Goal: Task Accomplishment & Management: Use online tool/utility

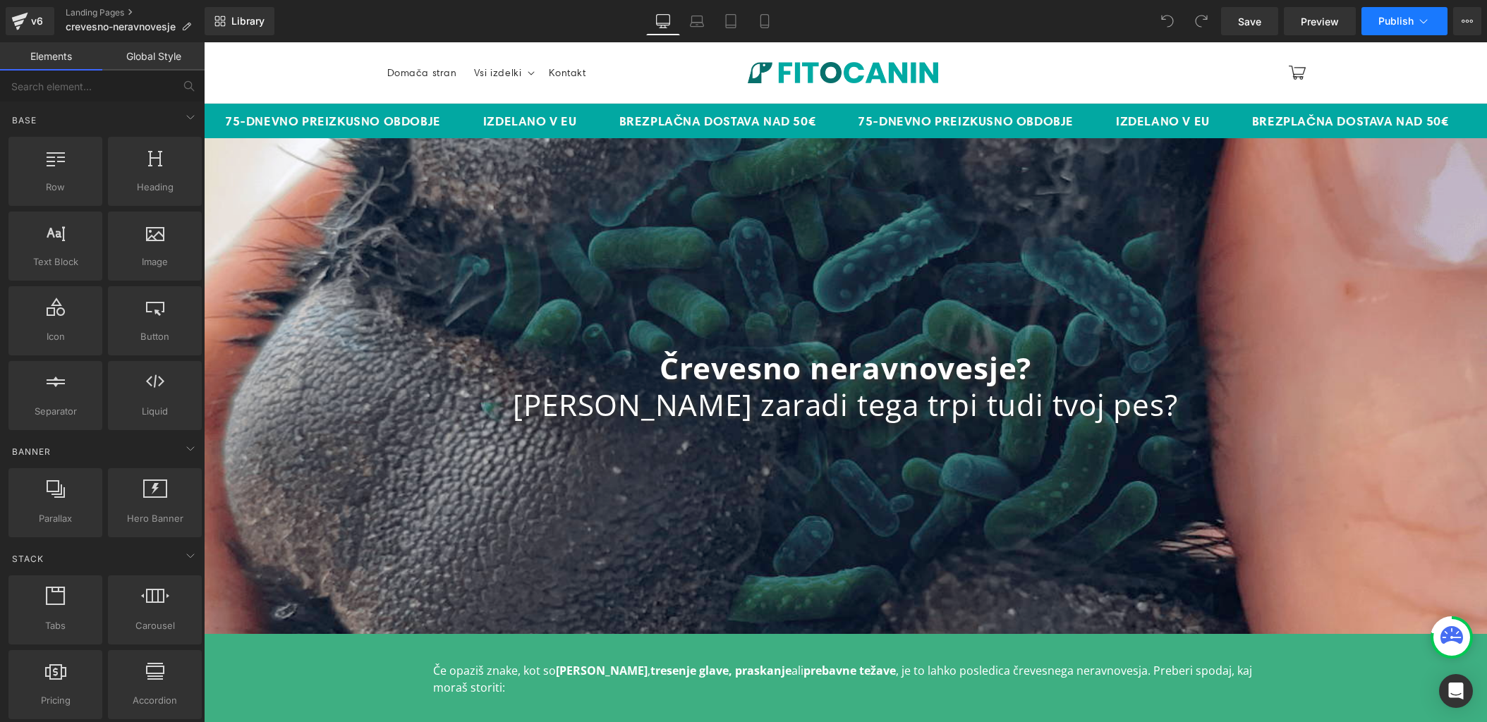
click at [1422, 20] on icon at bounding box center [1424, 21] width 14 height 14
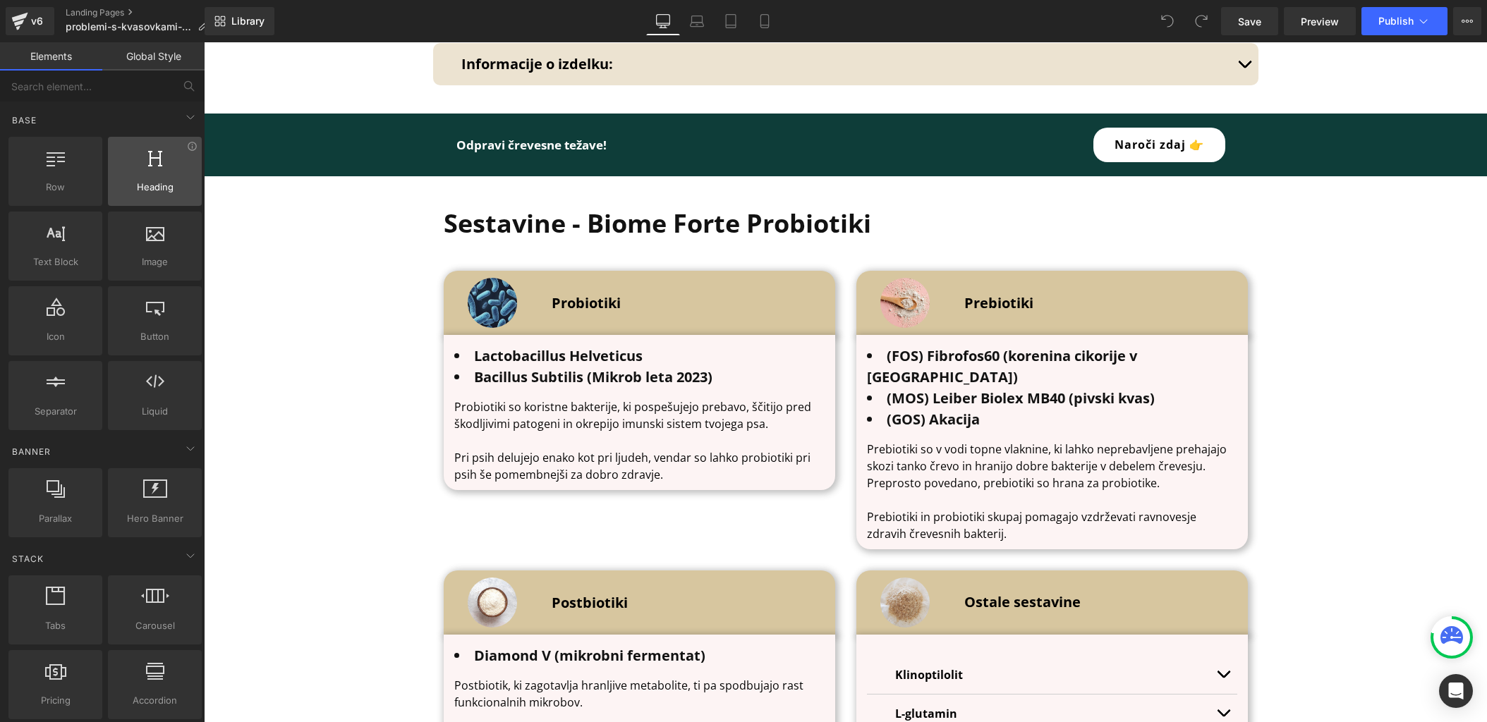
scroll to position [4296, 0]
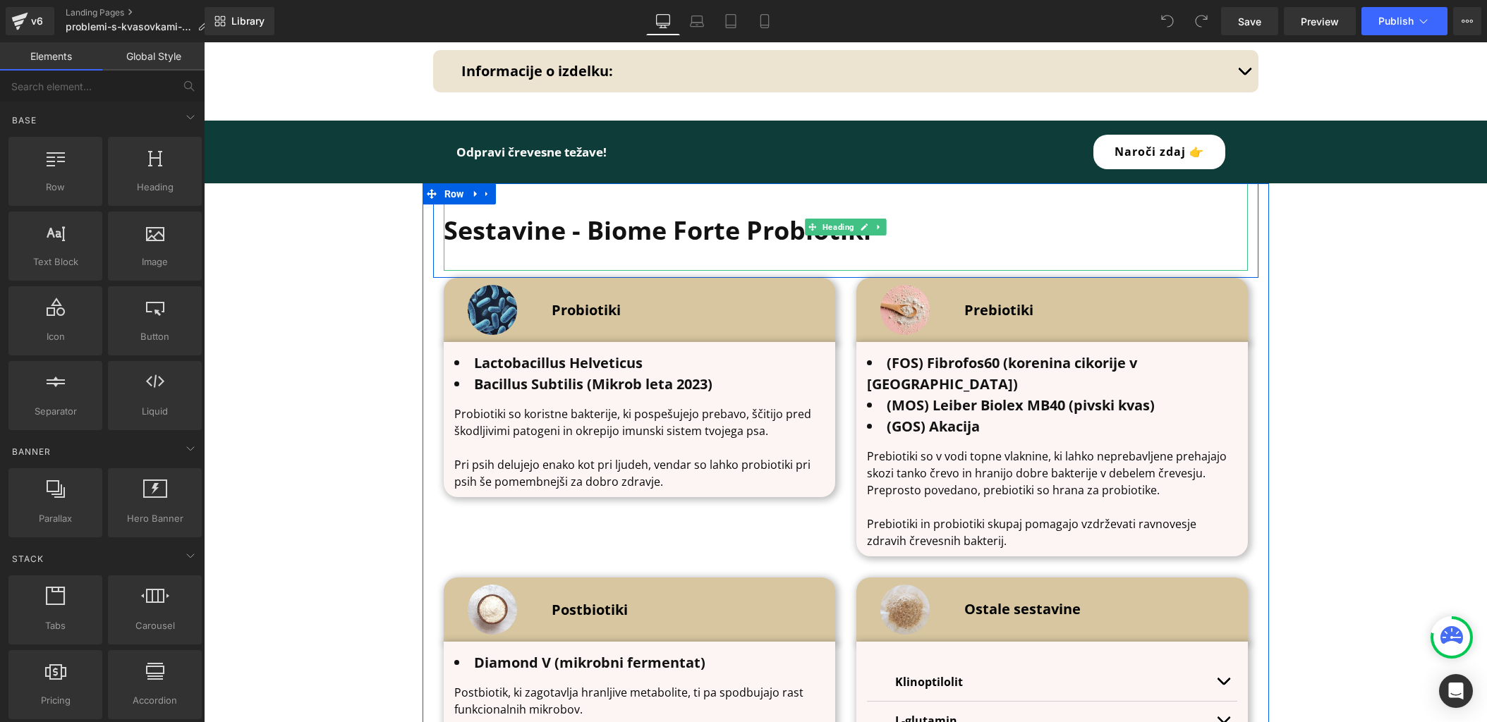
click at [646, 213] on b "Sestavine - Biome Forte Probiotiki" at bounding box center [657, 230] width 427 height 35
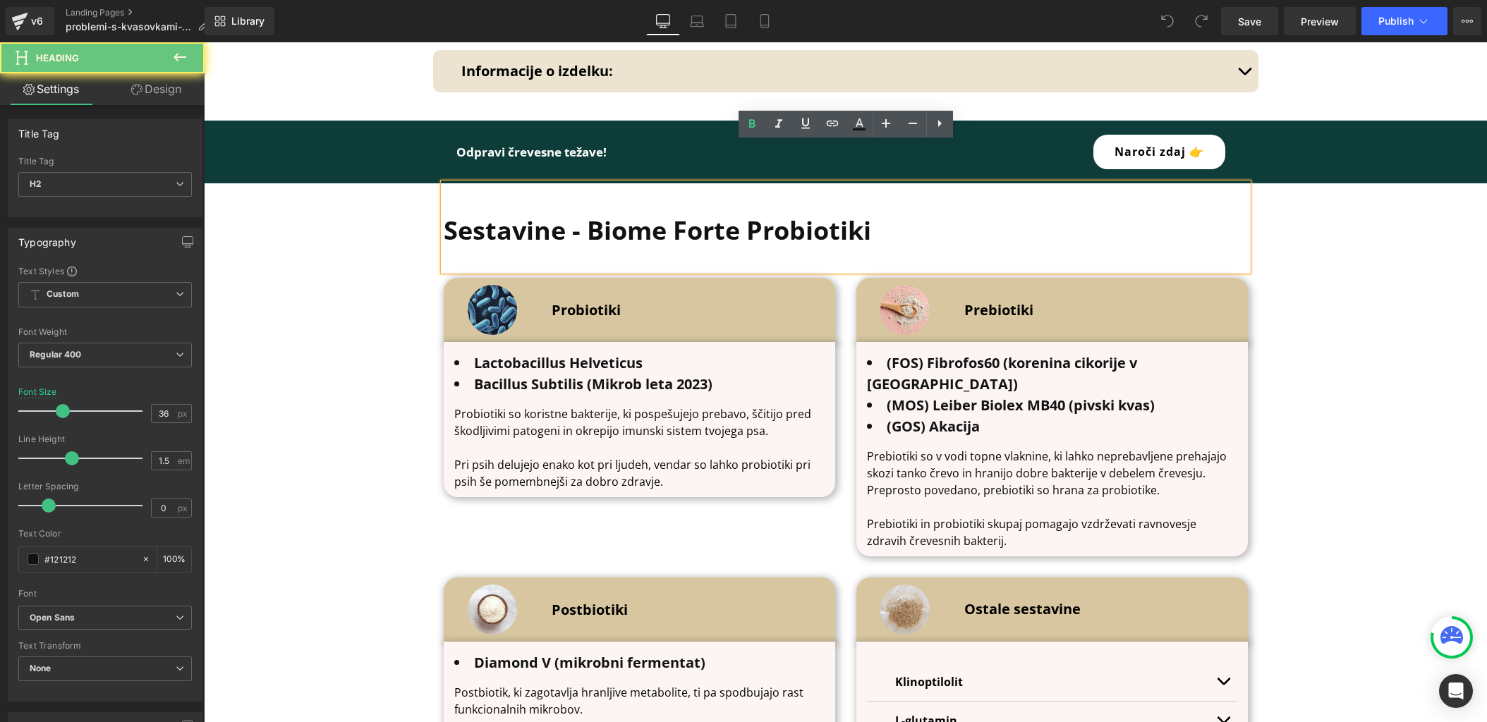
click at [726, 213] on b "Sestavine - Biome Forte Probiotiki" at bounding box center [657, 230] width 427 height 35
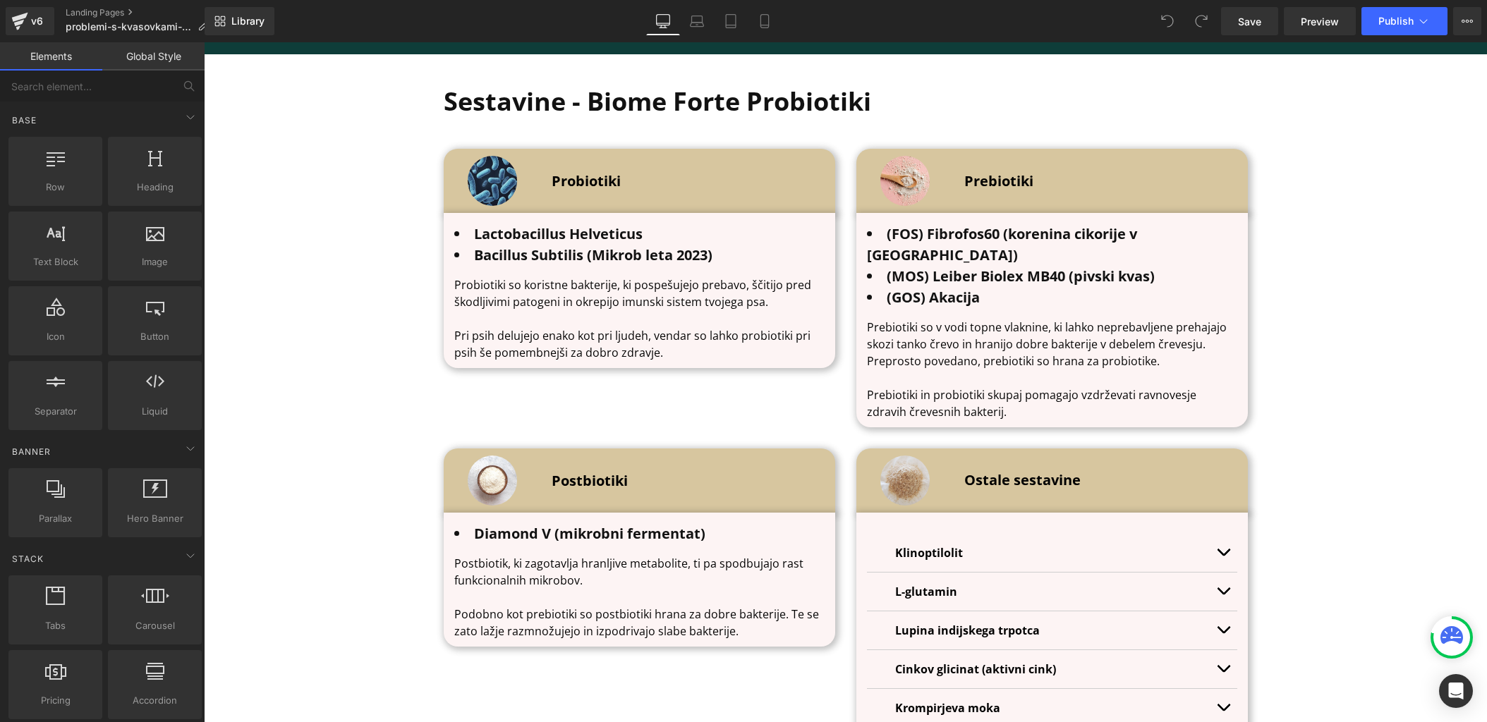
scroll to position [4415, 0]
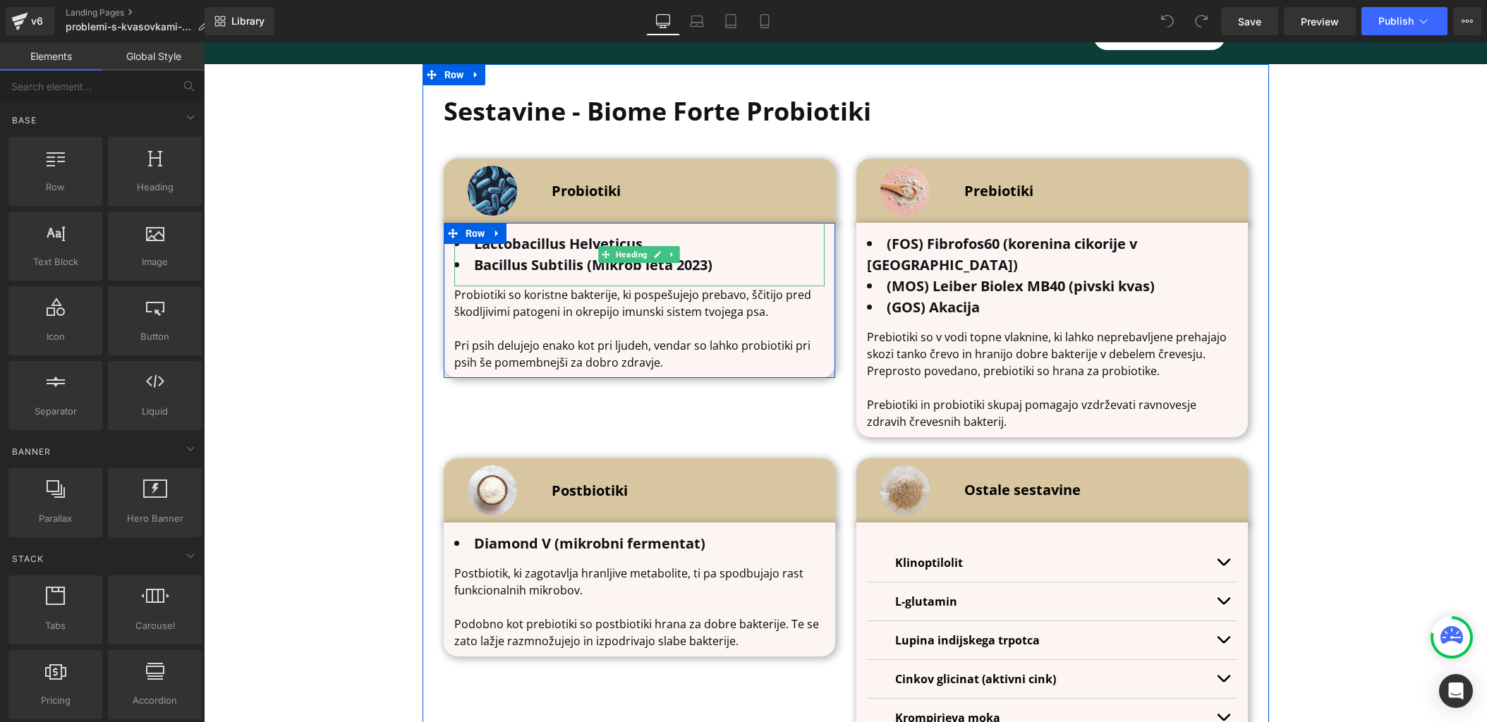
click at [647, 255] on b "Bacillus Subtilis (Mikrob leta 2023)" at bounding box center [593, 264] width 238 height 19
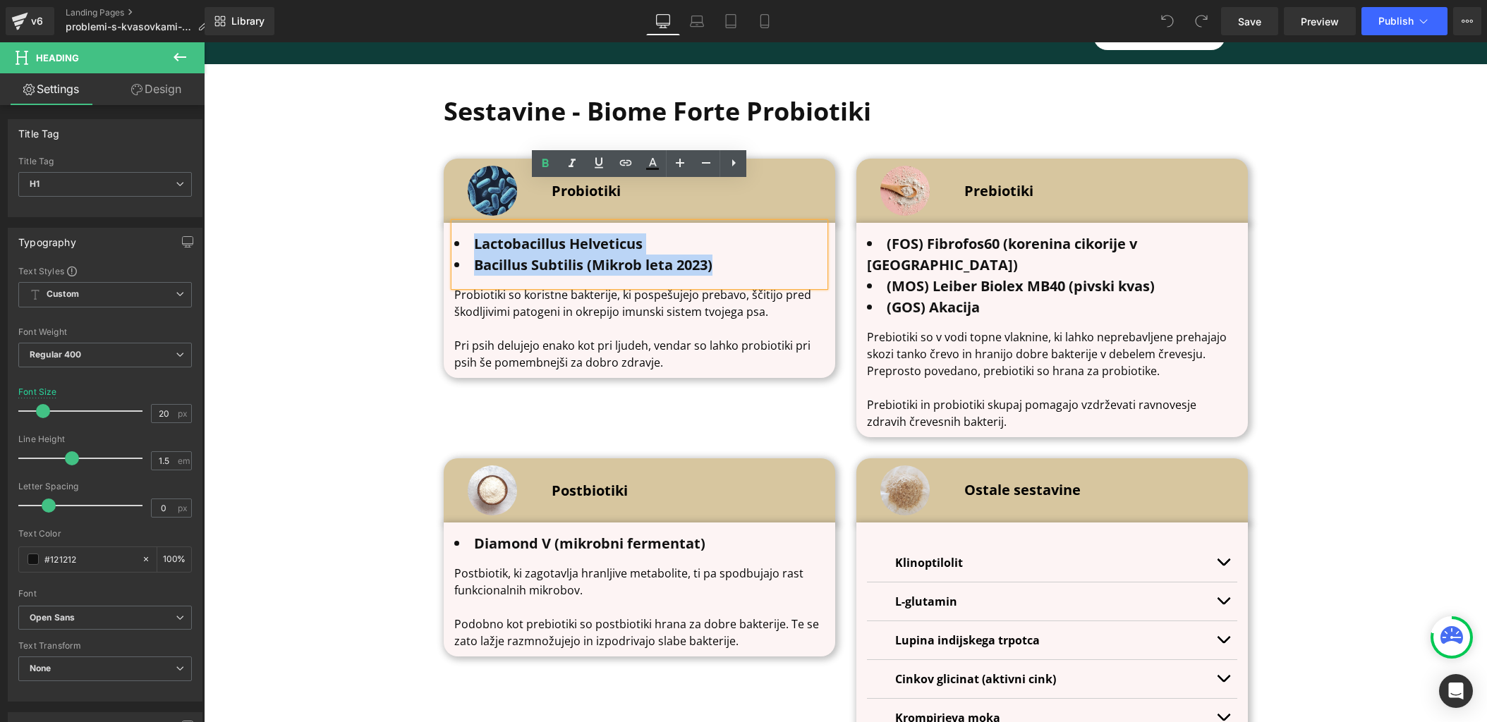
drag, startPoint x: 769, startPoint y: 230, endPoint x: 475, endPoint y: 202, distance: 295.5
click at [475, 234] on ul "Lactobacillus Helveticus Bacillus Subtilis (Mikrob leta 2023)" at bounding box center [639, 255] width 370 height 42
paste div
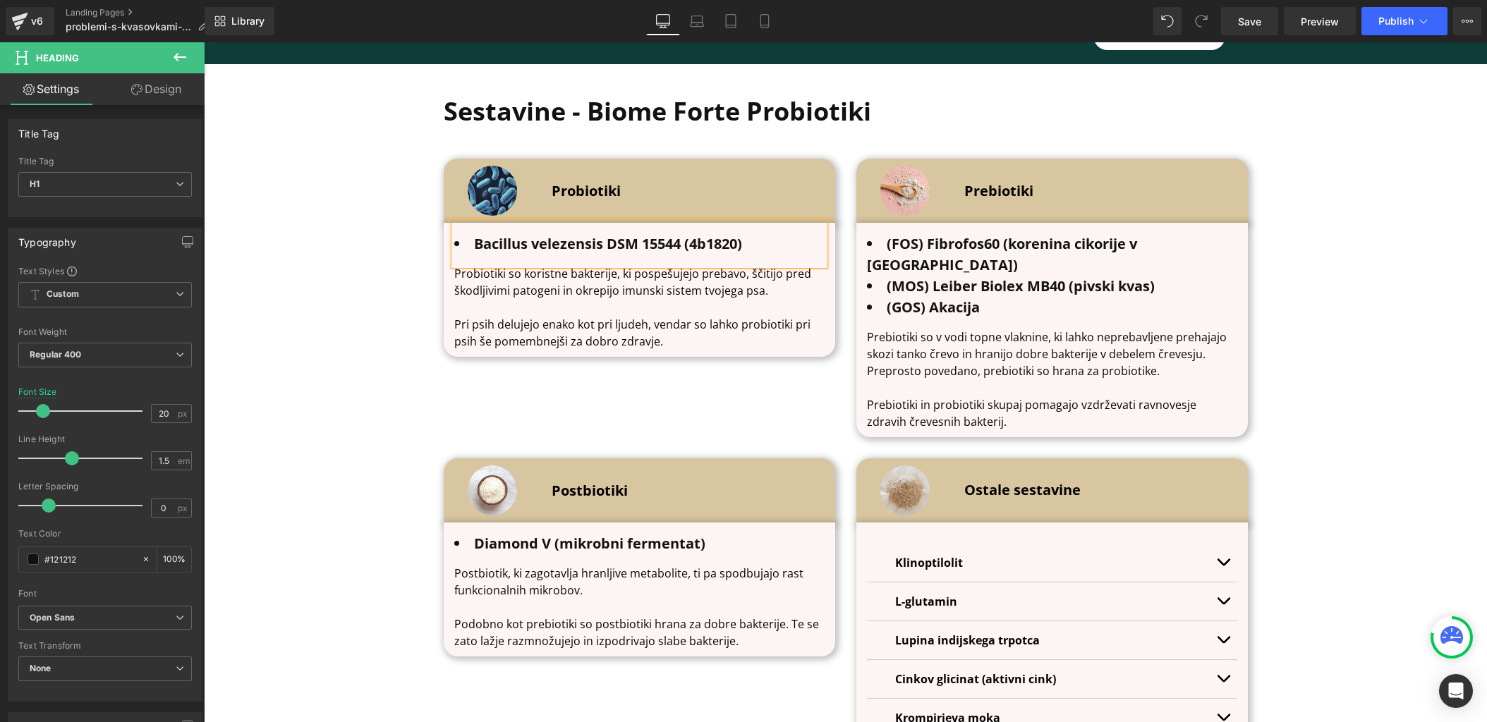
click at [637, 316] on p "Pri psih delujejo enako kot pri ljudeh, vendar so lahko probiotiki pri psih še …" at bounding box center [639, 333] width 370 height 34
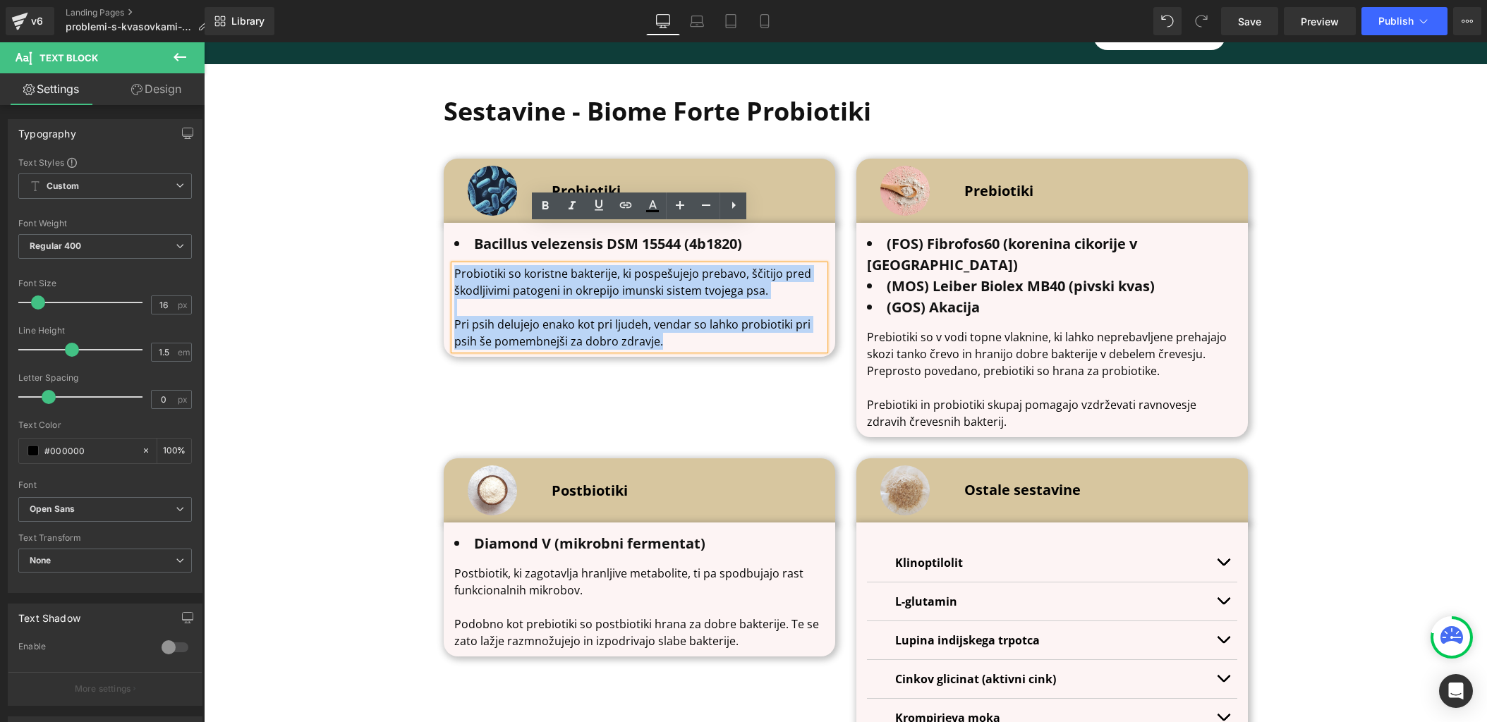
drag, startPoint x: 691, startPoint y: 302, endPoint x: 445, endPoint y: 229, distance: 256.7
click at [444, 229] on div "Bacillus velezensis DSM 15544 (4b1820) Heading Probiotiki so koristne bakterije…" at bounding box center [640, 286] width 392 height 127
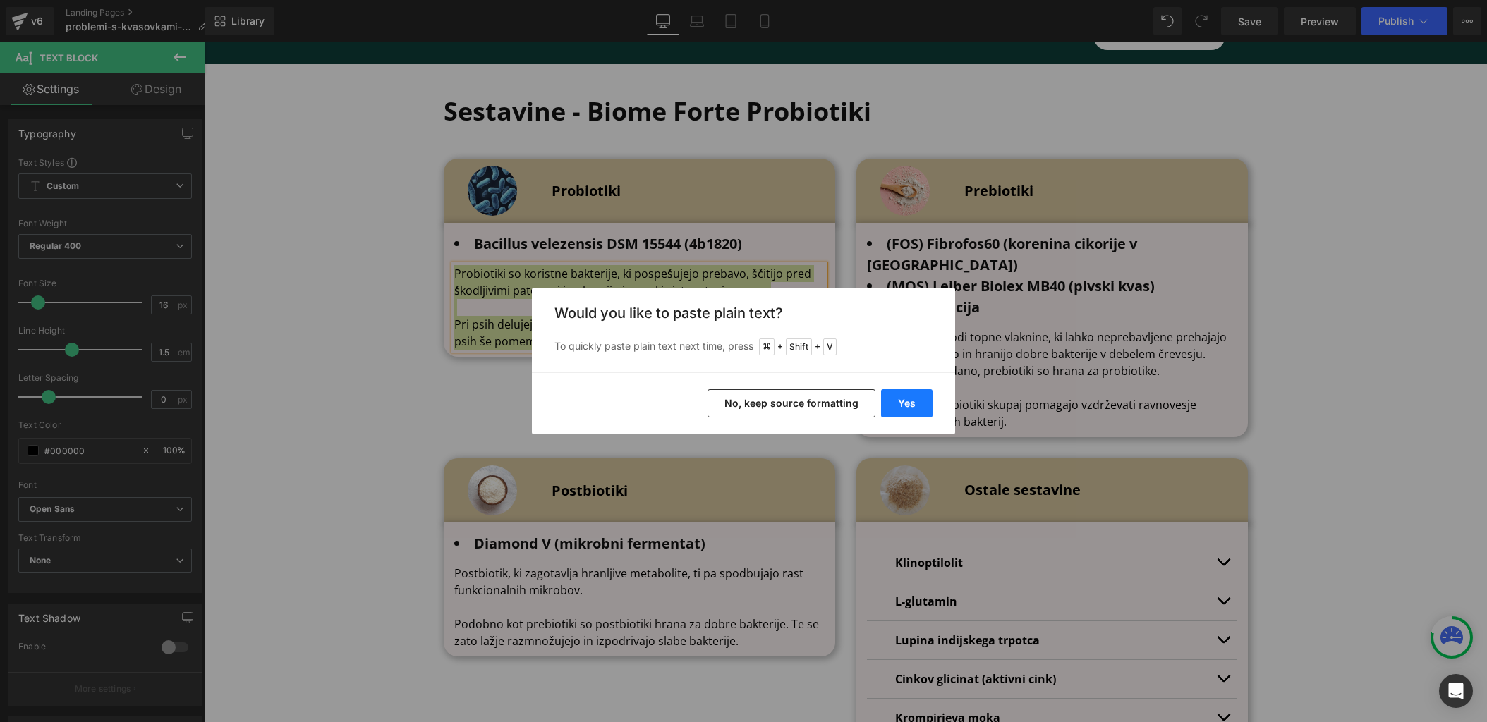
drag, startPoint x: 905, startPoint y: 412, endPoint x: 701, endPoint y: 369, distance: 208.4
click at [905, 412] on button "Yes" at bounding box center [906, 403] width 51 height 28
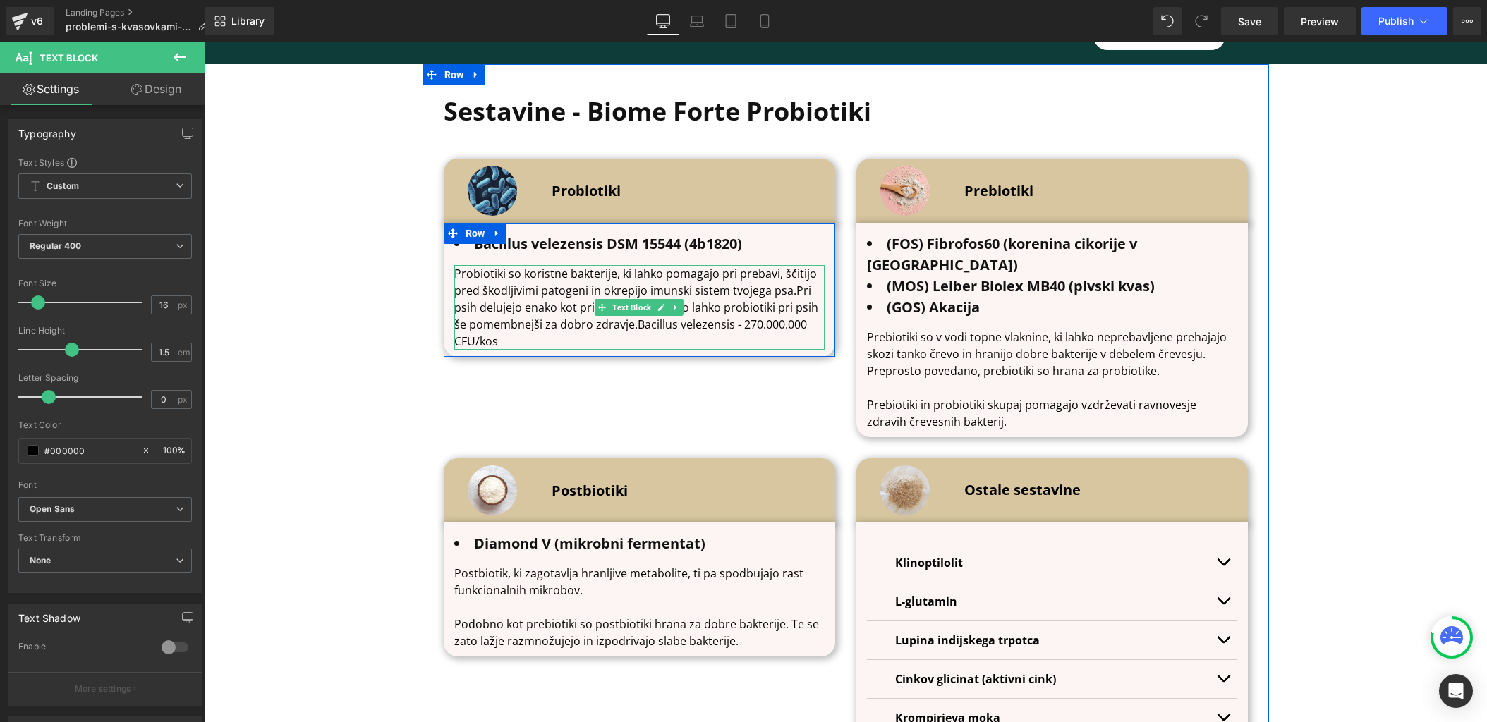
click at [558, 290] on p "Probiotiki so koristne bakterije, ki lahko pomagajo pri prebavi, ščitijo pred š…" at bounding box center [639, 307] width 370 height 85
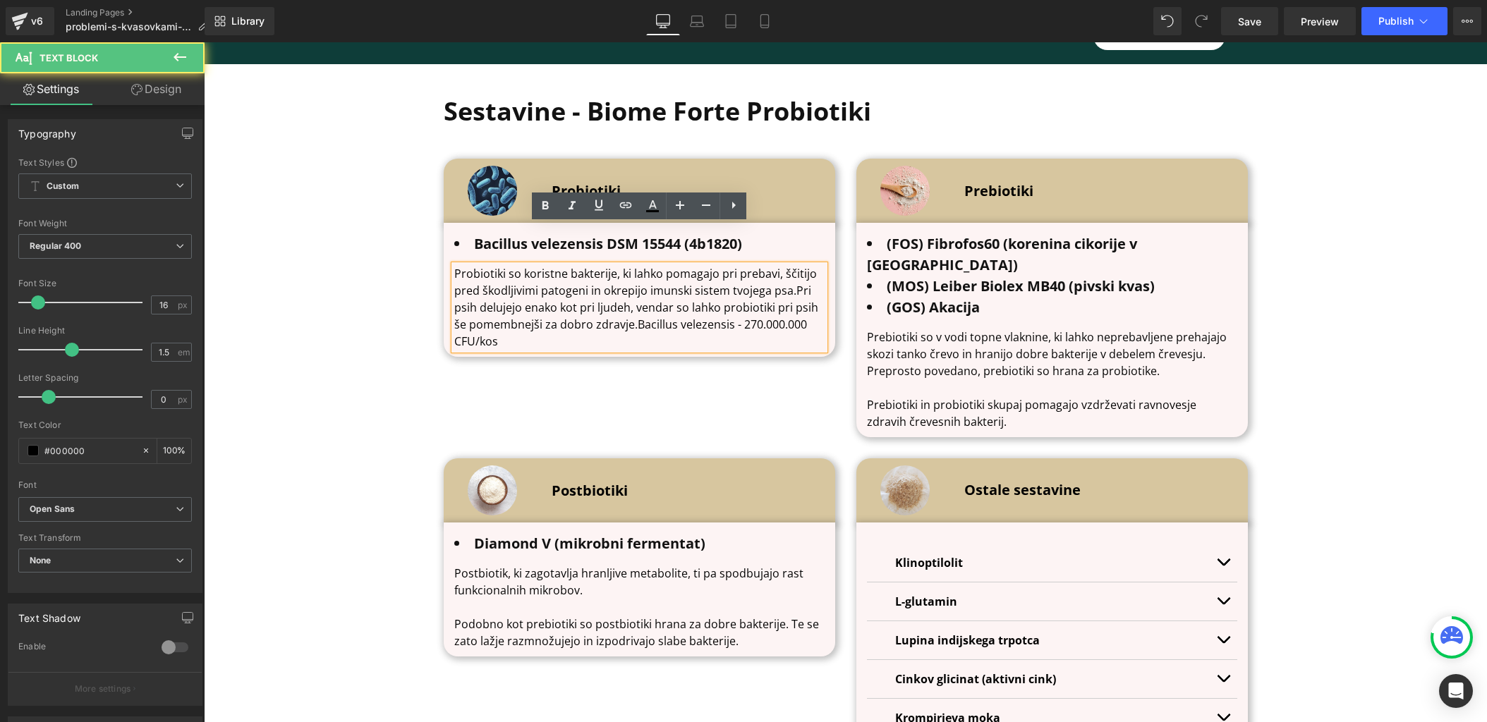
click at [795, 265] on p "Probiotiki so koristne bakterije, ki lahko pomagajo pri prebavi, ščitijo pred š…" at bounding box center [639, 307] width 370 height 85
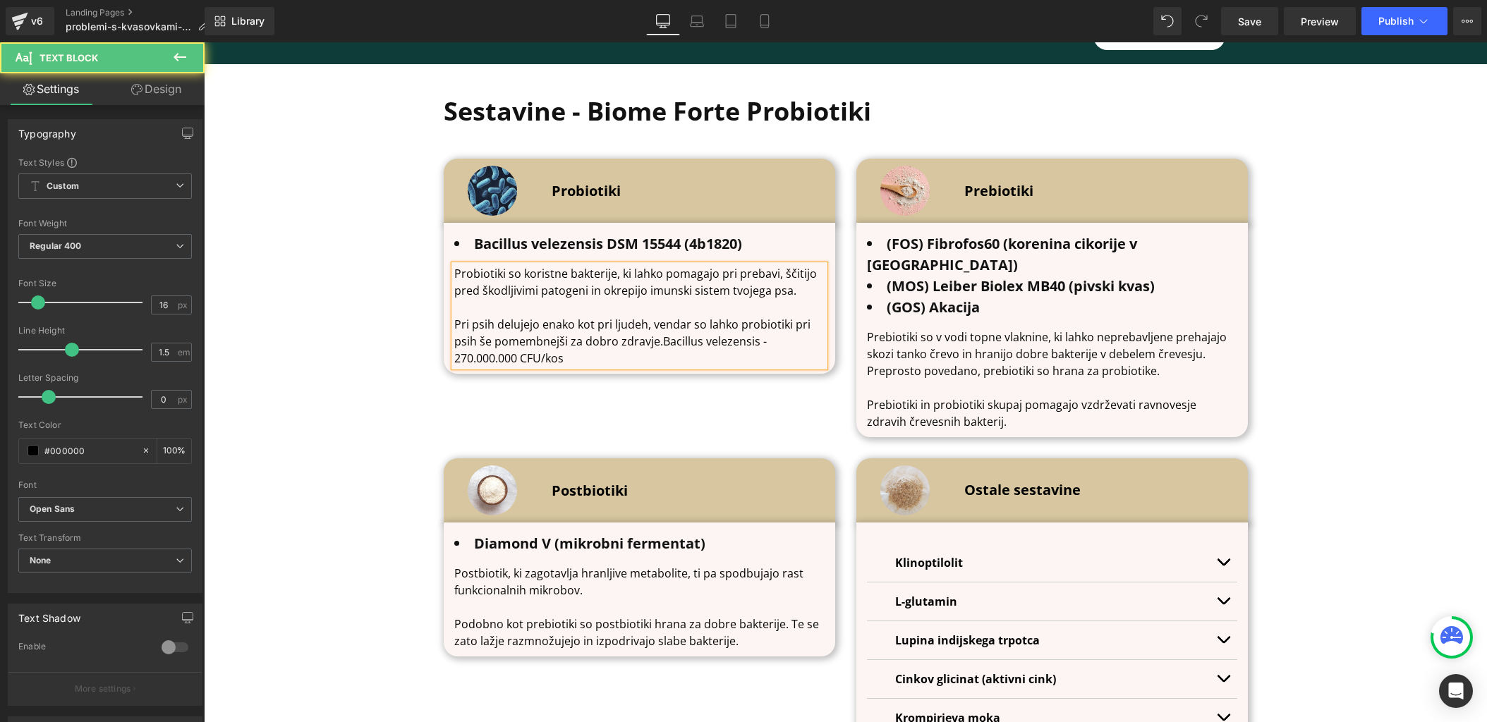
click at [662, 316] on p "Pri psih delujejo enako kot pri ljudeh, vendar so lahko probiotiki pri psih še …" at bounding box center [639, 341] width 370 height 51
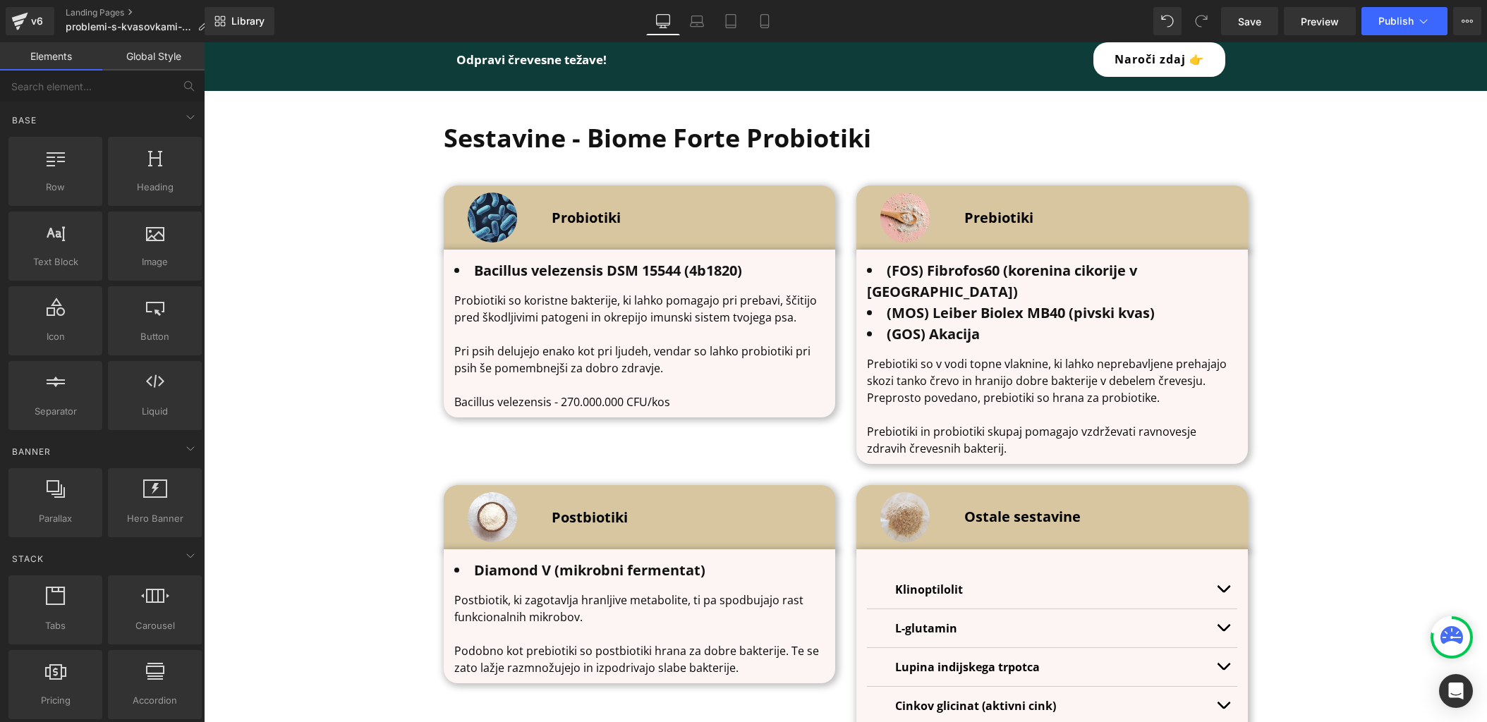
scroll to position [4386, 0]
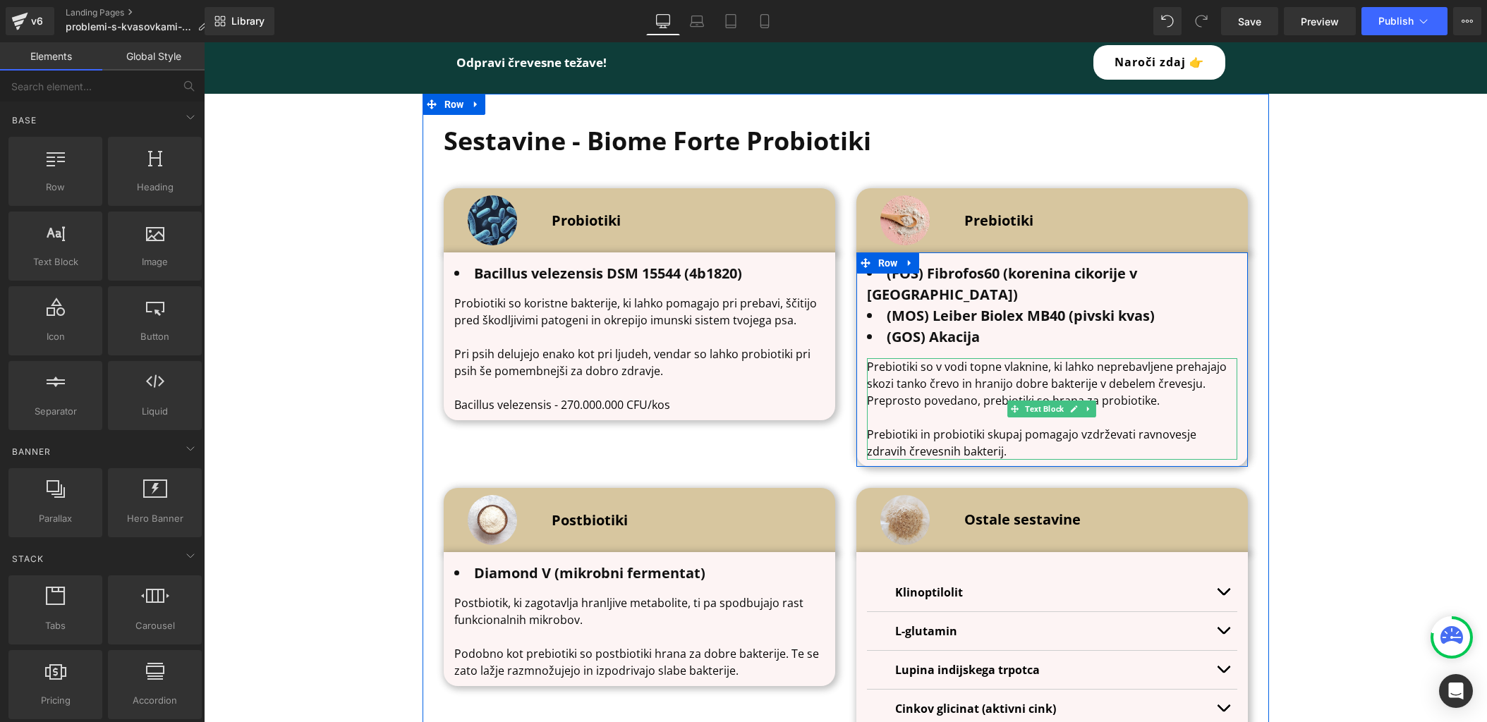
click at [935, 426] on p "Prebiotiki in probiotiki skupaj pomagajo vzdrževati ravnovesje zdravih črevesni…" at bounding box center [1052, 443] width 370 height 34
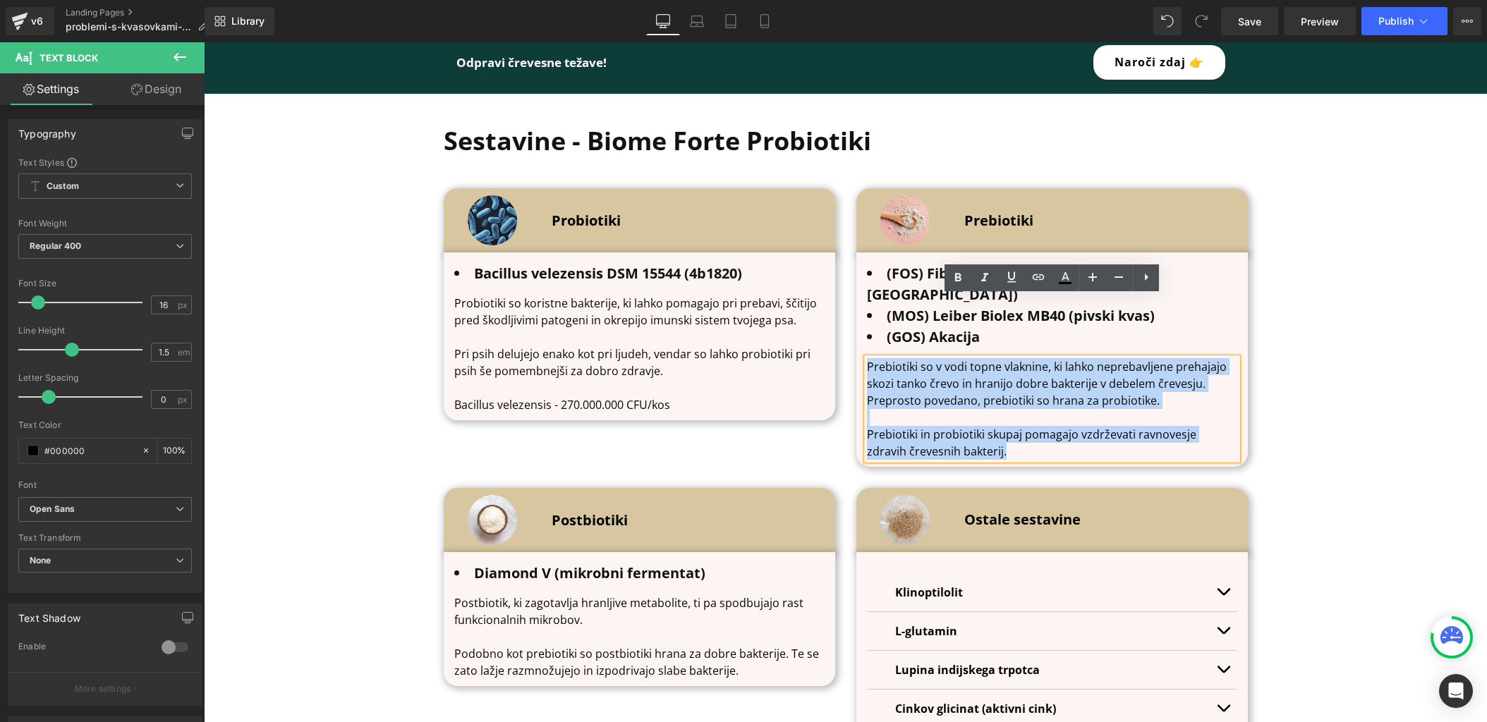
drag, startPoint x: 976, startPoint y: 386, endPoint x: 866, endPoint y: 307, distance: 134.9
click at [867, 358] on div "Prebiotiki so v vodi topne vlaknine, ki lahko neprebavljene prehajajo skozi tan…" at bounding box center [1052, 409] width 370 height 102
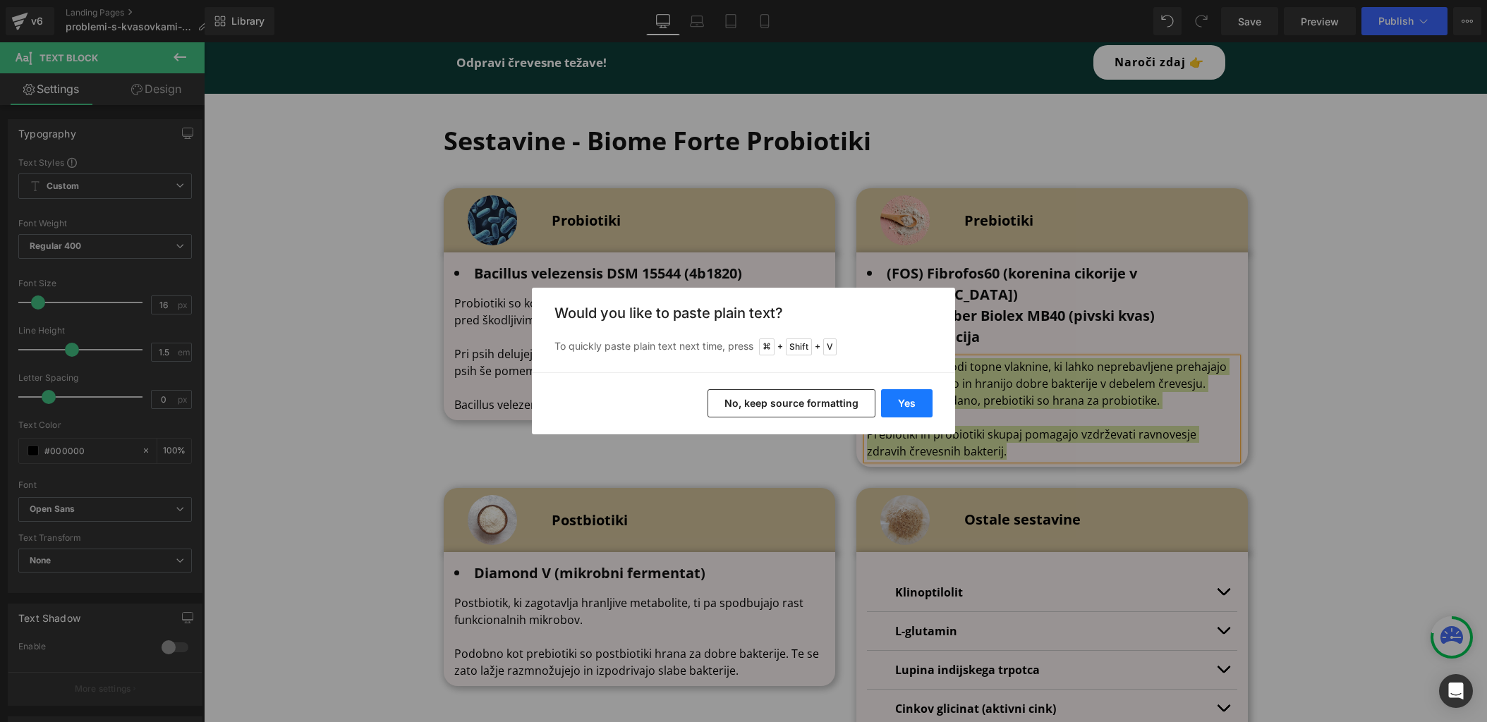
click at [909, 404] on button "Yes" at bounding box center [906, 403] width 51 height 28
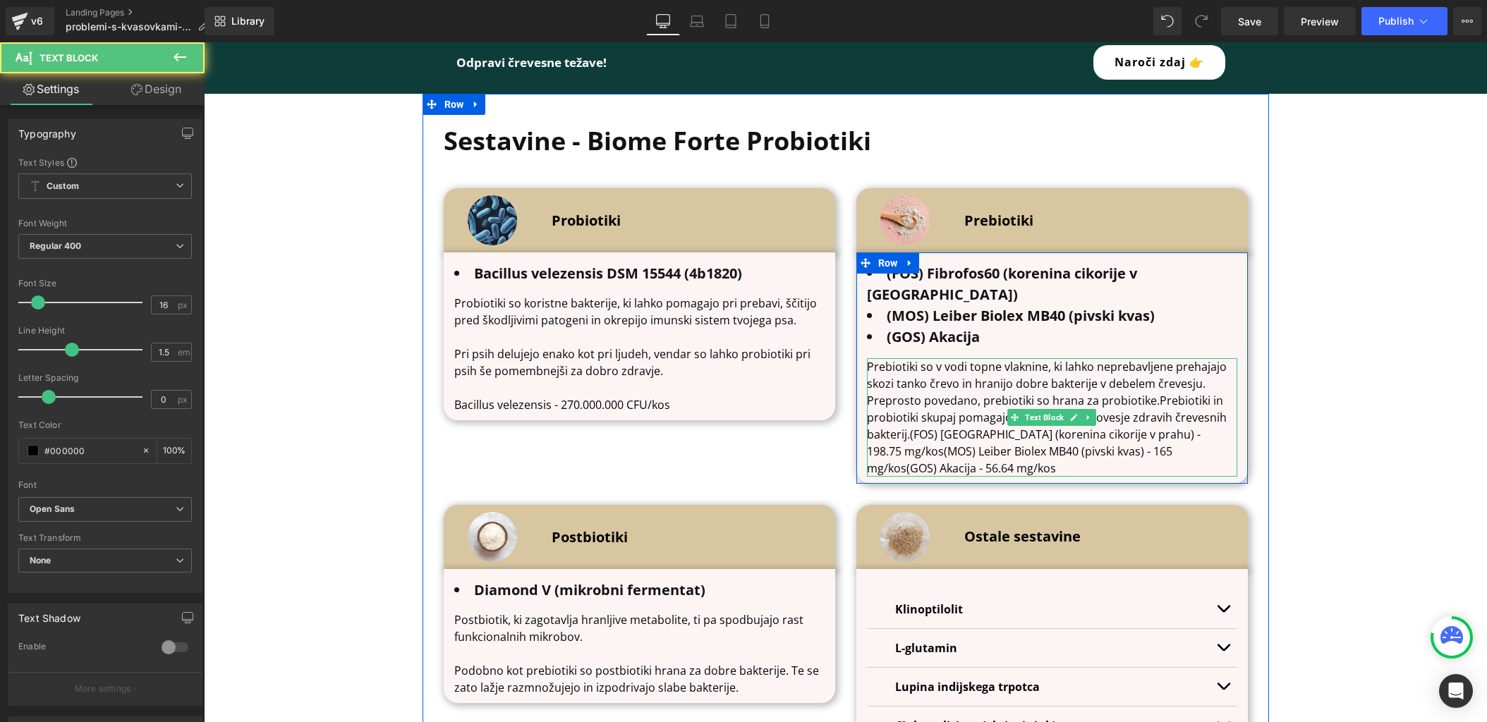
click at [1156, 358] on p "Prebiotiki so v vodi topne vlaknine, ki lahko neprebavljene prehajajo skozi tan…" at bounding box center [1052, 417] width 370 height 119
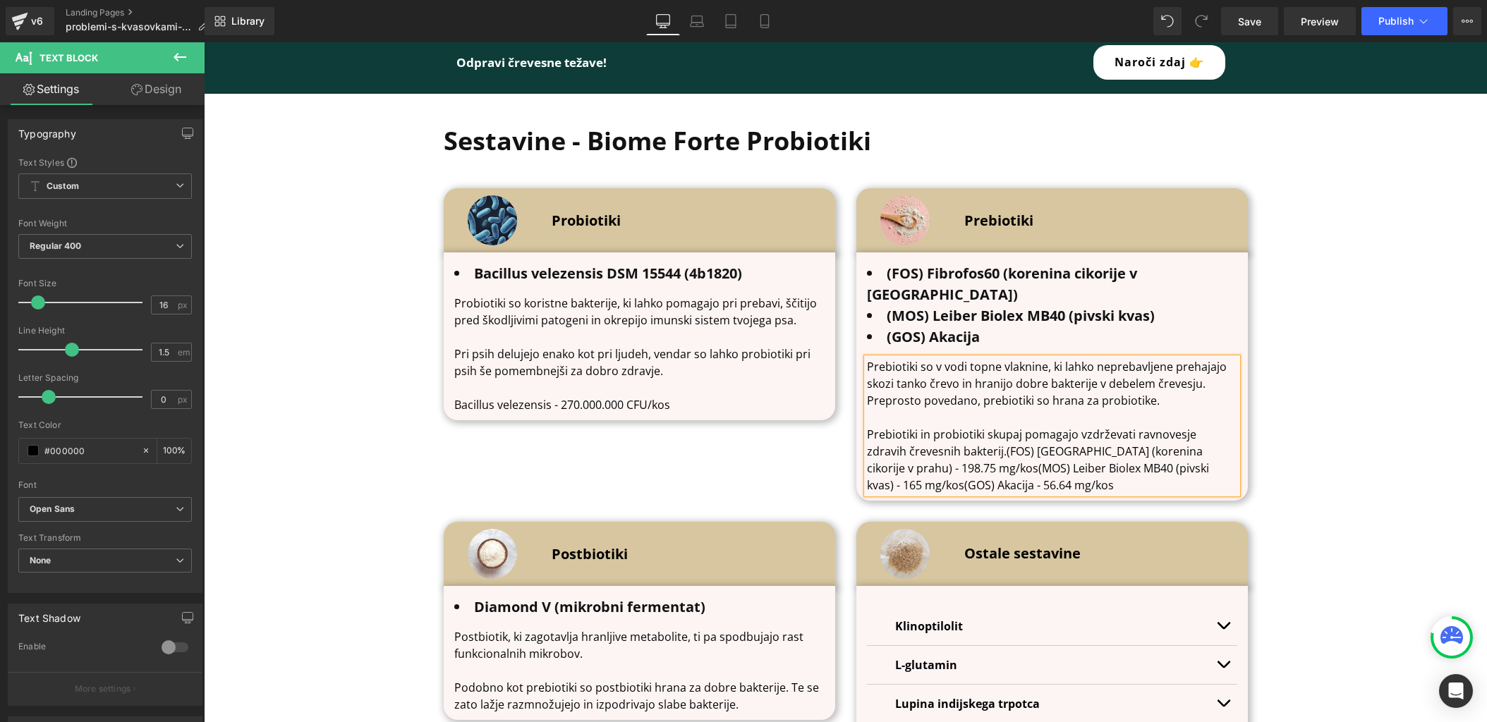
click at [962, 426] on p "Prebiotiki in probiotiki skupaj pomagajo vzdrževati ravnovesje zdravih črevesni…" at bounding box center [1052, 460] width 370 height 68
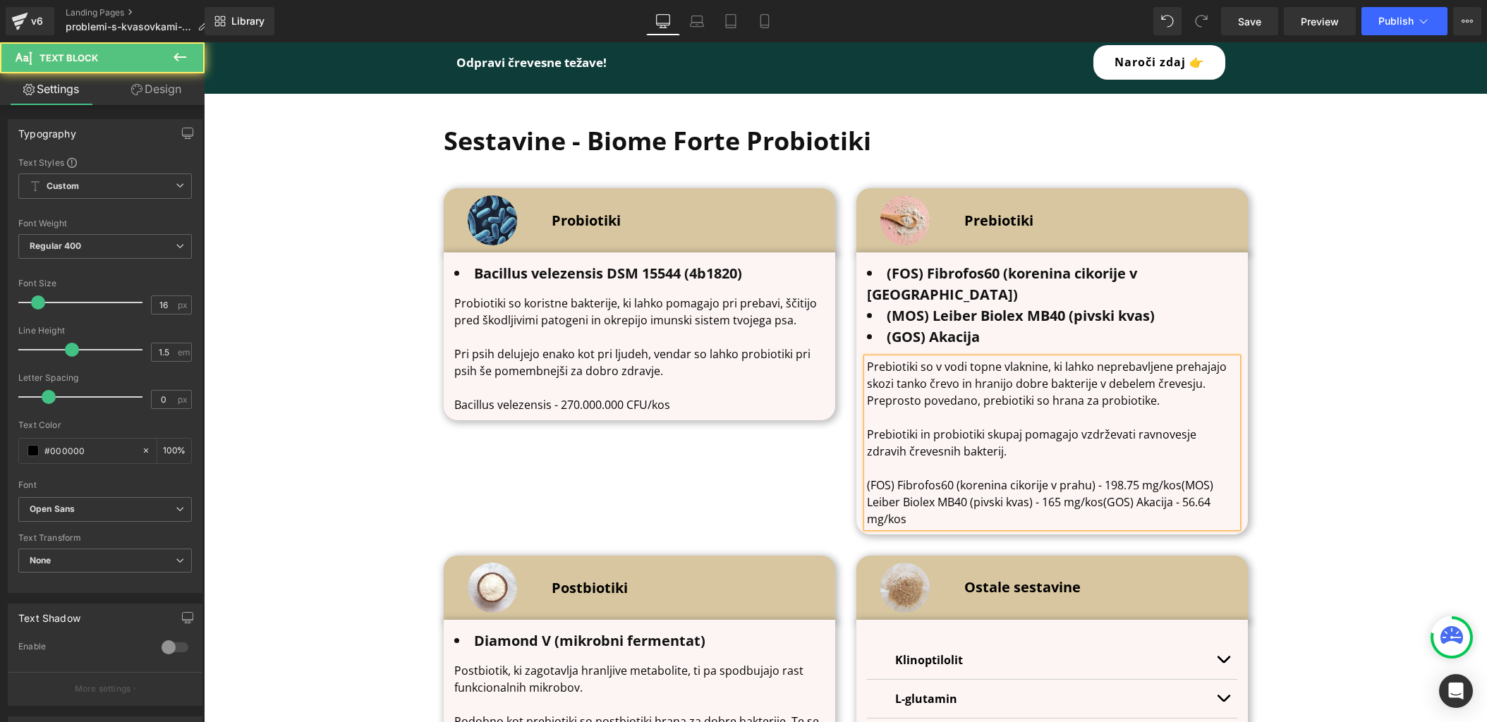
click at [1179, 477] on p "(FOS) Fibrofos60 (korenina cikorije v prahu) - 198.75 mg/kos(MOS) Leiber Biolex…" at bounding box center [1052, 502] width 370 height 51
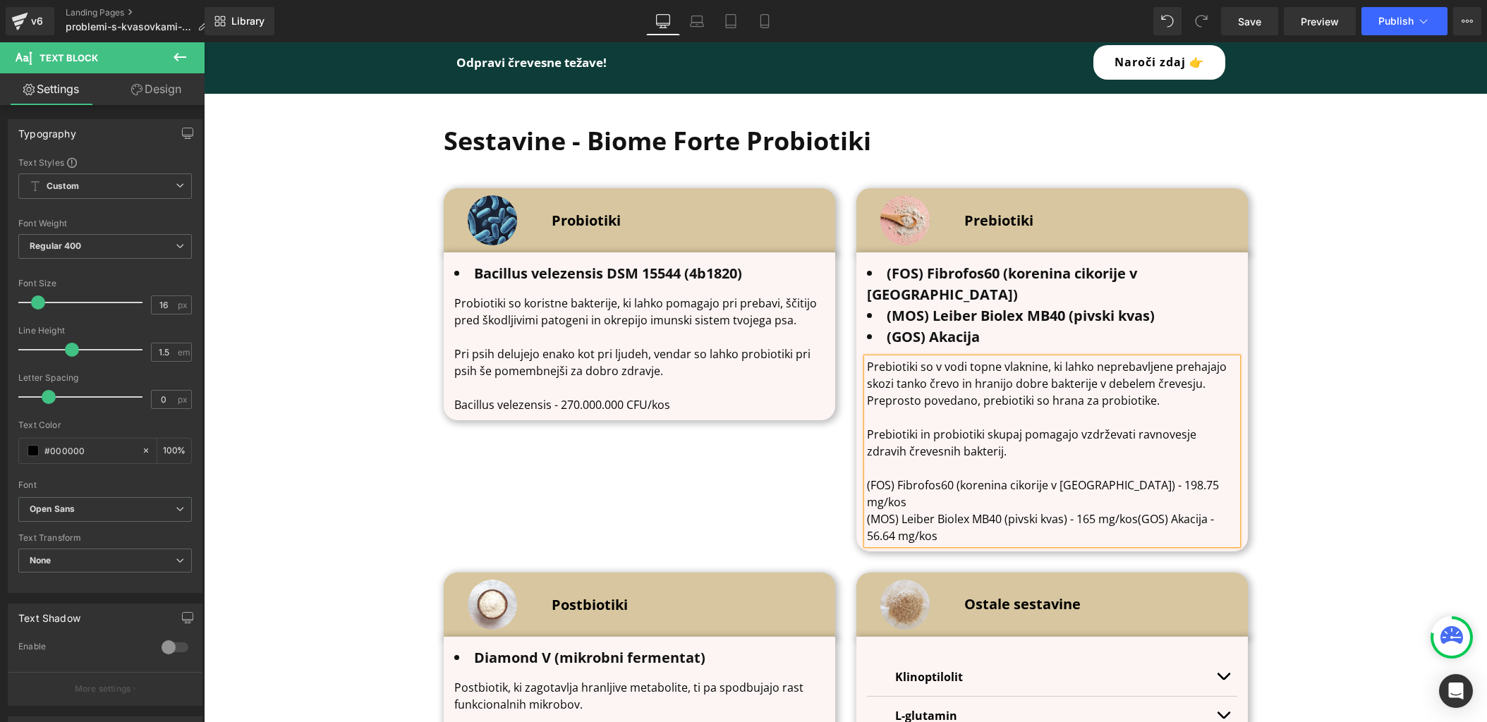
click at [1136, 511] on p "(MOS) Leiber Biolex MB40 (pivski kvas) - 165 mg/kos(GOS) Akacija - 56.64 mg/kos" at bounding box center [1052, 528] width 370 height 34
click at [1082, 460] on p at bounding box center [1052, 468] width 370 height 17
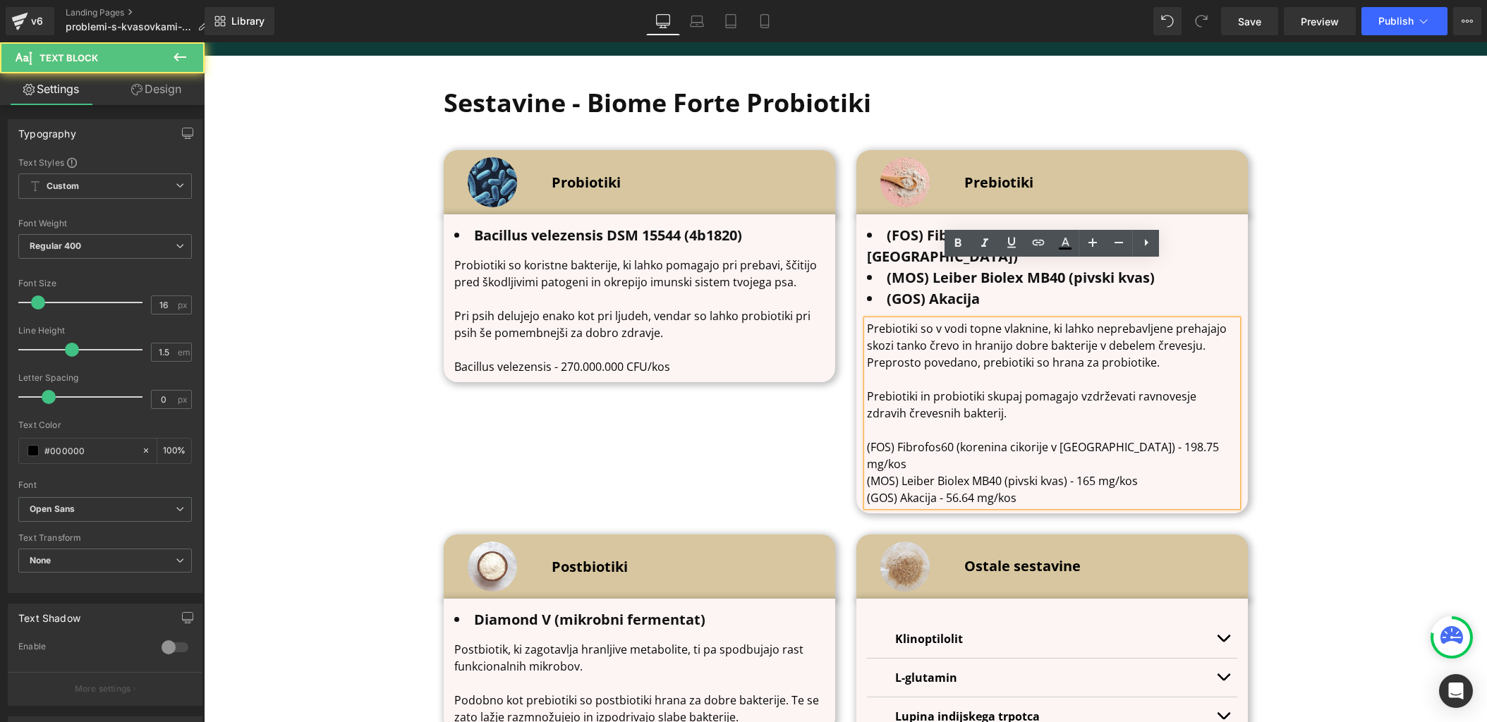
scroll to position [4432, 0]
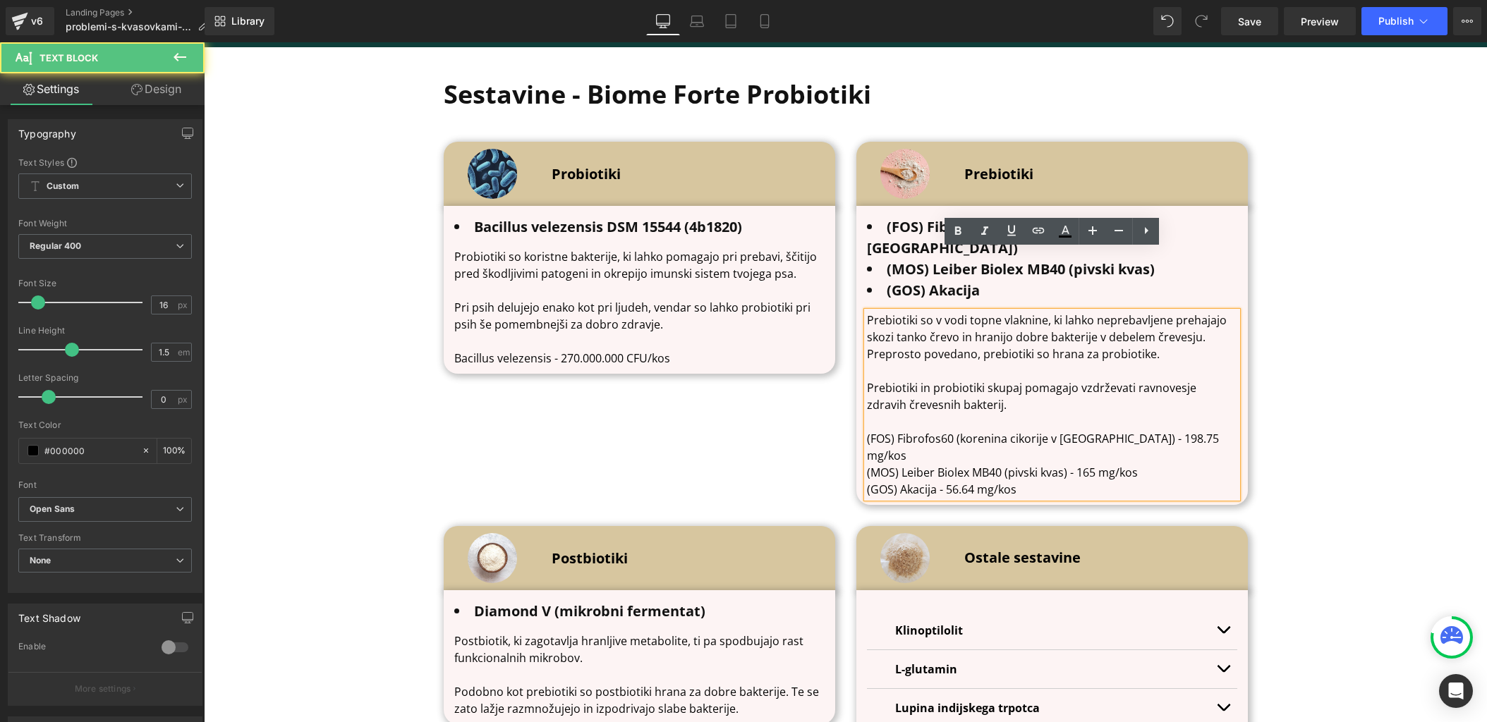
click at [1092, 481] on p "(GOS) Akacija - 56.64 mg/kos" at bounding box center [1052, 489] width 370 height 17
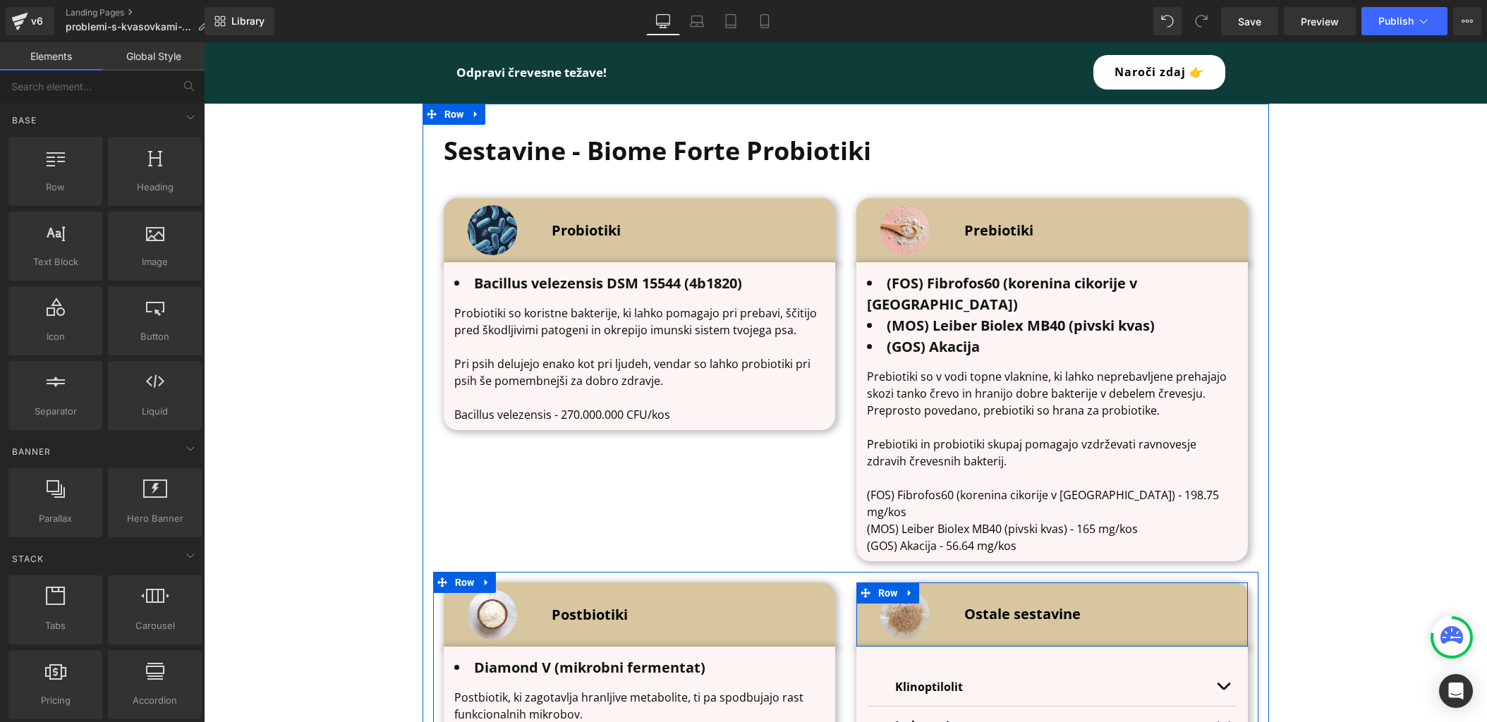
scroll to position [4368, 0]
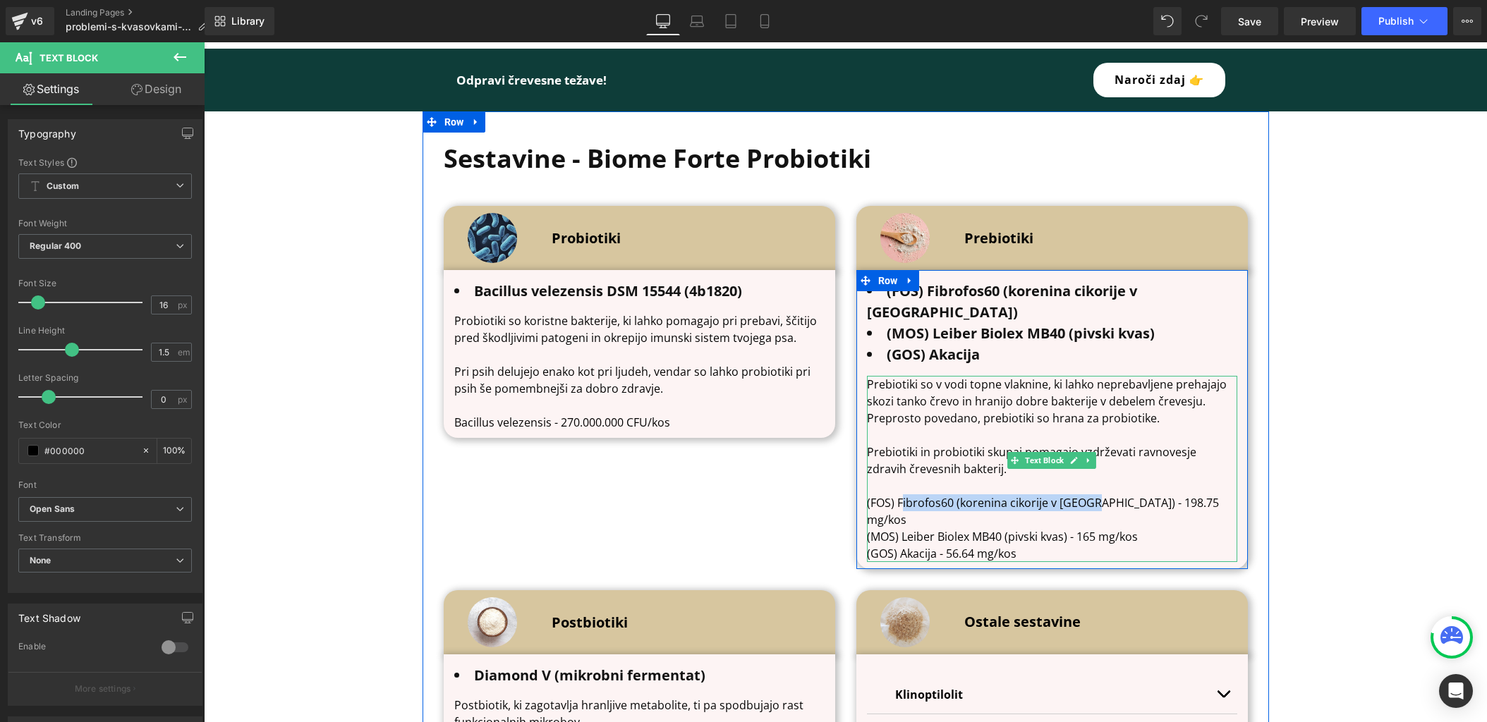
drag, startPoint x: 1093, startPoint y: 442, endPoint x: 904, endPoint y: 441, distance: 189.1
click at [904, 495] on p "(FOS) Fibrofos60 (korenina cikorije v prahu) - 198.75 mg/kos" at bounding box center [1052, 512] width 370 height 34
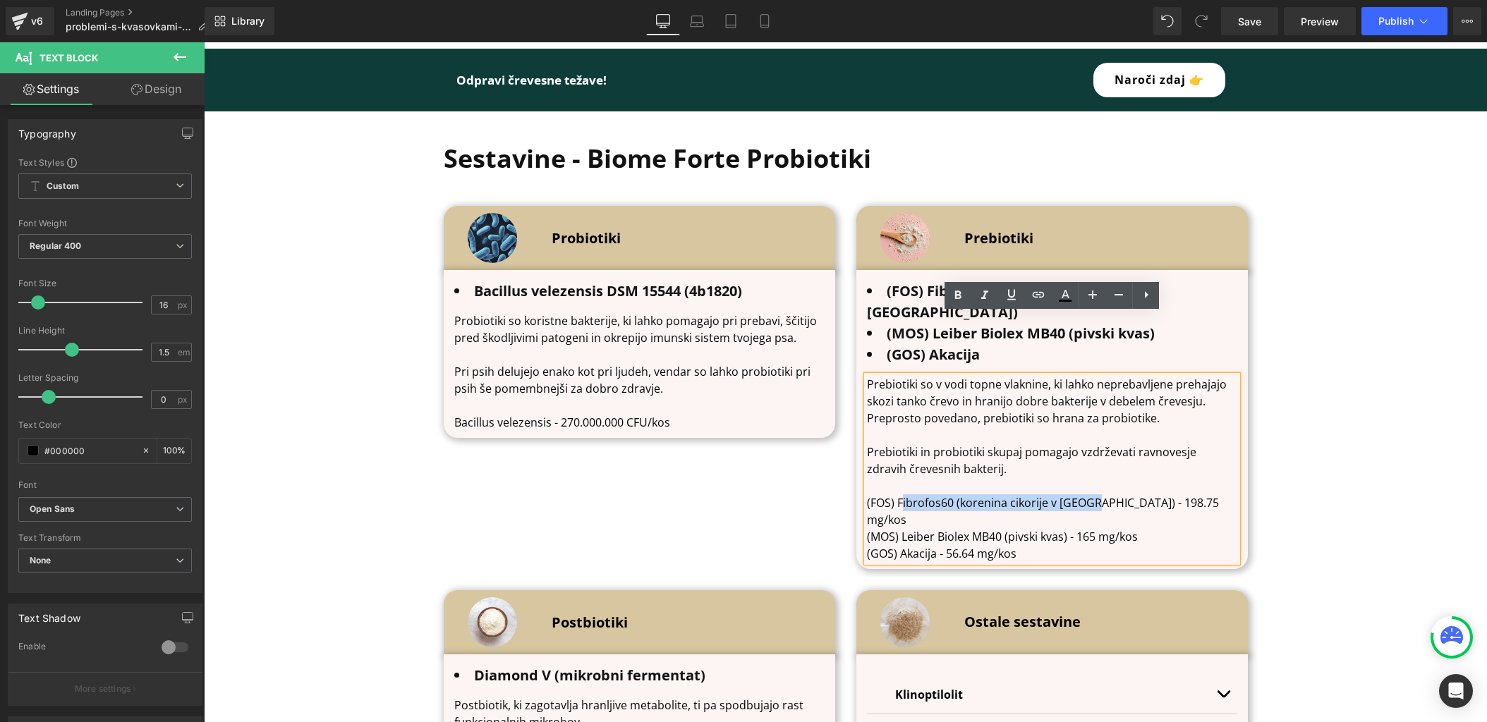
click at [904, 495] on p "(FOS) Fibrofos60 (korenina cikorije v prahu) - 198.75 mg/kos" at bounding box center [1052, 512] width 370 height 34
drag, startPoint x: 899, startPoint y: 441, endPoint x: 1082, endPoint y: 442, distance: 183.4
click at [1080, 495] on p "(FOS) Fibrofos60 (korenina cikorije v prahu) - 198.75 mg/kos" at bounding box center [1052, 512] width 370 height 34
click at [1082, 495] on p "(FOS) Fibrofos60 (korenina cikorije v prahu) - 198.75 mg/kos" at bounding box center [1052, 512] width 370 height 34
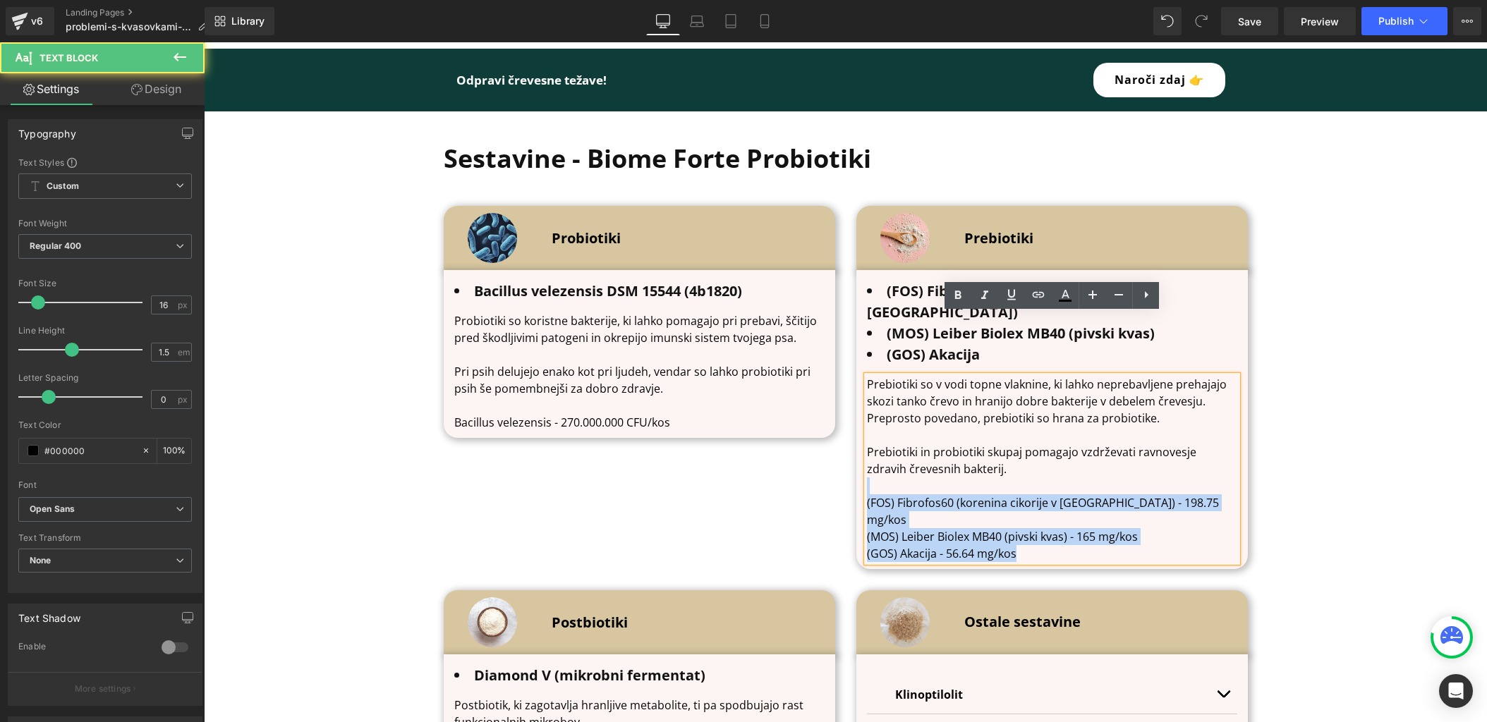
drag, startPoint x: 1129, startPoint y: 484, endPoint x: 1129, endPoint y: 419, distance: 64.9
click at [1129, 419] on div "Prebiotiki so v vodi topne vlaknine, ki lahko neprebavljene prehajajo skozi tan…" at bounding box center [1052, 469] width 370 height 186
click at [1129, 545] on p "(GOS) Akacija - 56.64 mg/kos" at bounding box center [1052, 553] width 370 height 17
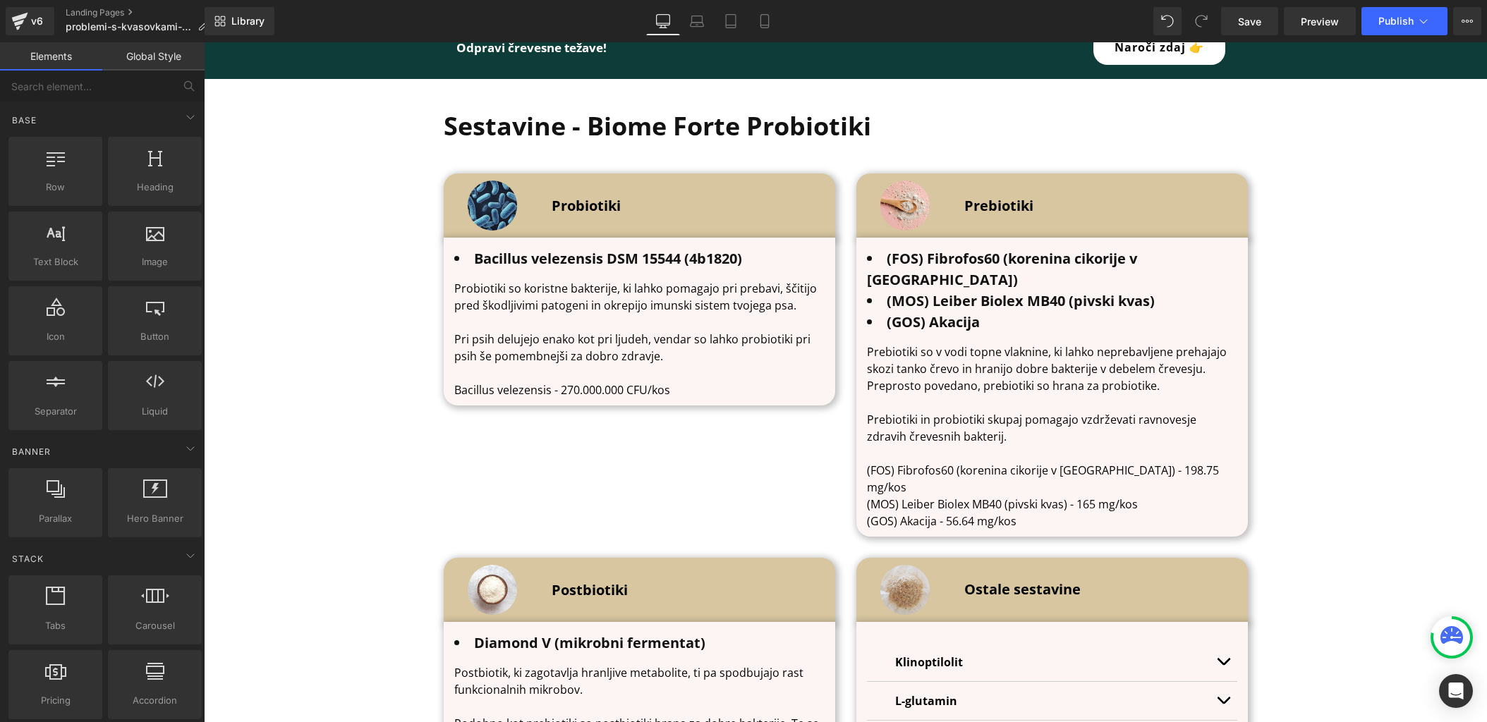
scroll to position [4413, 0]
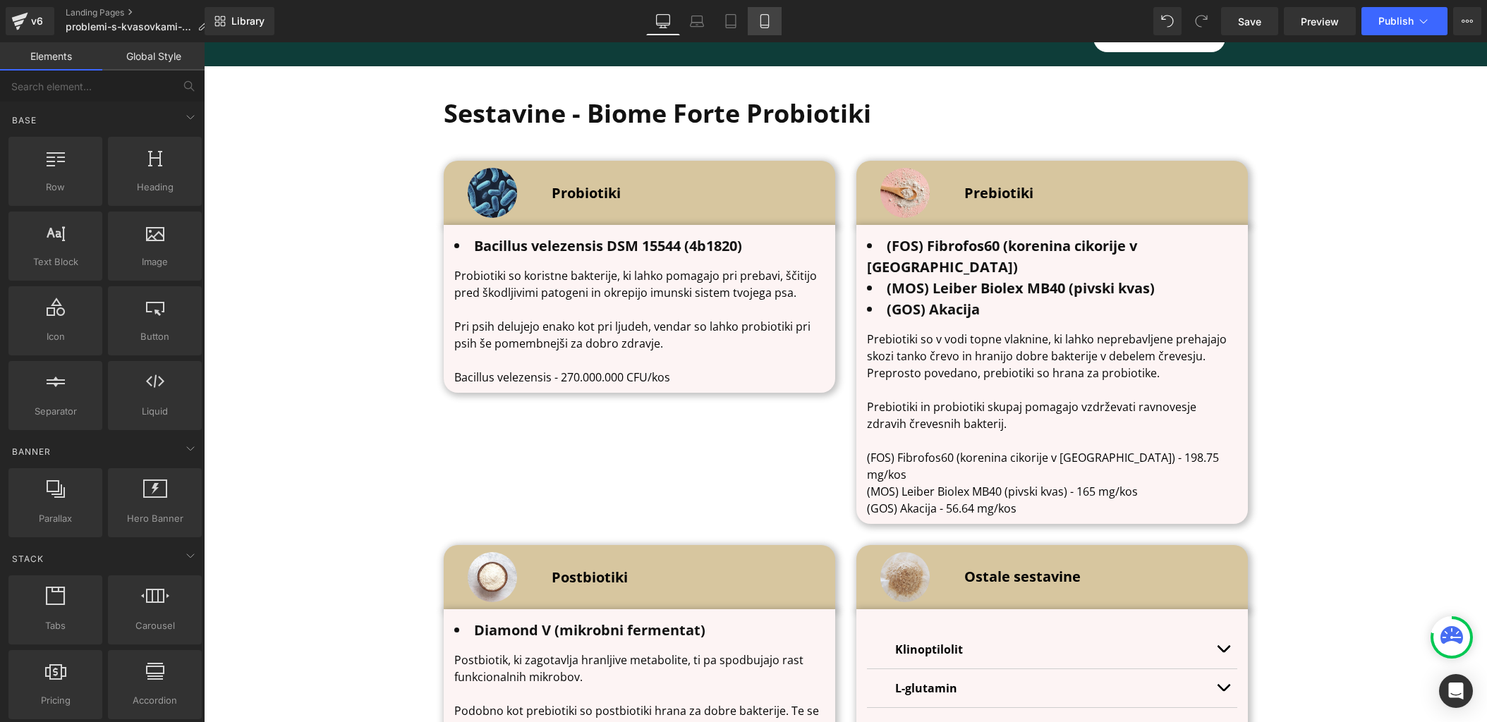
click at [764, 21] on icon at bounding box center [765, 21] width 14 height 14
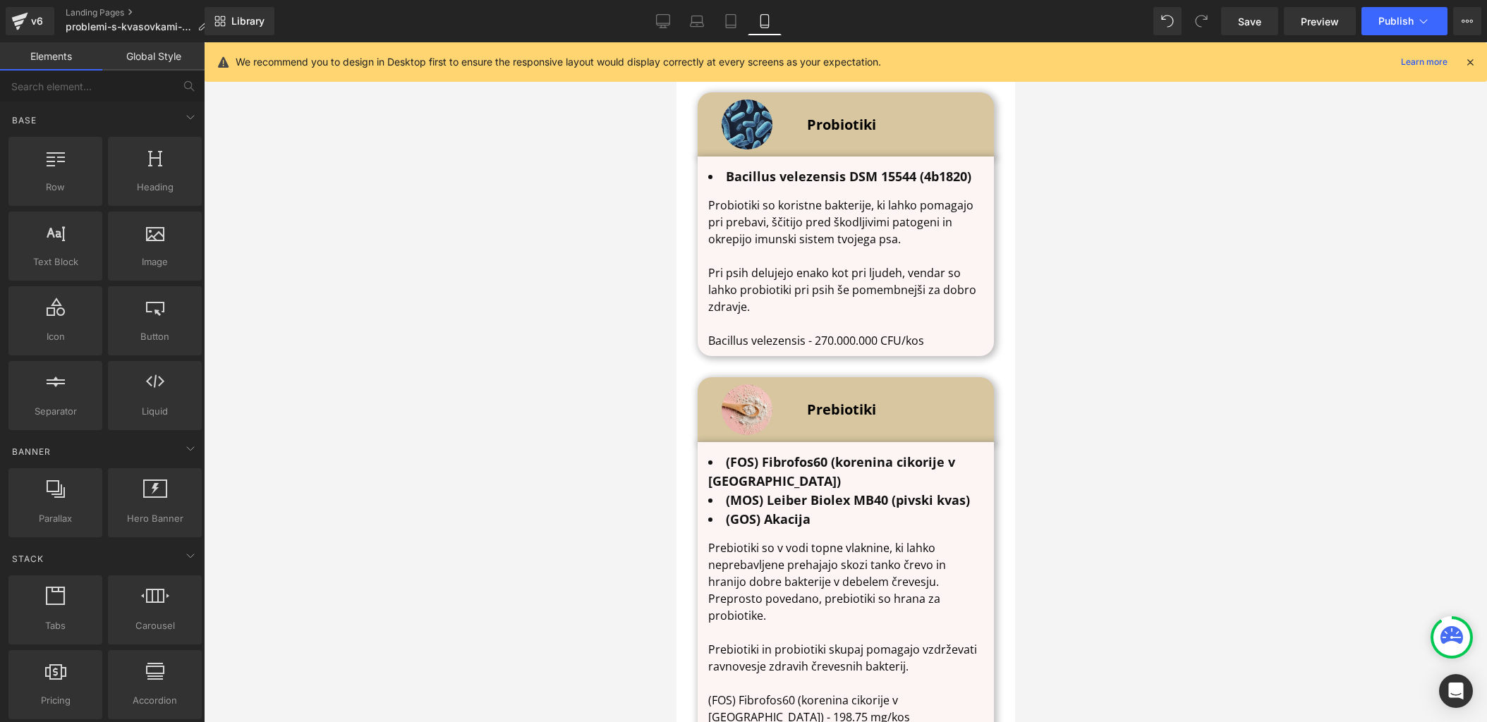
scroll to position [6131, 0]
click at [662, 29] on link "Desktop" at bounding box center [663, 21] width 34 height 28
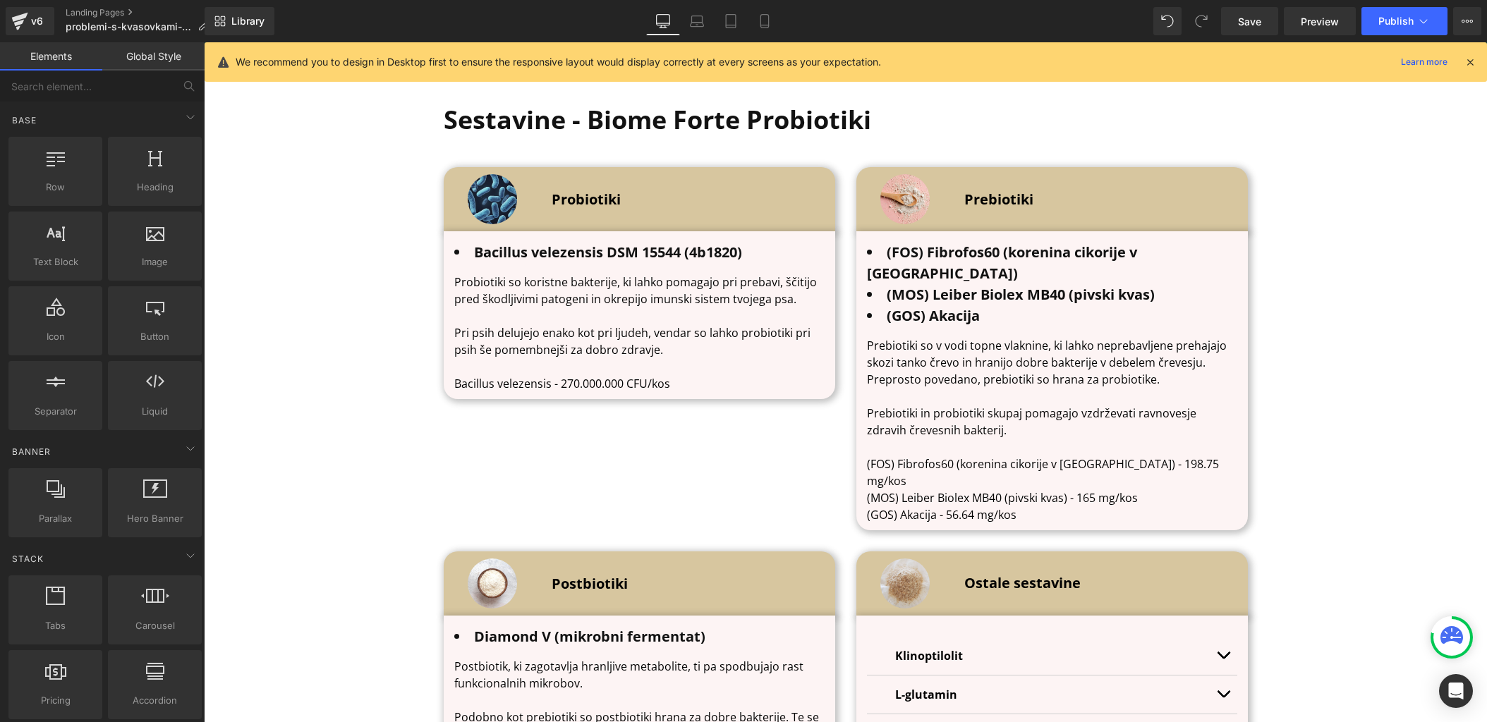
scroll to position [4408, 0]
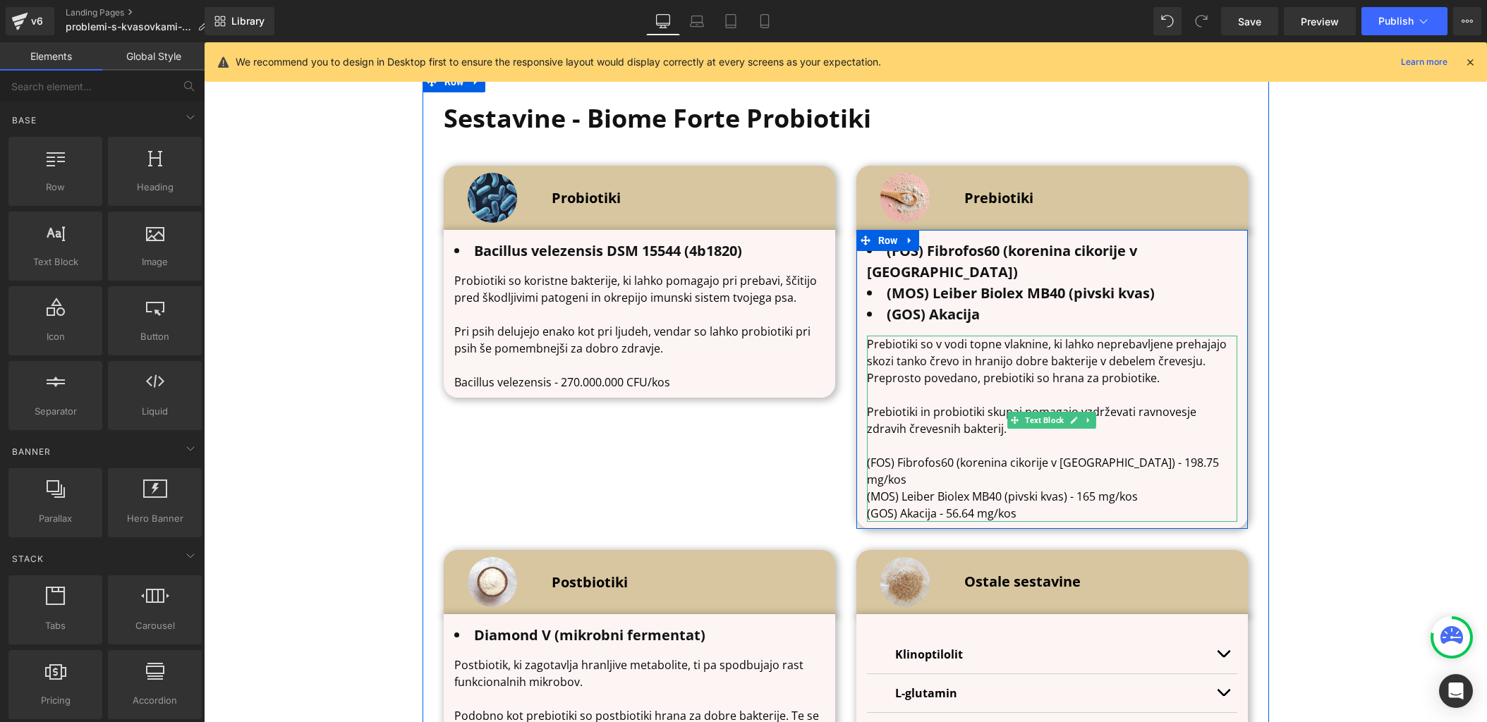
click at [1018, 505] on p "(GOS) Akacija - 56.64 mg/kos" at bounding box center [1052, 513] width 370 height 17
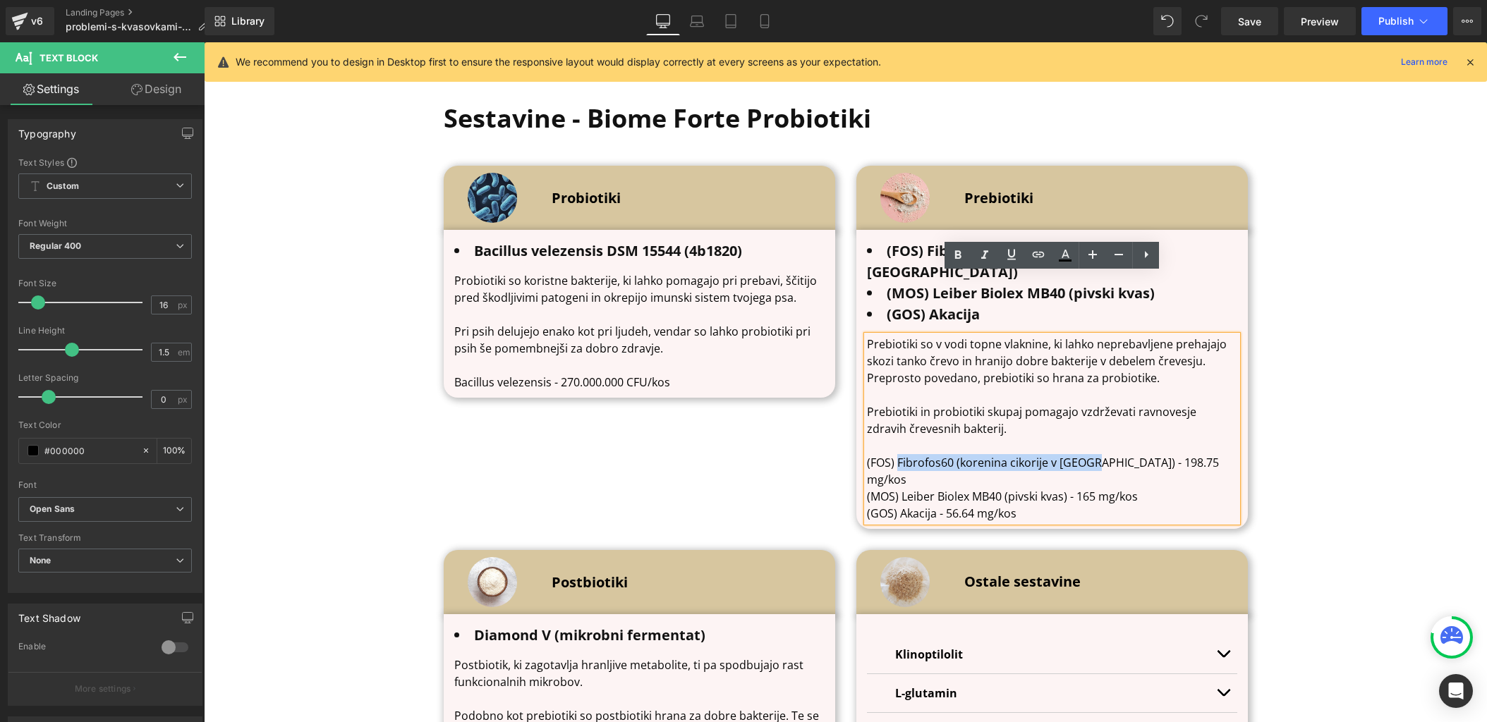
drag, startPoint x: 1091, startPoint y: 400, endPoint x: 898, endPoint y: 399, distance: 193.3
click at [899, 454] on p "(FOS) Fibrofos60 (korenina cikorije v prahu) - 198.75 mg/kos" at bounding box center [1052, 471] width 370 height 34
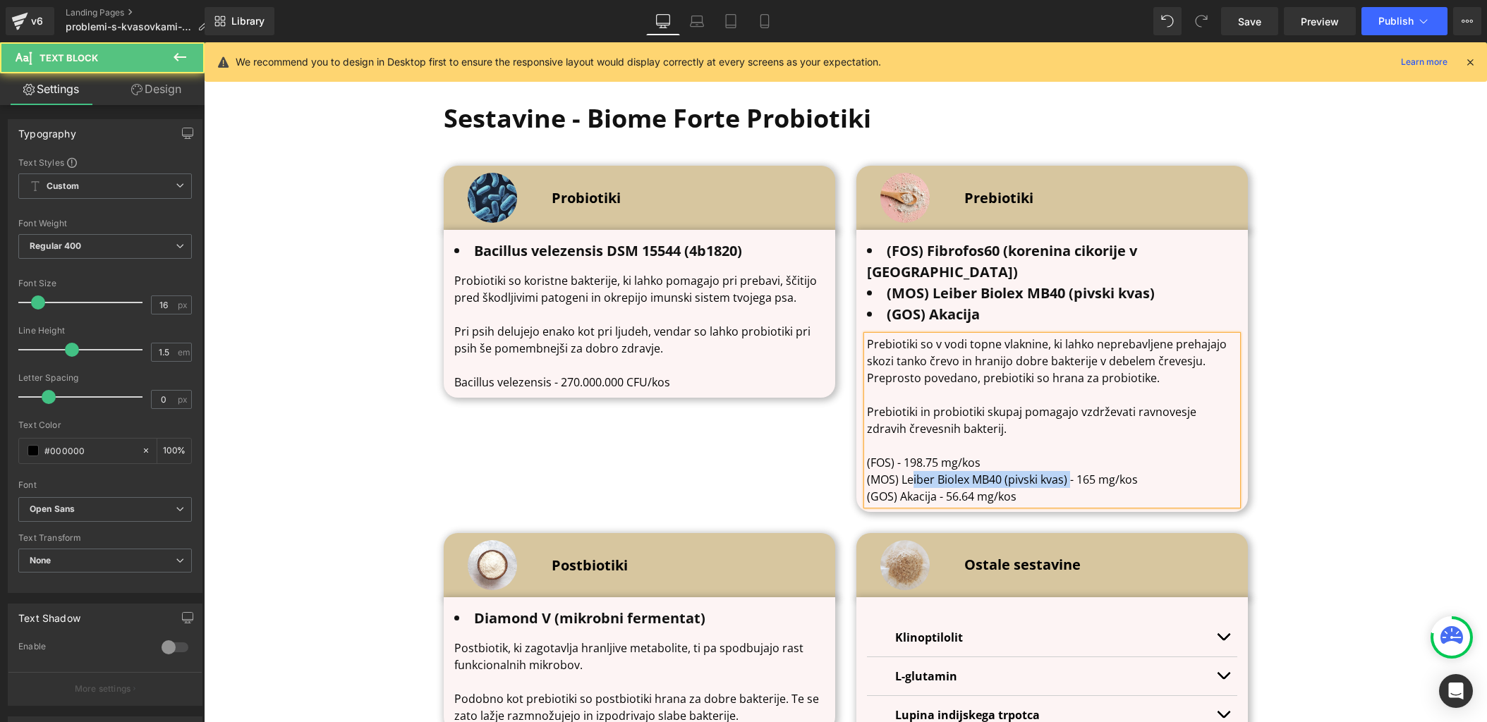
drag, startPoint x: 1071, startPoint y: 414, endPoint x: 911, endPoint y: 418, distance: 160.2
click at [911, 471] on p "(MOS) Leiber Biolex MB40 (pivski kvas) - 165 mg/kos" at bounding box center [1052, 479] width 370 height 17
drag, startPoint x: 940, startPoint y: 436, endPoint x: 902, endPoint y: 436, distance: 38.1
click at [902, 488] on p "(GOS) Akacija - 56.64 mg/kos" at bounding box center [1052, 496] width 370 height 17
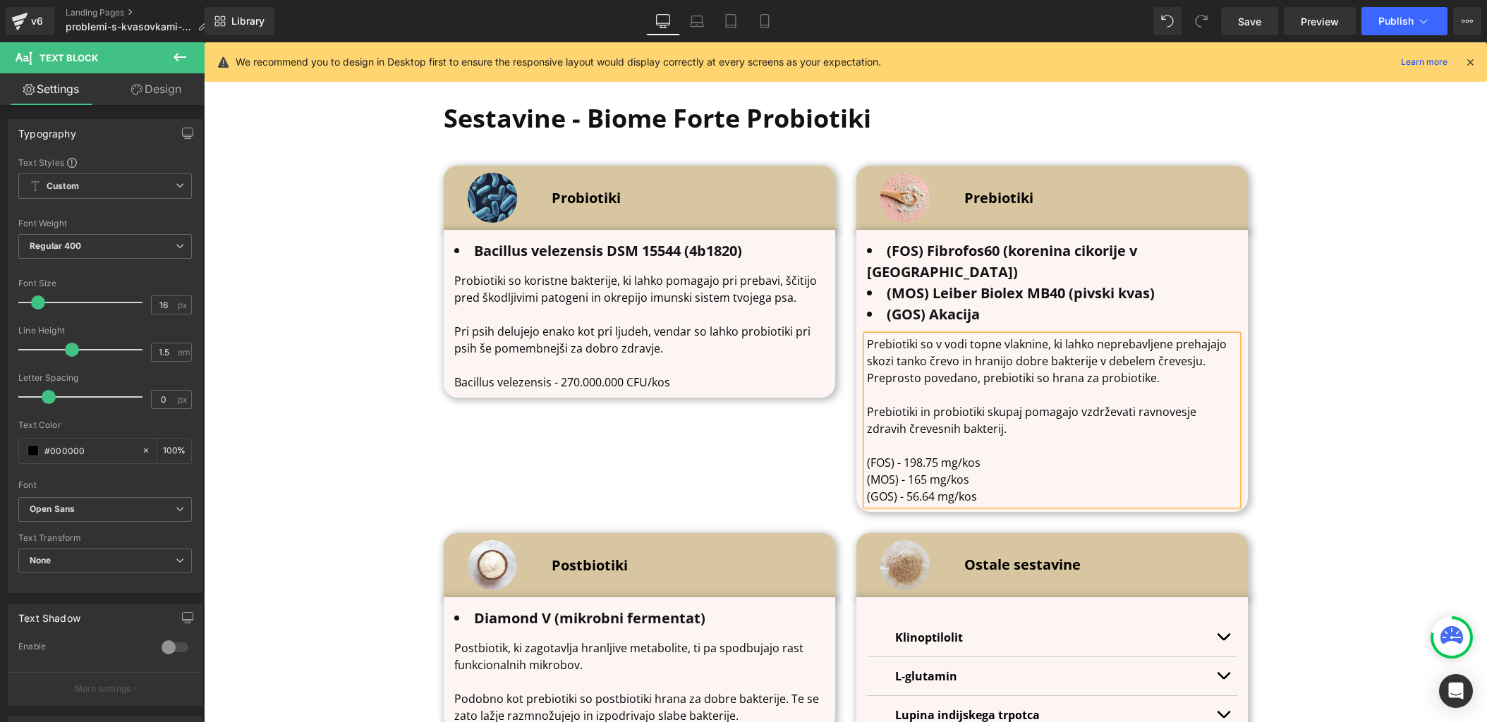
click at [1059, 471] on p "(MOS) - 165 mg/kos" at bounding box center [1052, 479] width 370 height 17
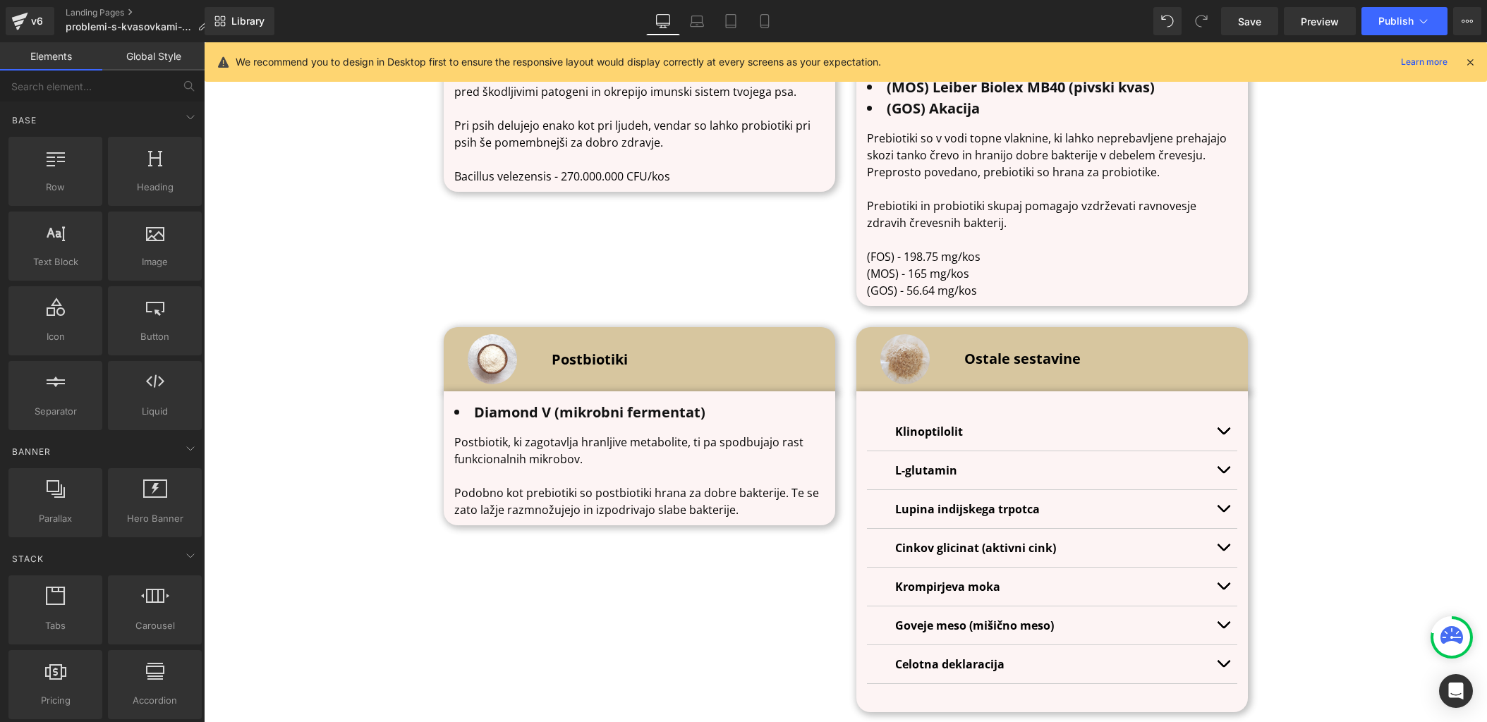
scroll to position [4666, 0]
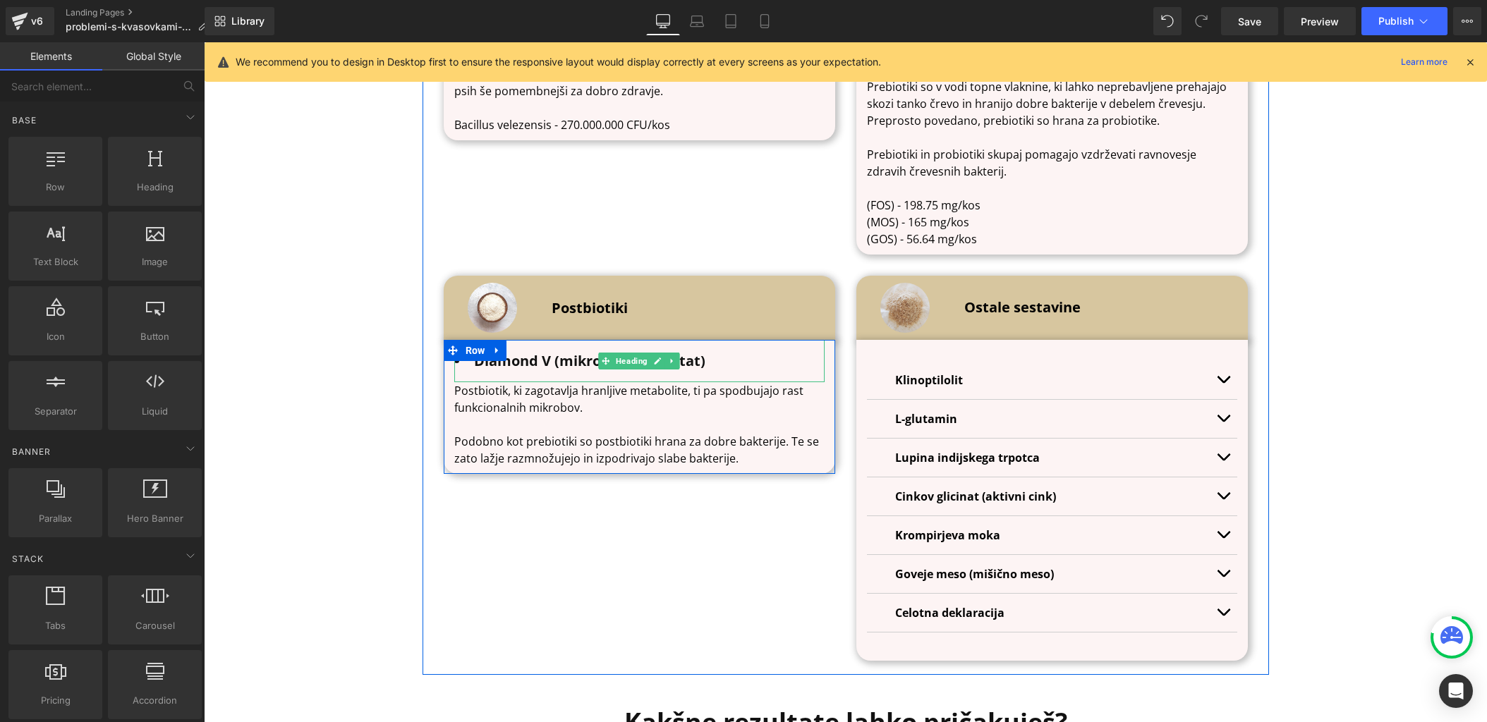
click at [566, 351] on b "Diamond V (mikrobni fermentat)" at bounding box center [589, 360] width 231 height 19
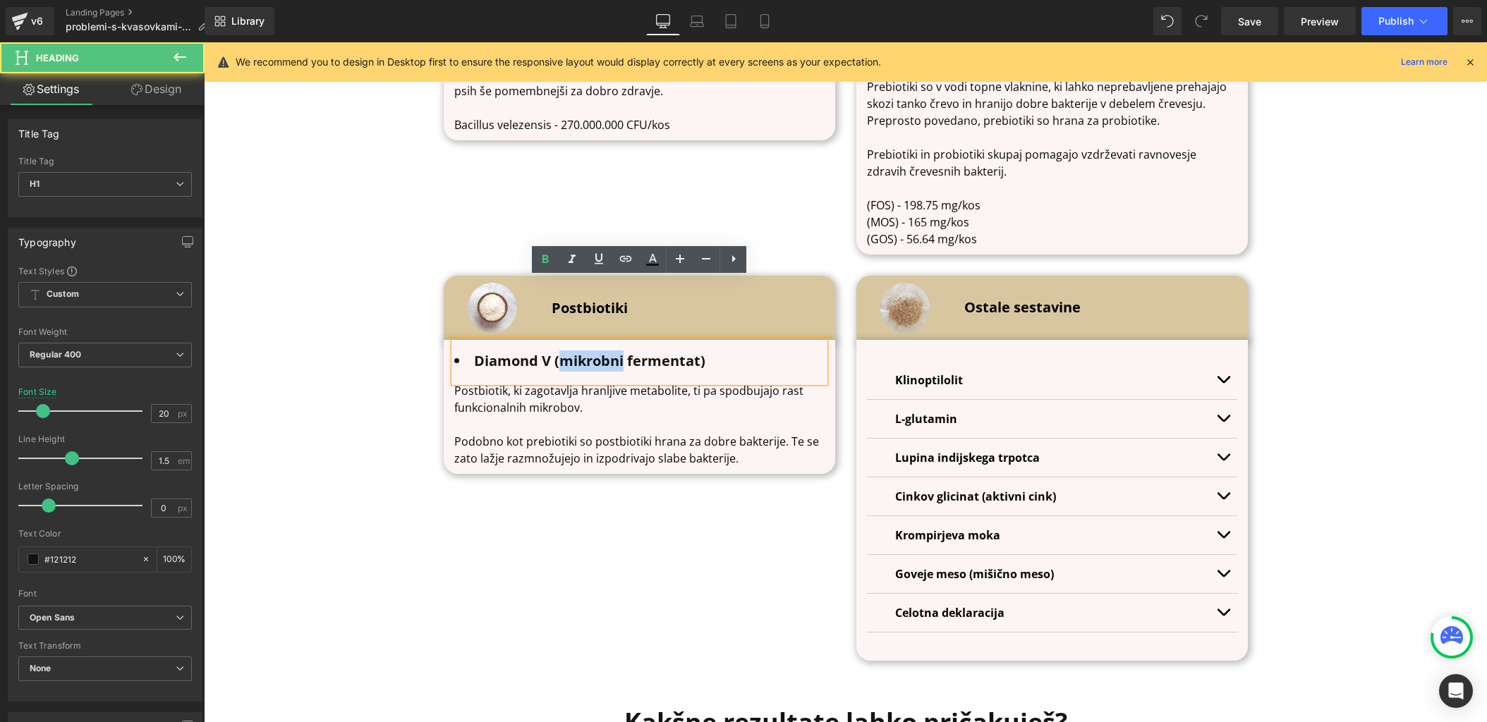
click at [566, 351] on b "Diamond V (mikrobni fermentat)" at bounding box center [589, 360] width 231 height 19
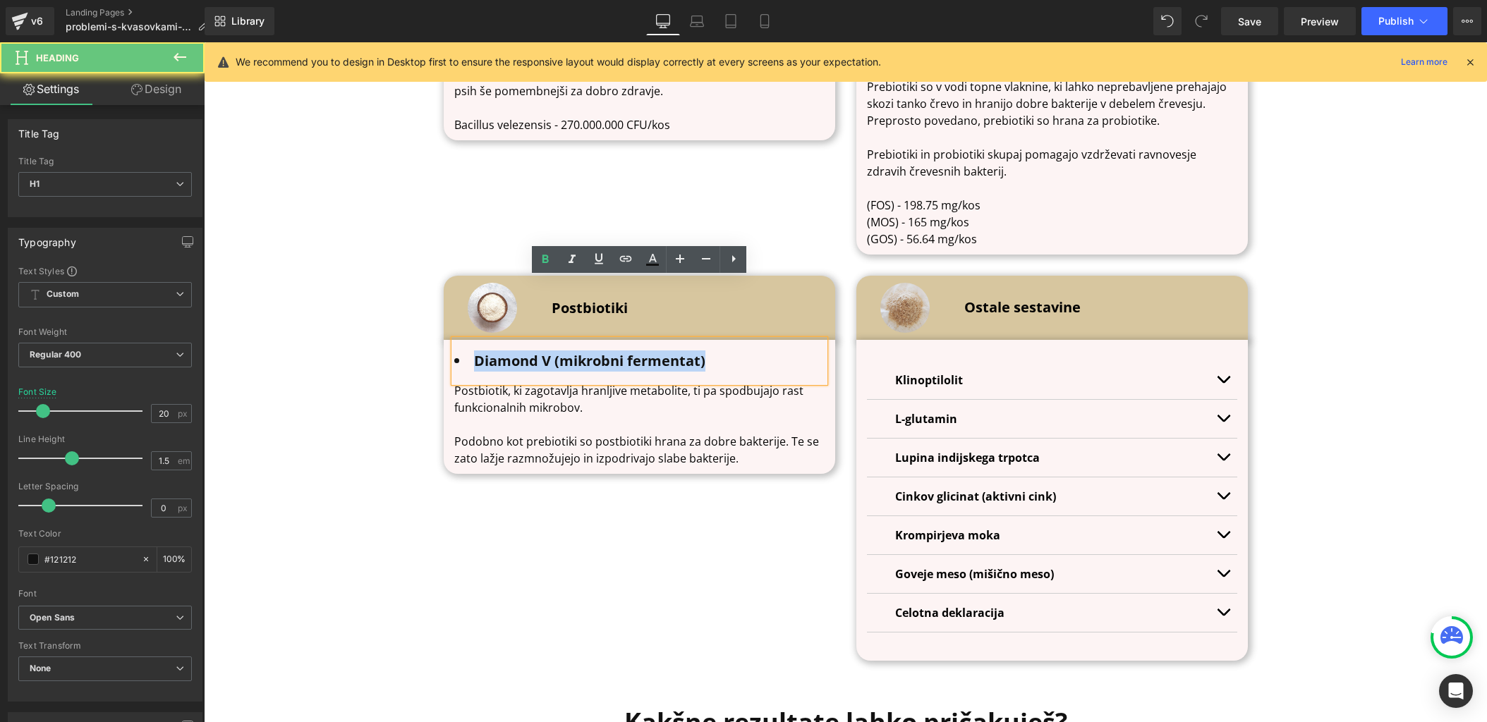
click at [566, 351] on b "Diamond V (mikrobni fermentat)" at bounding box center [589, 360] width 231 height 19
paste div
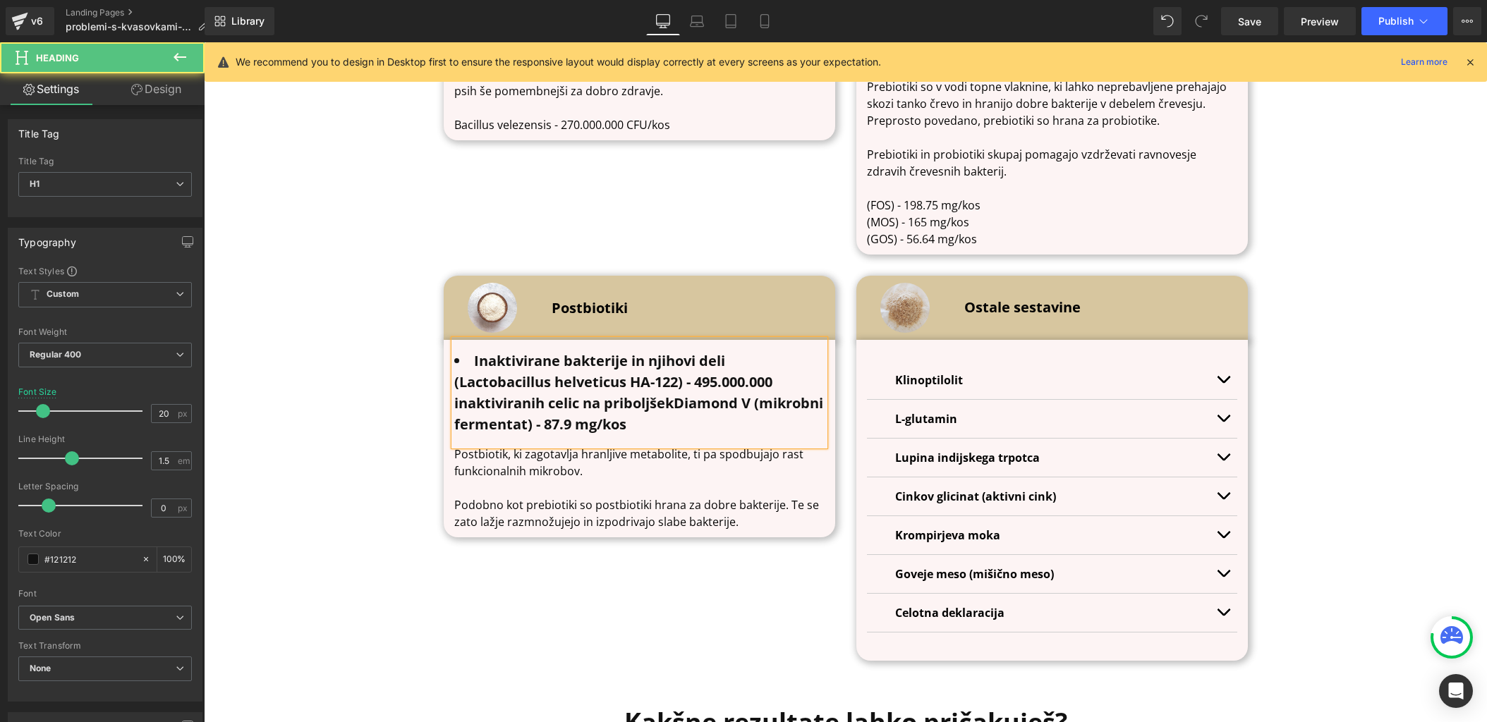
click at [682, 351] on b "Inaktivirane bakterije in njihovi deli (Lactobacillus helveticus HA-122) - 495.…" at bounding box center [638, 392] width 369 height 83
click at [675, 351] on b "Inaktivirane bakterije in njihovi deli (Lactobacillus helveticus HA-122) - 495.…" at bounding box center [638, 392] width 369 height 83
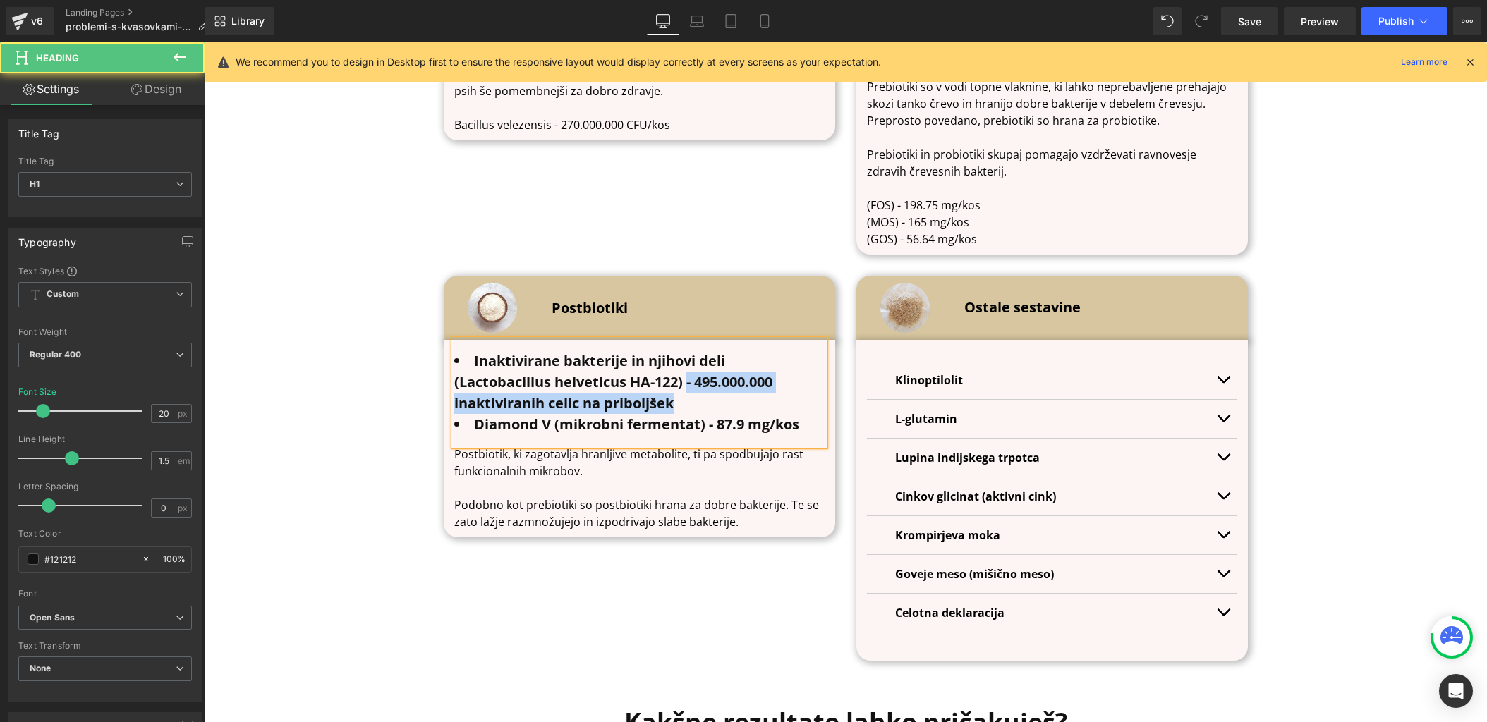
drag, startPoint x: 688, startPoint y: 323, endPoint x: 688, endPoint y: 346, distance: 22.6
click at [688, 351] on li "Inaktivirane bakterije in njihovi deli (Lactobacillus helveticus HA-122) - 495.…" at bounding box center [639, 382] width 370 height 63
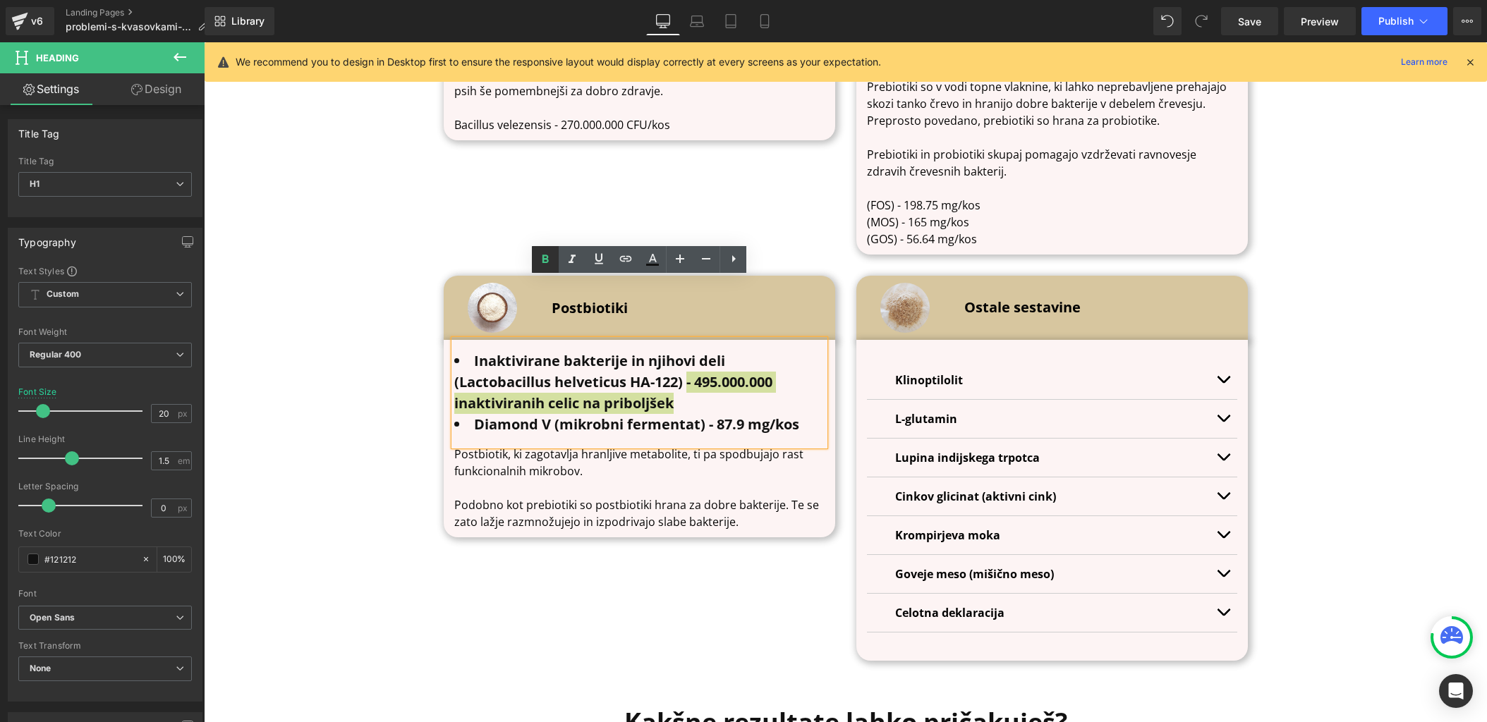
click at [554, 262] on link at bounding box center [545, 259] width 27 height 27
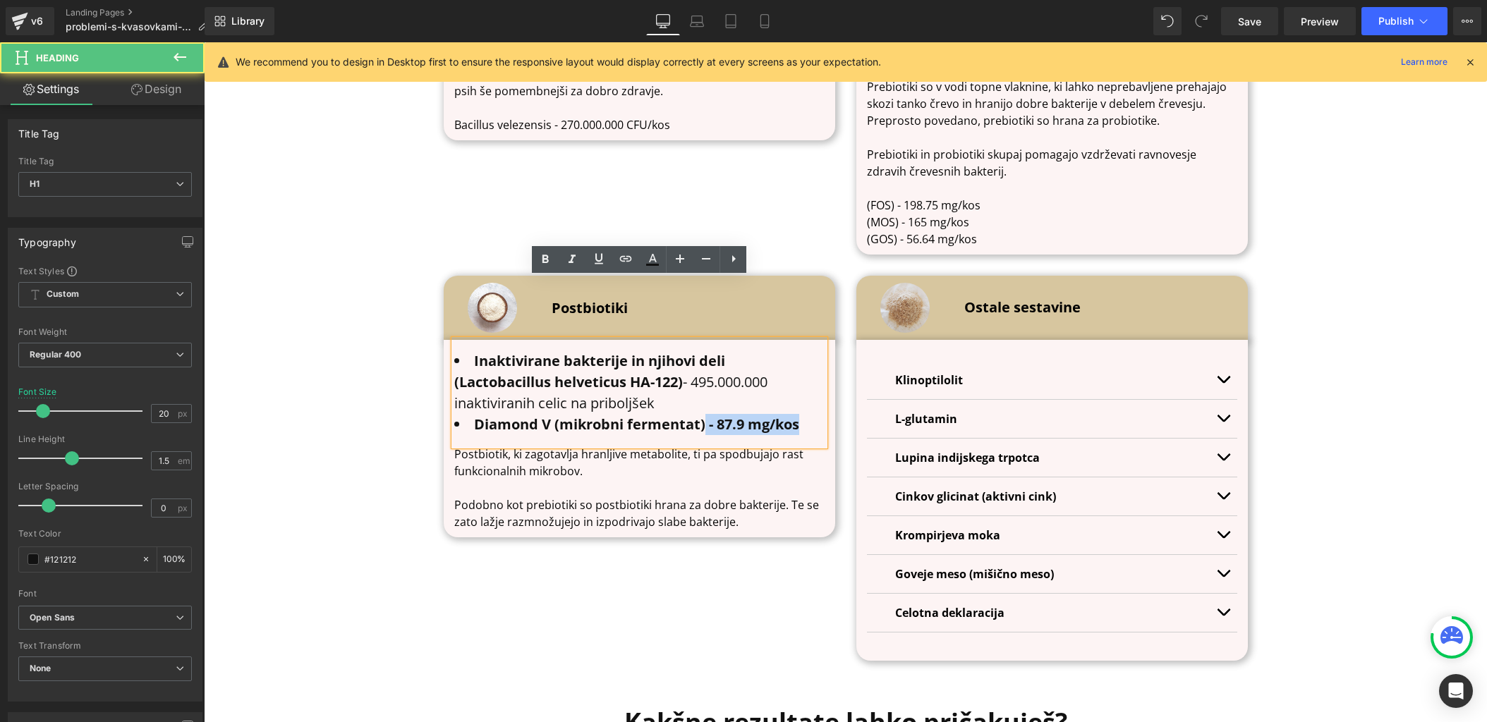
drag, startPoint x: 704, startPoint y: 363, endPoint x: 801, endPoint y: 363, distance: 96.6
click at [801, 414] on li "Diamond V (mikrobni fermentat) - 87.9 mg/kos" at bounding box center [639, 424] width 370 height 21
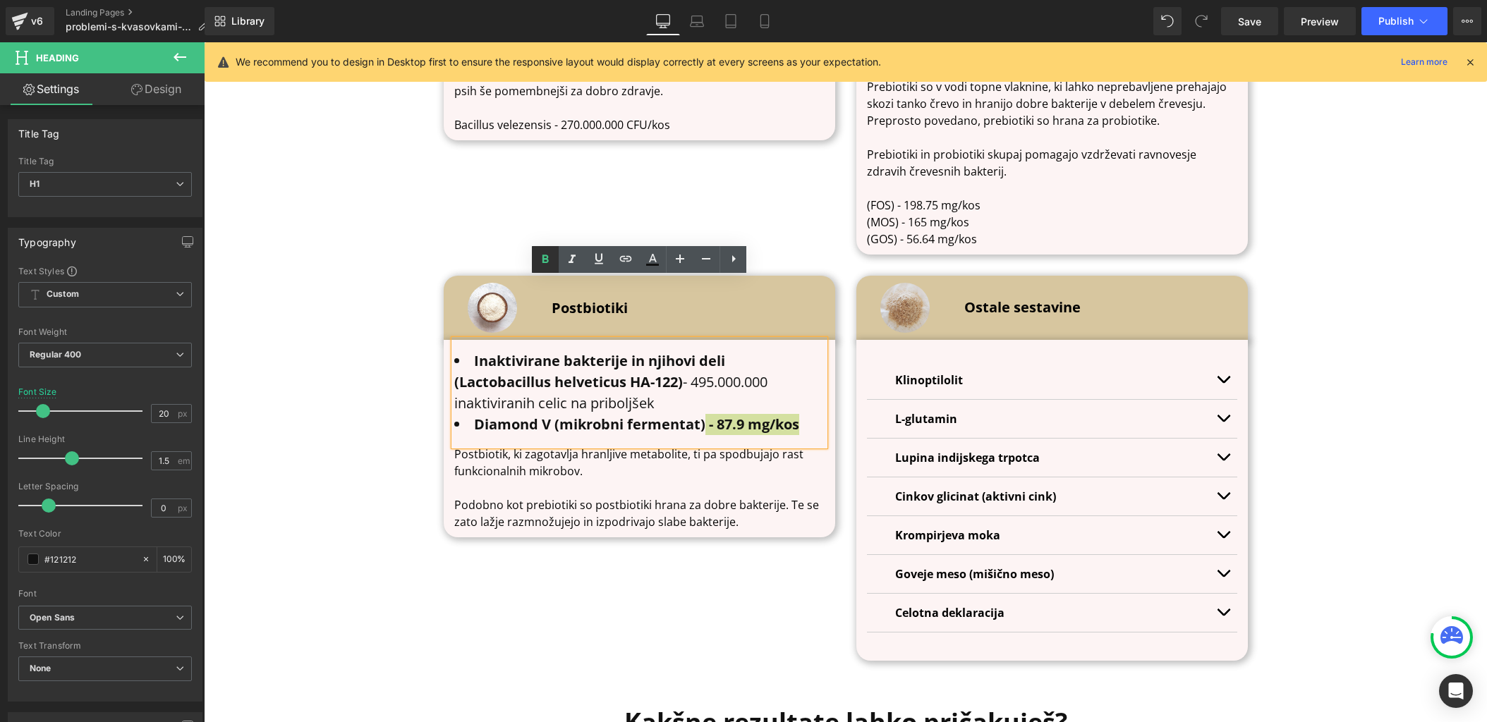
click at [546, 262] on icon at bounding box center [545, 259] width 6 height 8
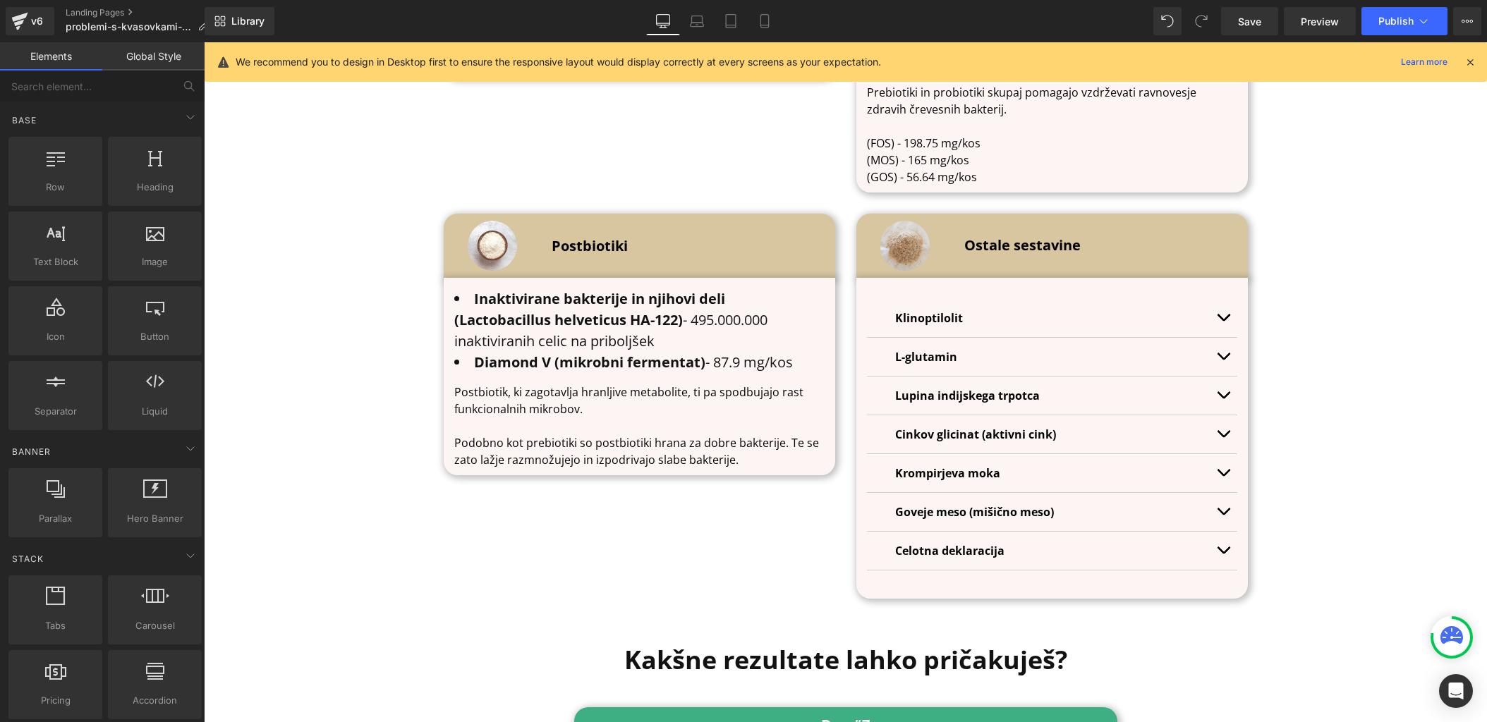
scroll to position [4736, 0]
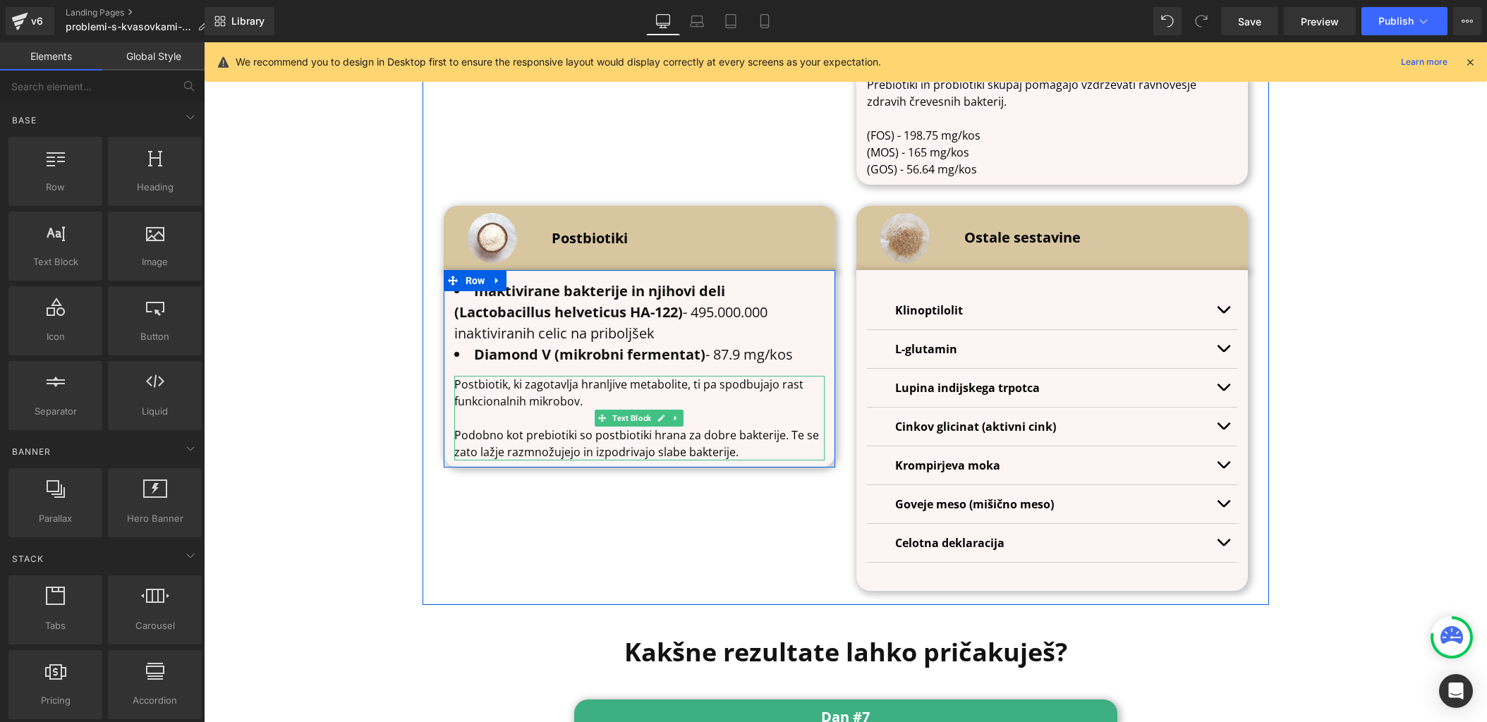
click at [706, 376] on p "Postbiotik, ki zagotavlja hranljive metabolite, ti pa spodbujajo rast funkciona…" at bounding box center [639, 393] width 370 height 34
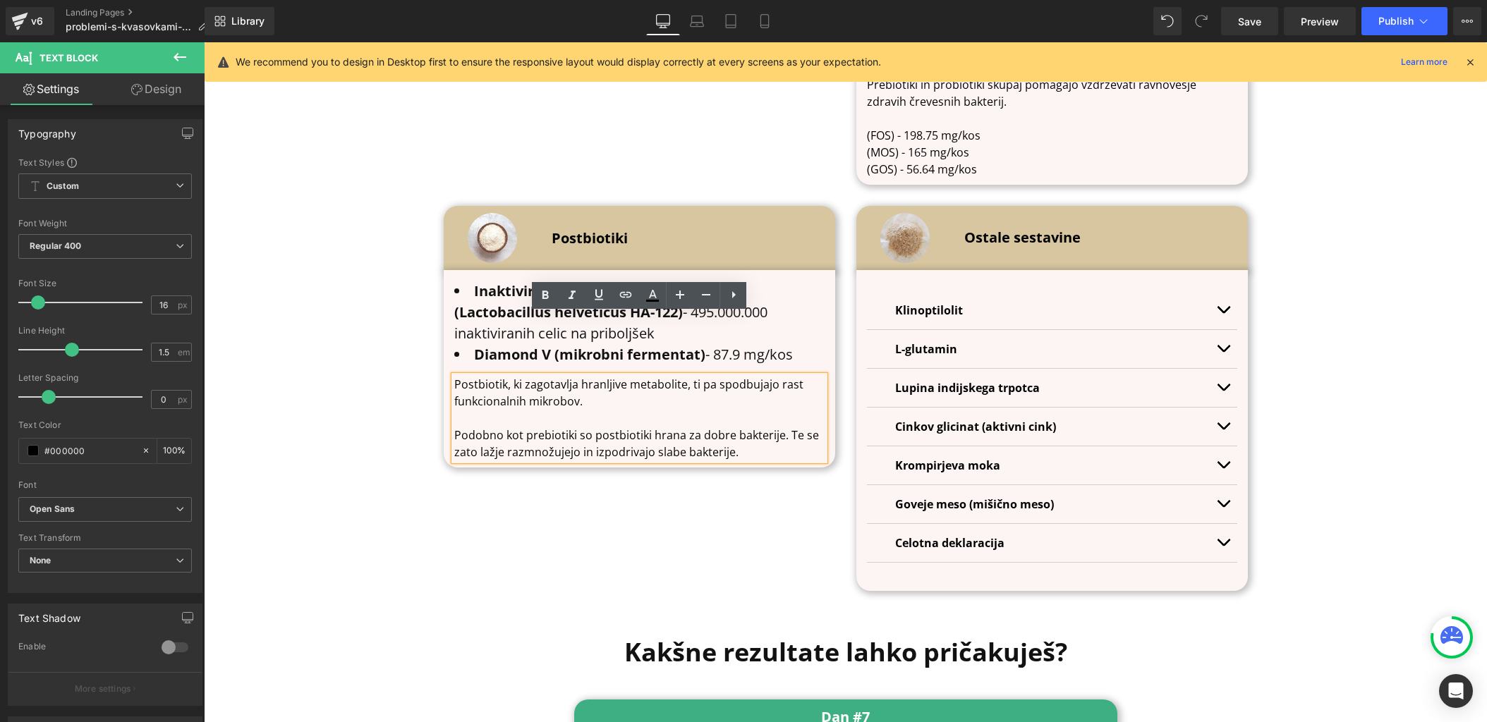
drag, startPoint x: 760, startPoint y: 388, endPoint x: 451, endPoint y: 327, distance: 314.2
click at [454, 376] on div "Postbiotik, ki zagotavlja hranljive metabolite, ti pa spodbujajo rast funkciona…" at bounding box center [639, 418] width 370 height 85
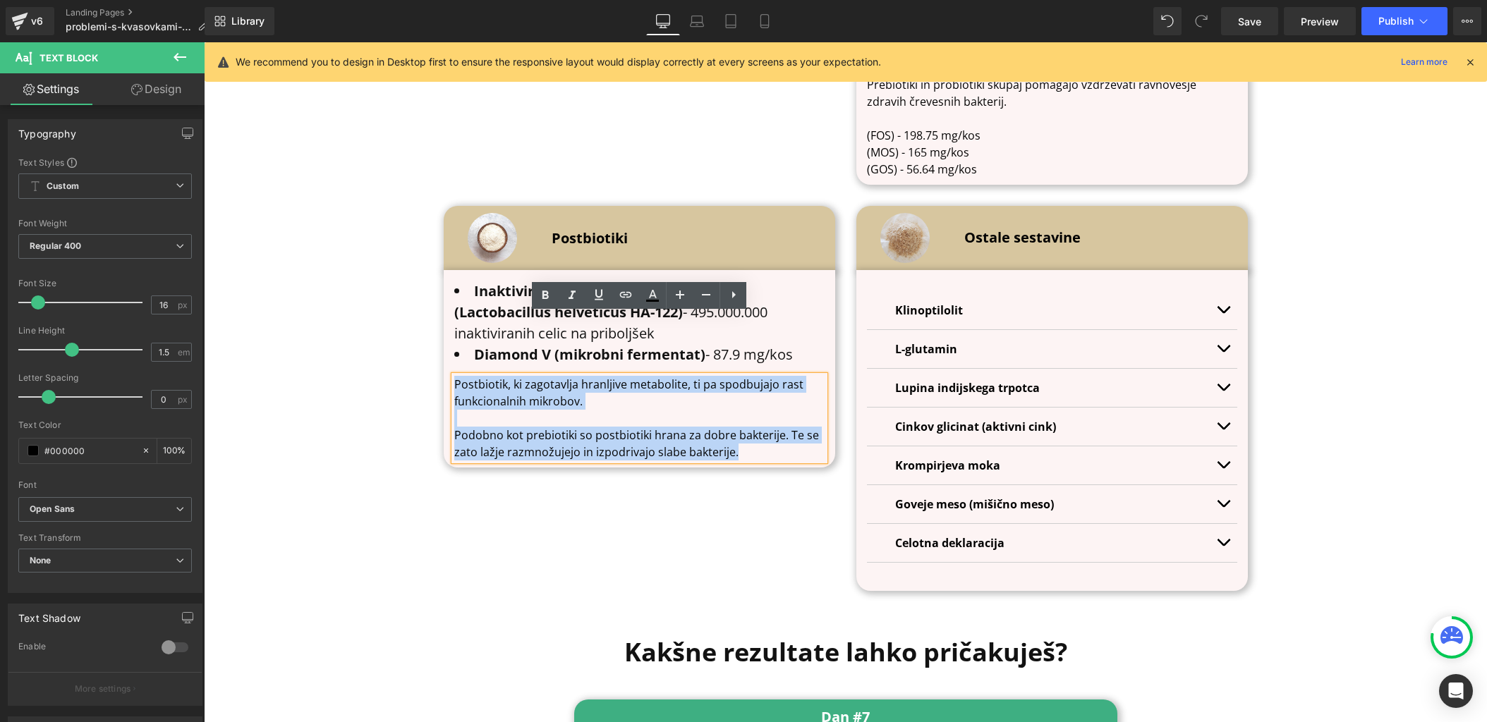
drag, startPoint x: 455, startPoint y: 326, endPoint x: 808, endPoint y: 389, distance: 359.0
click at [808, 389] on div "Postbiotik, ki zagotavlja hranljive metabolite, ti pa spodbujajo rast funkciona…" at bounding box center [639, 418] width 370 height 85
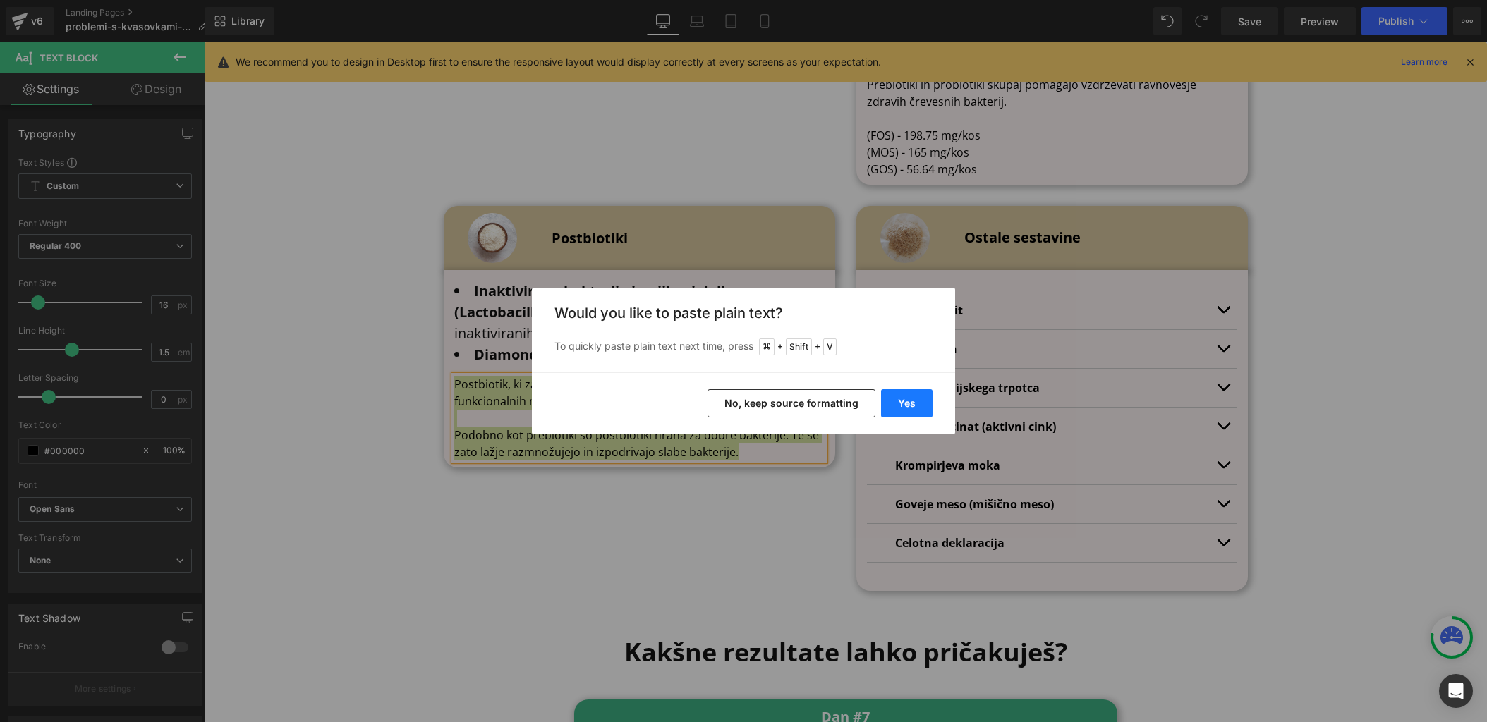
click at [914, 403] on button "Yes" at bounding box center [906, 403] width 51 height 28
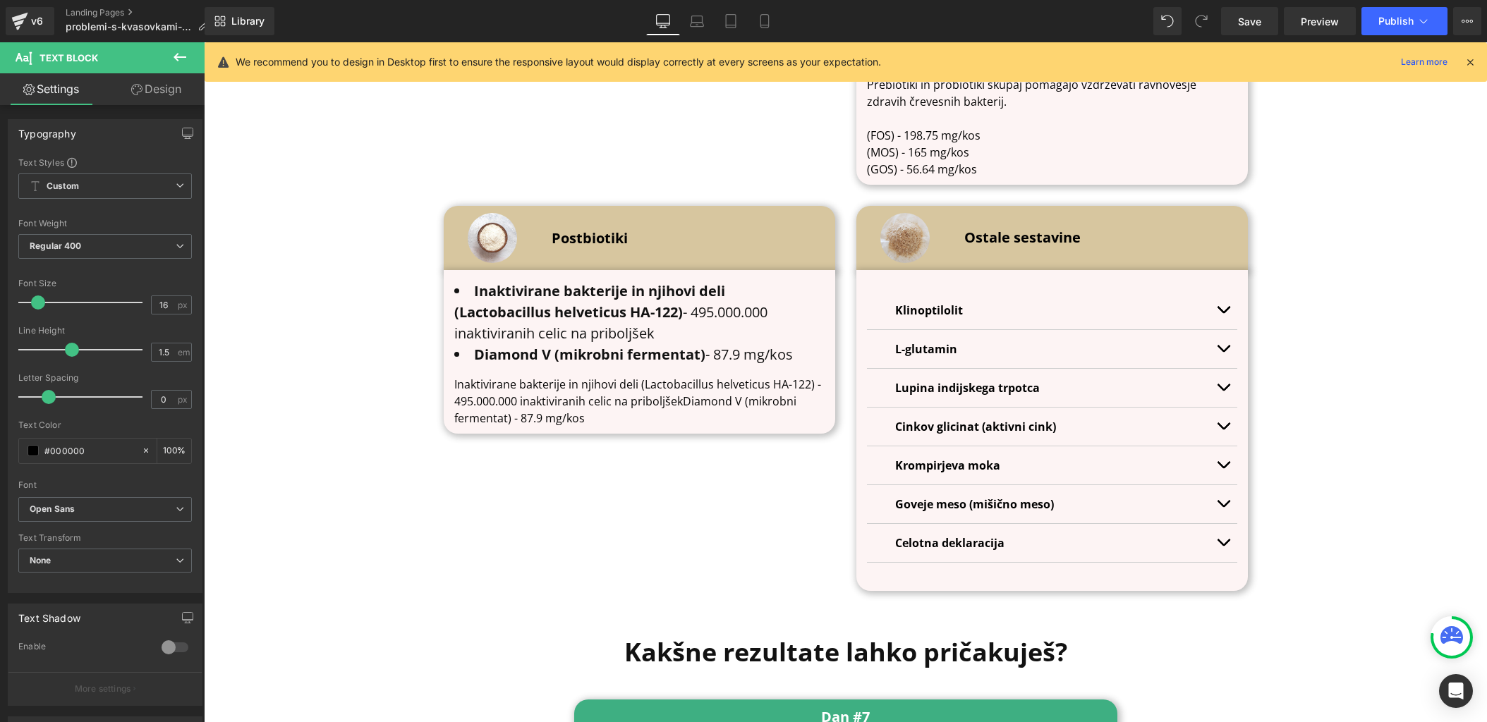
click at [645, 376] on p "Inaktivirane bakterije in njihovi deli (Lactobacillus helveticus HA-122) - 495.…" at bounding box center [639, 401] width 370 height 51
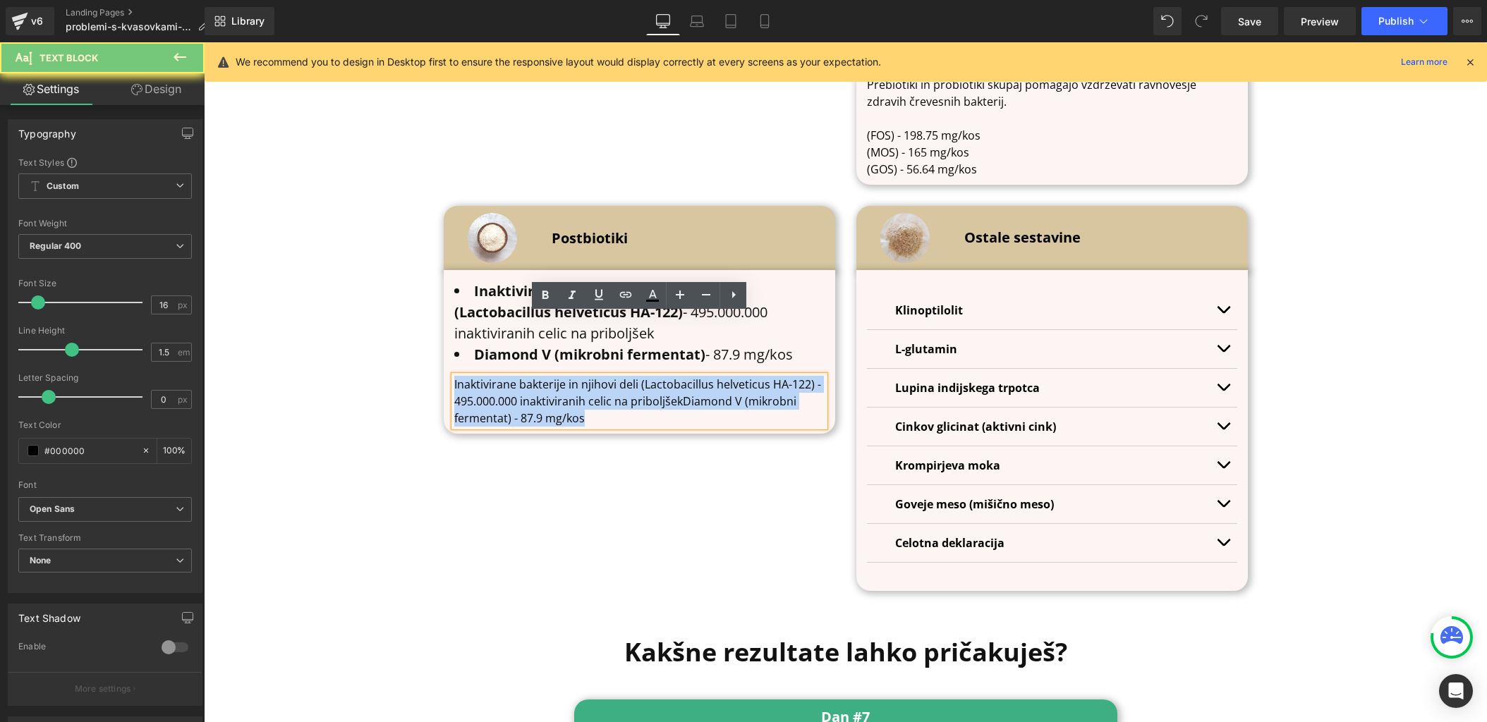
click at [645, 376] on p "Inaktivirane bakterije in njihovi deli (Lactobacillus helveticus HA-122) - 495.…" at bounding box center [639, 401] width 370 height 51
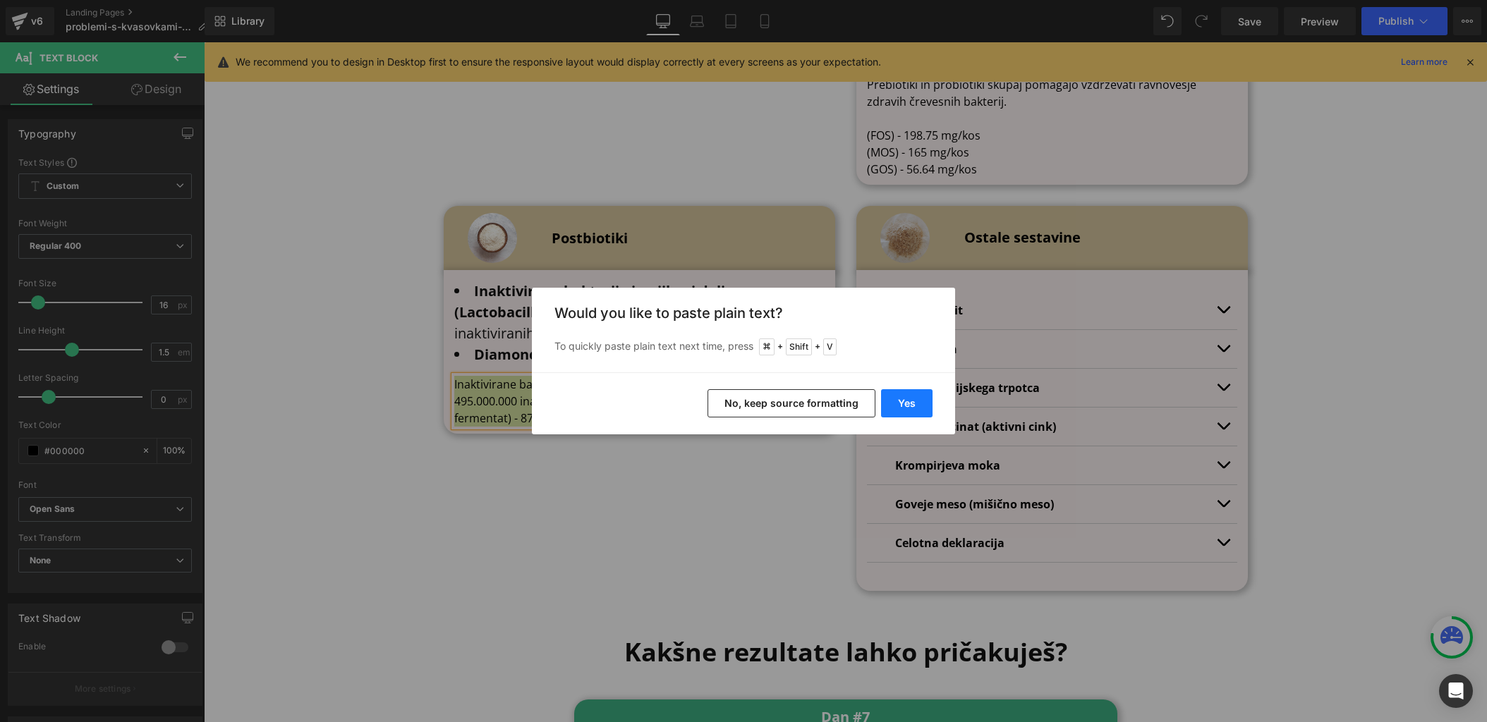
click at [905, 401] on button "Yes" at bounding box center [906, 403] width 51 height 28
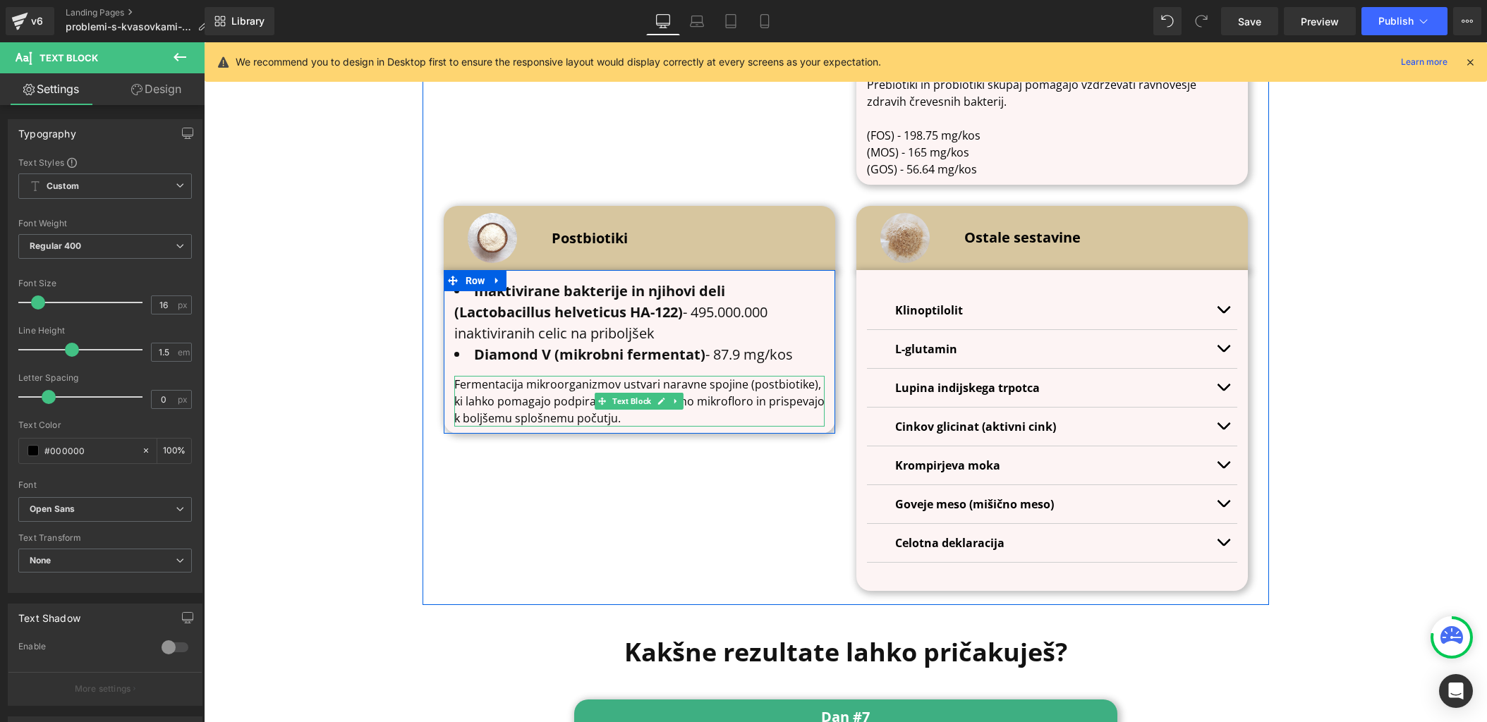
click at [769, 376] on p "Fermentacija mikroorganizmov ustvari naravne spojine (postbiotike), ki lahko po…" at bounding box center [639, 401] width 370 height 51
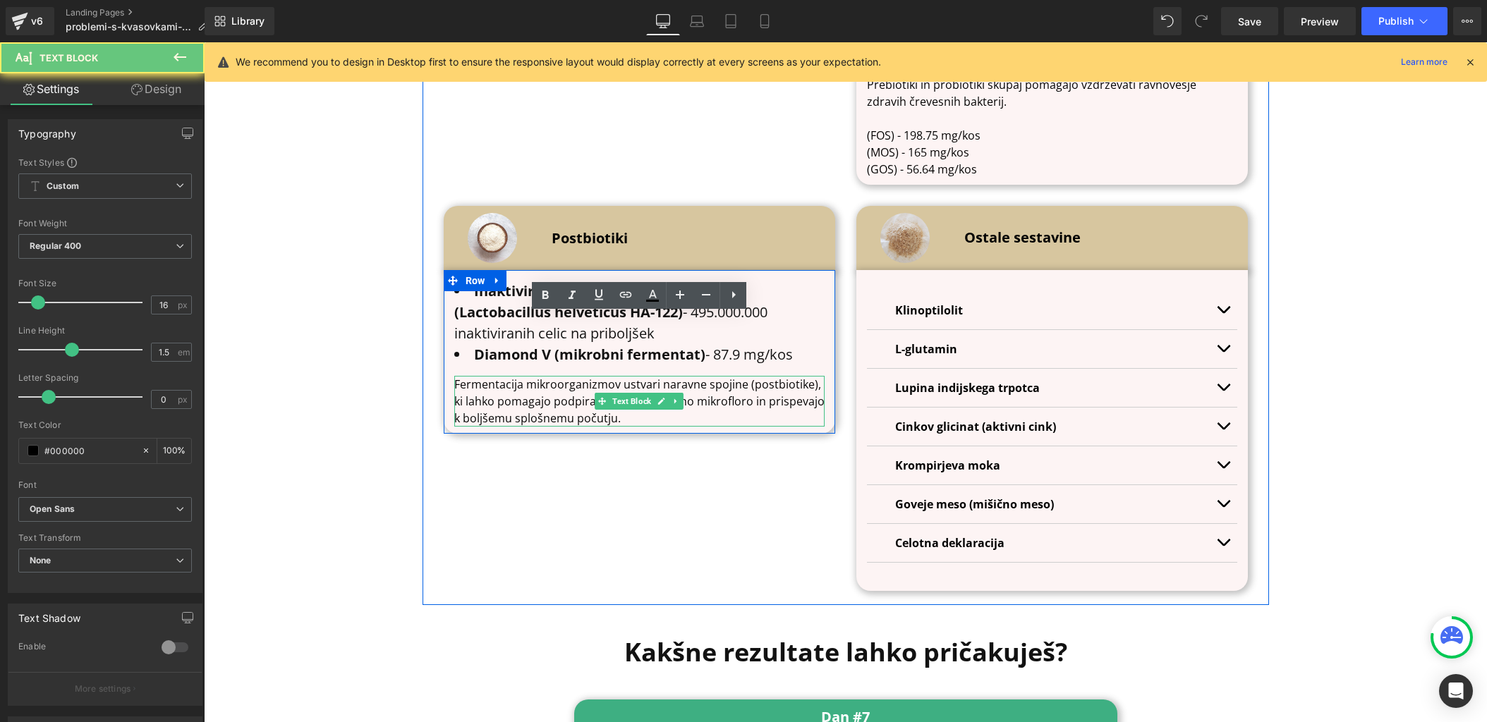
click at [769, 376] on p "Fermentacija mikroorganizmov ustvari naravne spojine (postbiotike), ki lahko po…" at bounding box center [639, 401] width 370 height 51
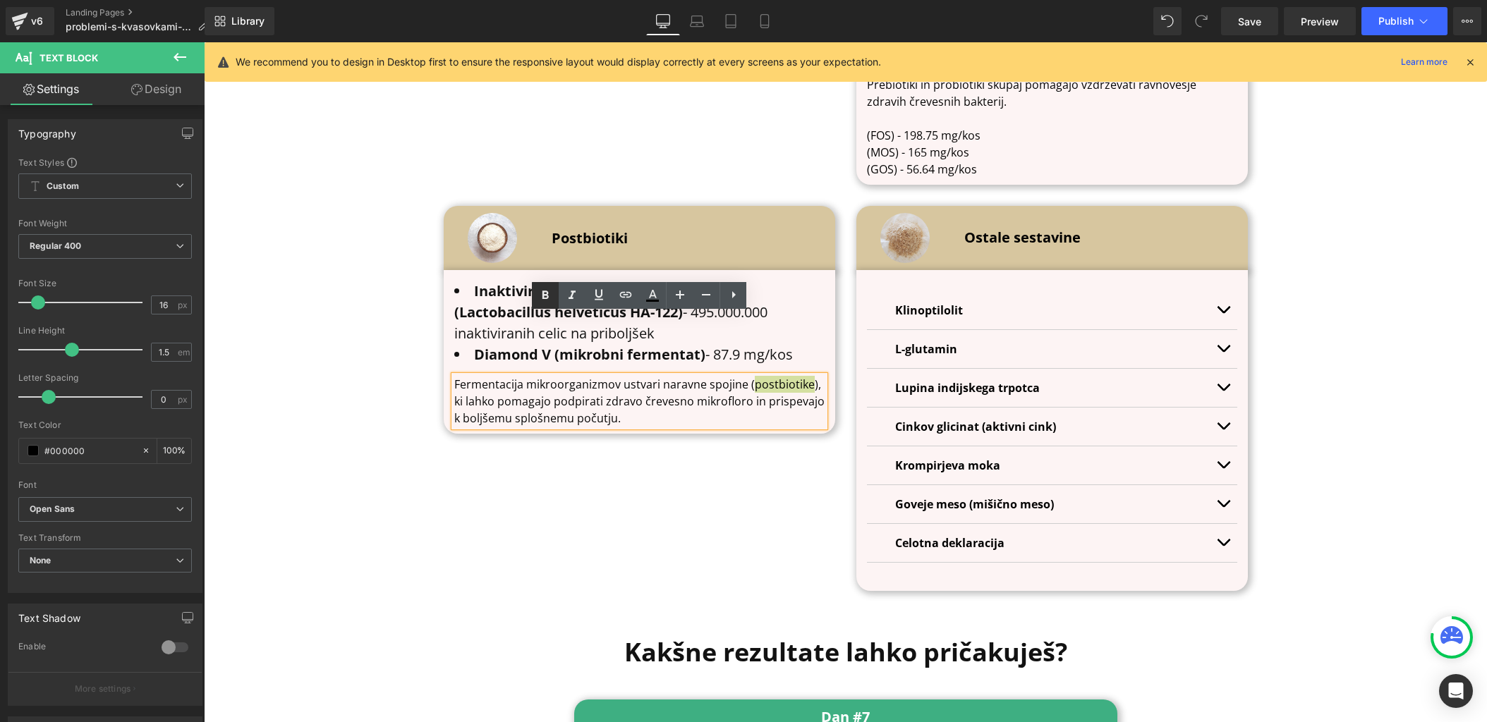
click at [545, 301] on icon at bounding box center [545, 295] width 17 height 17
click at [595, 376] on p "Fermentacija mikroorganizmov ustvari naravne spojine ( postbiotike ), ki lahko …" at bounding box center [639, 401] width 370 height 51
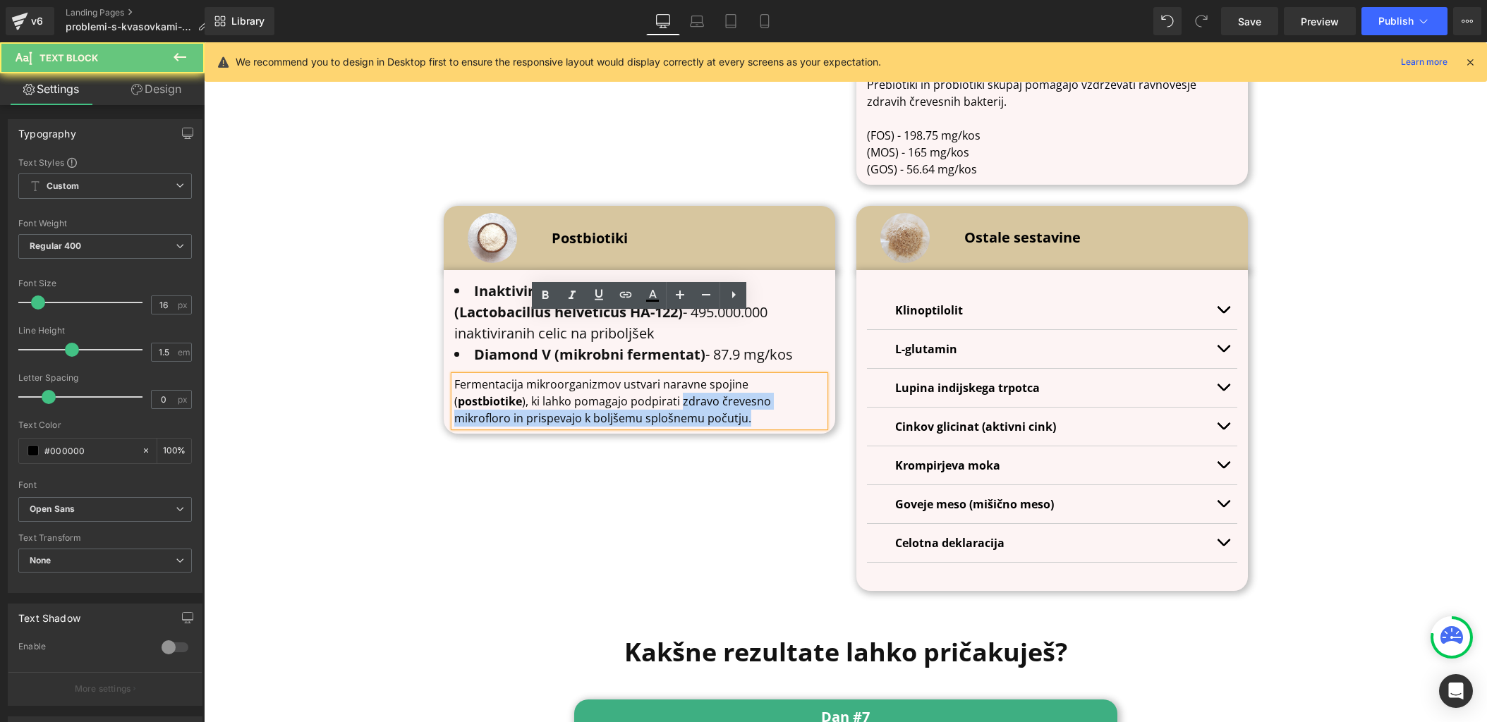
drag, startPoint x: 639, startPoint y: 350, endPoint x: 588, endPoint y: 325, distance: 57.1
click at [588, 376] on p "Fermentacija mikroorganizmov ustvari naravne spojine ( postbiotike ), ki lahko …" at bounding box center [639, 401] width 370 height 51
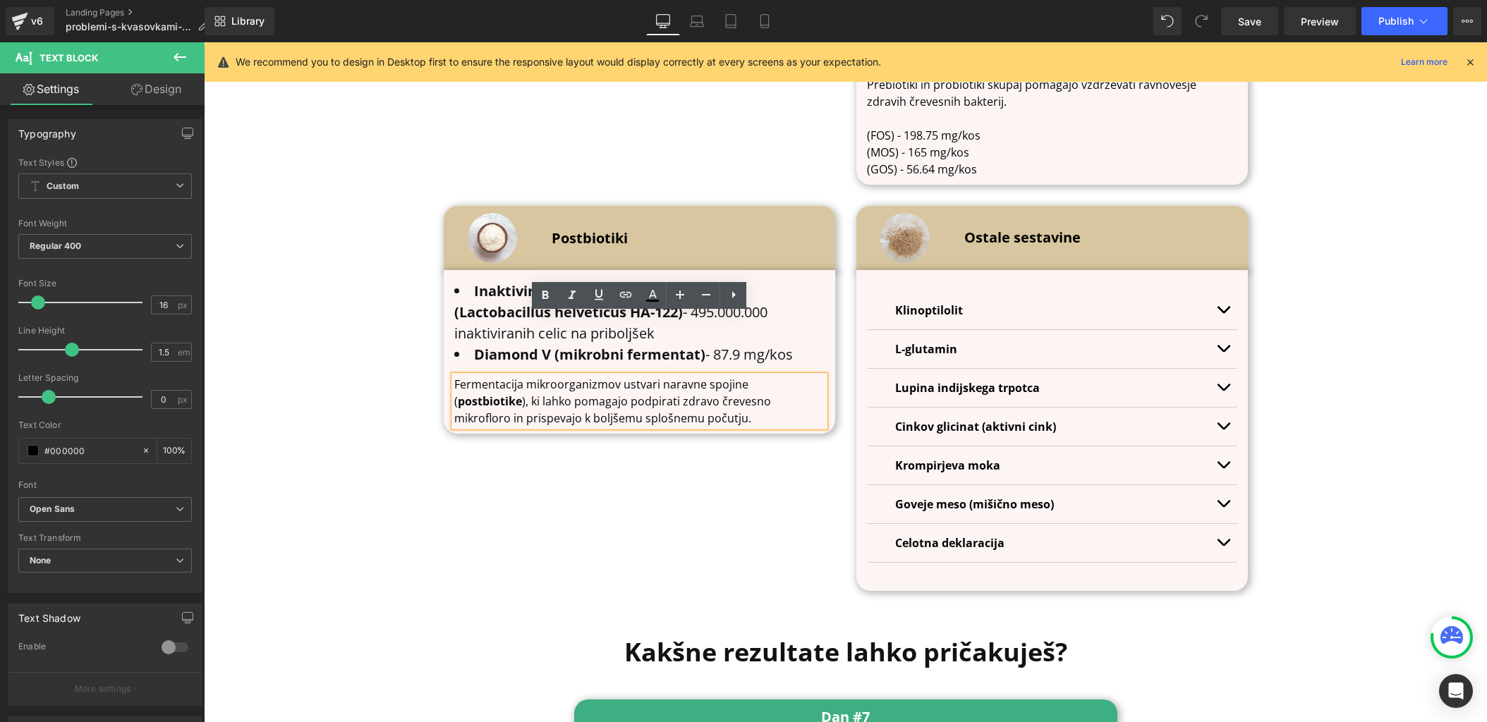
click at [626, 376] on p "Fermentacija mikroorganizmov ustvari naravne spojine ( postbiotike ), ki lahko …" at bounding box center [639, 401] width 370 height 51
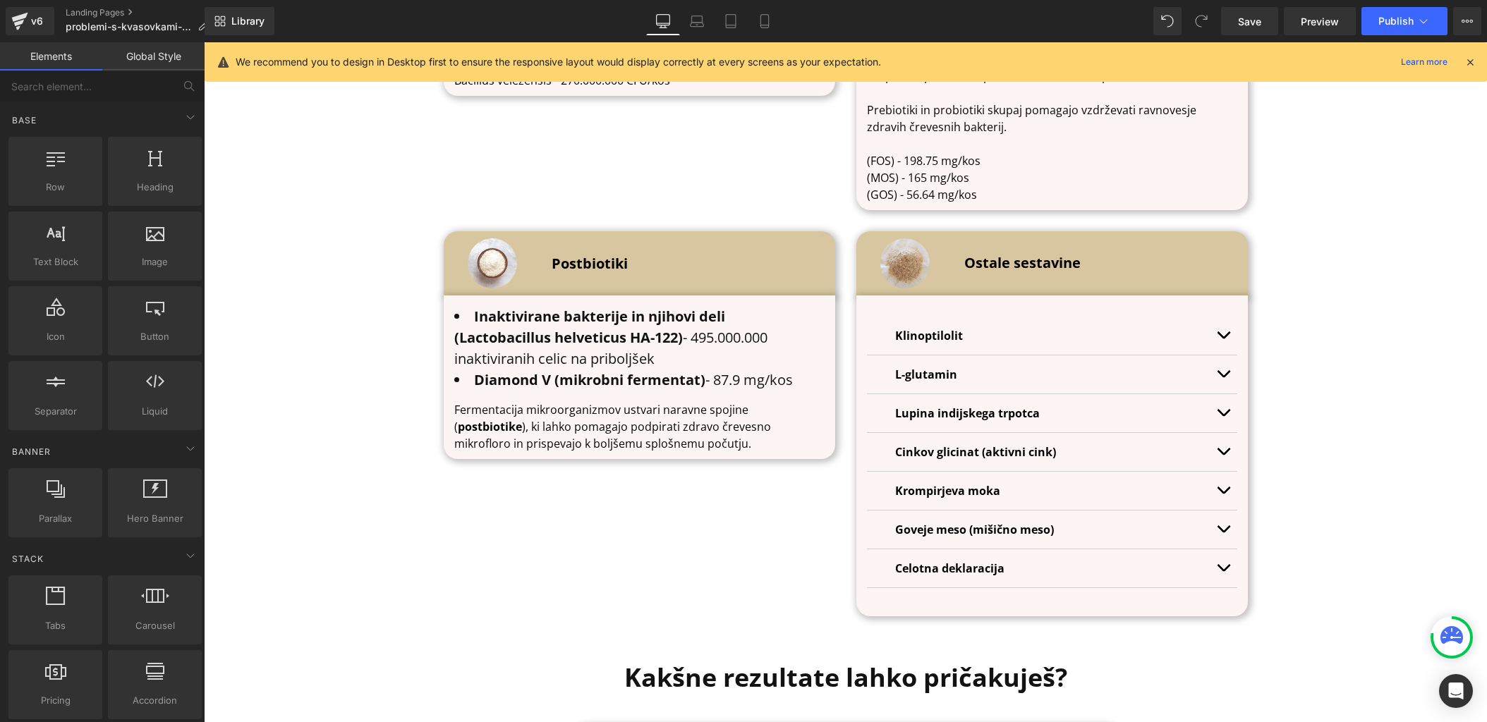
scroll to position [4713, 0]
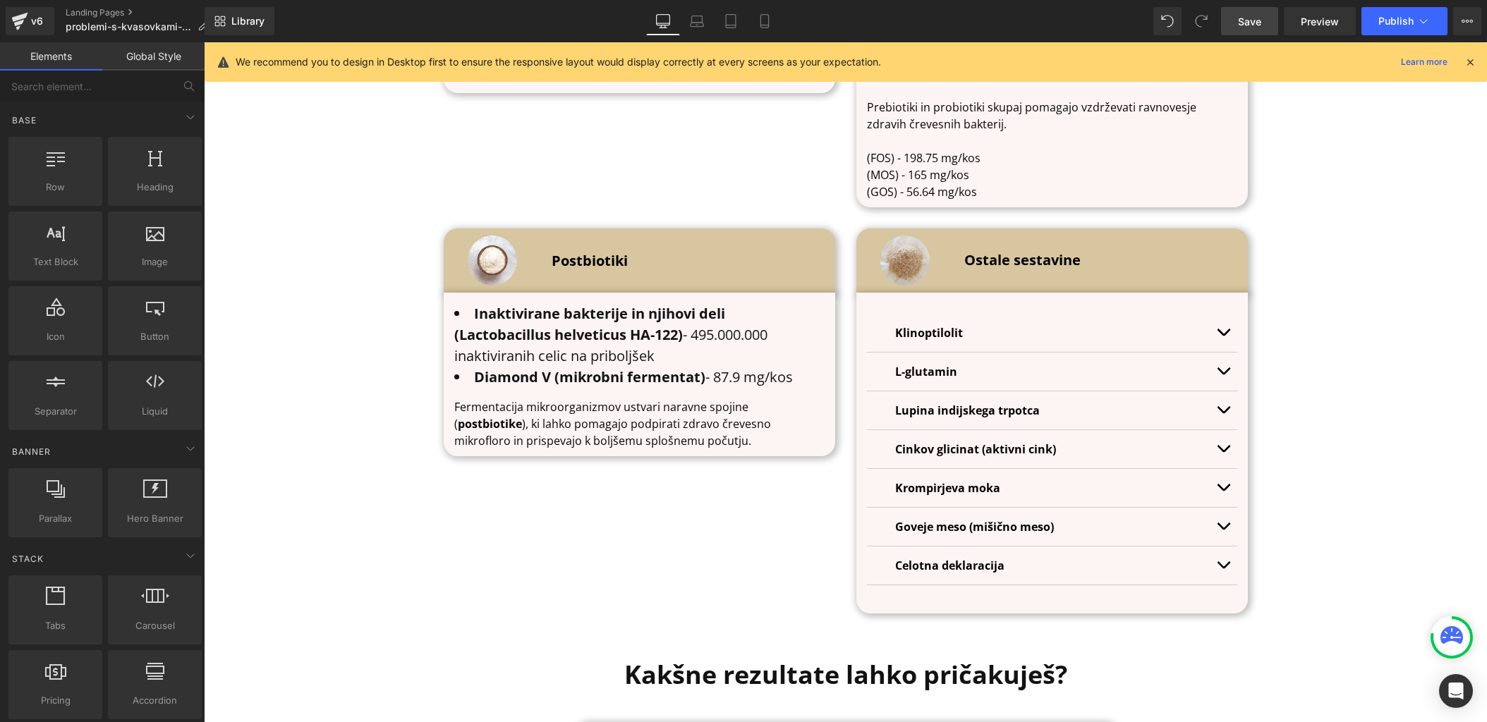
click at [1260, 19] on span "Save" at bounding box center [1249, 21] width 23 height 15
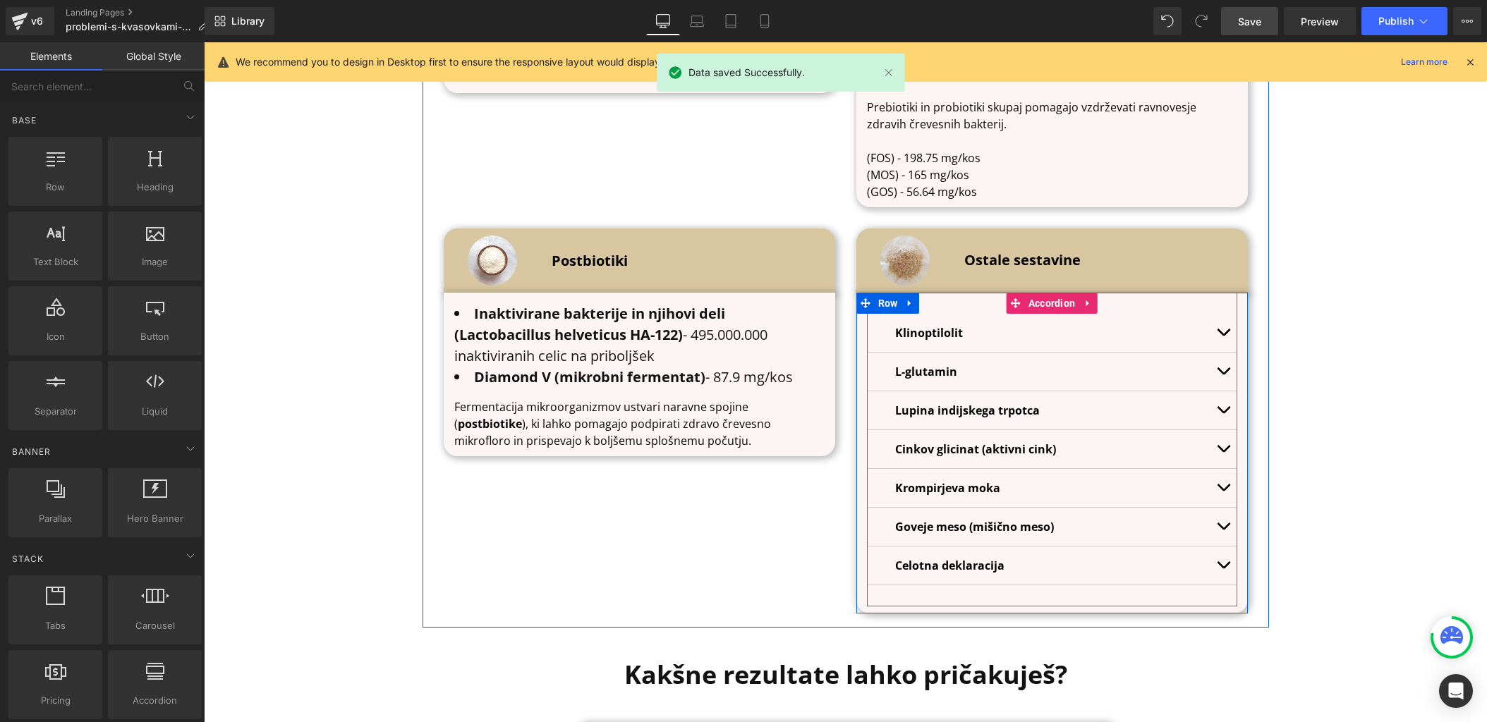
click at [969, 547] on div "Celotna deklaracija Text Block" at bounding box center [1052, 566] width 370 height 39
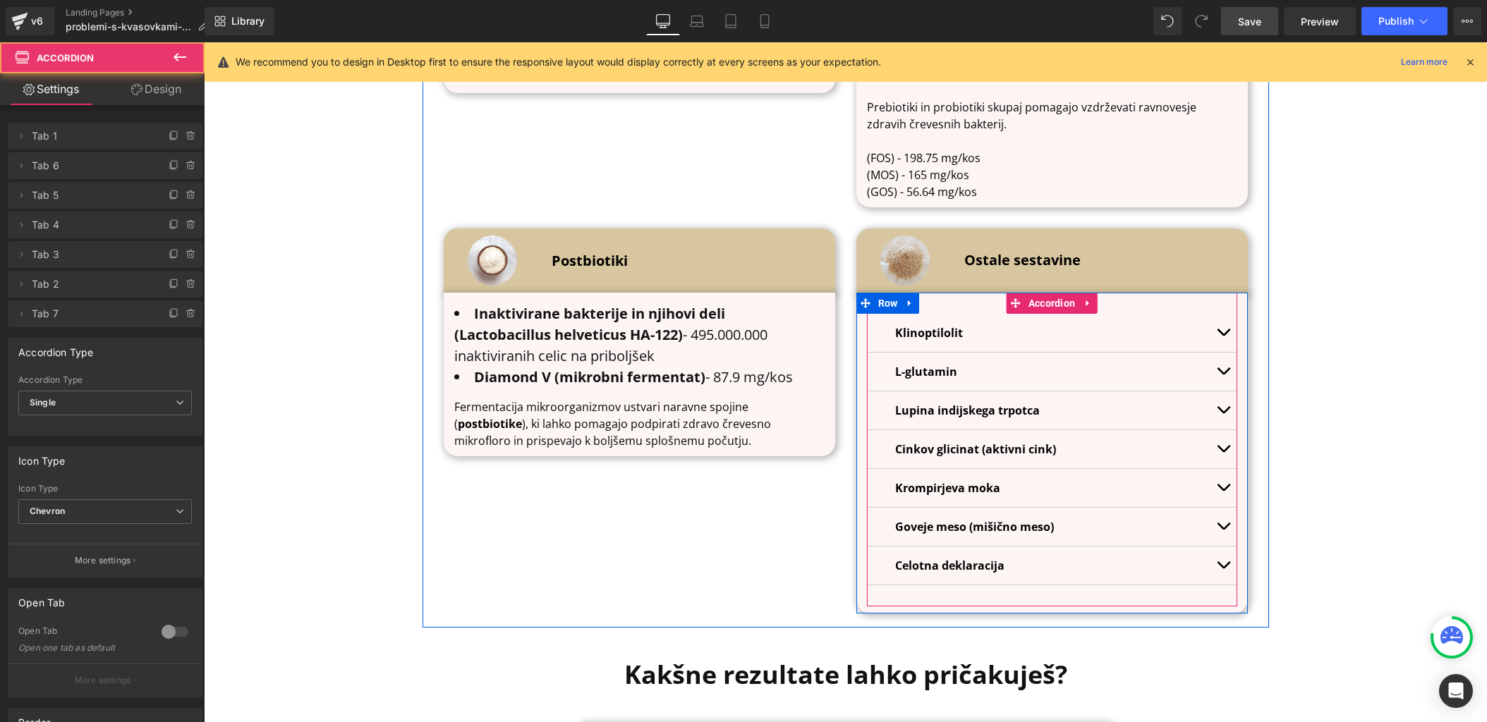
click at [1223, 569] on span "button" at bounding box center [1223, 569] width 0 height 0
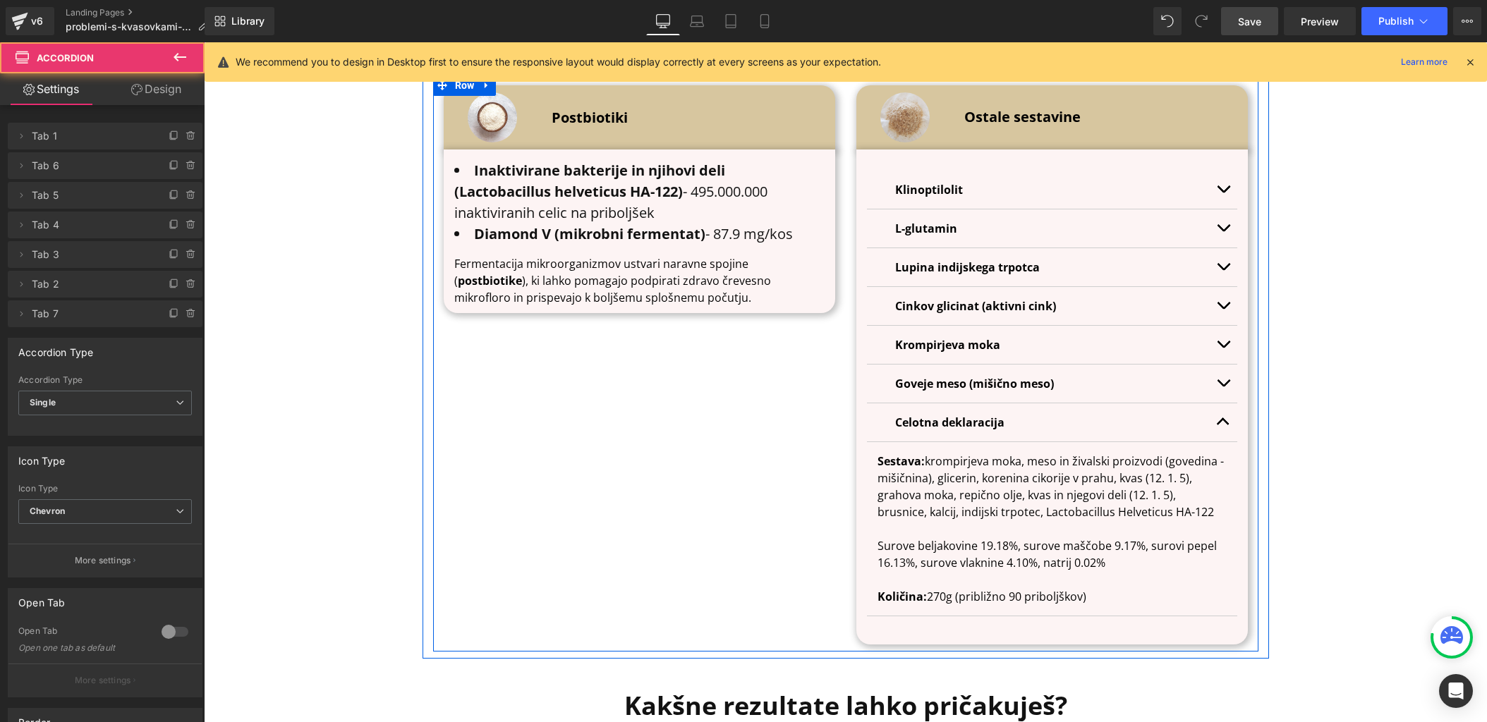
scroll to position [4860, 0]
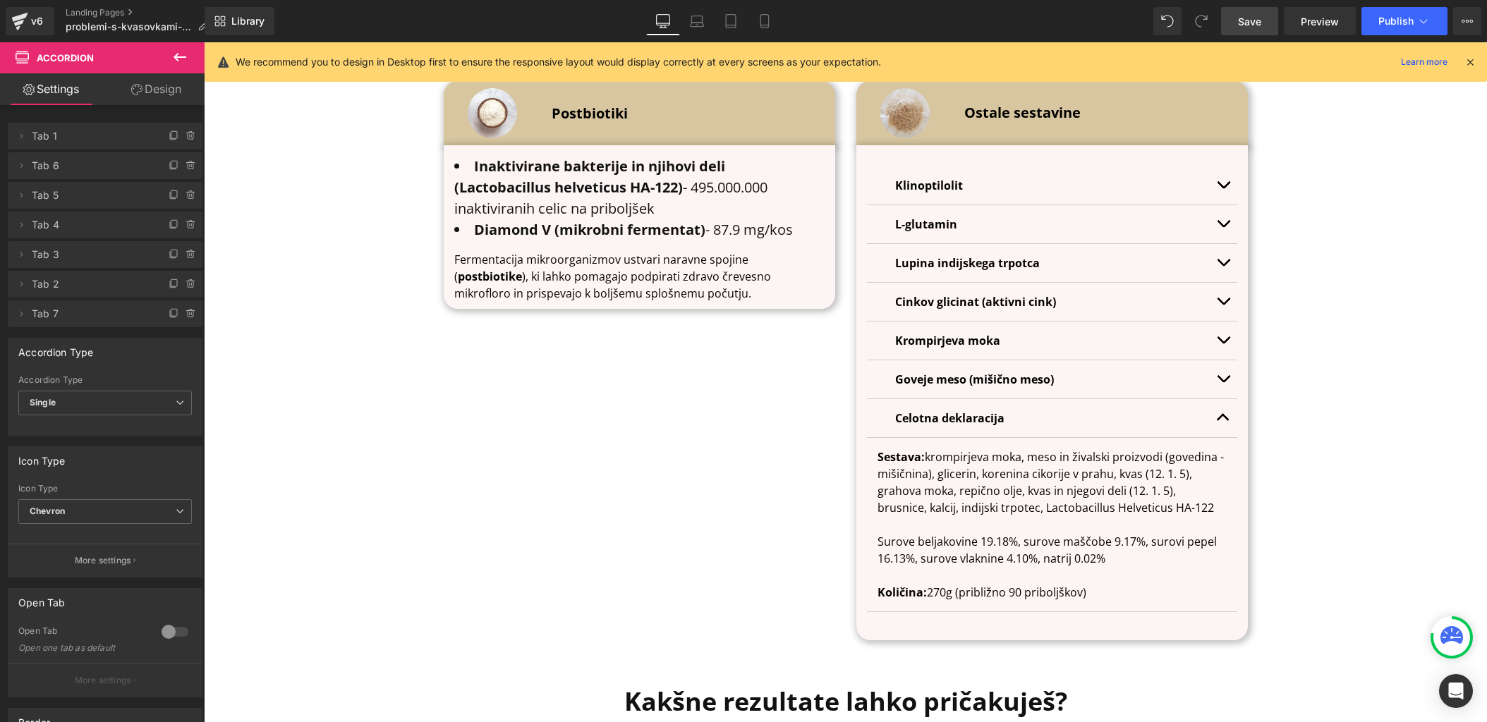
click at [1006, 449] on p "Sestava: krompirjeva moka, meso in živalski proizvodi (govedina - mišičnina), g…" at bounding box center [1052, 483] width 349 height 68
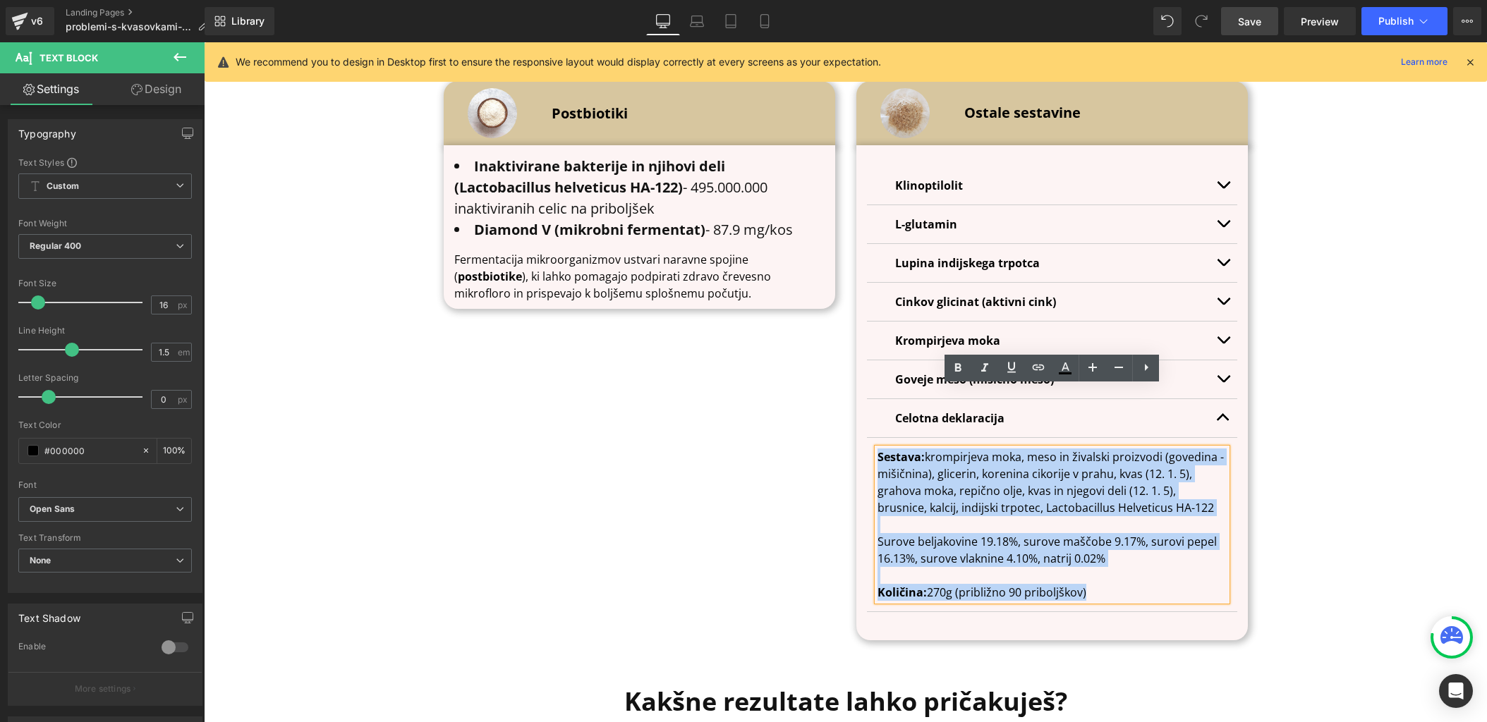
drag, startPoint x: 1114, startPoint y: 532, endPoint x: 874, endPoint y: 380, distance: 284.2
click at [874, 438] on article "Sestava: krompirjeva moka, meso in živalski proizvodi (govedina - mišičnina), g…" at bounding box center [1052, 525] width 370 height 174
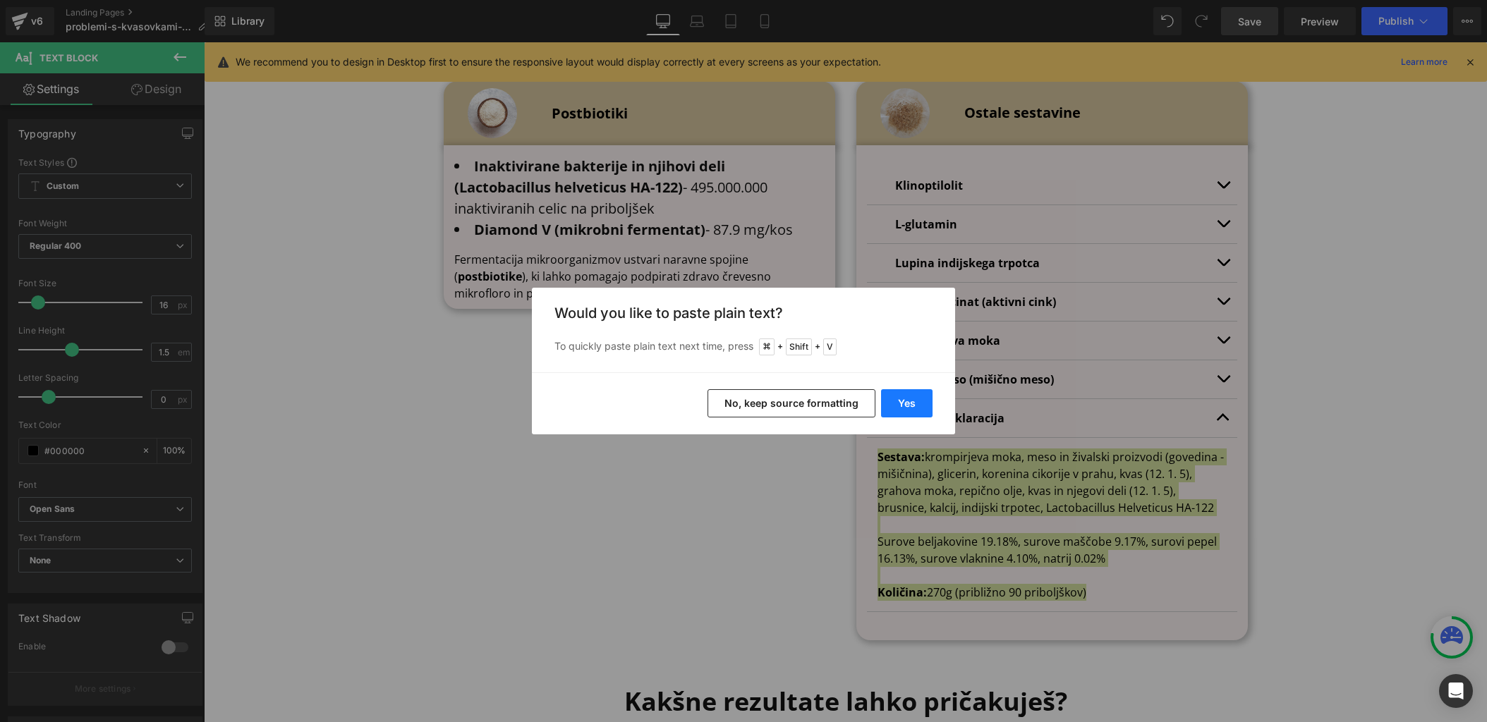
click at [921, 413] on button "Yes" at bounding box center [906, 403] width 51 height 28
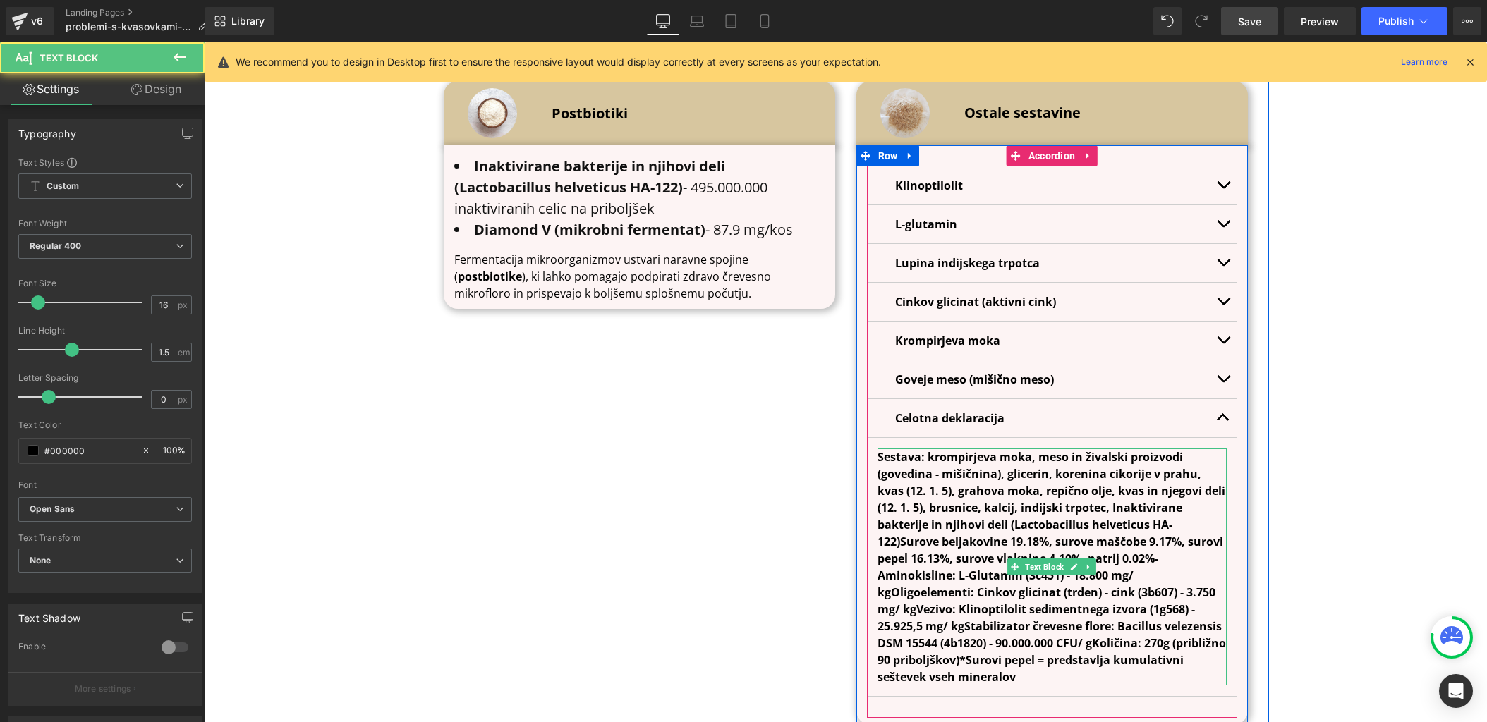
click at [1162, 527] on b "Sestava: krompirjeva moka, meso in živalski proizvodi (govedina - mišičnina), g…" at bounding box center [1052, 567] width 348 height 236
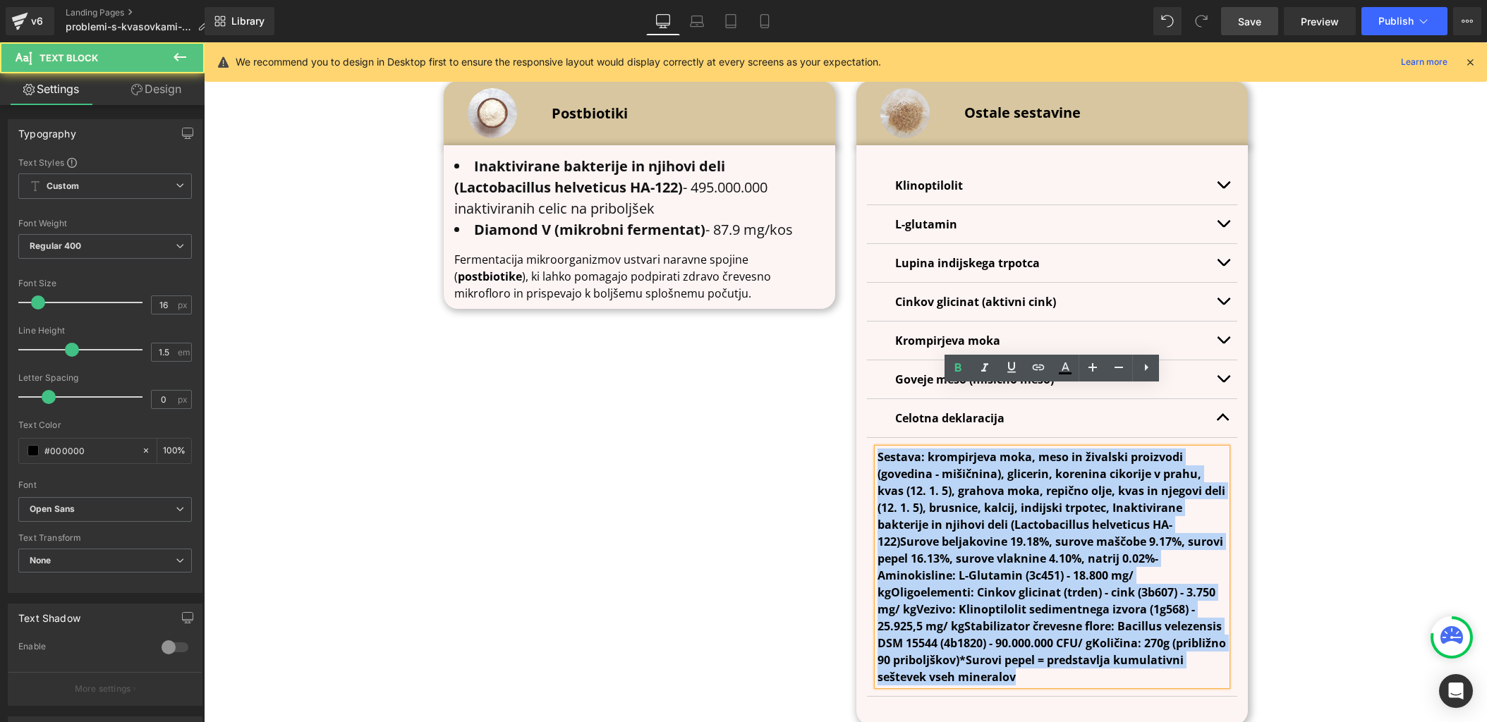
drag, startPoint x: 1119, startPoint y: 612, endPoint x: 879, endPoint y: 399, distance: 320.8
click at [879, 449] on p "Sestava: krompirjeva moka, meso in živalski proizvodi (govedina - mišičnina), g…" at bounding box center [1052, 567] width 349 height 237
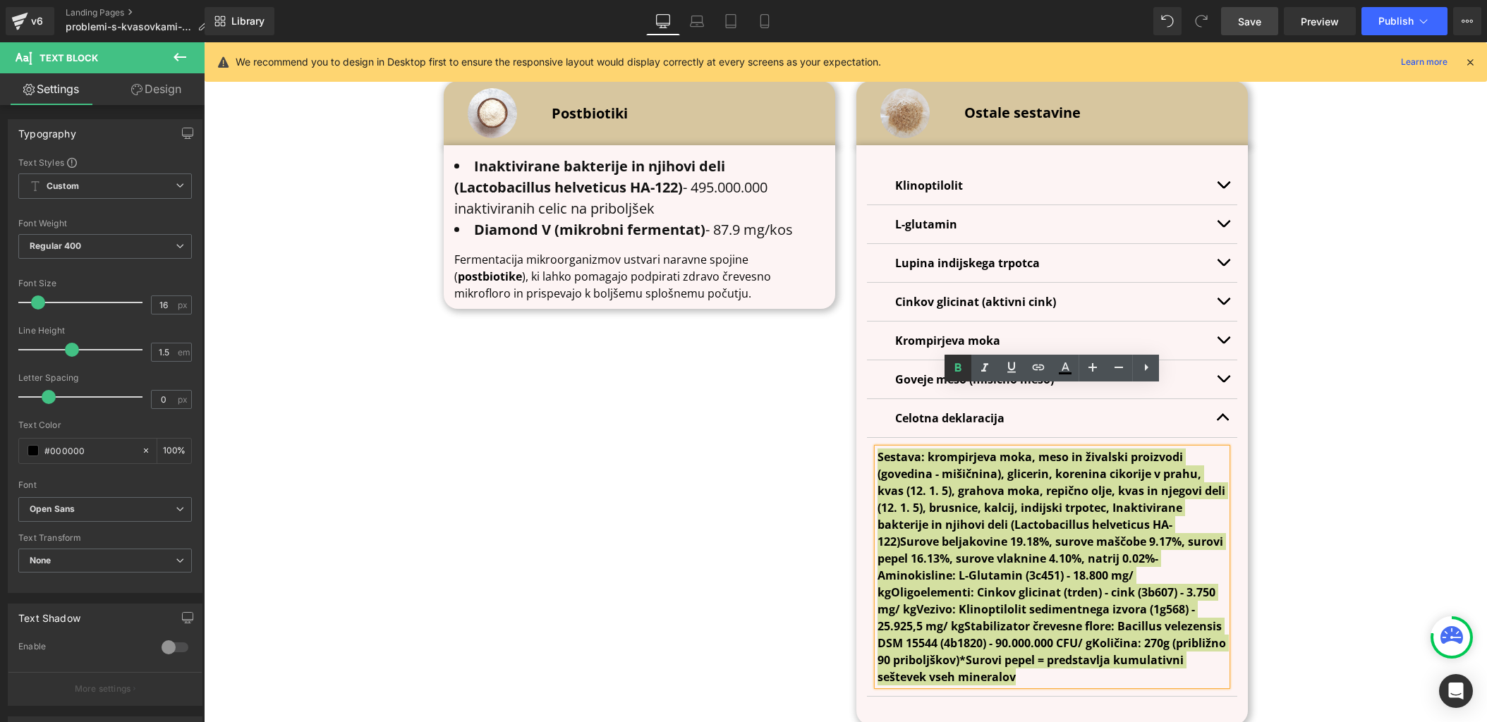
click at [964, 371] on icon at bounding box center [958, 368] width 17 height 17
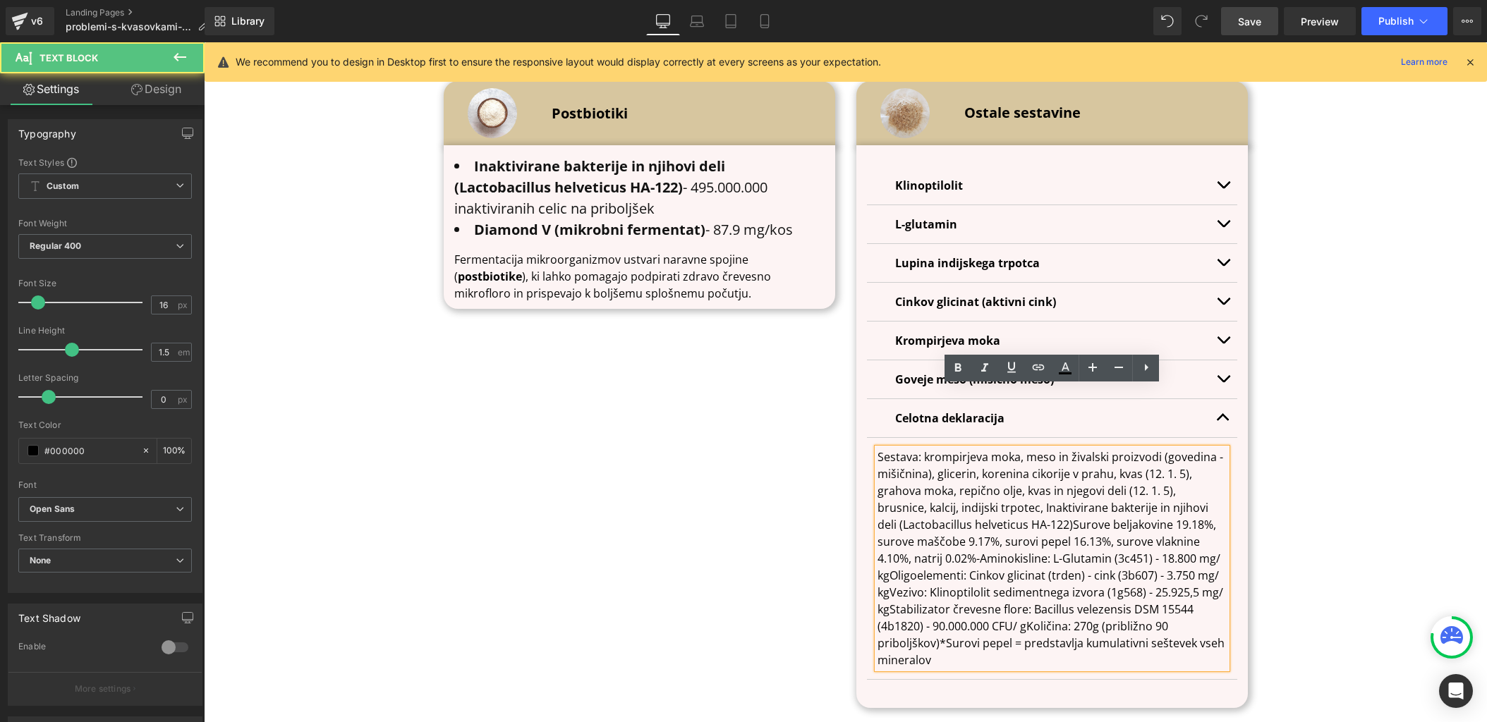
click at [1023, 521] on p "Sestava: krompirjeva moka, meso in živalski proizvodi (govedina - mišičnina), g…" at bounding box center [1052, 559] width 349 height 220
drag, startPoint x: 916, startPoint y: 394, endPoint x: 871, endPoint y: 394, distance: 45.1
click at [871, 438] on article "Sestava: krompirjeva moka, meso in živalski proizvodi (govedina - mišičnina), g…" at bounding box center [1052, 559] width 370 height 242
click at [962, 366] on icon at bounding box center [958, 368] width 17 height 17
click at [1051, 466] on p "Sestava : krompirjeva moka, meso in živalski proizvodi (govedina - mišičnina), …" at bounding box center [1052, 559] width 349 height 220
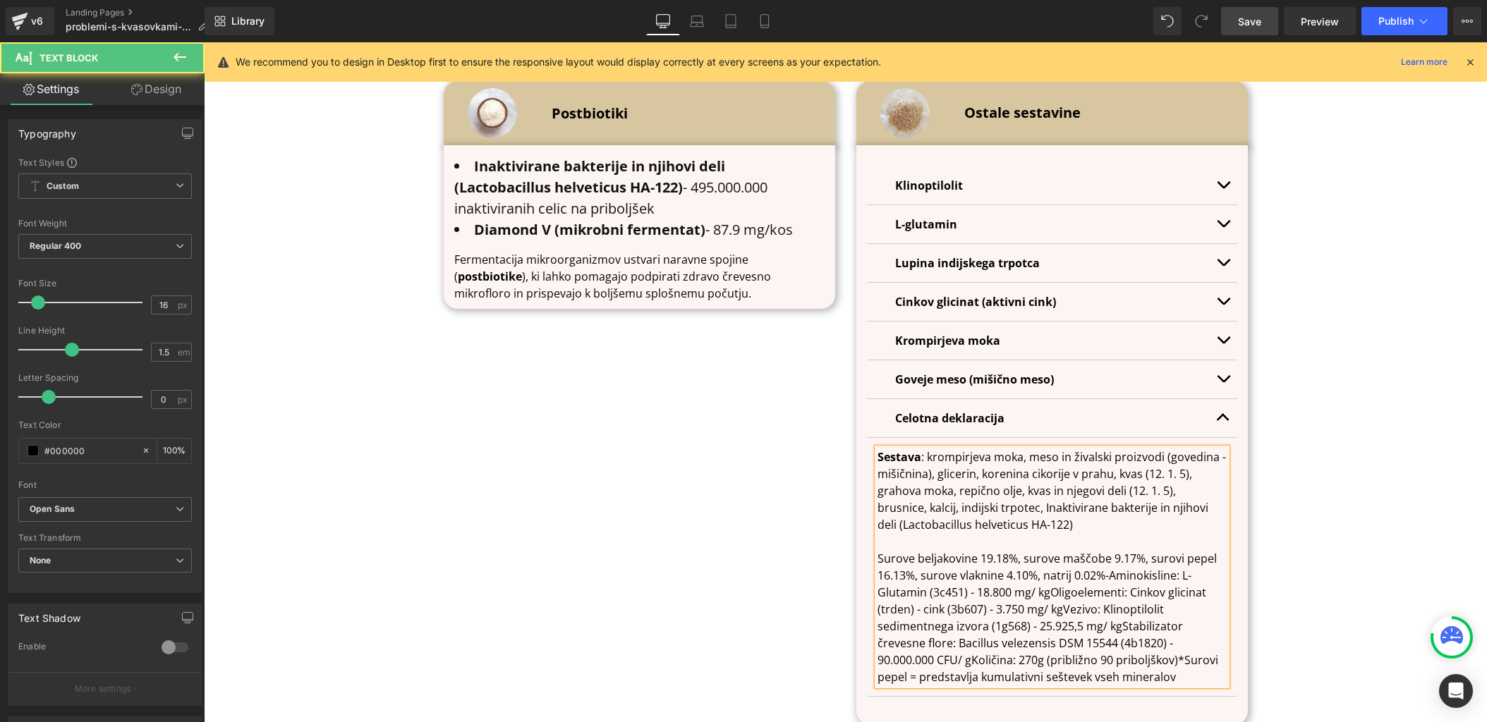
click at [1108, 550] on p "Surove beljakovine 19.18%, surove maščobe 9.17%, surovi pepel 16.13%, surove vl…" at bounding box center [1052, 617] width 349 height 135
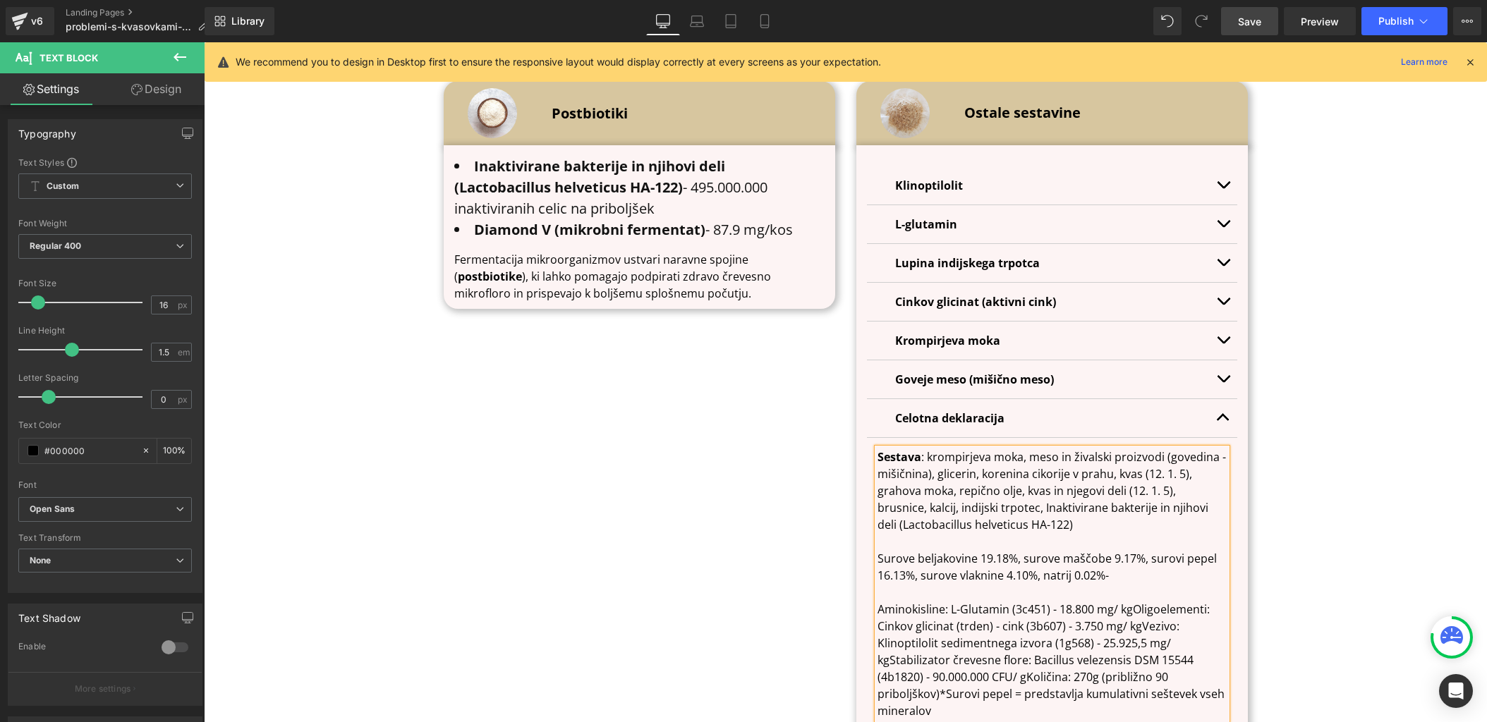
click at [1120, 550] on p "Surove beljakovine 19.18%, surove maščobe 9.17%, surovi pepel 16.13%, surove vl…" at bounding box center [1052, 567] width 349 height 34
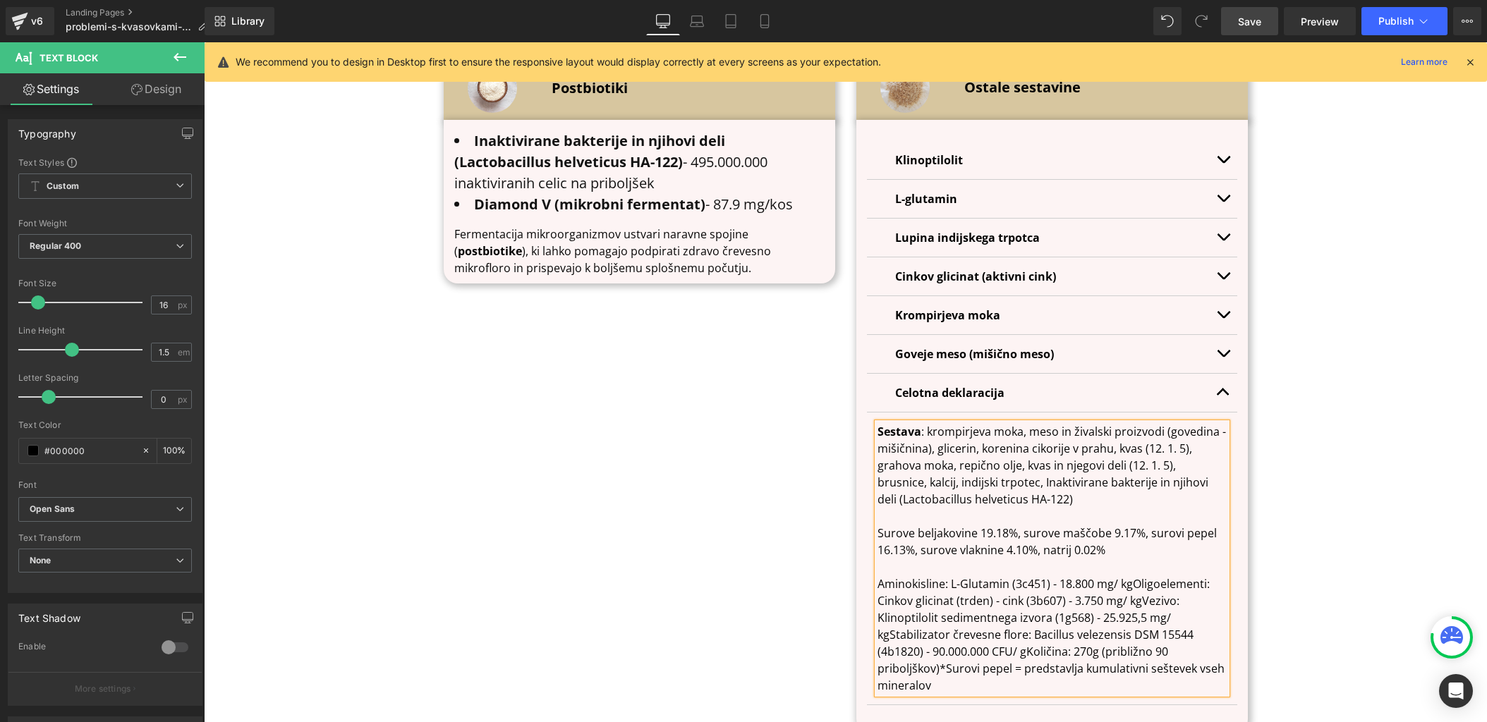
click at [1121, 576] on p "Aminokisline: L-Glutamin (3c451) - 18.800 mg/ kgOligoelementi: Cinkov glicinat …" at bounding box center [1052, 635] width 349 height 119
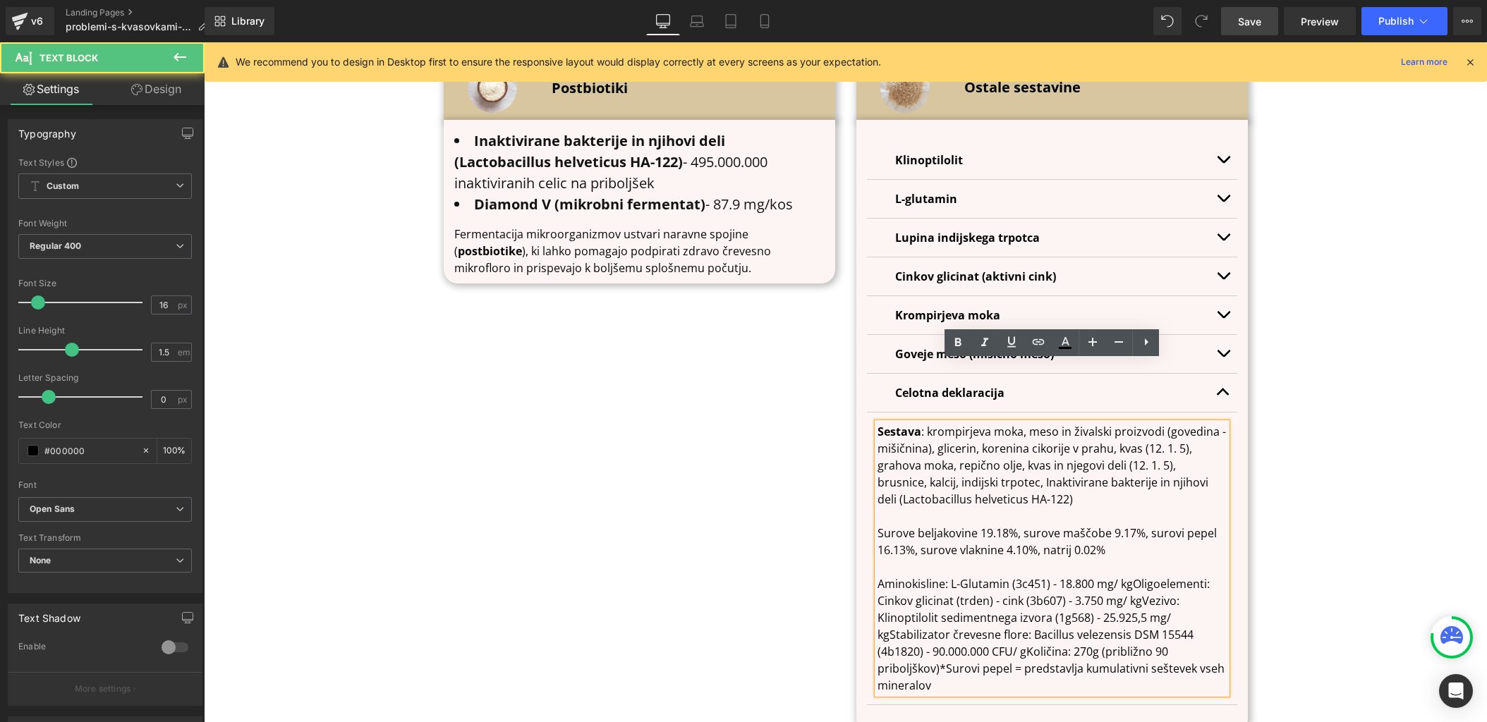
click at [1136, 576] on p "Aminokisline: L-Glutamin (3c451) - 18.800 mg/ kgOligoelementi: Cinkov glicinat …" at bounding box center [1052, 635] width 349 height 119
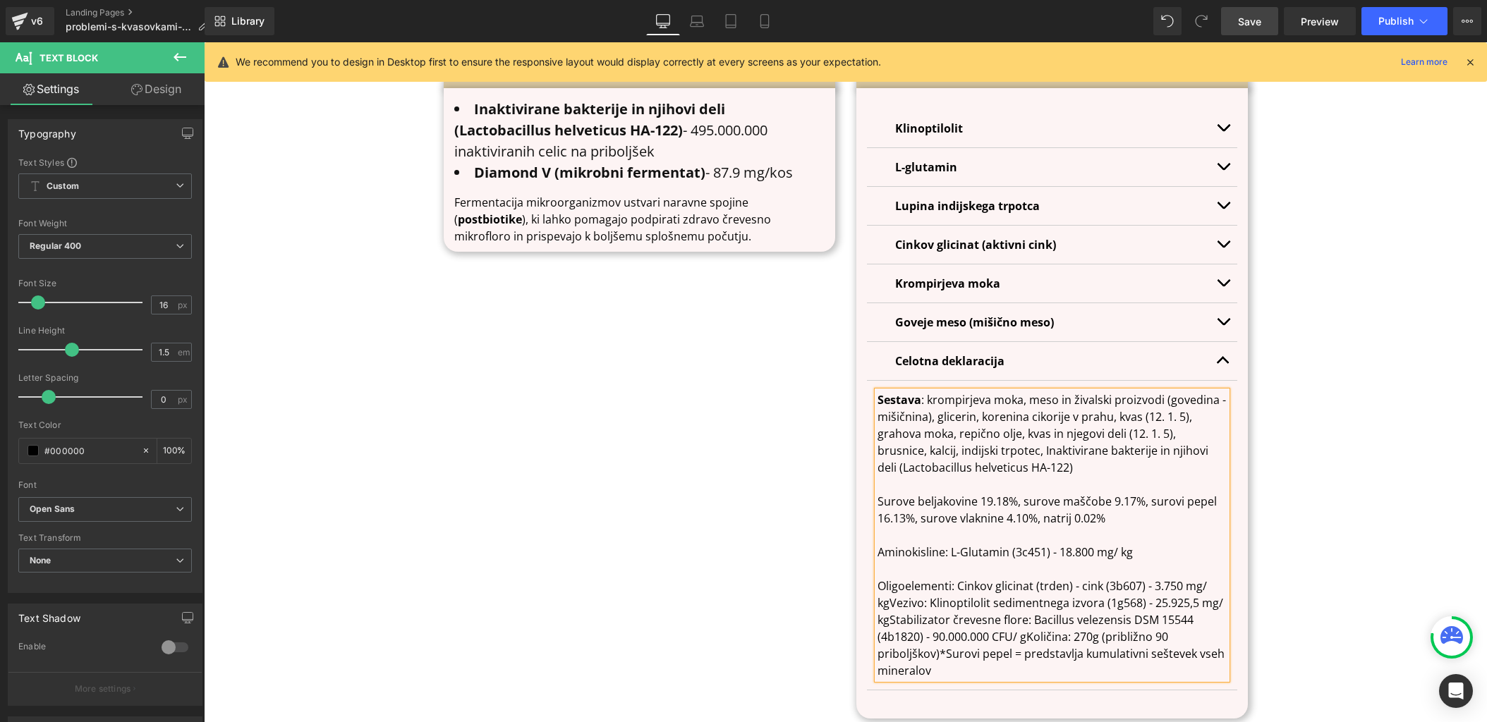
scroll to position [4928, 0]
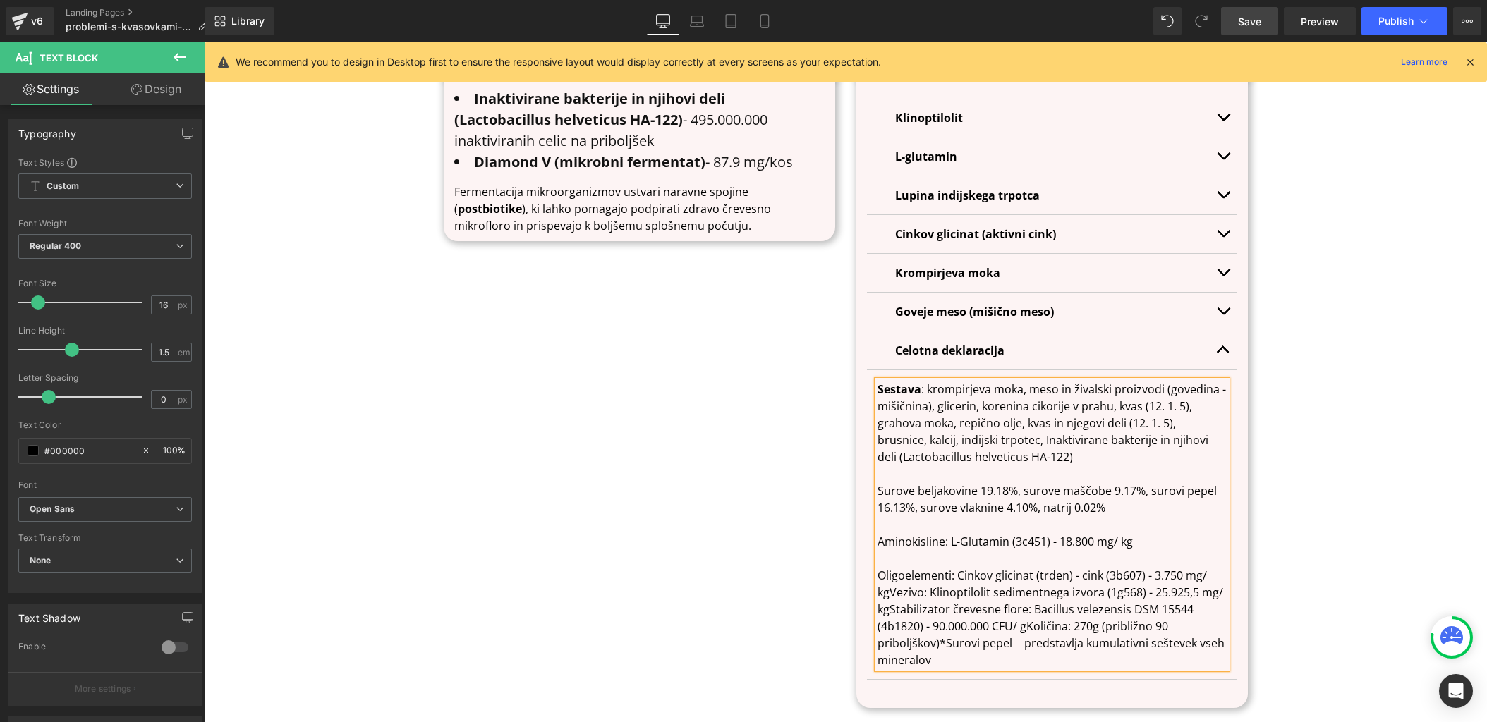
click at [891, 567] on p "Oligoelementi: Cinkov glicinat (trden) - cink (3b607) - 3.750 mg/ kgVezivo: Kli…" at bounding box center [1052, 618] width 349 height 102
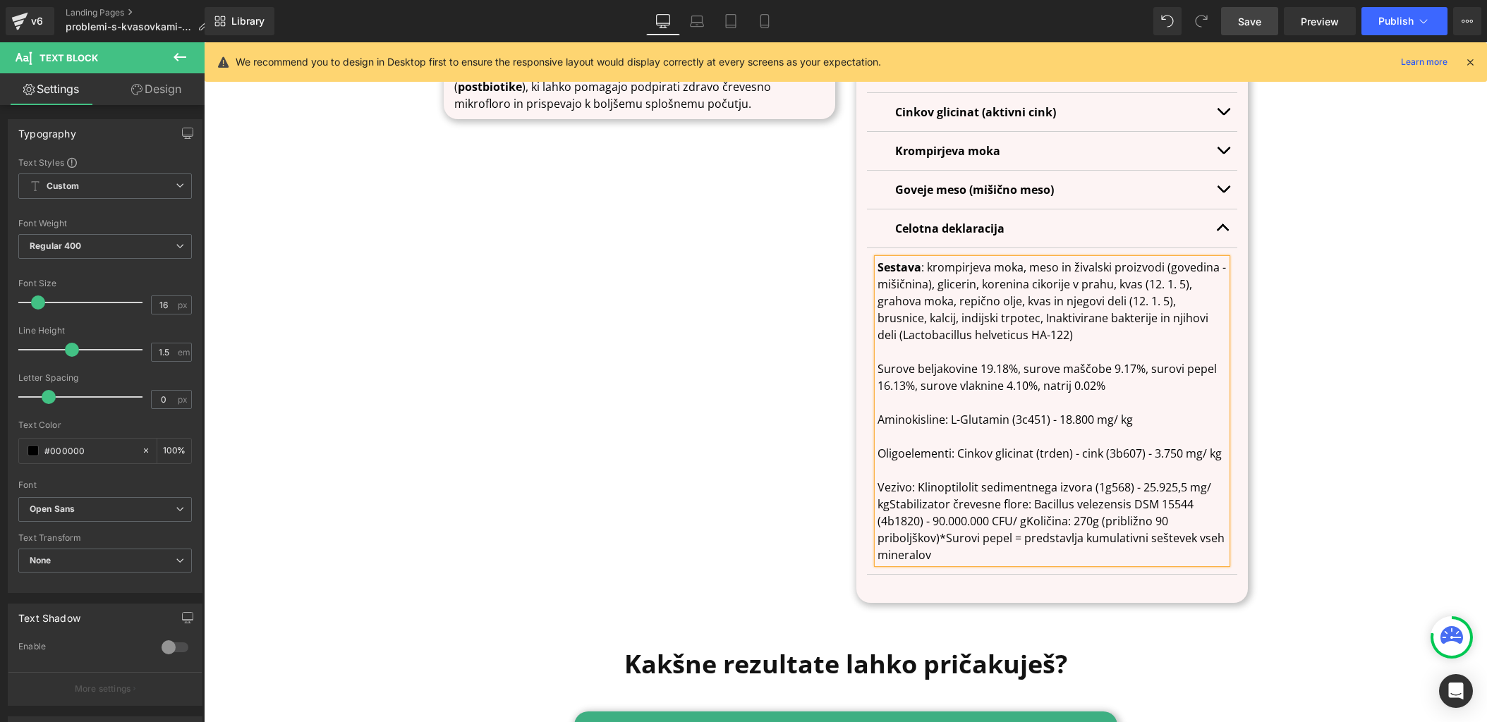
scroll to position [5056, 0]
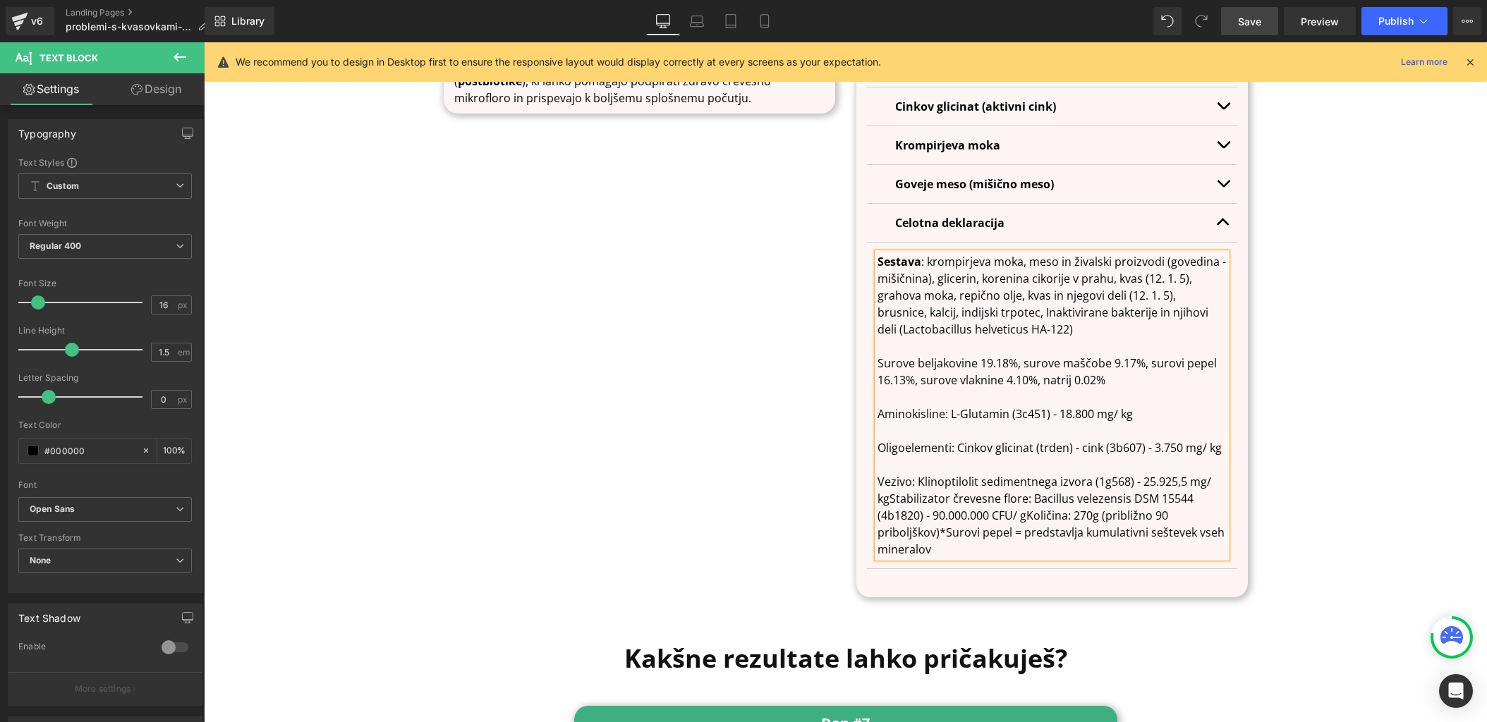
click at [888, 473] on p "Vezivo: Klinoptilolit sedimentnega izvora (1g568) - 25.925,5 mg/ kgStabilizator…" at bounding box center [1052, 515] width 349 height 85
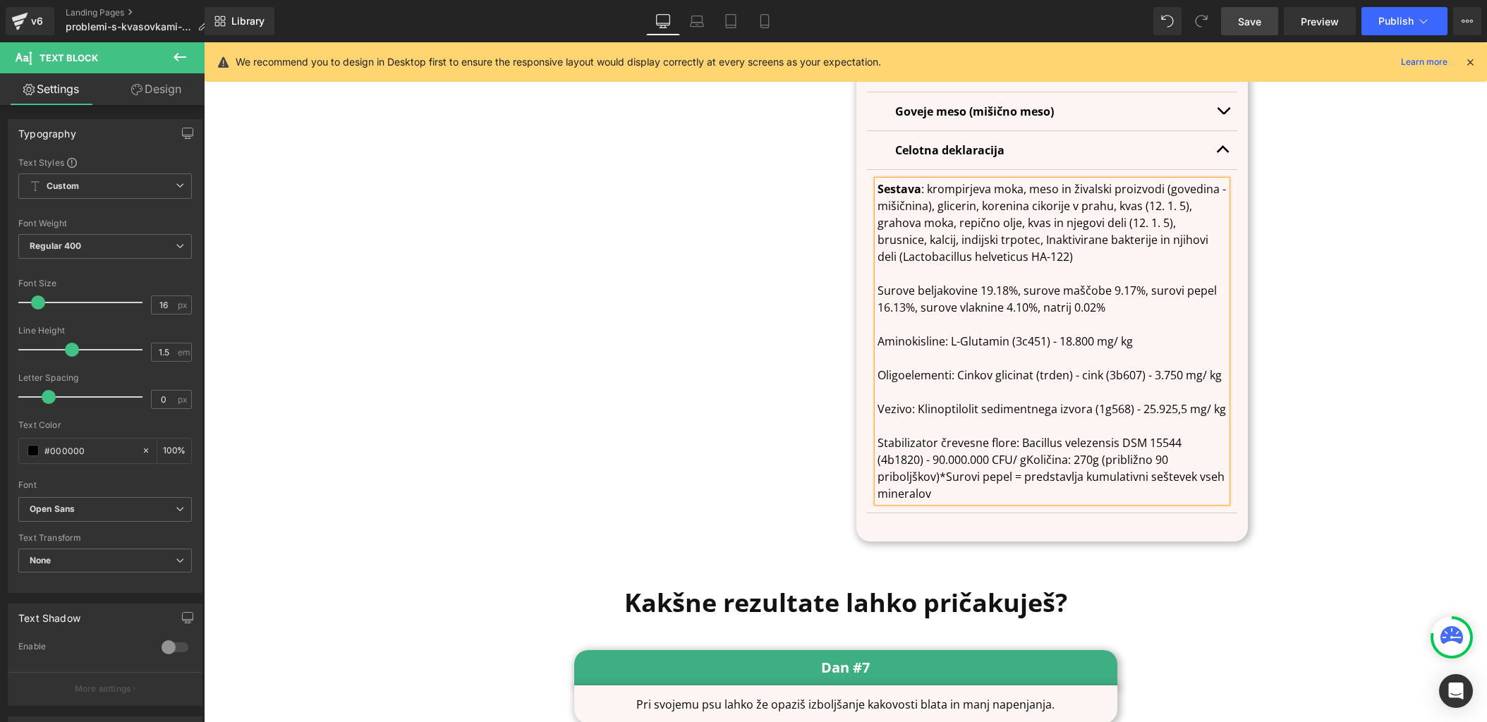
scroll to position [5149, 0]
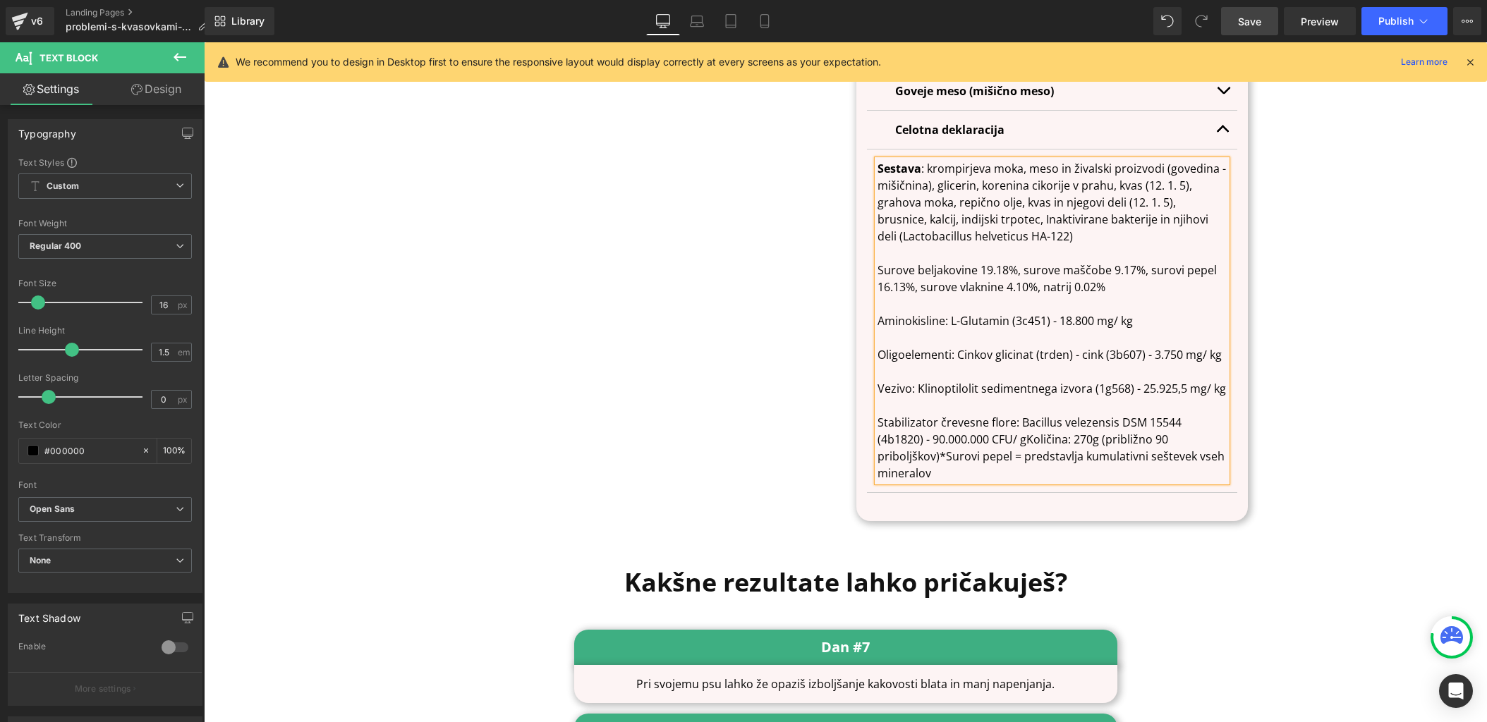
click at [942, 414] on p "Stabilizator črevesne flore: Bacillus velezensis DSM 15544 (4b1820) - 90.000.00…" at bounding box center [1052, 448] width 349 height 68
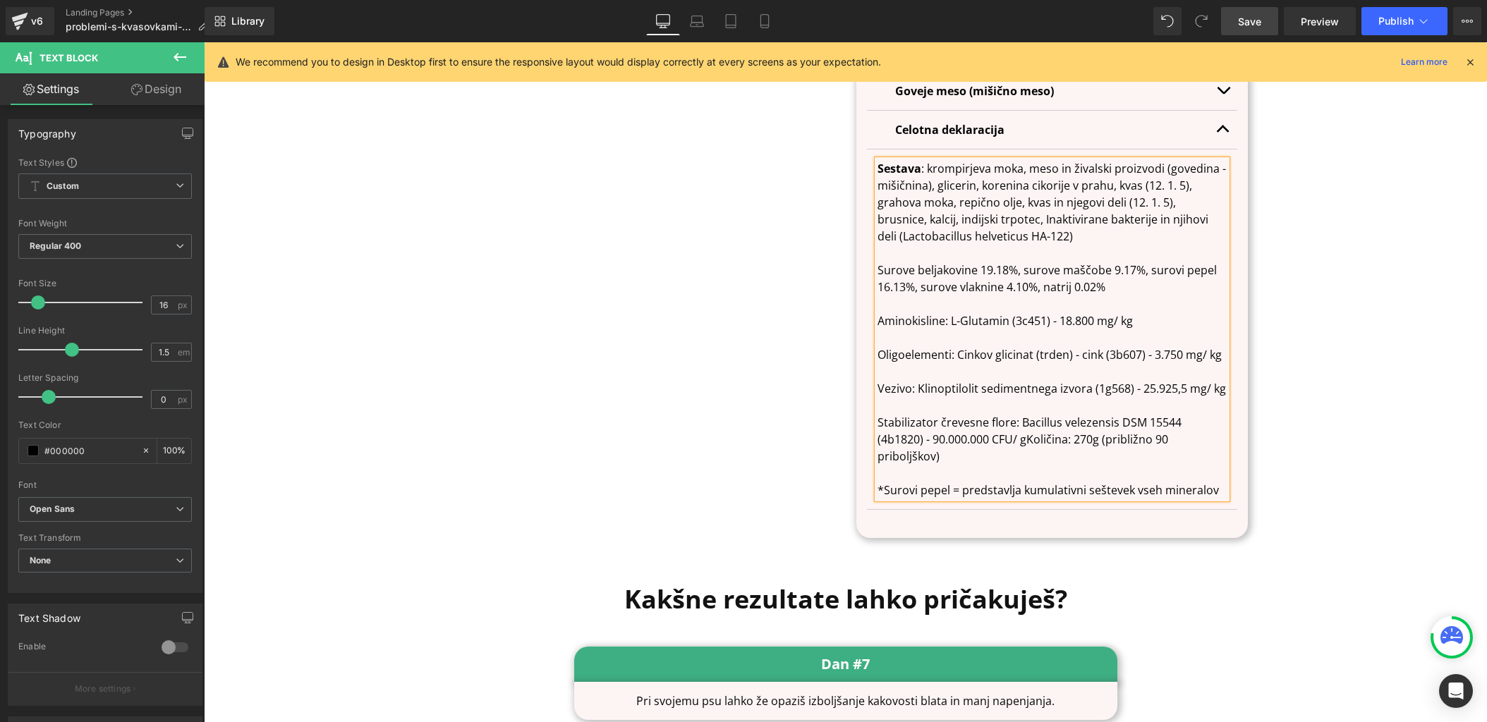
click at [1028, 414] on p "Stabilizator črevesne flore: Bacillus velezensis DSM 15544 (4b1820) - 90.000.00…" at bounding box center [1052, 439] width 349 height 51
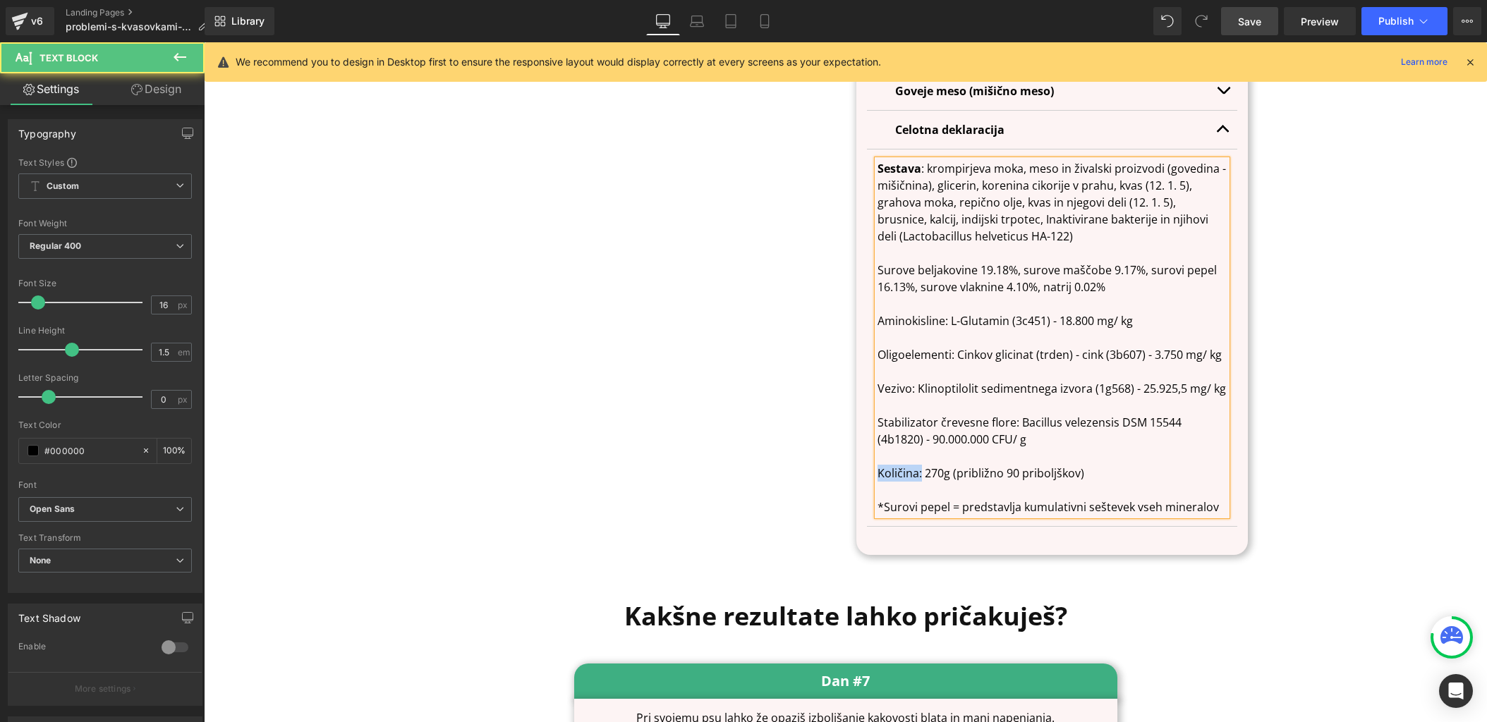
drag, startPoint x: 920, startPoint y: 411, endPoint x: 877, endPoint y: 411, distance: 43.0
click at [878, 465] on p "Količina: 270g (približno 90 priboljškov)" at bounding box center [1052, 473] width 349 height 17
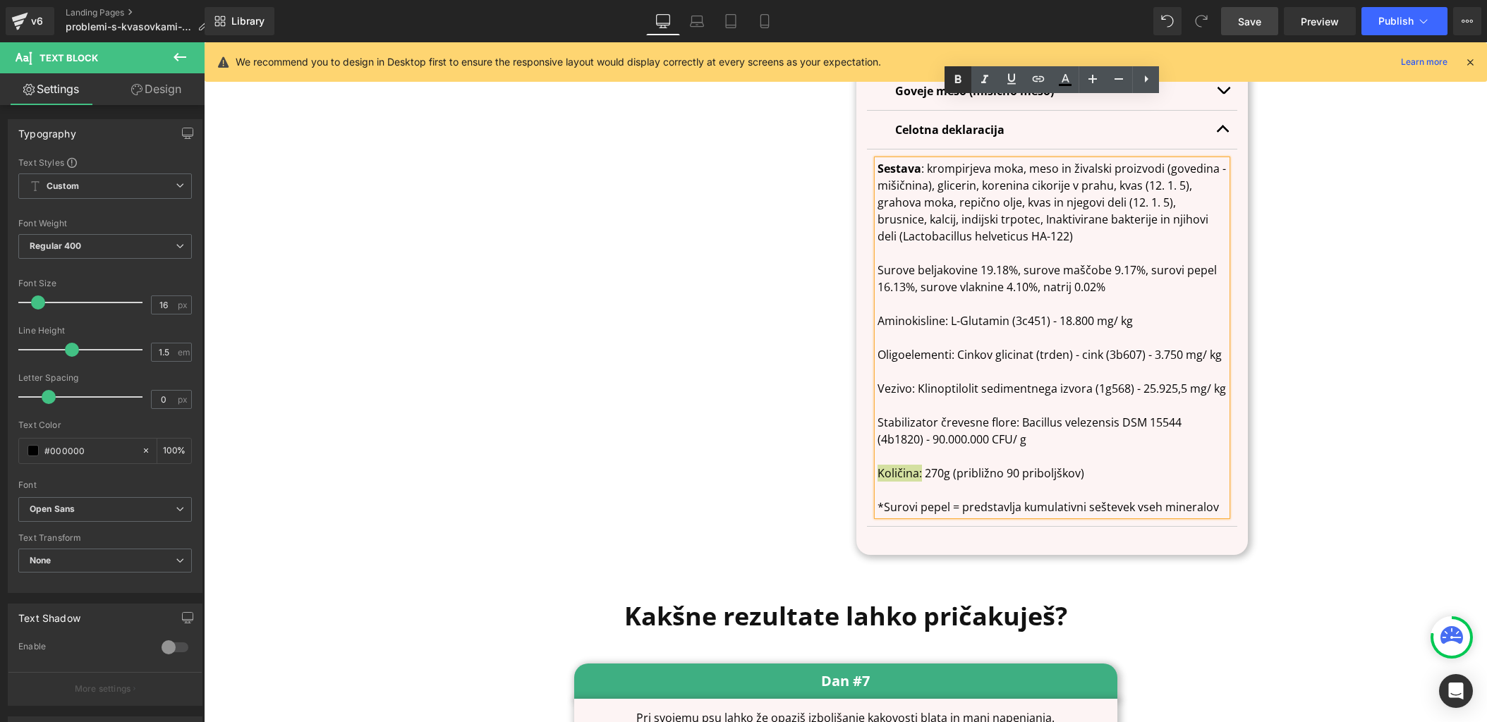
click at [964, 77] on icon at bounding box center [958, 79] width 17 height 17
click at [923, 160] on p "Sestava : krompirjeva moka, meso in živalski proizvodi (govedina - mišičnina), …" at bounding box center [1052, 202] width 349 height 85
click at [968, 78] on link at bounding box center [958, 79] width 27 height 27
click at [1028, 414] on p "Stabilizator črevesne flore: Bacillus velezensis DSM 15544 (4b1820) - 90.000.00…" at bounding box center [1052, 431] width 349 height 34
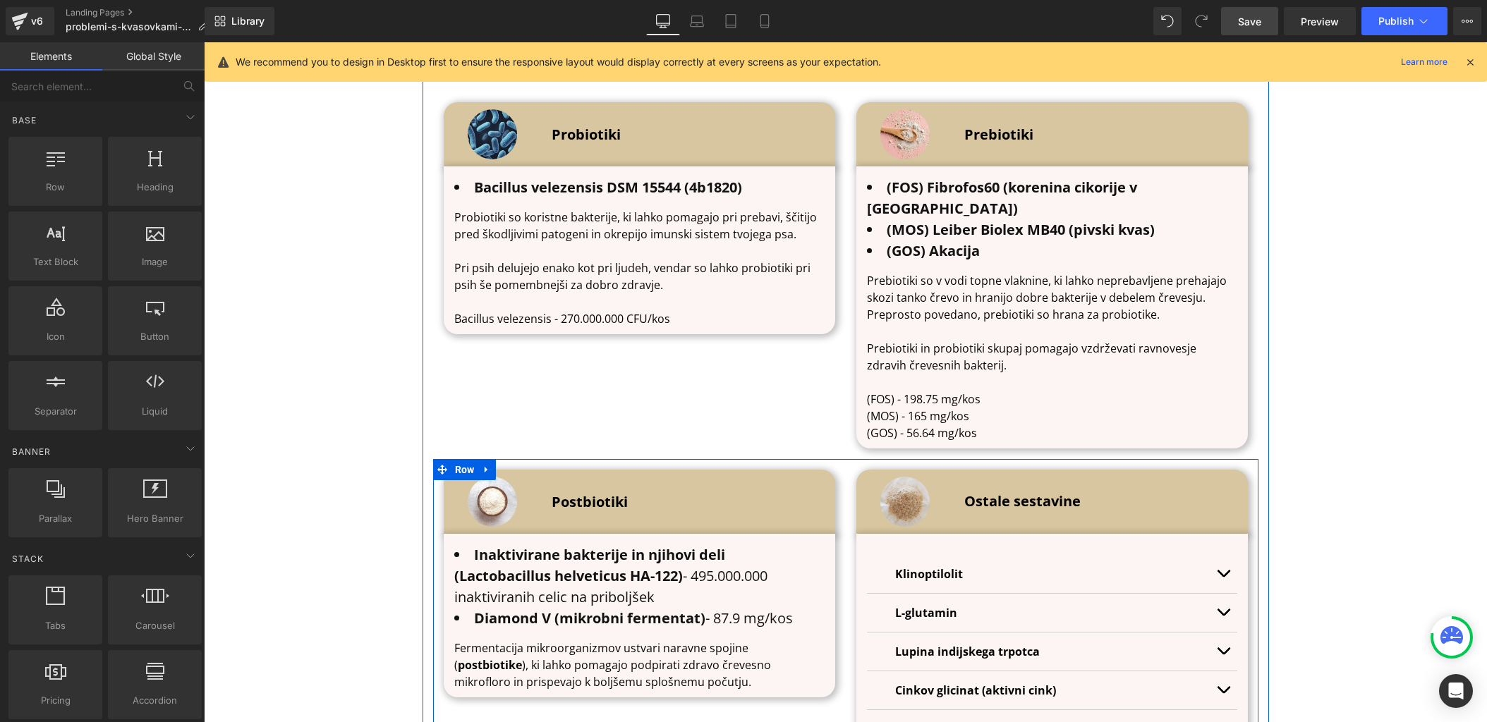
scroll to position [4467, 0]
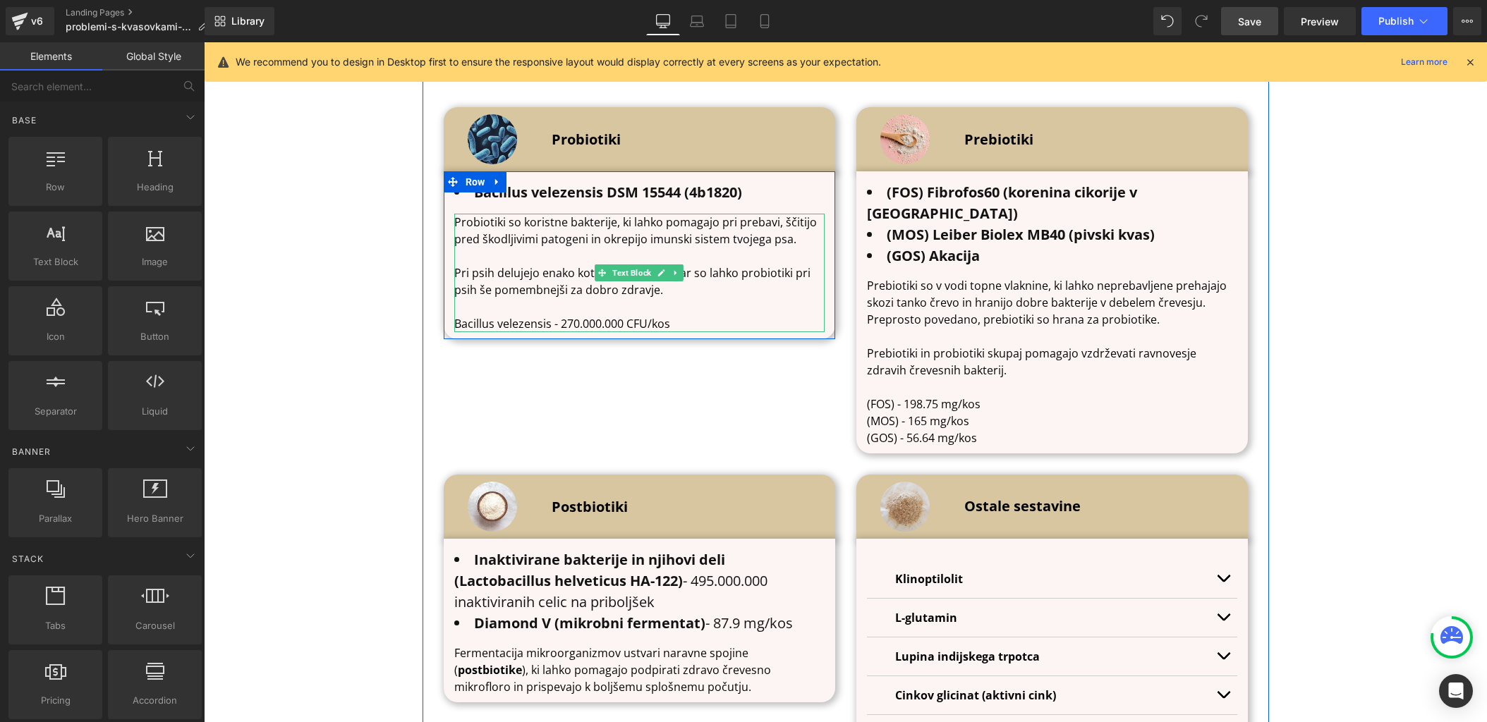
click at [666, 315] on p "Bacillus velezensis - 270.000.000 CFU/kos" at bounding box center [639, 323] width 370 height 17
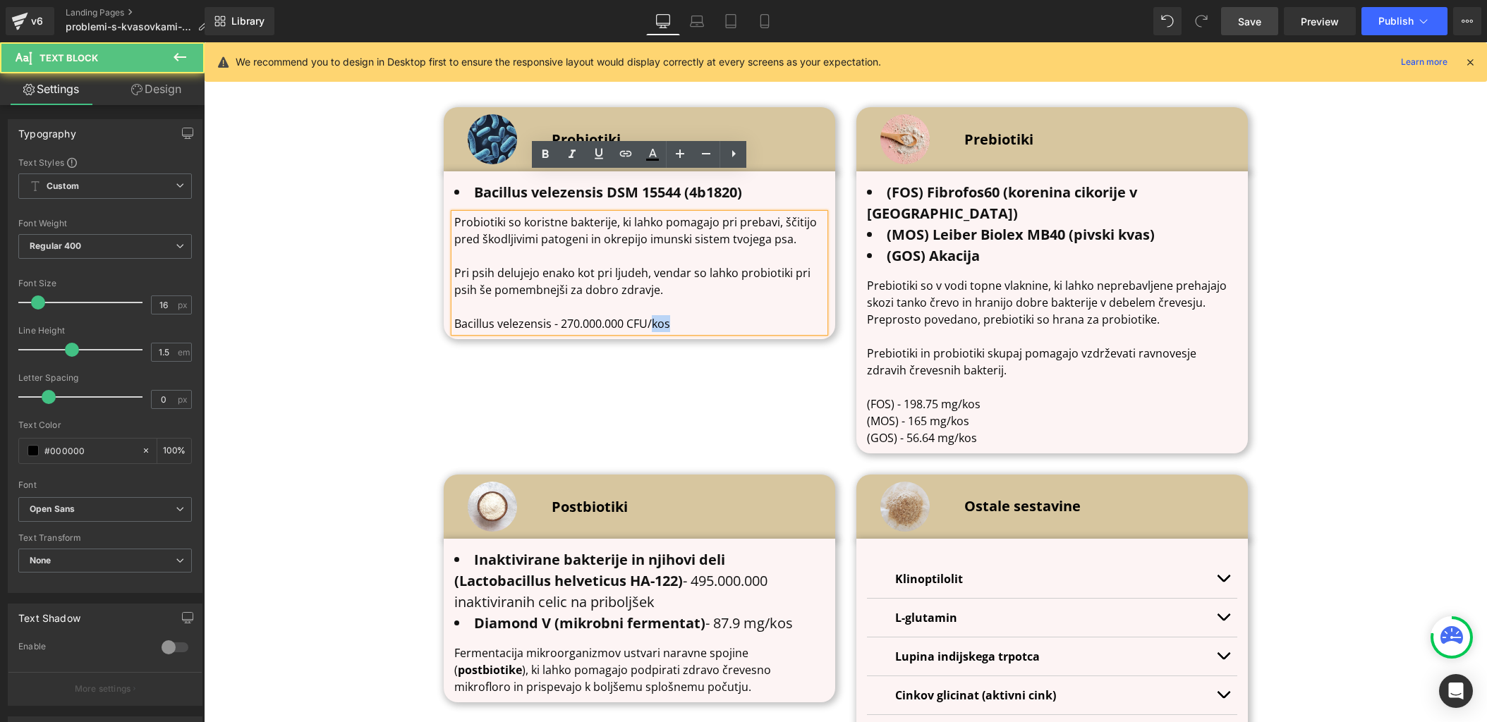
click at [667, 315] on p "Bacillus velezensis - 270.000.000 CFU/kos" at bounding box center [639, 323] width 370 height 17
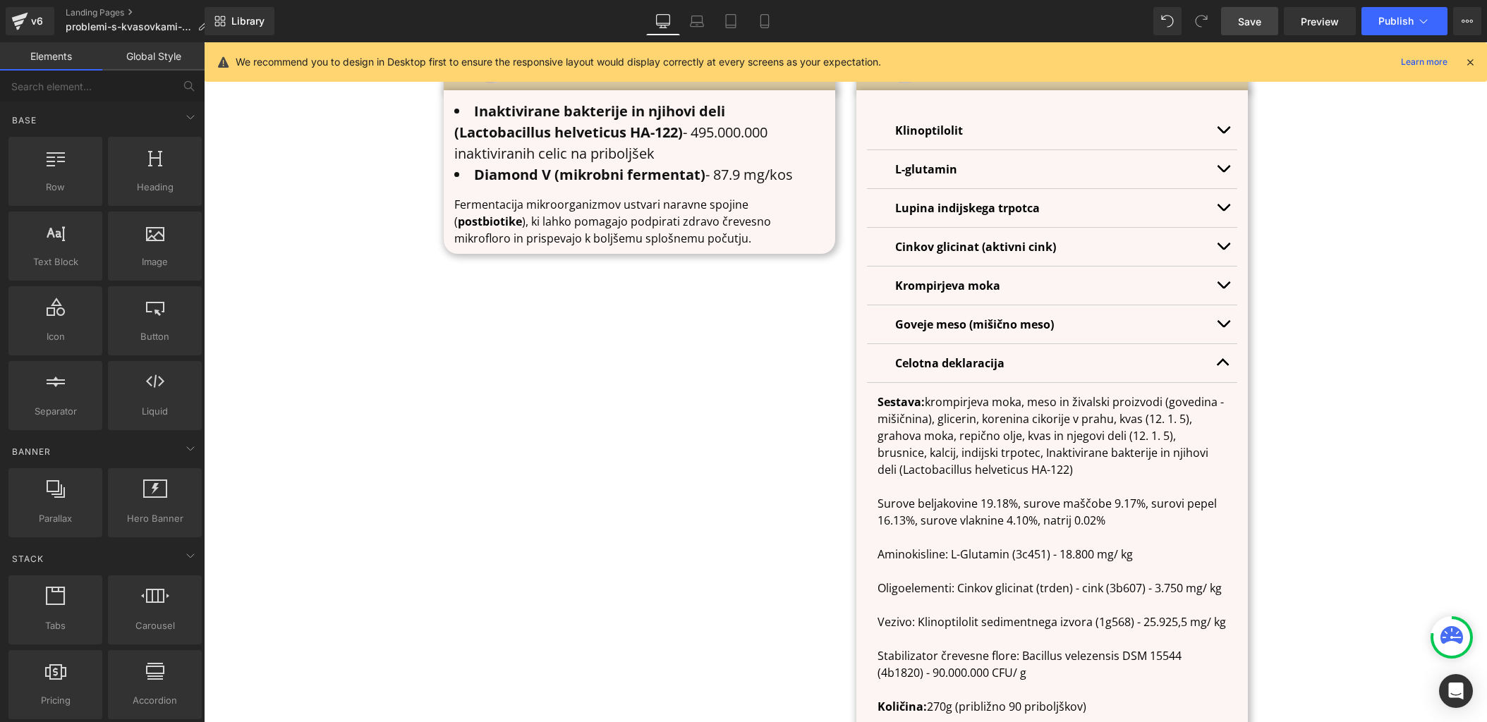
scroll to position [4920, 0]
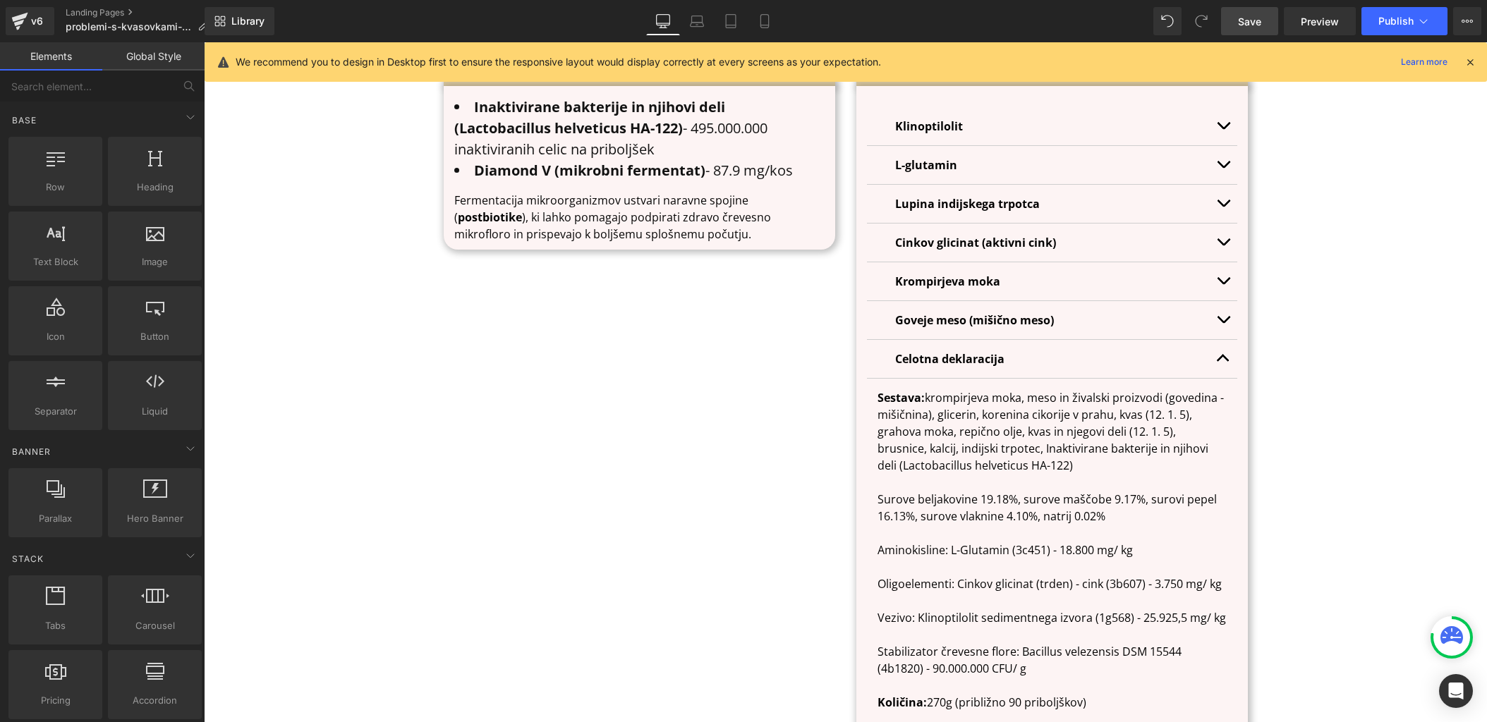
click at [1233, 21] on link "Save" at bounding box center [1249, 21] width 57 height 28
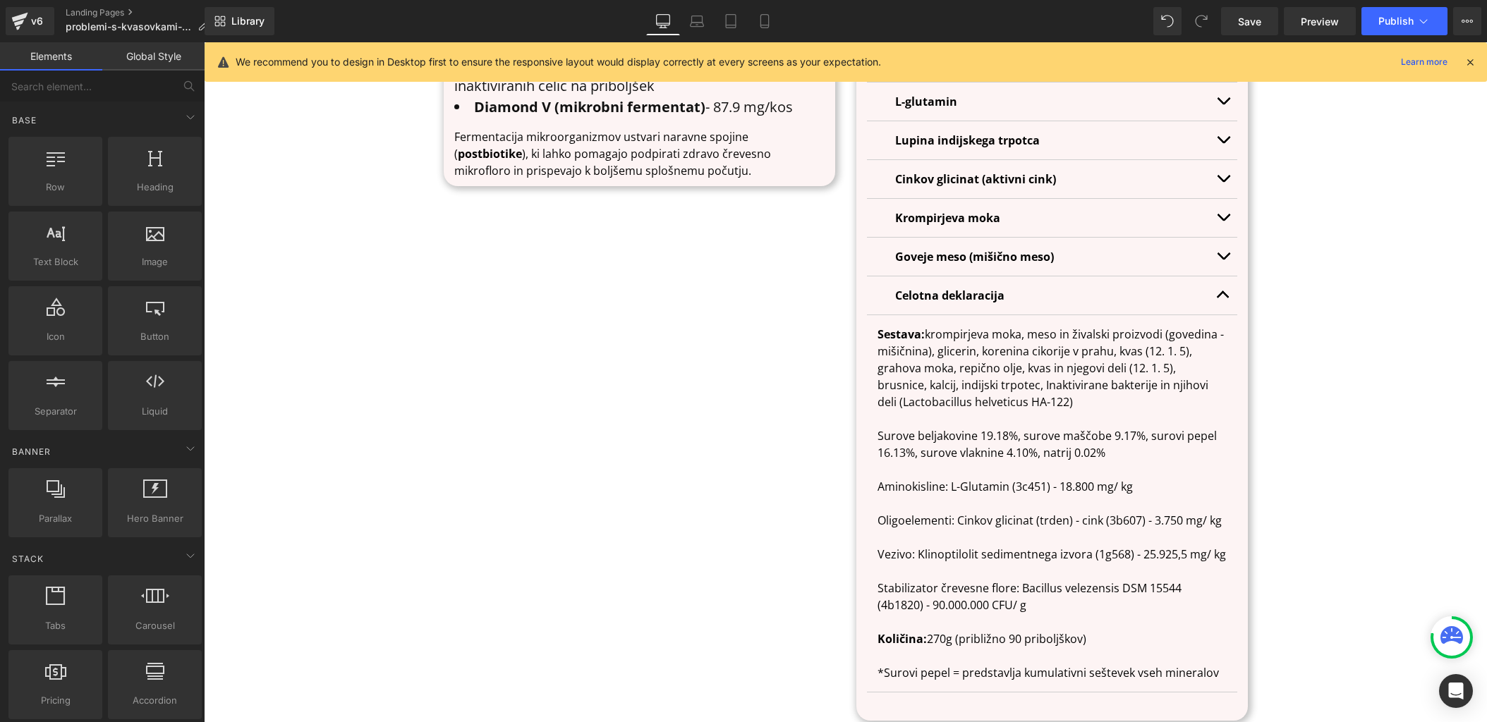
scroll to position [4947, 0]
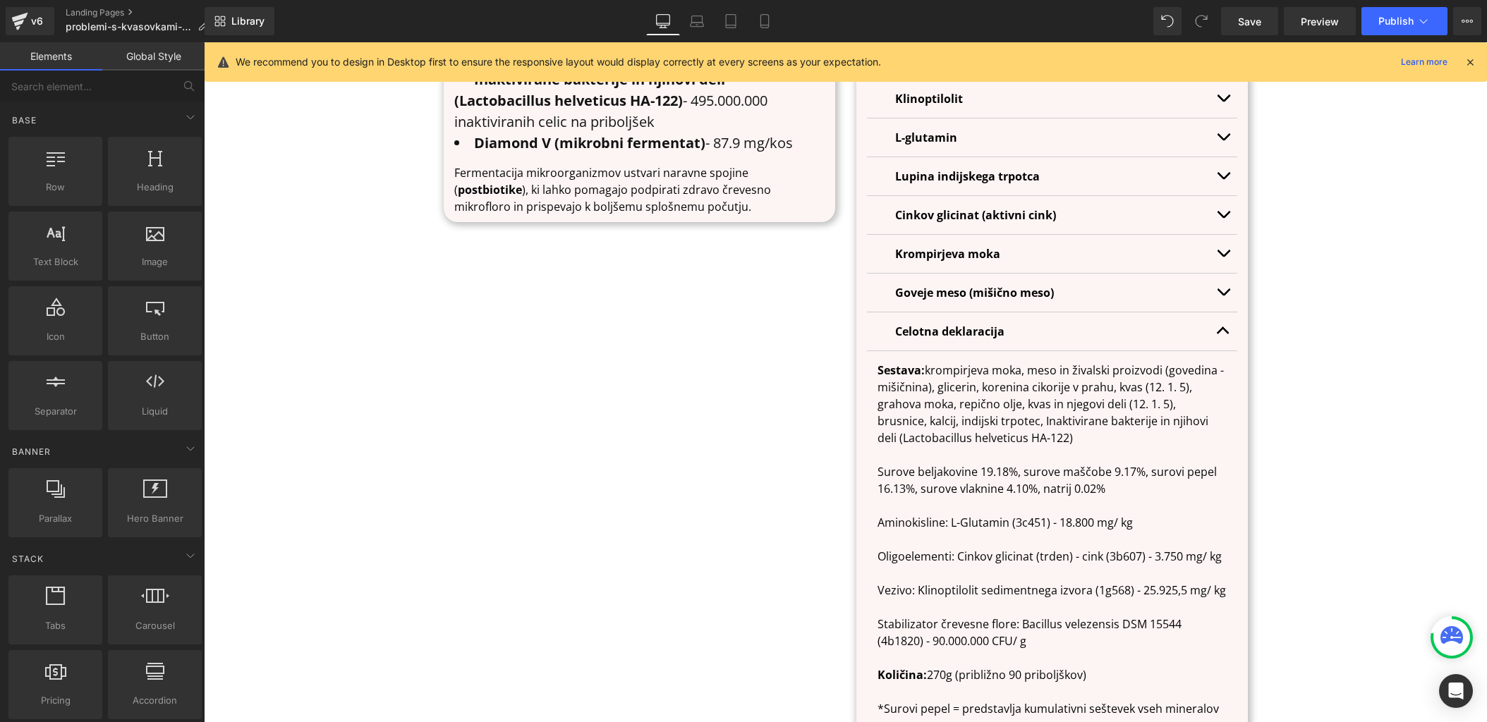
click at [1223, 313] on button "button" at bounding box center [1223, 332] width 28 height 38
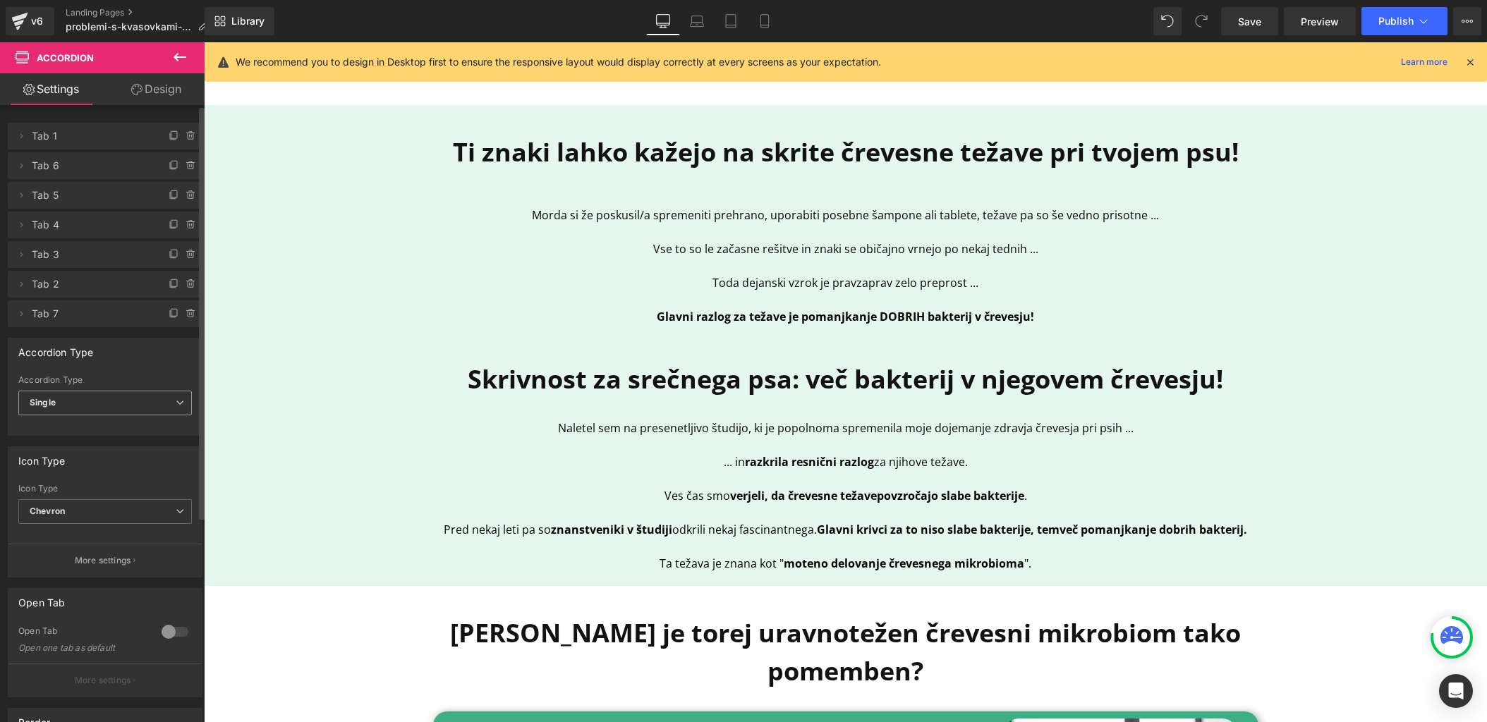
scroll to position [0, 0]
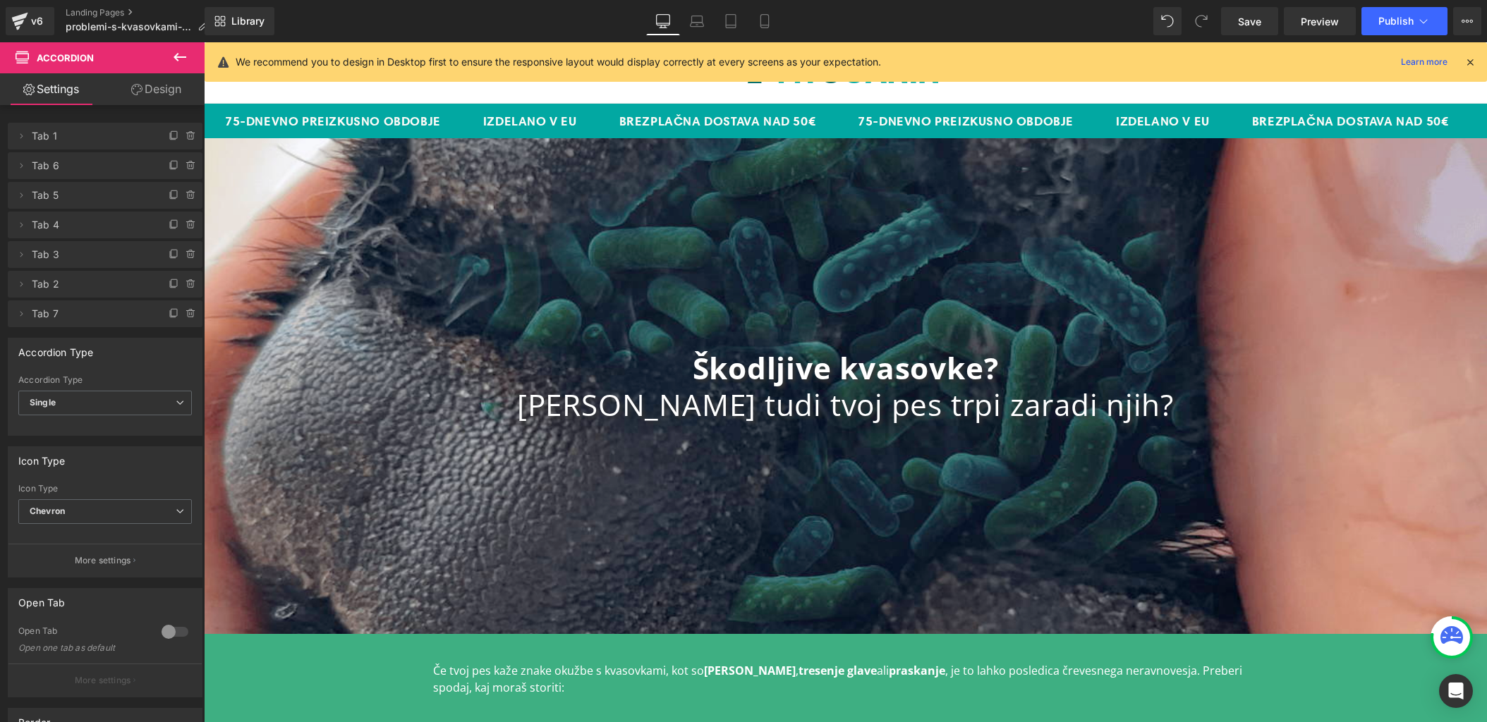
click at [1474, 66] on icon at bounding box center [1470, 62] width 13 height 13
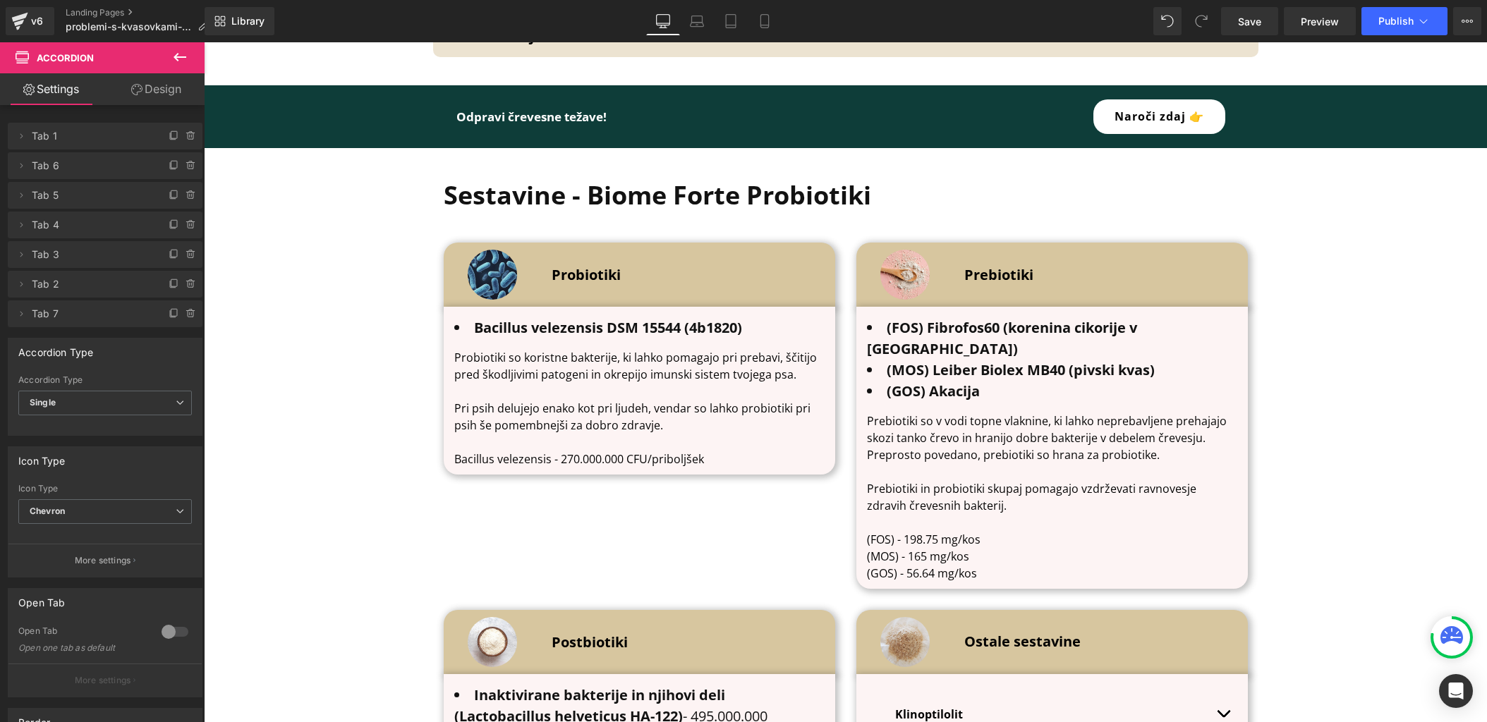
scroll to position [4333, 0]
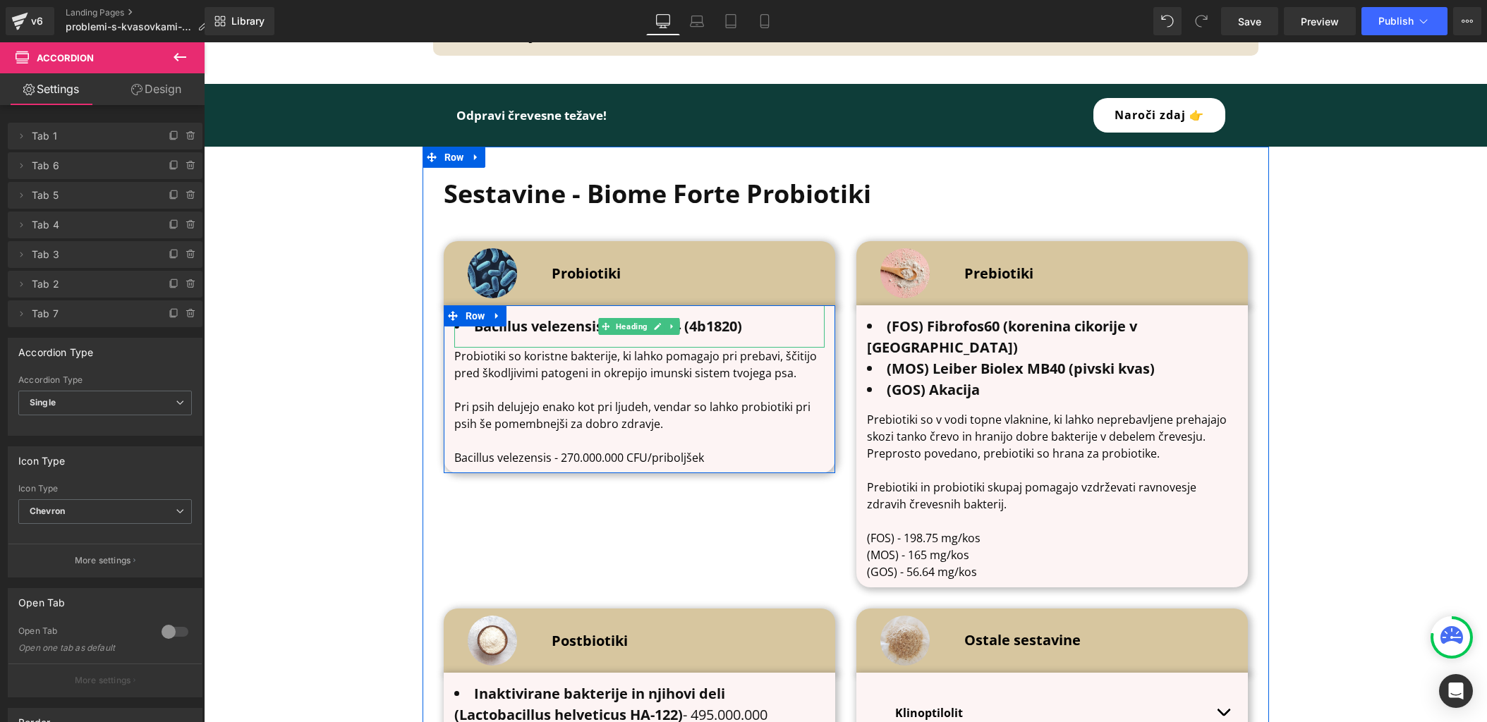
click at [484, 317] on b "Bacillus velezensis DSM 15544 (4b1820)" at bounding box center [608, 326] width 268 height 19
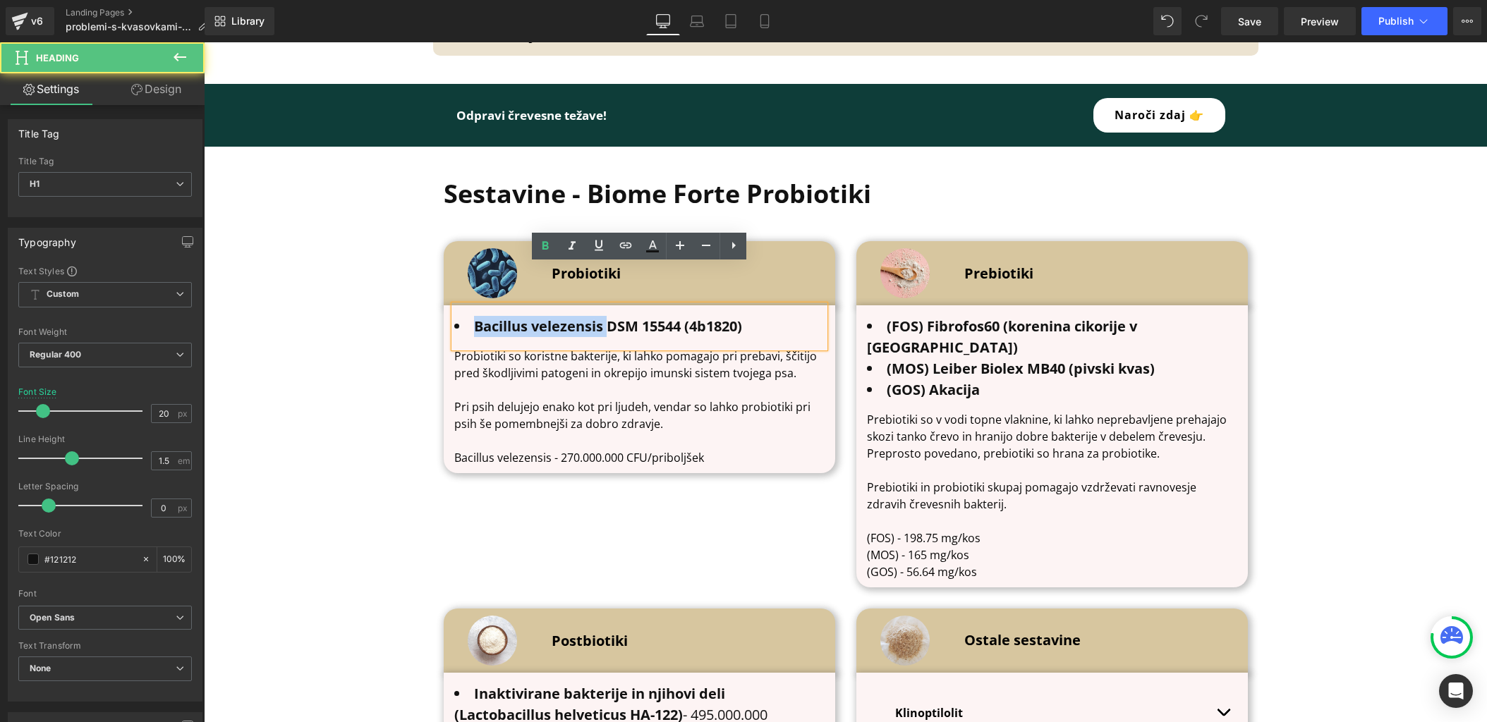
drag, startPoint x: 605, startPoint y: 287, endPoint x: 473, endPoint y: 286, distance: 131.9
click at [474, 317] on b "Bacillus velezensis DSM 15544 (4b1820)" at bounding box center [608, 326] width 268 height 19
copy b "Bacillus velezensis"
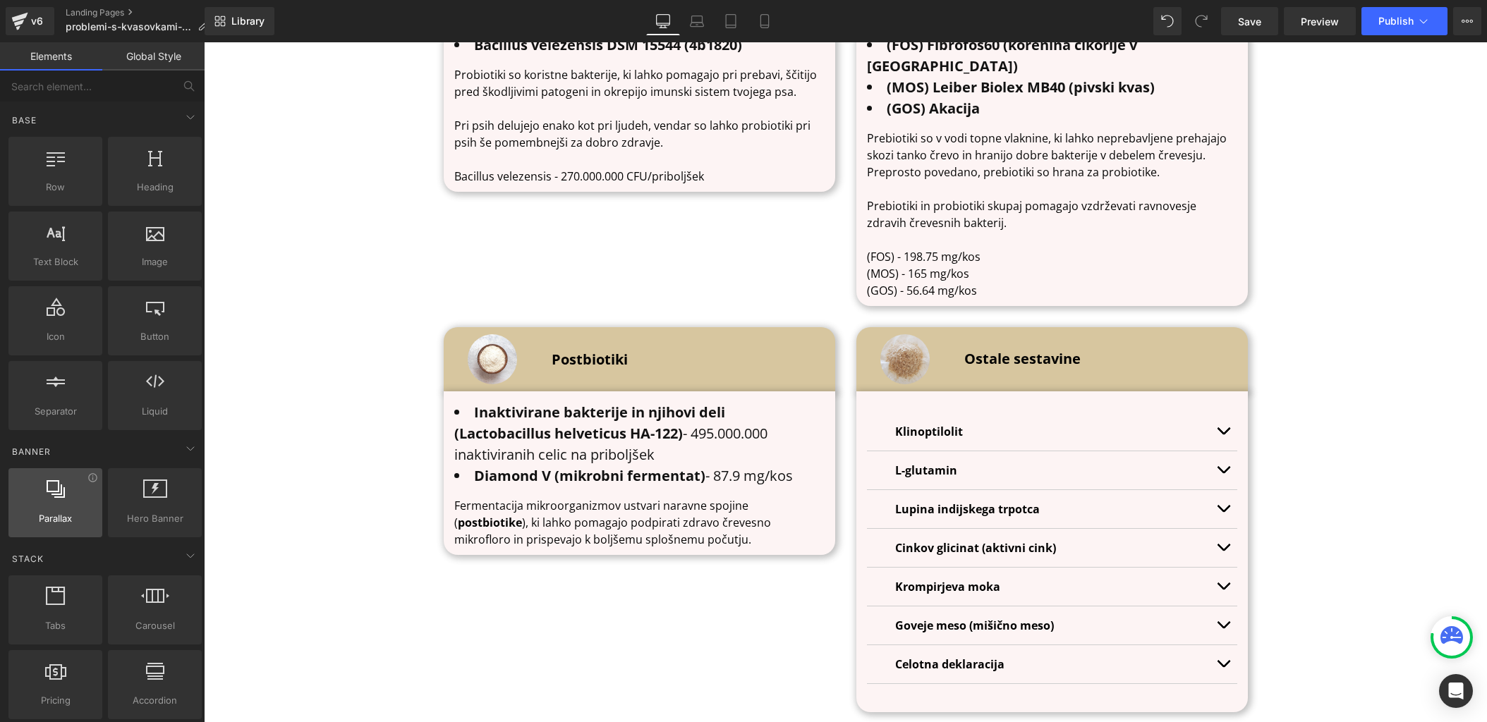
scroll to position [4612, 0]
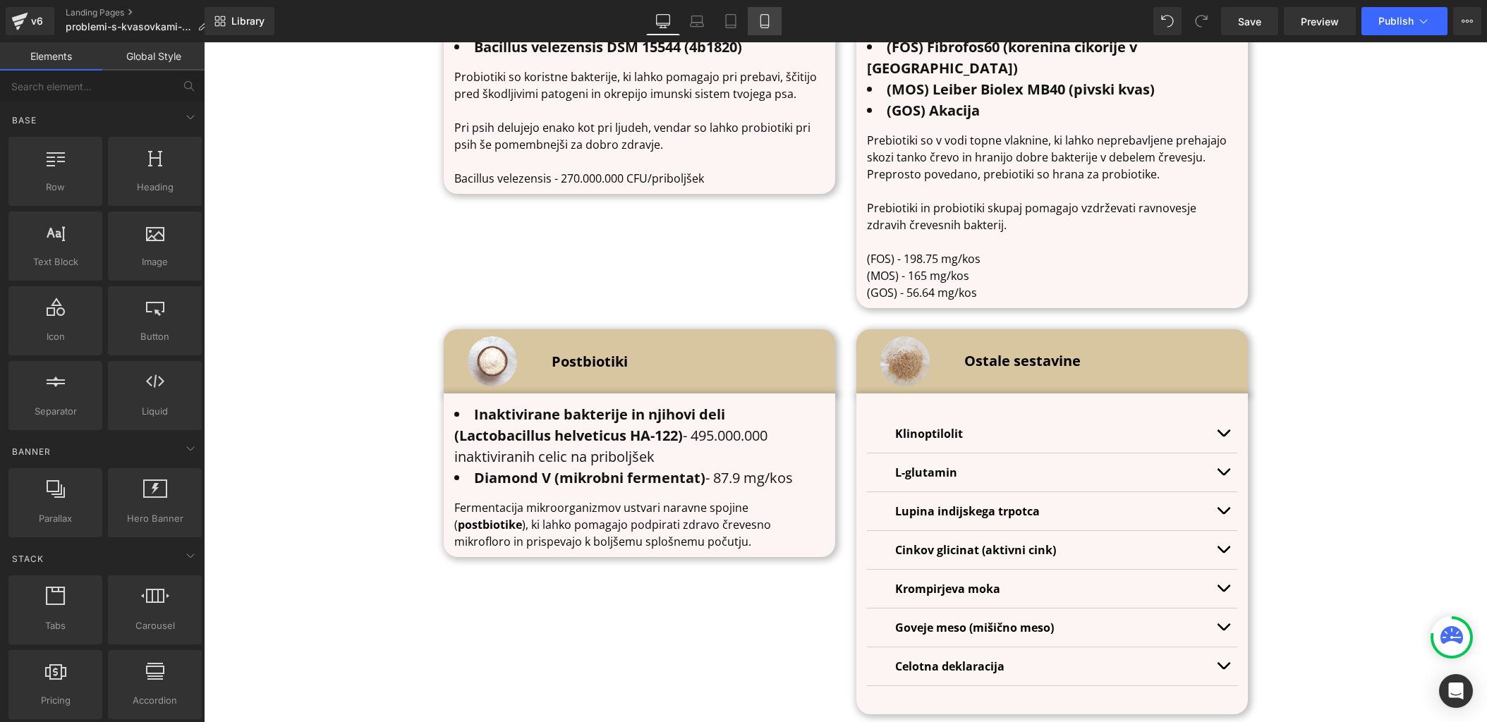
click at [777, 20] on link "Mobile" at bounding box center [765, 21] width 34 height 28
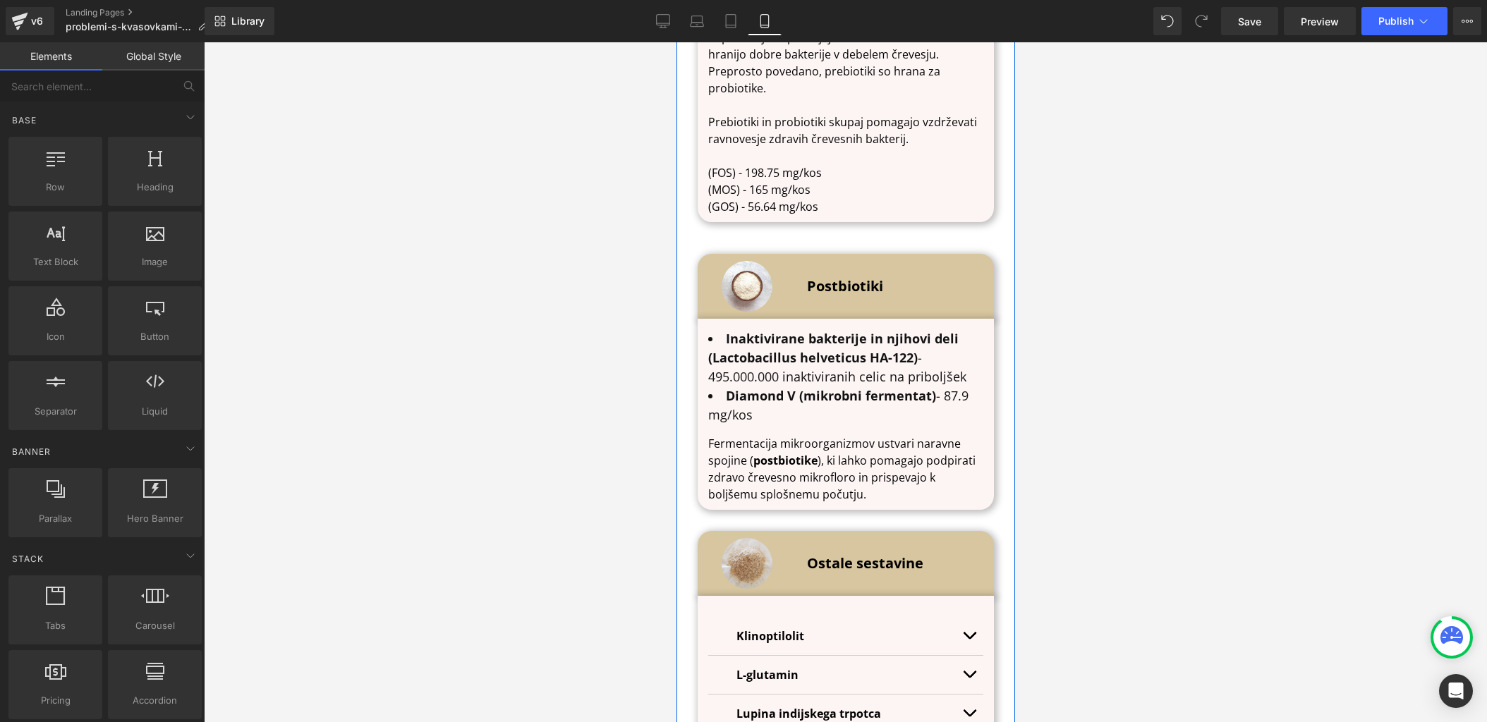
scroll to position [6657, 0]
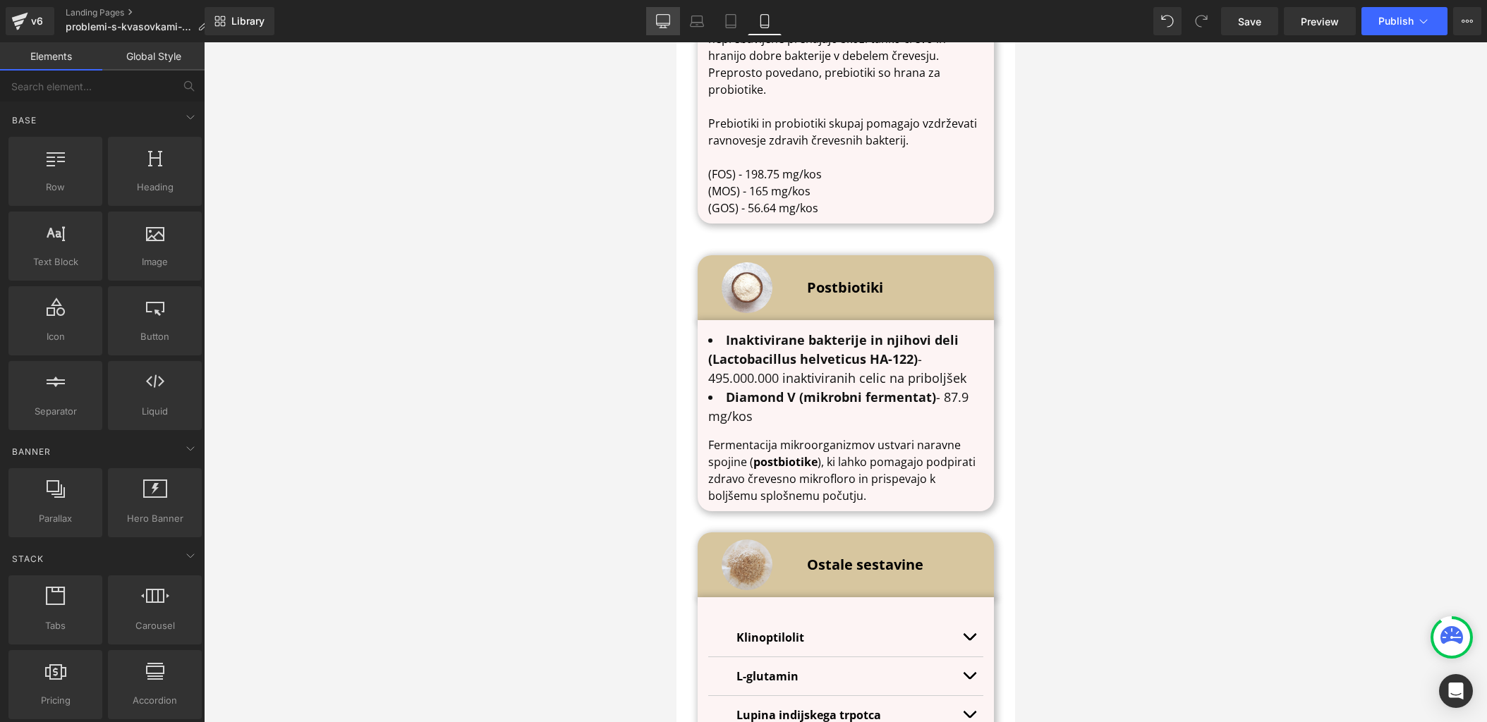
click at [661, 29] on link "Desktop" at bounding box center [663, 21] width 34 height 28
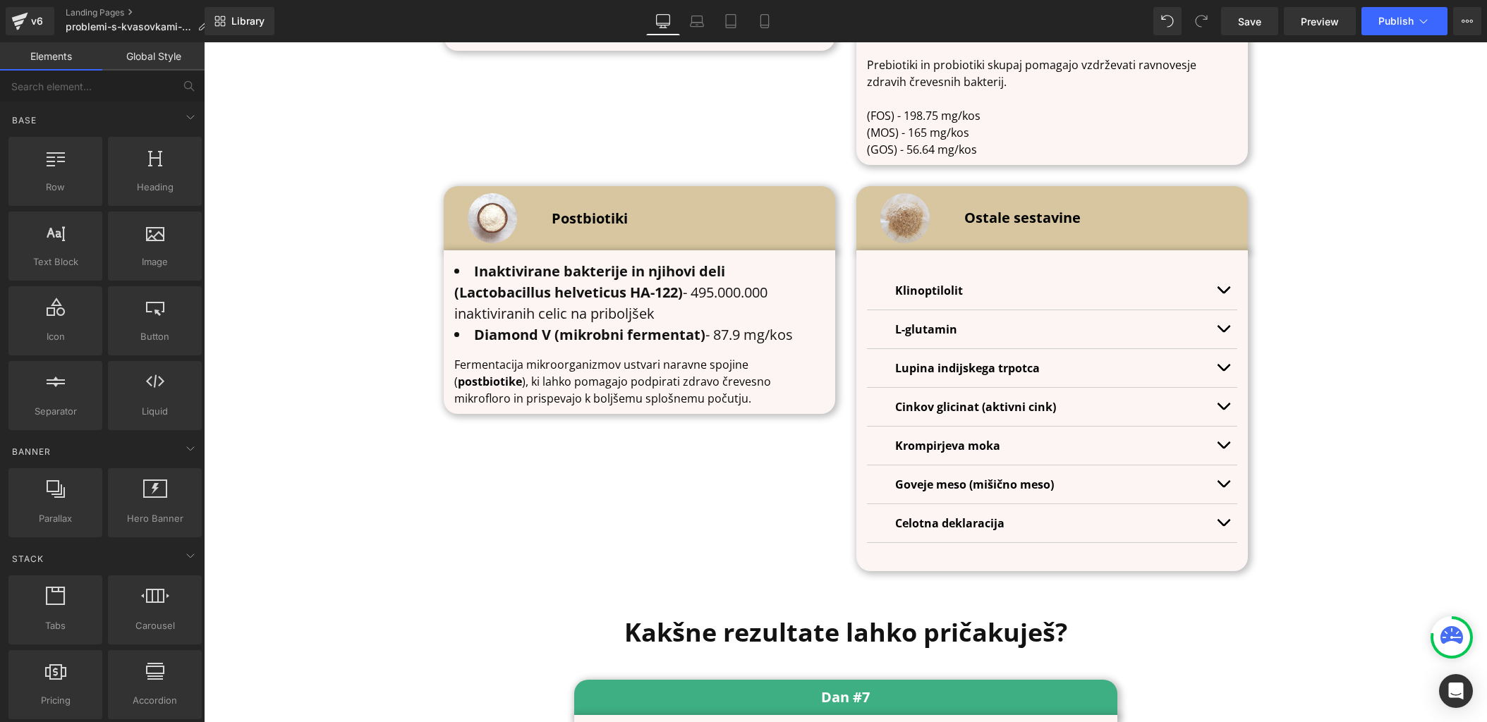
scroll to position [4763, 0]
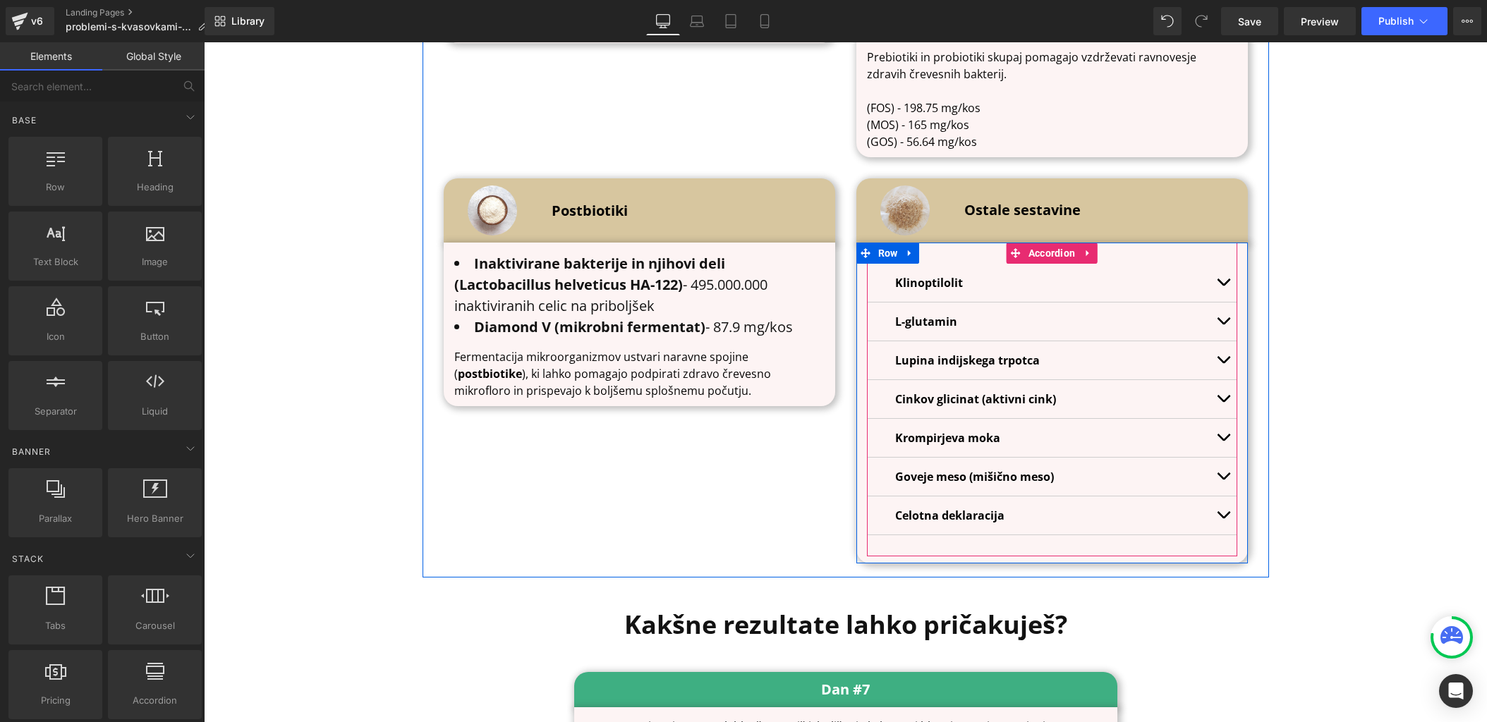
click at [1223, 286] on span "button" at bounding box center [1223, 286] width 0 height 0
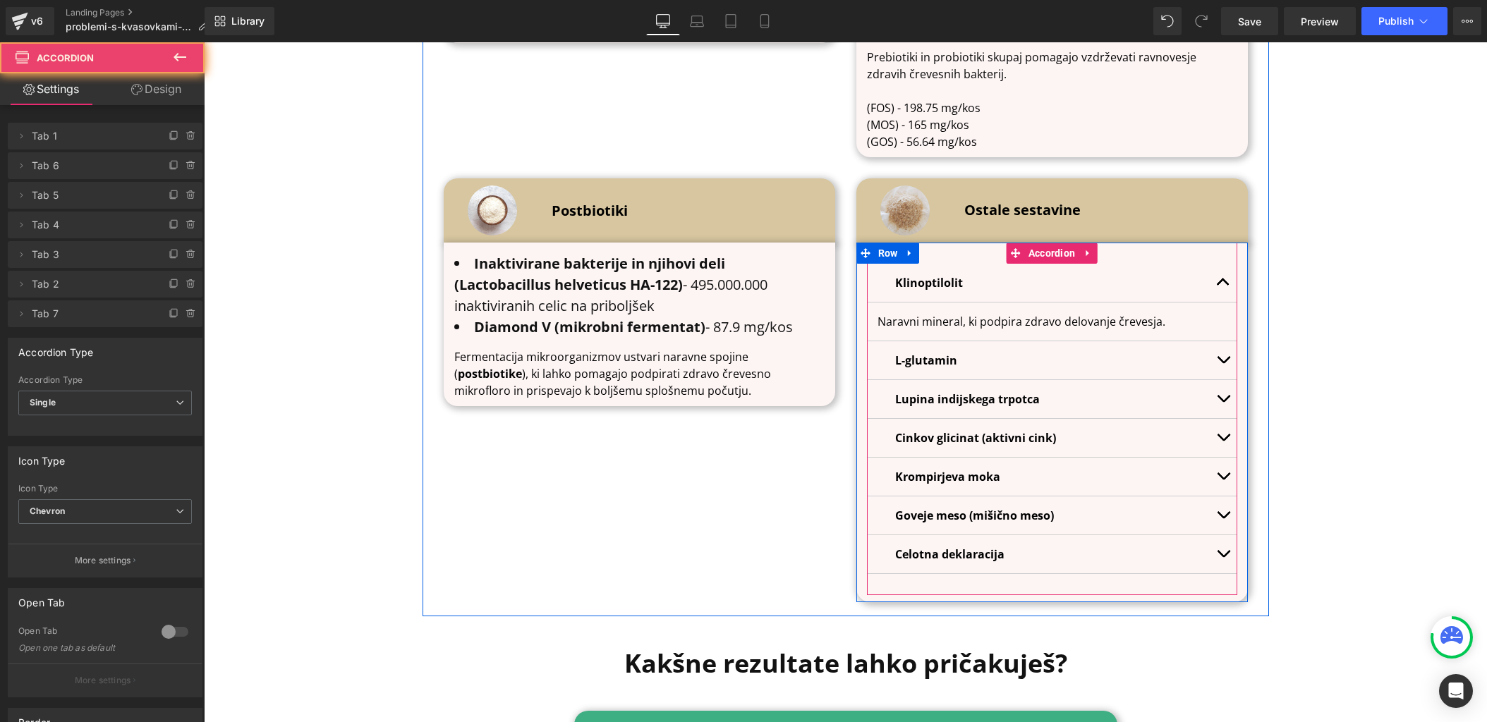
click at [1223, 286] on span "button" at bounding box center [1223, 286] width 0 height 0
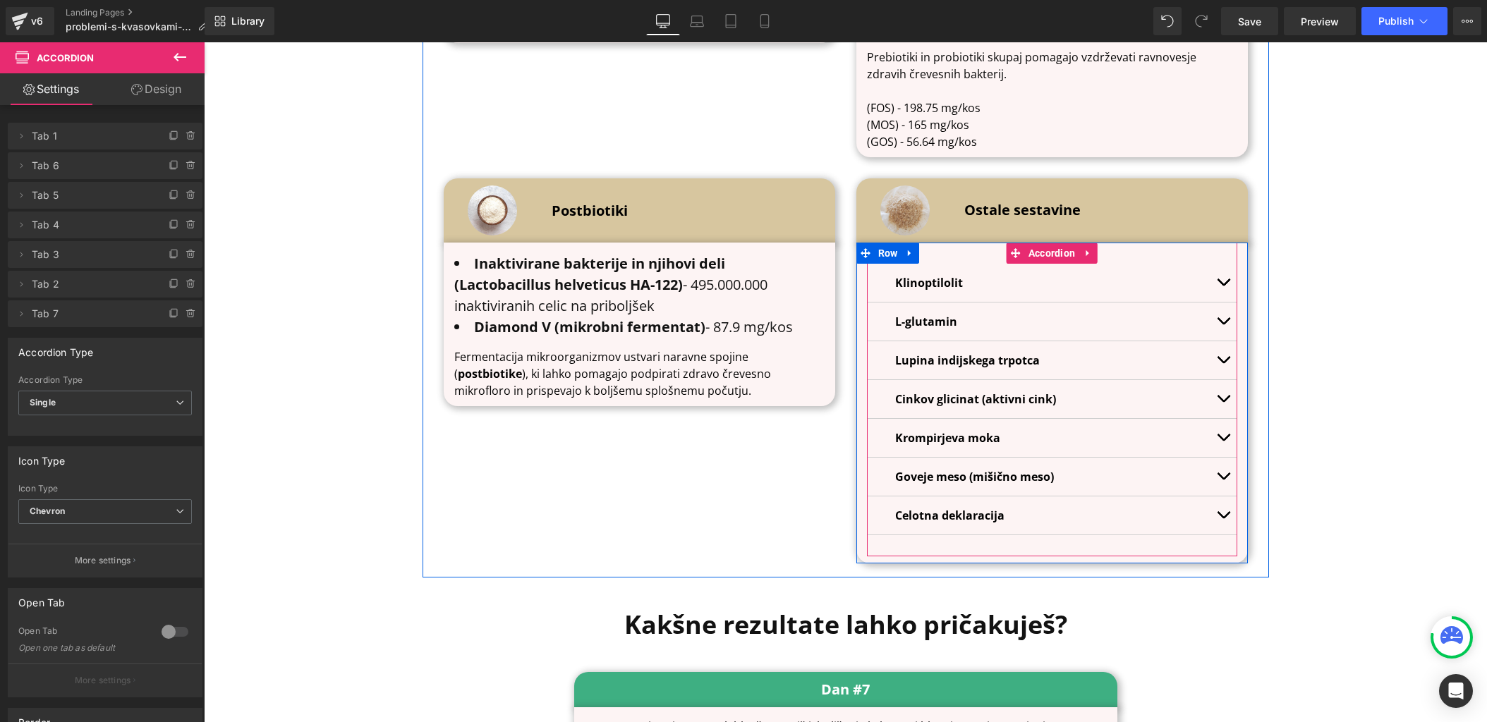
click at [1225, 303] on button "button" at bounding box center [1223, 322] width 28 height 38
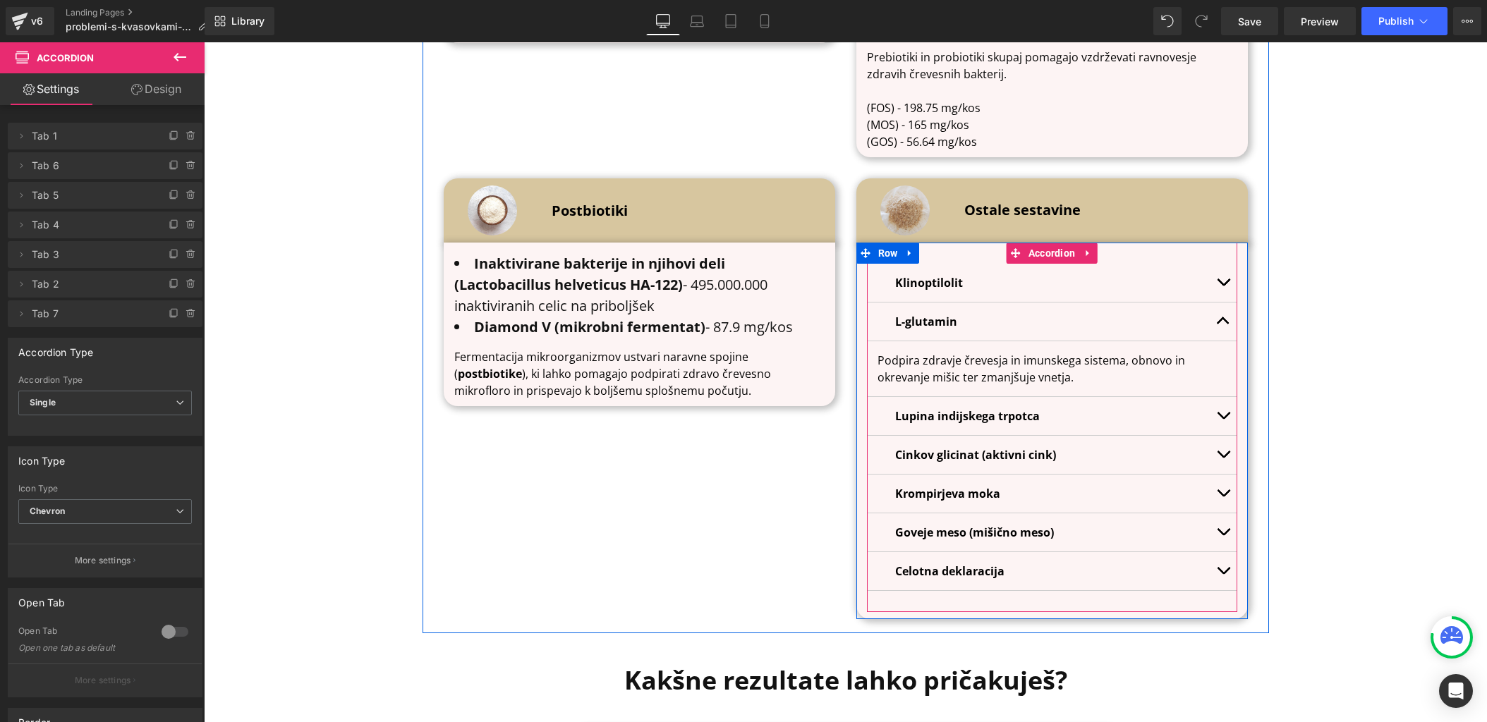
click at [1225, 303] on button "button" at bounding box center [1223, 322] width 28 height 38
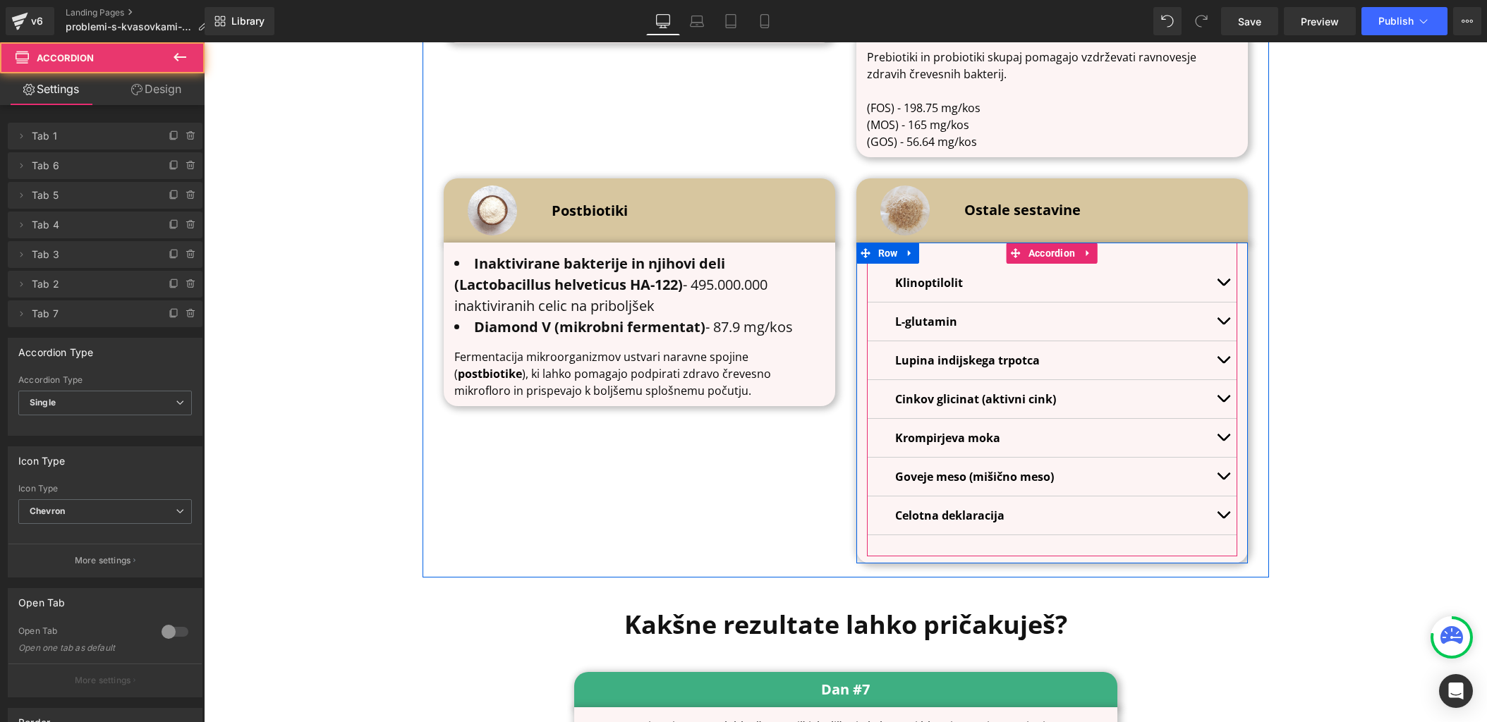
click at [1220, 341] on button "button" at bounding box center [1223, 360] width 28 height 38
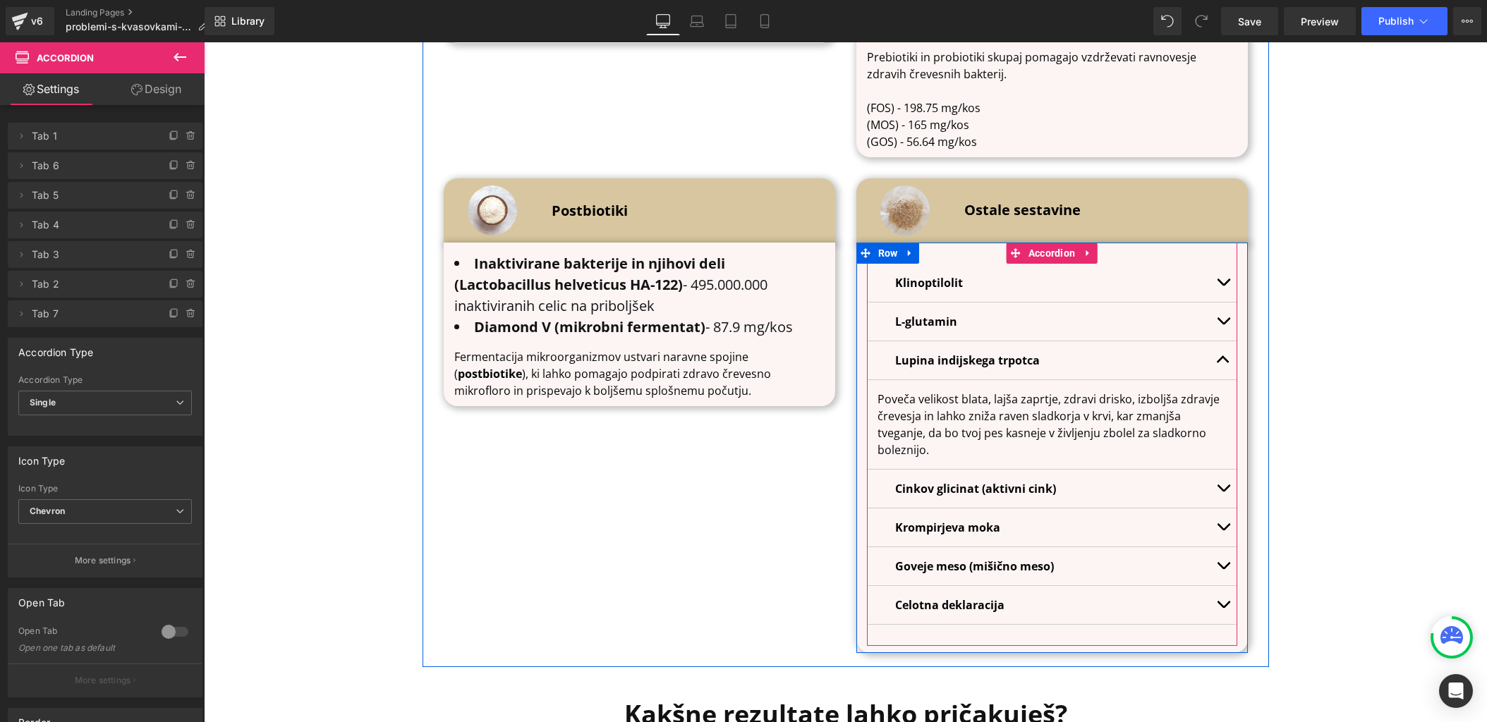
click at [1223, 363] on span "button" at bounding box center [1223, 363] width 0 height 0
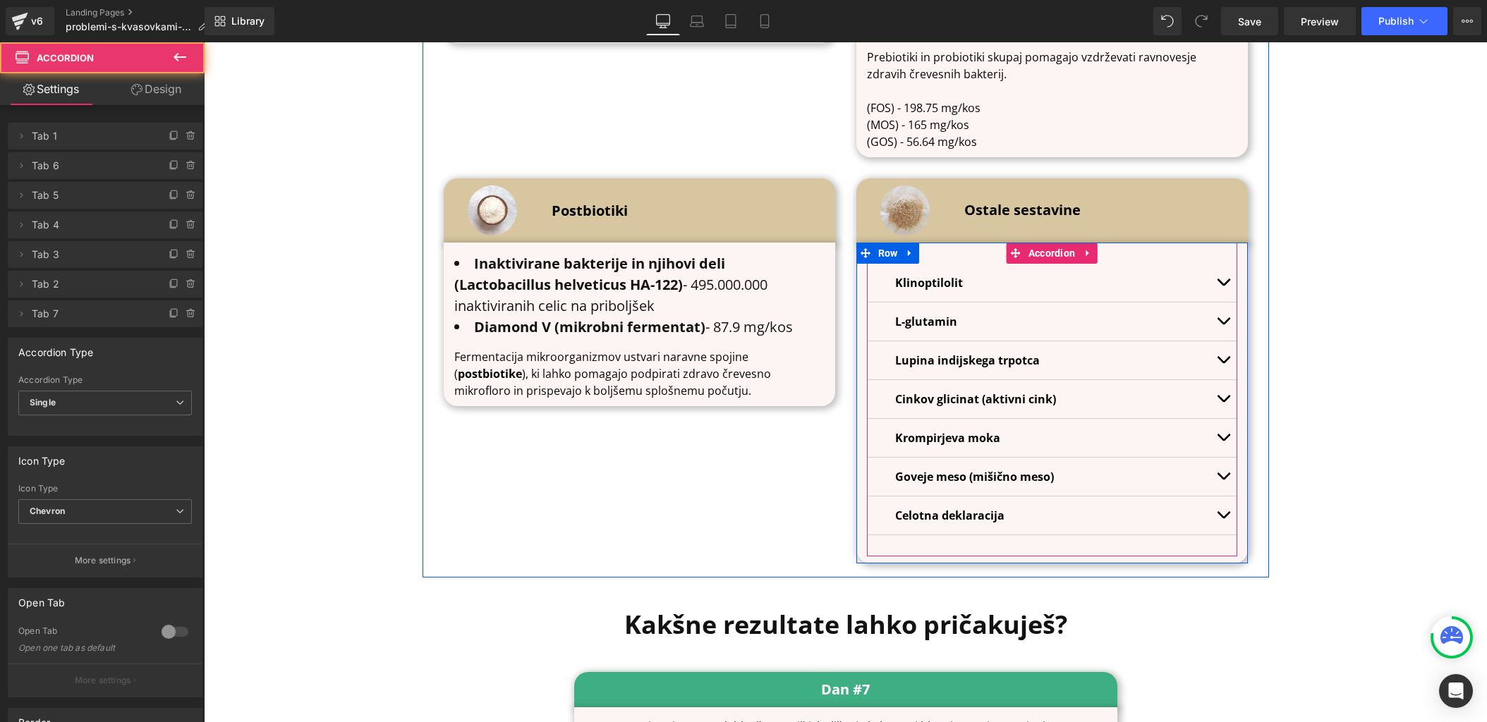
click at [1218, 380] on button "button" at bounding box center [1223, 399] width 28 height 38
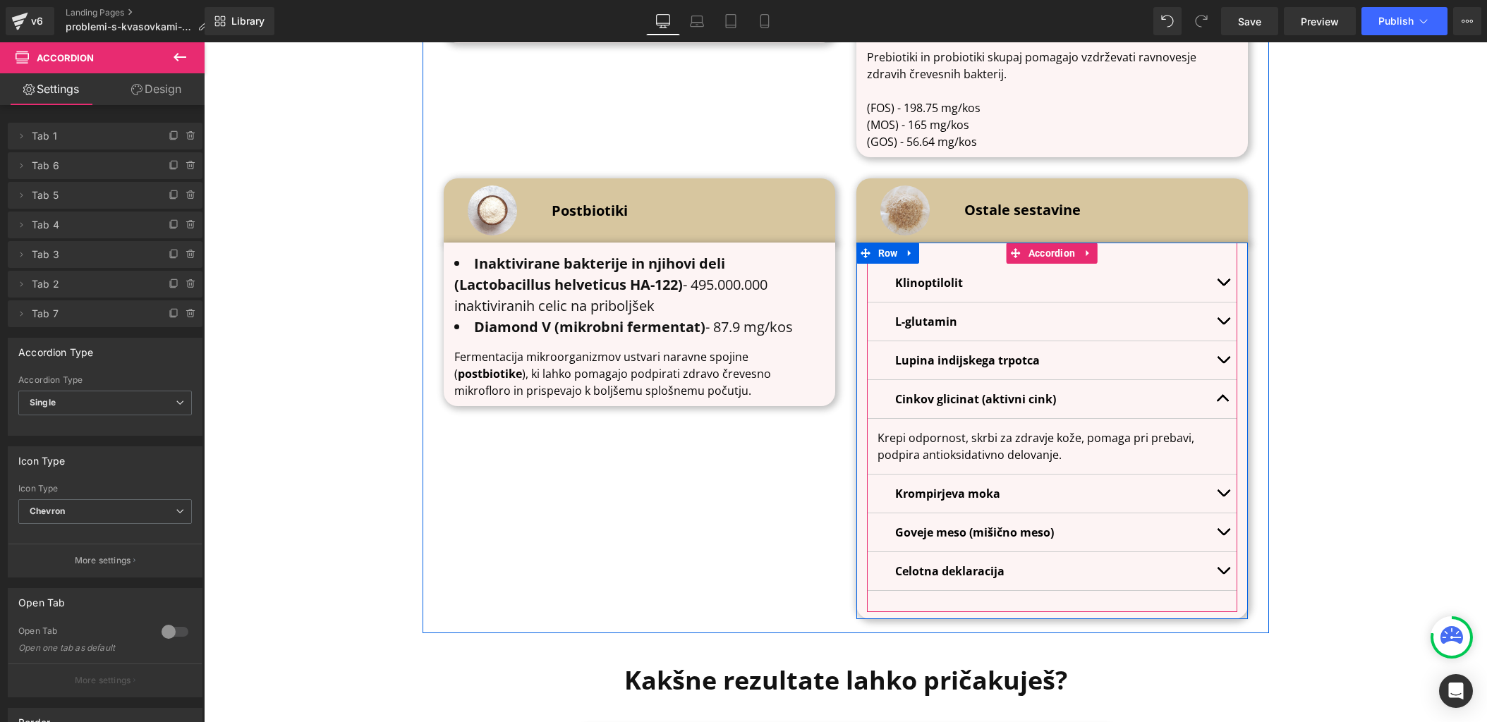
click at [1218, 380] on button "button" at bounding box center [1223, 399] width 28 height 38
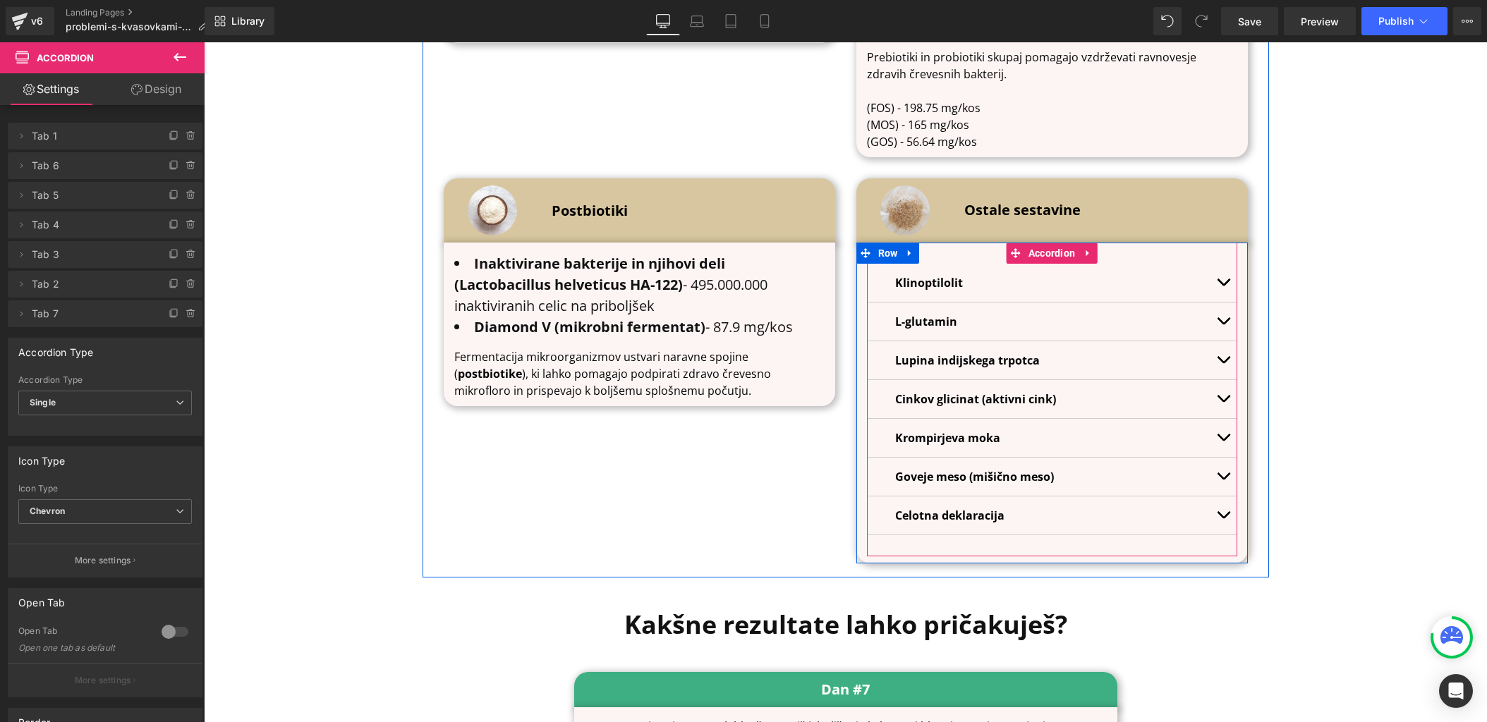
click at [1220, 419] on button "button" at bounding box center [1223, 438] width 28 height 38
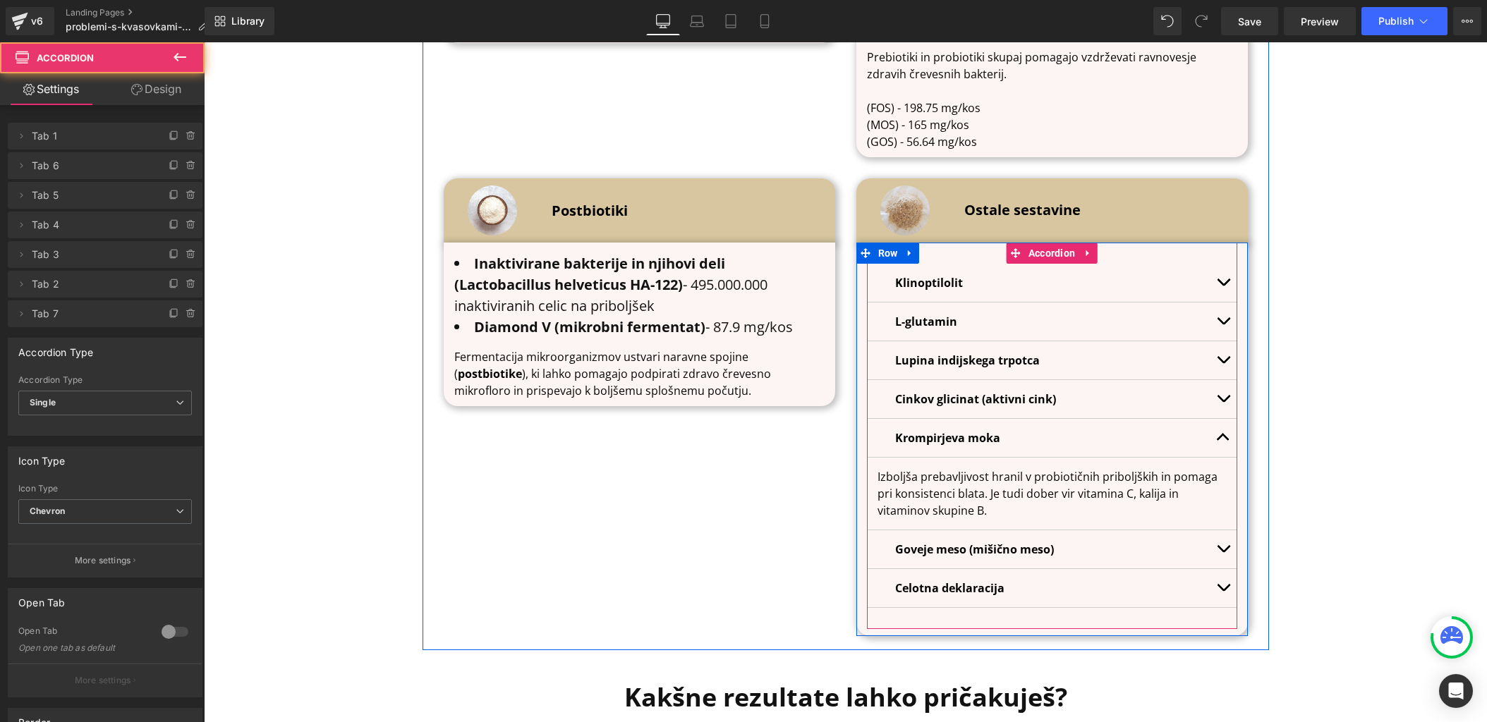
click at [1220, 419] on button "button" at bounding box center [1223, 438] width 28 height 38
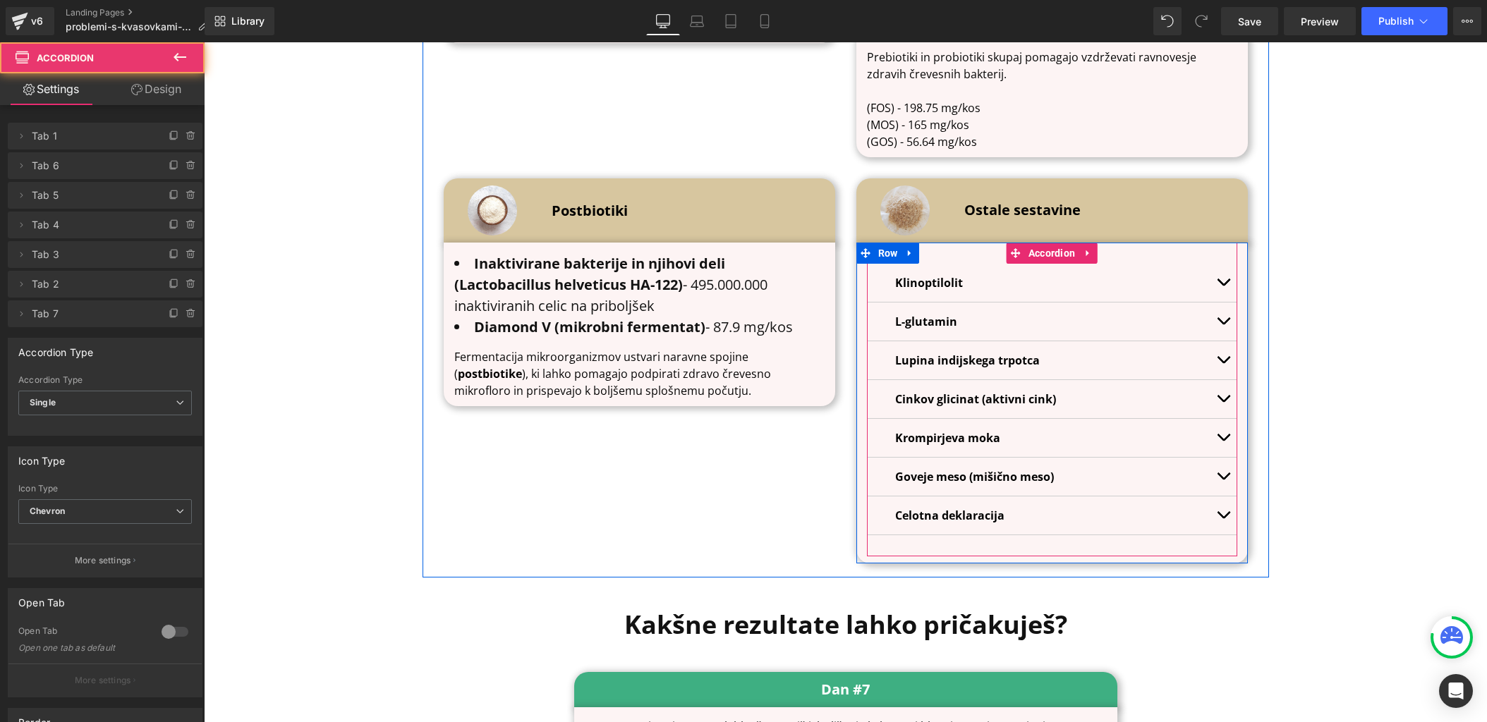
click at [1221, 458] on button "button" at bounding box center [1223, 477] width 28 height 38
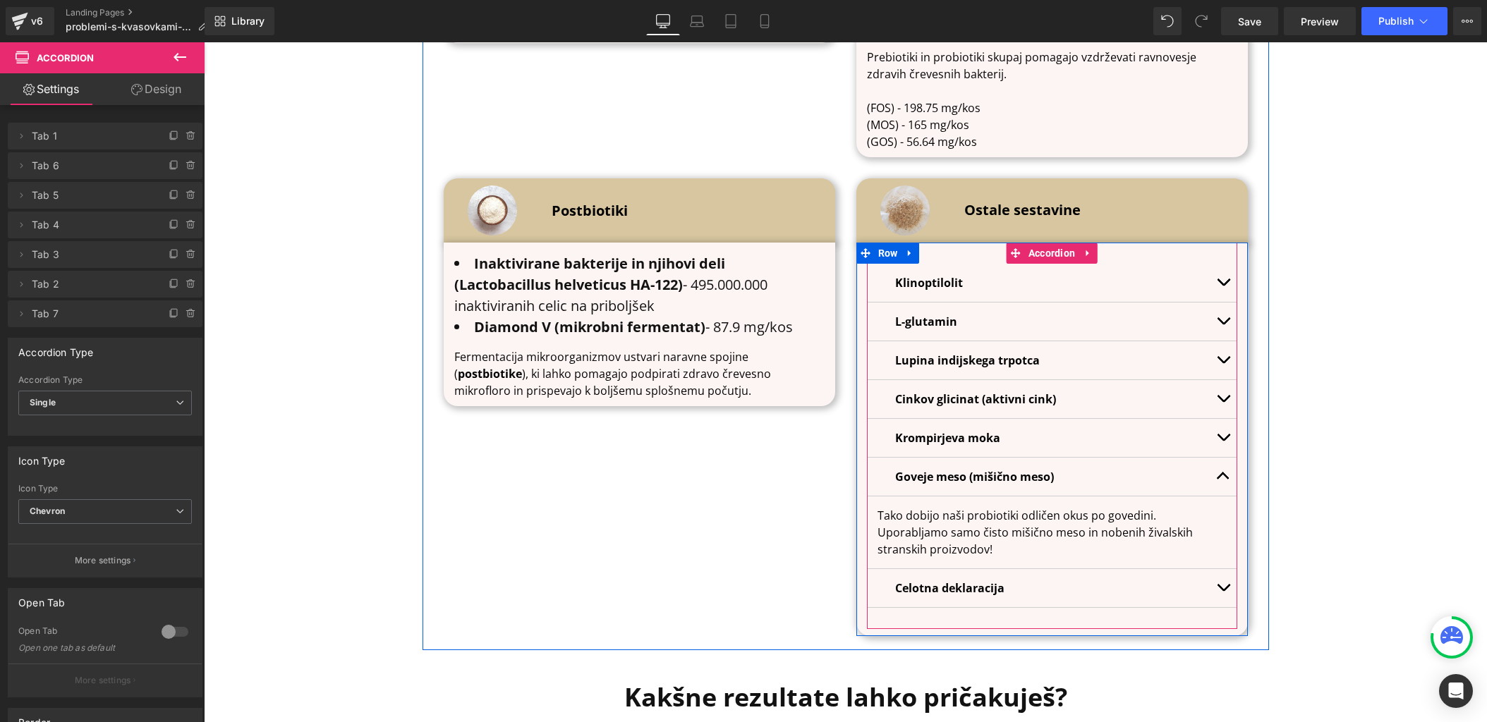
click at [1223, 480] on span "button" at bounding box center [1223, 480] width 0 height 0
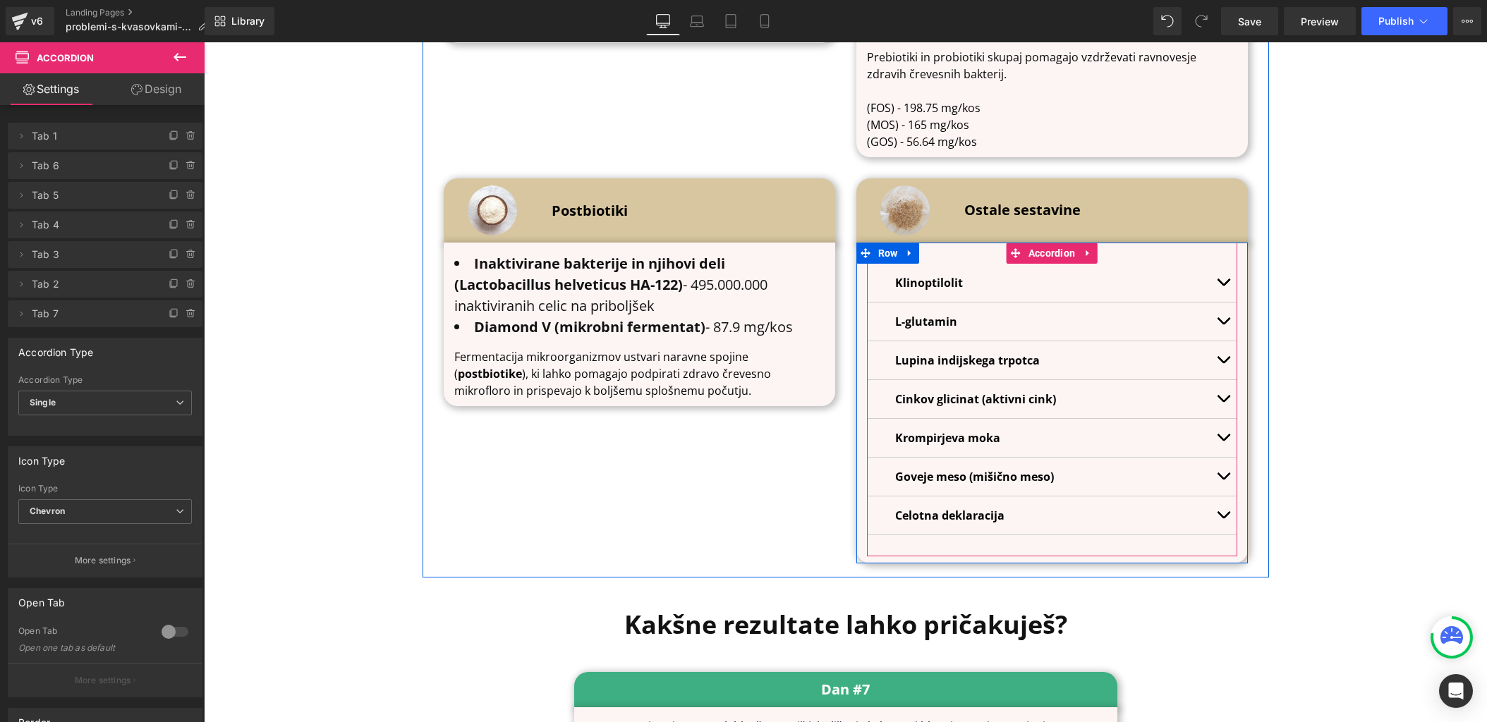
click at [1222, 497] on button "button" at bounding box center [1223, 516] width 28 height 38
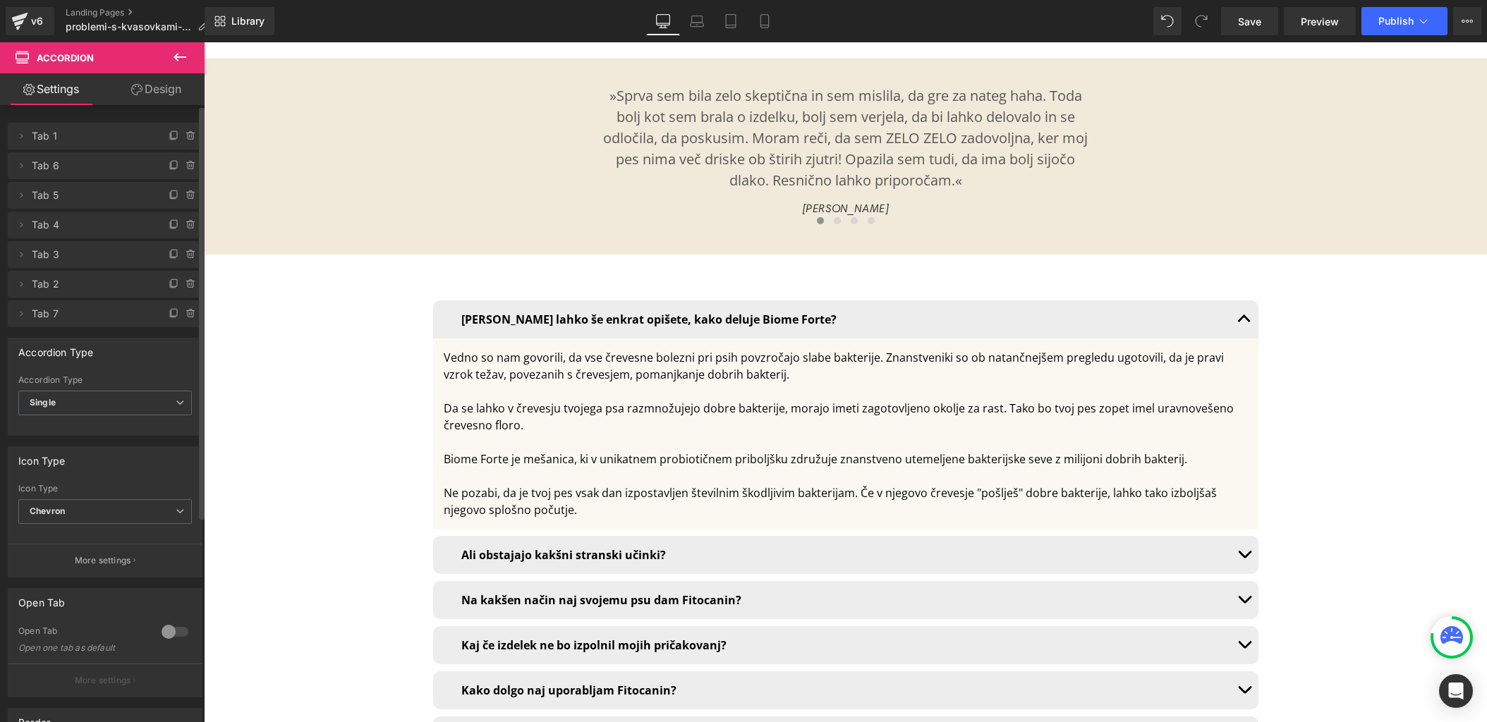
scroll to position [9965, 0]
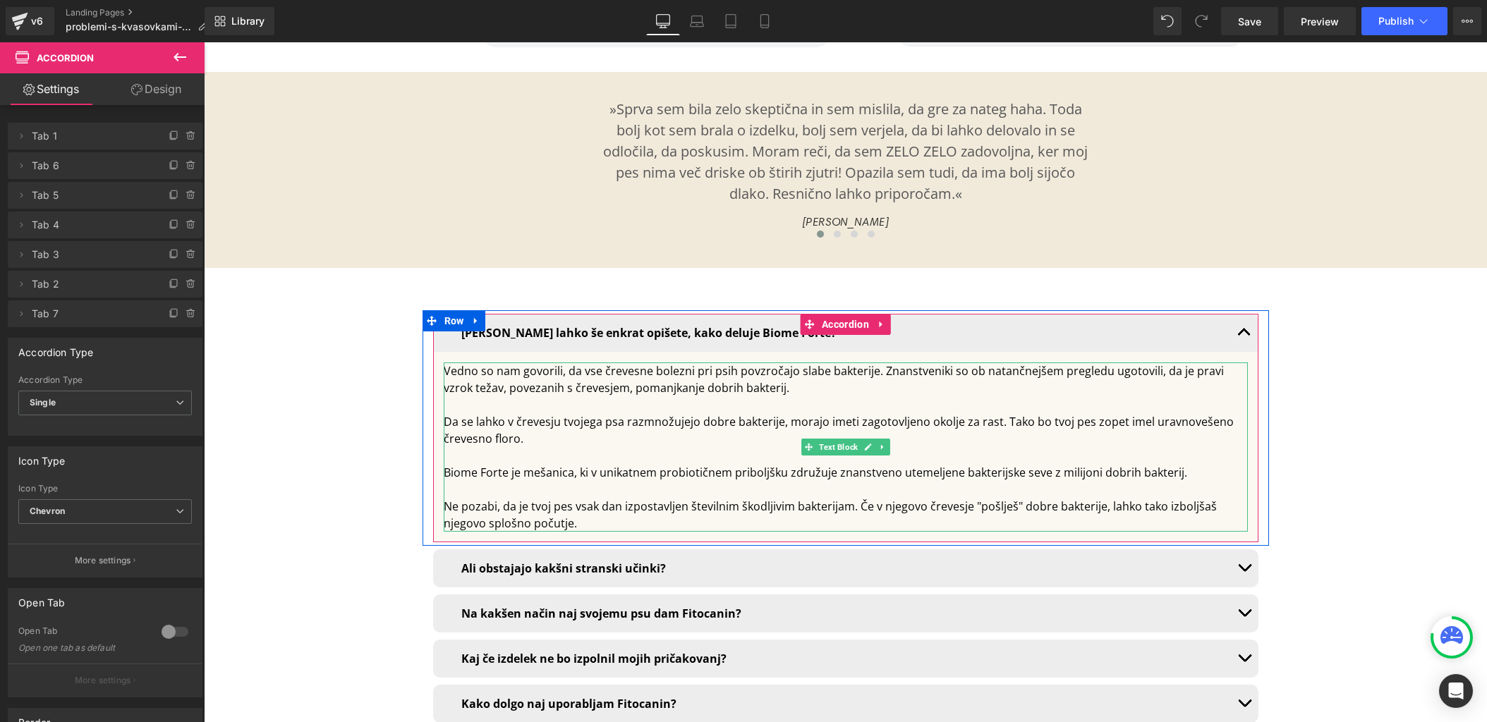
click at [964, 464] on div "Biome Forte je mešanica, ki v unikatnem probiotičnem priboljšku združuje znanst…" at bounding box center [846, 472] width 804 height 17
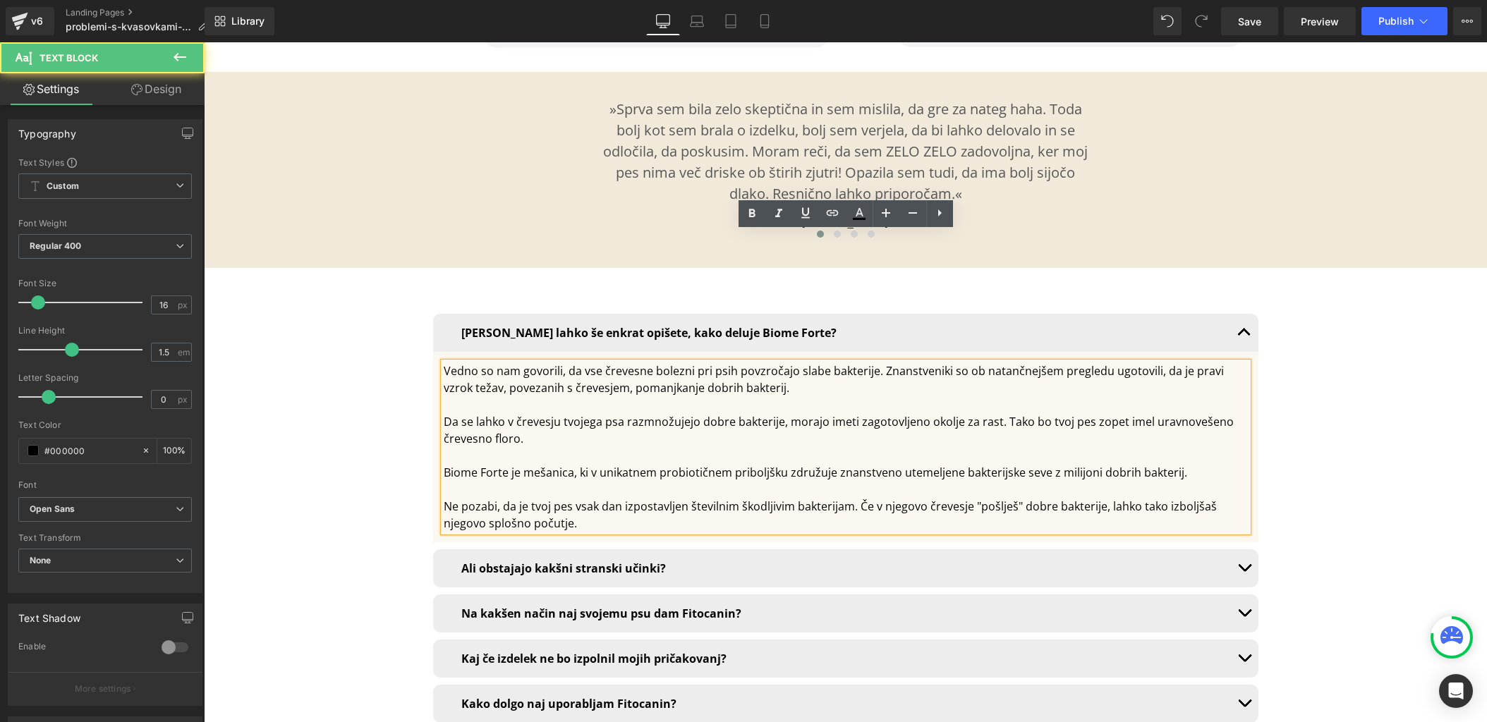
click at [954, 464] on div "Biome Forte je mešanica, ki v unikatnem probiotičnem priboljšku združuje znanst…" at bounding box center [846, 472] width 804 height 17
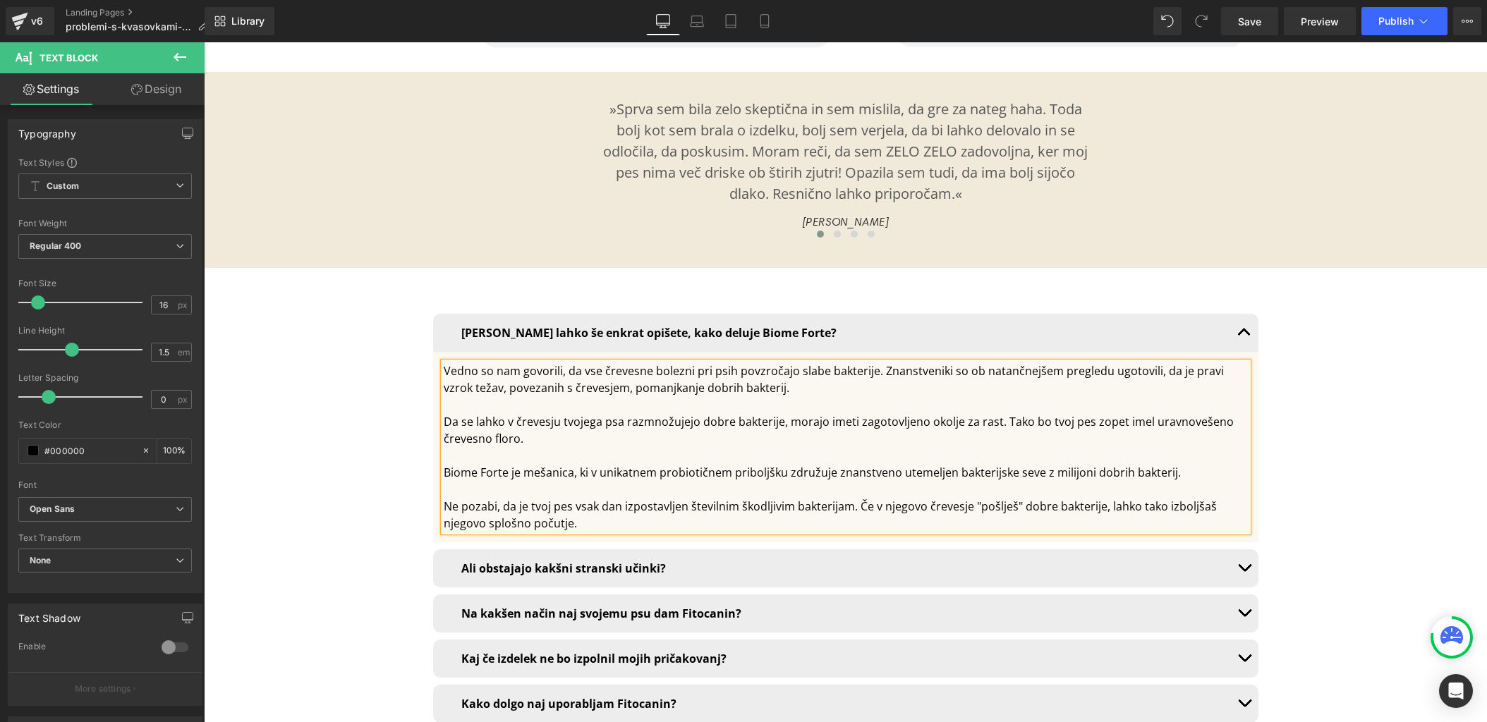
click at [1011, 464] on div "Biome Forte je mešanica, ki v unikatnem probiotičnem priboljšku združuje znanst…" at bounding box center [846, 472] width 804 height 17
click at [1038, 464] on div "Biome Forte je mešanica, ki v unikatnem probiotičnem priboljšku združuje znanst…" at bounding box center [846, 472] width 804 height 17
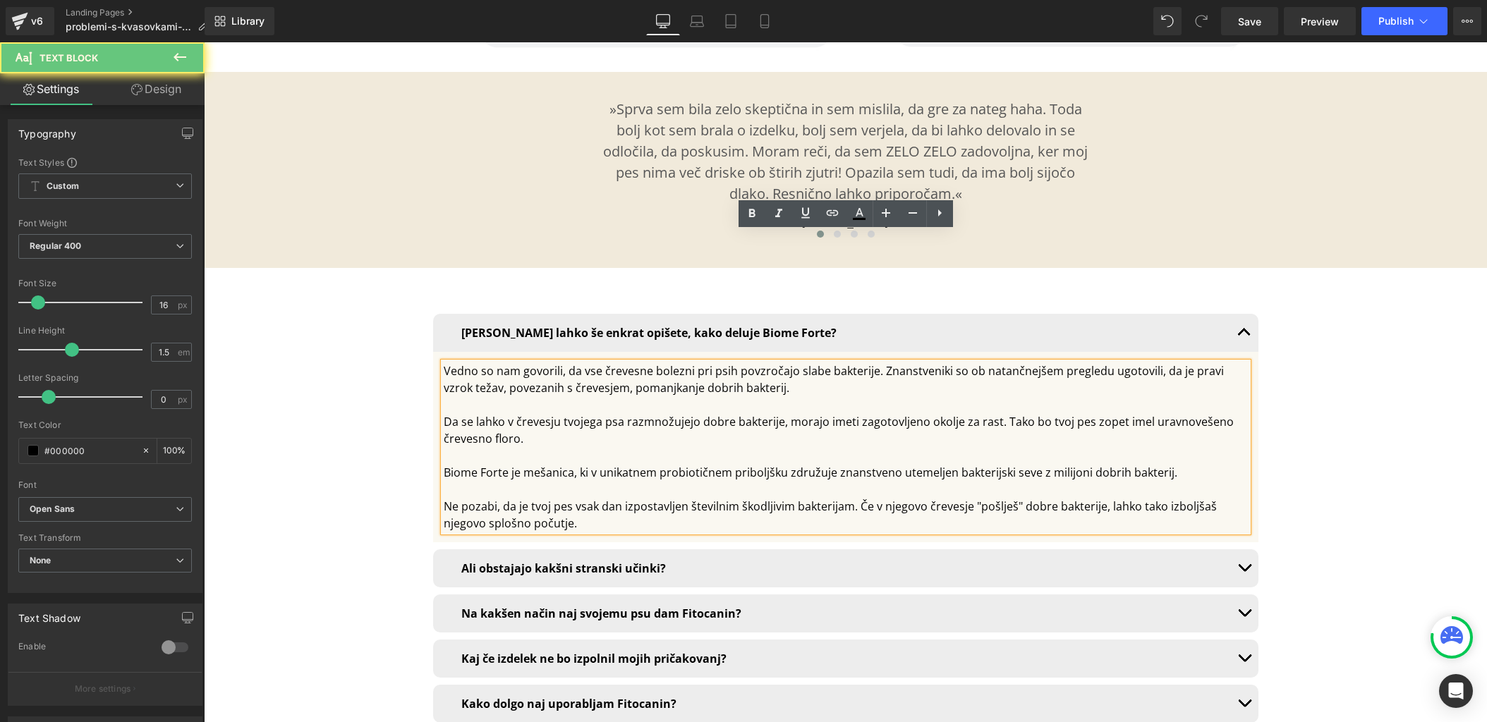
click at [1034, 464] on div "Biome Forte je mešanica, ki v unikatnem probiotičnem priboljšku združuje znanst…" at bounding box center [846, 472] width 804 height 17
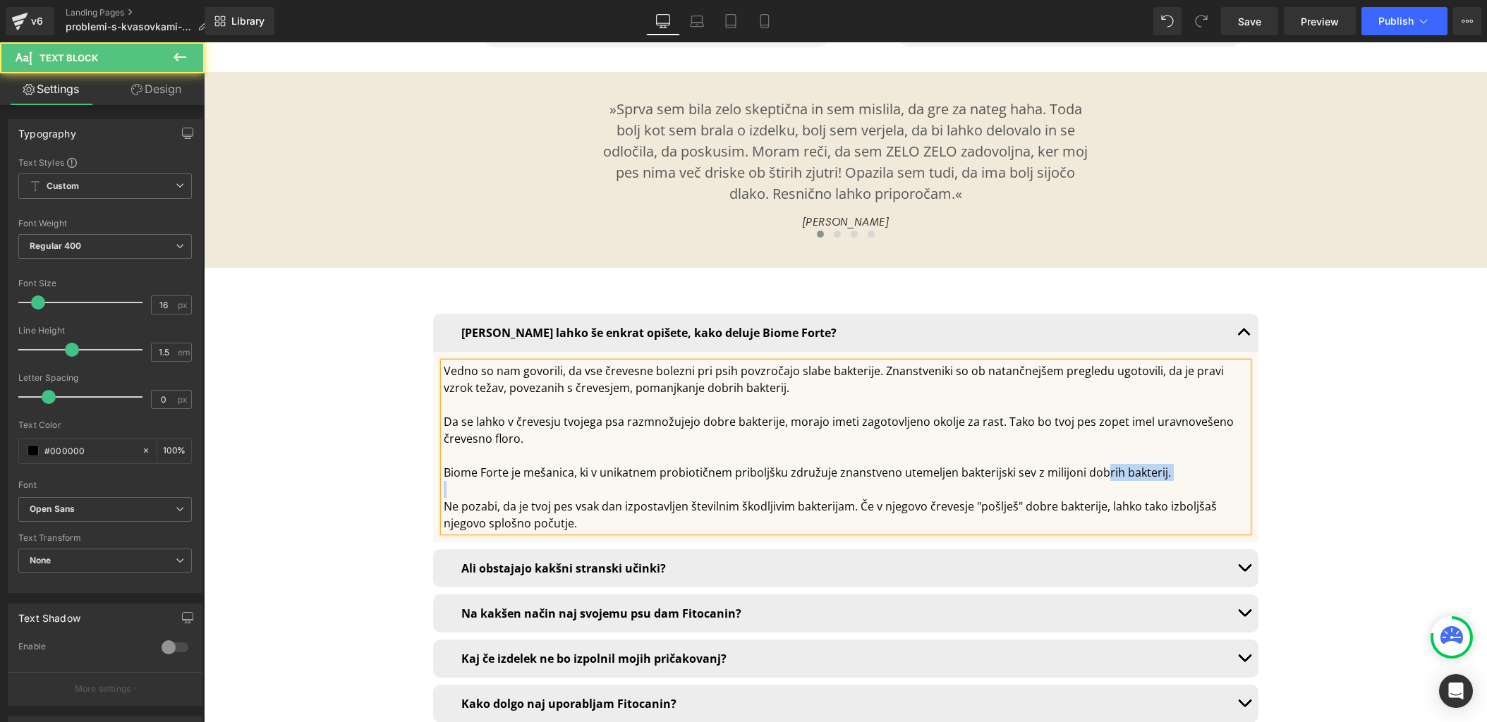
drag, startPoint x: 1097, startPoint y: 347, endPoint x: 610, endPoint y: 356, distance: 487.5
click at [610, 396] on div "Da se lahko v črevesju tvojega psa razmnožujejo dobre bakterije, morajo imeti z…" at bounding box center [846, 463] width 804 height 135
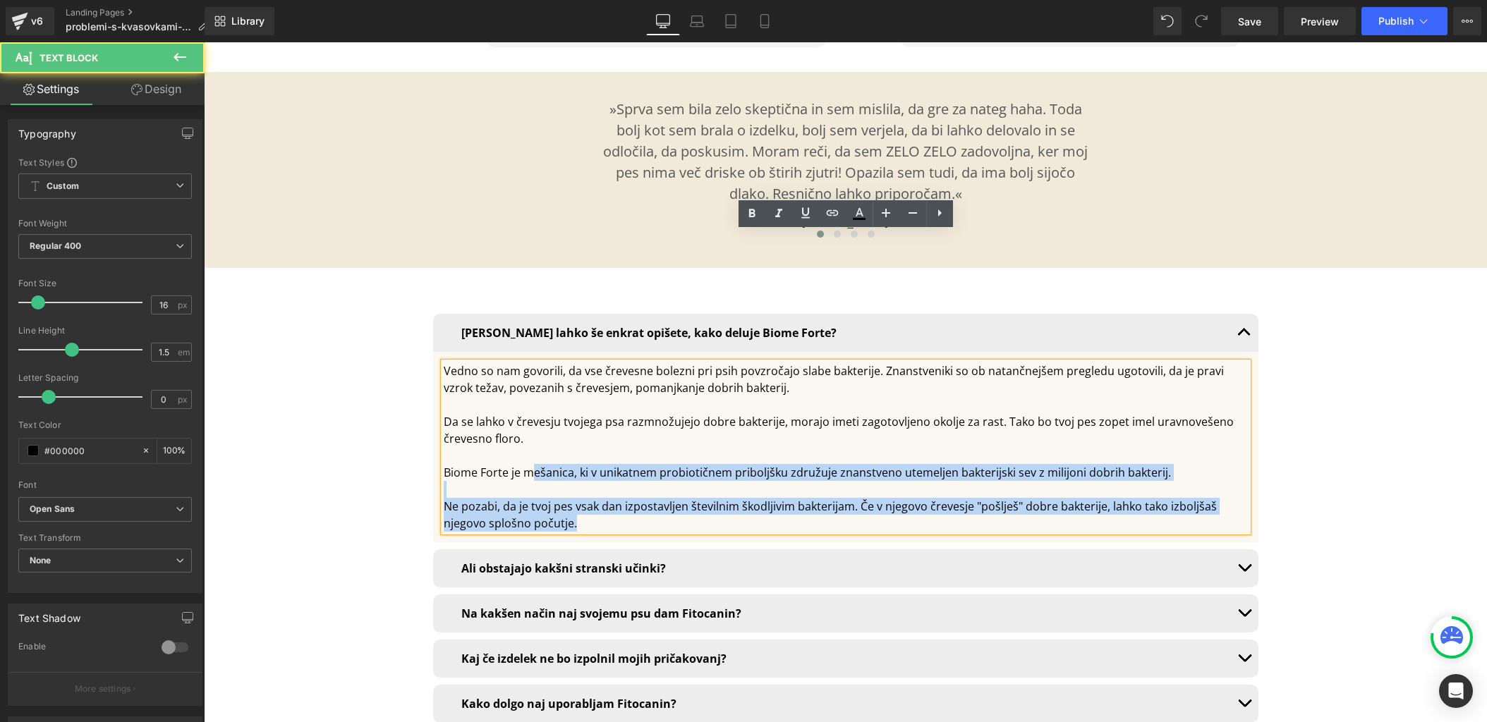
drag, startPoint x: 589, startPoint y: 399, endPoint x: 530, endPoint y: 339, distance: 84.3
click at [530, 396] on div "Da se lahko v črevesju tvojega psa razmnožujejo dobre bakterije, morajo imeti z…" at bounding box center [846, 463] width 804 height 135
click at [744, 498] on div "Ne pozabi, da je tvoj pes vsak dan izpostavljen številnim škodljivim bakterijam…" at bounding box center [846, 515] width 804 height 34
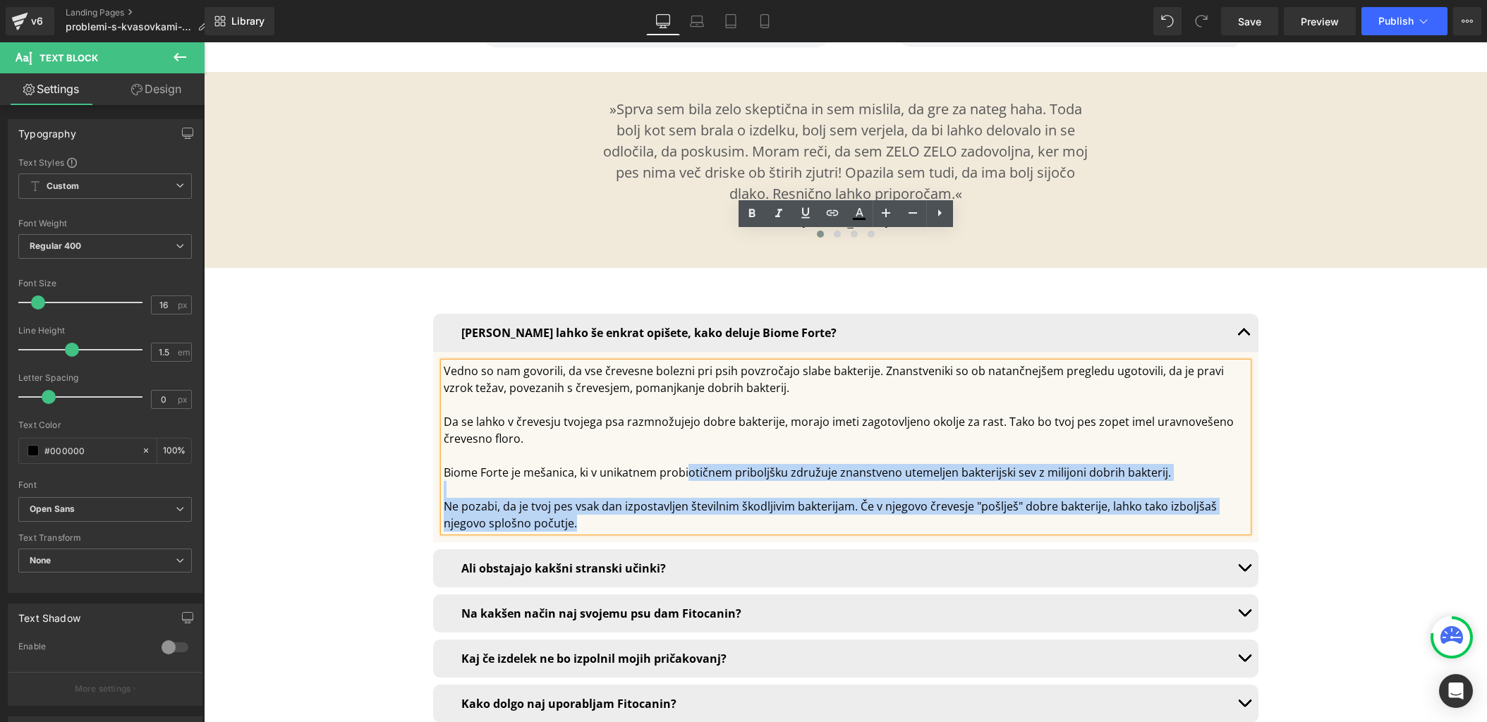
drag, startPoint x: 751, startPoint y: 395, endPoint x: 684, endPoint y: 339, distance: 86.6
click at [685, 396] on div "Da se lahko v črevesju tvojega psa razmnožujejo dobre bakterije, morajo imeti z…" at bounding box center [846, 463] width 804 height 135
click at [832, 498] on div "Ne pozabi, da je tvoj pes vsak dan izpostavljen številnim škodljivim bakterijam…" at bounding box center [846, 515] width 804 height 34
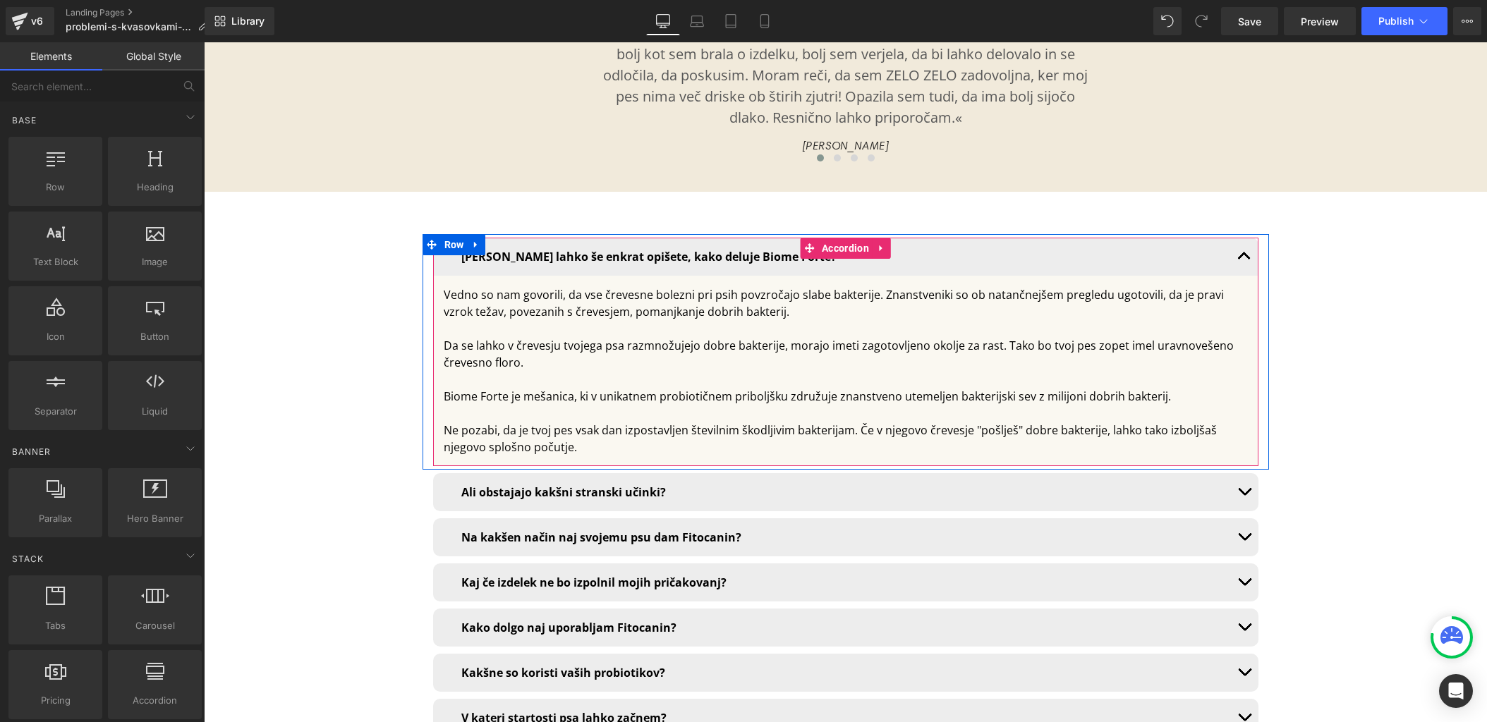
scroll to position [10040, 0]
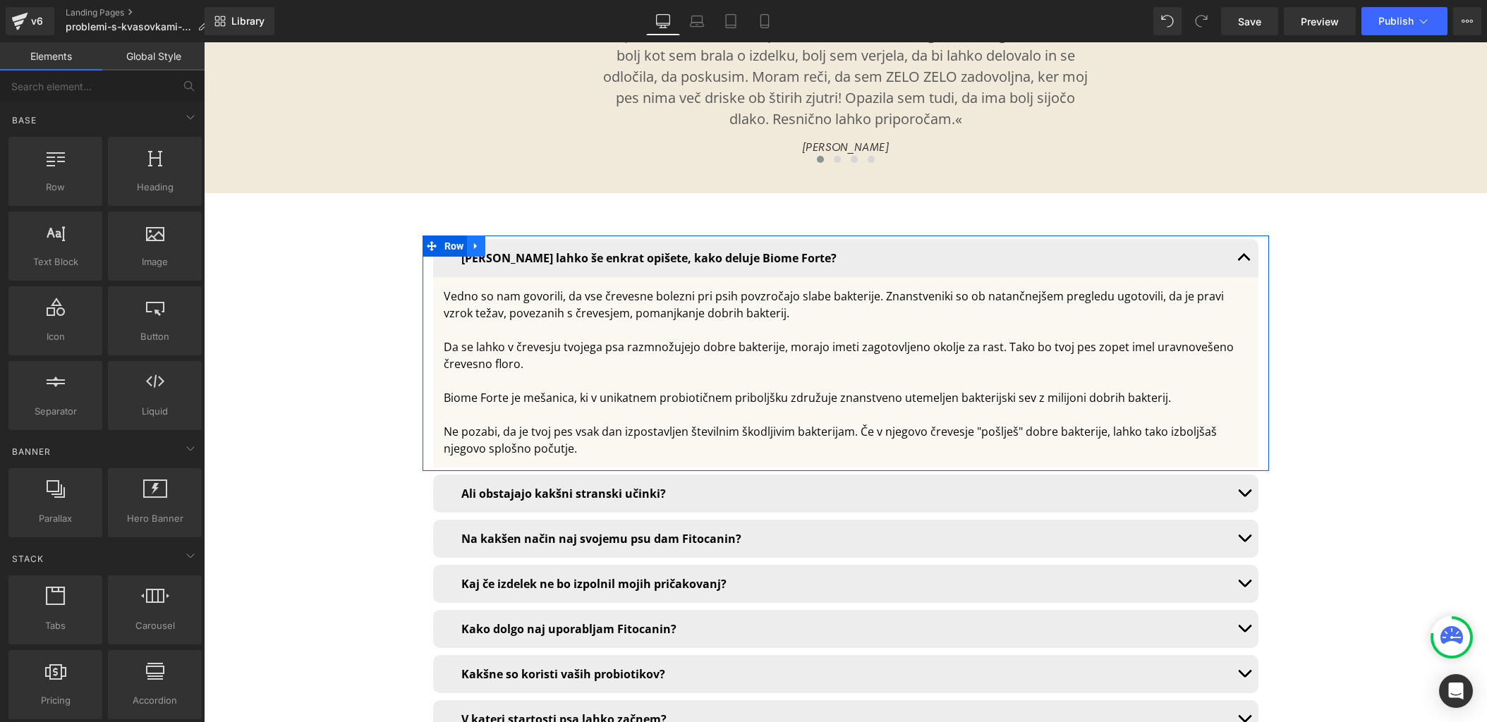
click at [477, 241] on icon at bounding box center [476, 246] width 10 height 11
click at [490, 241] on icon at bounding box center [495, 246] width 10 height 11
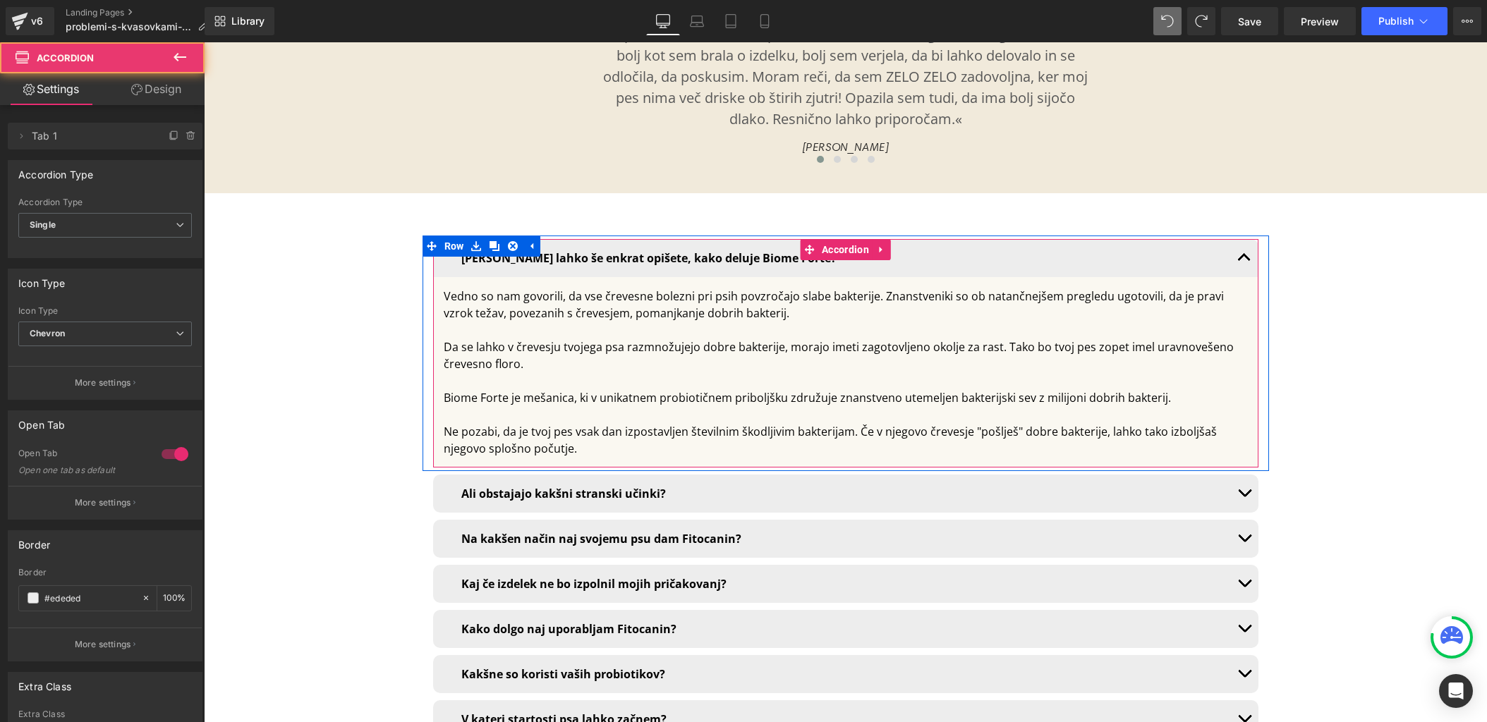
click at [1247, 239] on button "button" at bounding box center [1244, 258] width 28 height 38
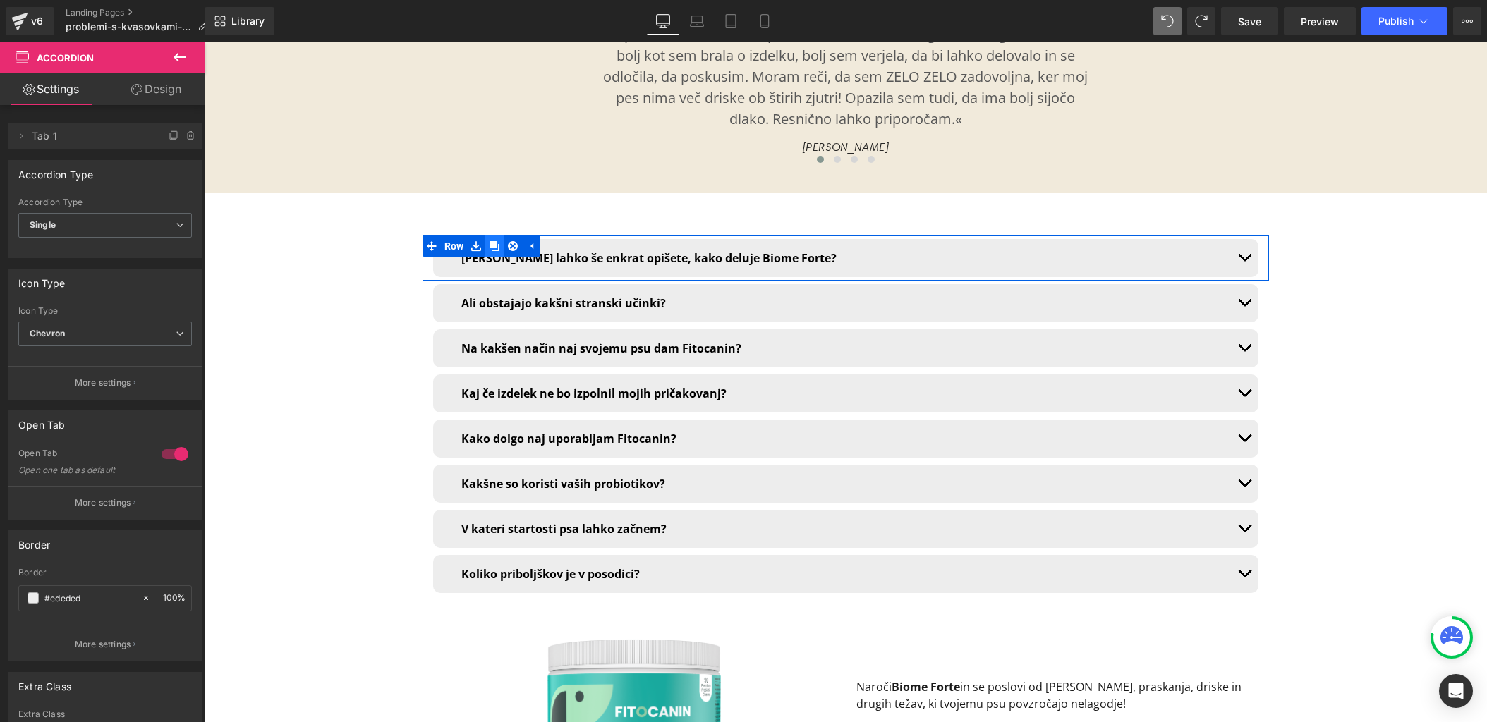
click at [492, 241] on icon at bounding box center [495, 246] width 10 height 10
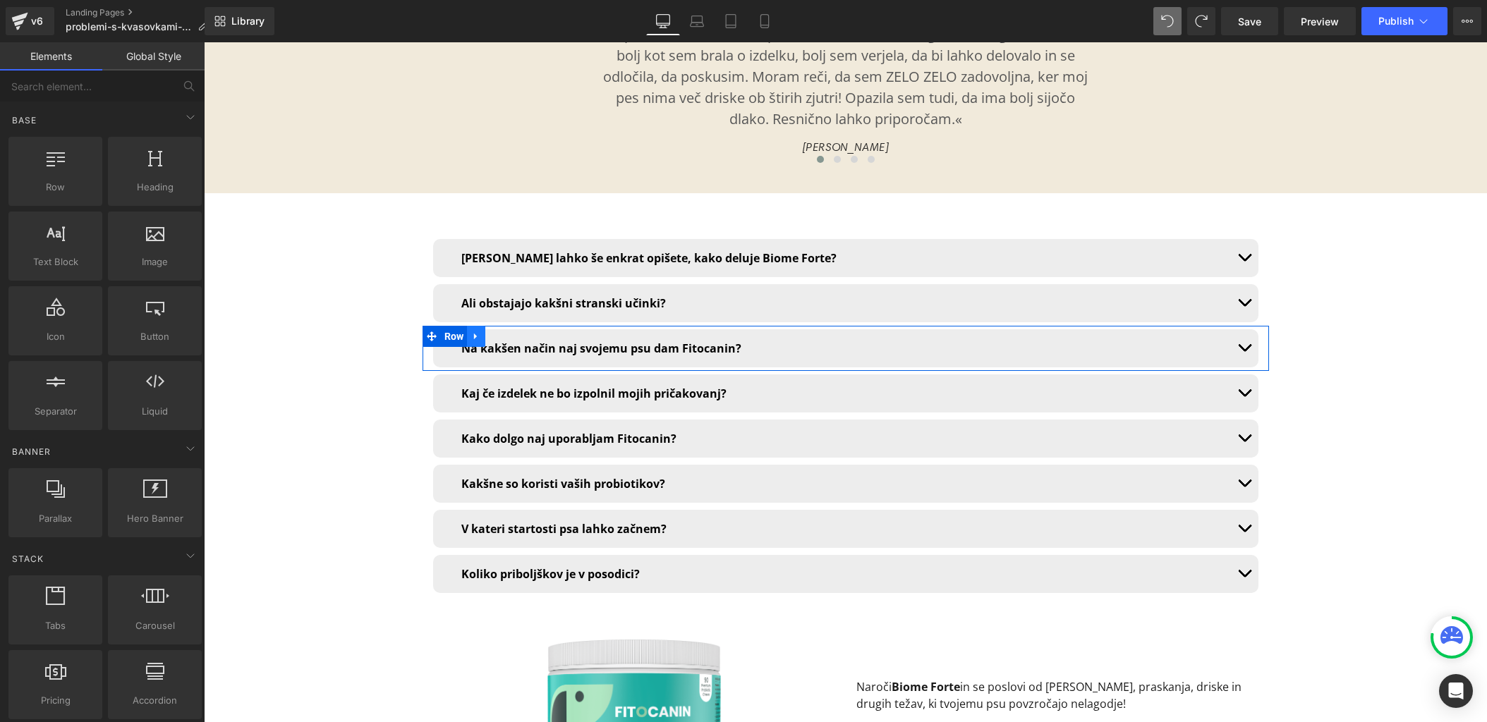
click at [473, 331] on icon at bounding box center [476, 336] width 10 height 11
click at [495, 332] on icon at bounding box center [495, 337] width 10 height 10
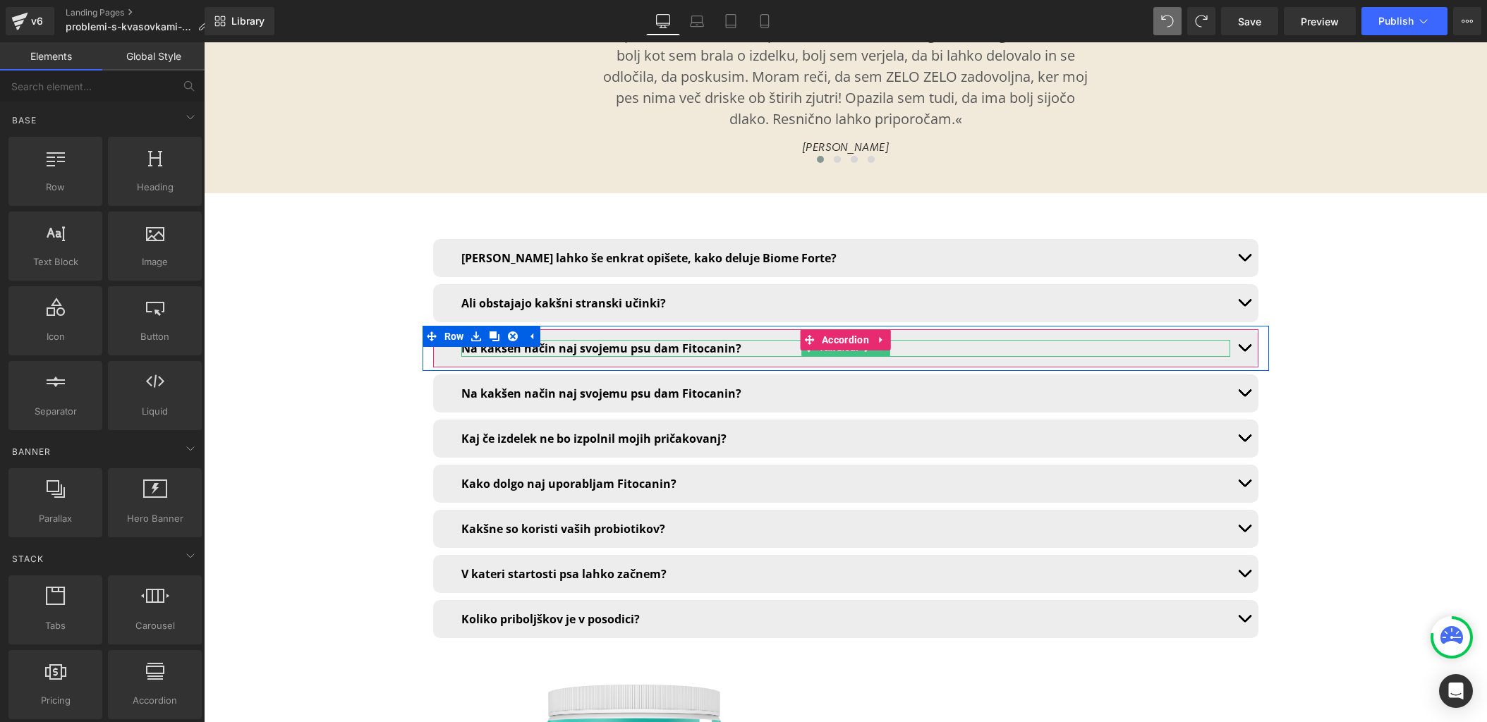
click at [502, 341] on b "Na kakšen način naj svojemu psu dam Fitocanin?" at bounding box center [601, 349] width 280 height 16
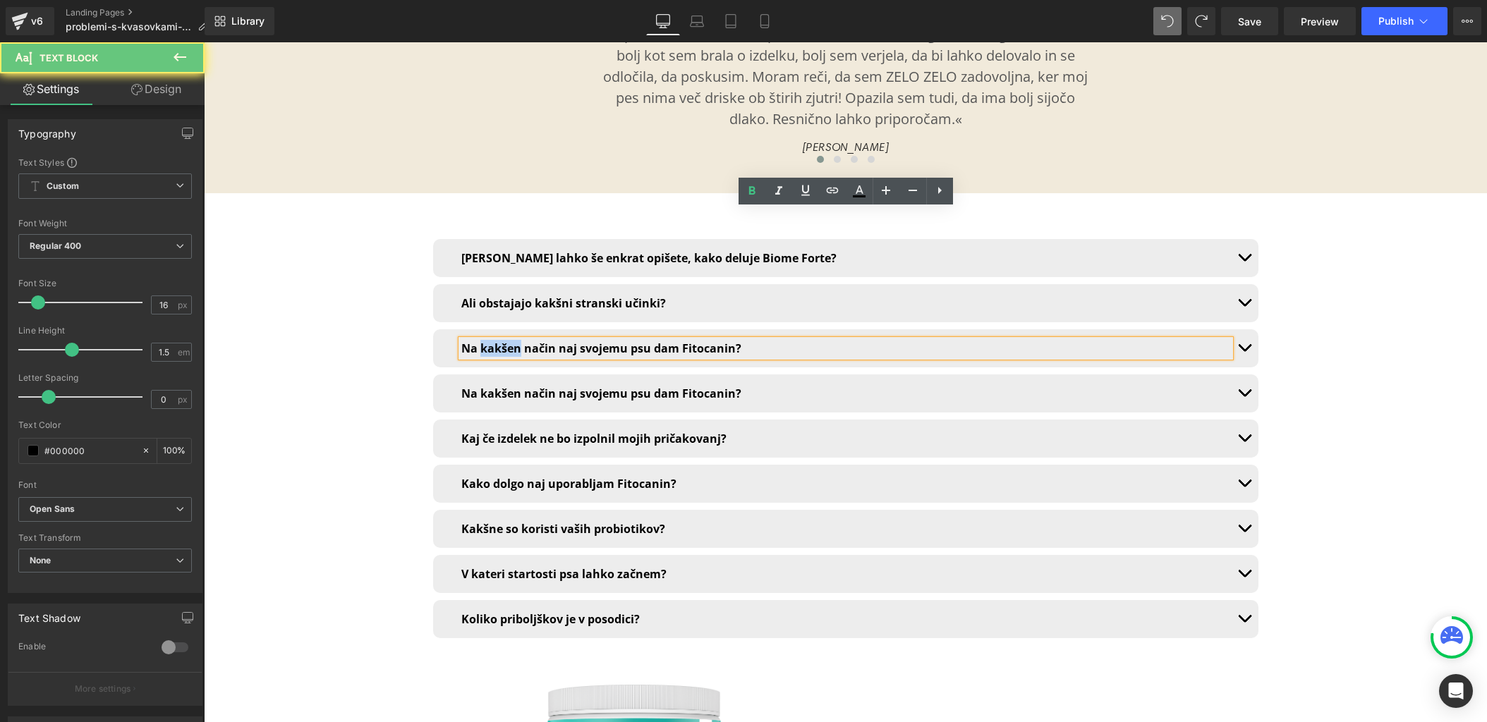
click at [502, 341] on b "Na kakšen način naj svojemu psu dam Fitocanin?" at bounding box center [601, 349] width 280 height 16
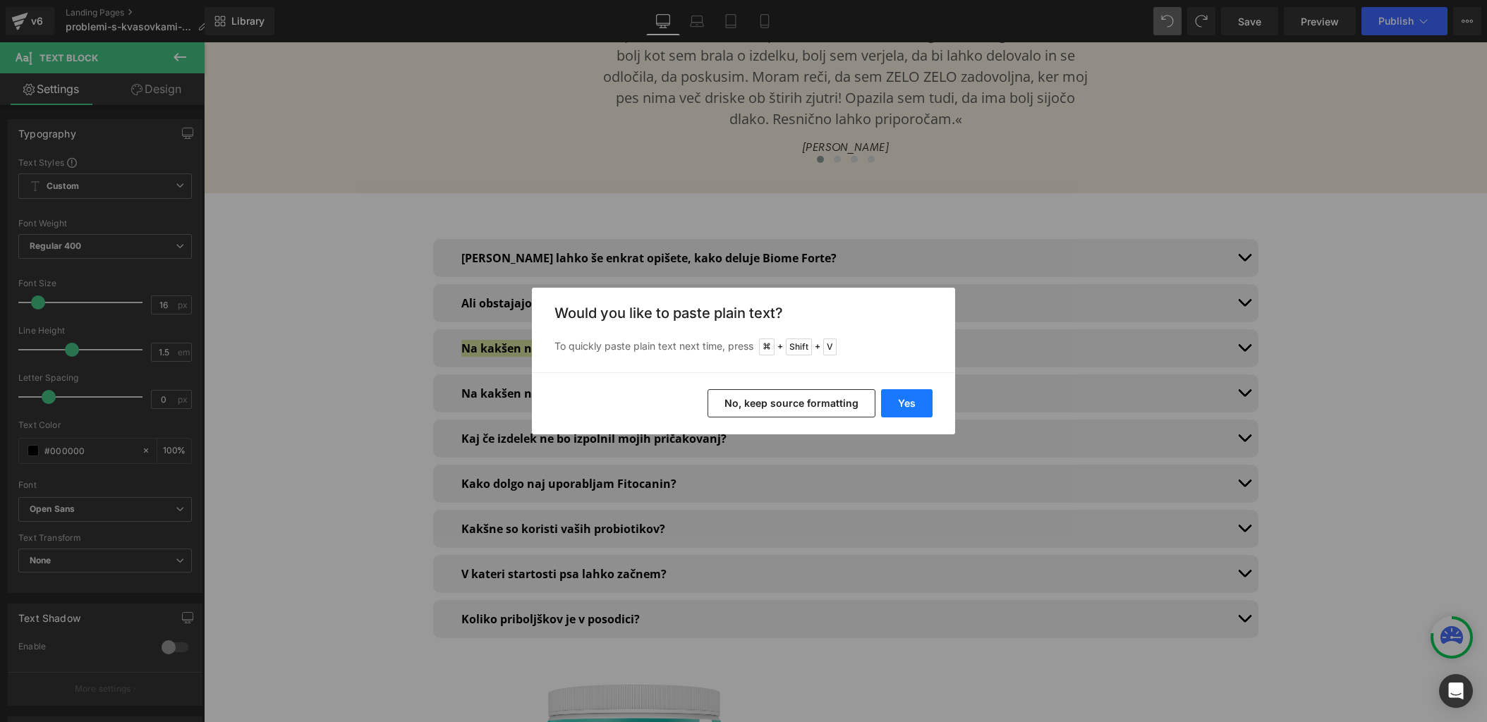
click at [924, 402] on button "Yes" at bounding box center [906, 403] width 51 height 28
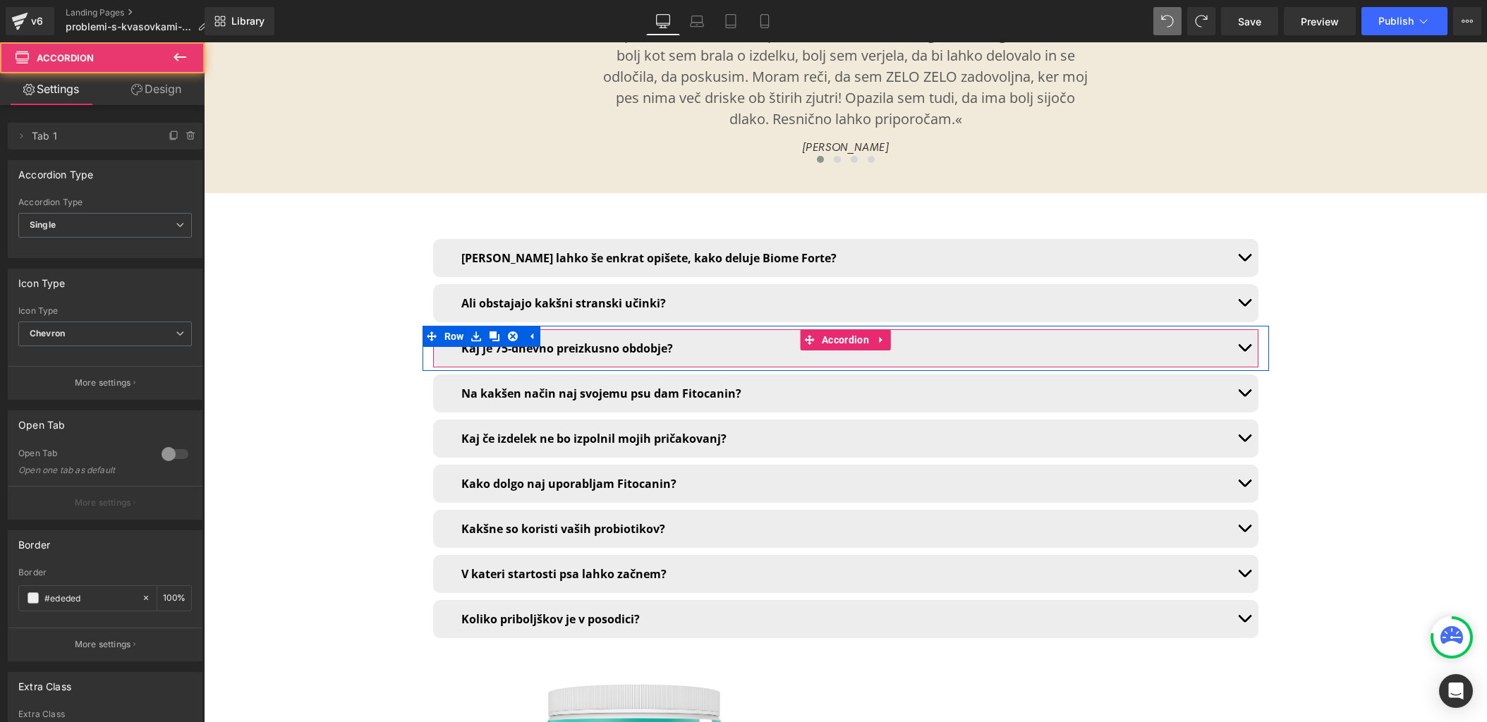
click at [1244, 351] on span "button" at bounding box center [1244, 351] width 0 height 0
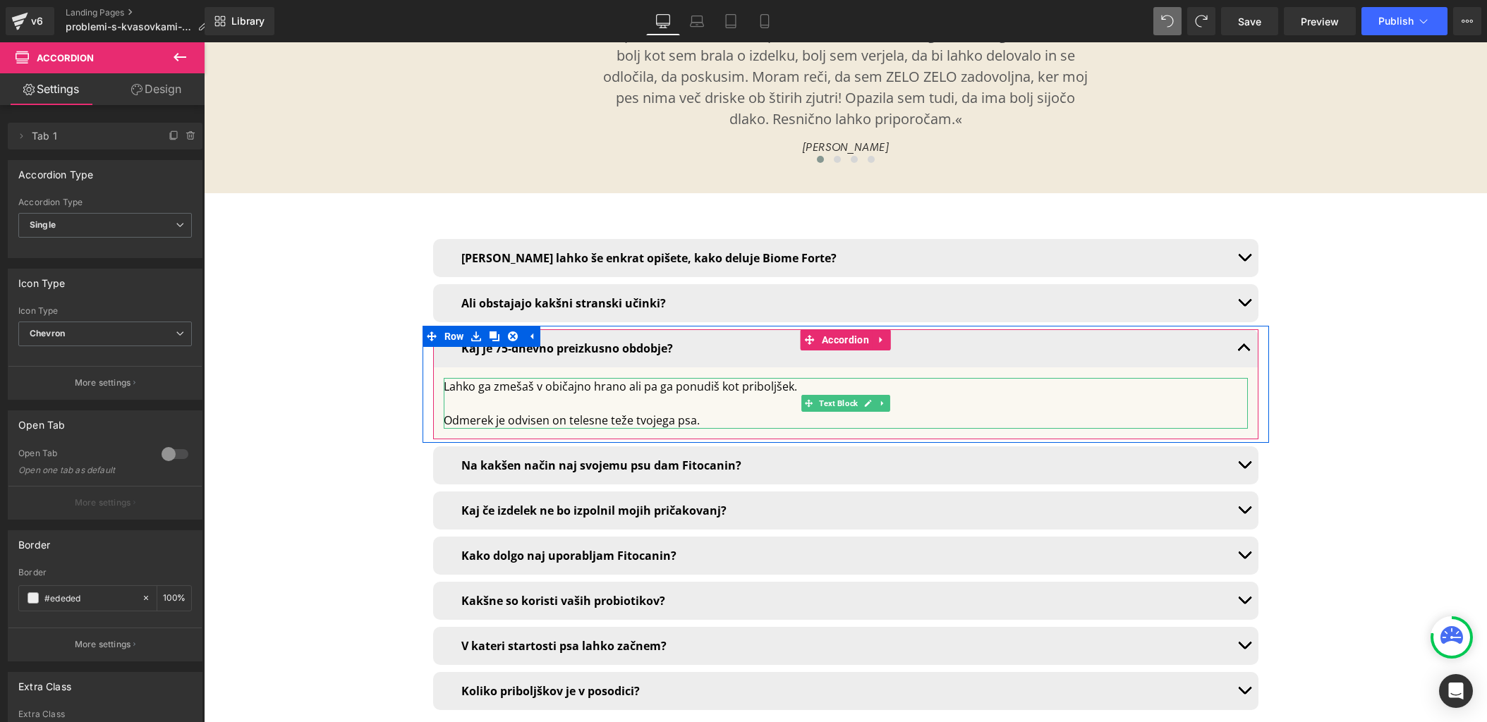
click at [705, 378] on div "Lahko ga zmešaš v običajno hrano ali pa ga ponudiš kot priboljšek. Odmerek je o…" at bounding box center [846, 403] width 804 height 51
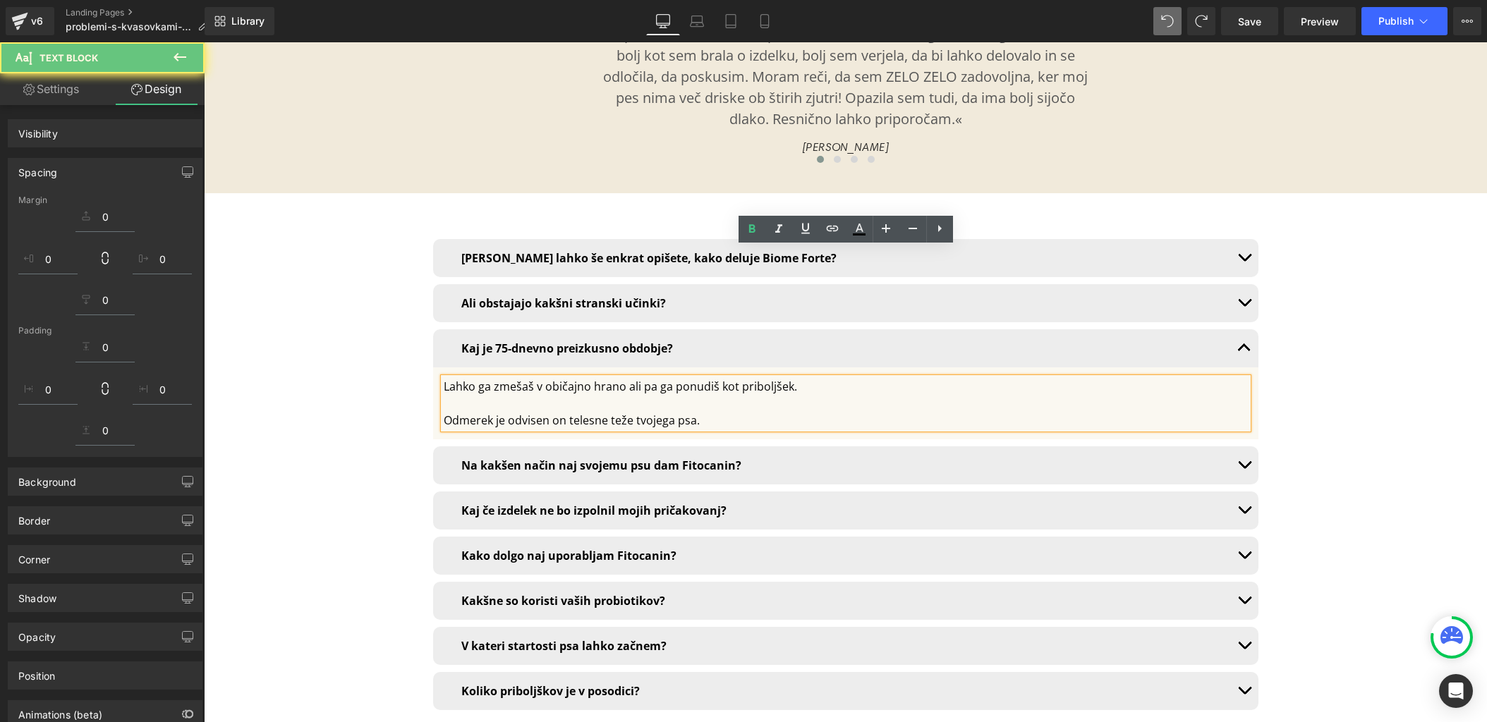
click at [699, 412] on div "Odmerek je odvisen on telesne teže tvojega psa." at bounding box center [846, 420] width 804 height 17
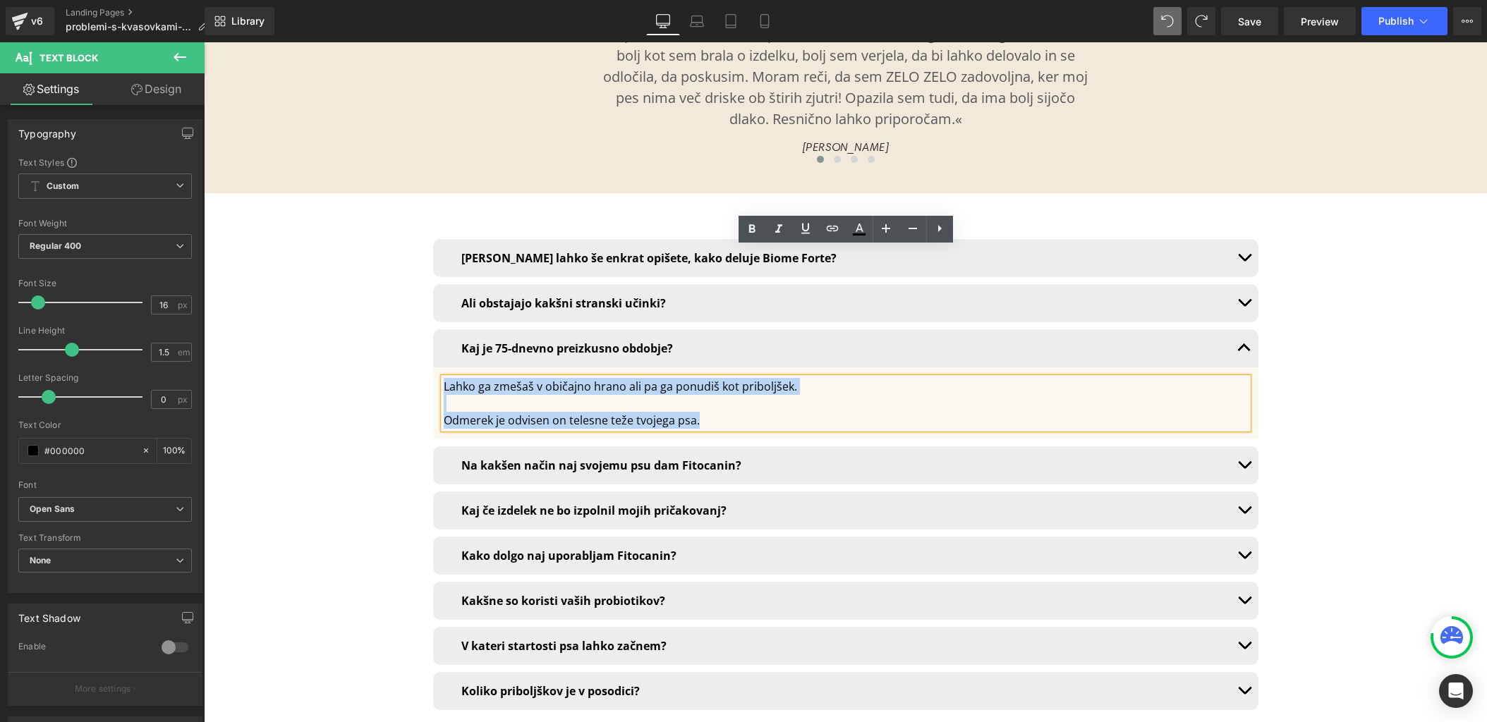
drag, startPoint x: 729, startPoint y: 289, endPoint x: 446, endPoint y: 256, distance: 284.8
click at [446, 378] on div "Lahko ga zmešaš v običajno hrano ali pa ga ponudiš kot priboljšek. Odmerek je o…" at bounding box center [846, 403] width 804 height 51
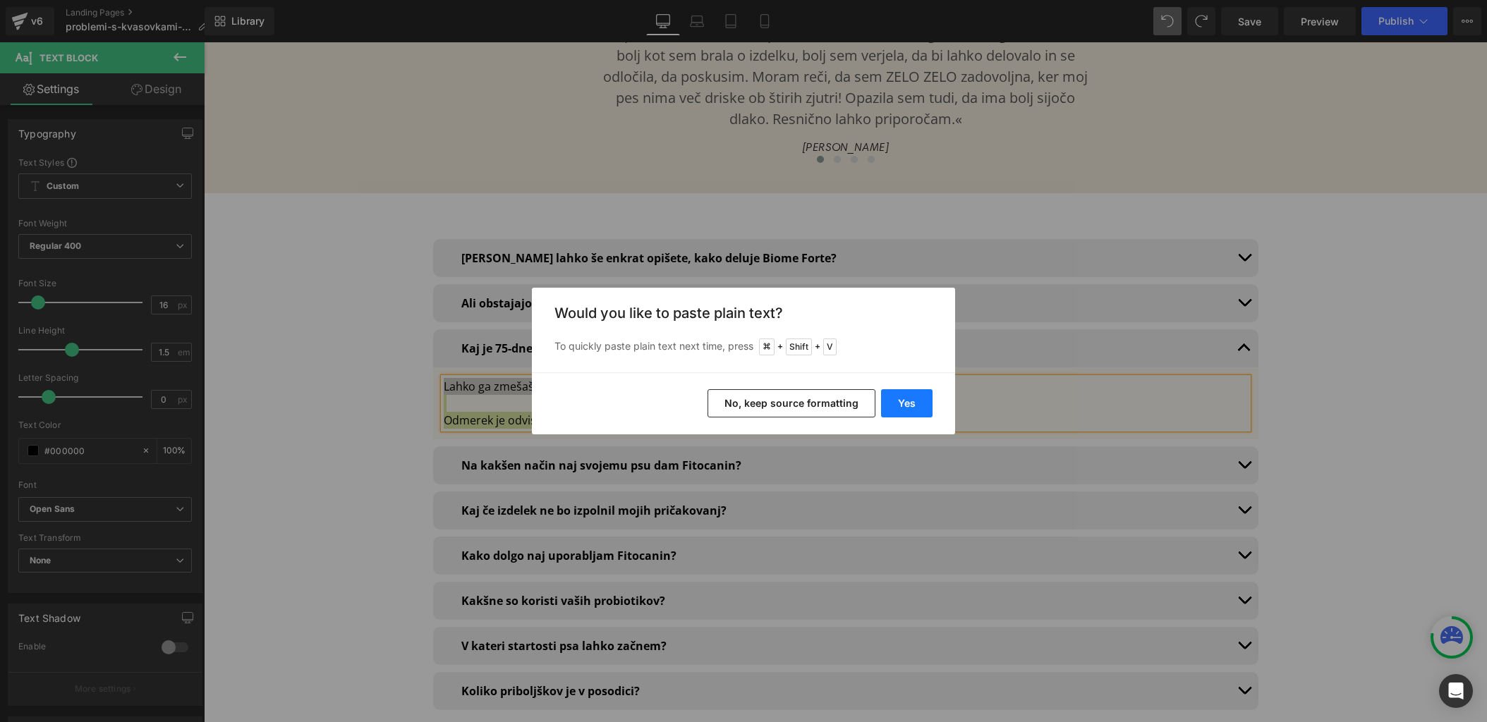
click at [904, 408] on button "Yes" at bounding box center [906, 403] width 51 height 28
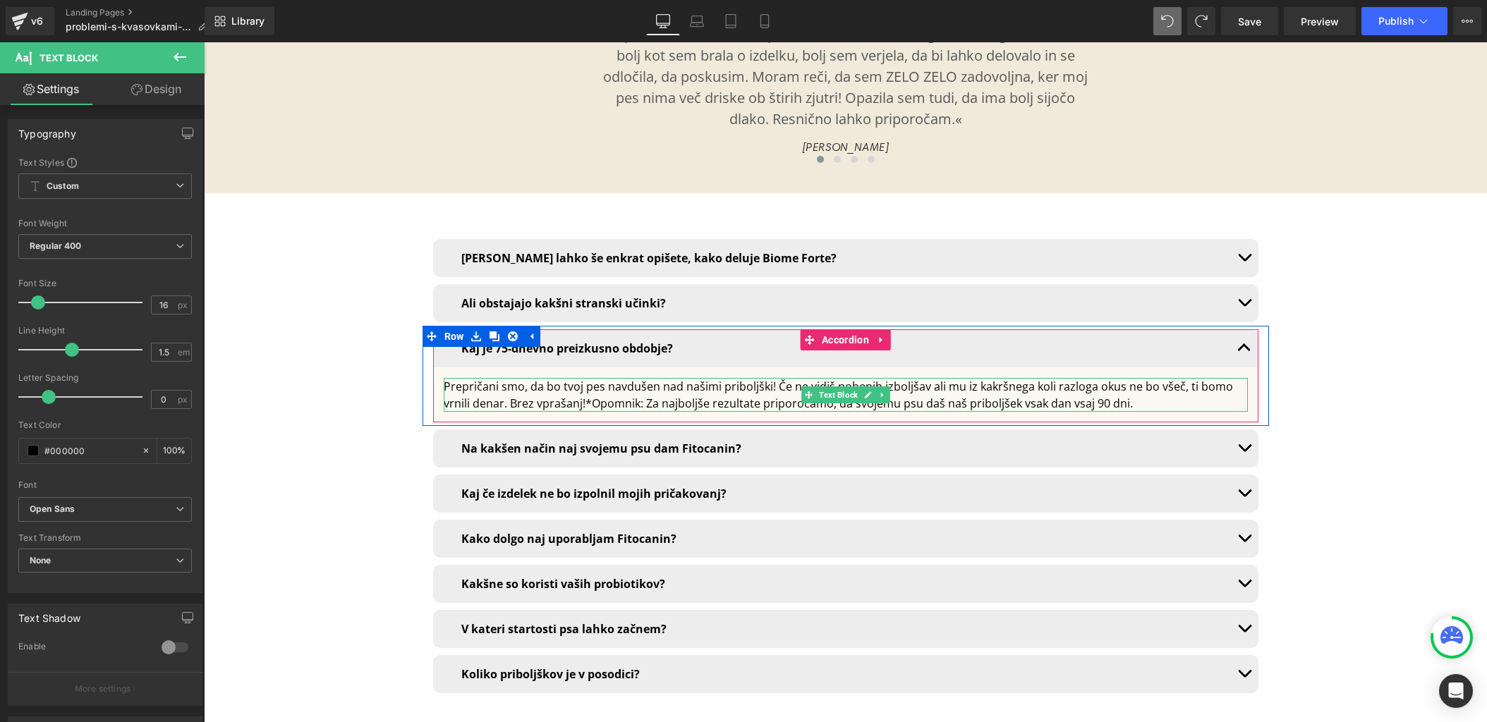
click at [585, 378] on div "Prepričani smo, da bo tvoj pes navdušen nad našimi priboljški! Če ne vidiš nobe…" at bounding box center [846, 395] width 804 height 34
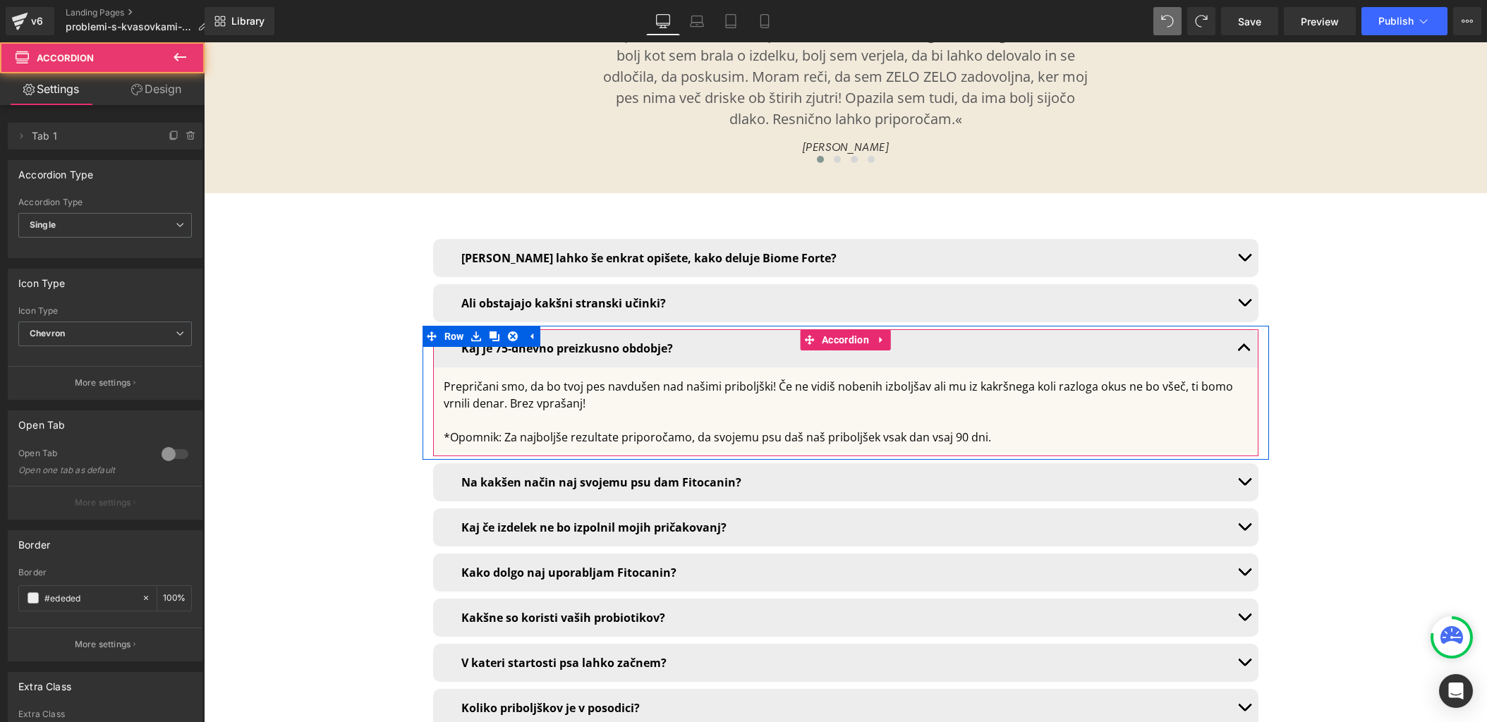
click at [1236, 329] on button "button" at bounding box center [1244, 348] width 28 height 38
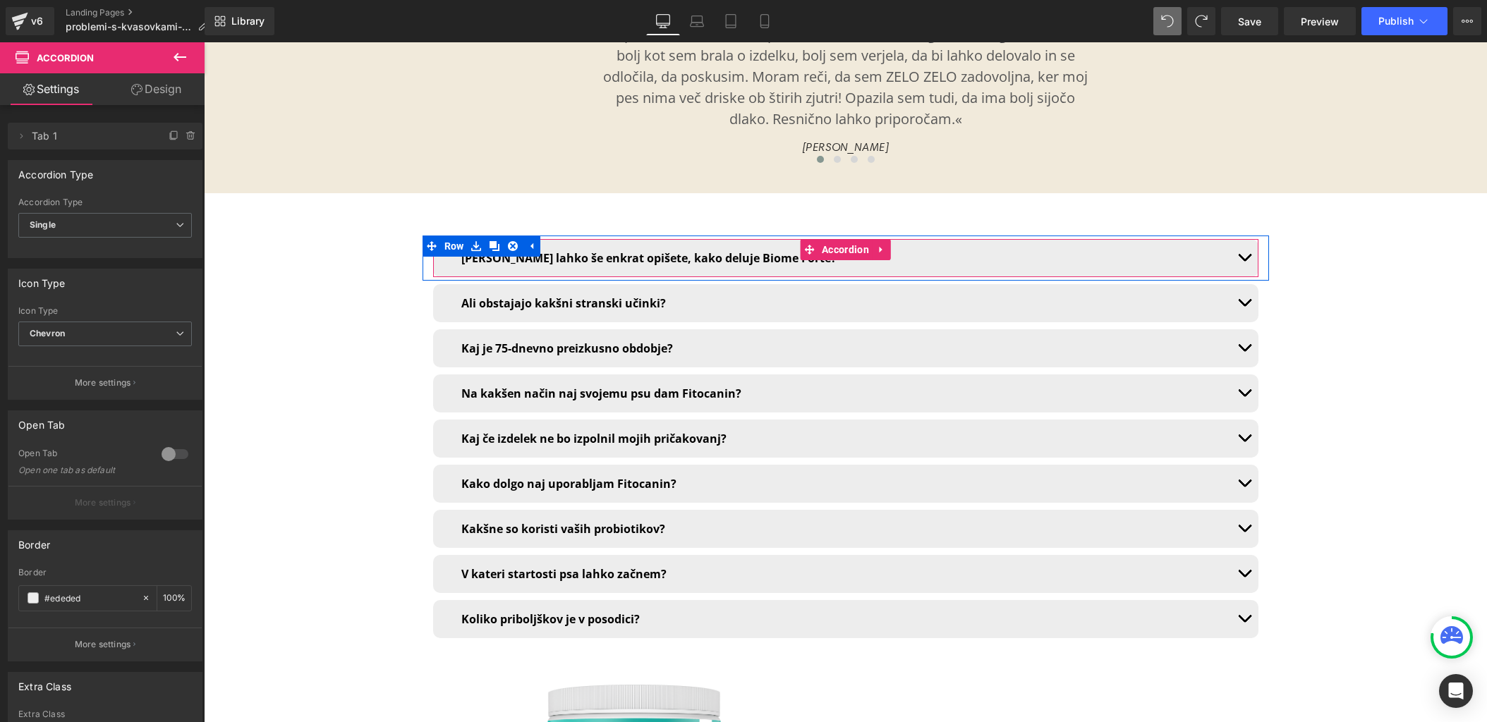
click at [1244, 261] on span "button" at bounding box center [1244, 261] width 0 height 0
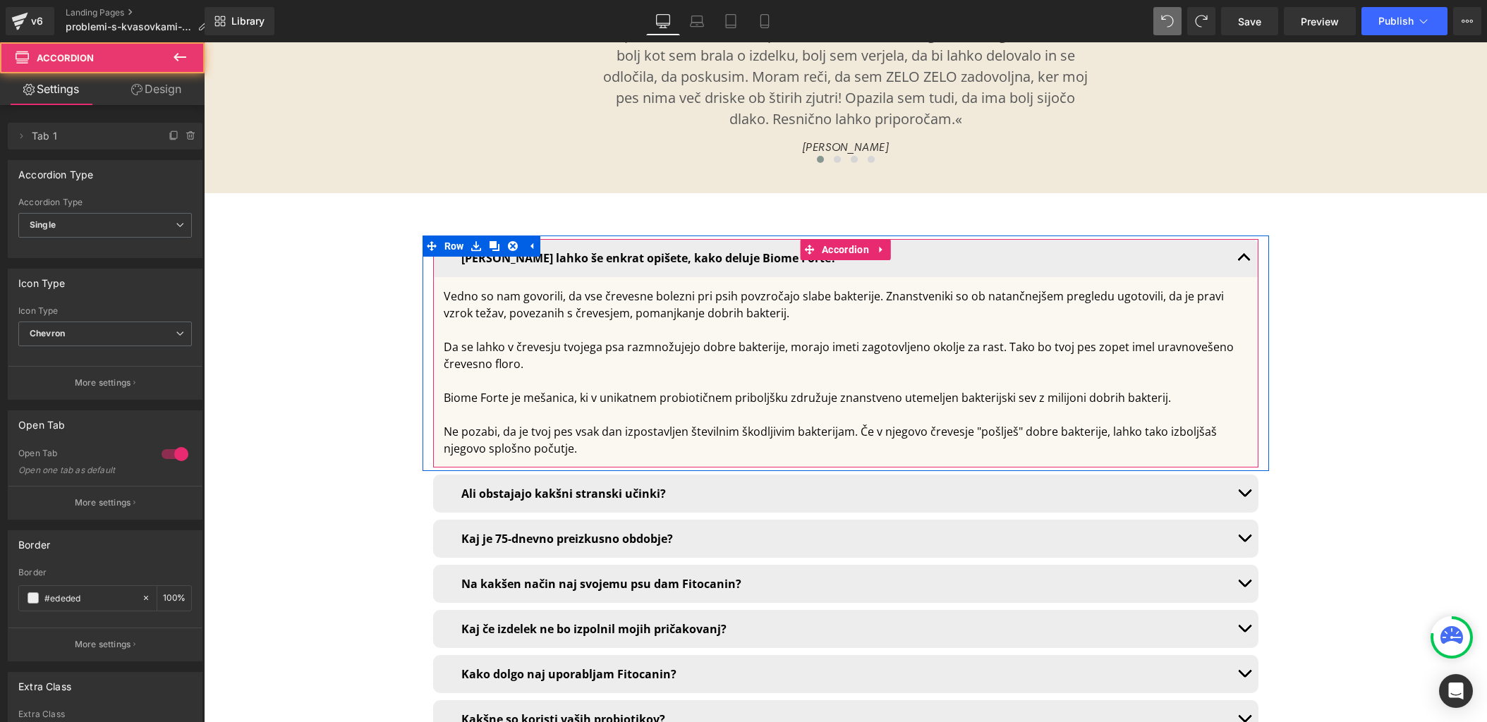
click at [1247, 239] on button "button" at bounding box center [1244, 258] width 28 height 38
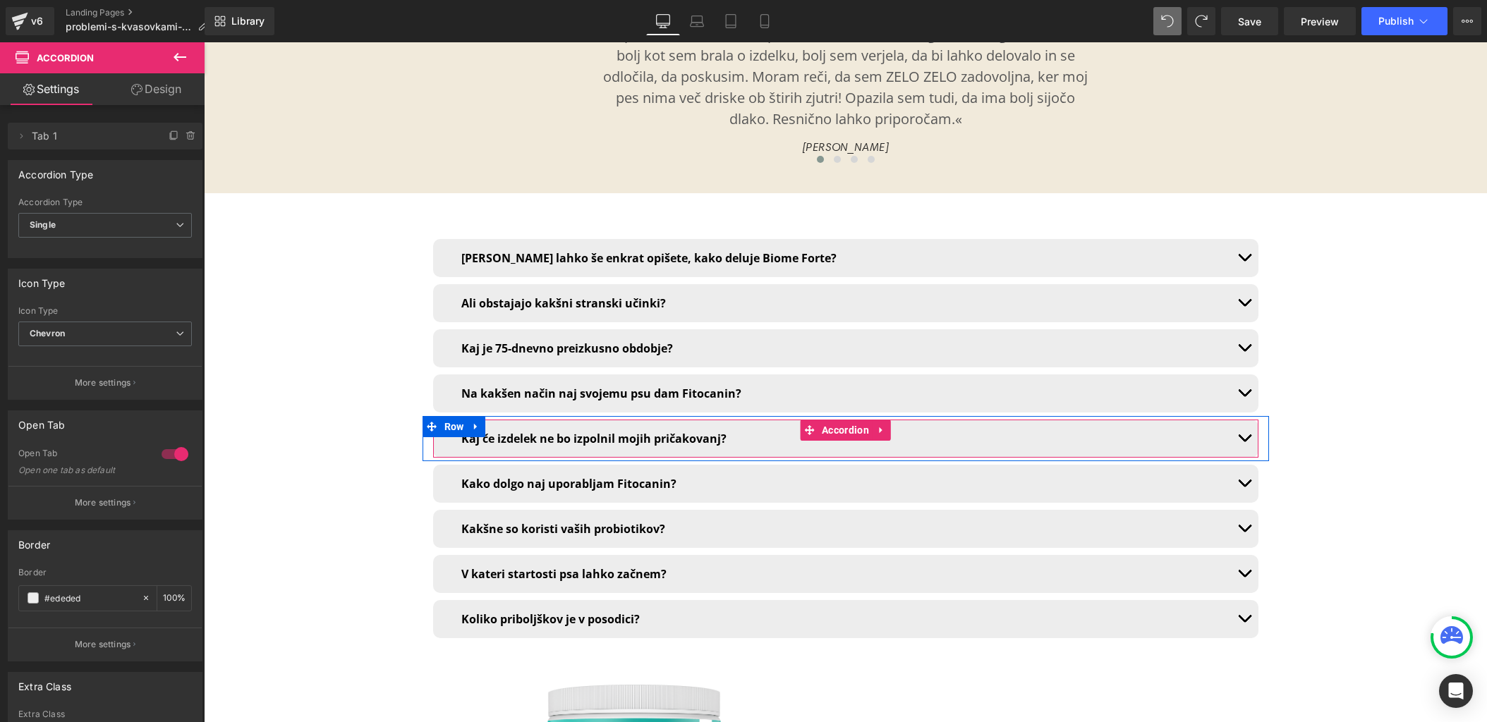
click at [1249, 420] on button "button" at bounding box center [1244, 439] width 28 height 38
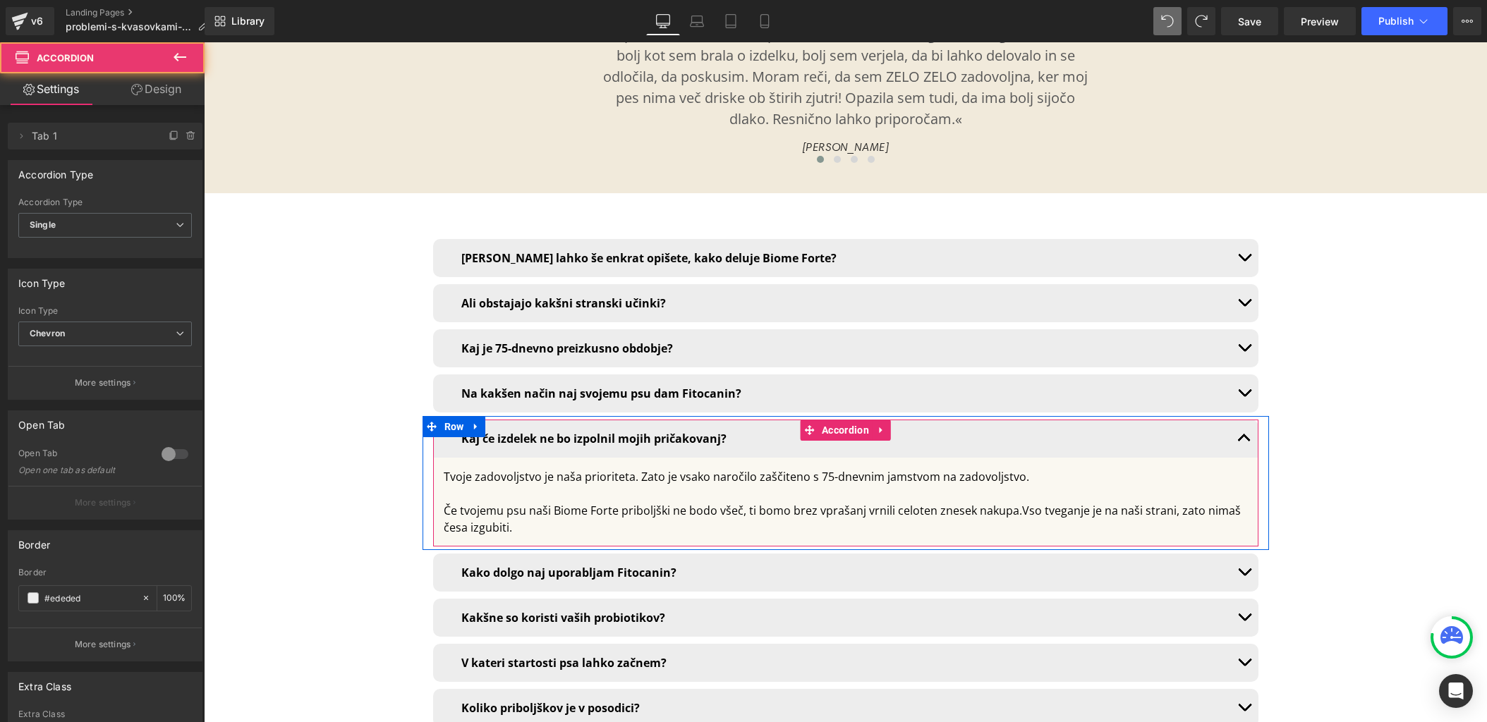
click at [1249, 420] on button "button" at bounding box center [1244, 439] width 28 height 38
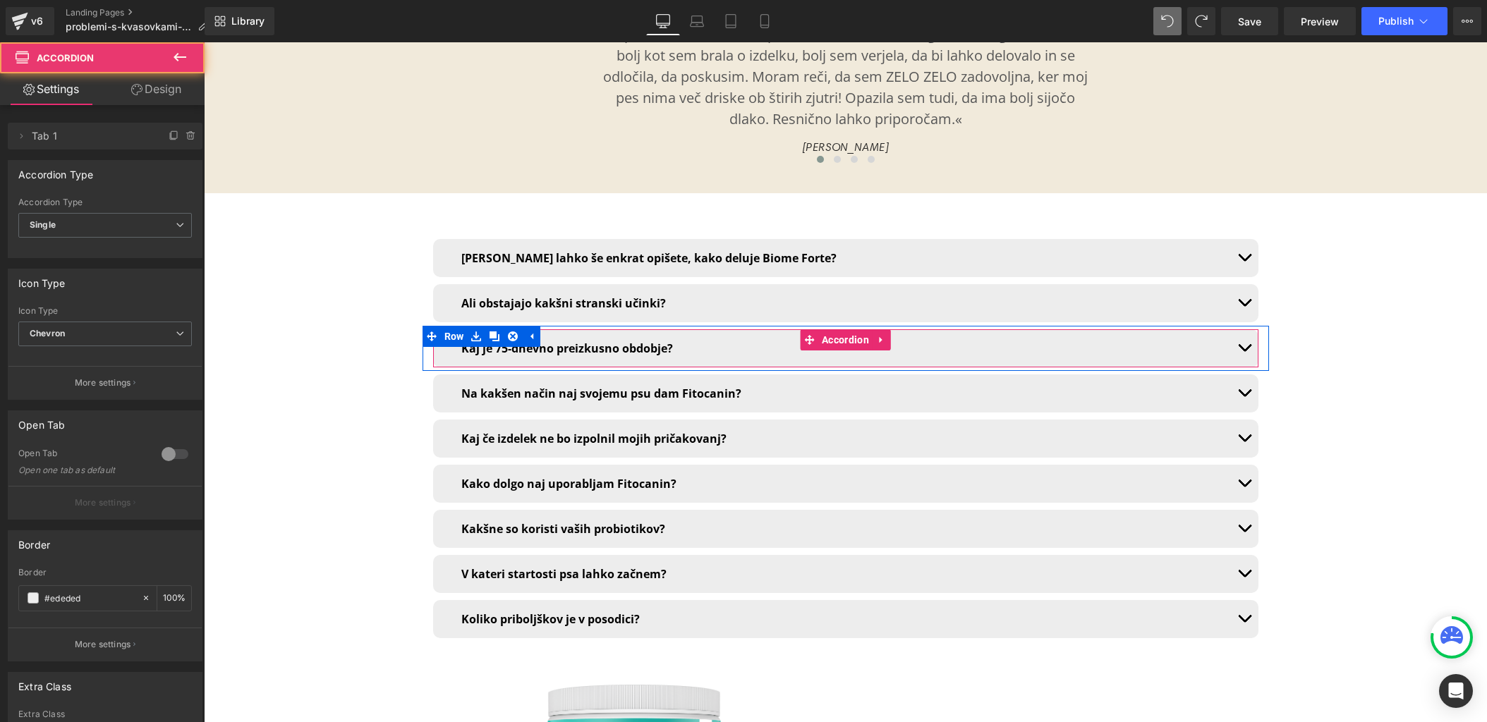
click at [1242, 329] on button "button" at bounding box center [1244, 348] width 28 height 38
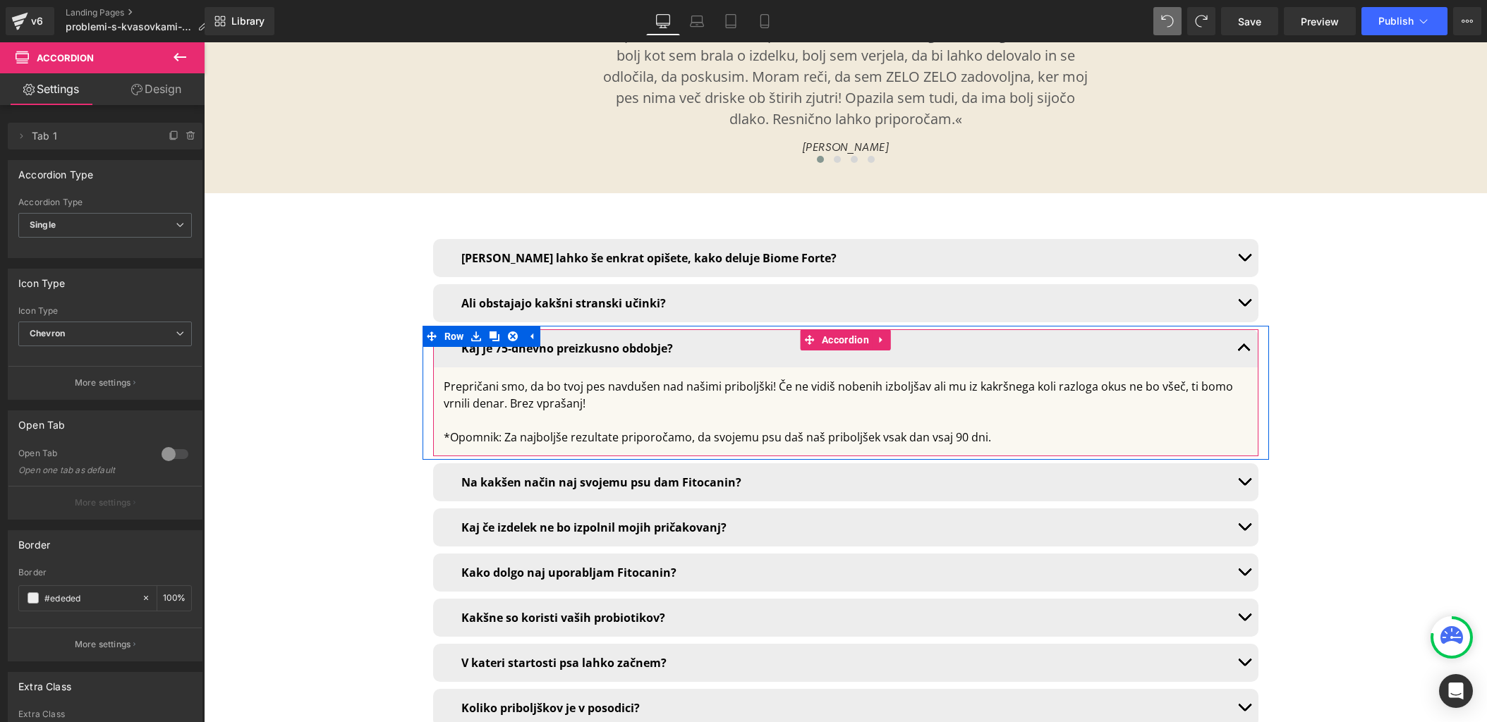
click at [1244, 351] on span "button" at bounding box center [1244, 351] width 0 height 0
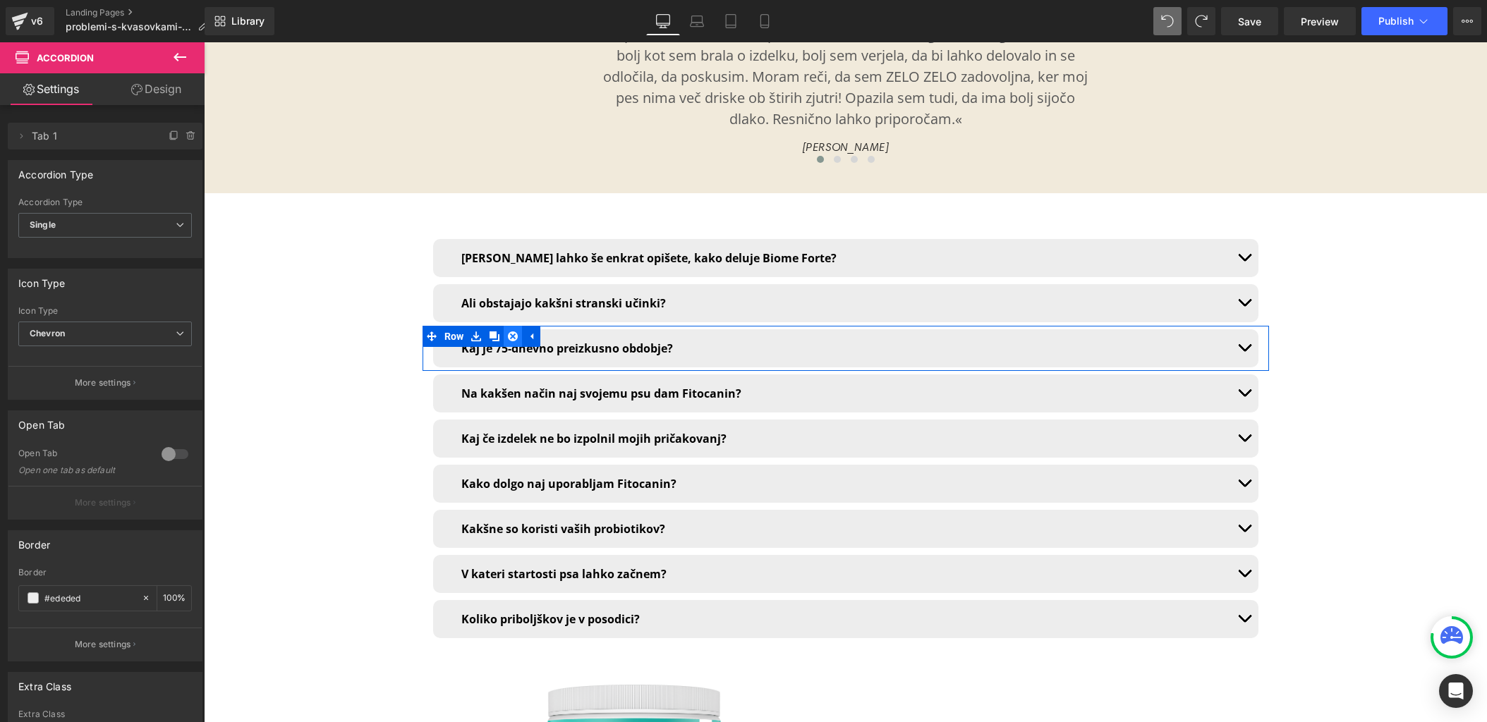
click at [512, 332] on icon at bounding box center [513, 337] width 10 height 10
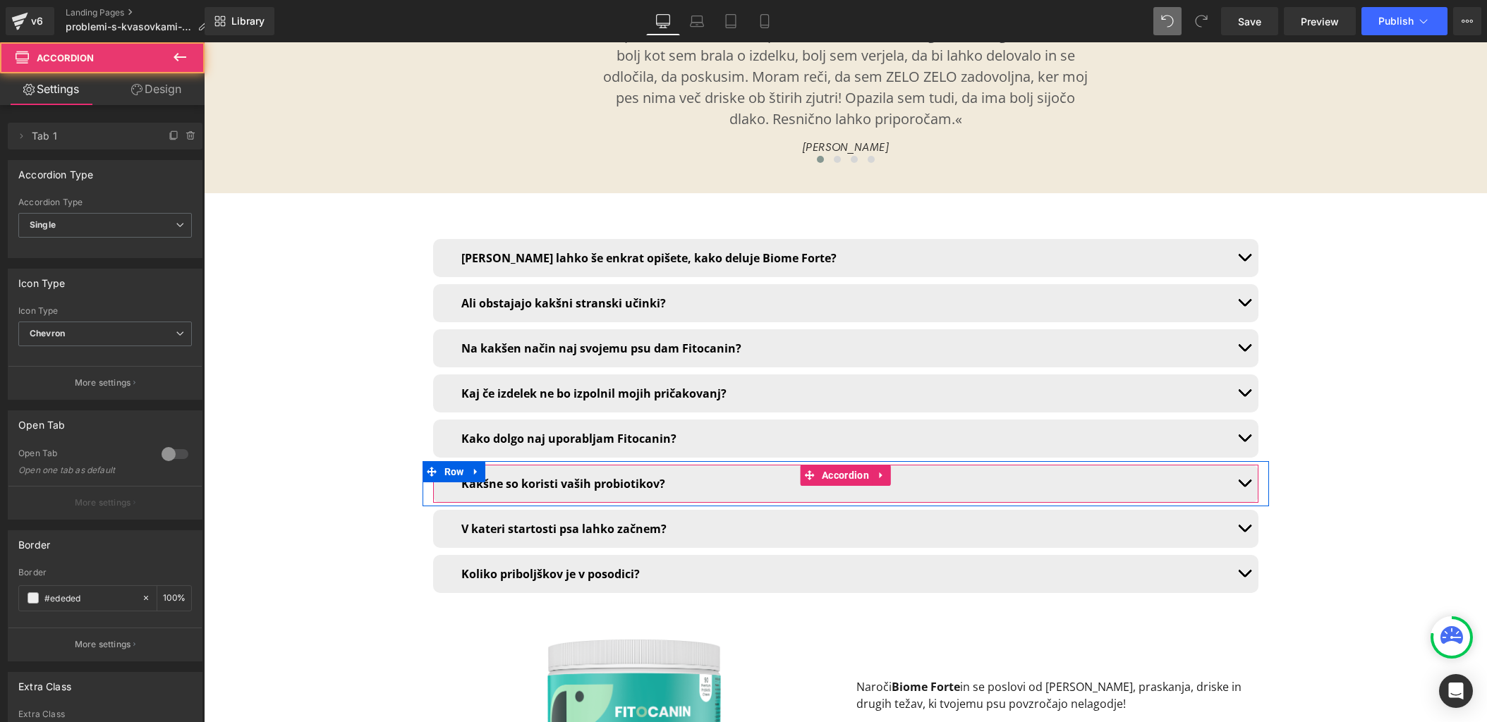
click at [1238, 465] on button "button" at bounding box center [1244, 484] width 28 height 38
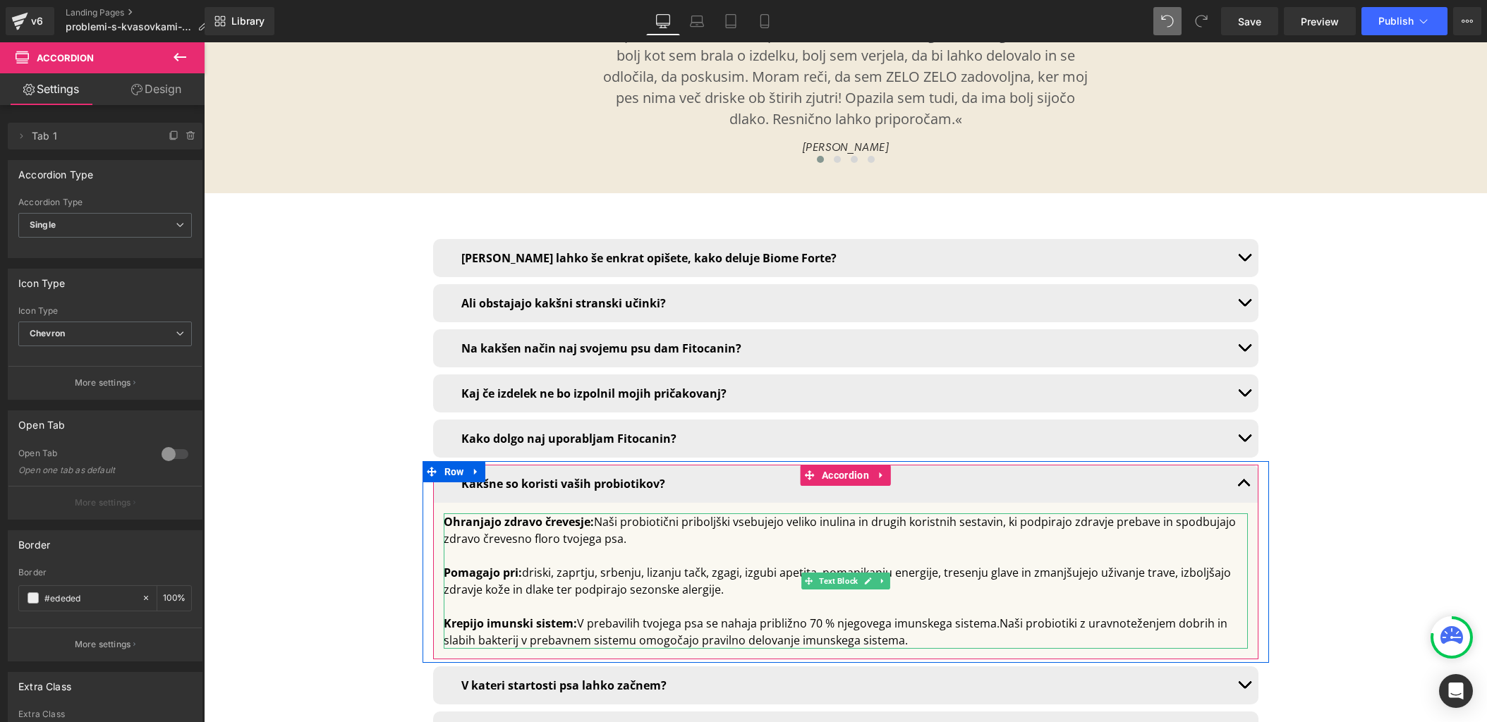
click at [468, 565] on strong "Pomagajo pri:" at bounding box center [483, 573] width 78 height 16
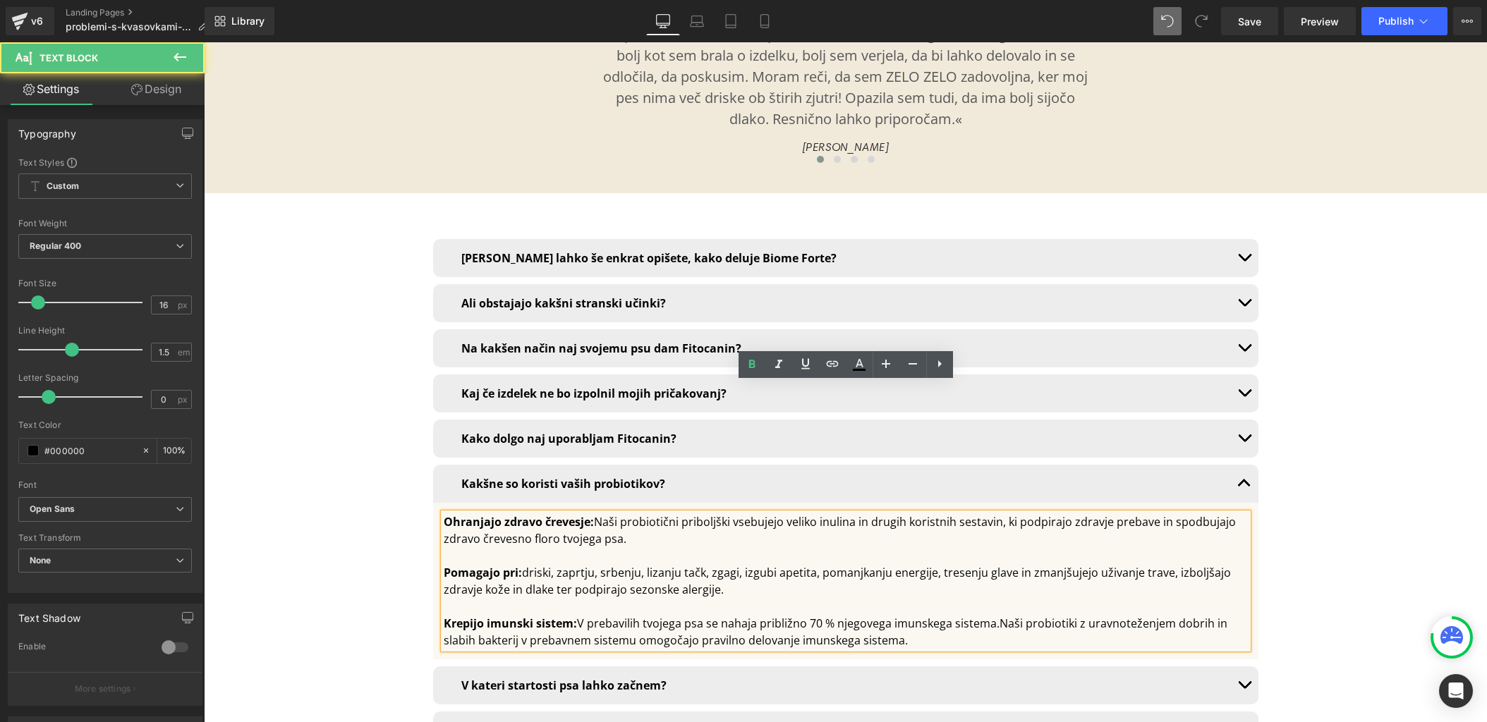
click at [450, 565] on strong "Pomagajo pri:" at bounding box center [483, 573] width 78 height 16
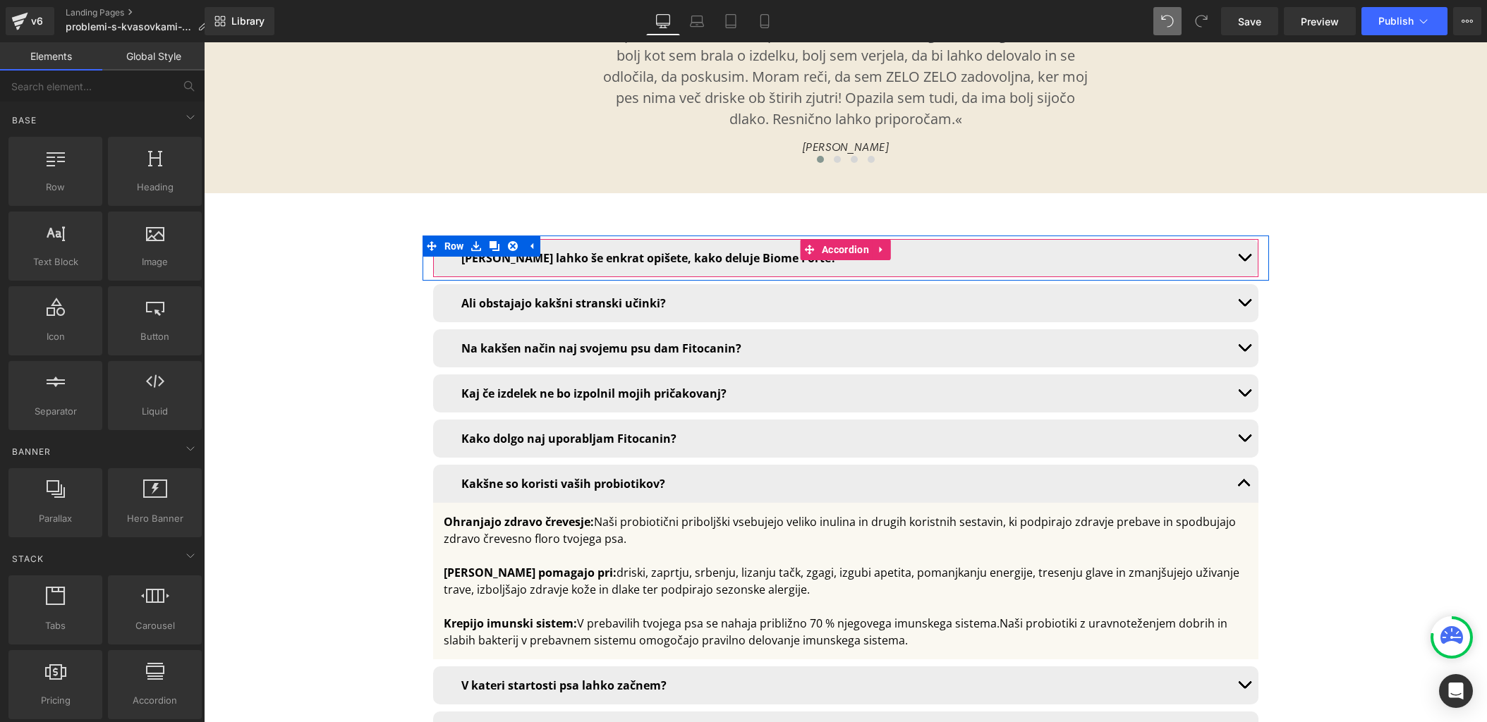
click at [1253, 239] on button "button" at bounding box center [1244, 258] width 28 height 38
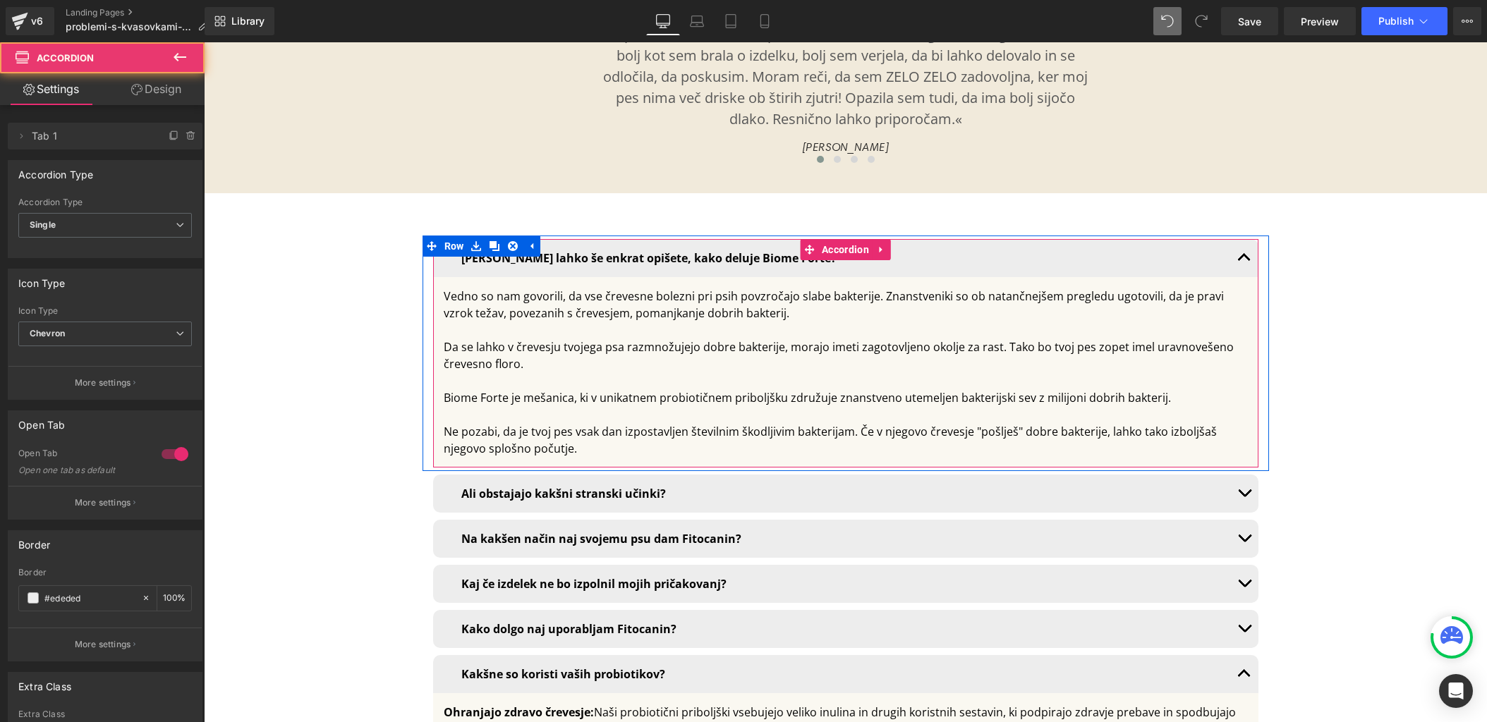
click at [1242, 239] on button "button" at bounding box center [1244, 258] width 28 height 38
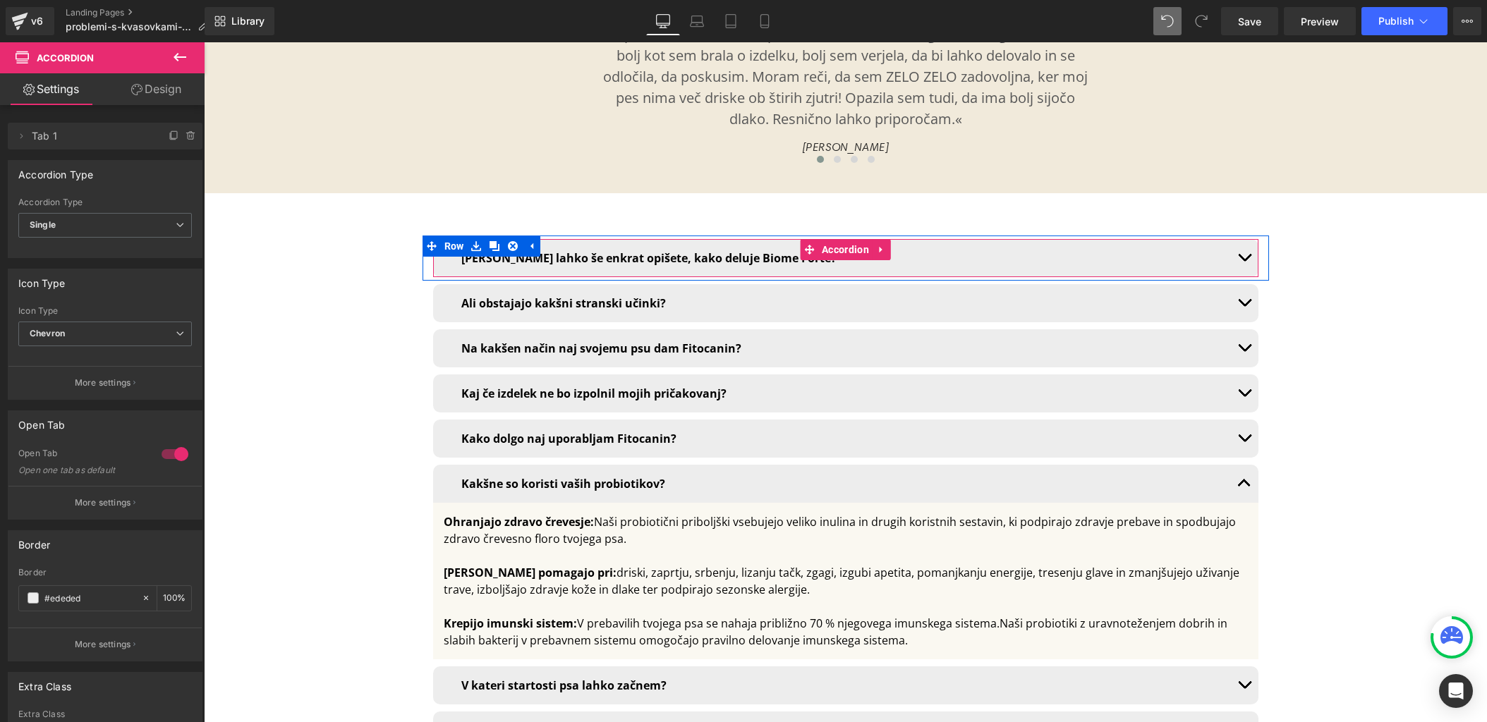
click at [1244, 261] on span "button" at bounding box center [1244, 261] width 0 height 0
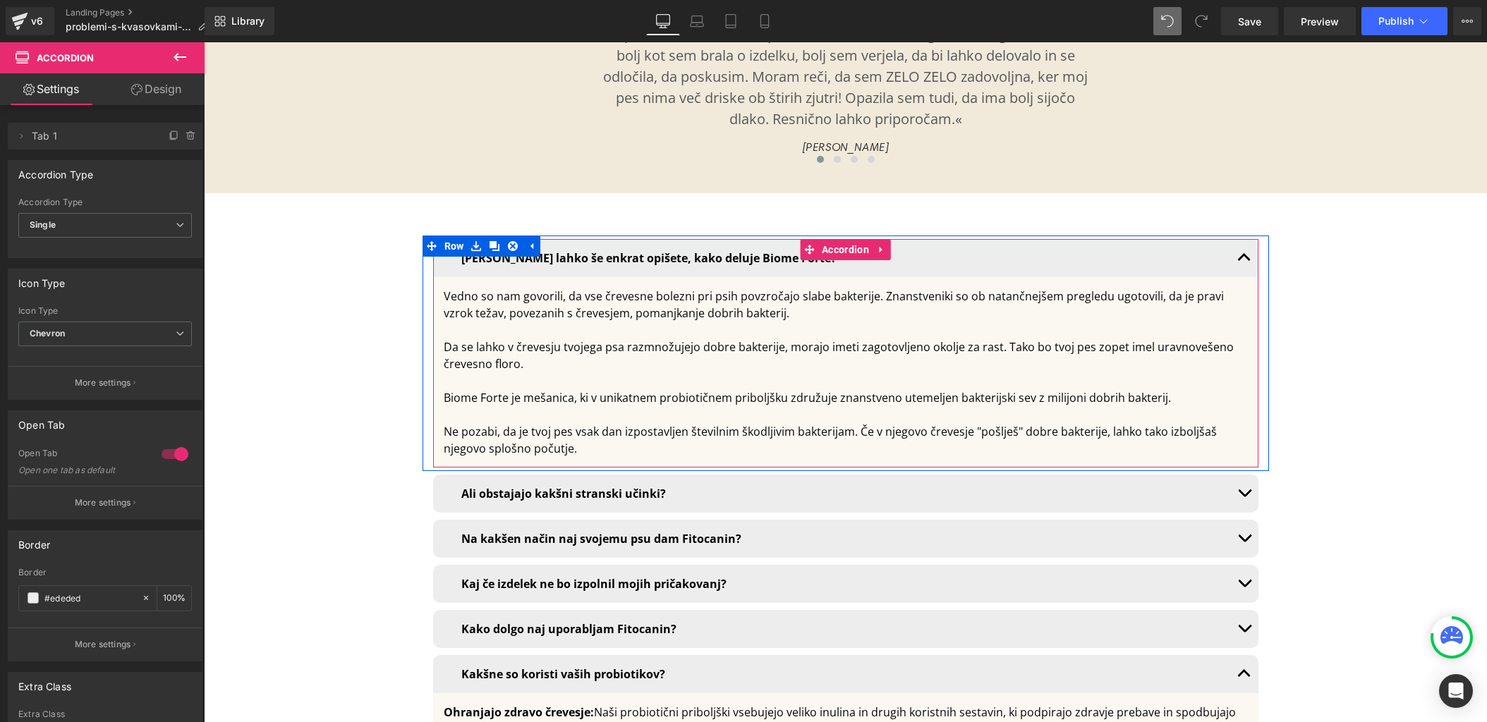
click at [1242, 239] on button "button" at bounding box center [1244, 258] width 28 height 38
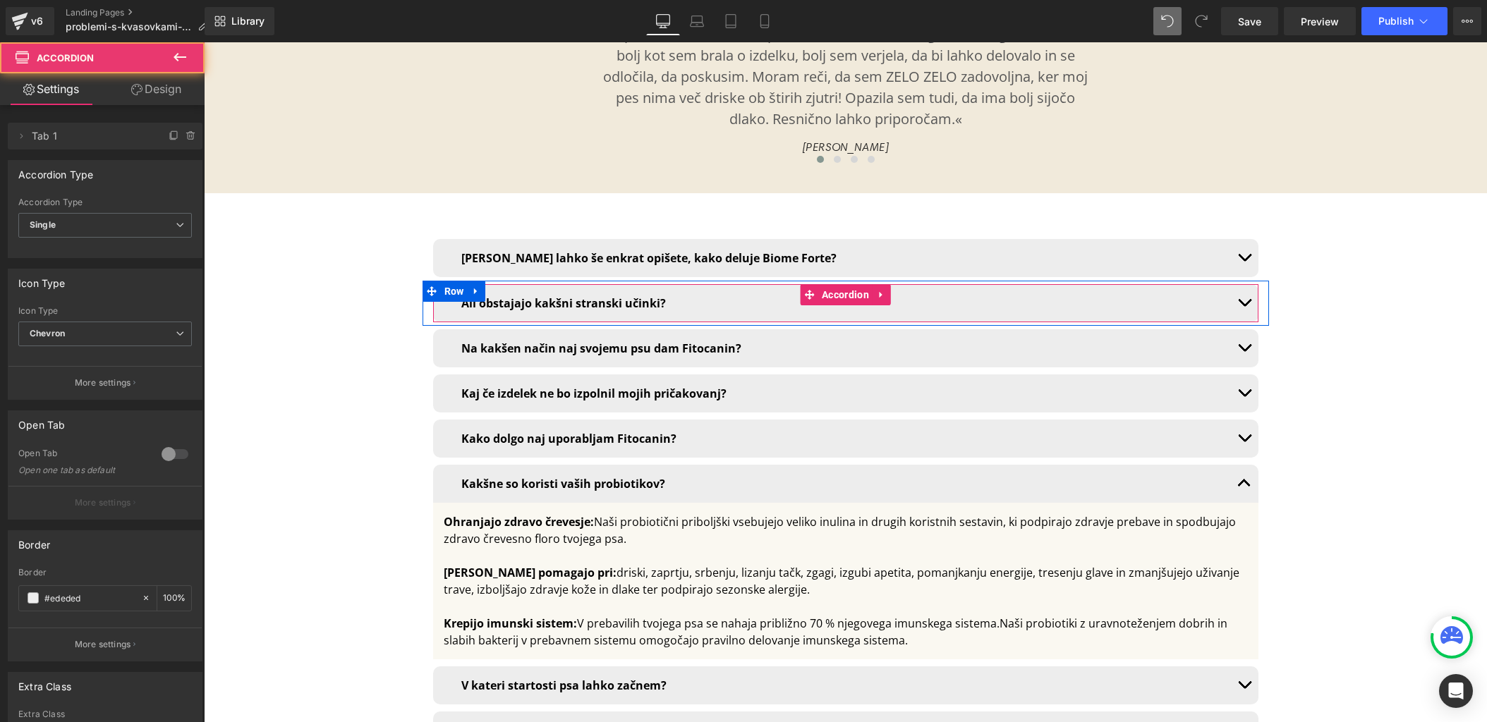
click at [1245, 284] on button "button" at bounding box center [1244, 303] width 28 height 38
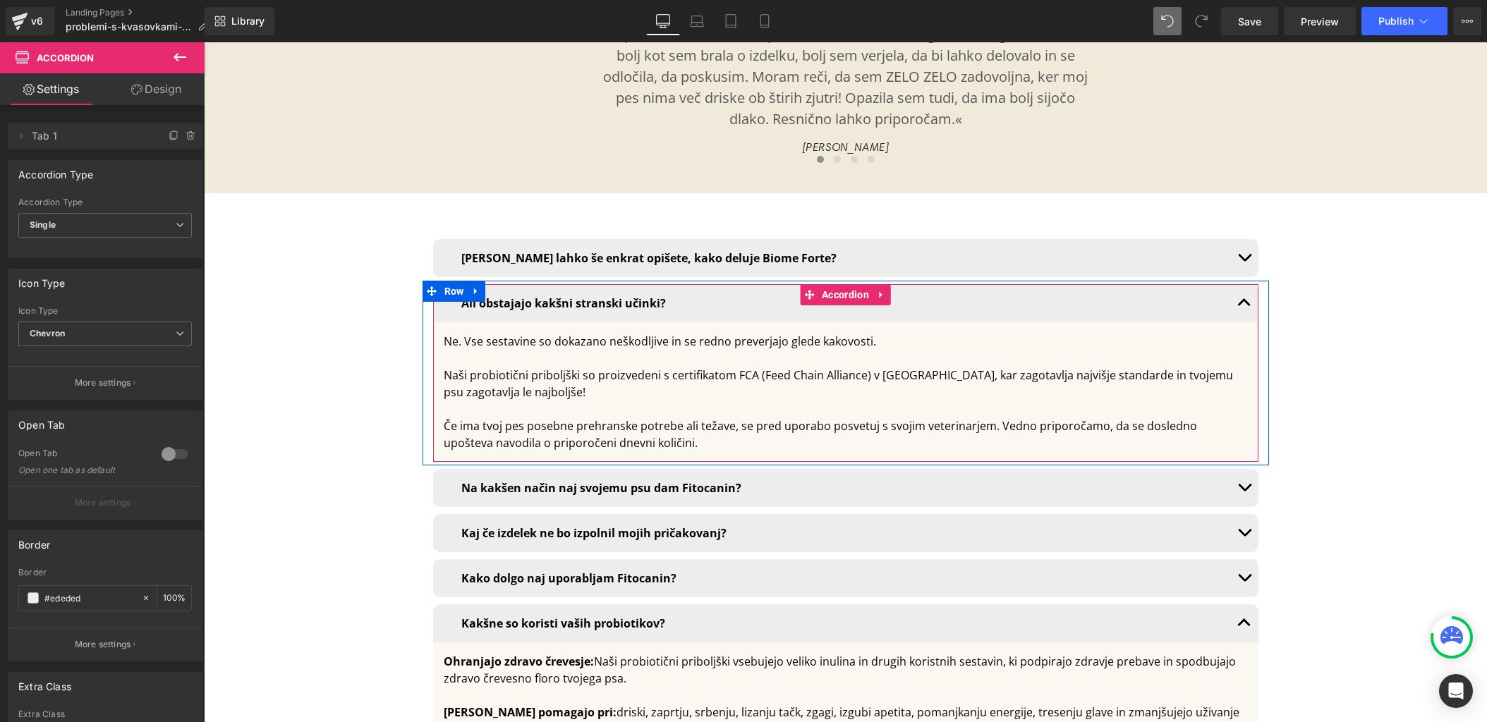
click at [1245, 284] on button "button" at bounding box center [1244, 303] width 28 height 38
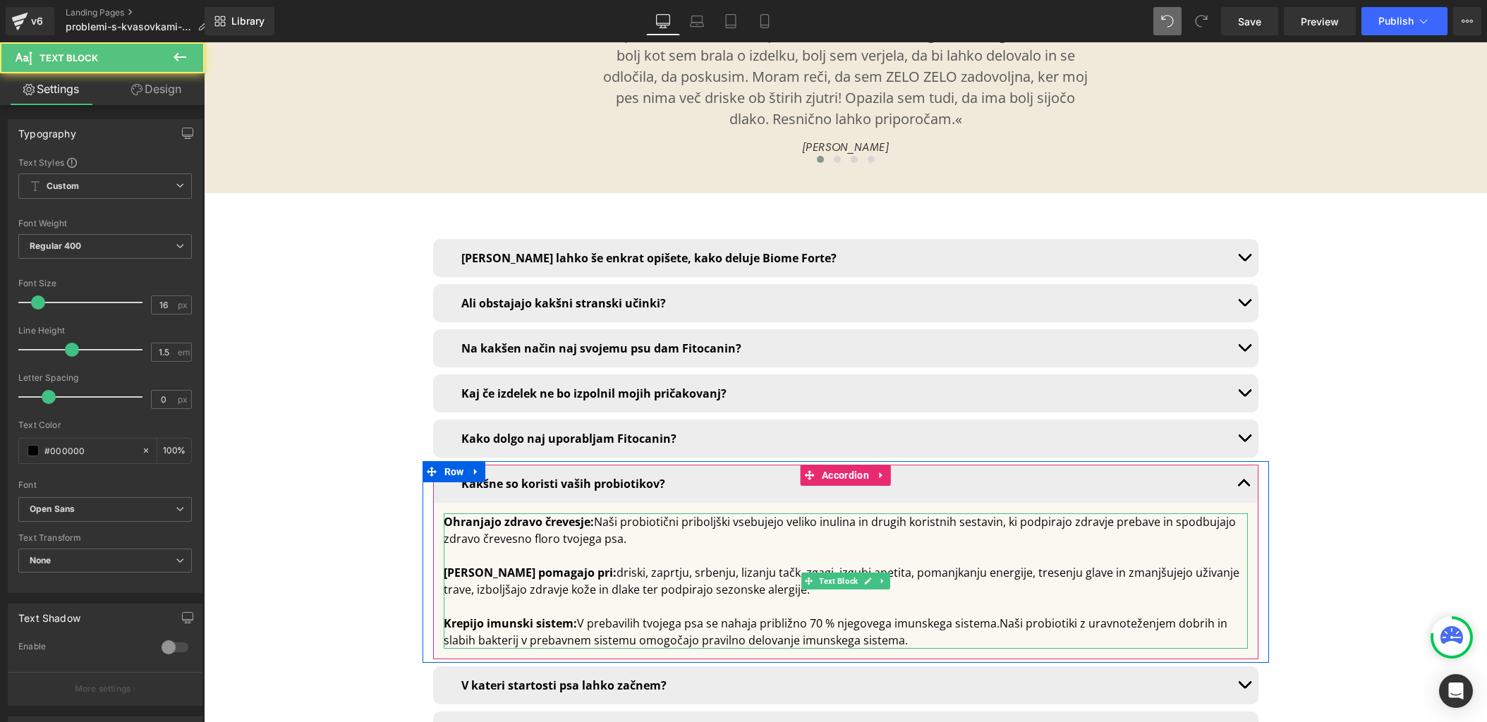
click at [462, 616] on strong "Krepijo imunski sistem:" at bounding box center [510, 624] width 133 height 16
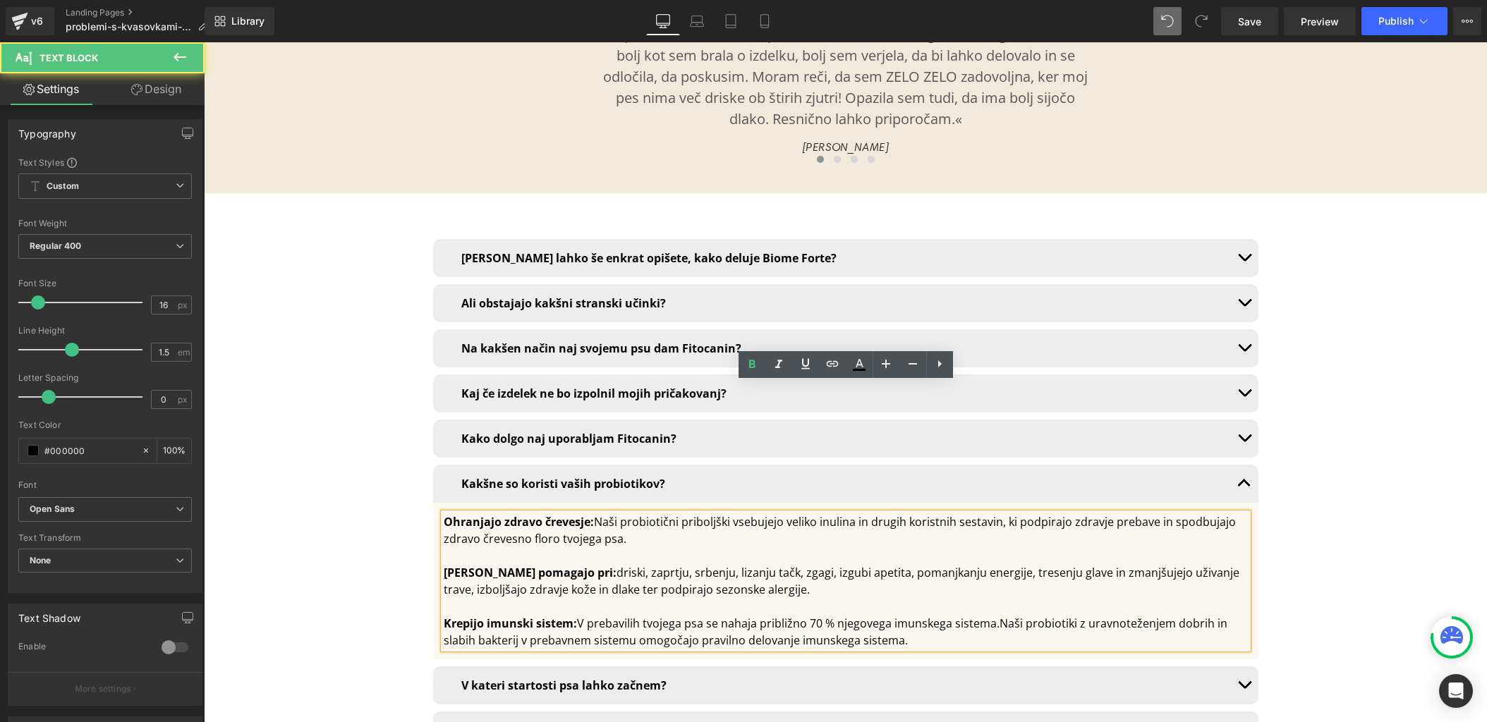
click at [444, 616] on strong "Krepijo imunski sistem:" at bounding box center [510, 624] width 133 height 16
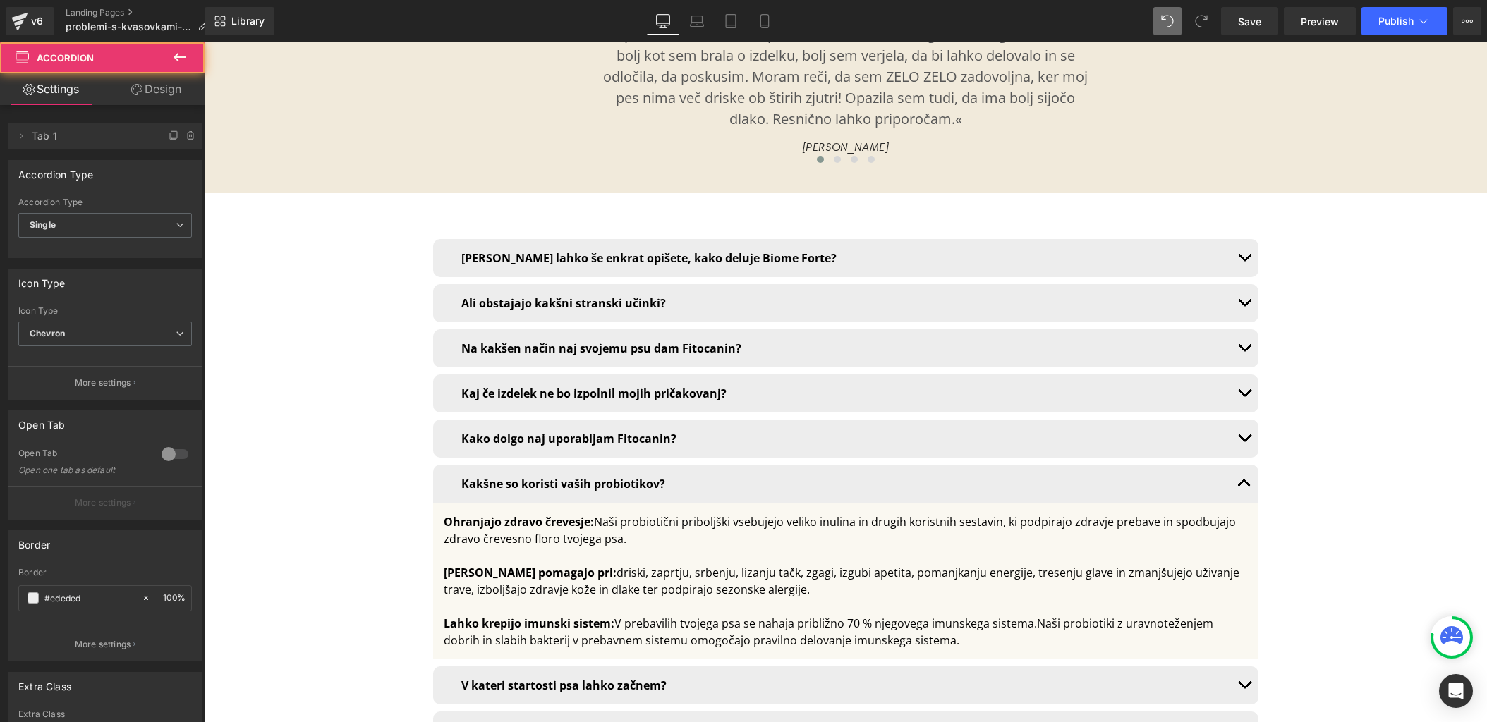
click at [1244, 306] on span "button" at bounding box center [1244, 306] width 0 height 0
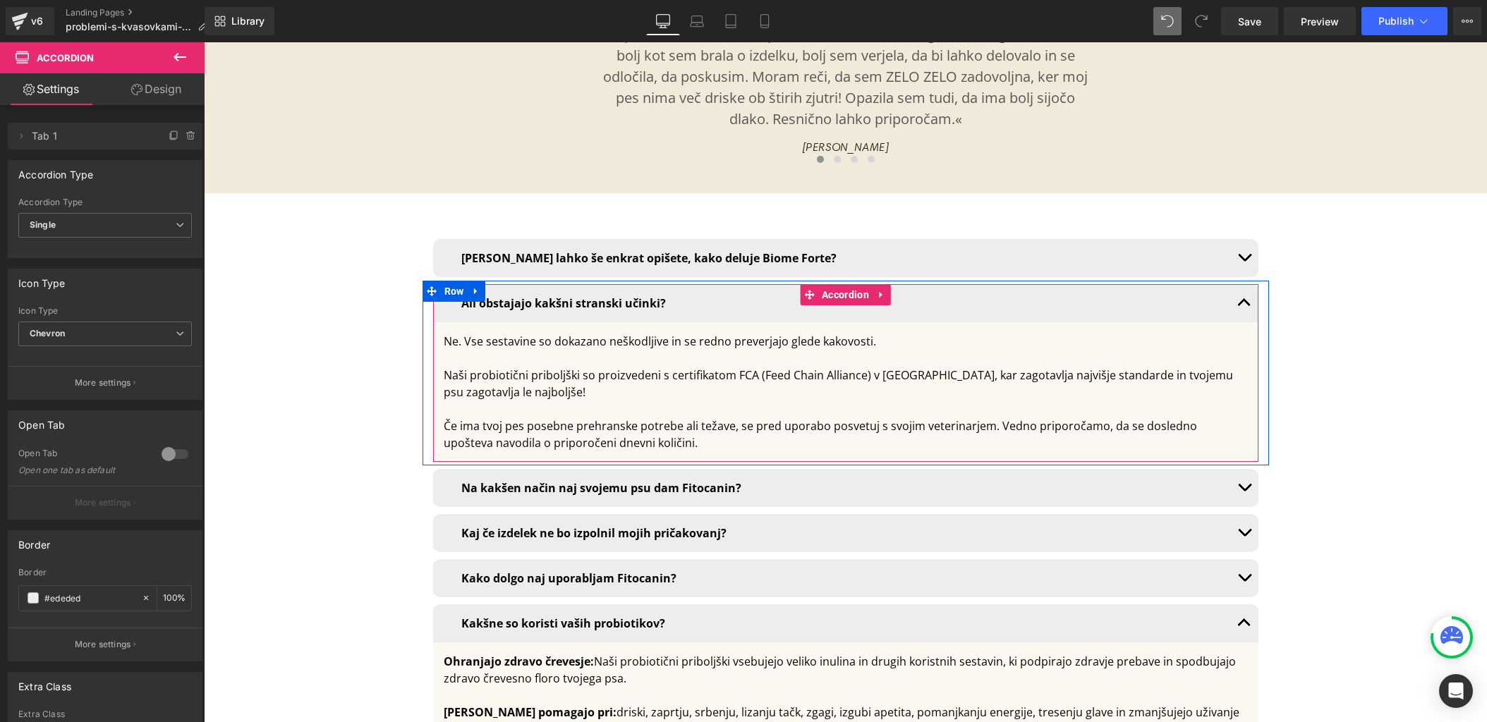
click at [1242, 284] on button "button" at bounding box center [1244, 303] width 28 height 38
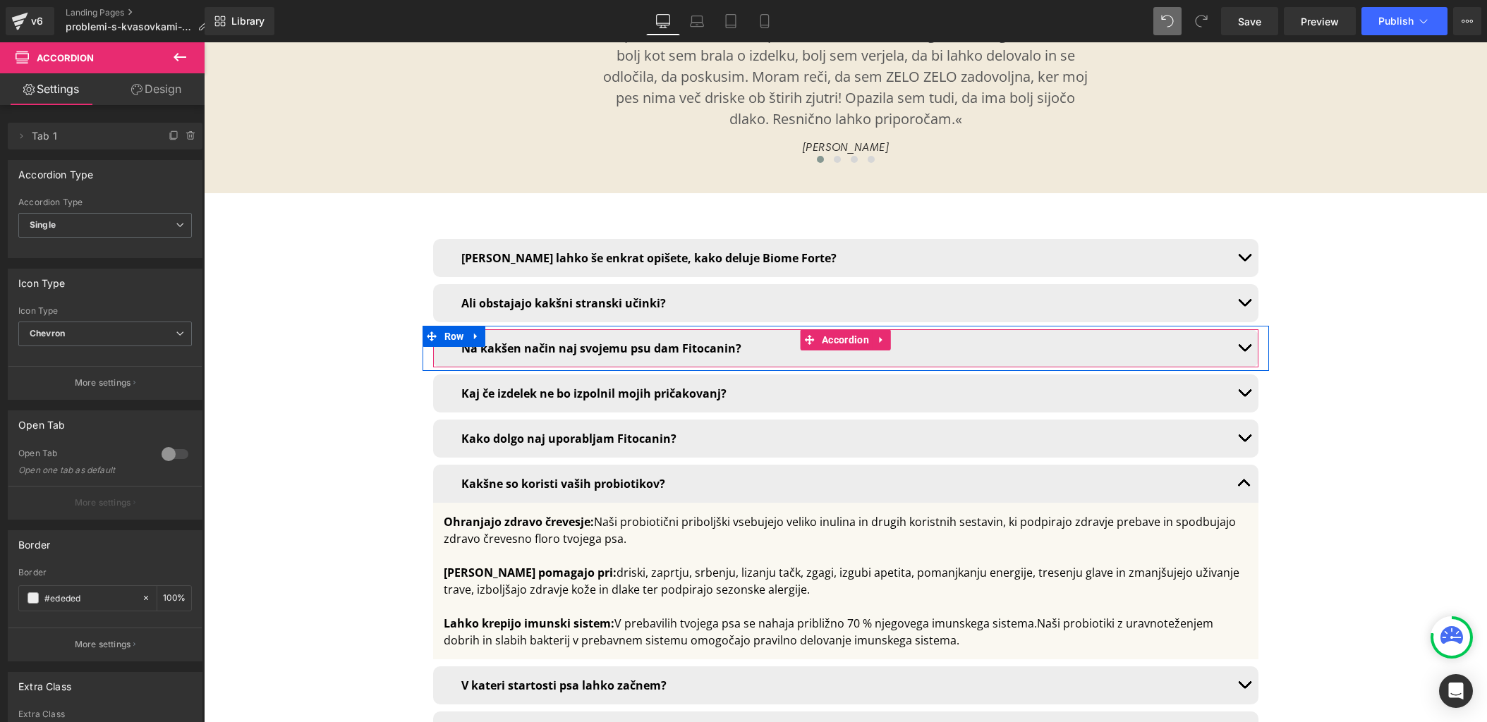
click at [1244, 351] on span "button" at bounding box center [1244, 351] width 0 height 0
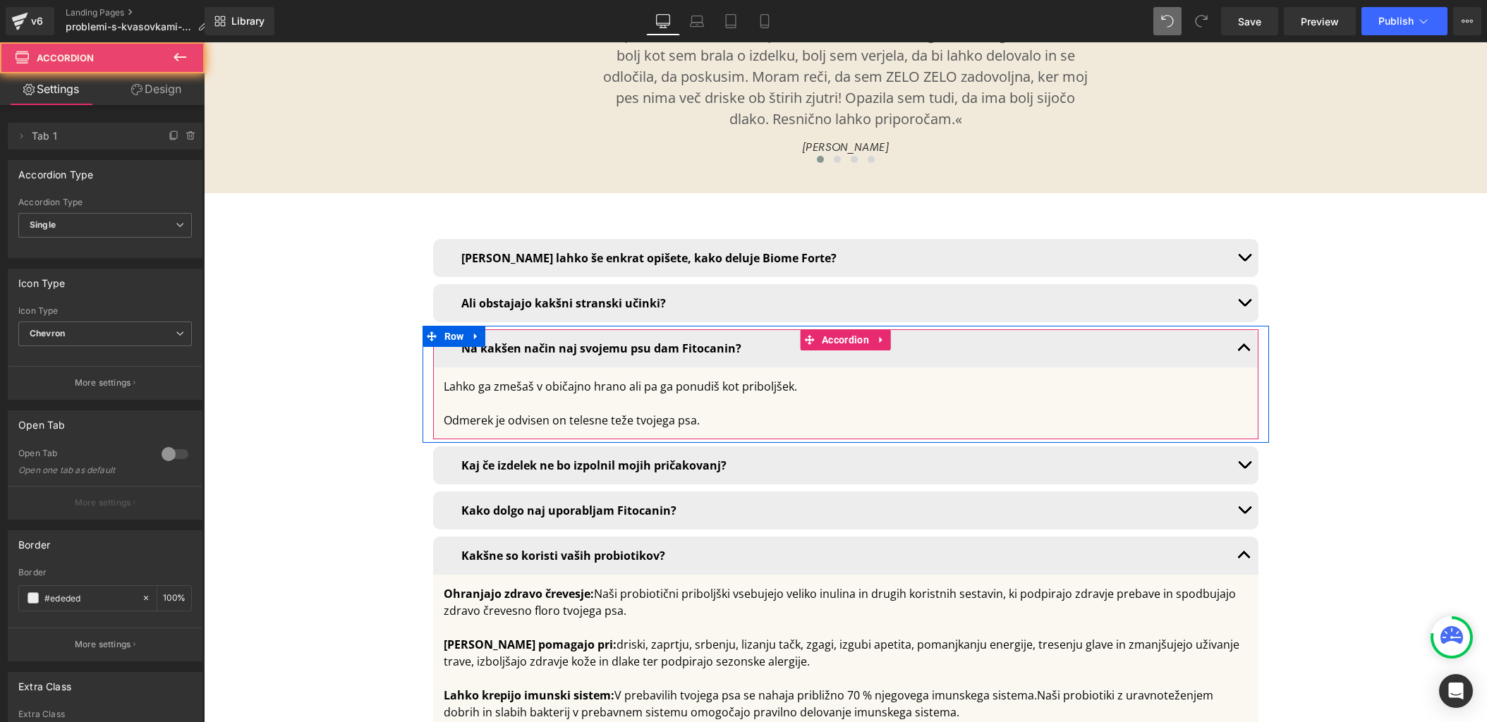
click at [1247, 329] on button "button" at bounding box center [1244, 348] width 28 height 38
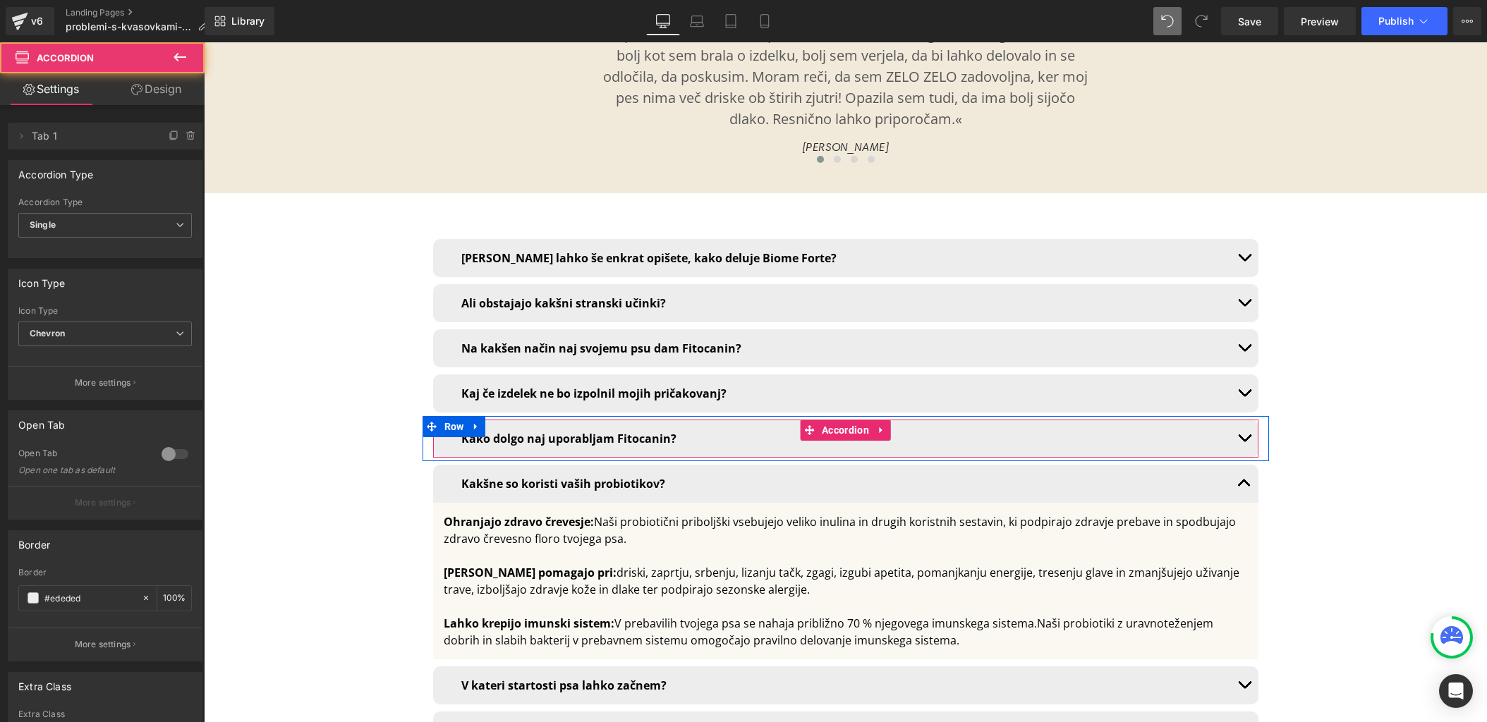
click at [1242, 420] on button "button" at bounding box center [1244, 439] width 28 height 38
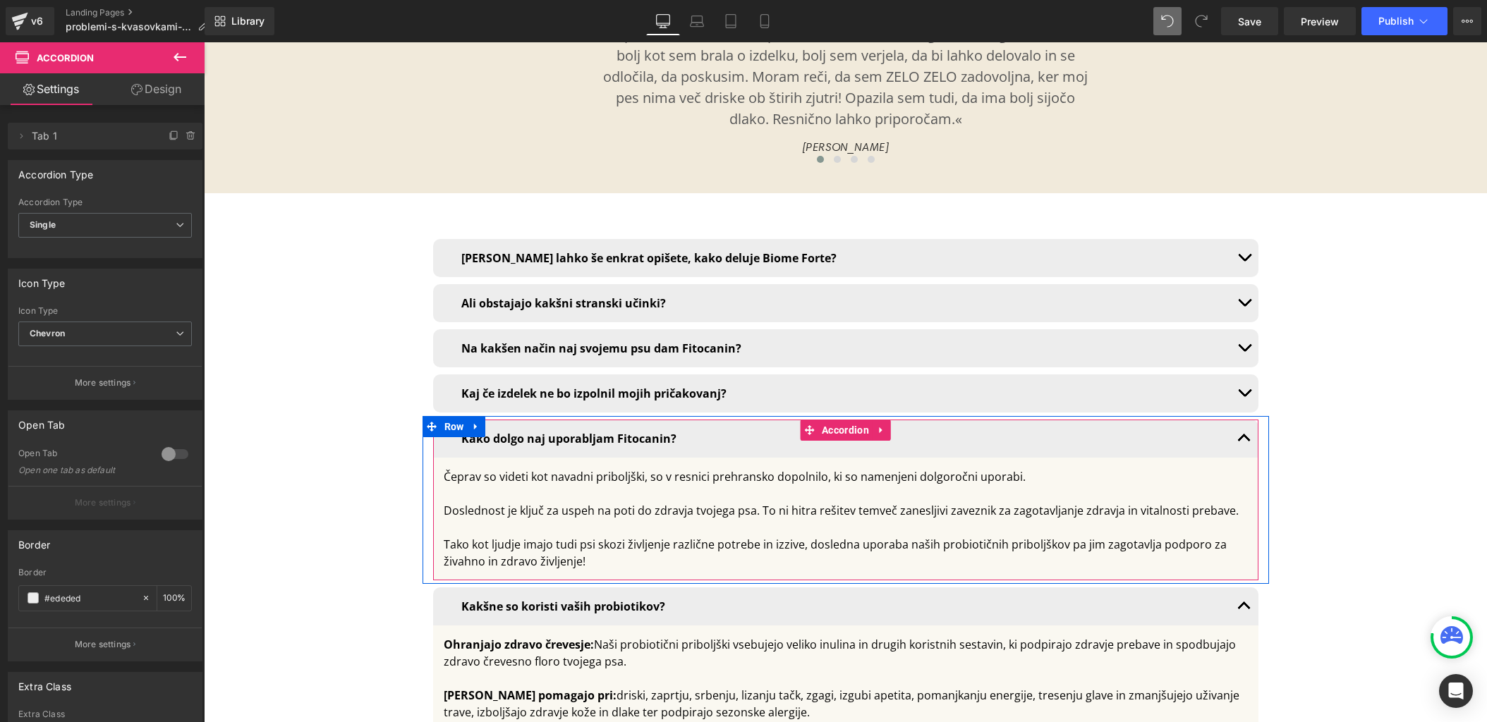
click at [1244, 420] on button "button" at bounding box center [1244, 439] width 28 height 38
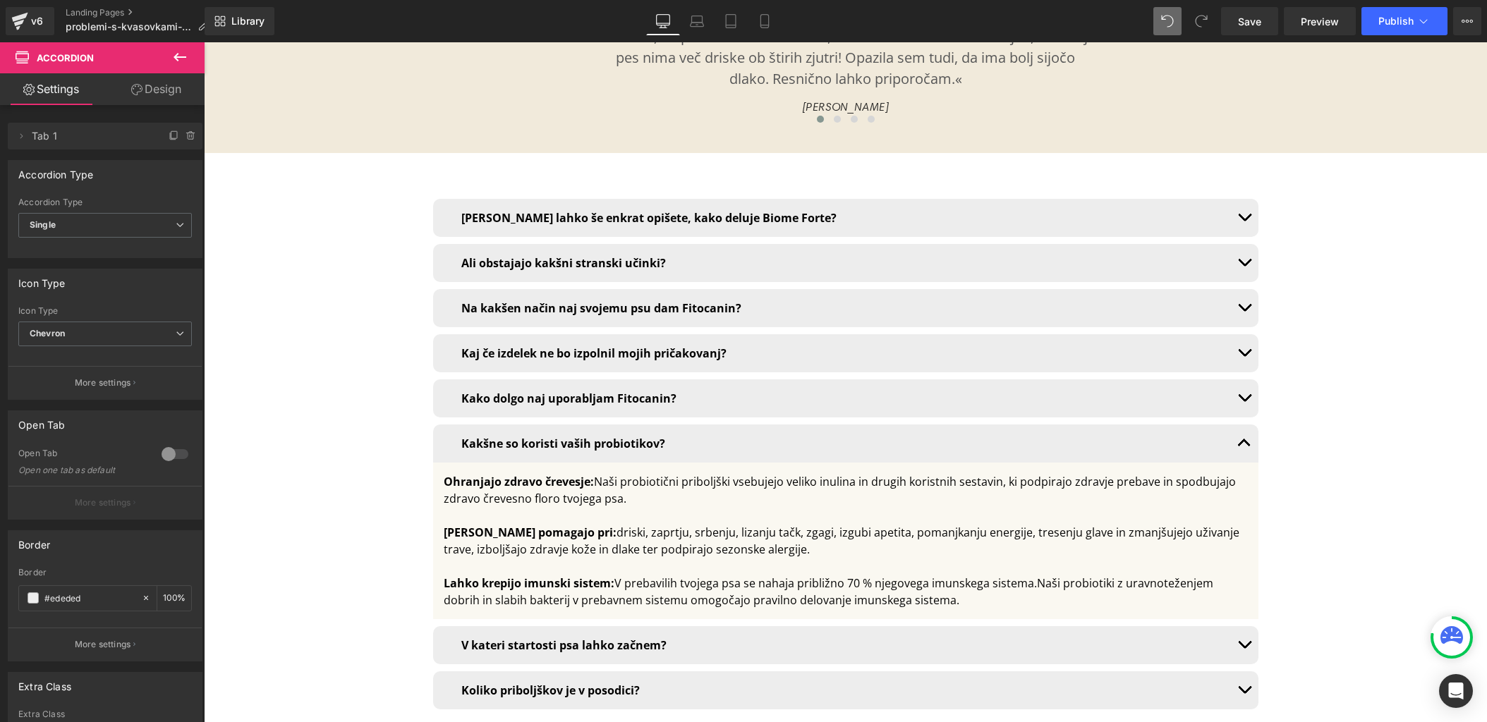
scroll to position [10098, 0]
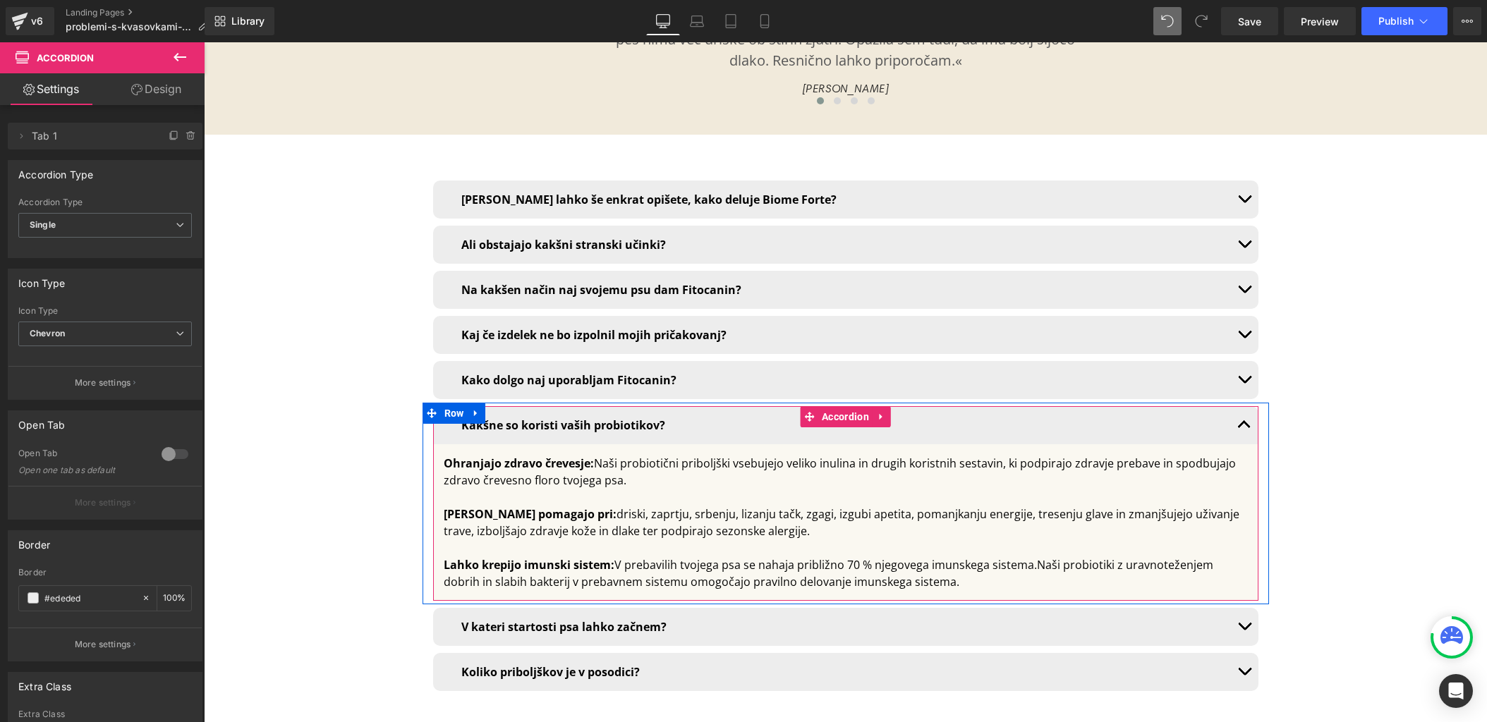
click at [1244, 428] on span "button" at bounding box center [1244, 428] width 0 height 0
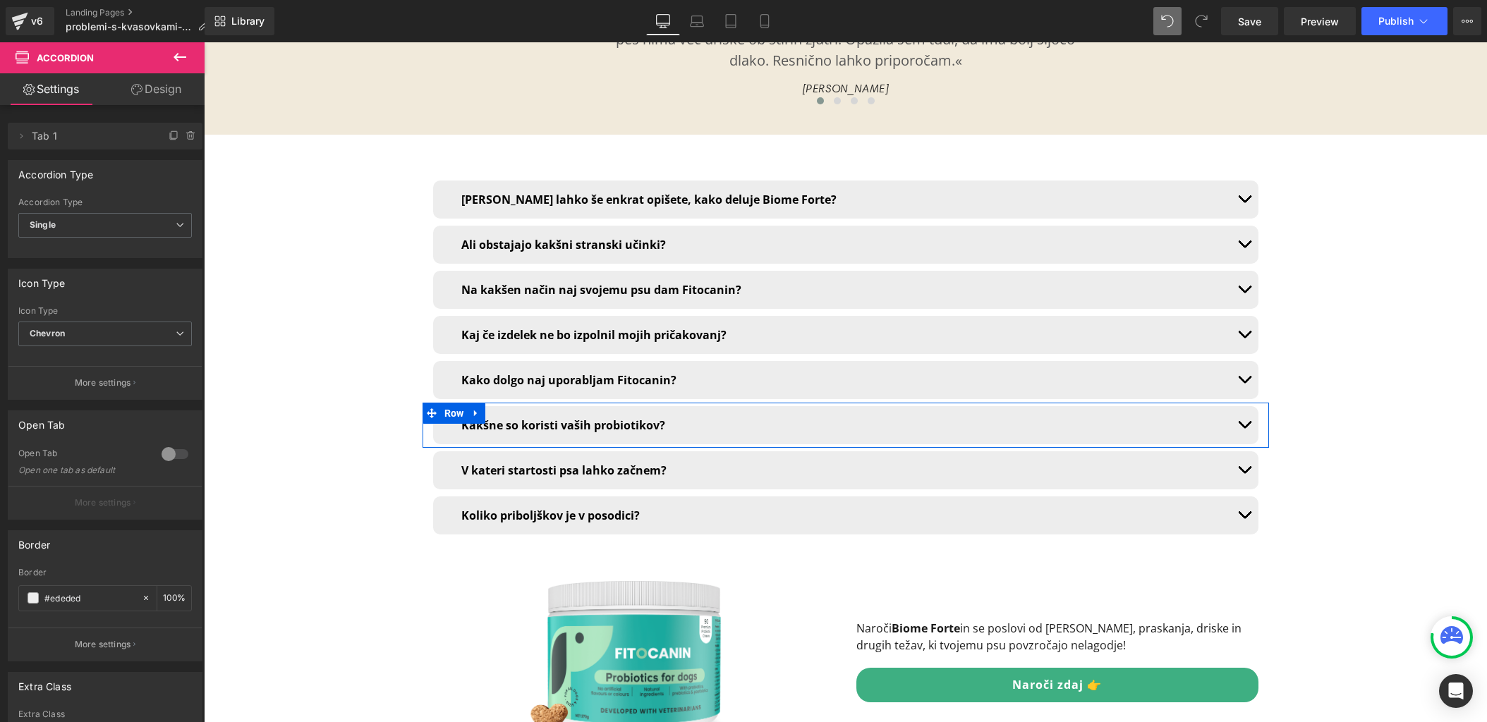
click at [472, 408] on icon at bounding box center [476, 413] width 10 height 11
click at [493, 408] on icon at bounding box center [495, 413] width 10 height 10
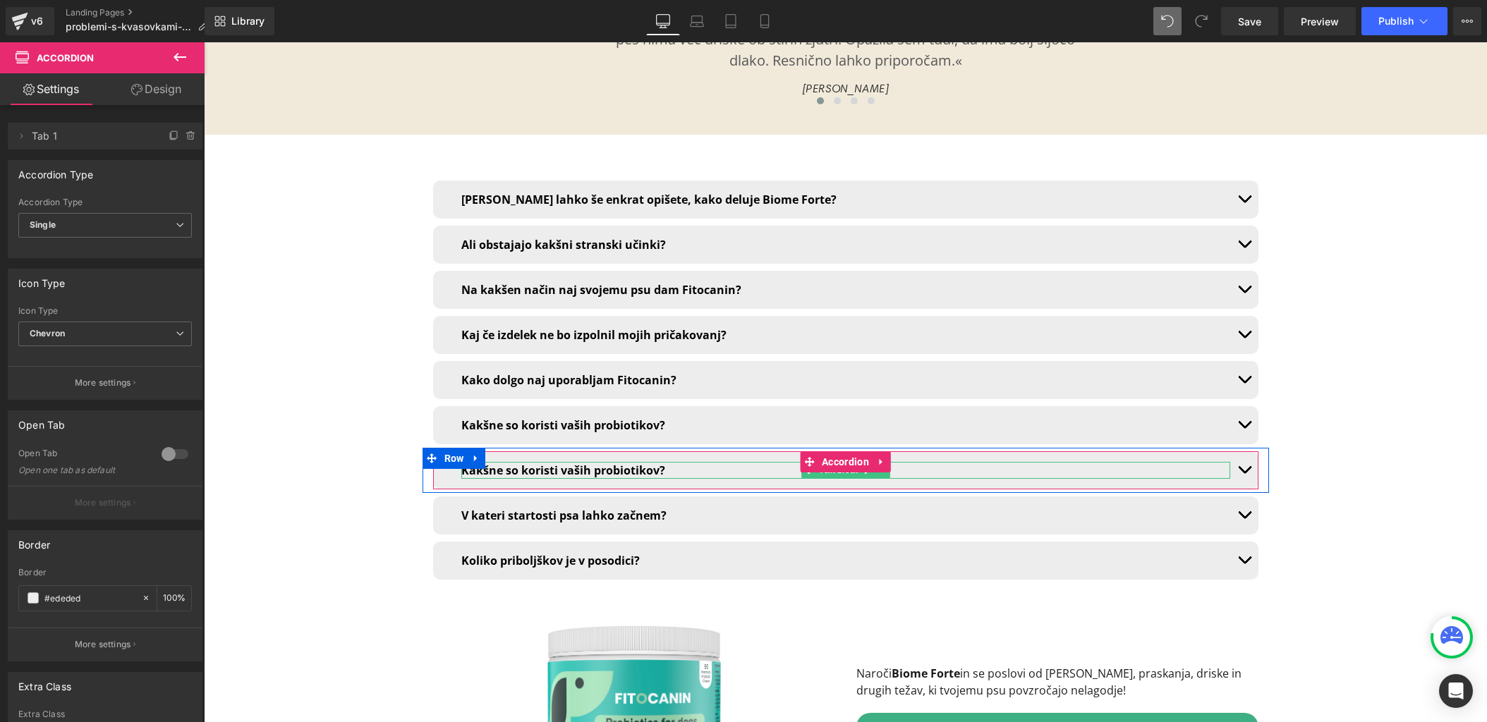
click at [509, 463] on b "Kakšne so koristi vaših probiotikov?" at bounding box center [563, 471] width 204 height 16
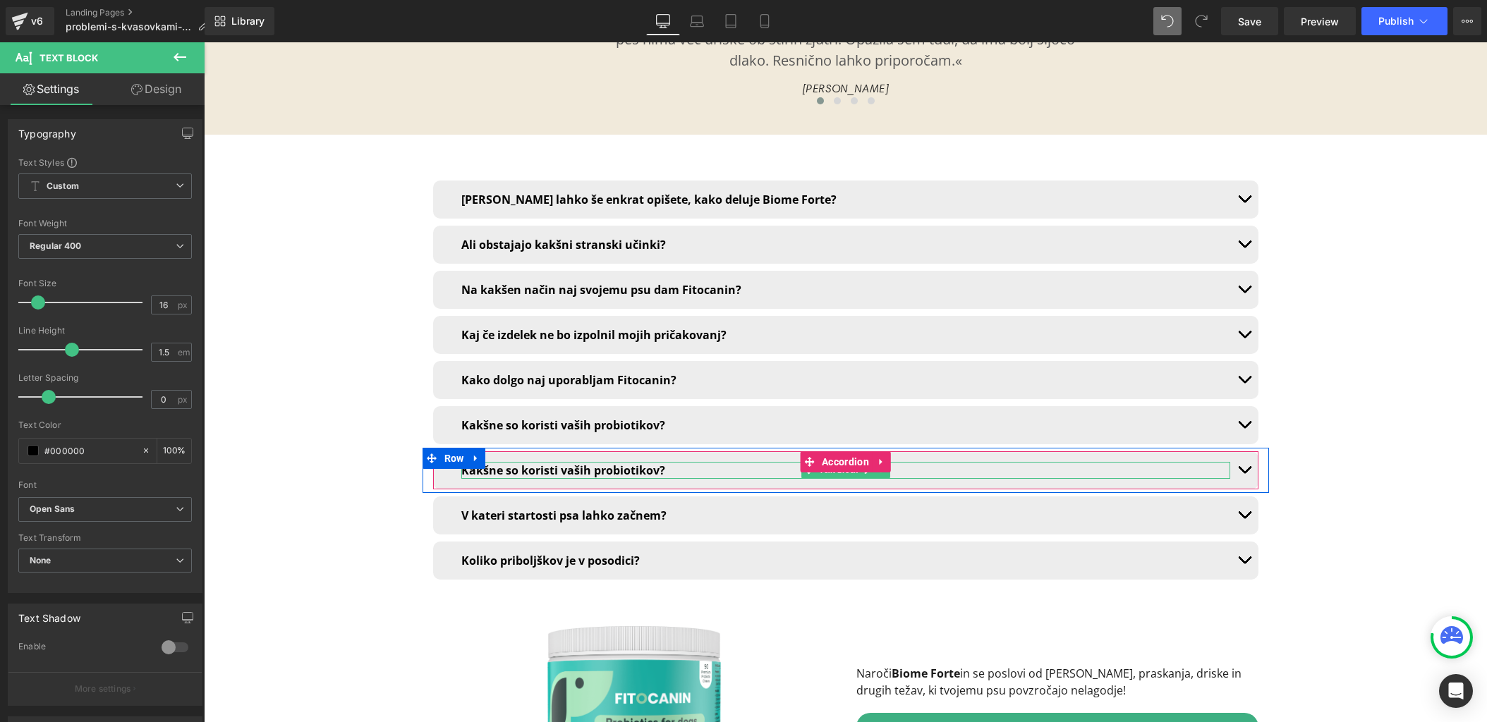
click at [511, 463] on b "Kakšne so koristi vaših probiotikov?" at bounding box center [563, 471] width 204 height 16
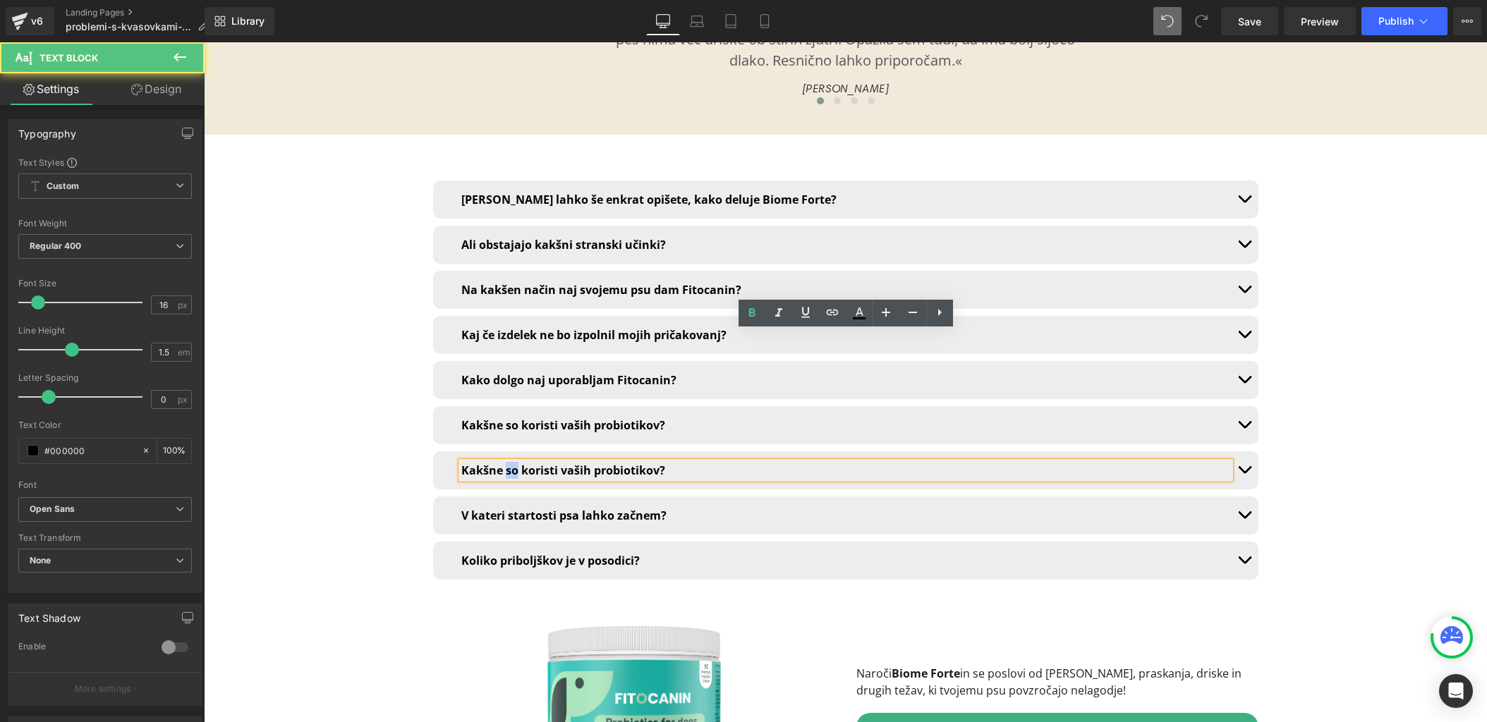
click at [511, 463] on b "Kakšne so koristi vaših probiotikov?" at bounding box center [563, 471] width 204 height 16
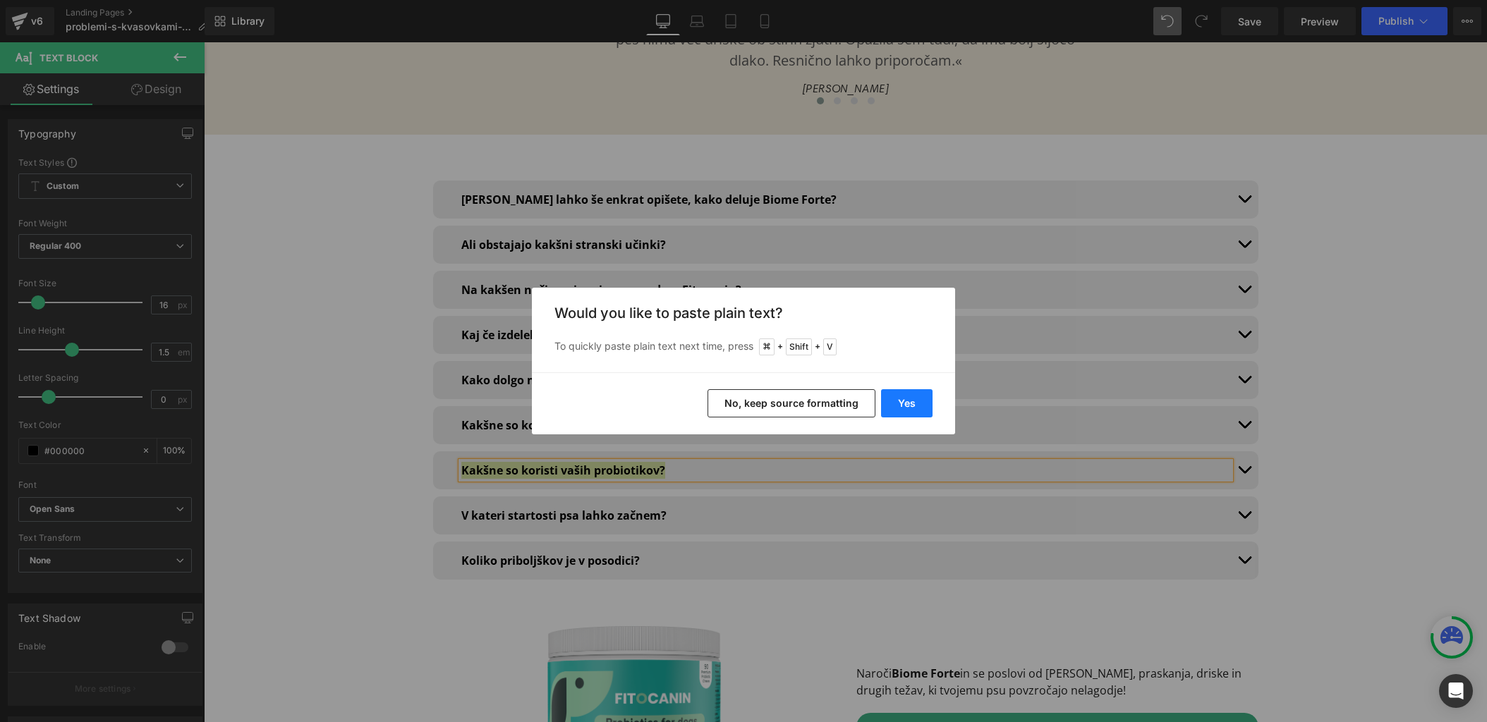
drag, startPoint x: 926, startPoint y: 402, endPoint x: 720, endPoint y: 360, distance: 210.3
click at [925, 402] on button "Yes" at bounding box center [906, 403] width 51 height 28
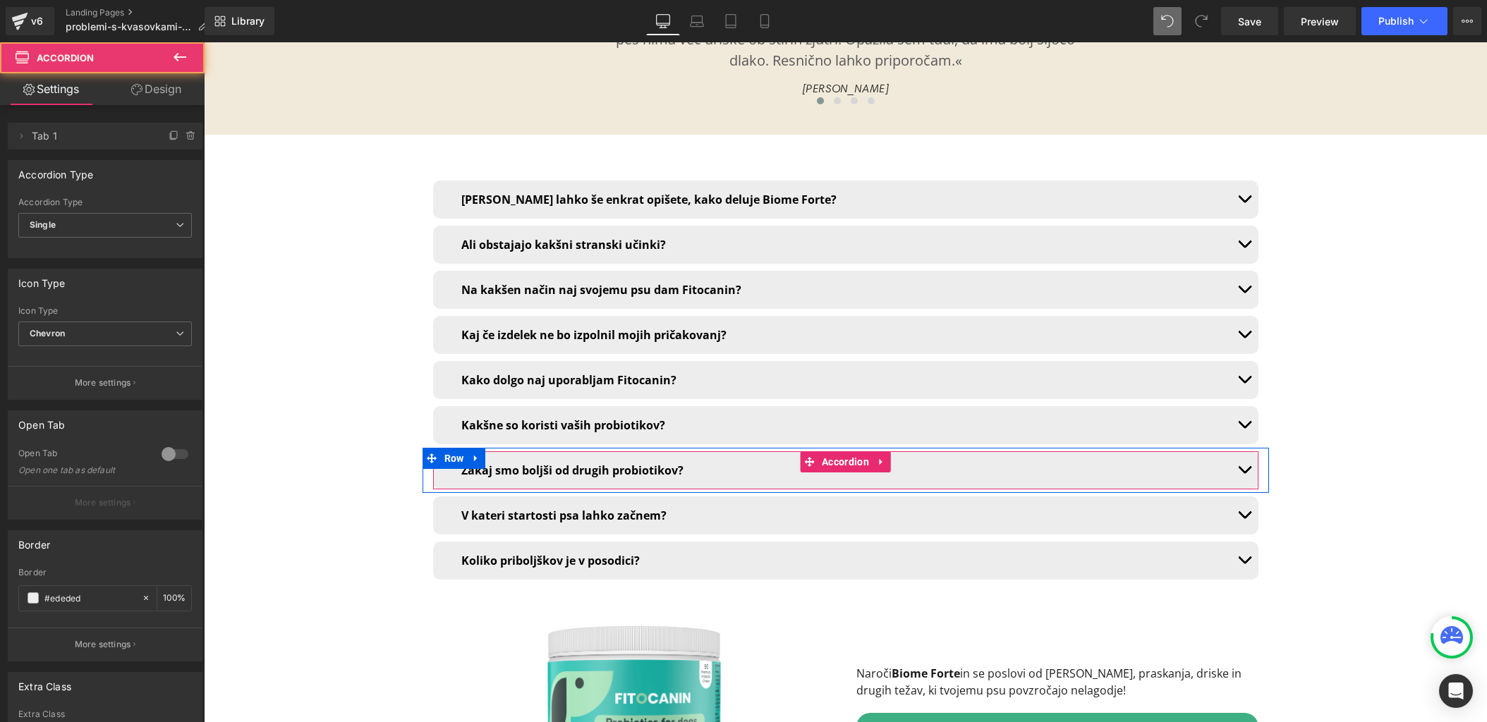
click at [1247, 451] on button "button" at bounding box center [1244, 470] width 28 height 38
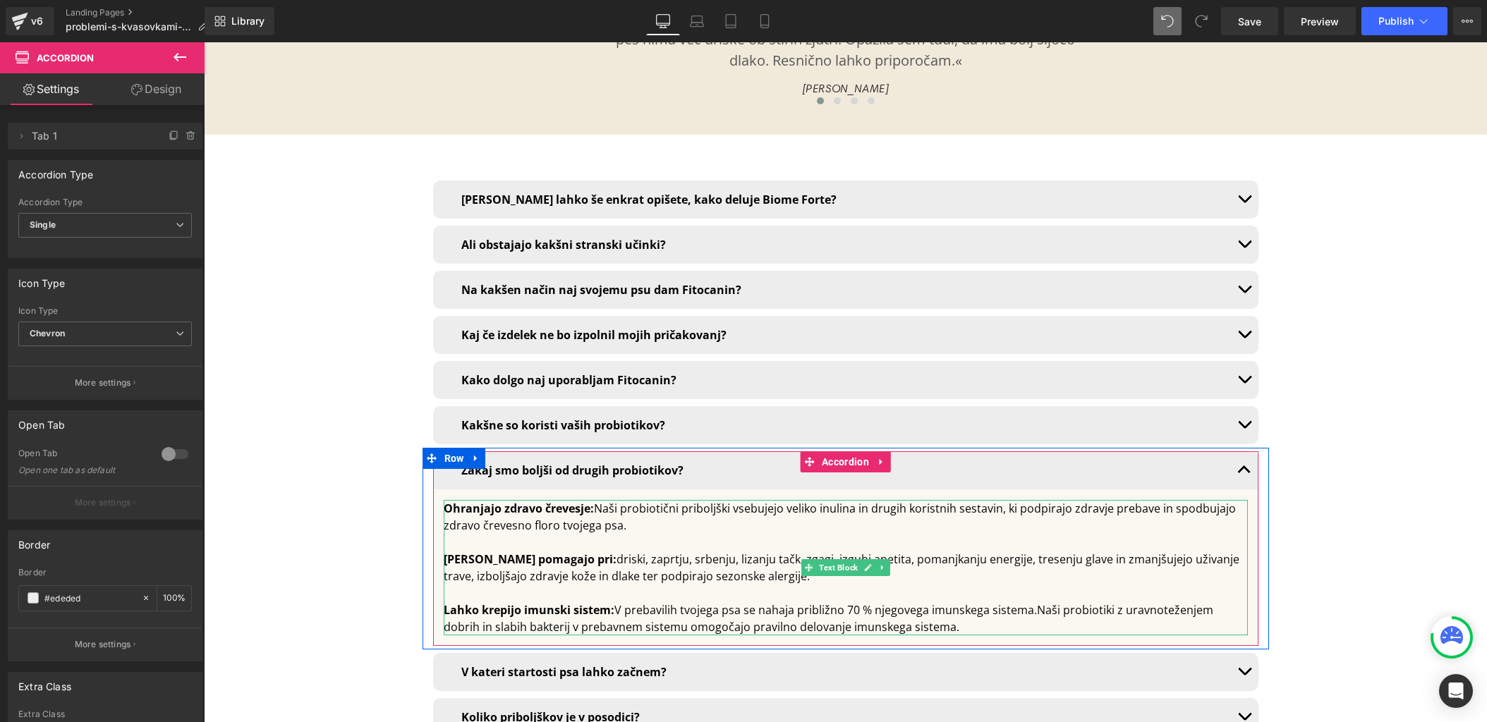
click at [662, 602] on div "Lahko krepijo imunski sistem: V prebavilih tvojega psa se nahaja približno 70 %…" at bounding box center [846, 619] width 804 height 34
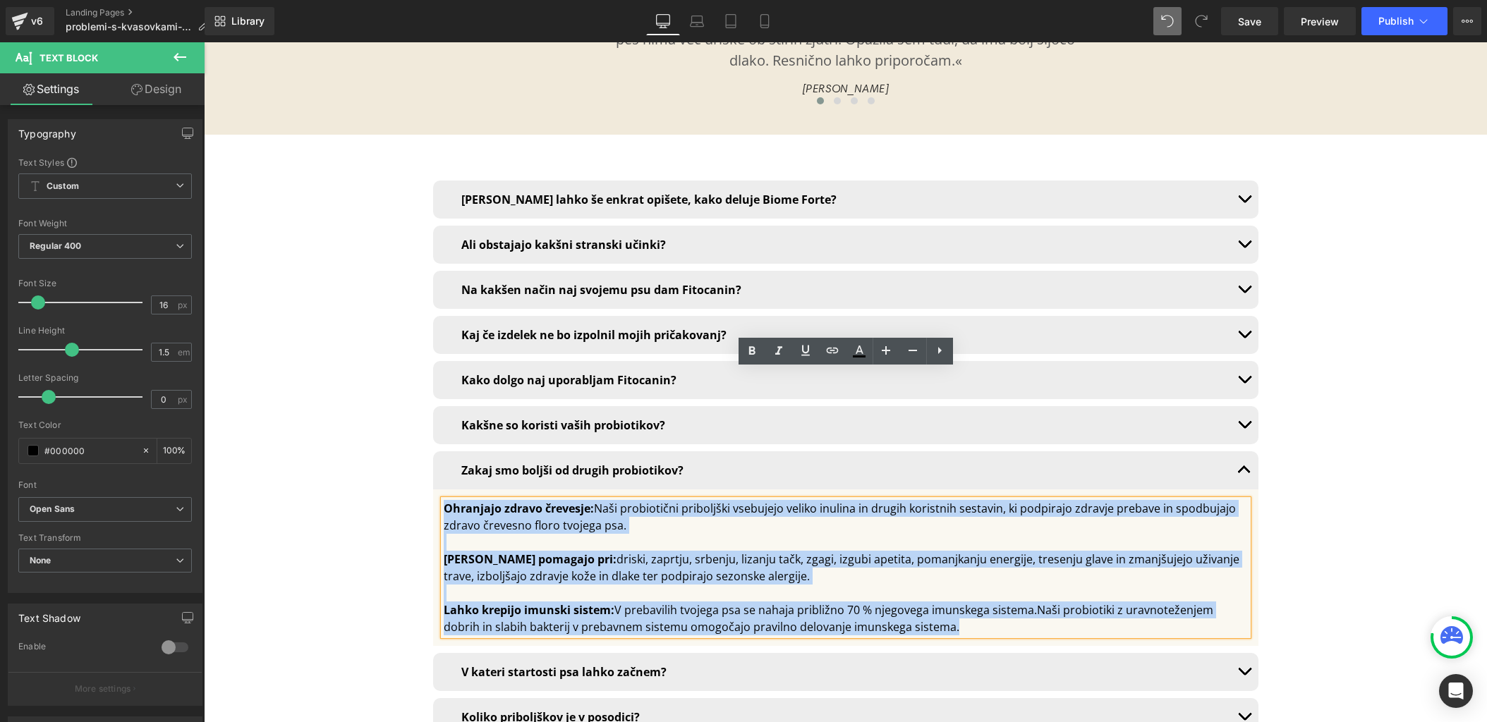
drag, startPoint x: 936, startPoint y: 499, endPoint x: 443, endPoint y: 375, distance: 508.3
click at [444, 500] on div "Ohranjajo zdravo črevesje: Naši probiotični priboljški vsebujejo veliko inulina…" at bounding box center [846, 567] width 804 height 135
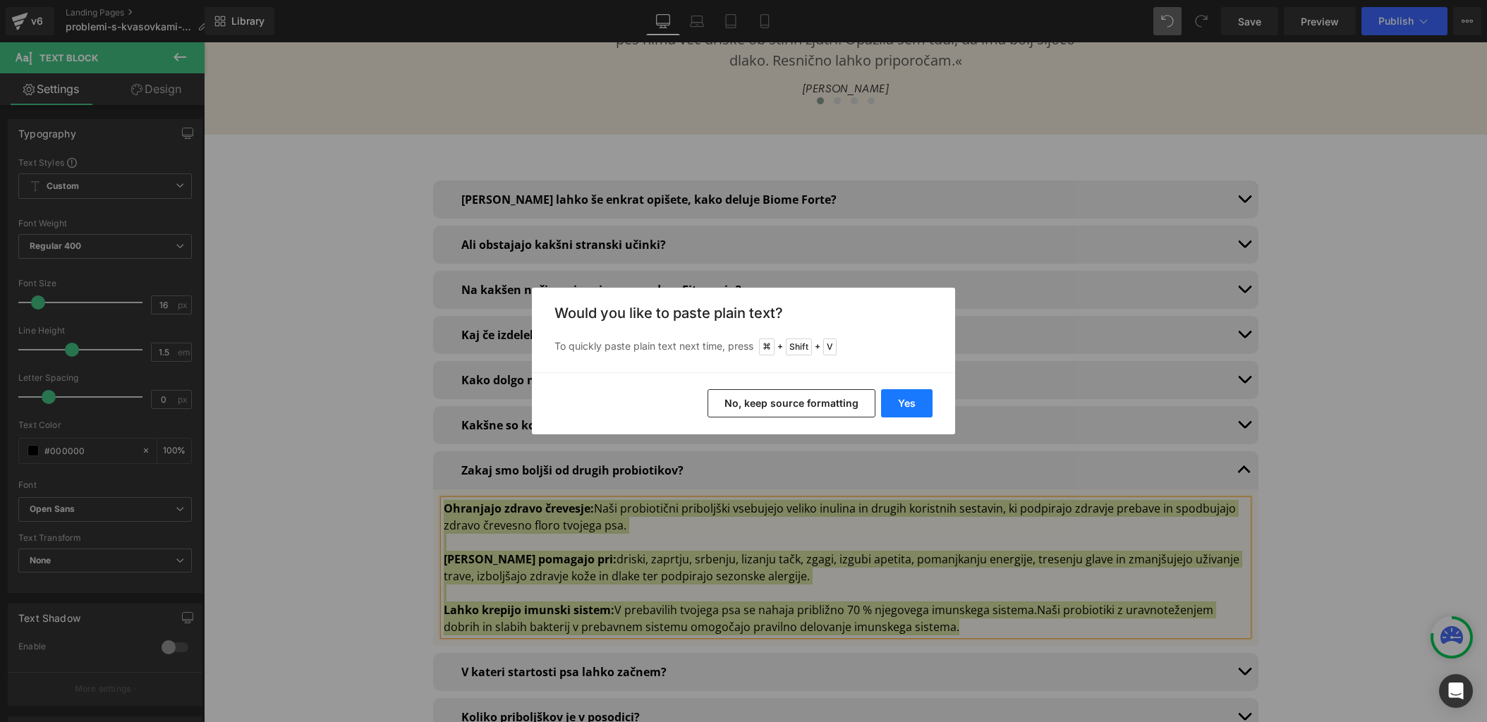
click at [894, 401] on button "Yes" at bounding box center [906, 403] width 51 height 28
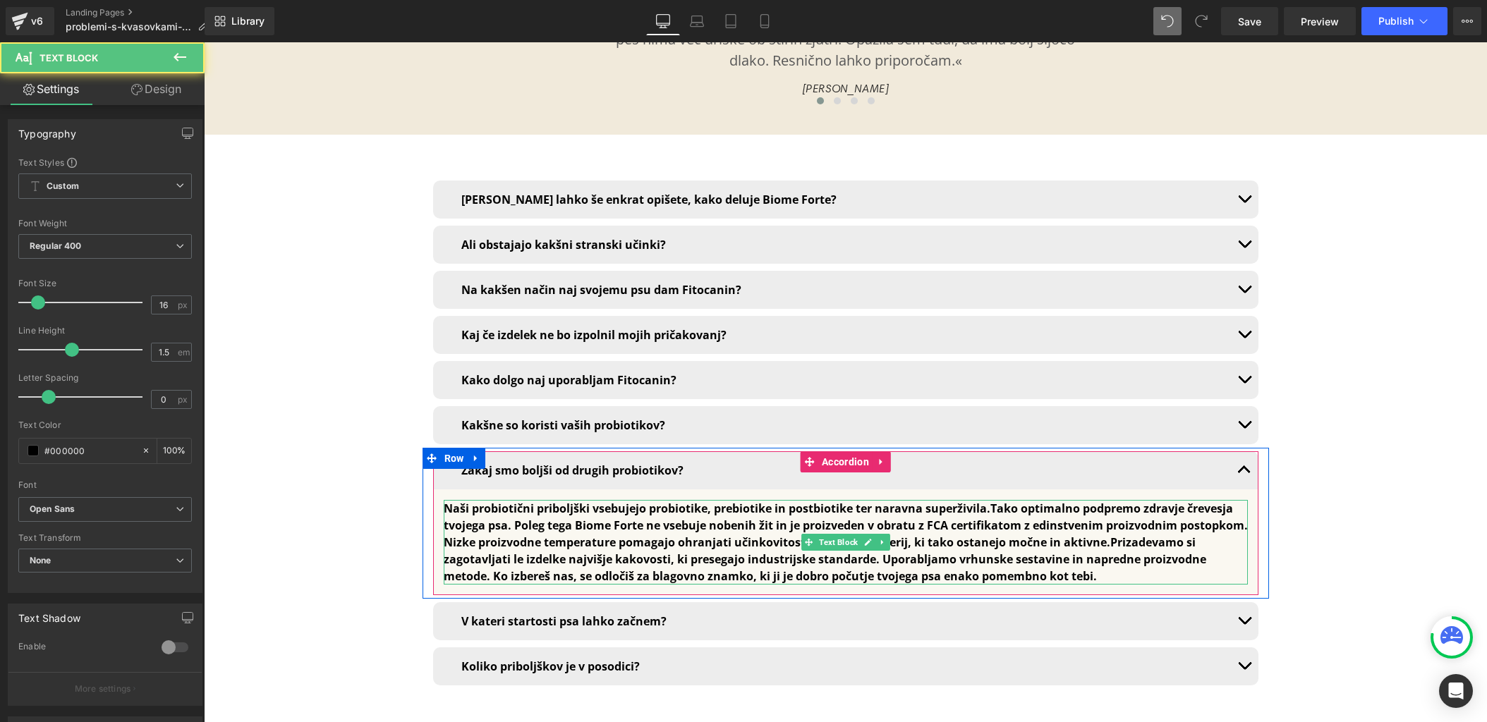
click at [842, 501] on b "Naši probiotični priboljški vsebujejo probiotike, prebiotike in postbiotike ter…" at bounding box center [846, 542] width 804 height 83
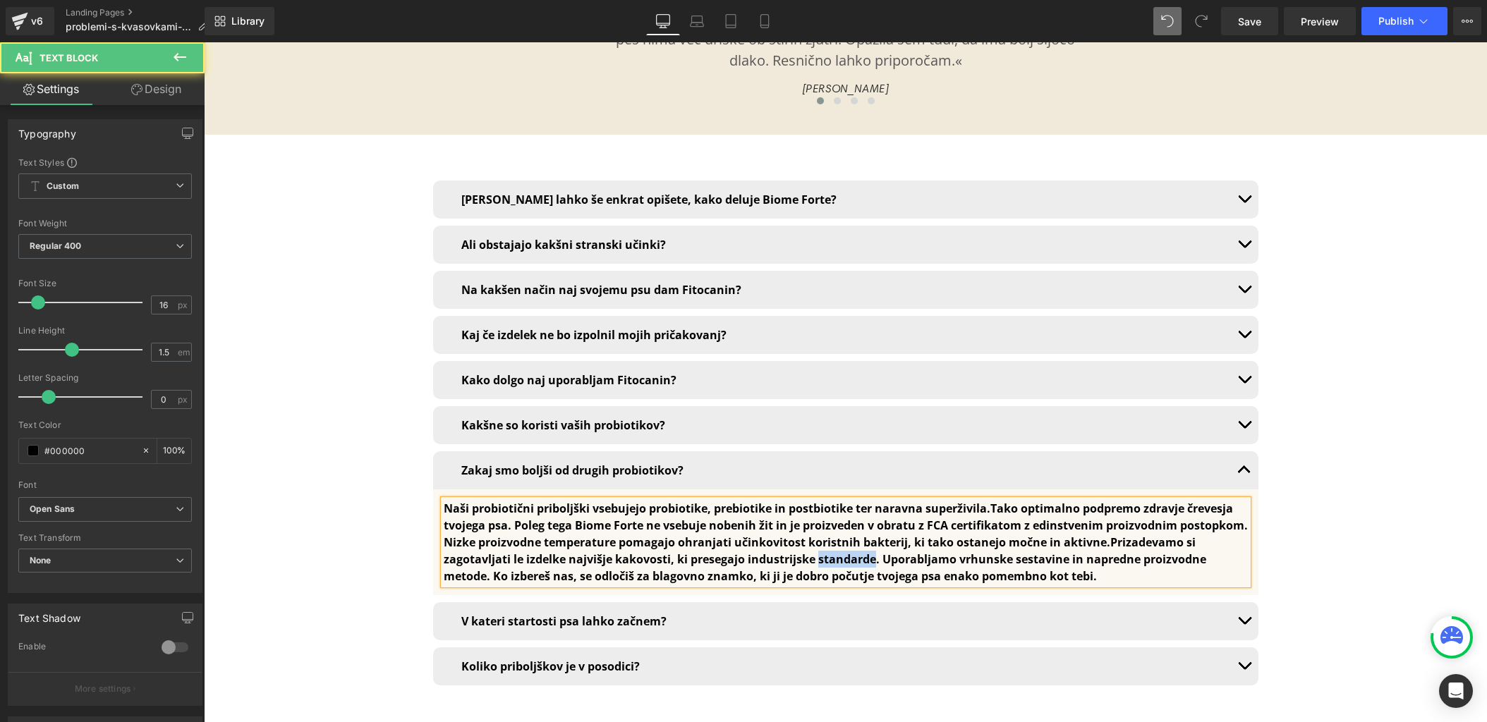
click at [842, 501] on b "Naši probiotični priboljški vsebujejo probiotike, prebiotike in postbiotike ter…" at bounding box center [846, 542] width 804 height 83
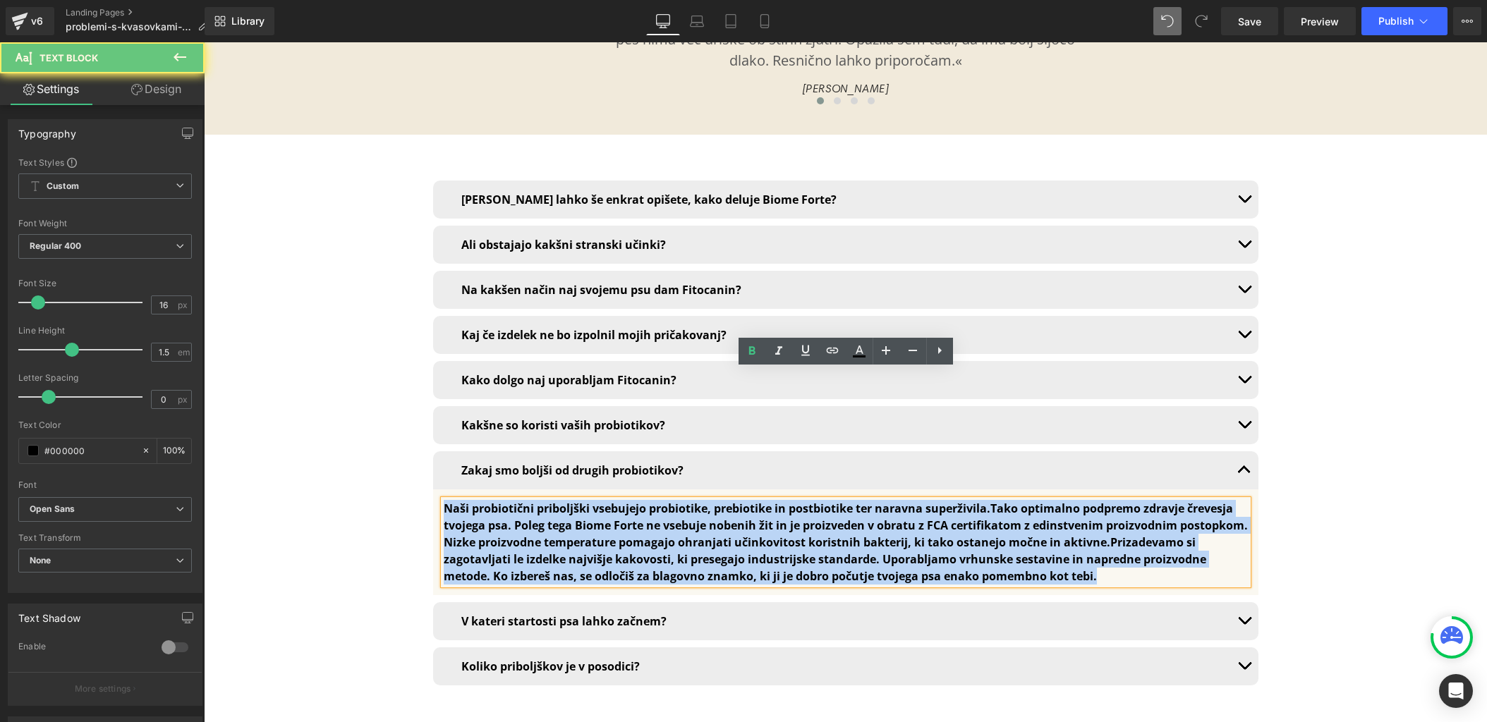
click at [842, 501] on b "Naši probiotični priboljški vsebujejo probiotike, prebiotike in postbiotike ter…" at bounding box center [846, 542] width 804 height 83
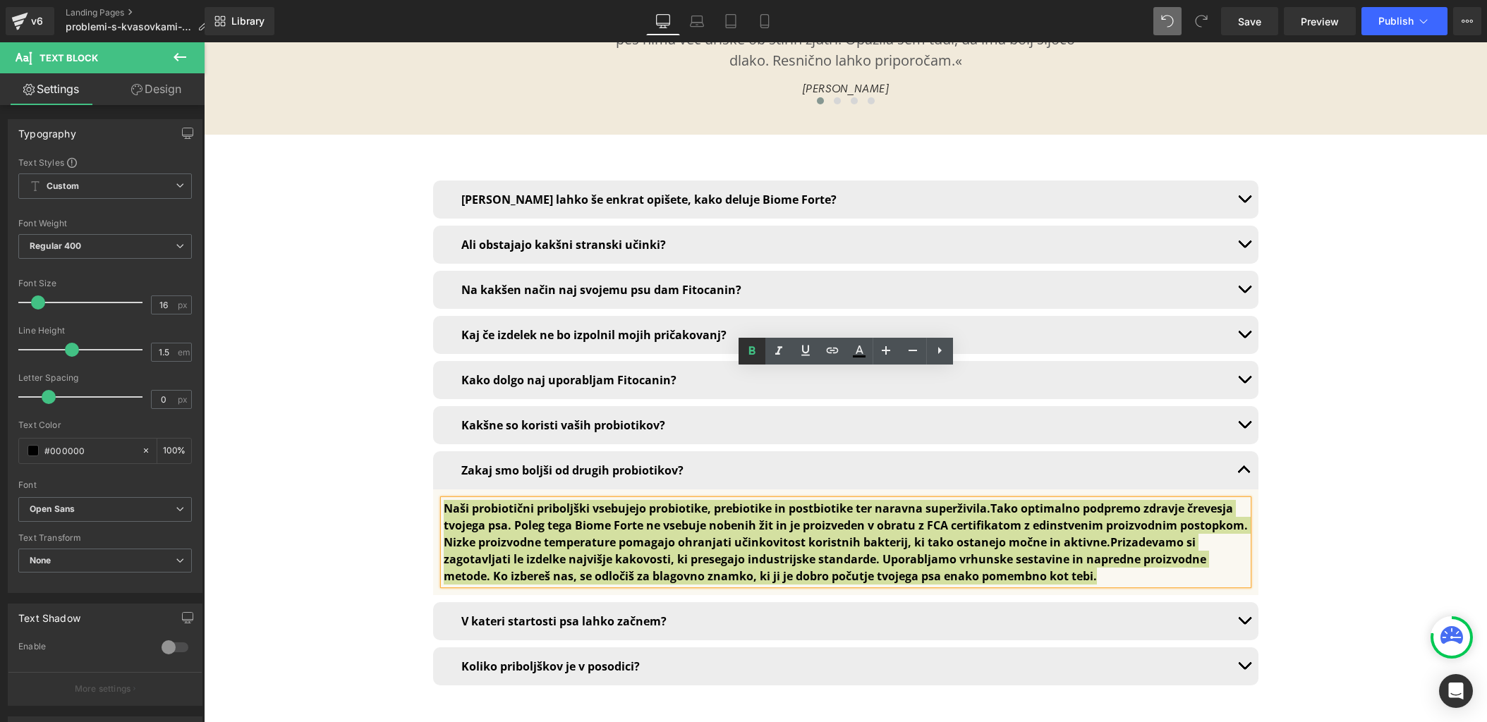
click at [756, 344] on icon at bounding box center [752, 351] width 17 height 17
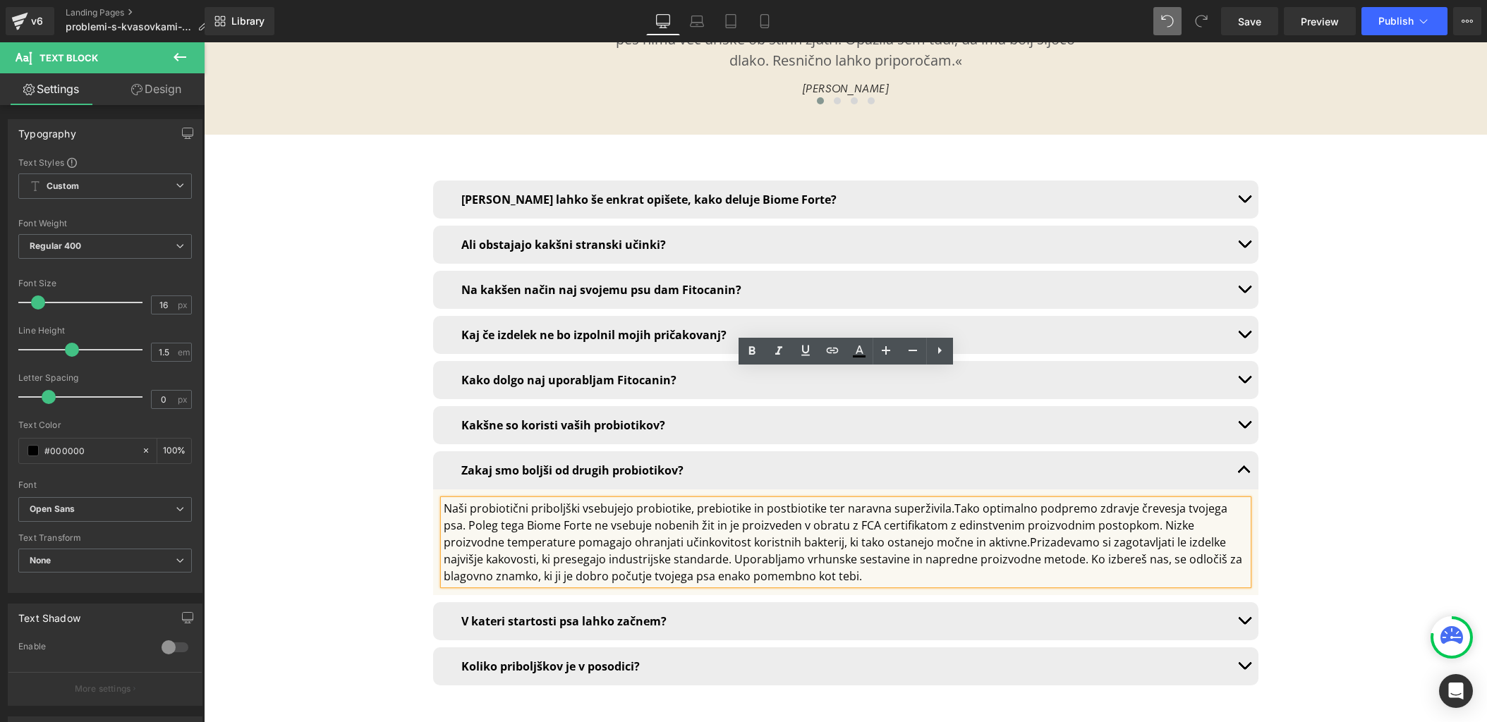
click at [627, 500] on div "Naši probiotični priboljški vsebujejo probiotike, prebiotike in postbiotike ter…" at bounding box center [846, 542] width 804 height 85
click at [943, 500] on div "Naši probiotični priboljški vsebujejo probiotike, prebiotike in postbiotike ter…" at bounding box center [846, 542] width 804 height 85
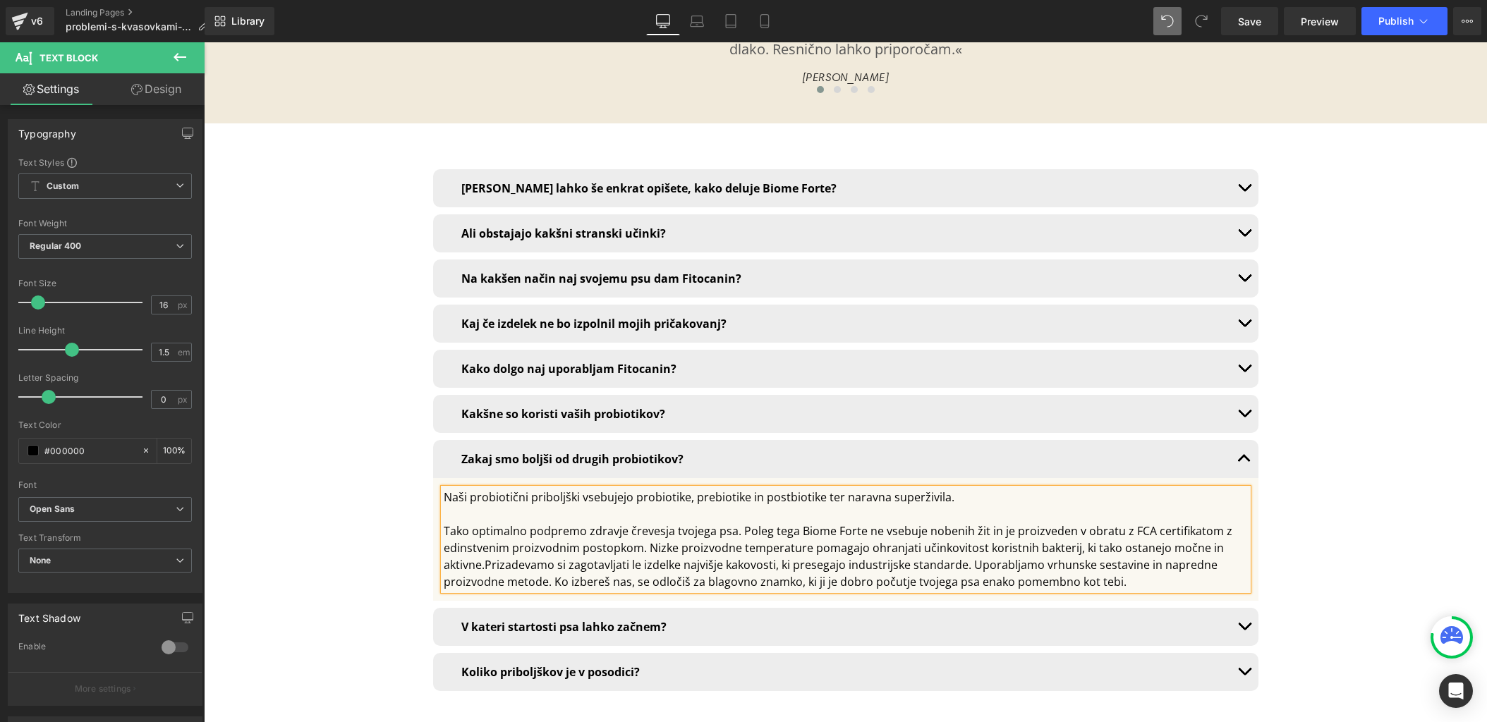
scroll to position [10111, 0]
click at [485, 521] on div "Tako optimalno podpremo zdravje črevesja tvojega psa. Poleg tega Biome Forte ne…" at bounding box center [846, 555] width 804 height 68
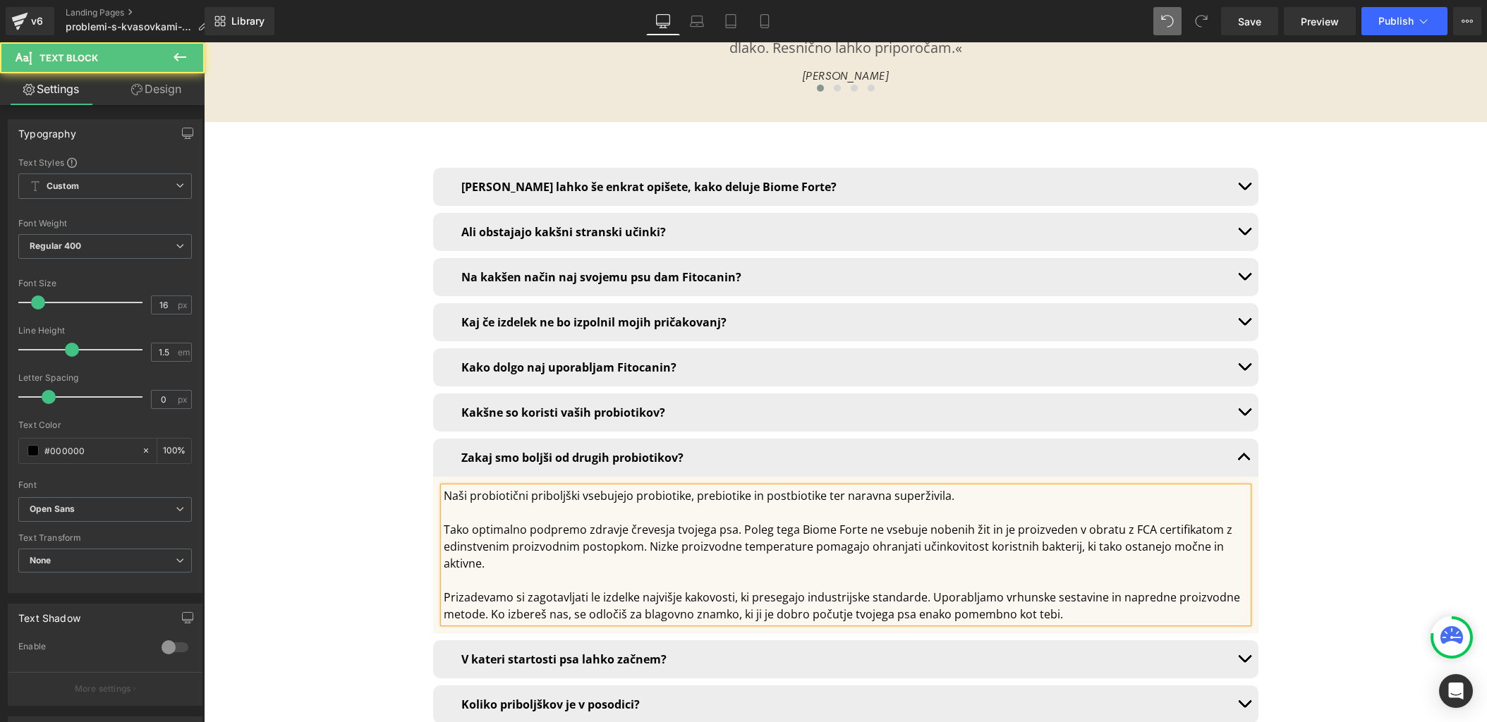
click at [645, 487] on div "Naši probiotični priboljški vsebujejo probiotike, prebiotike in postbiotike ter…" at bounding box center [846, 495] width 804 height 17
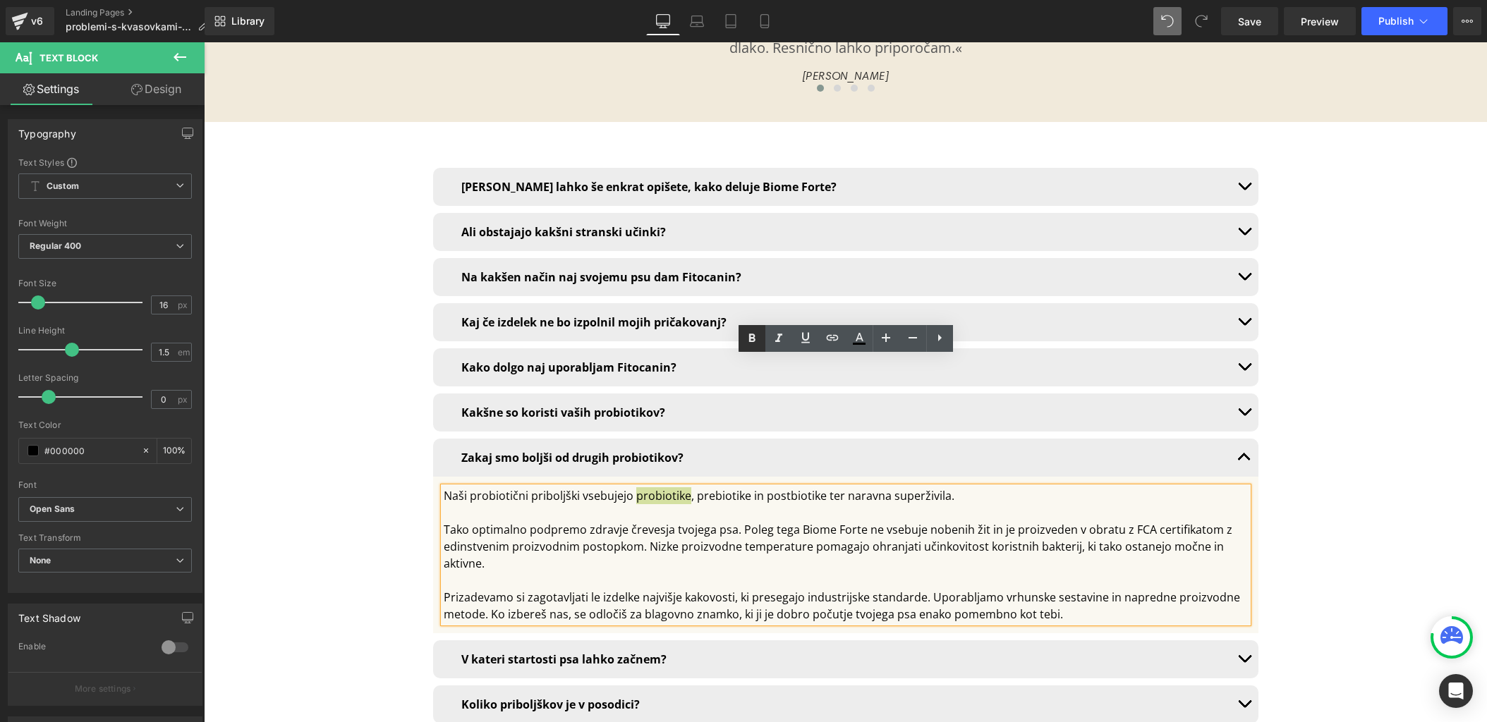
click at [746, 339] on icon at bounding box center [752, 338] width 17 height 17
click at [720, 487] on div "Naši probiotični priboljški vsebujejo probiotike , prebiotike in postbiotike te…" at bounding box center [846, 495] width 804 height 17
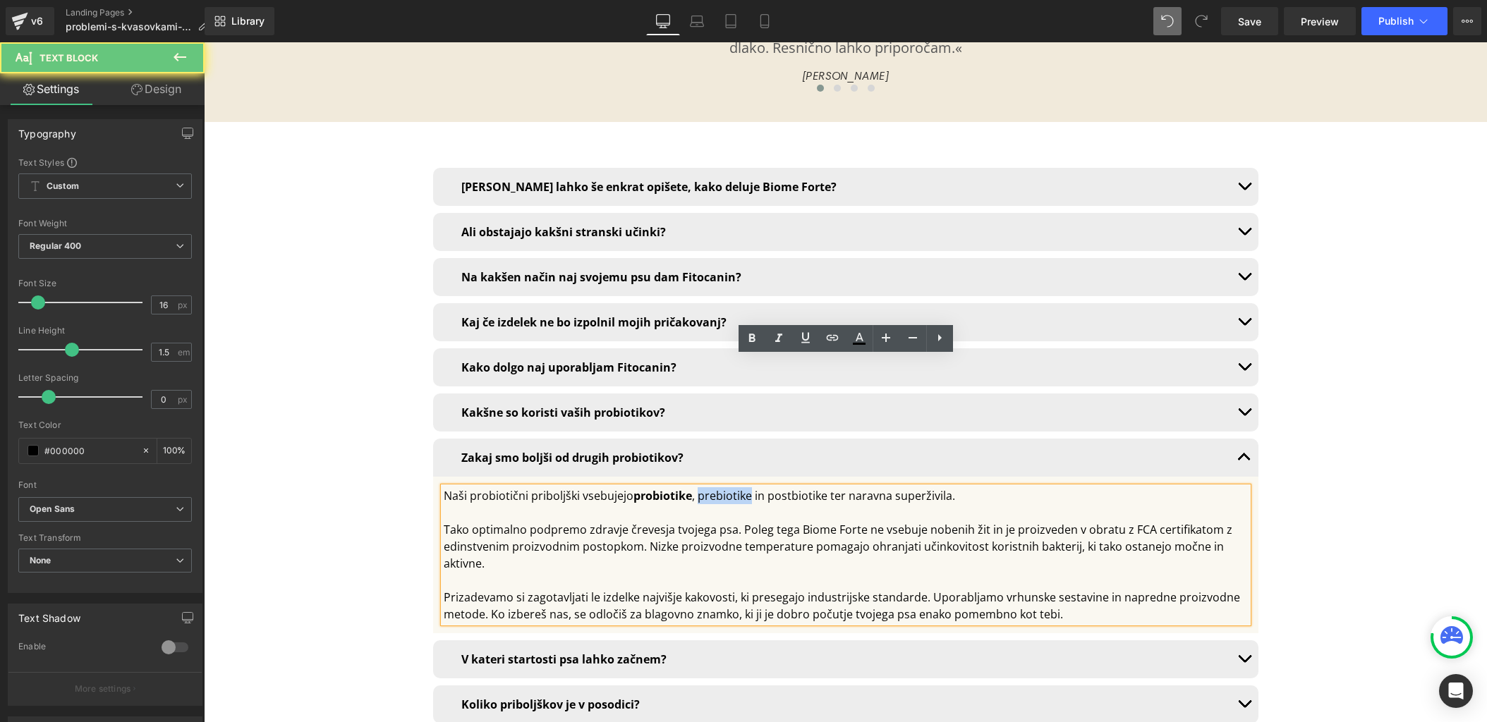
click at [721, 487] on div "Naši probiotični priboljški vsebujejo probiotike , prebiotike in postbiotike te…" at bounding box center [846, 495] width 804 height 17
click at [748, 339] on icon at bounding box center [751, 338] width 6 height 8
click at [788, 487] on div "Naši probiotični priboljški vsebujejo probiotike , prebiotike in postbiotike te…" at bounding box center [846, 495] width 804 height 17
click at [750, 337] on icon at bounding box center [751, 338] width 6 height 8
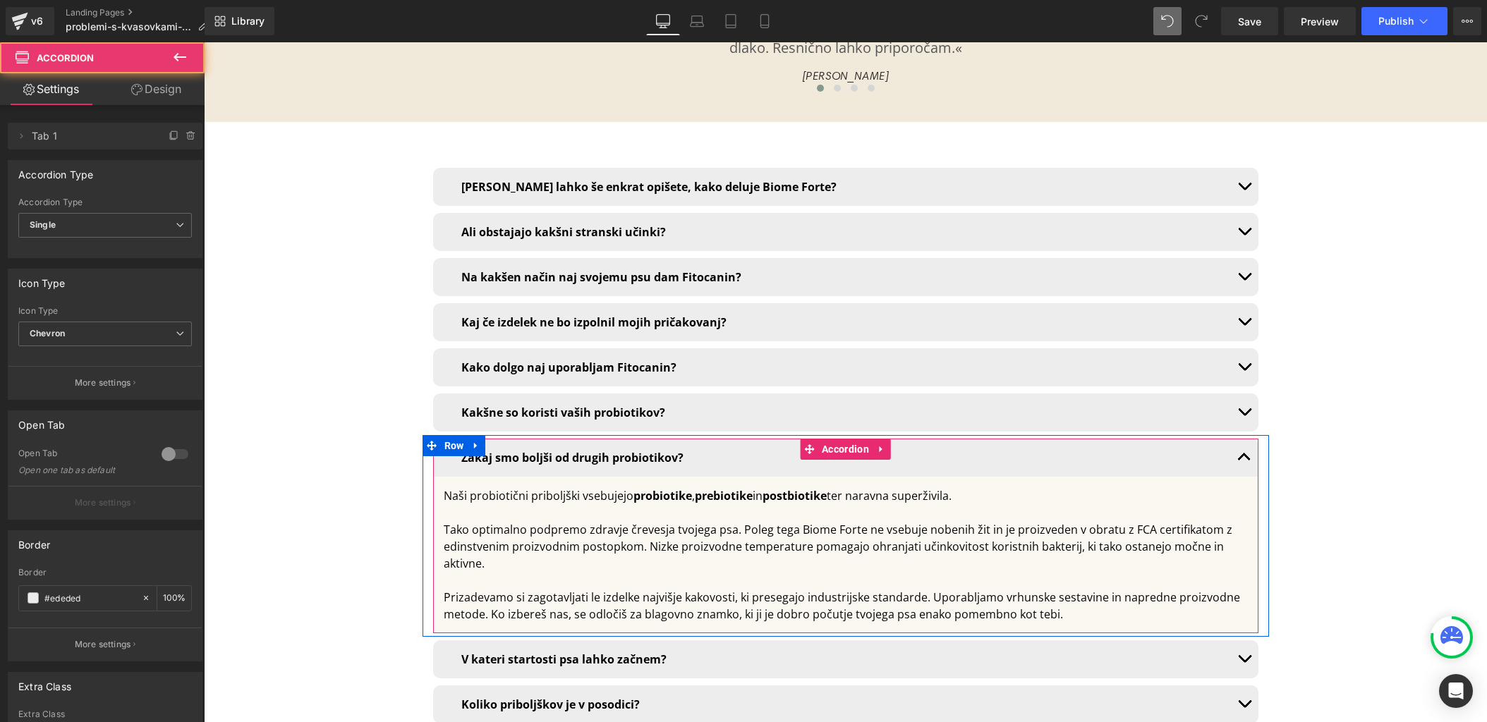
click at [1237, 439] on button "button" at bounding box center [1244, 458] width 28 height 38
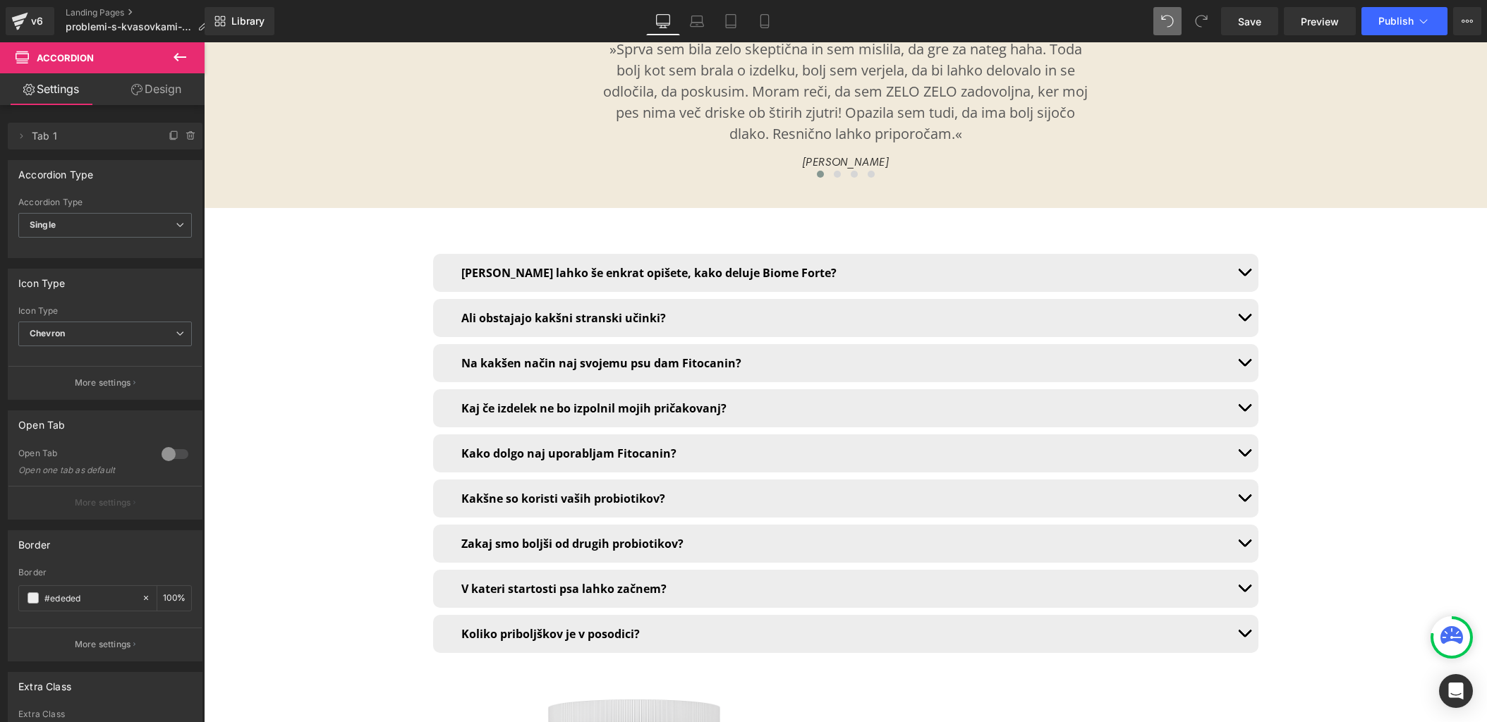
scroll to position [10026, 0]
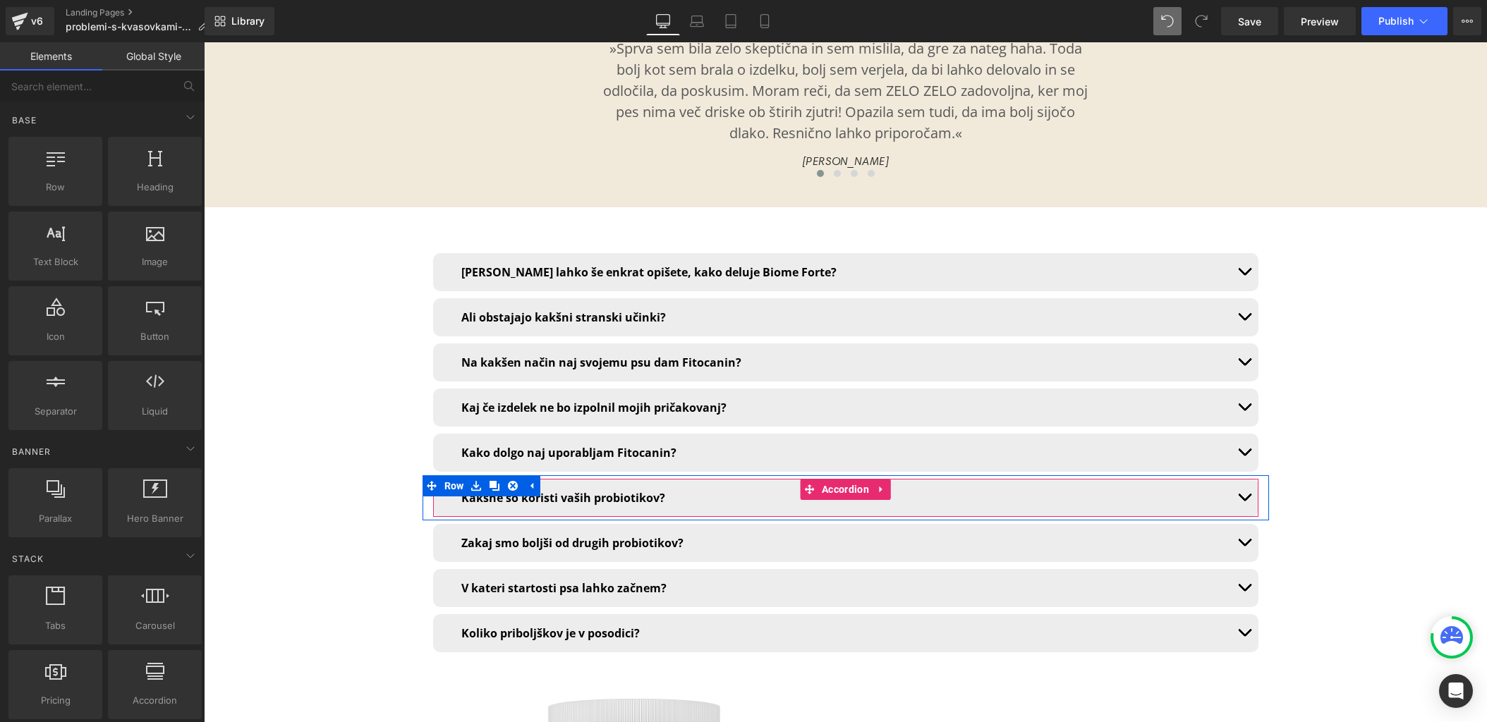
click at [1244, 479] on button "button" at bounding box center [1244, 498] width 28 height 38
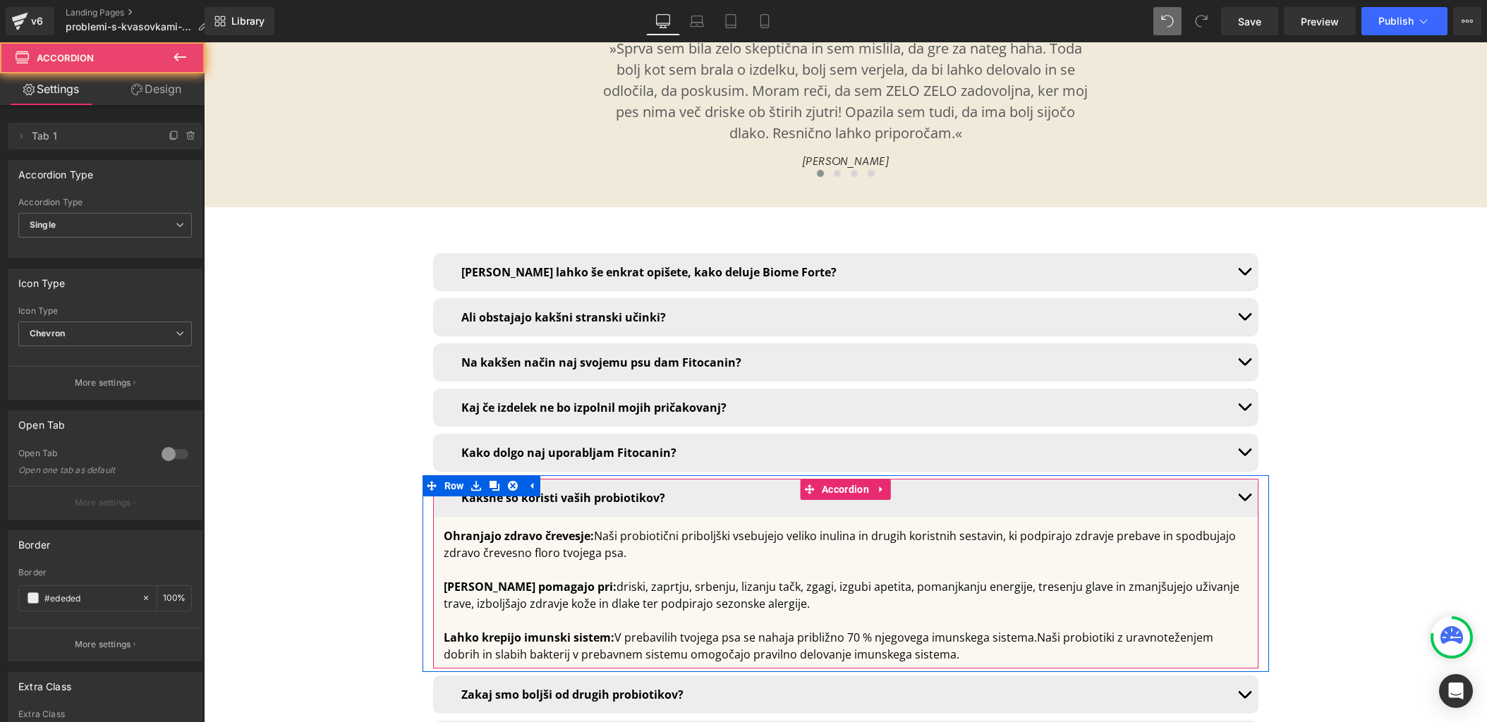
click at [1244, 479] on button "button" at bounding box center [1244, 498] width 28 height 38
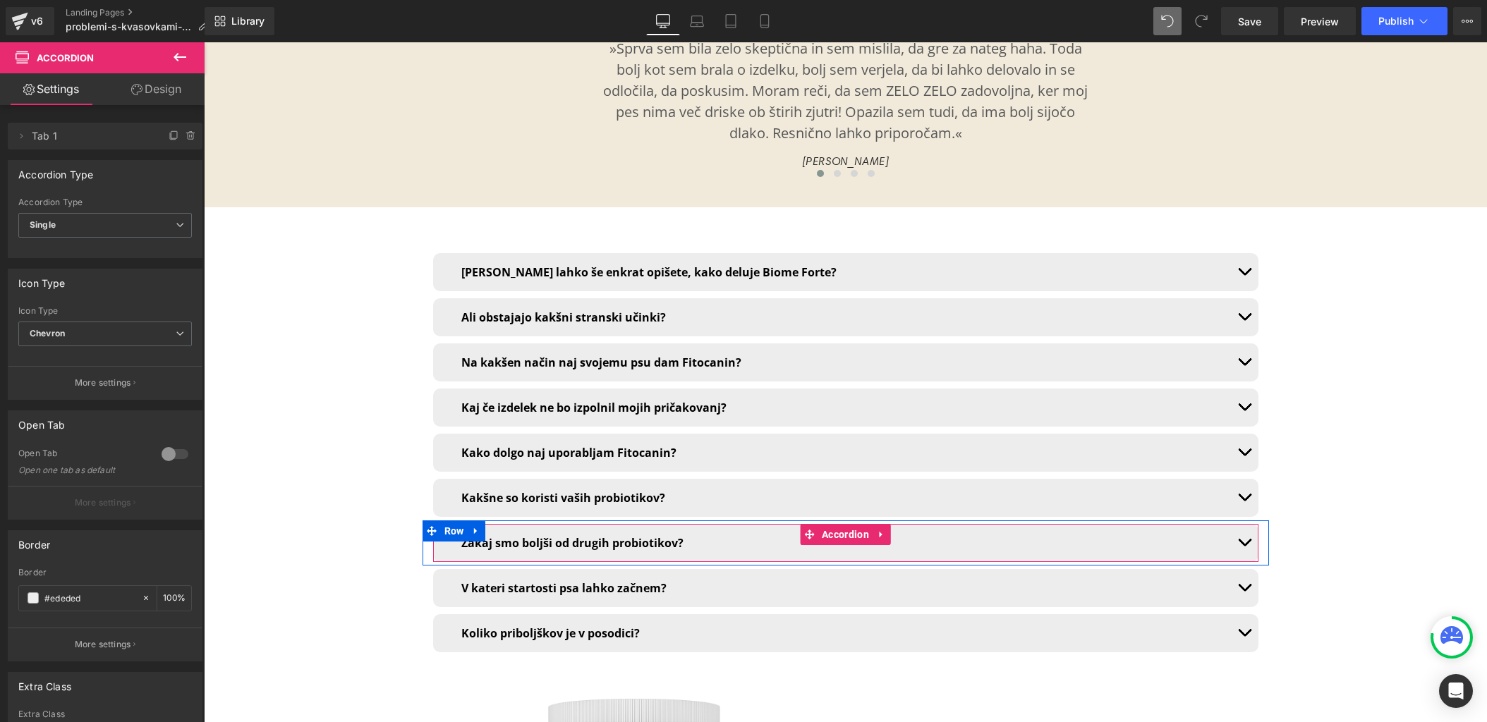
click at [1242, 524] on button "button" at bounding box center [1244, 543] width 28 height 38
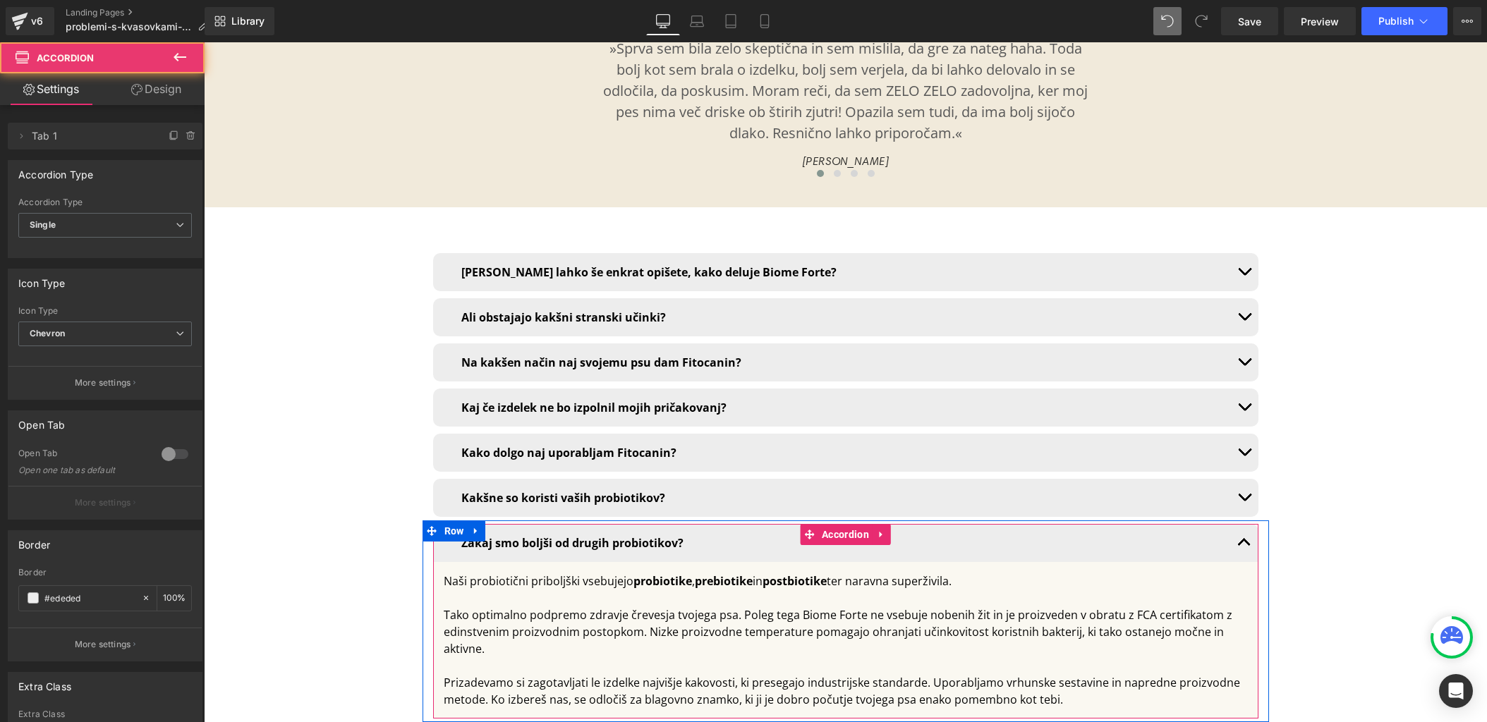
click at [1242, 524] on button "button" at bounding box center [1244, 543] width 28 height 38
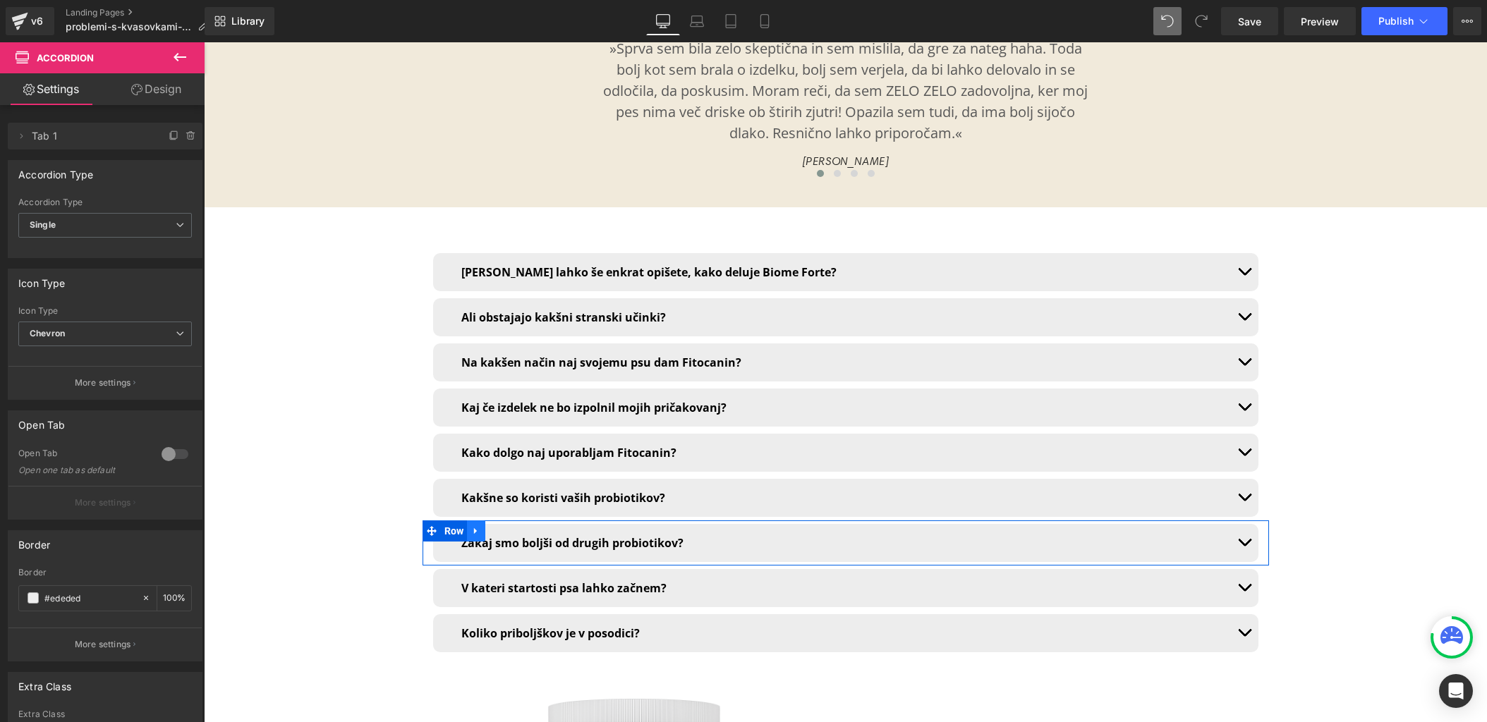
click at [480, 526] on icon at bounding box center [476, 531] width 10 height 11
click at [495, 526] on icon at bounding box center [495, 531] width 10 height 10
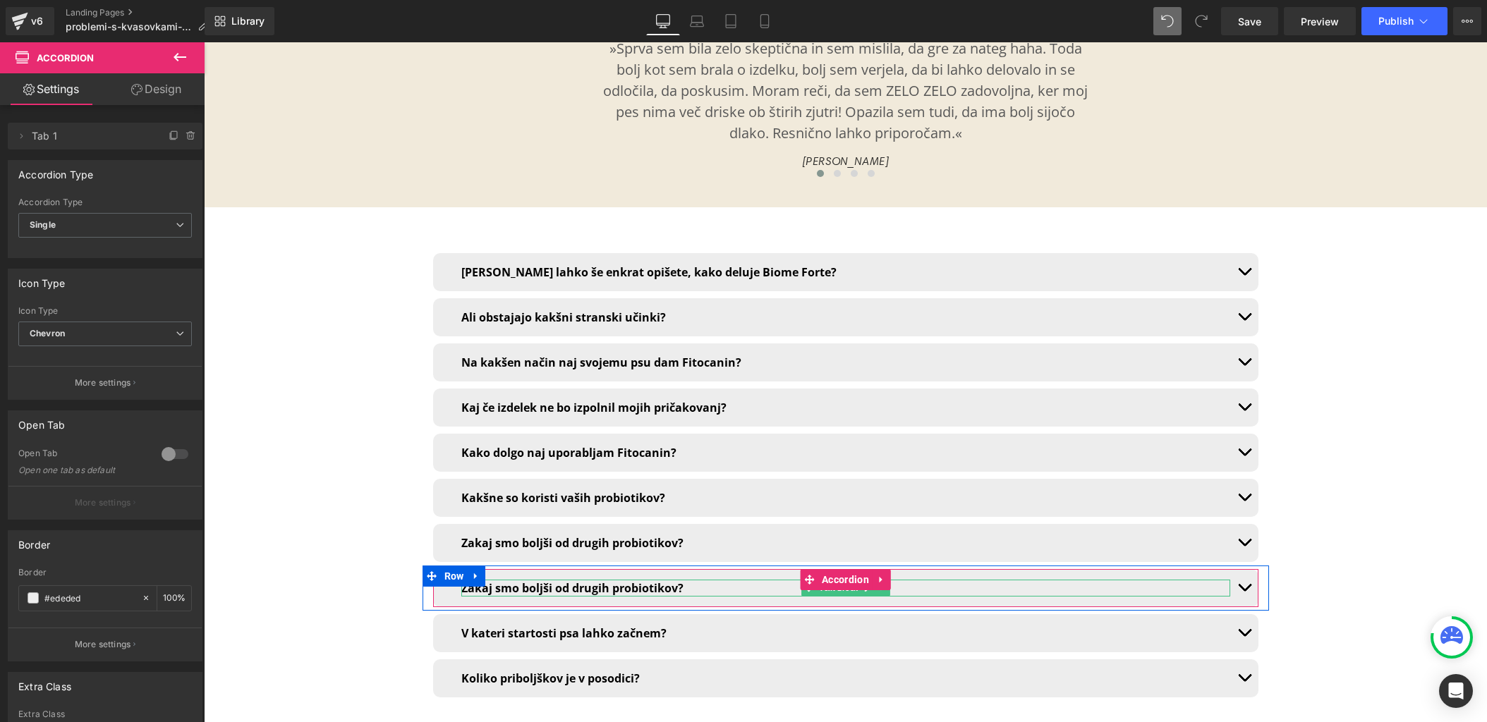
click at [535, 581] on b "Zakaj smo boljši od drugih probiotikov?" at bounding box center [572, 589] width 222 height 16
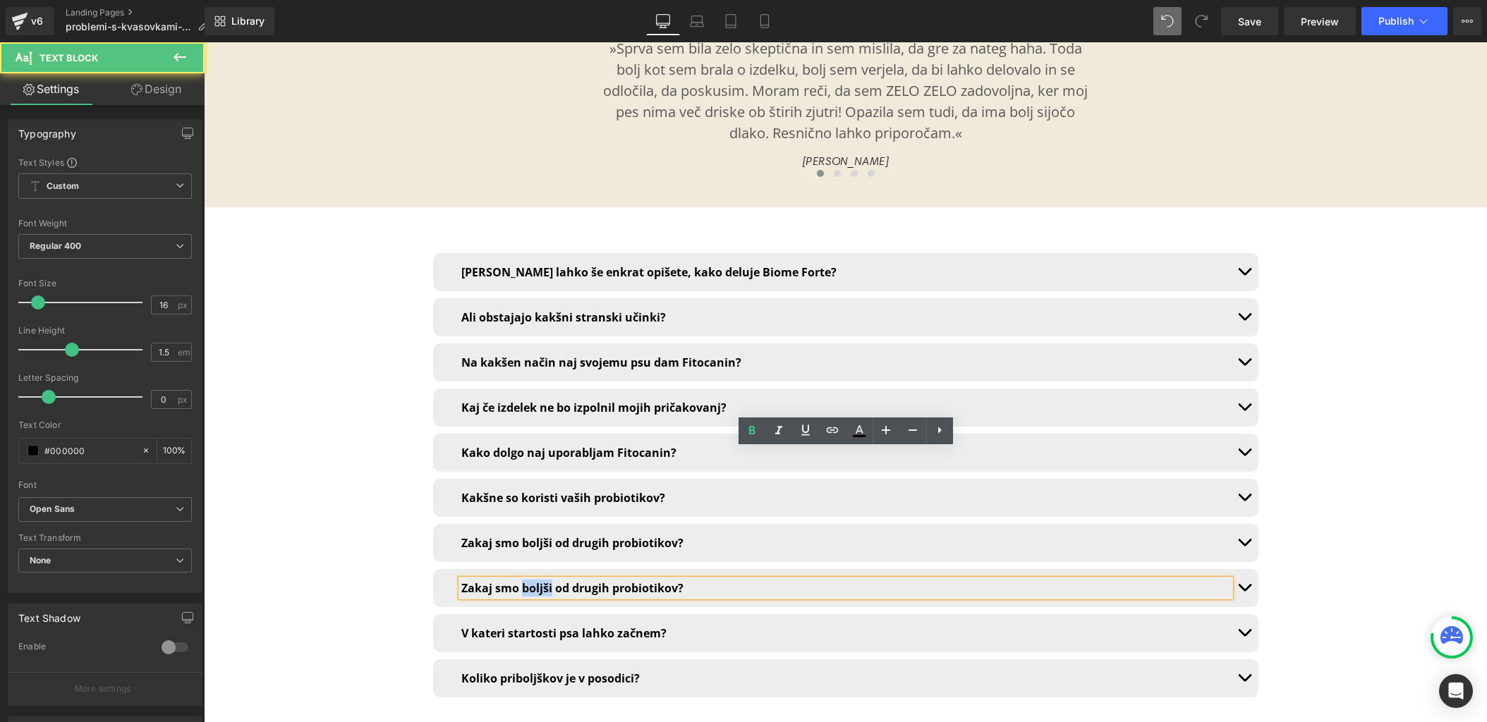
click at [535, 581] on b "Zakaj smo boljši od drugih probiotikov?" at bounding box center [572, 589] width 222 height 16
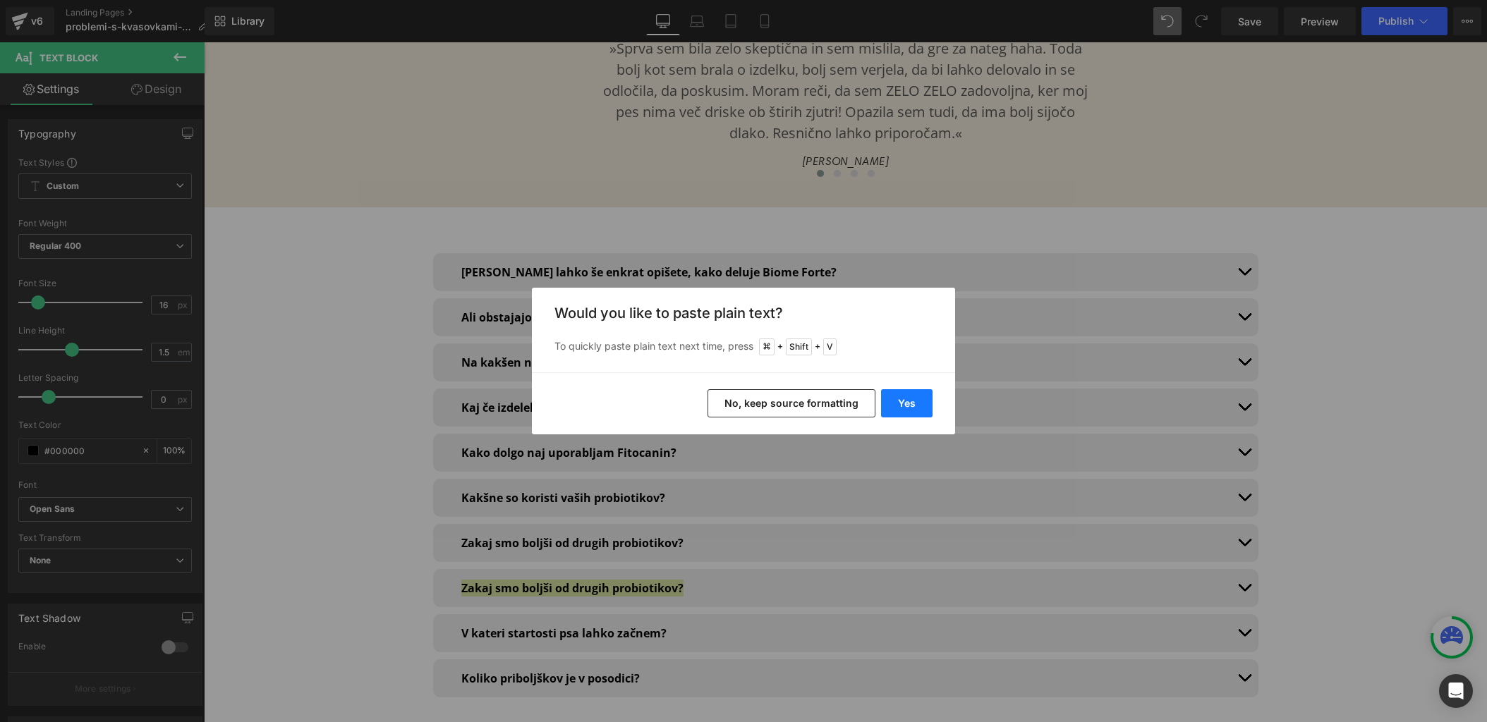
click at [895, 396] on button "Yes" at bounding box center [906, 403] width 51 height 28
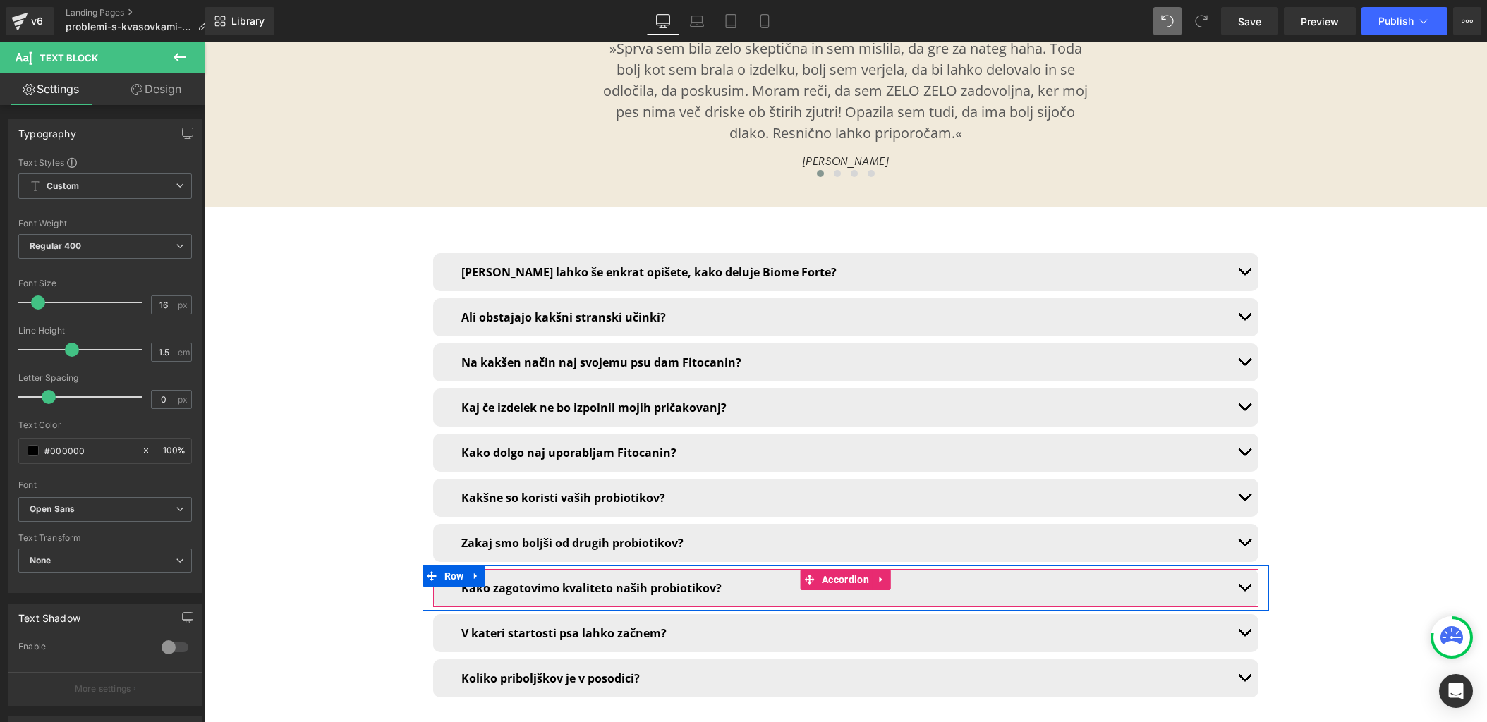
click at [1244, 591] on span "button" at bounding box center [1244, 591] width 0 height 0
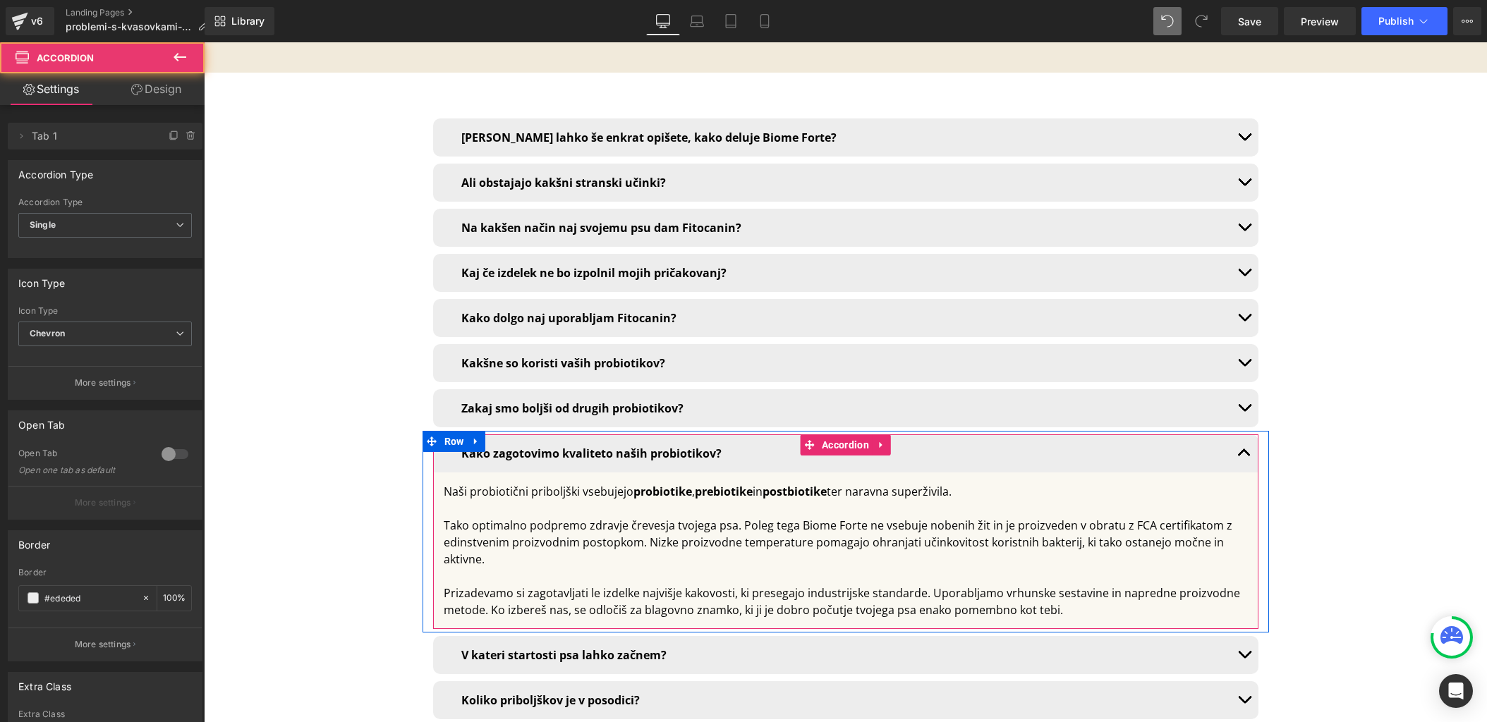
scroll to position [10162, 0]
click at [601, 516] on div "Tako optimalno podpremo zdravje črevesja tvojega psa. Poleg tega Biome Forte ne…" at bounding box center [846, 541] width 804 height 51
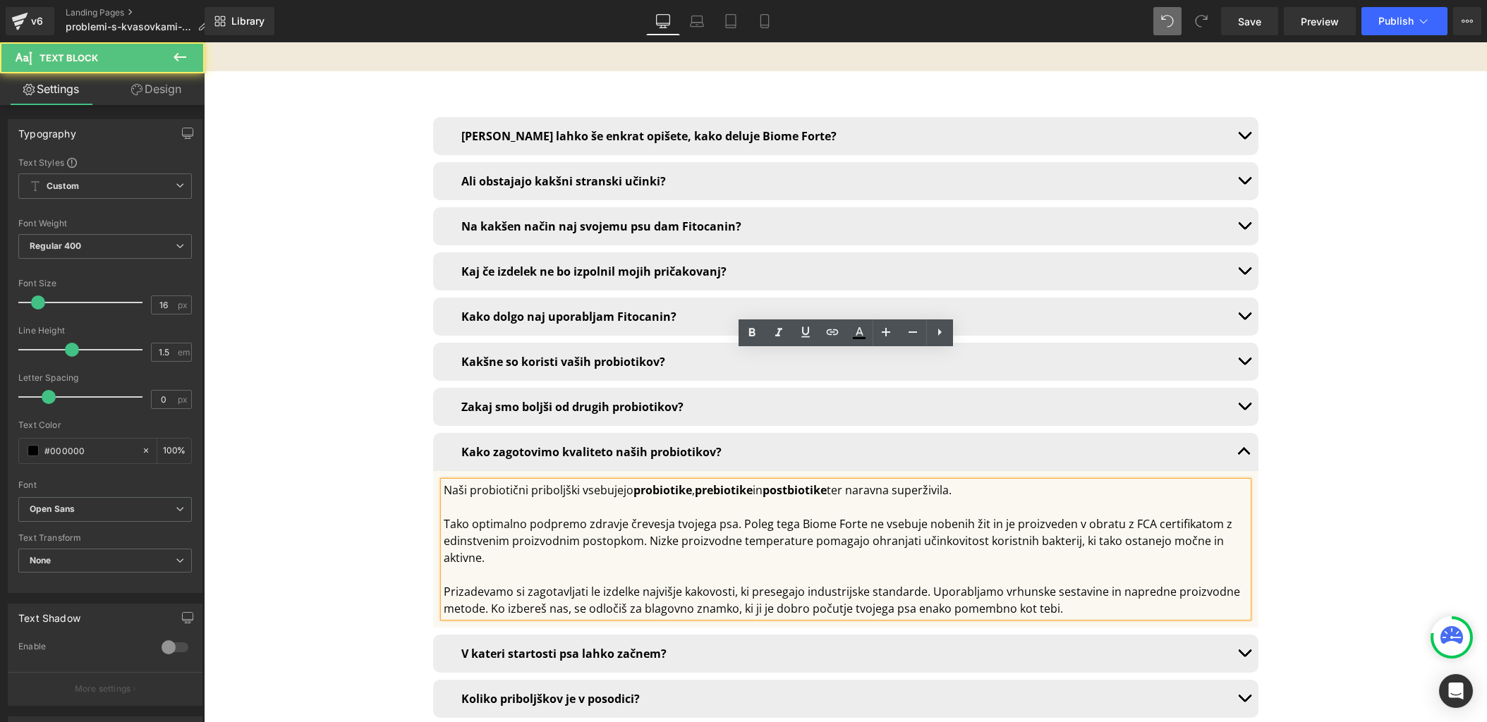
click at [734, 583] on div "Prizadevamo si zagotavljati le izdelke najvišje kakovosti, ki presegajo industr…" at bounding box center [846, 600] width 804 height 34
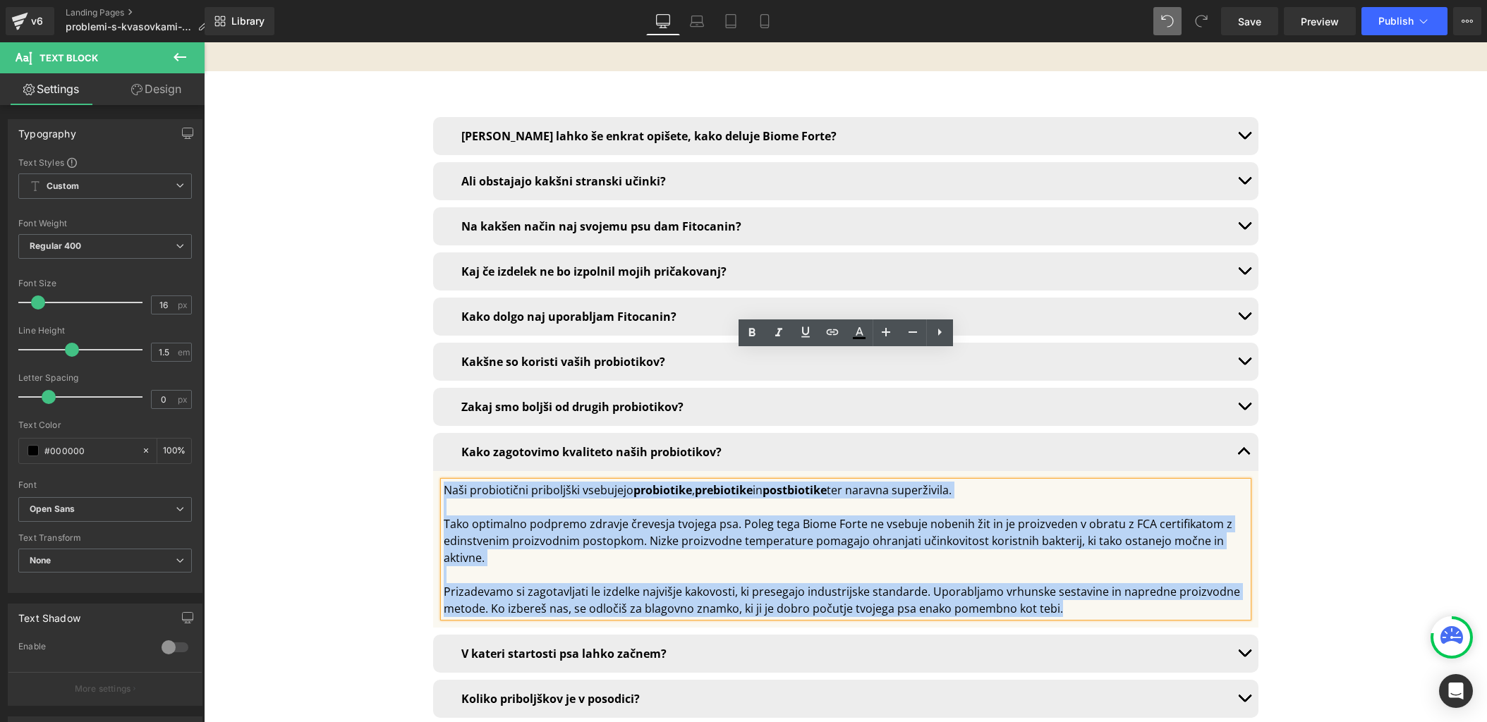
drag, startPoint x: 1088, startPoint y: 481, endPoint x: 444, endPoint y: 360, distance: 654.7
click at [444, 482] on div "Naši probiotični priboljški vsebujejo probiotike , prebiotike in postbiotike te…" at bounding box center [846, 549] width 804 height 135
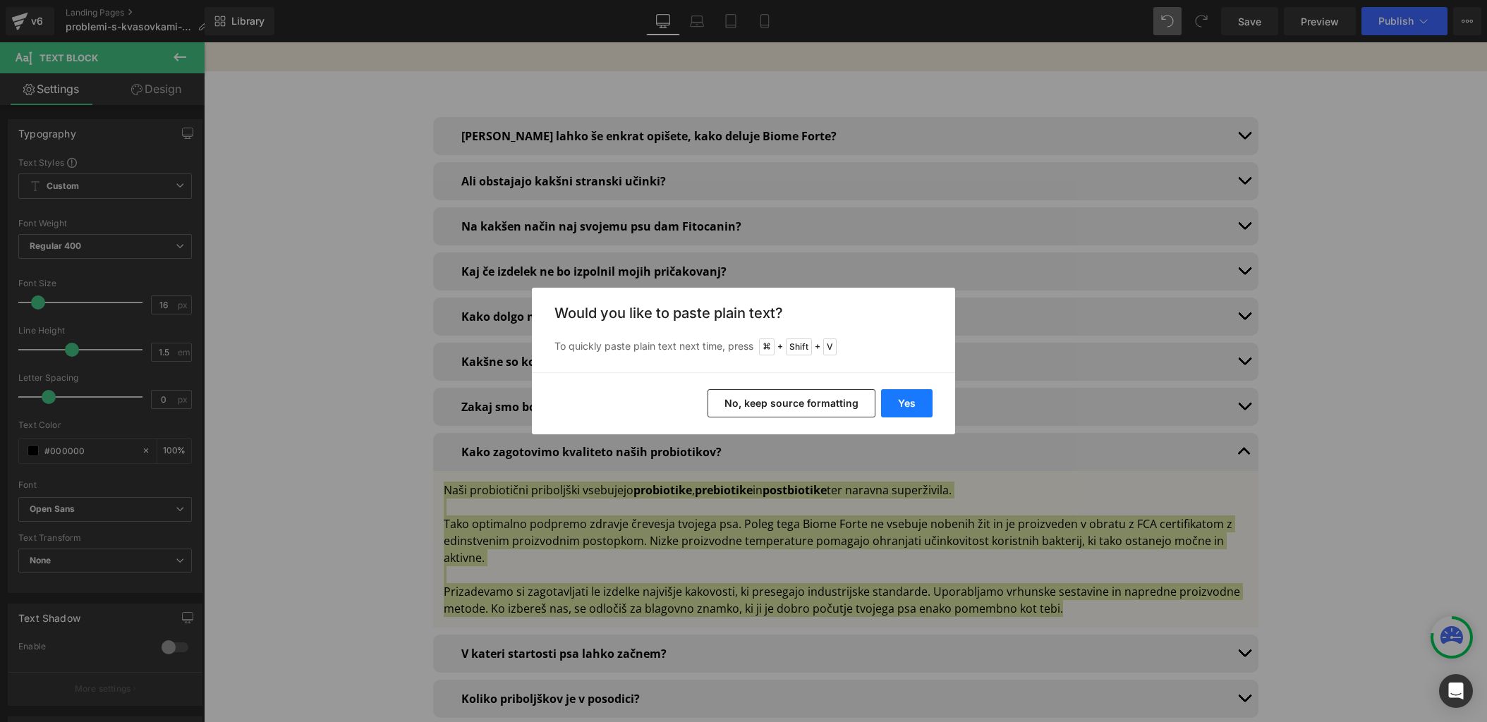
click at [916, 404] on button "Yes" at bounding box center [906, 403] width 51 height 28
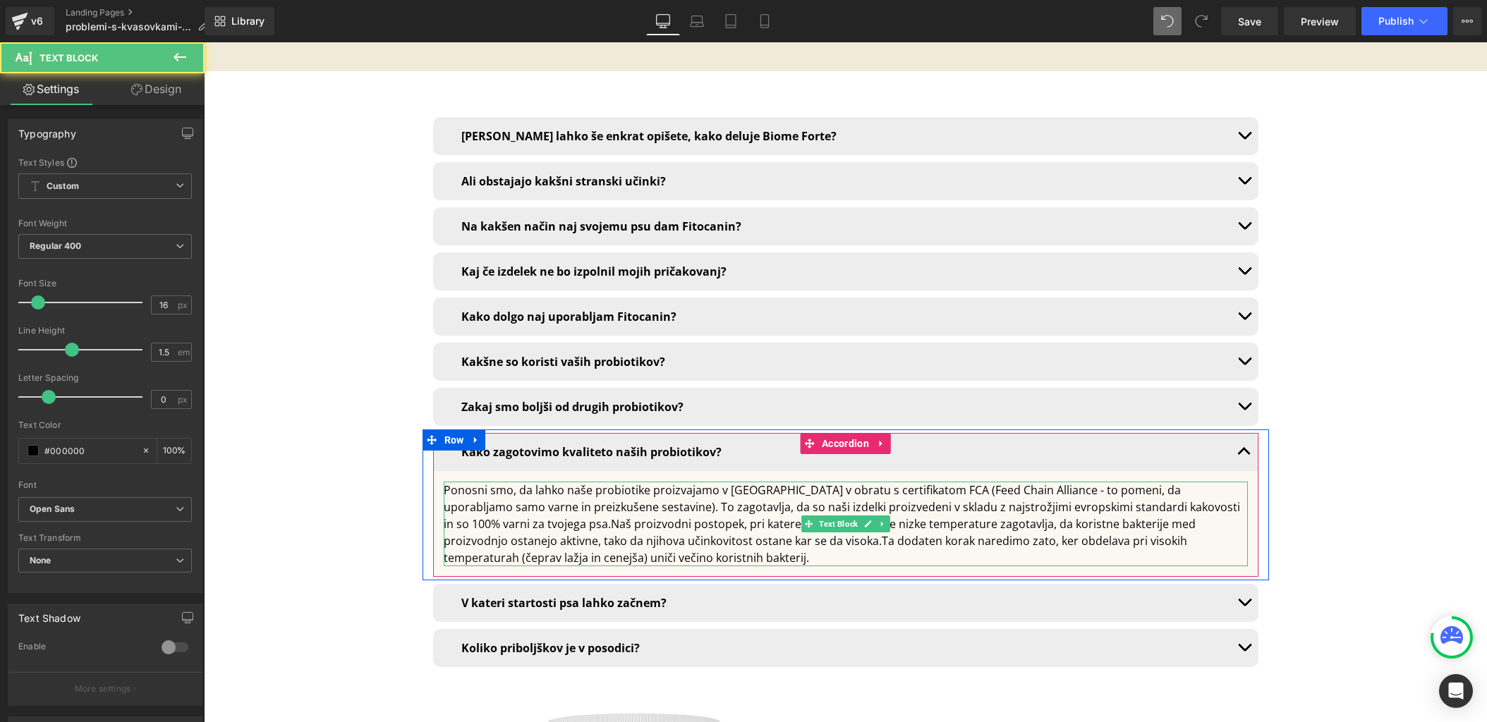
click at [1024, 482] on div "Ponosni smo, da lahko naše probiotike proizvajamo v Belgiji v obratu s certifik…" at bounding box center [846, 524] width 804 height 85
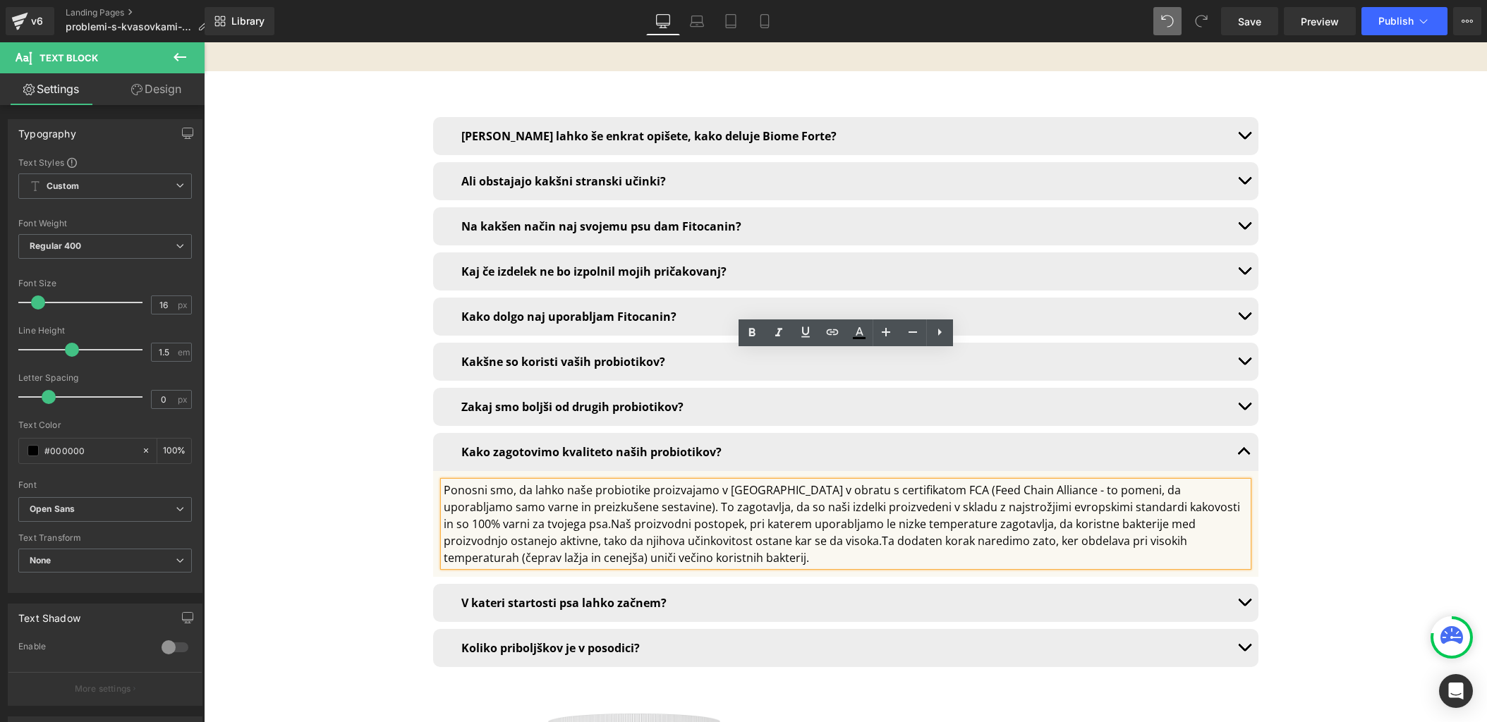
click at [468, 482] on div "Ponosni smo, da lahko naše probiotike proizvajamo v Belgiji v obratu s certifik…" at bounding box center [846, 524] width 804 height 85
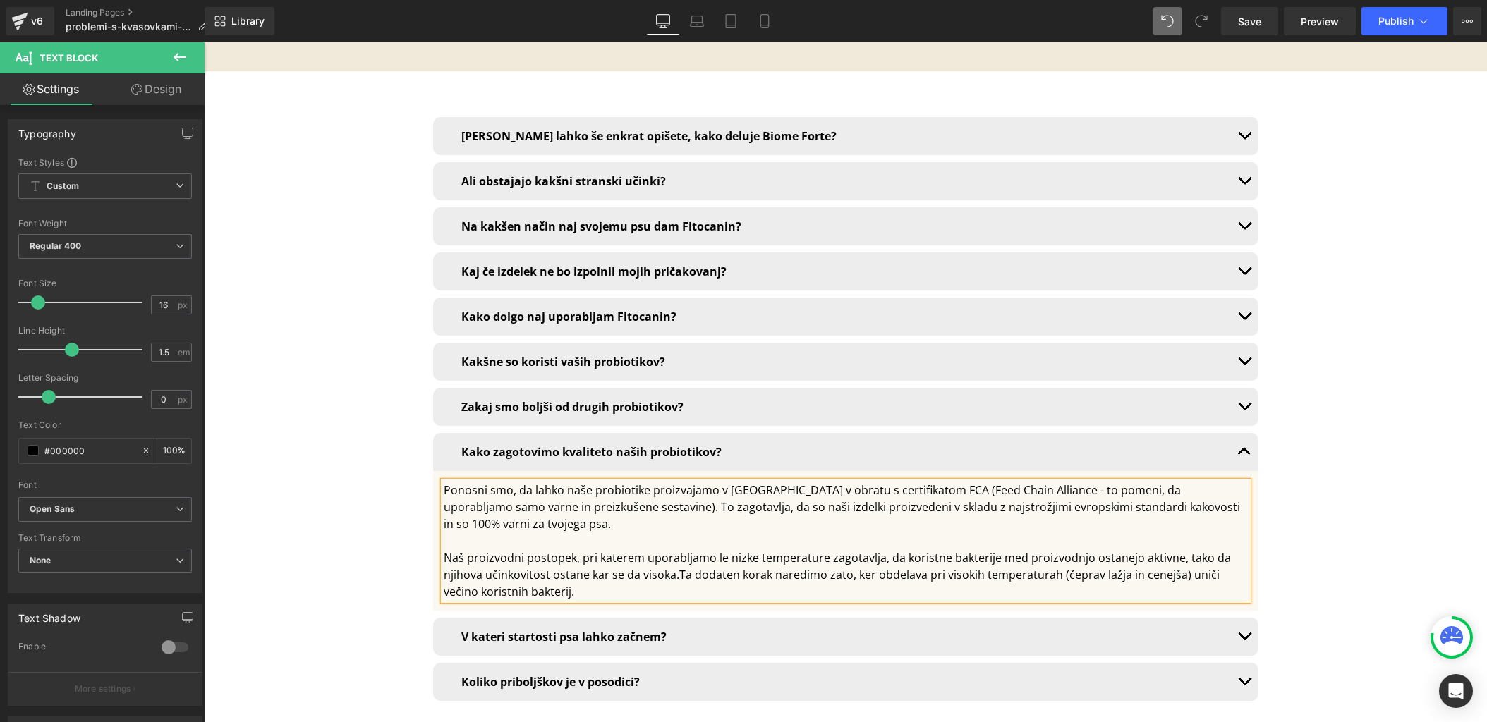
click at [675, 550] on div "Naš proizvodni postopek, pri katerem uporabljamo le nizke temperature zagotavlj…" at bounding box center [846, 575] width 804 height 51
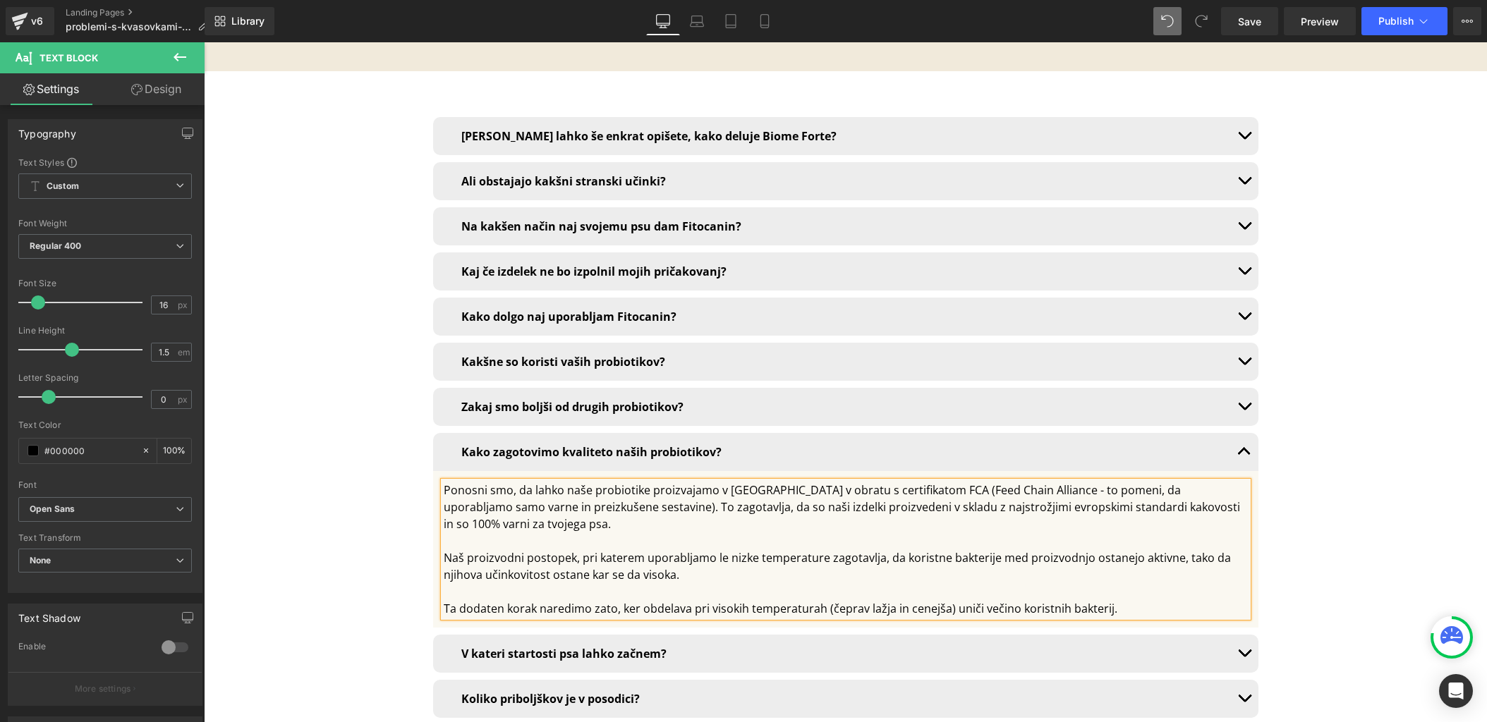
scroll to position [10208, 0]
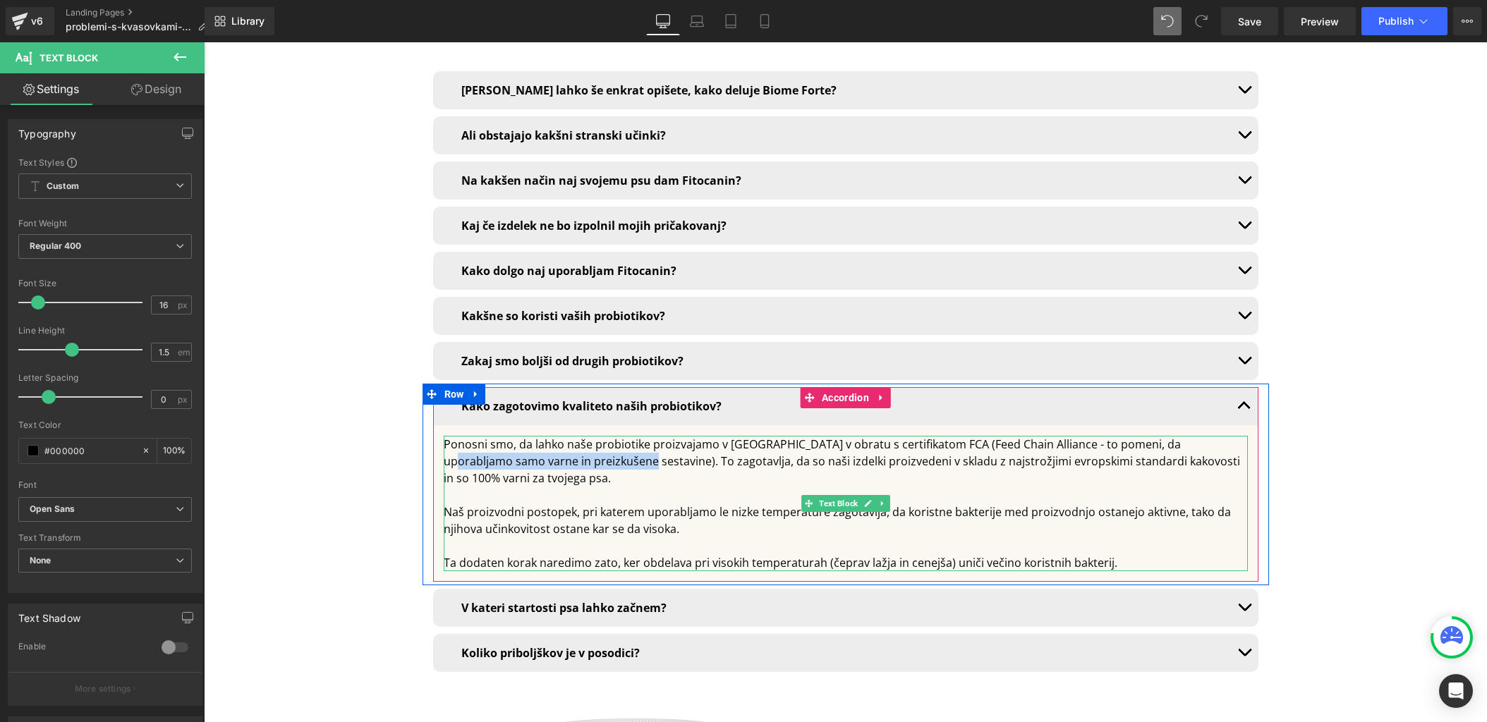
drag, startPoint x: 1166, startPoint y: 317, endPoint x: 559, endPoint y: 329, distance: 606.8
click at [559, 436] on div "Ponosni smo, da lahko naše probiotike proizvajamo v Belgiji v obratu s certifik…" at bounding box center [846, 461] width 804 height 51
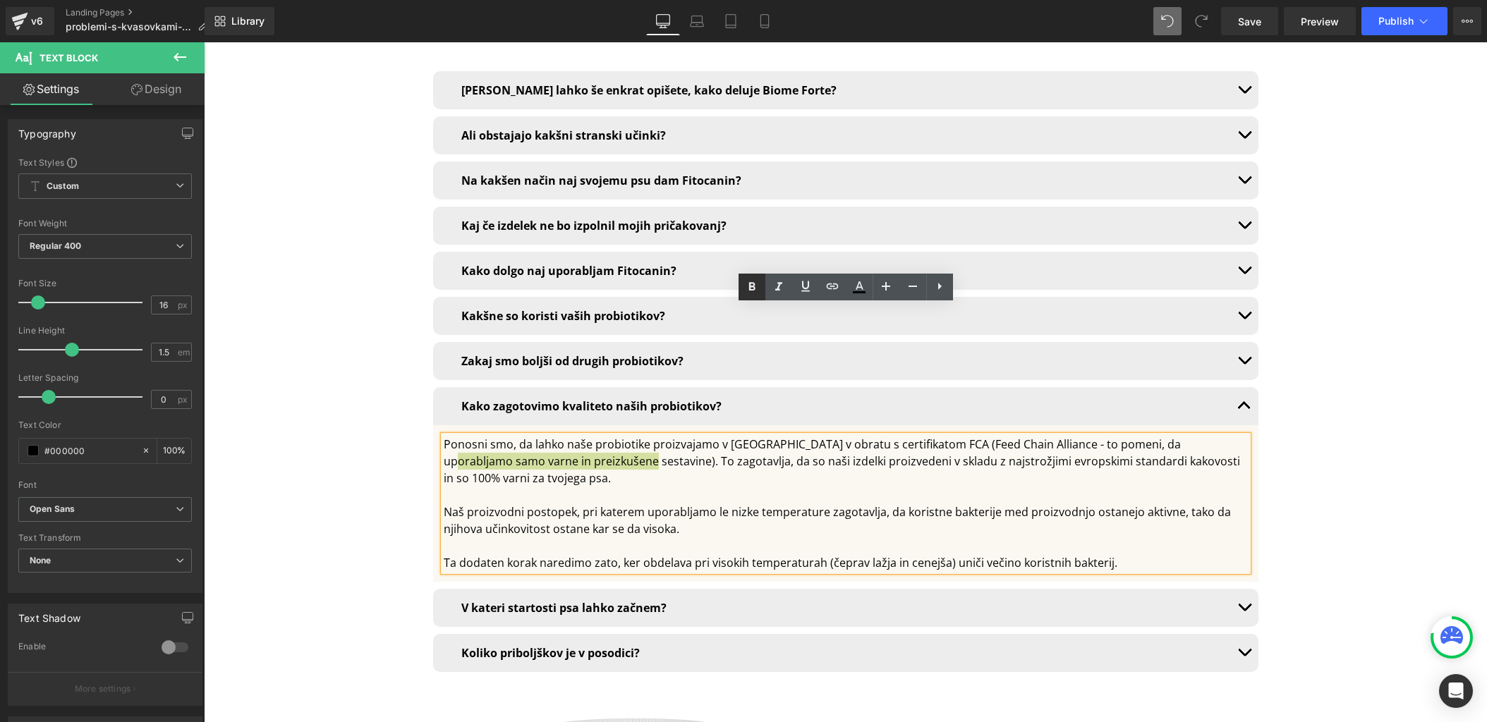
click at [756, 283] on icon at bounding box center [752, 287] width 17 height 17
drag, startPoint x: 1121, startPoint y: 328, endPoint x: 459, endPoint y: 347, distance: 662.0
click at [459, 436] on div "Ponosni smo, da lahko naše probiotike proizvajamo v Belgiji v obratu s certifik…" at bounding box center [846, 461] width 804 height 51
click at [751, 279] on icon at bounding box center [752, 287] width 17 height 17
drag, startPoint x: 714, startPoint y: 384, endPoint x: 822, endPoint y: 378, distance: 108.1
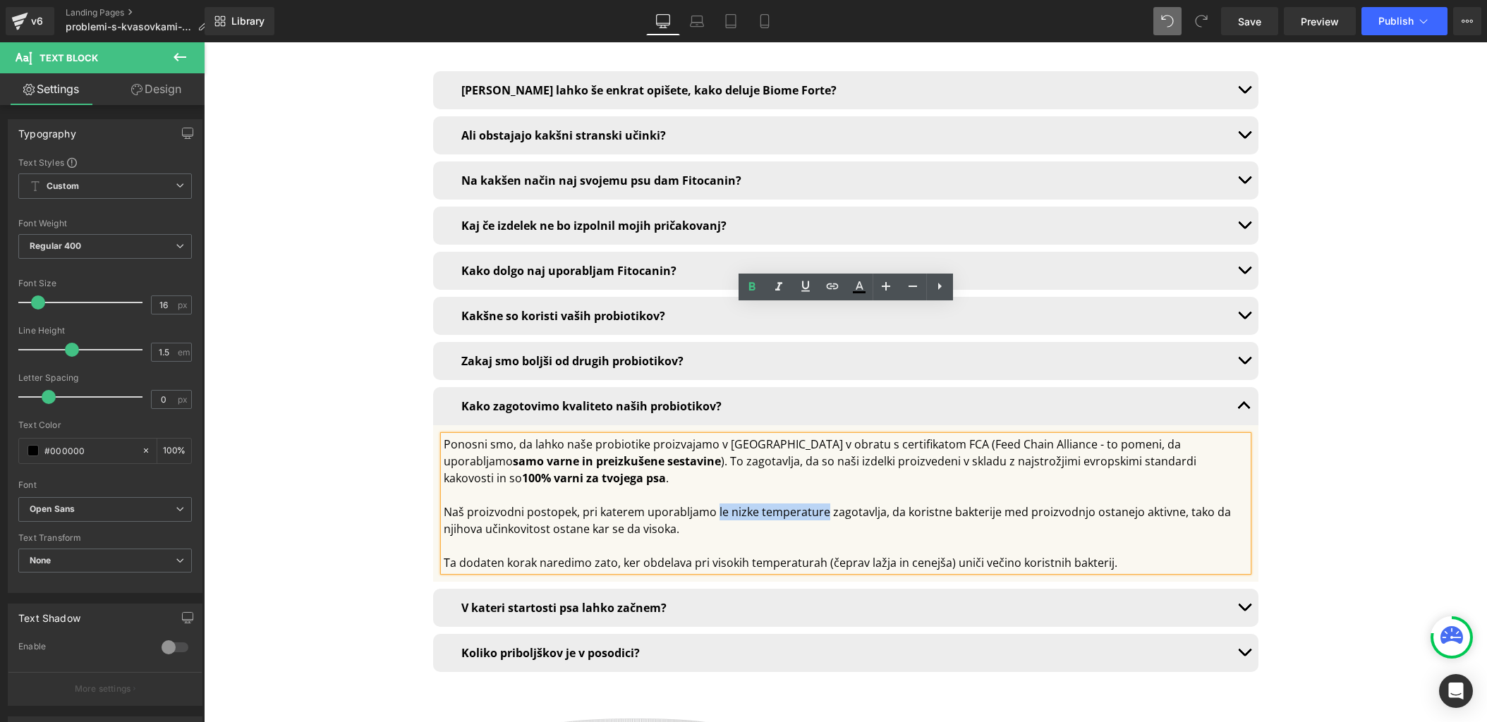
click at [822, 504] on div "Naš proizvodni postopek, pri katerem uporabljamo le nizke temperature zagotavlj…" at bounding box center [846, 521] width 804 height 34
click at [745, 290] on icon at bounding box center [752, 287] width 17 height 17
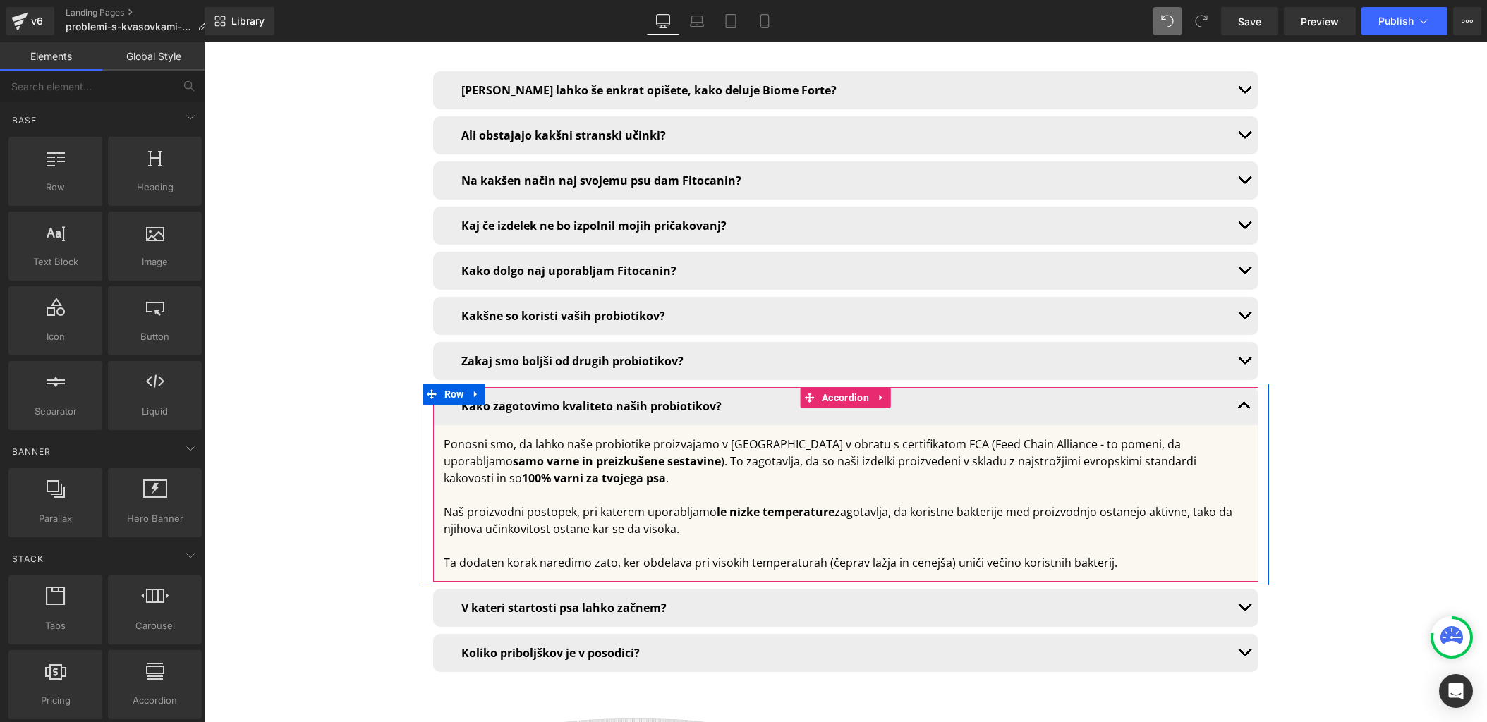
click at [1237, 387] on button "button" at bounding box center [1244, 406] width 28 height 38
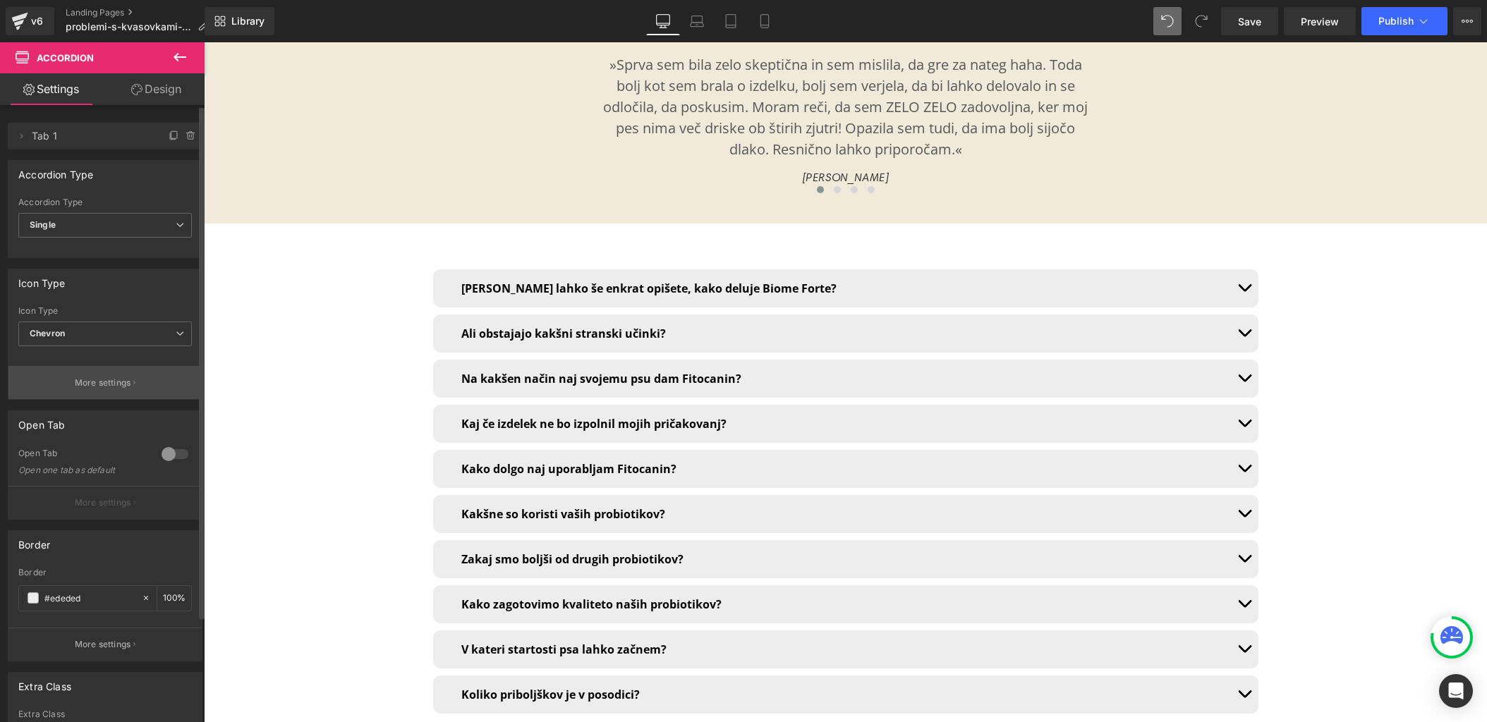
scroll to position [10007, 0]
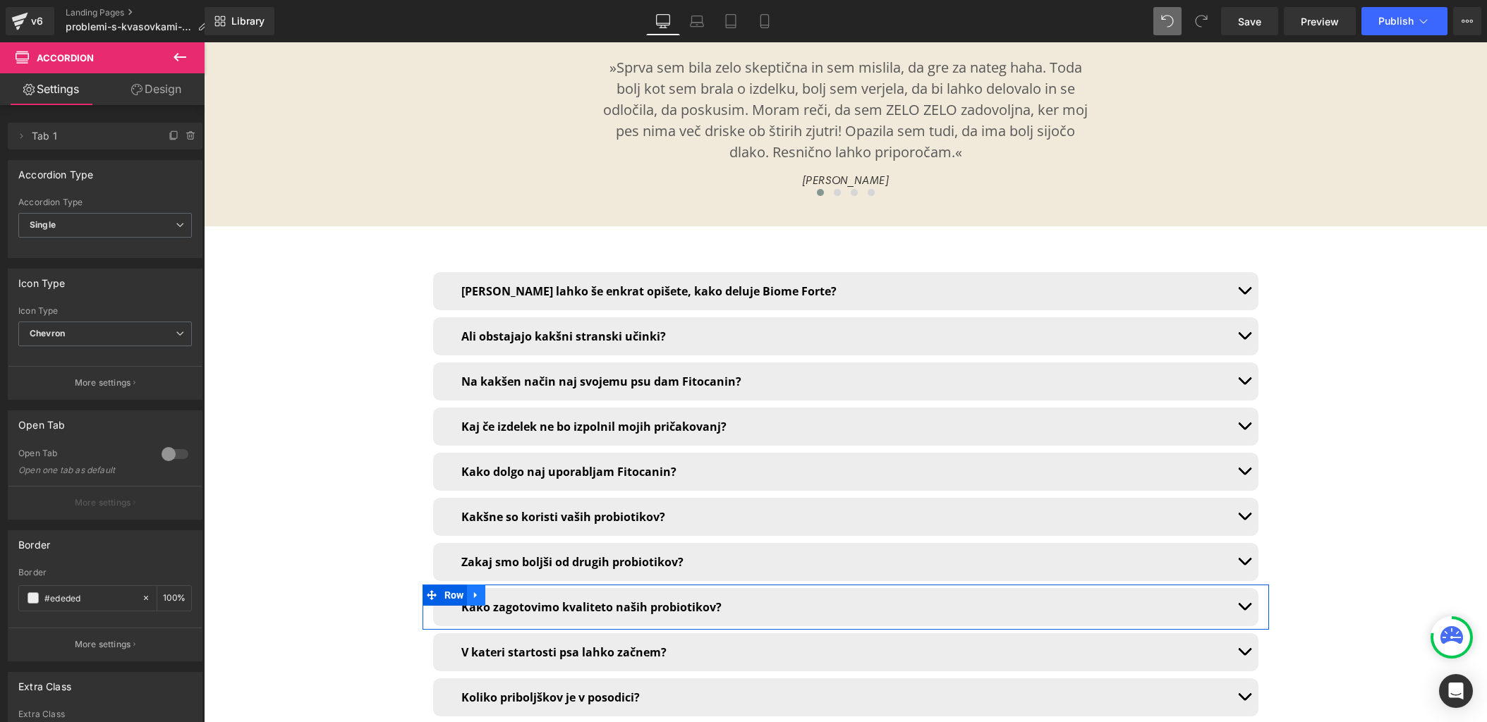
click at [481, 585] on link at bounding box center [476, 595] width 18 height 21
click at [494, 590] on icon at bounding box center [495, 595] width 10 height 10
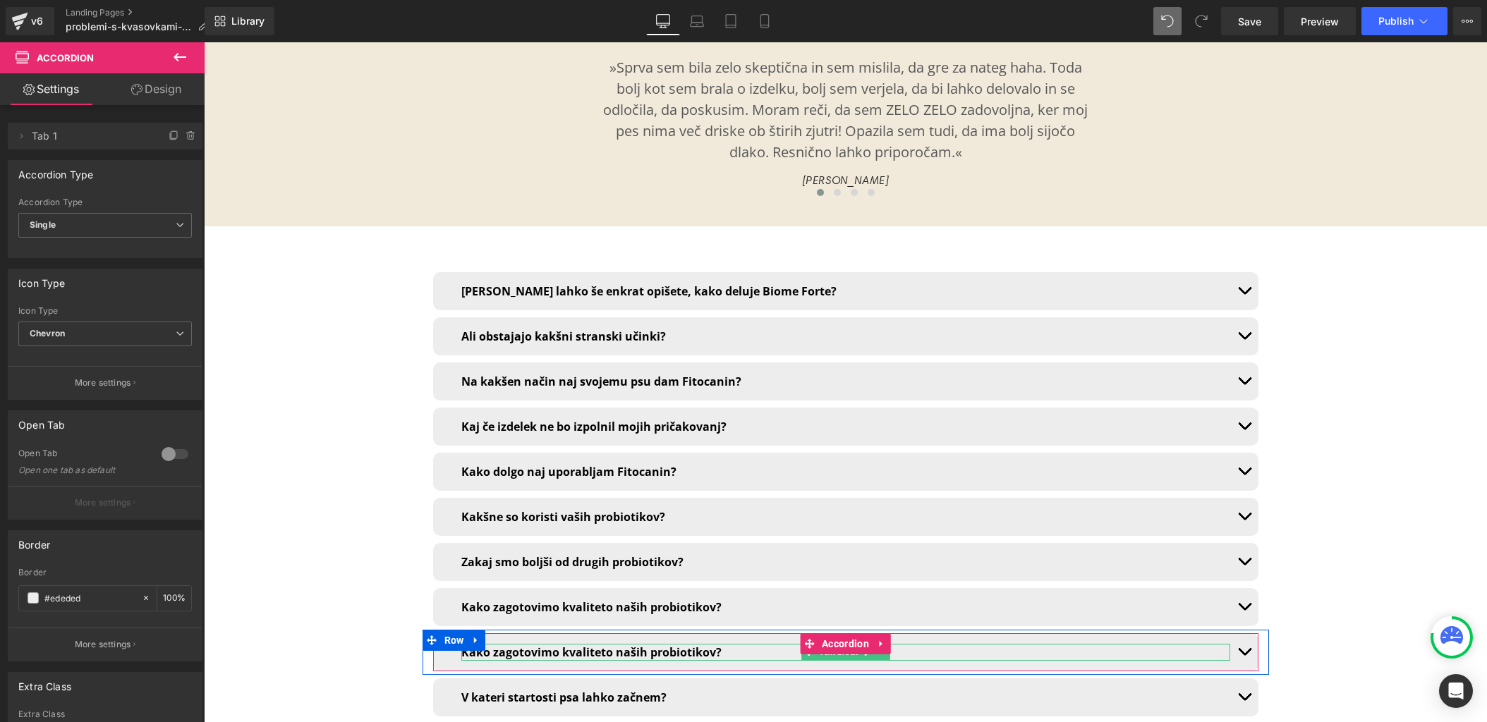
click at [490, 645] on b "Kako zagotovimo kvaliteto naših probiotikov?" at bounding box center [591, 653] width 260 height 16
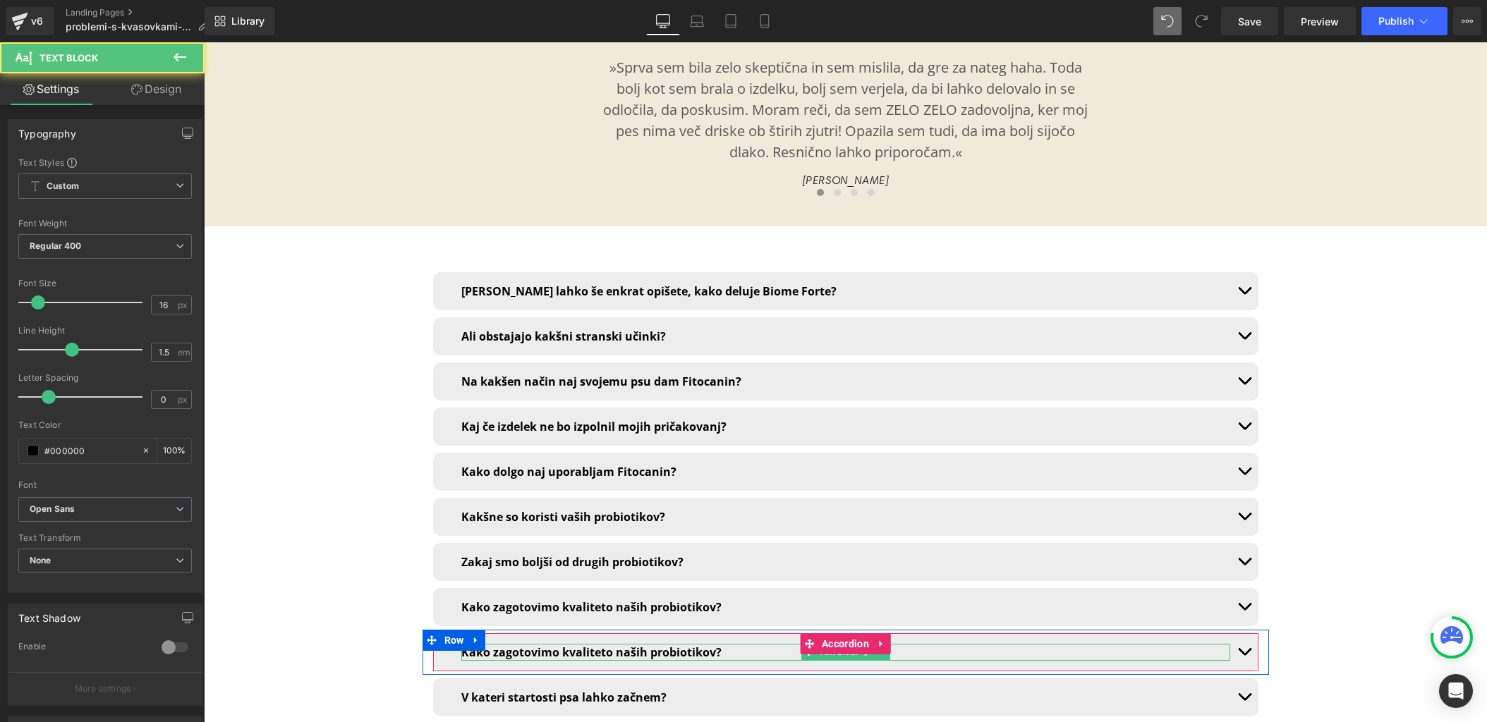
click at [523, 645] on b "Kako zagotovimo kvaliteto naših probiotikov?" at bounding box center [591, 653] width 260 height 16
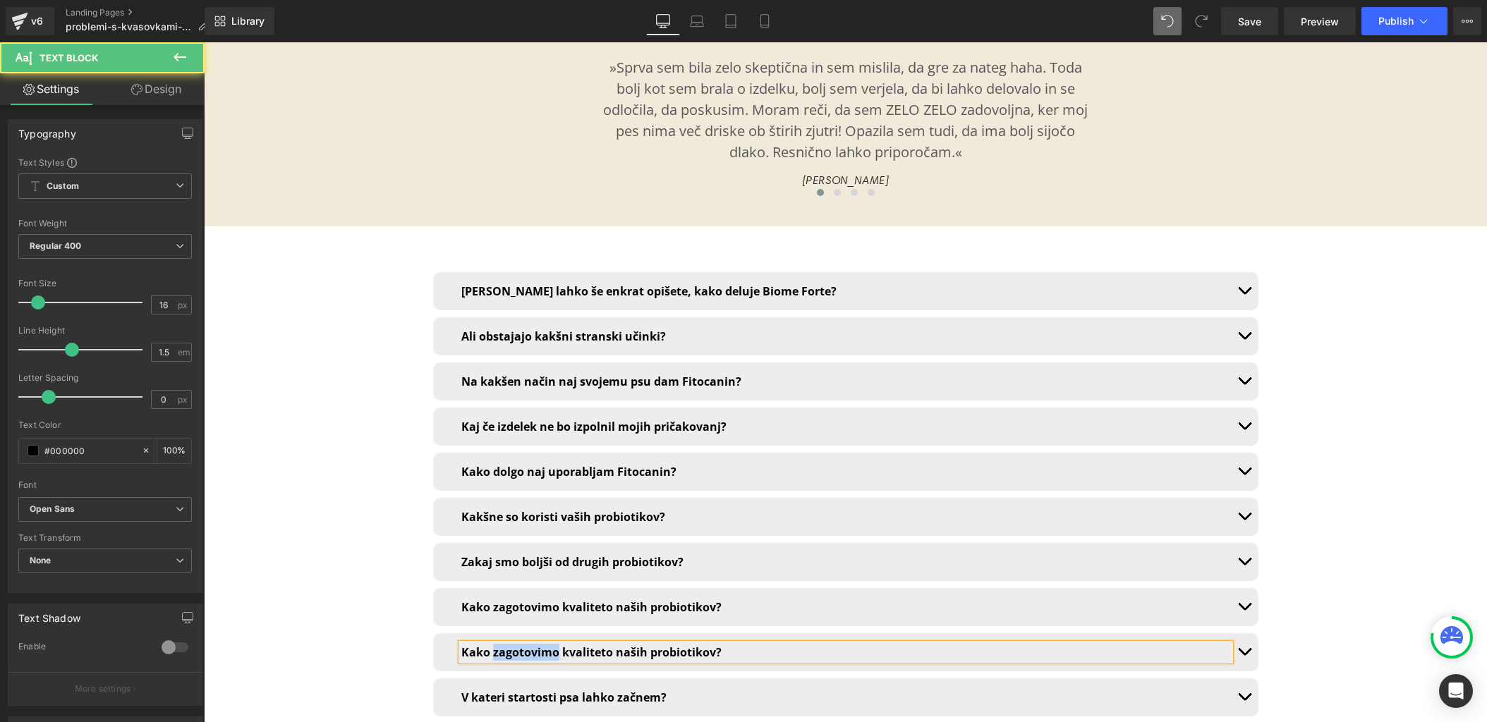
click at [523, 645] on b "Kako zagotovimo kvaliteto naših probiotikov?" at bounding box center [591, 653] width 260 height 16
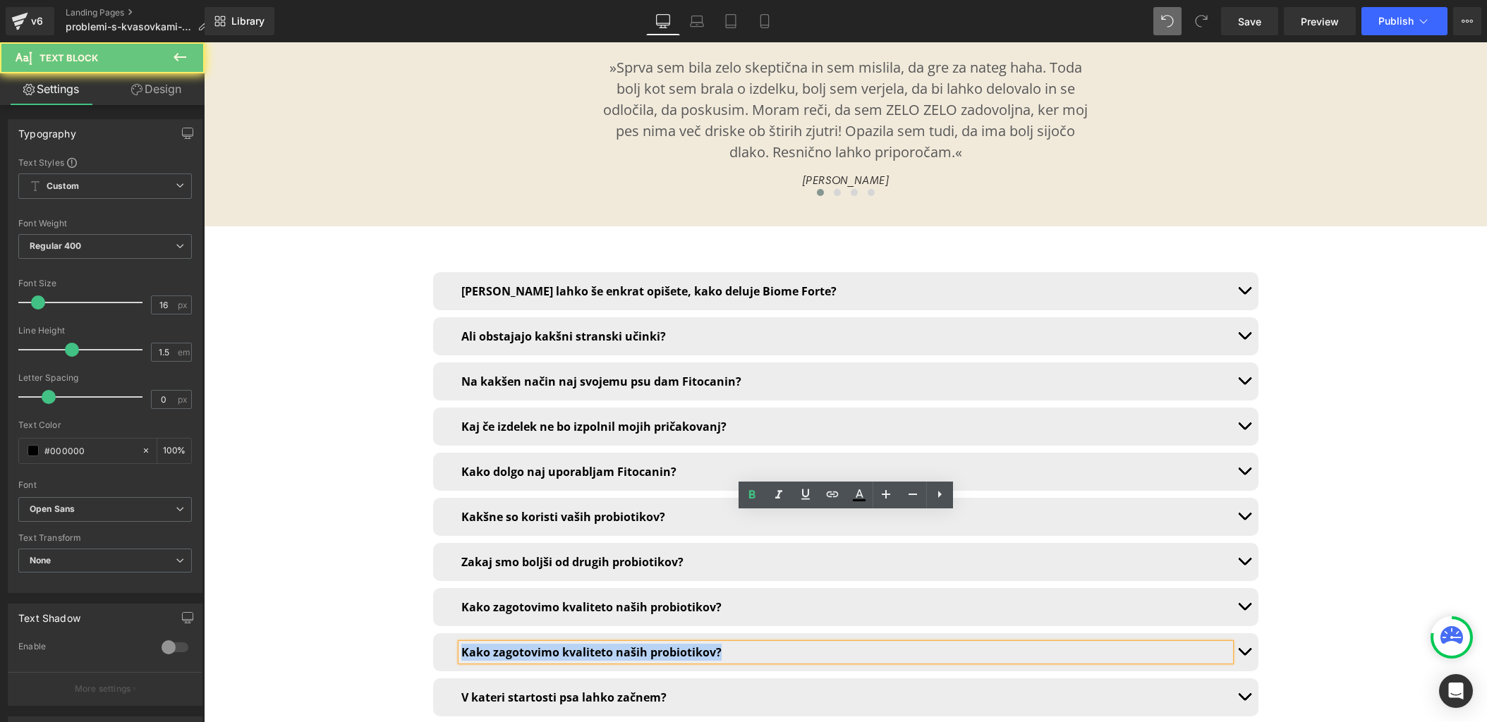
click at [523, 645] on b "Kako zagotovimo kvaliteto naših probiotikov?" at bounding box center [591, 653] width 260 height 16
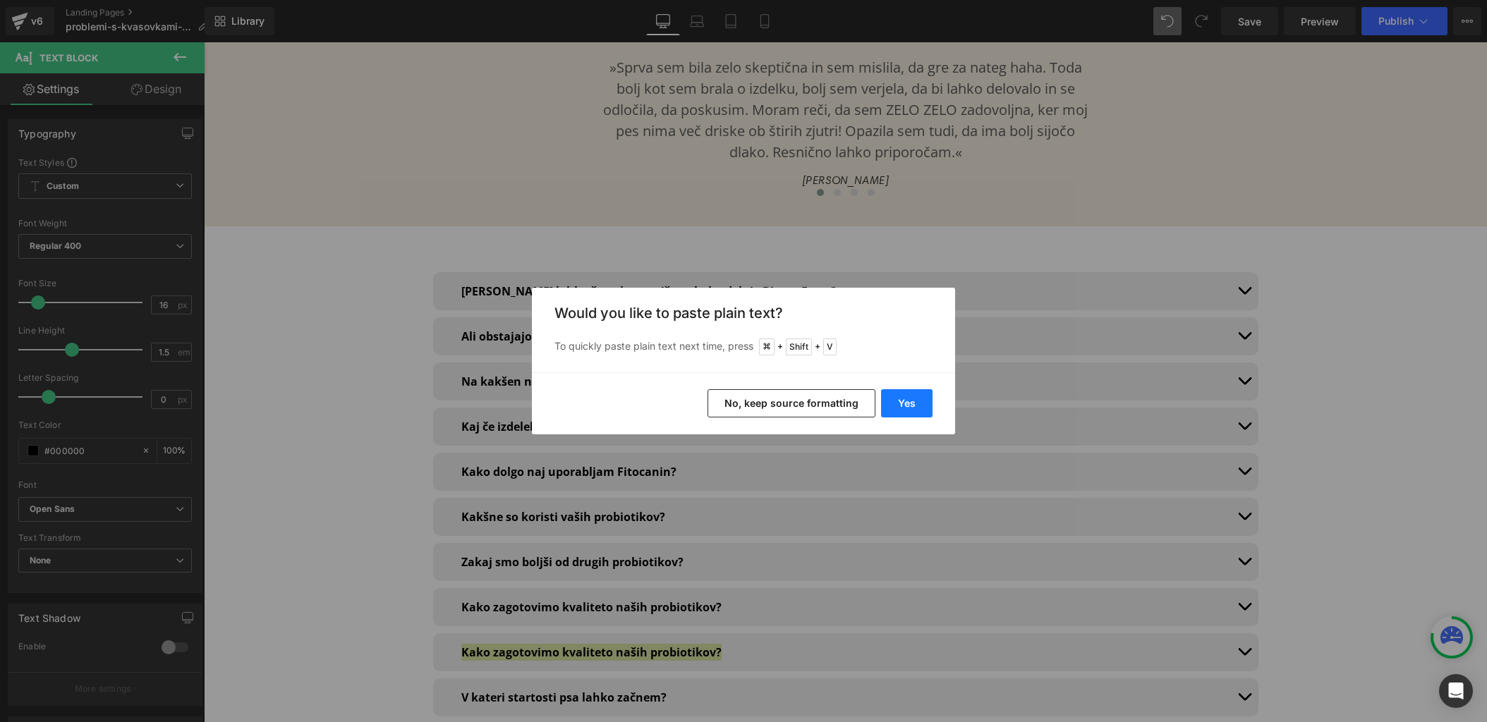
click at [904, 405] on button "Yes" at bounding box center [906, 403] width 51 height 28
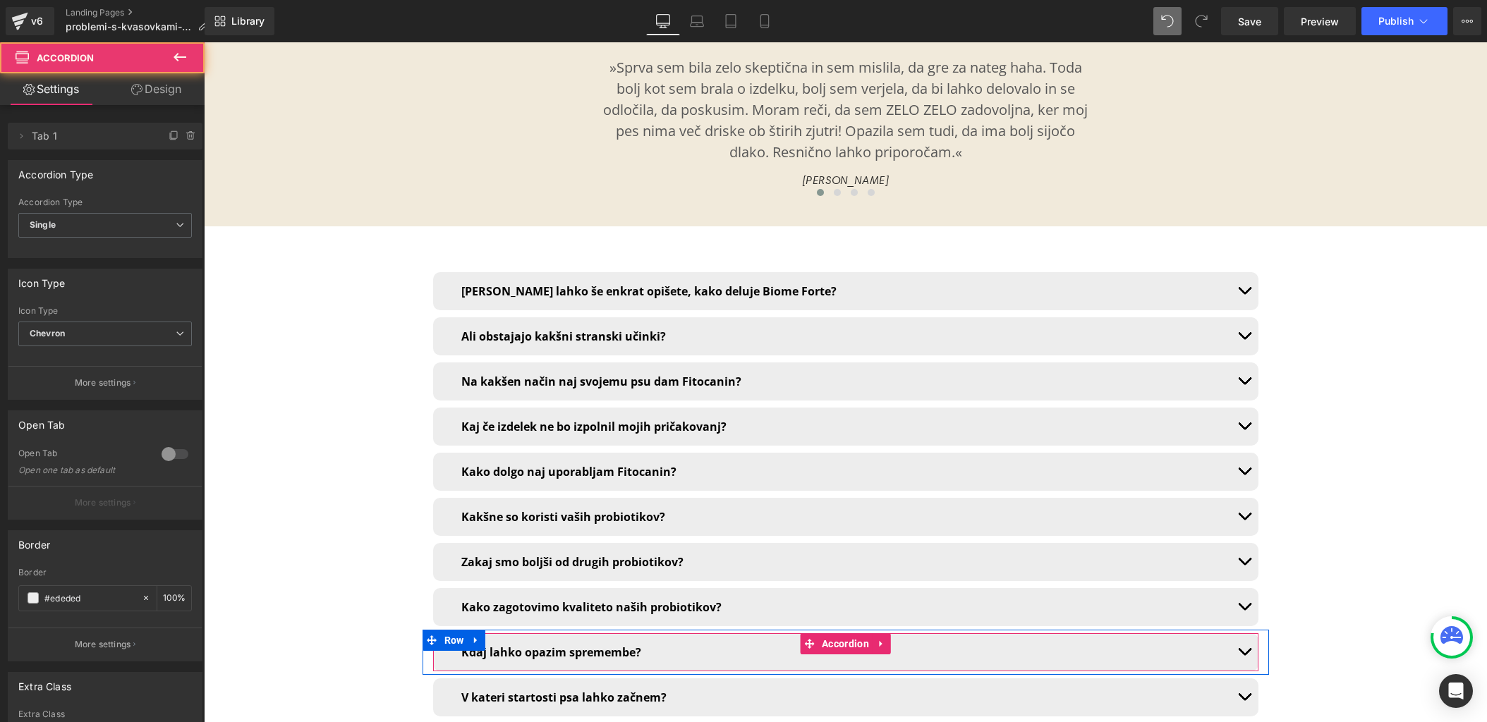
click at [1247, 633] on button "button" at bounding box center [1244, 652] width 28 height 38
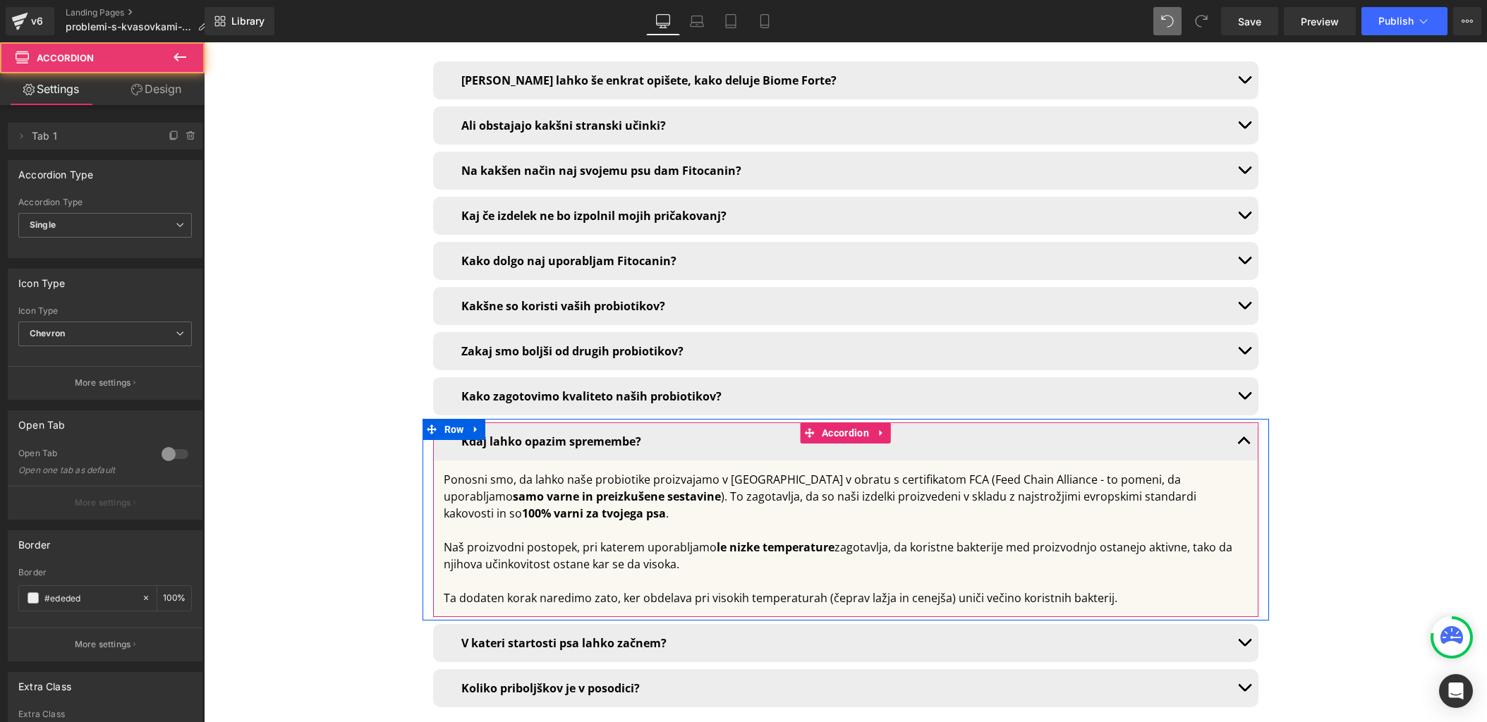
scroll to position [10263, 0]
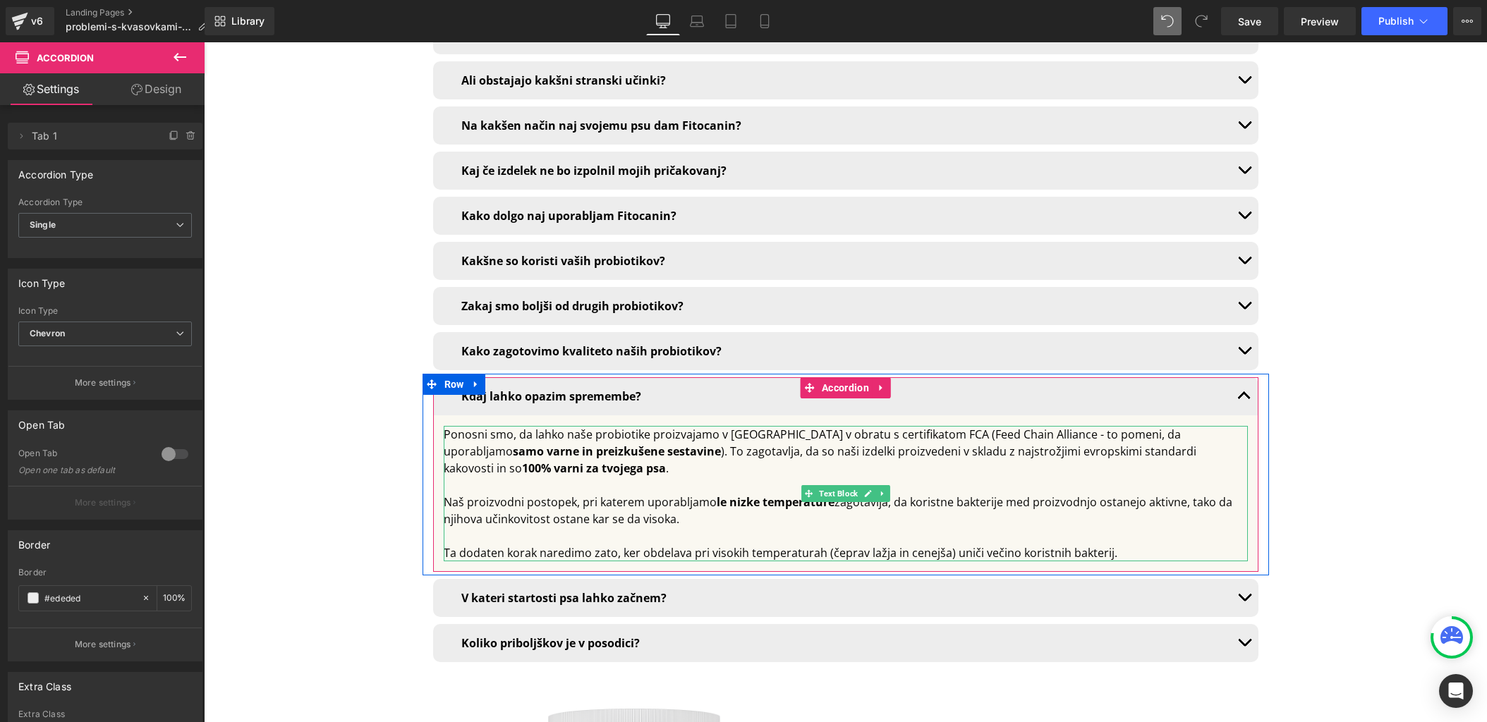
click at [506, 494] on div "Naš proizvodni postopek, pri katerem uporabljamo le nizke temperature zagotavlj…" at bounding box center [846, 511] width 804 height 34
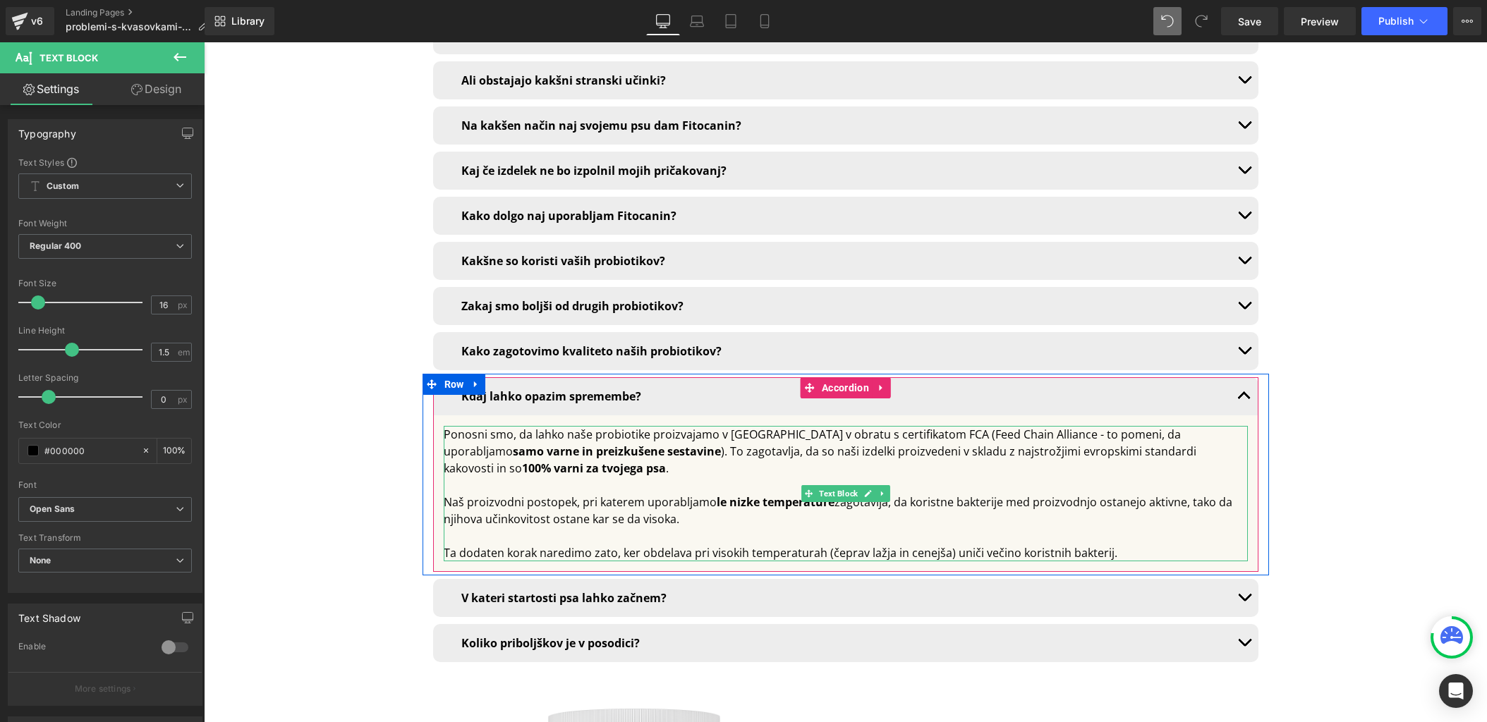
click at [499, 494] on div "Naš proizvodni postopek, pri katerem uporabljamo le nizke temperature zagotavlj…" at bounding box center [846, 511] width 804 height 34
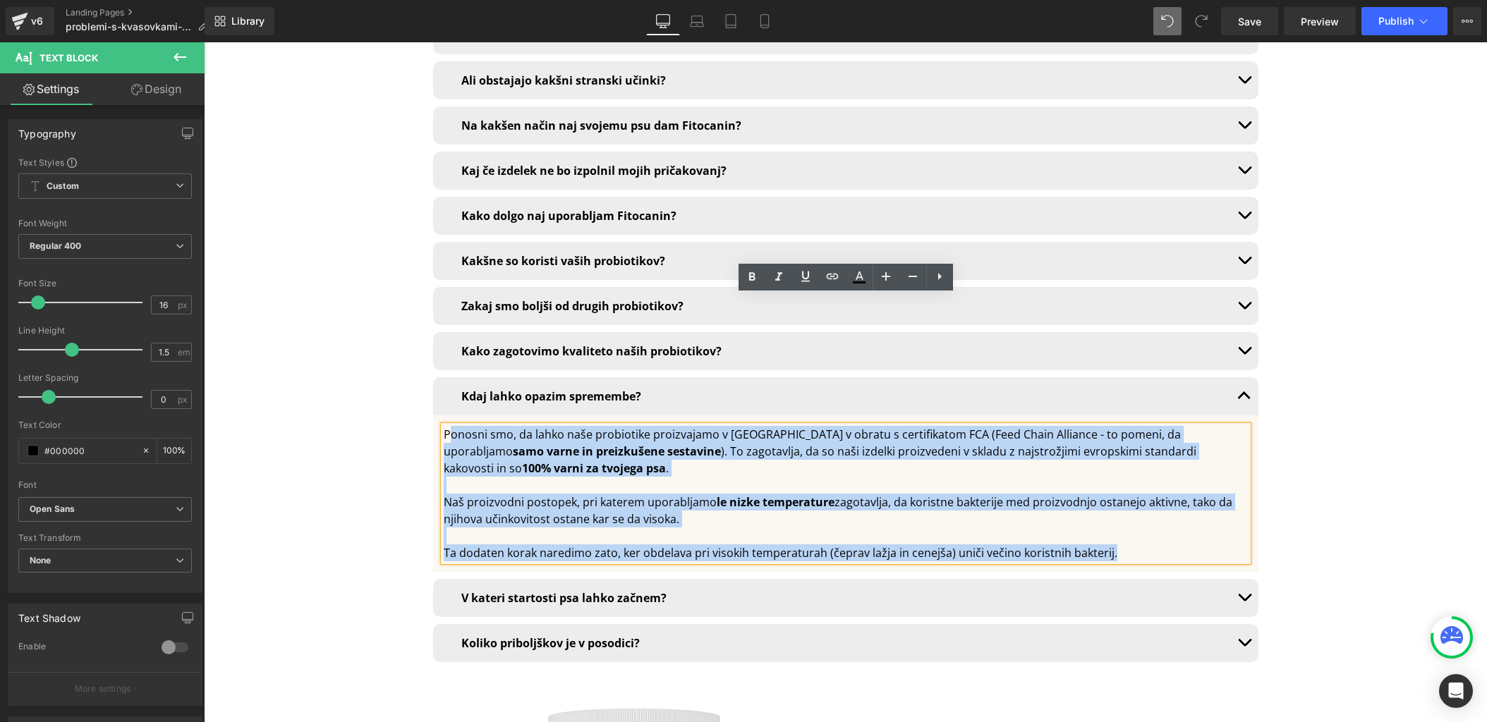
drag, startPoint x: 1118, startPoint y: 427, endPoint x: 446, endPoint y: 302, distance: 683.9
click at [447, 426] on div "Ponosni smo, da lahko naše probiotike proizvajamo v Belgiji v obratu s certifik…" at bounding box center [846, 493] width 804 height 135
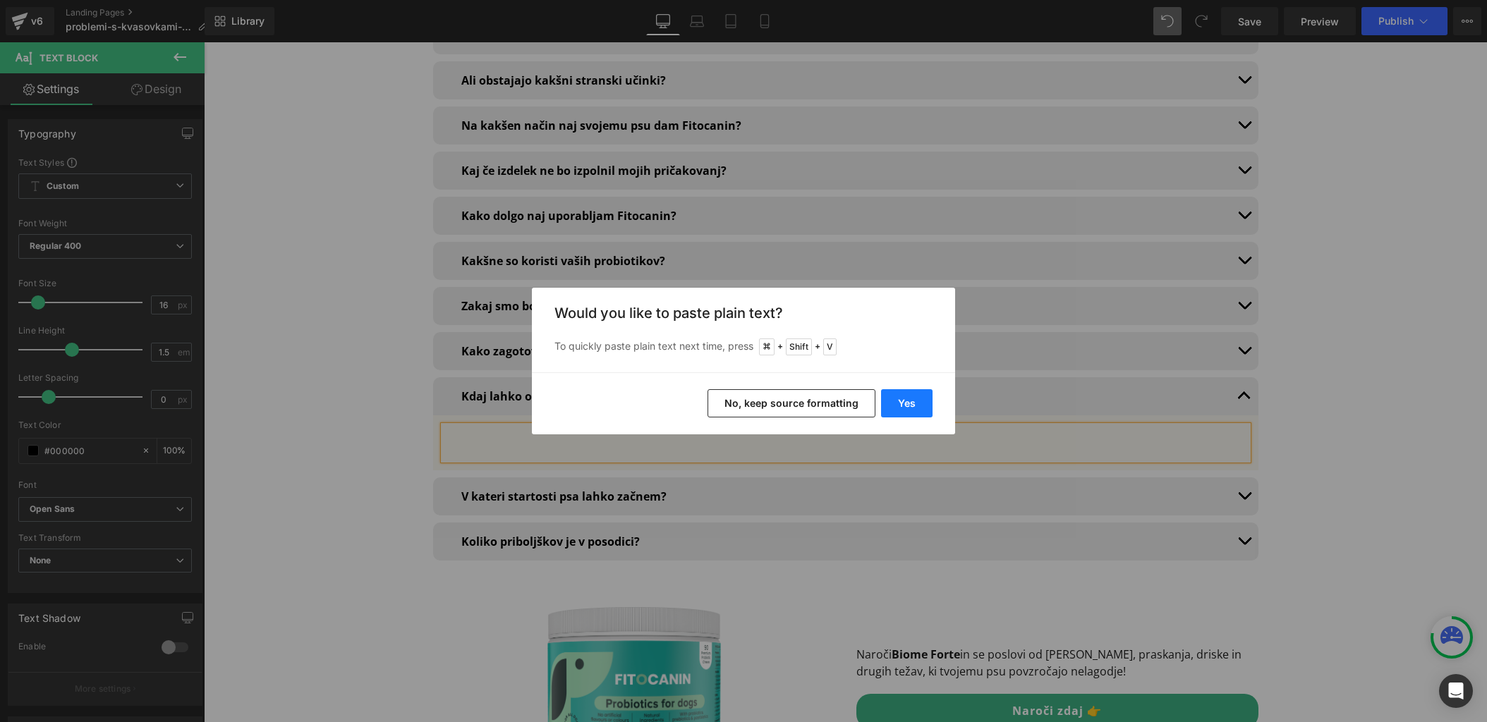
click at [906, 410] on button "Yes" at bounding box center [906, 403] width 51 height 28
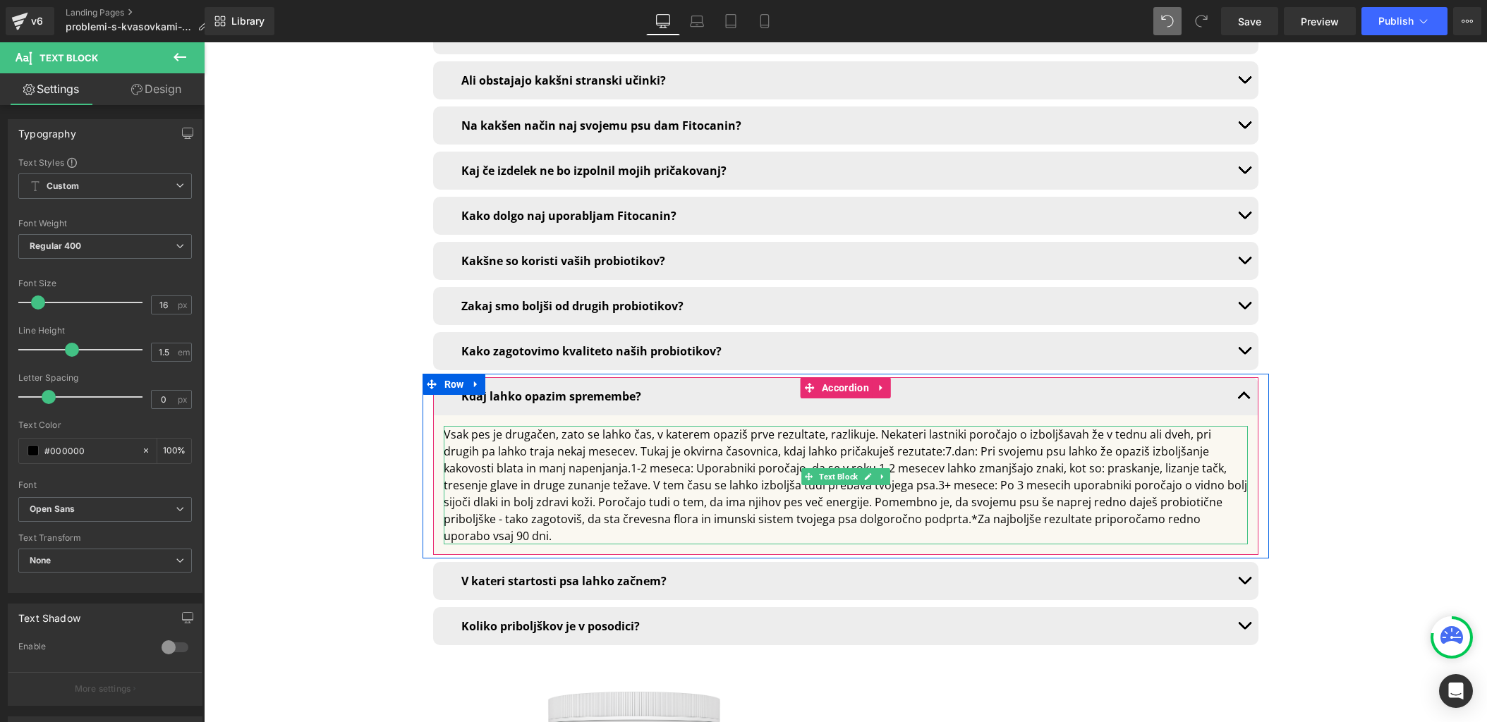
click at [904, 426] on div "Vsak pes je drugačen, zato se lahko čas, v katerem opaziš prve rezultate, razli…" at bounding box center [846, 485] width 804 height 119
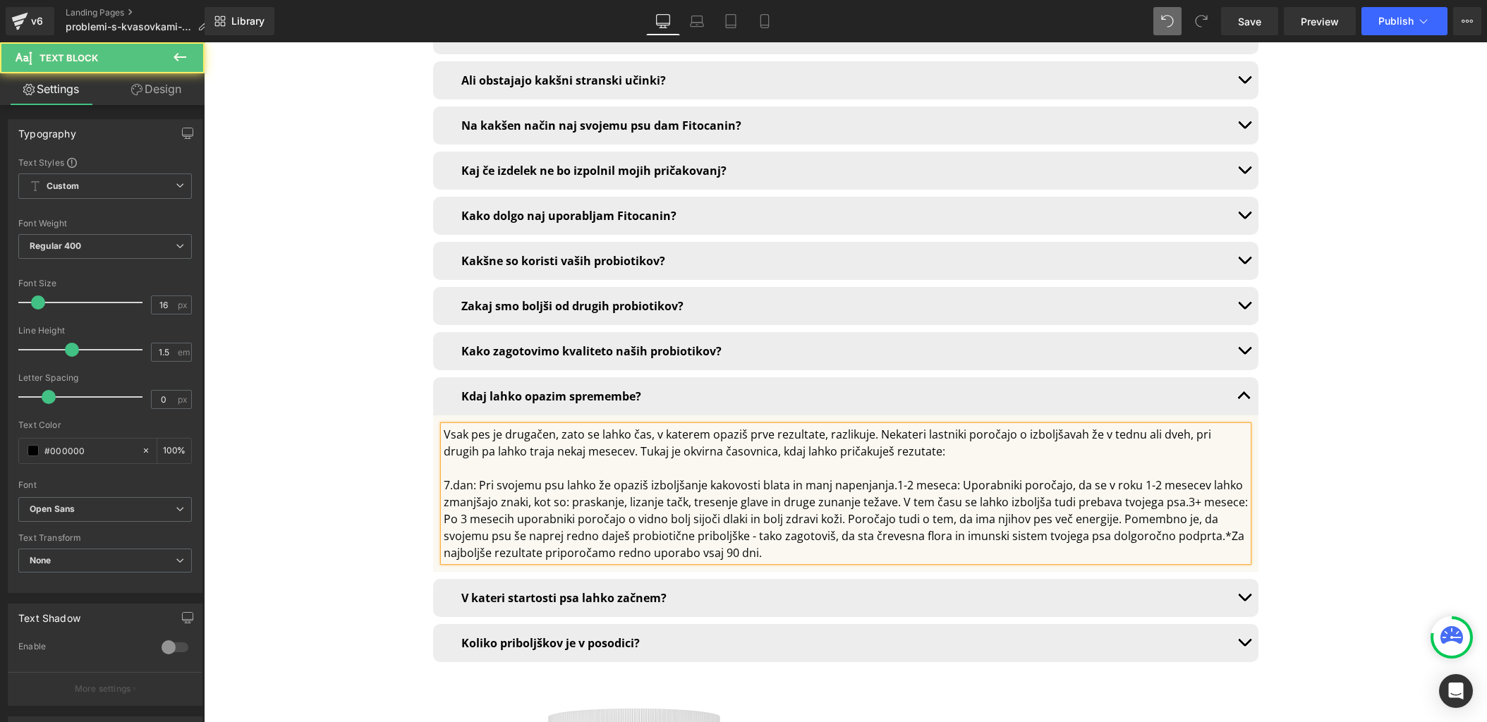
click at [894, 477] on div "7.dan: Pri svojemu psu lahko že opaziš izboljšanje kakovosti blata in manj nape…" at bounding box center [846, 519] width 804 height 85
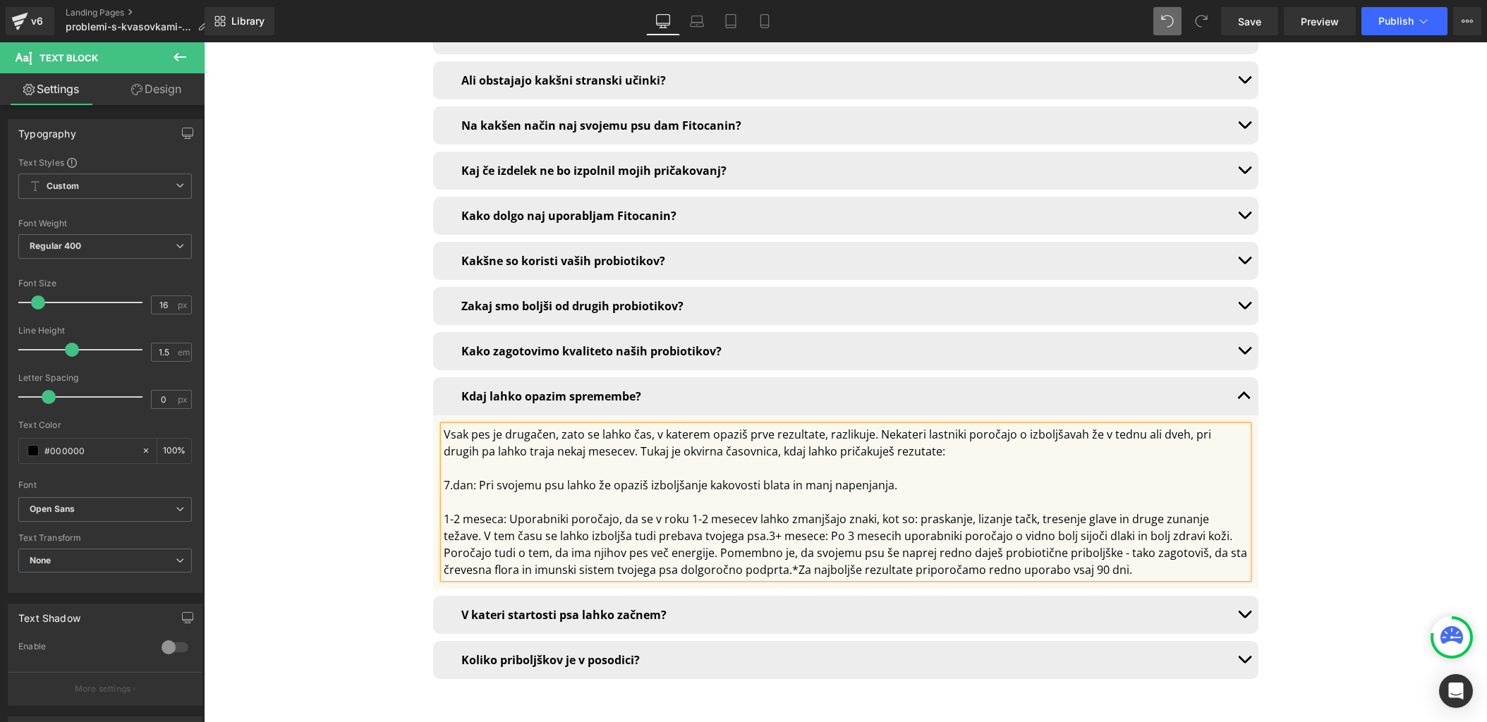
click at [727, 511] on div "1-2 meseca: Uporabniki poročajo, da se v roku 1-2 mesecev lahko zmanjšajo znaki…" at bounding box center [846, 545] width 804 height 68
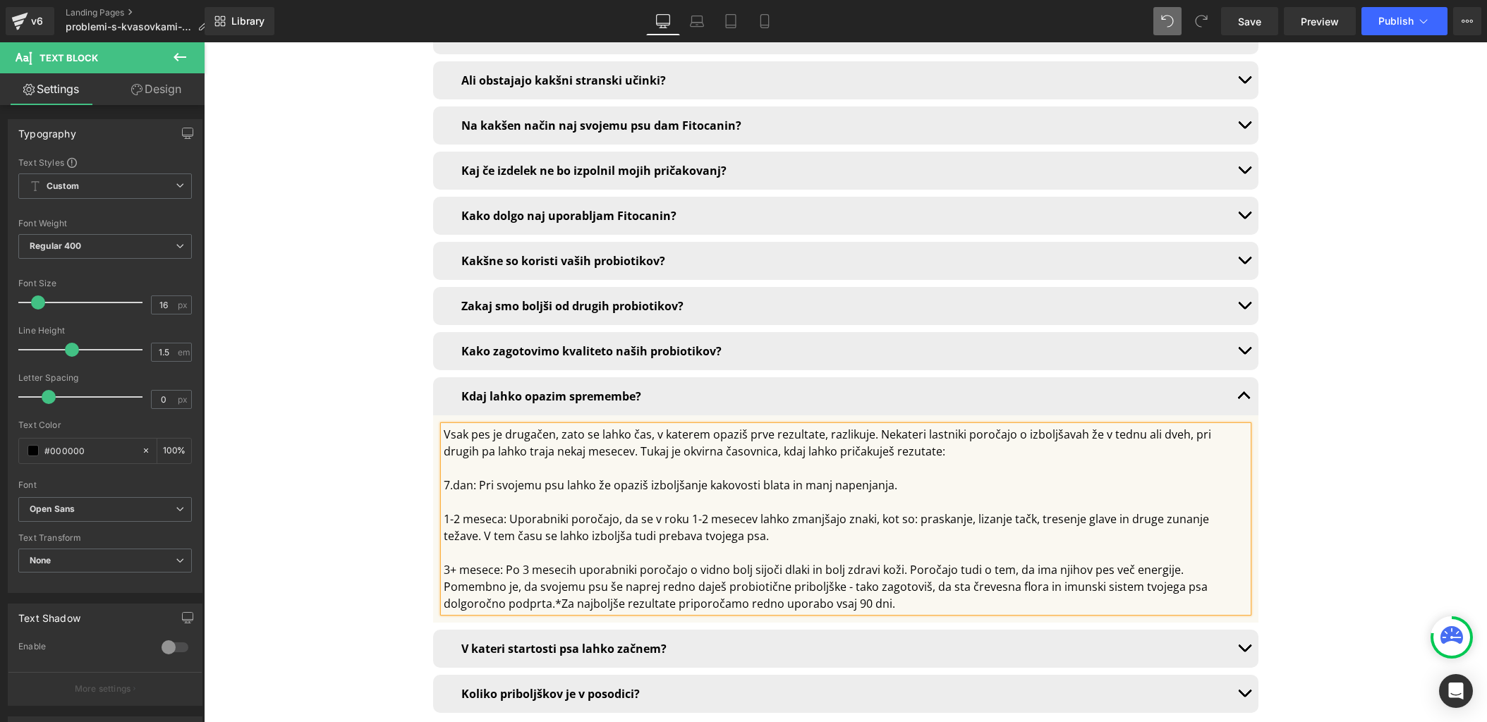
click at [488, 562] on div "3+ mesece: Po 3 mesecih uporabniki poročajo o vidno bolj sijoči dlaki in bolj z…" at bounding box center [846, 587] width 804 height 51
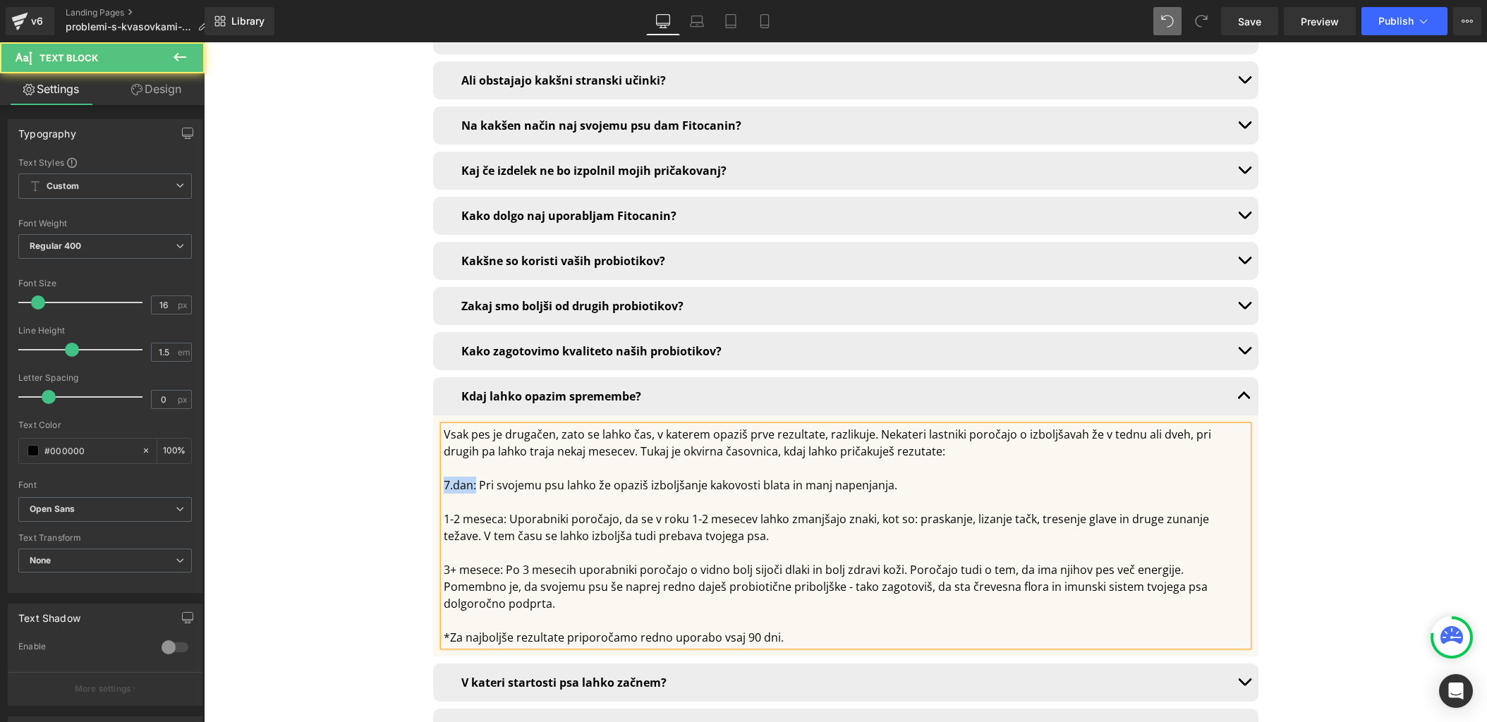
drag, startPoint x: 475, startPoint y: 358, endPoint x: 416, endPoint y: 358, distance: 58.6
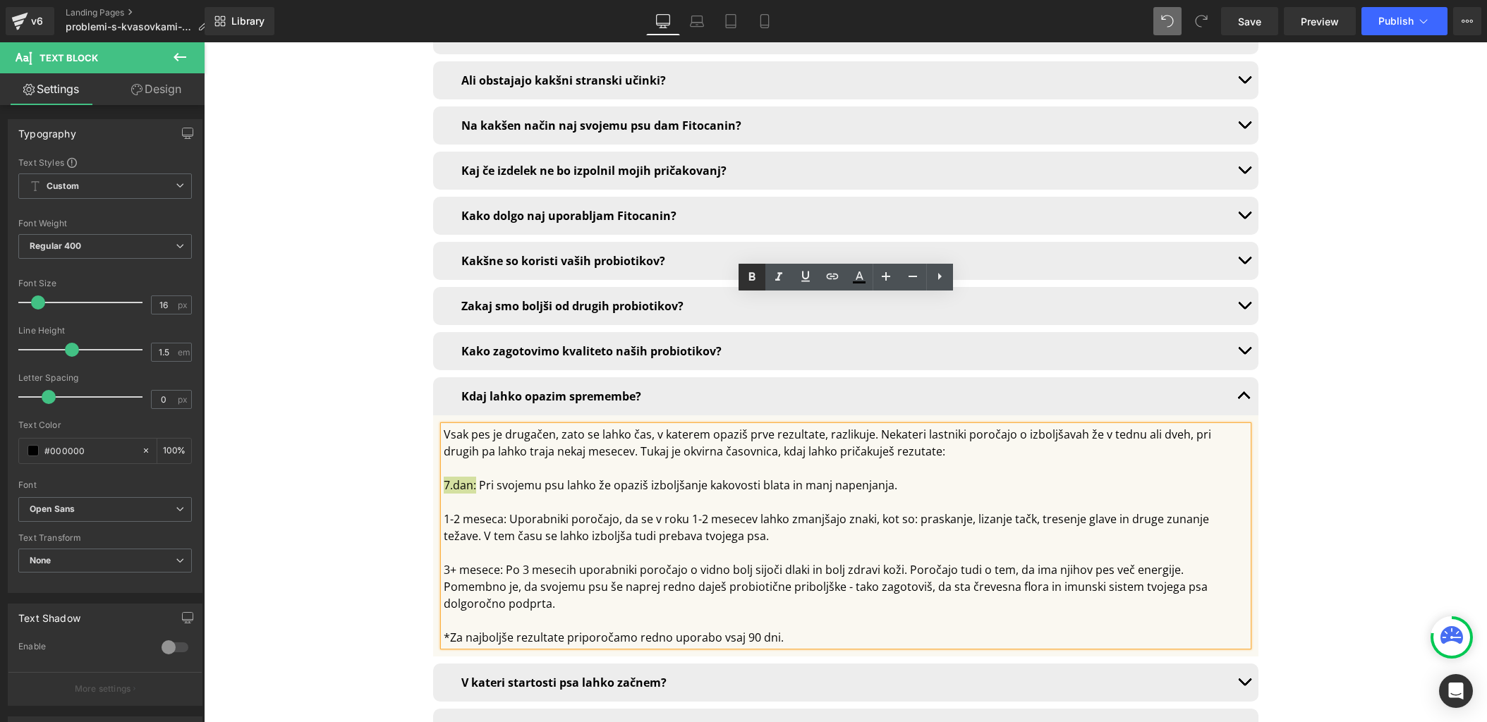
click at [744, 279] on icon at bounding box center [752, 277] width 17 height 17
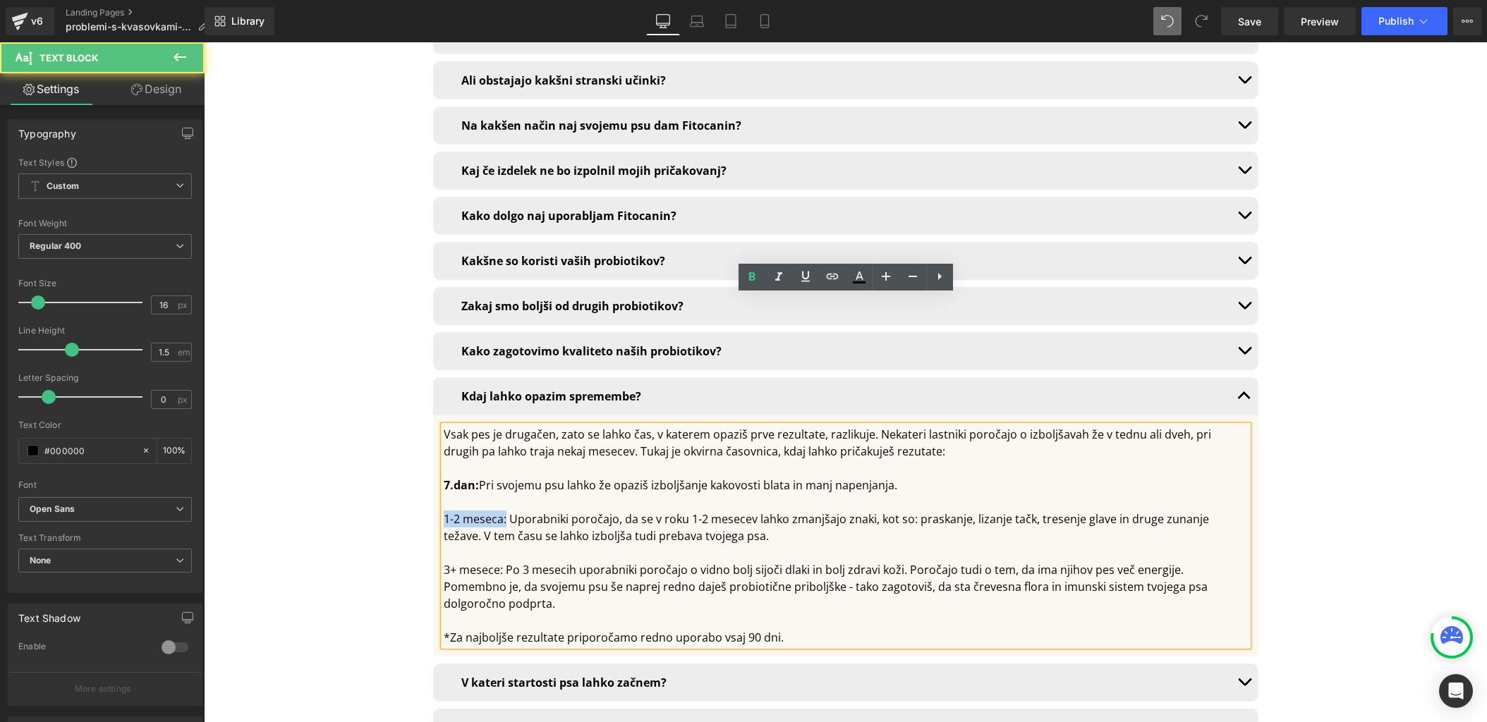
drag, startPoint x: 507, startPoint y: 392, endPoint x: 393, endPoint y: 390, distance: 114.3
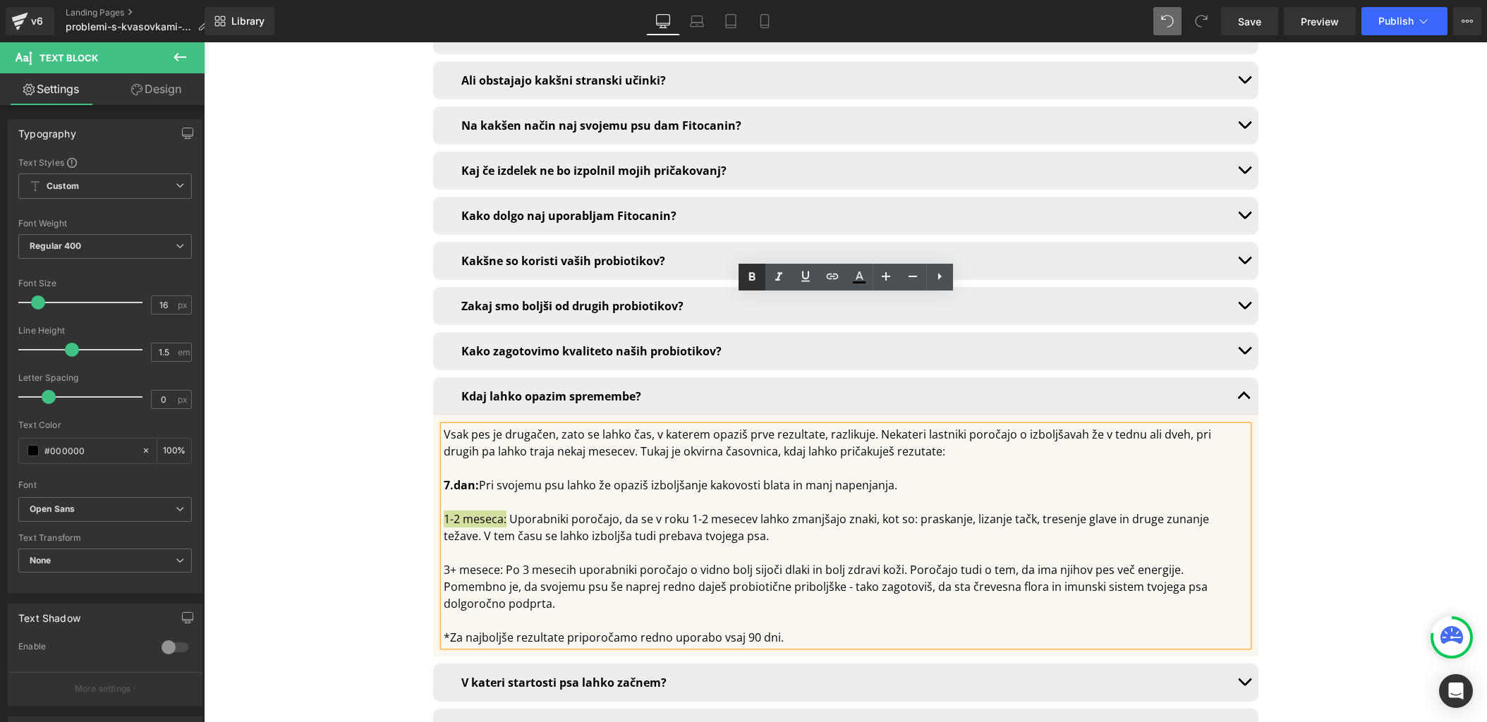
click at [750, 287] on link at bounding box center [752, 277] width 27 height 27
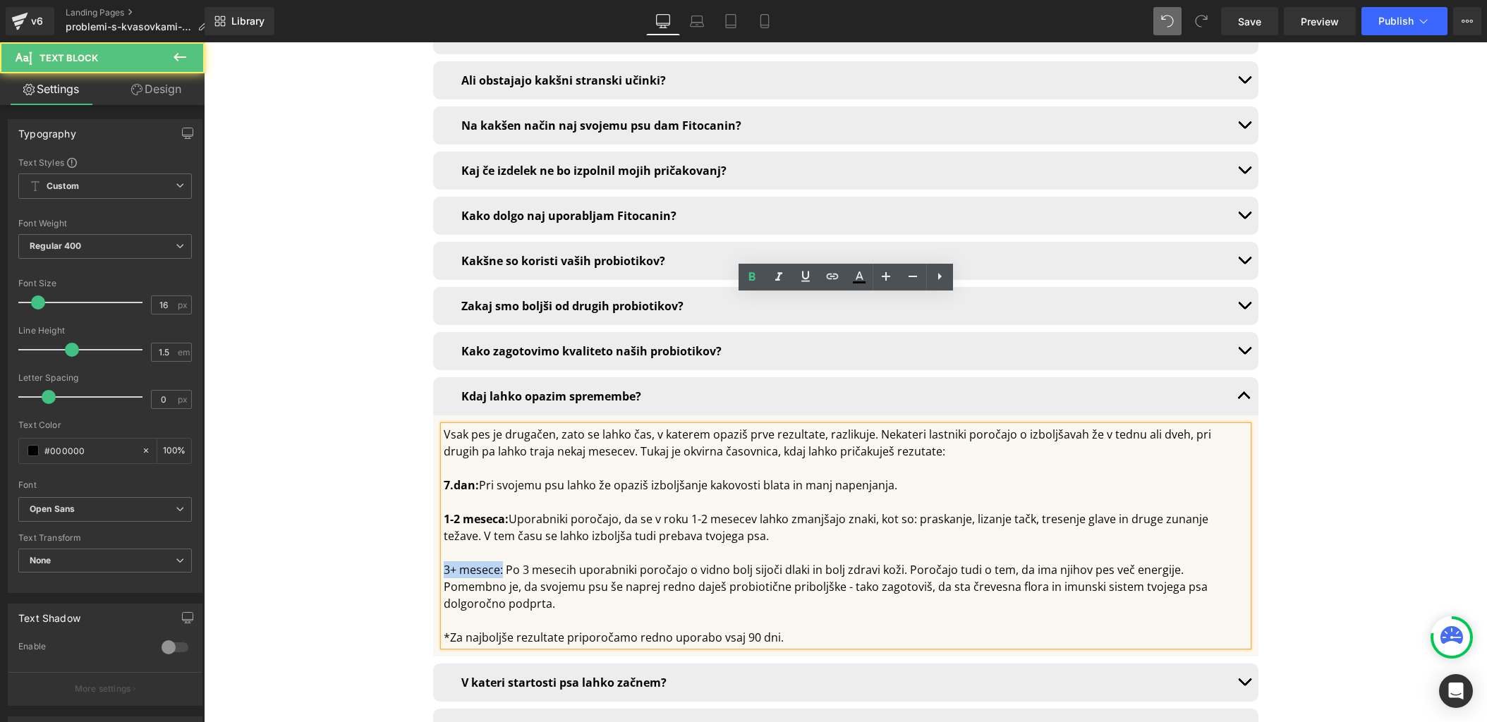
drag, startPoint x: 502, startPoint y: 443, endPoint x: 367, endPoint y: 443, distance: 135.4
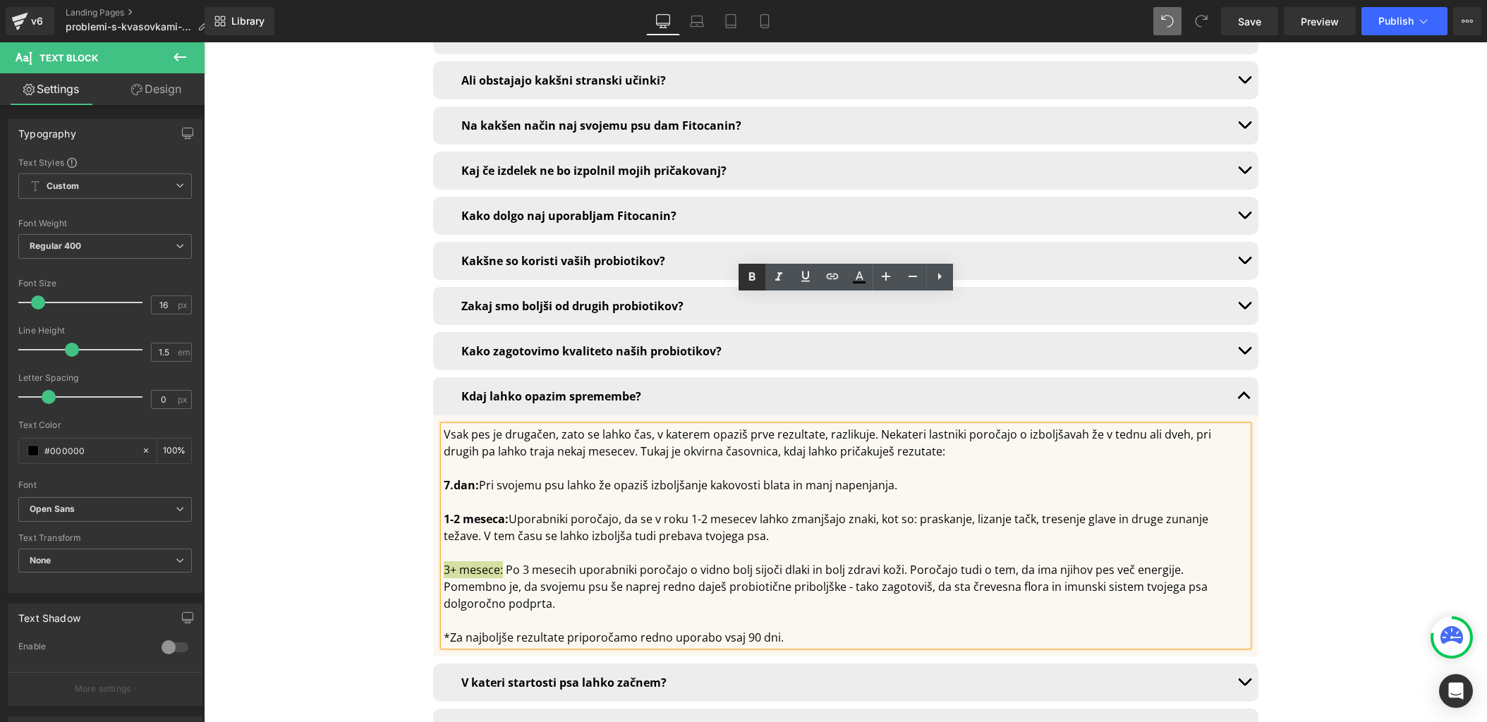
click at [741, 279] on link at bounding box center [752, 277] width 27 height 27
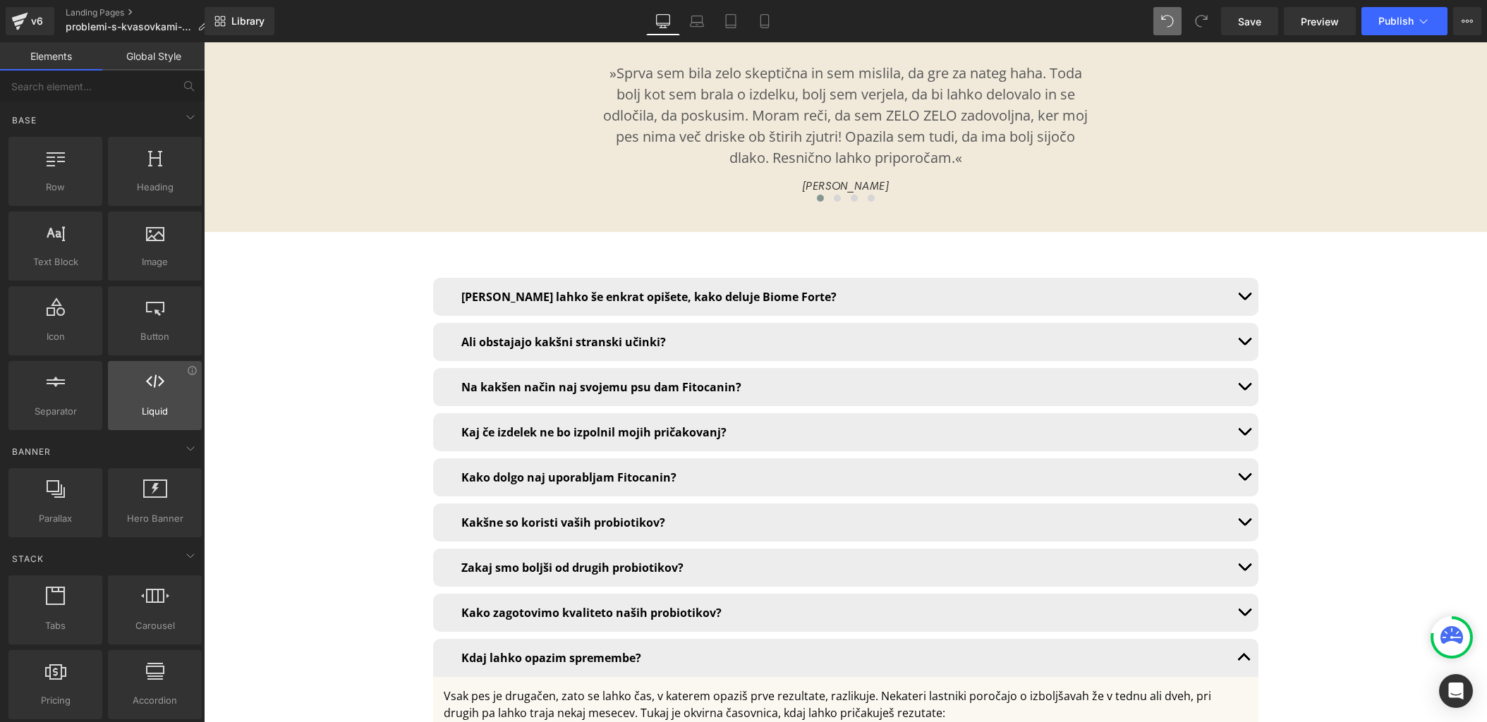
scroll to position [9998, 0]
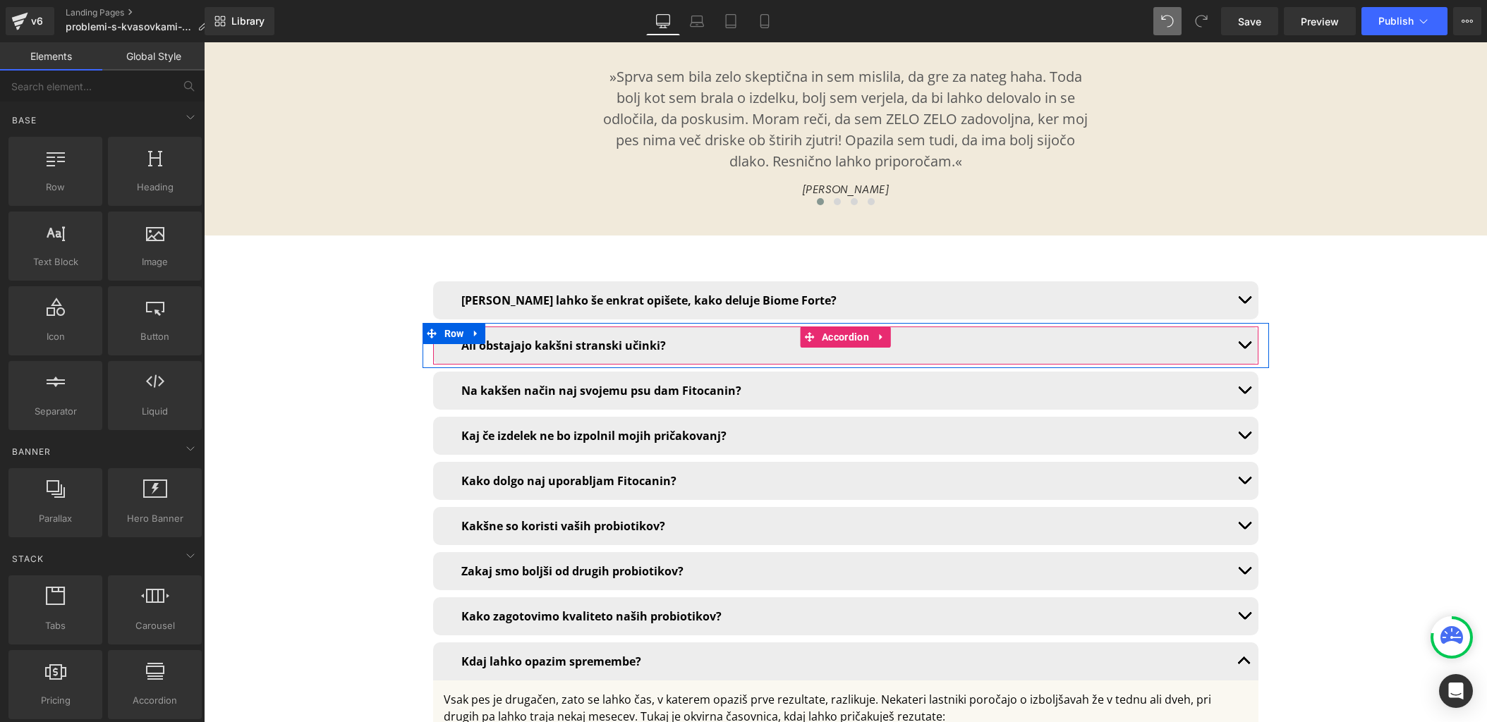
click at [1254, 327] on button "button" at bounding box center [1244, 346] width 28 height 38
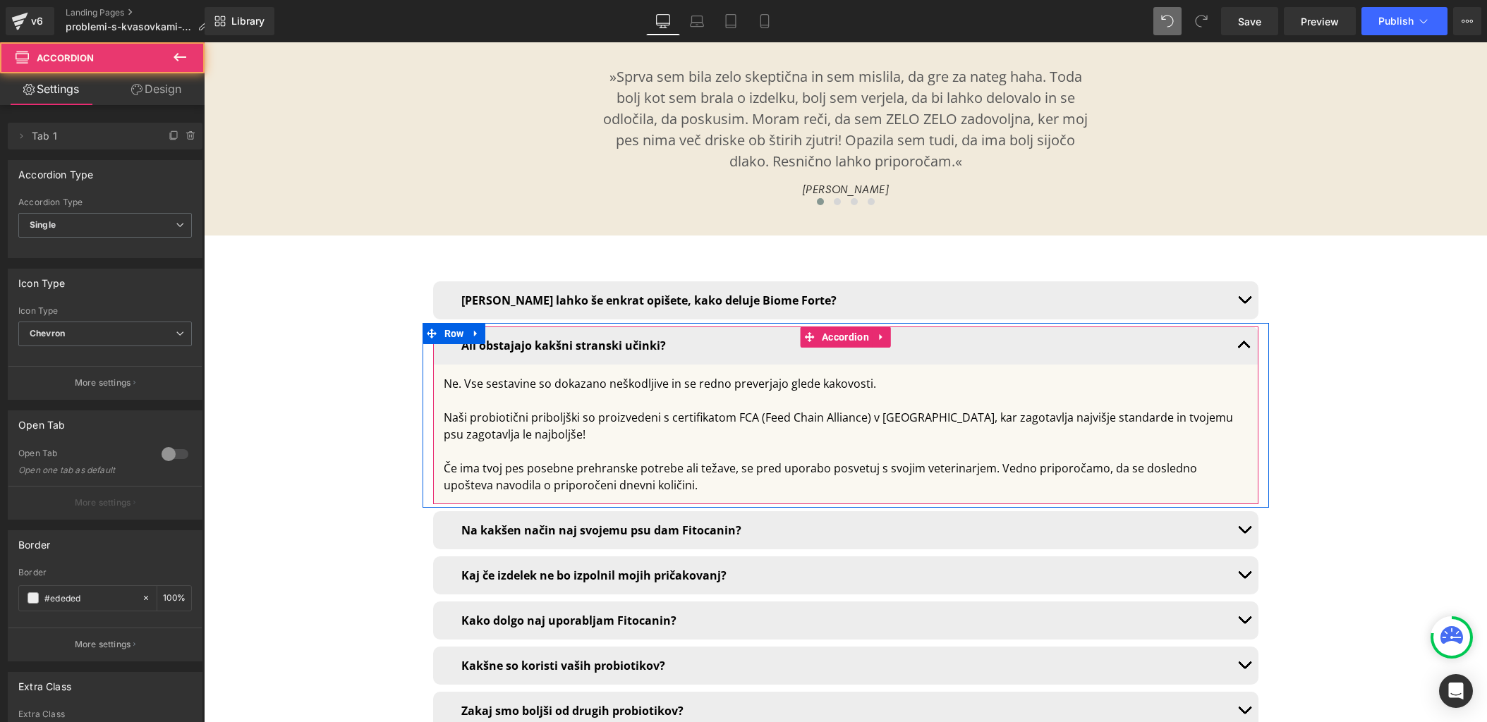
click at [1247, 327] on button "button" at bounding box center [1244, 346] width 28 height 38
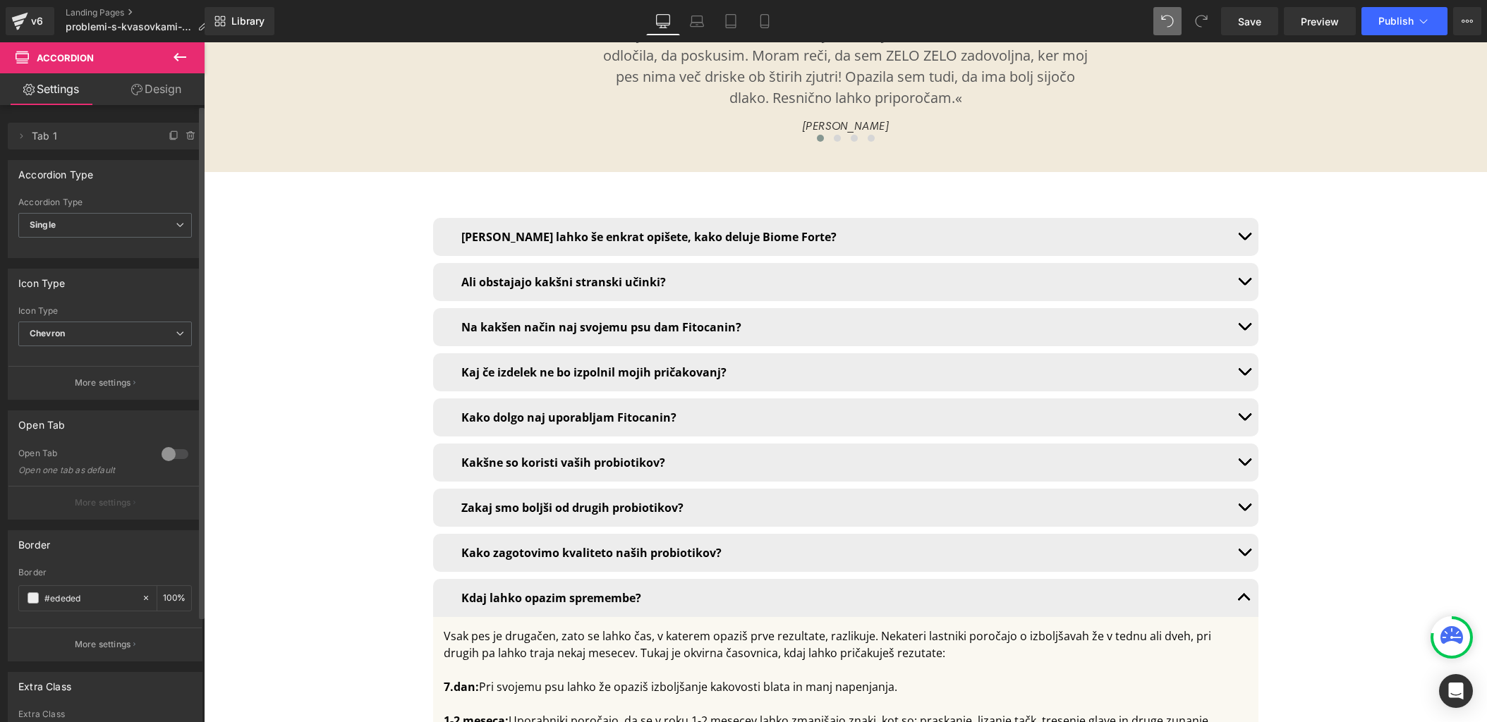
scroll to position [10083, 0]
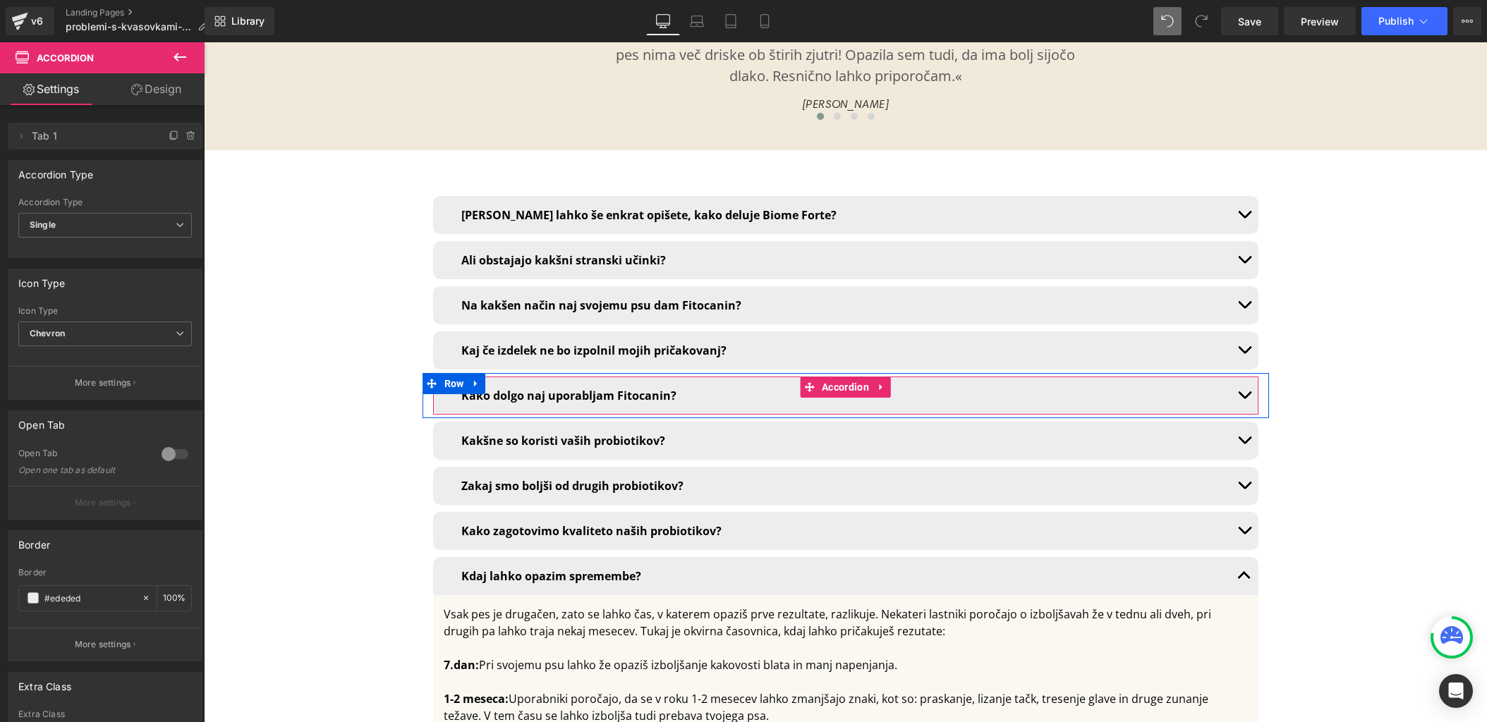
click at [1244, 399] on span "button" at bounding box center [1244, 399] width 0 height 0
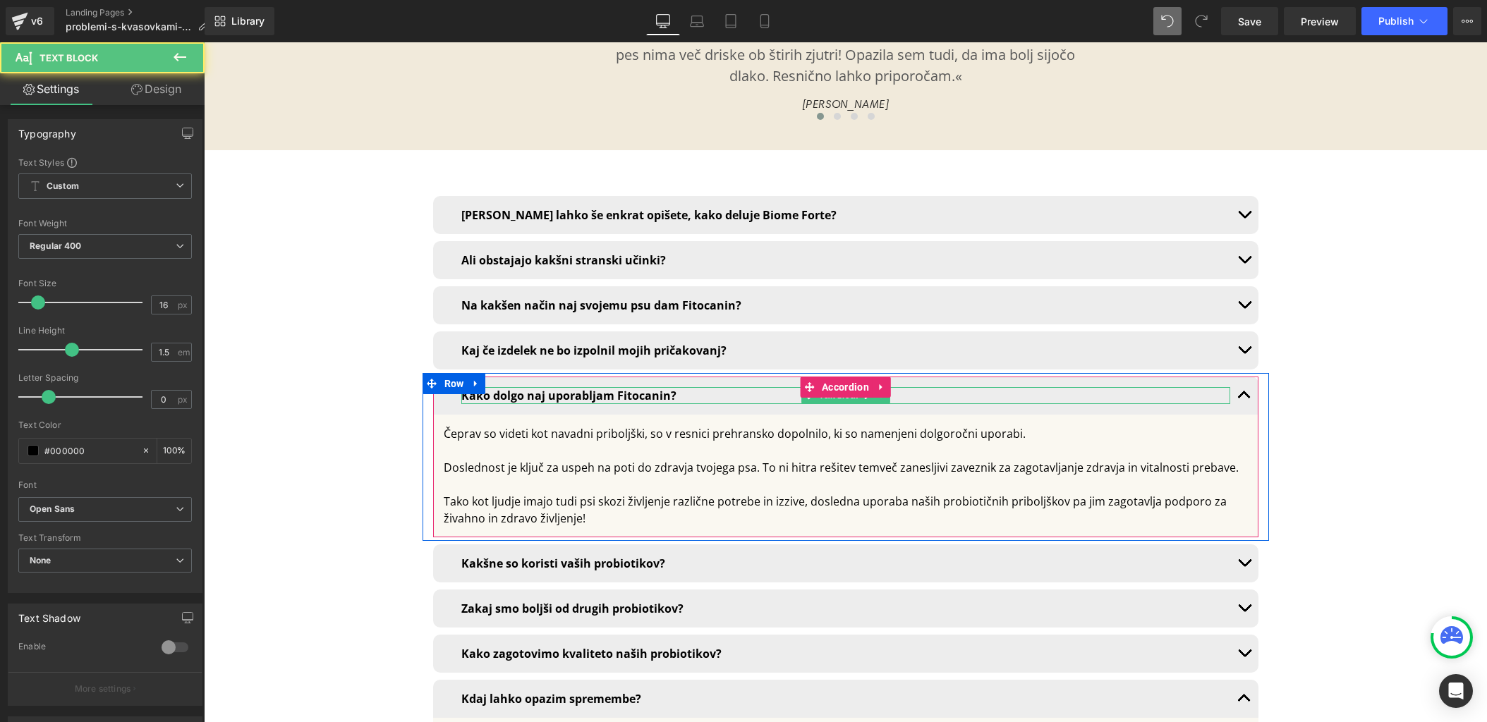
click at [526, 388] on b "Kako dolgo naj uporabljam Fitocanin?" at bounding box center [568, 396] width 215 height 16
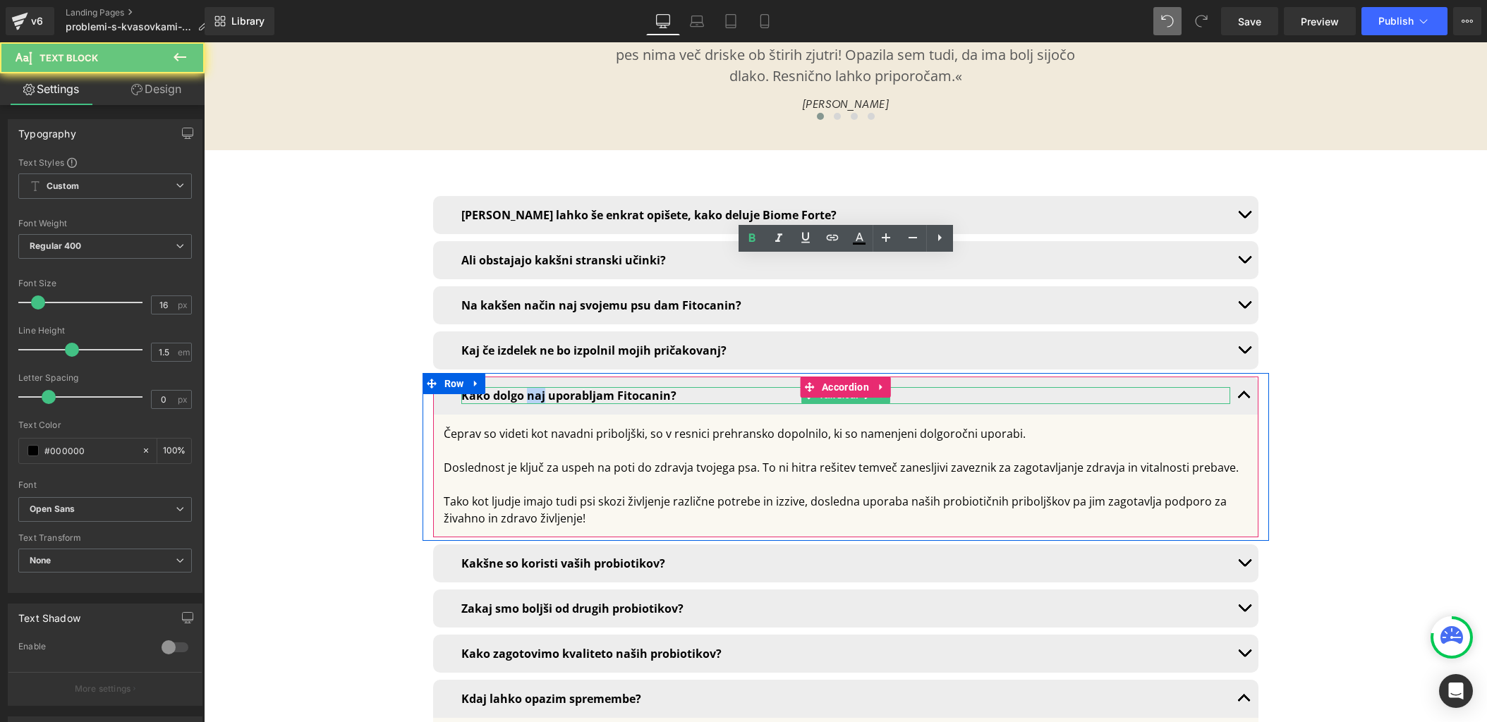
click at [526, 388] on b "Kako dolgo naj uporabljam Fitocanin?" at bounding box center [568, 396] width 215 height 16
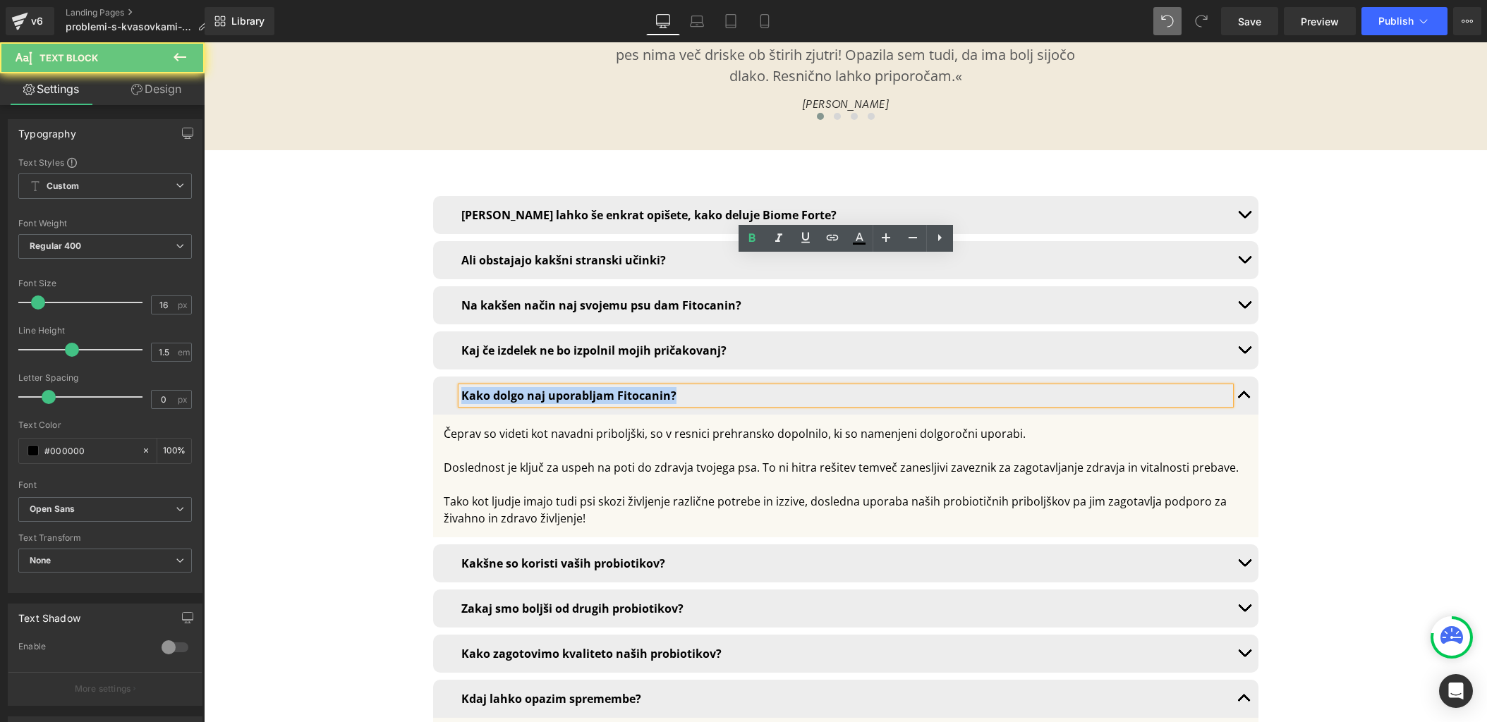
click at [526, 388] on b "Kako dolgo naj uporabljam Fitocanin?" at bounding box center [568, 396] width 215 height 16
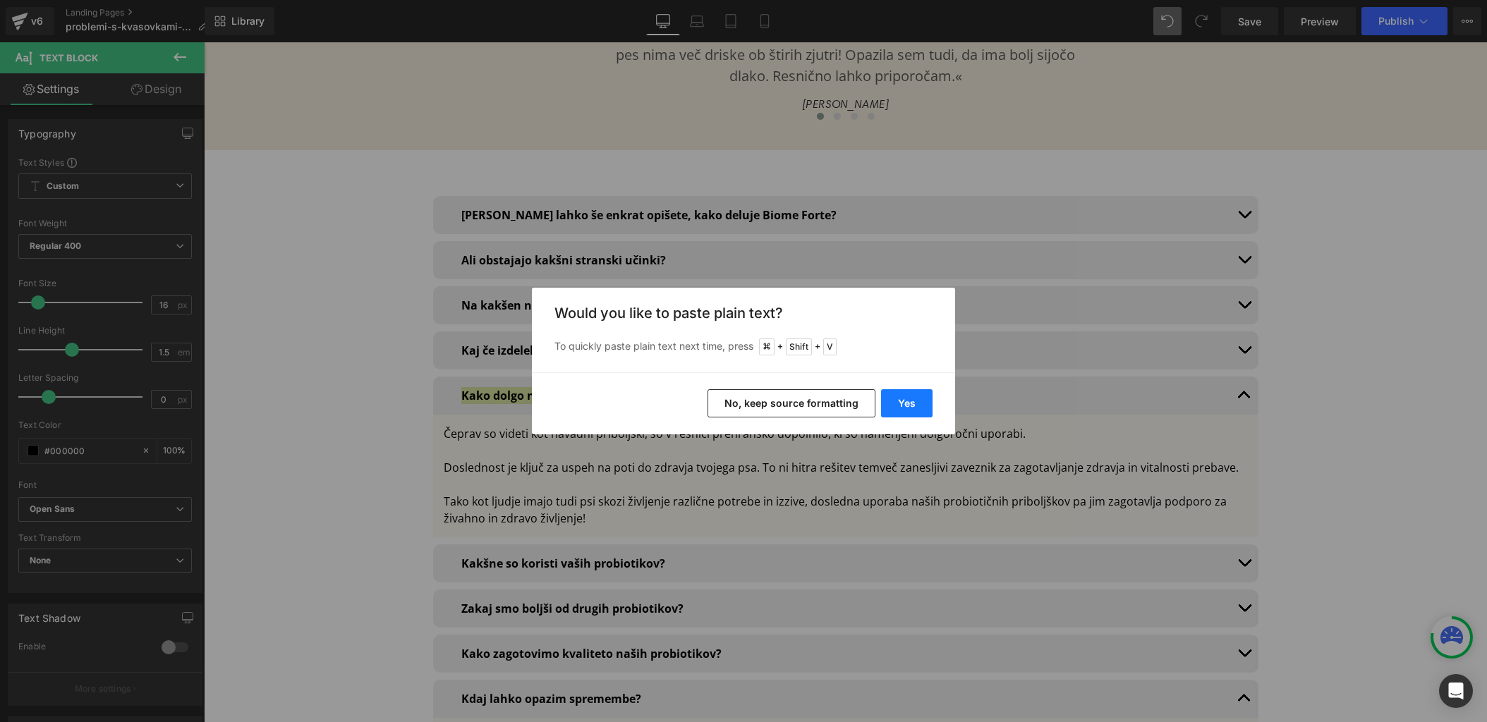
click at [906, 393] on button "Yes" at bounding box center [906, 403] width 51 height 28
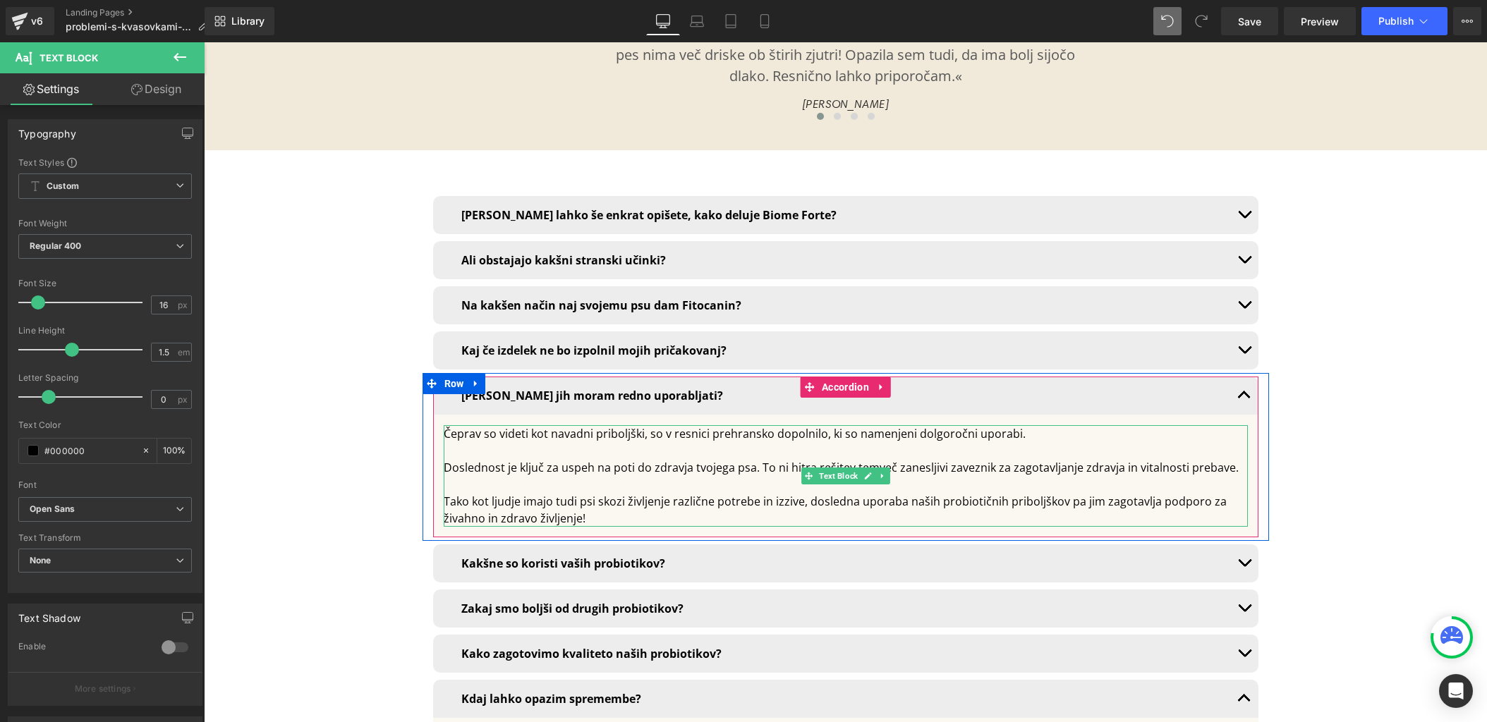
click at [595, 493] on div "Tako kot ljudje imajo tudi psi skozi življenje različne potrebe in izzive, dosl…" at bounding box center [846, 510] width 804 height 34
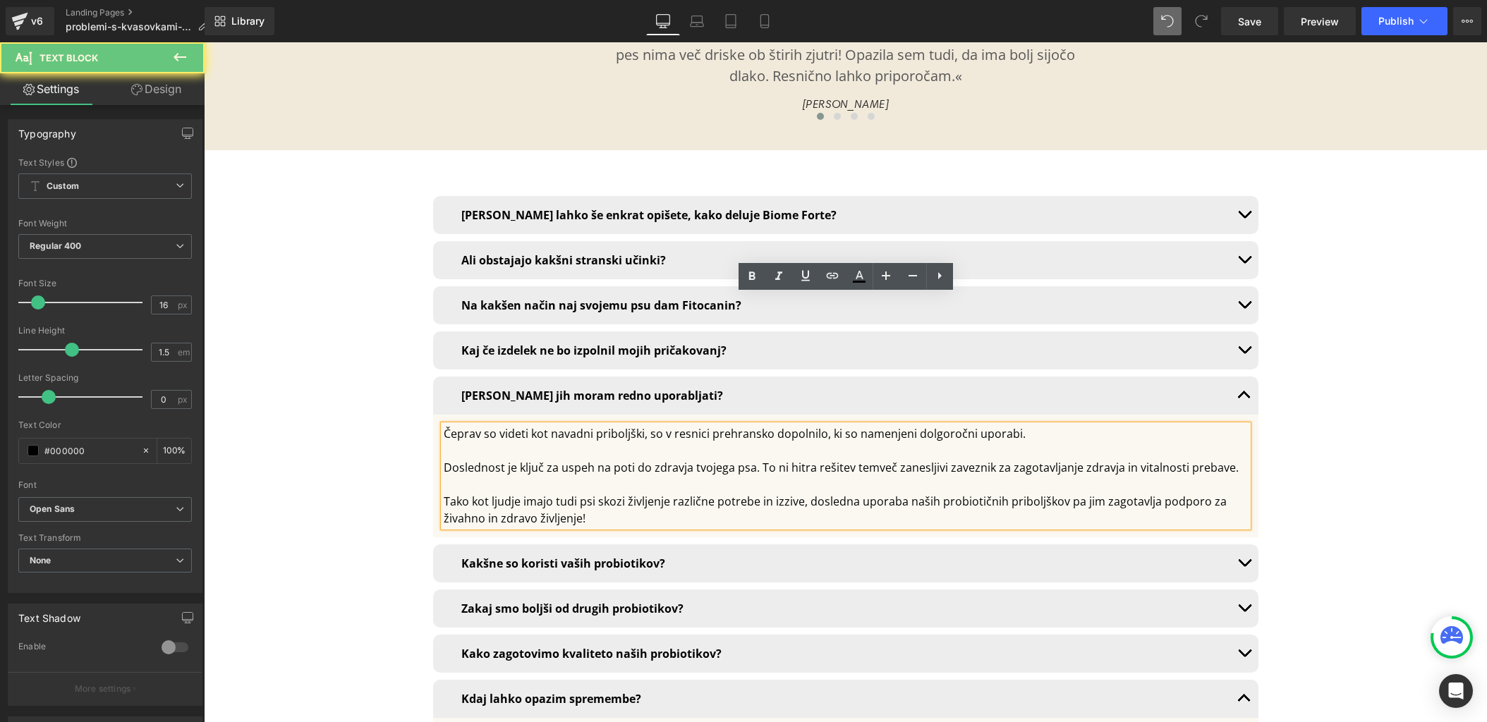
click at [573, 493] on div "Tako kot ljudje imajo tudi psi skozi življenje različne potrebe in izzive, dosl…" at bounding box center [846, 510] width 804 height 34
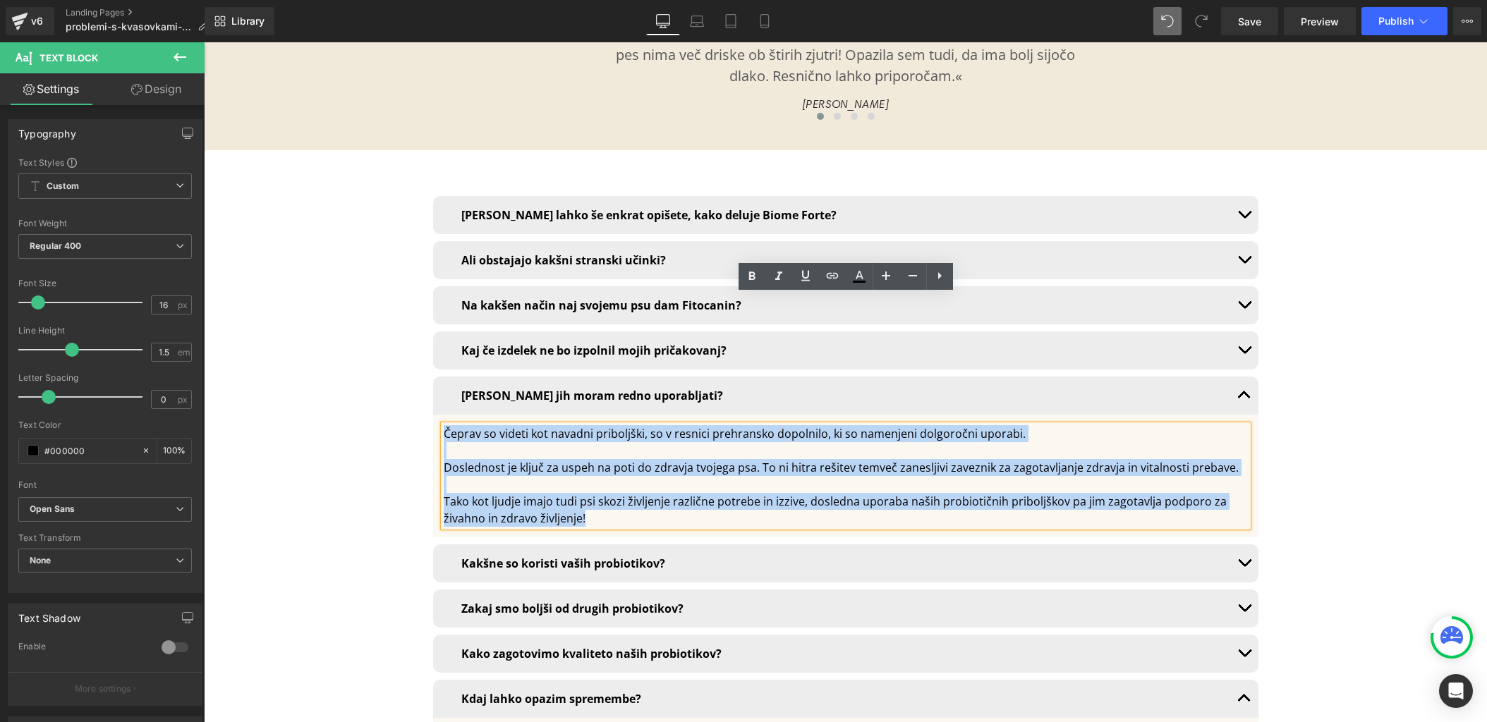
drag, startPoint x: 604, startPoint y: 387, endPoint x: 450, endPoint y: 287, distance: 183.1
click at [450, 415] on article "Čeprav so videti kot navadni priboljški, so v resnici prehransko dopolnilo, ki …" at bounding box center [845, 476] width 825 height 123
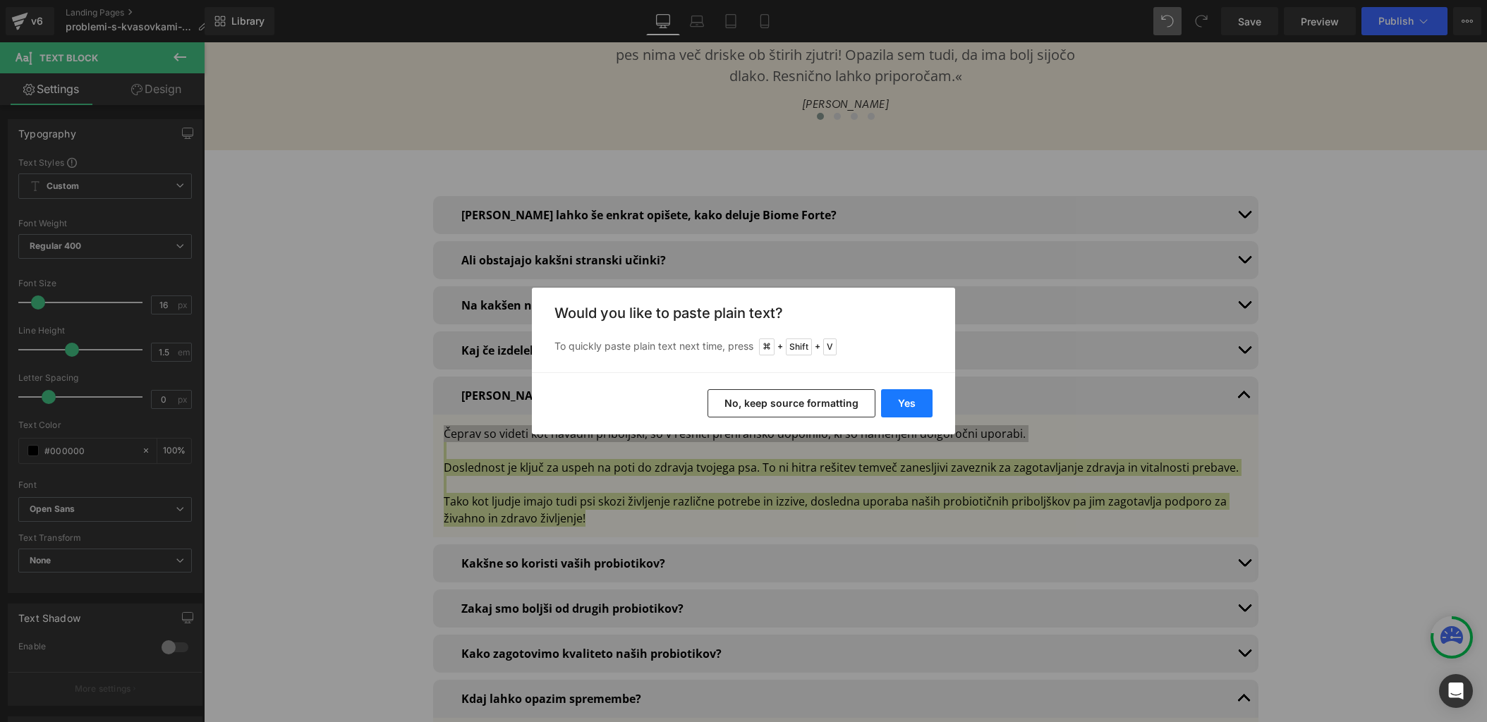
click at [921, 400] on button "Yes" at bounding box center [906, 403] width 51 height 28
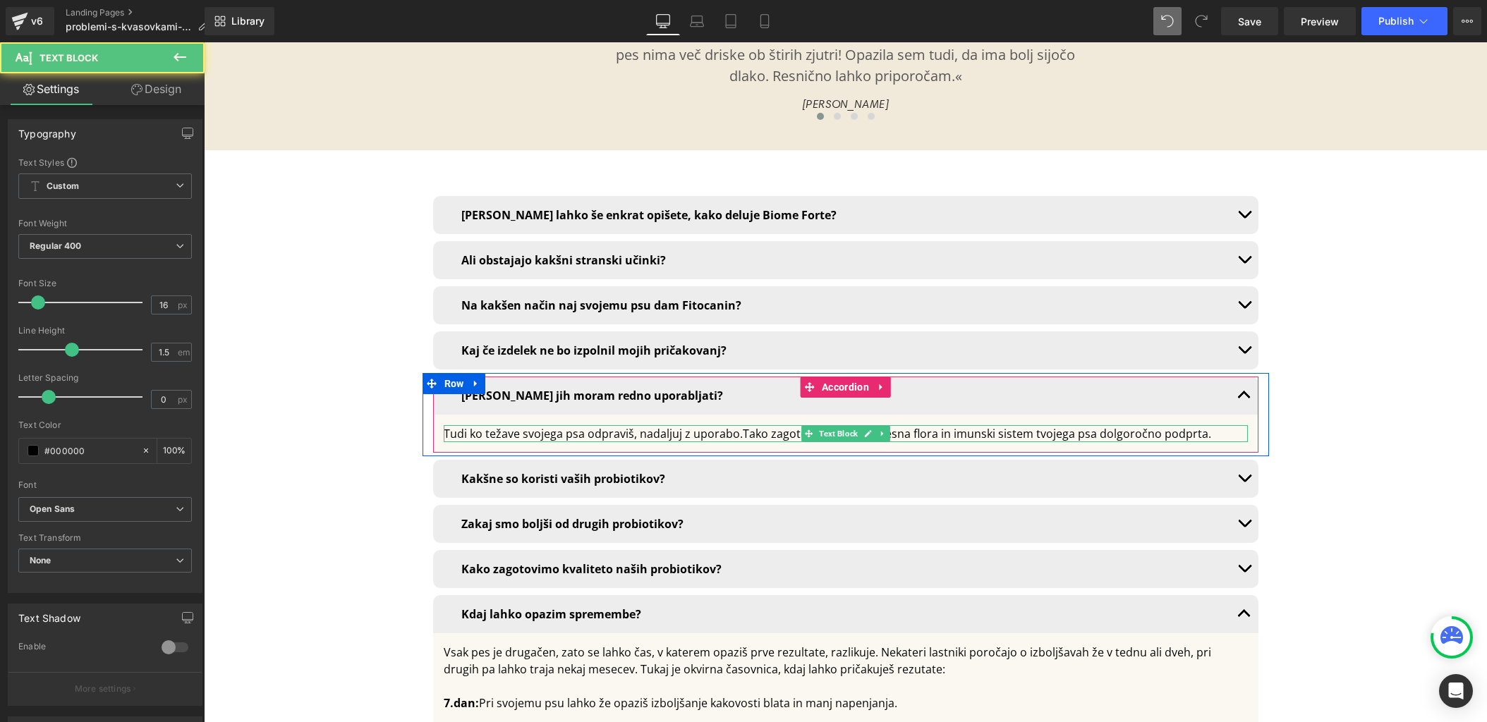
click at [744, 425] on div "Tudi ko težave svojega psa odpraviš, nadaljuj z uporabo.Tako zagotoviš, da sta …" at bounding box center [846, 433] width 804 height 17
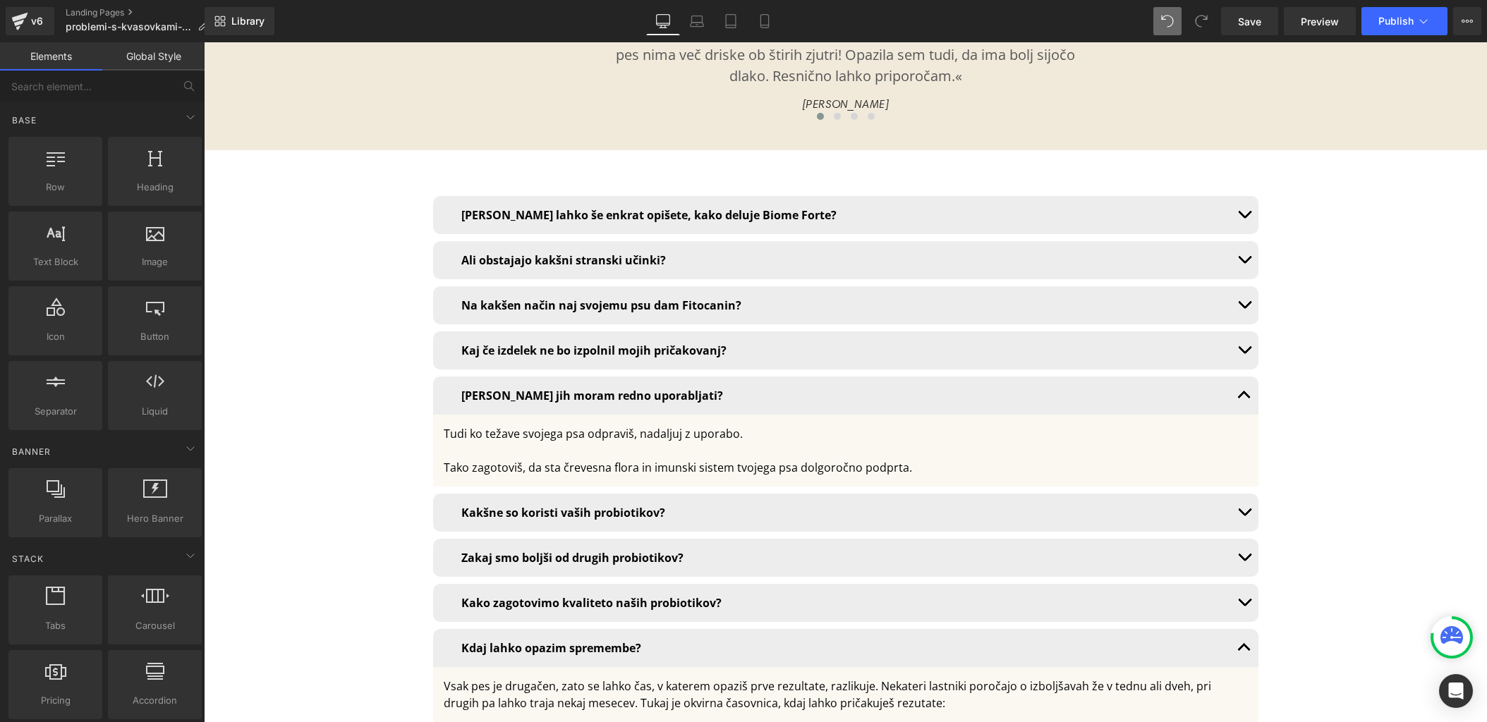
drag, startPoint x: 1264, startPoint y: 14, endPoint x: 1102, endPoint y: 109, distance: 188.1
click at [1264, 14] on link "Save" at bounding box center [1249, 21] width 57 height 28
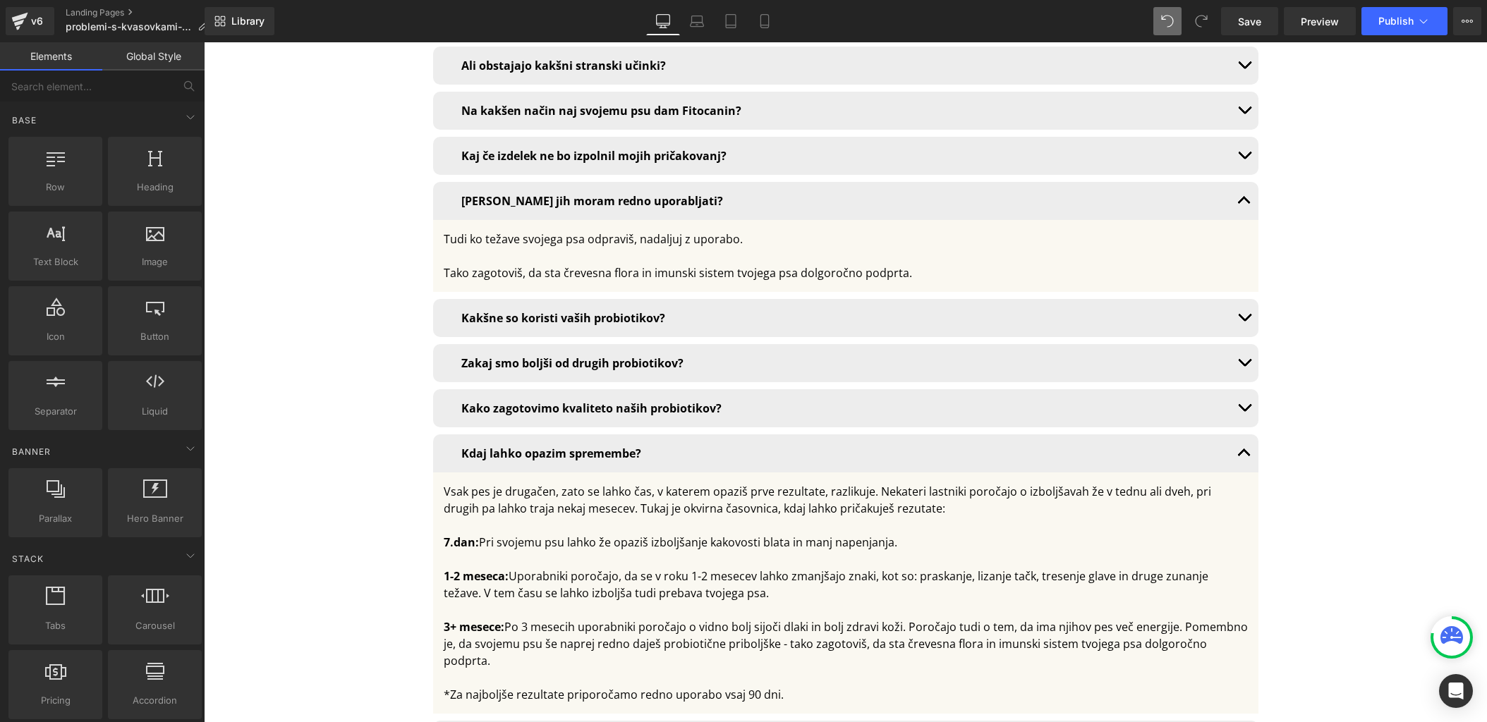
scroll to position [10259, 0]
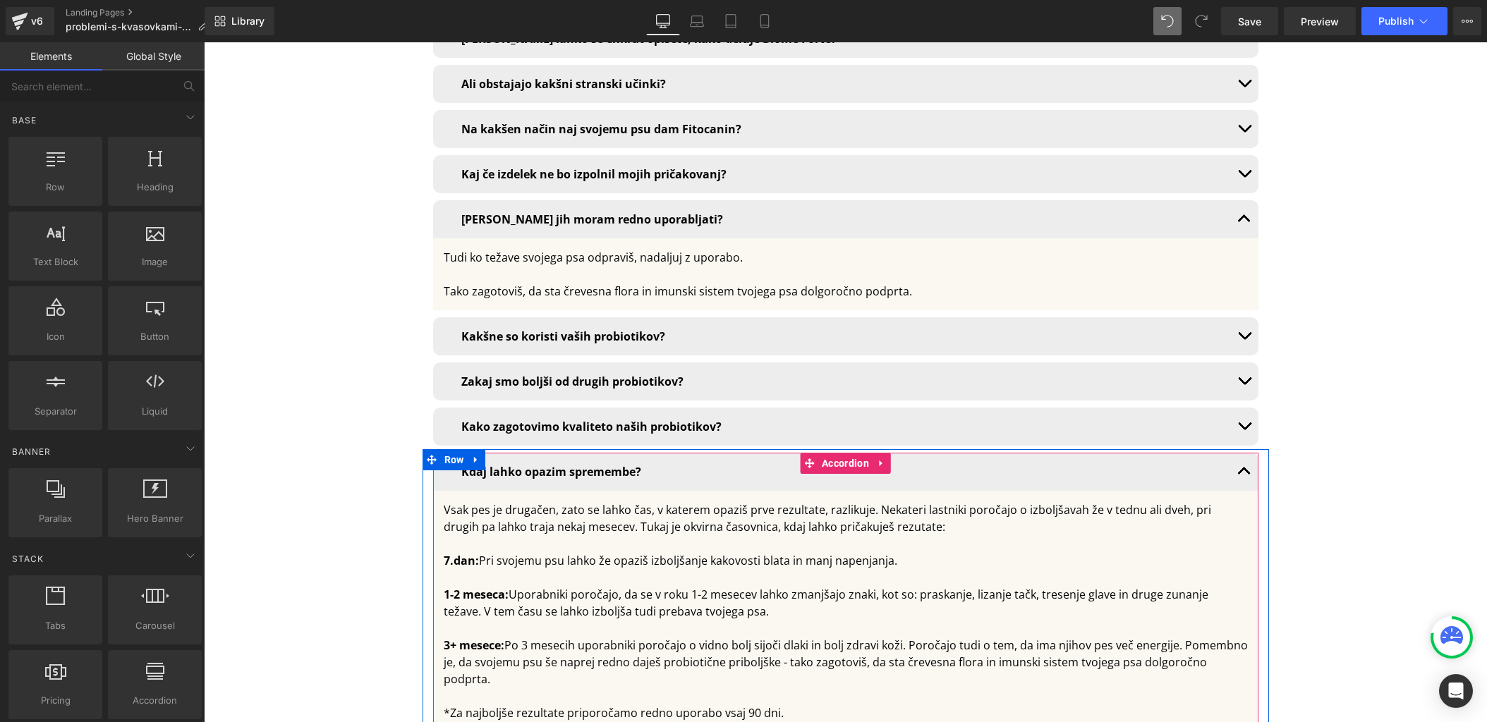
click at [1241, 453] on button "button" at bounding box center [1244, 472] width 28 height 38
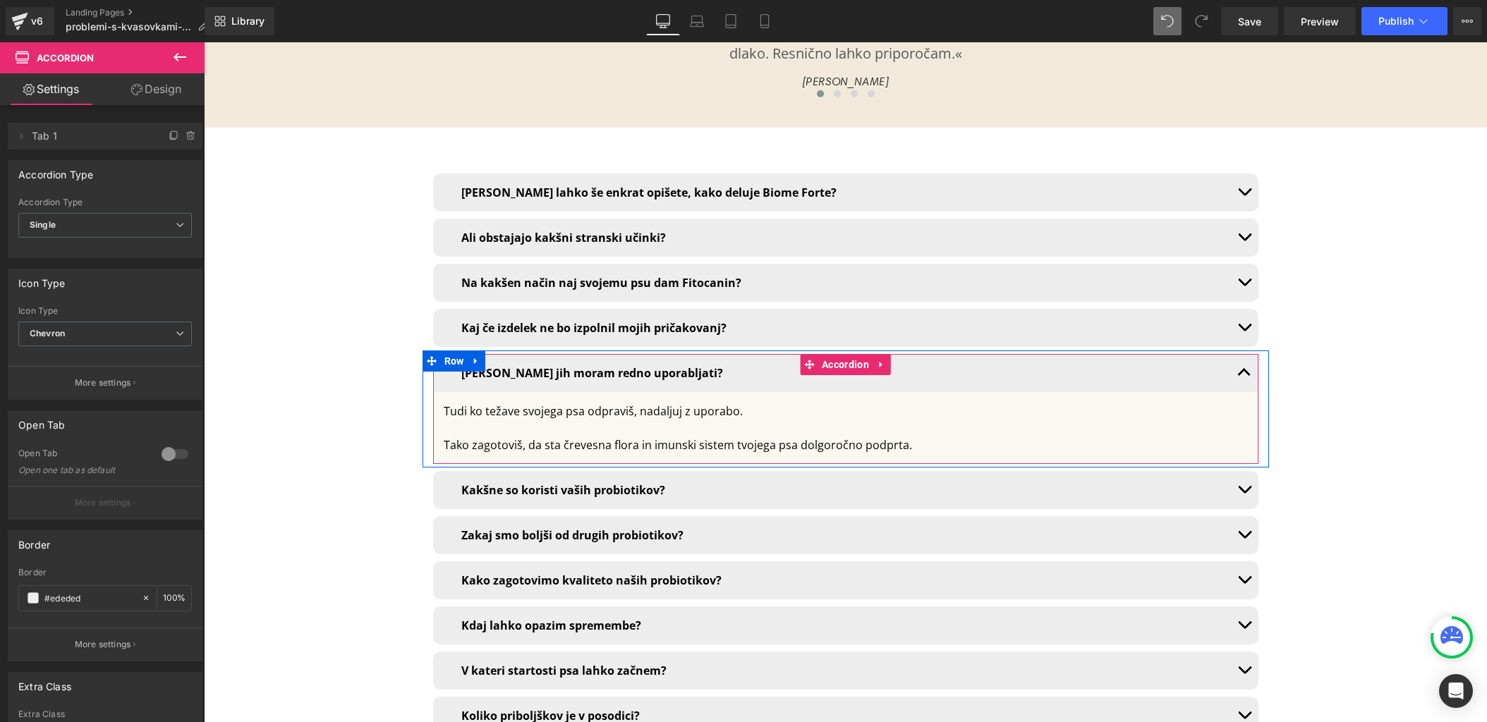
click at [1237, 354] on button "button" at bounding box center [1244, 373] width 28 height 38
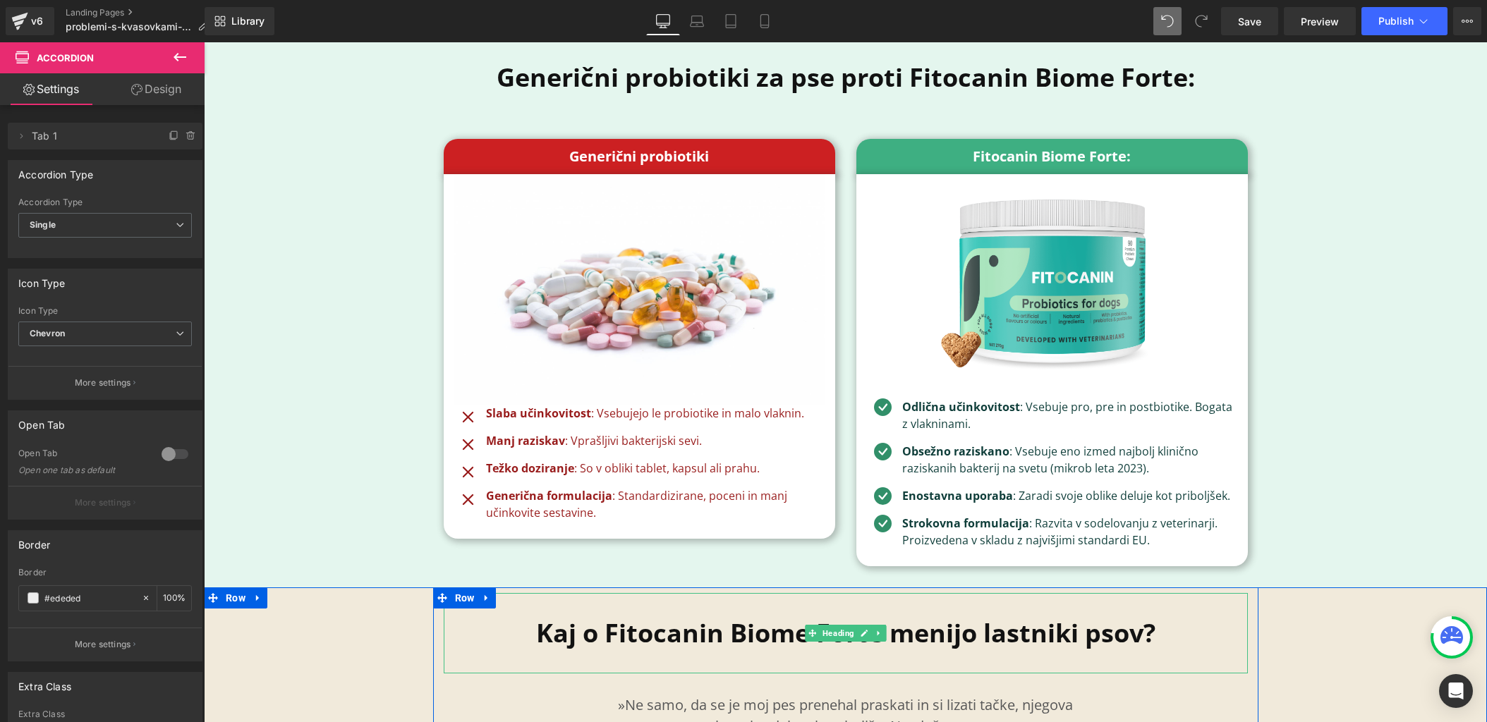
scroll to position [6455, 0]
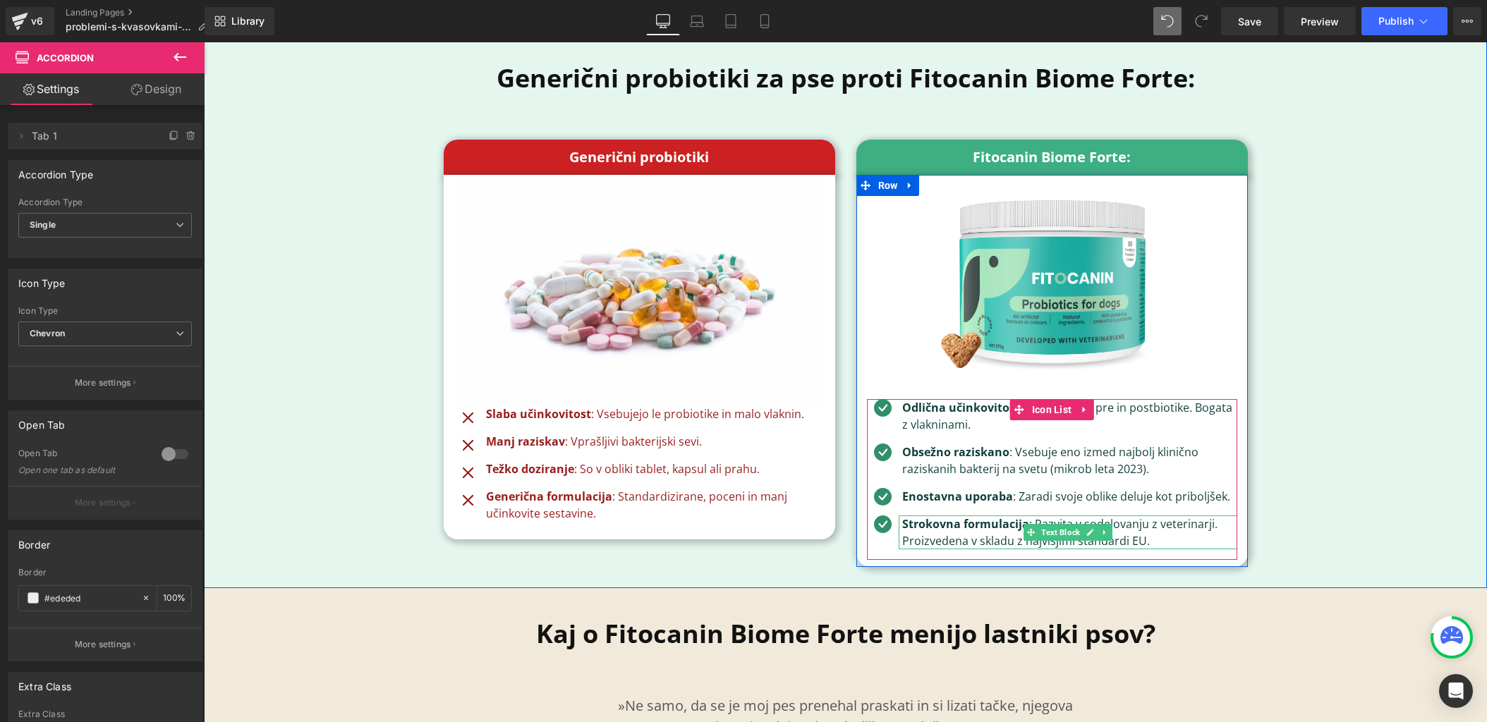
click at [1156, 516] on p "Strokovna formulacija : Razvita v sodelovanju z veterinarji. Proizvedena v skla…" at bounding box center [1069, 533] width 335 height 34
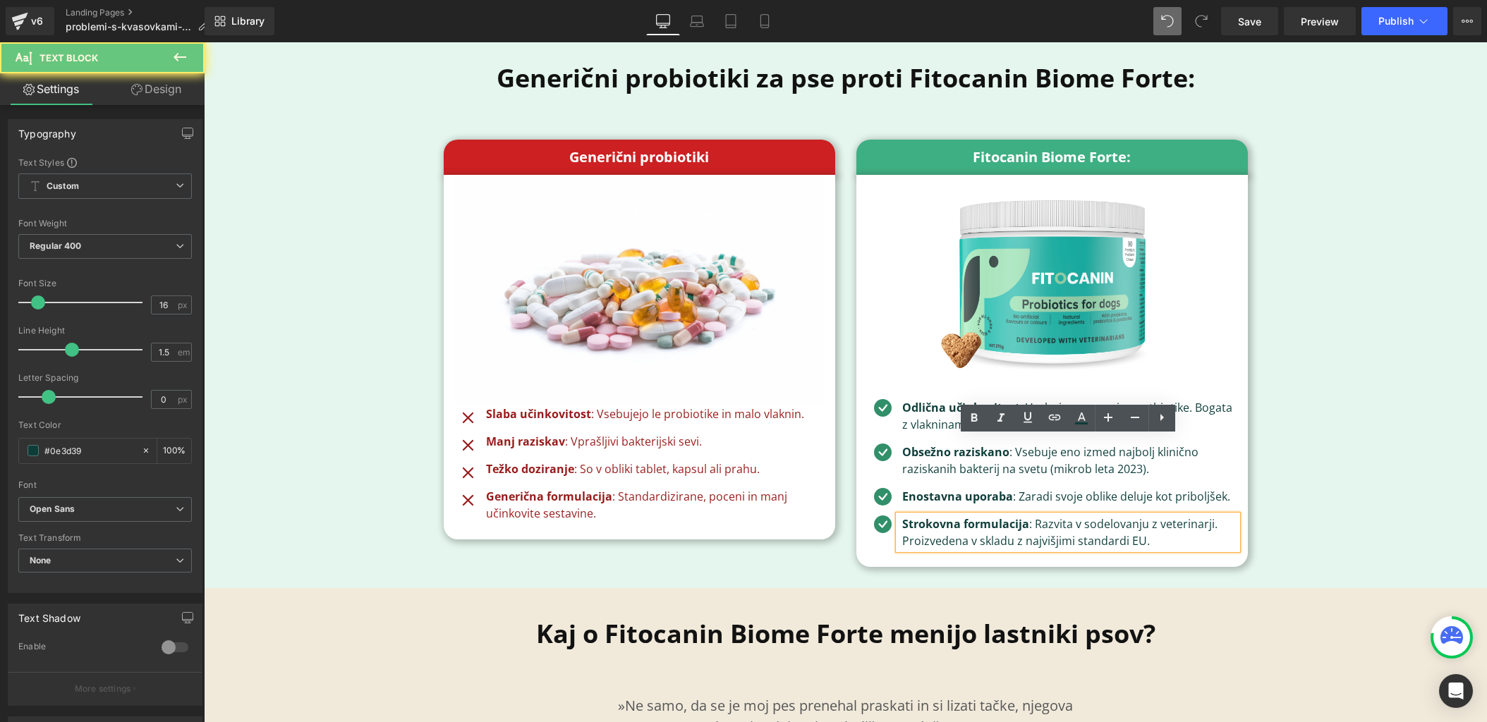
click at [1168, 516] on p "Strokovna formulacija : Razvita v sodelovanju z veterinarji. Proizvedena v skla…" at bounding box center [1069, 533] width 335 height 34
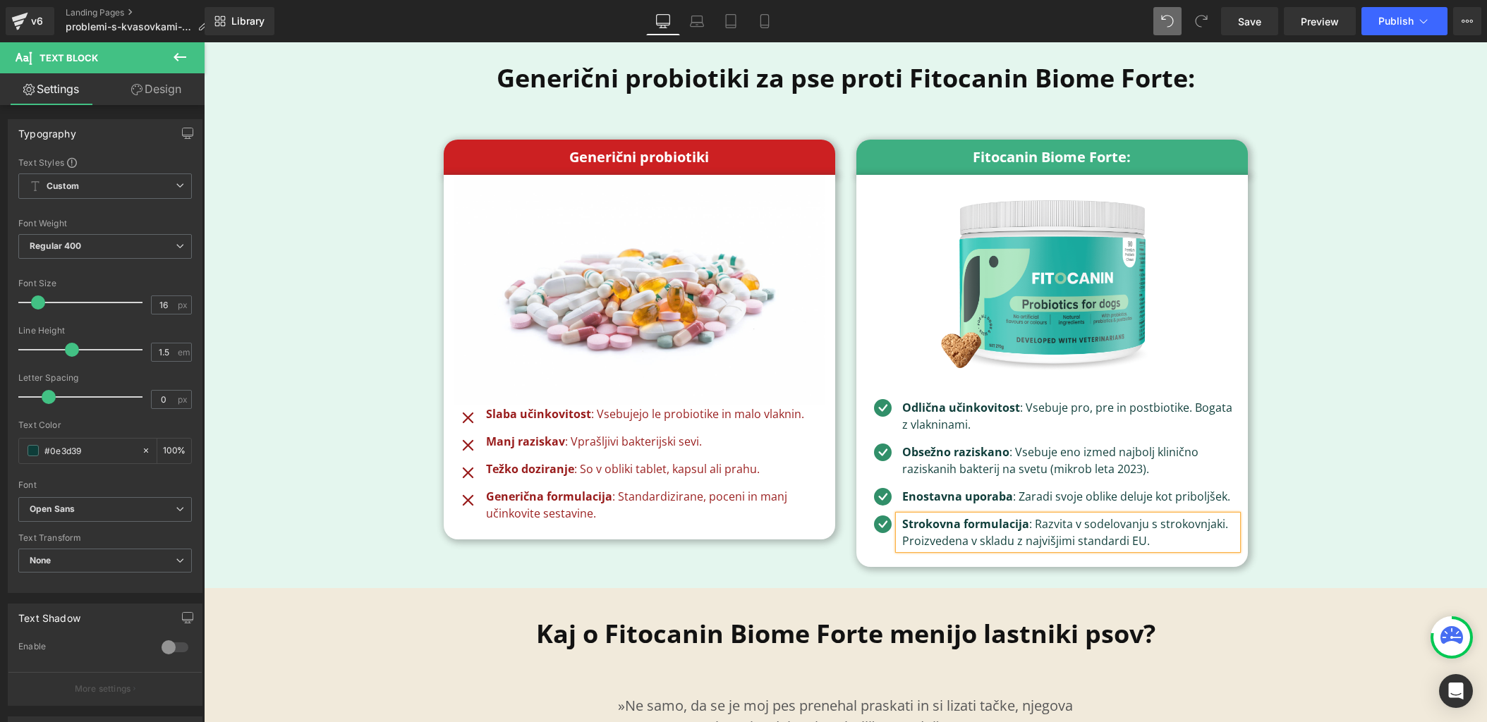
click at [1338, 436] on div "Kakšna je razlika med Fitocaninom in drugimi probiotiki za pse? Heading Vsi pro…" at bounding box center [845, 187] width 1283 height 787
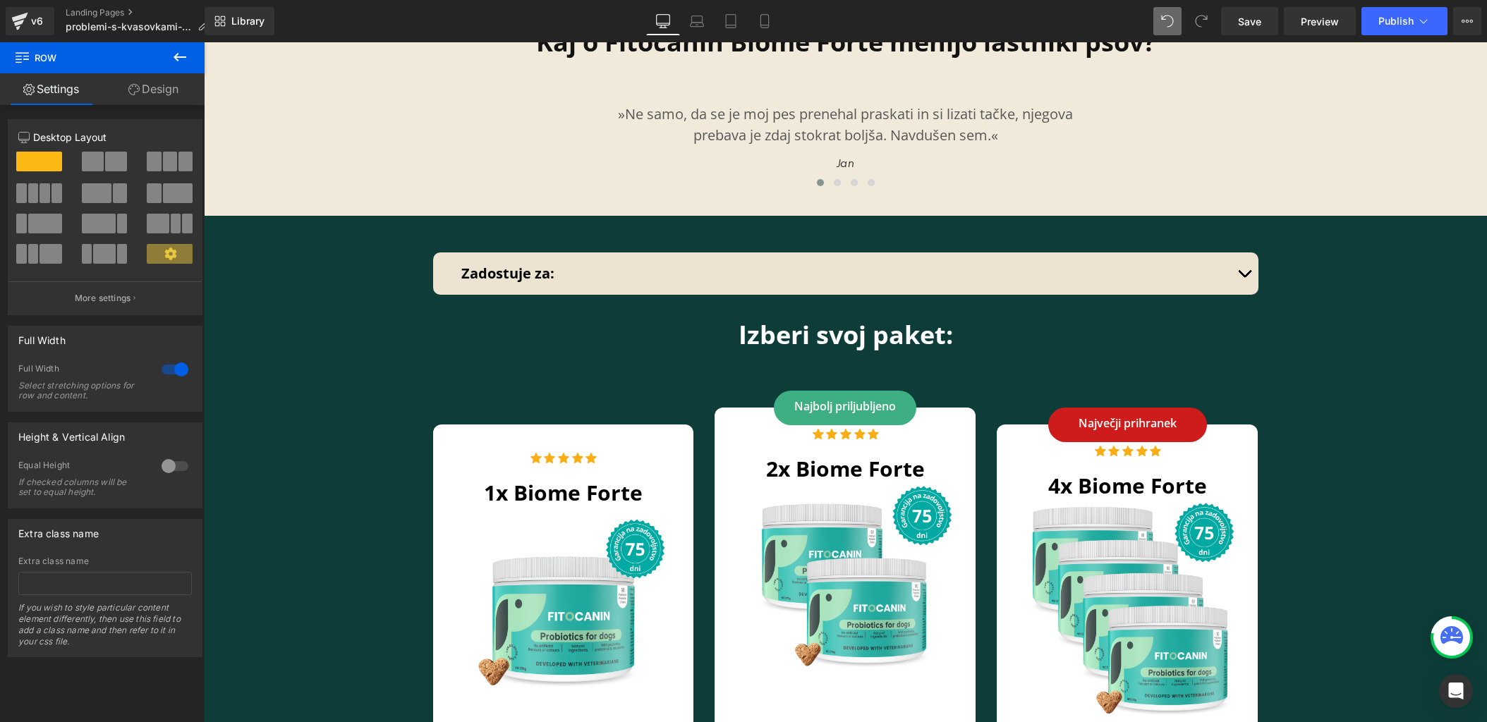
scroll to position [7049, 0]
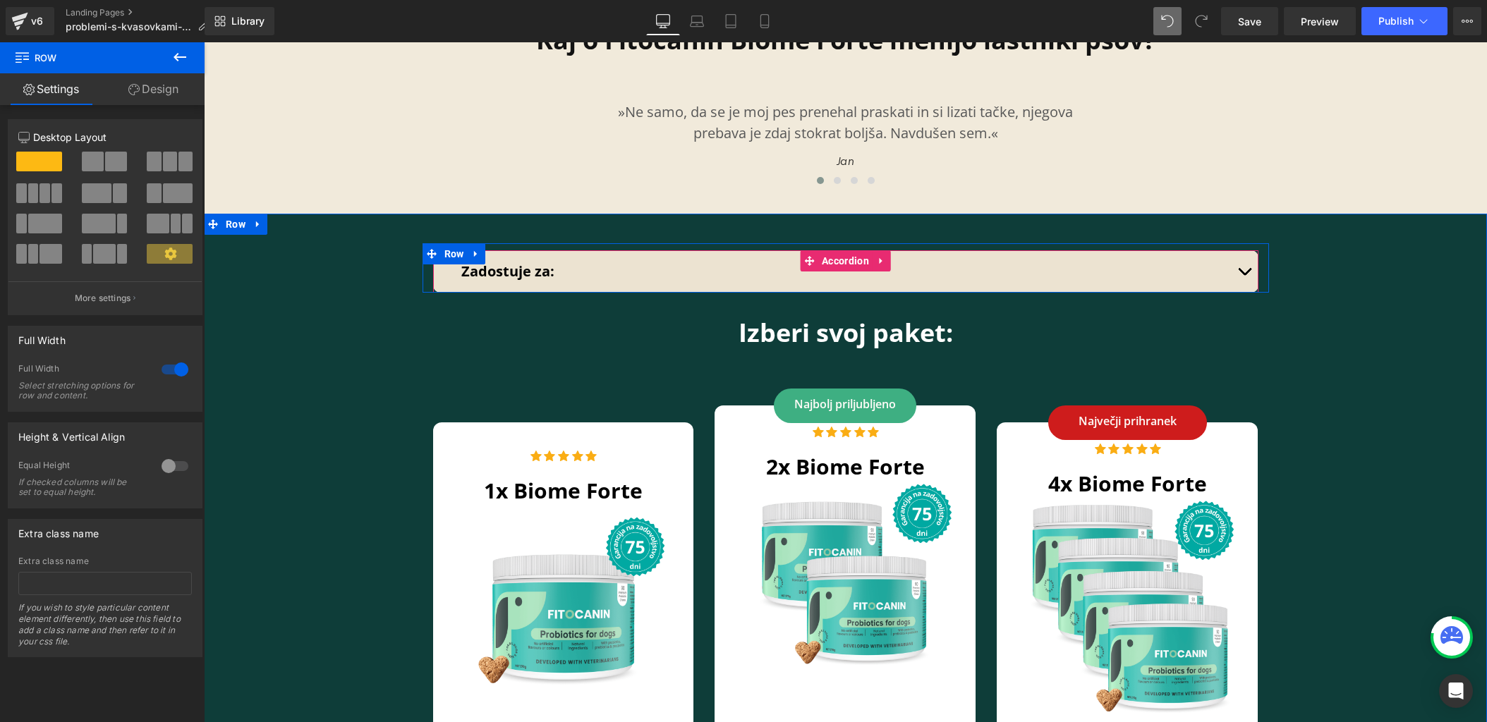
click at [1235, 250] on button "button" at bounding box center [1244, 271] width 28 height 42
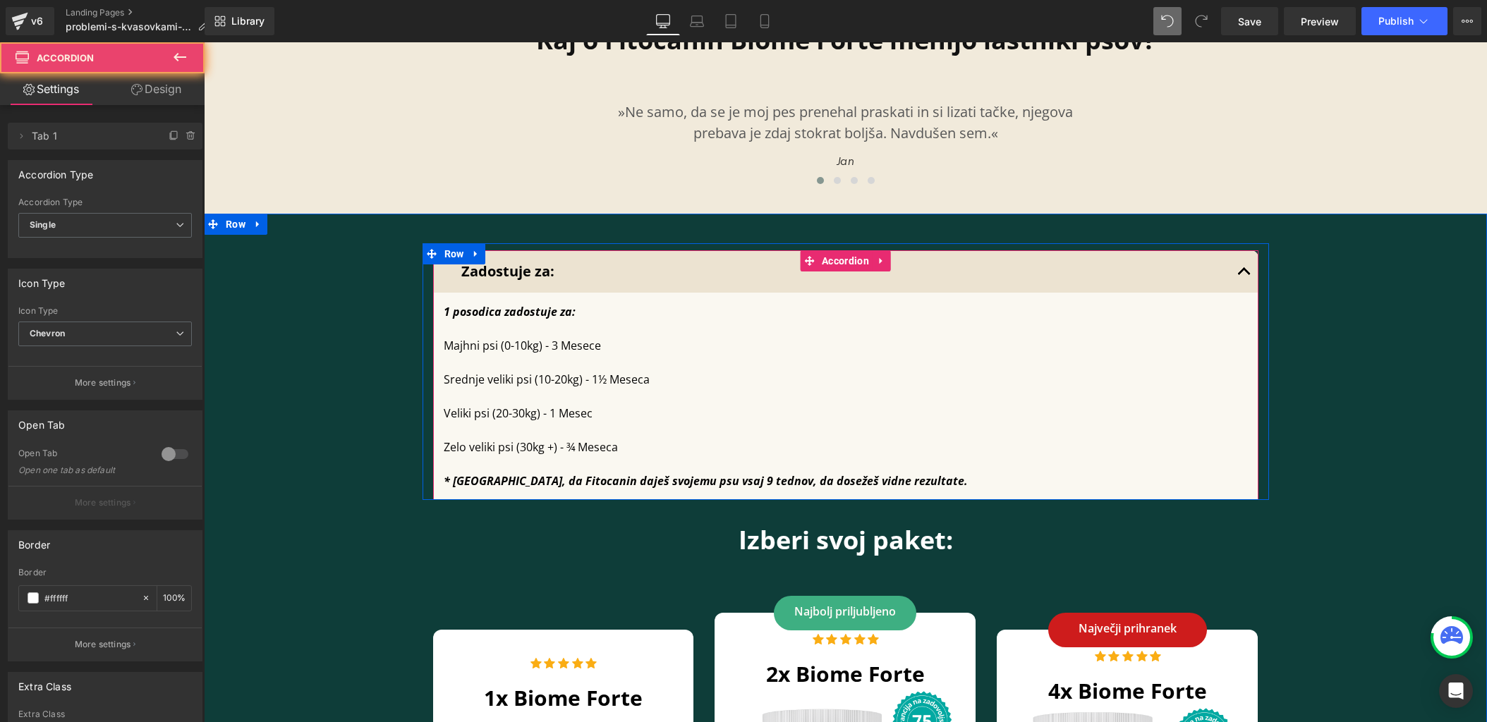
click at [1235, 250] on button "button" at bounding box center [1244, 271] width 28 height 42
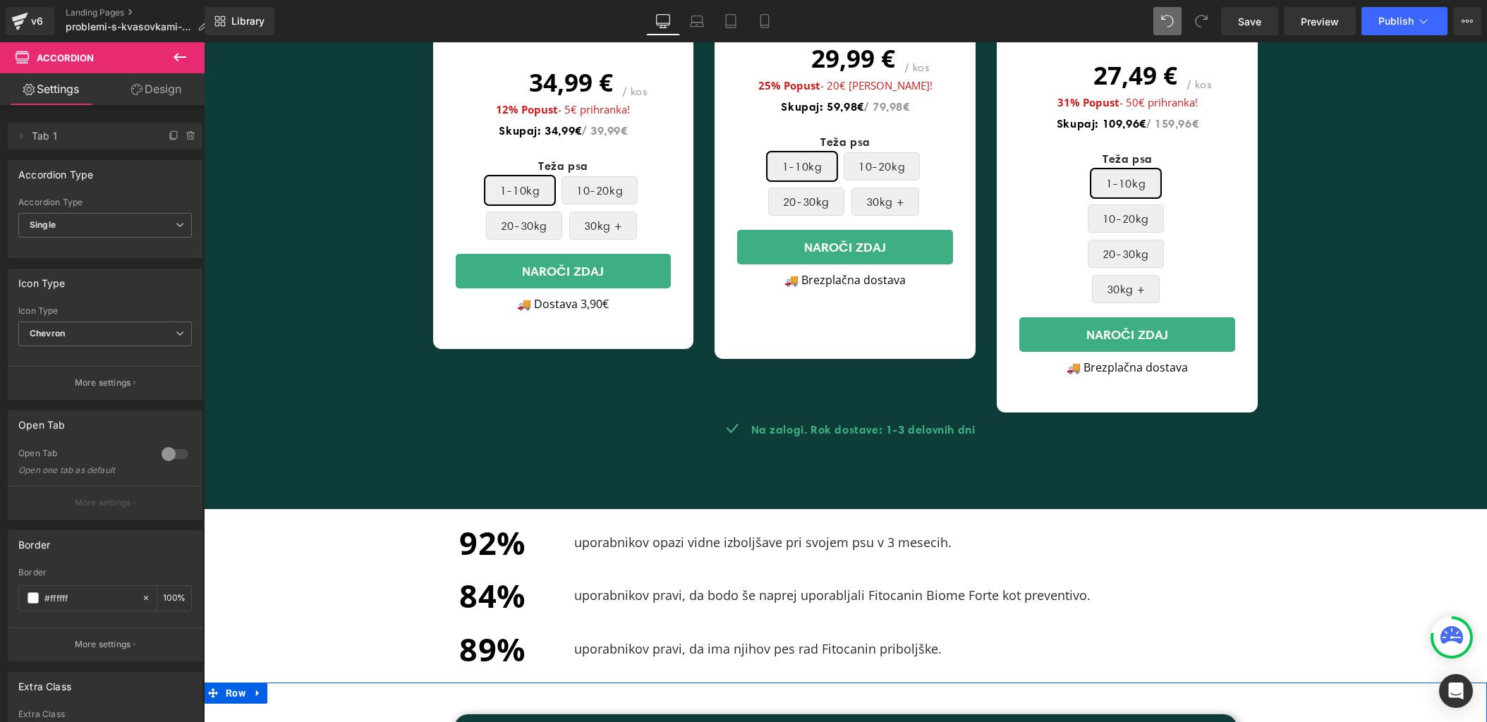
scroll to position [7703, 0]
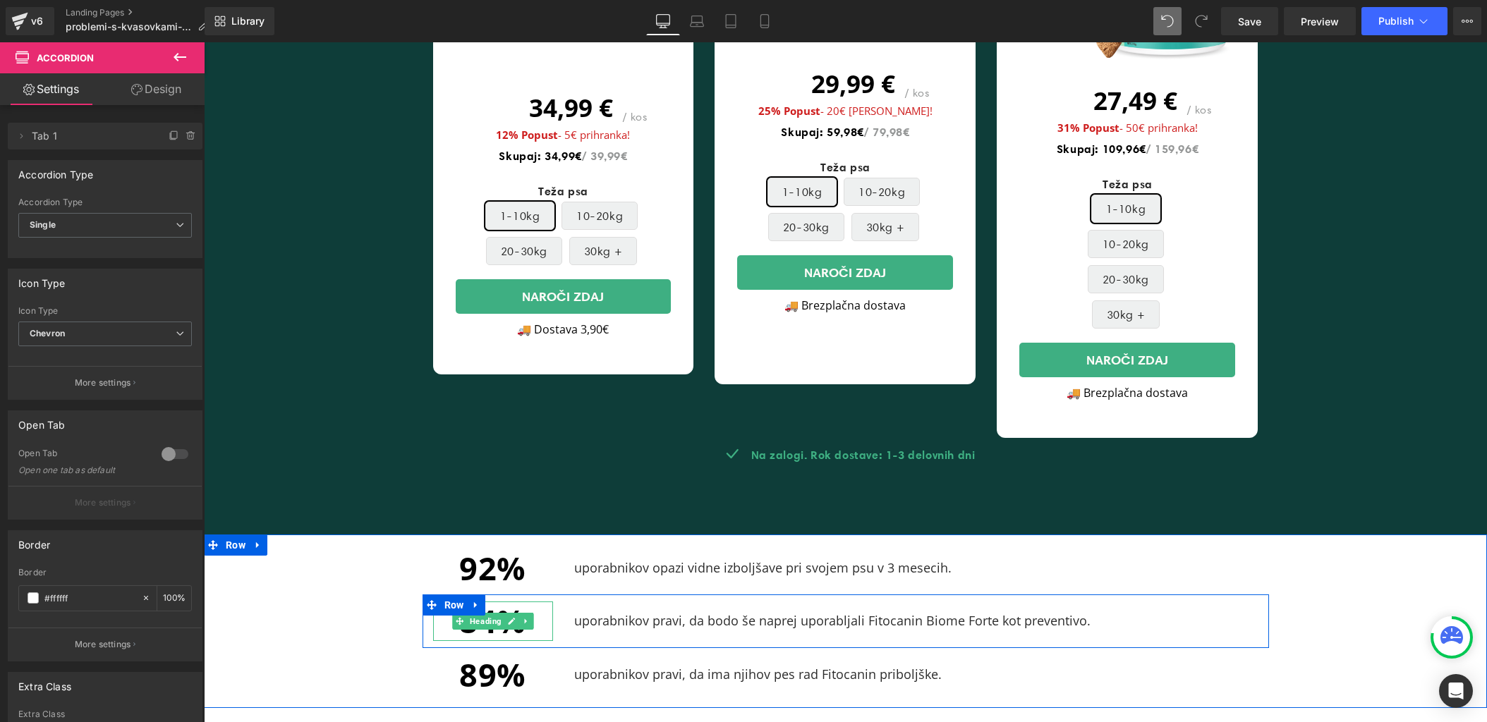
click at [491, 600] on span "84%" at bounding box center [492, 621] width 67 height 43
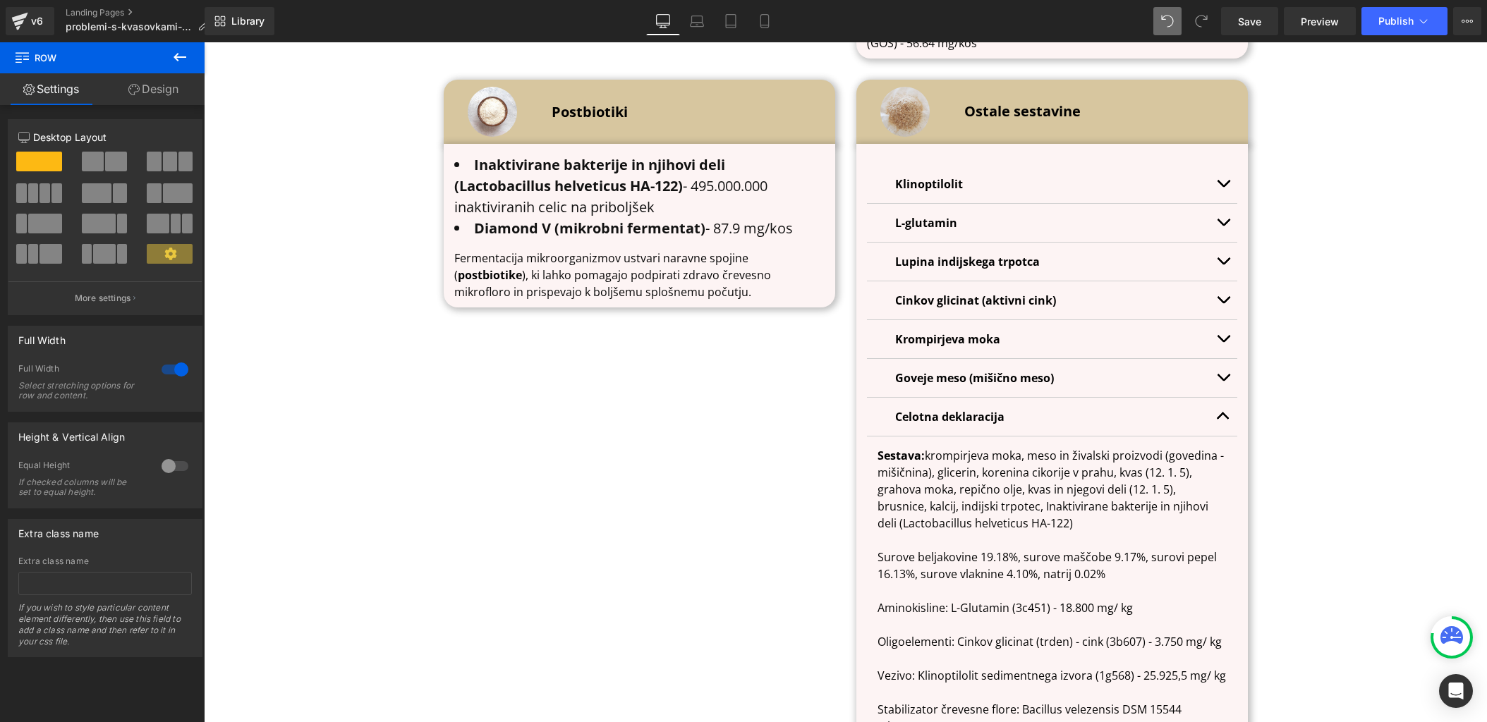
scroll to position [4822, 0]
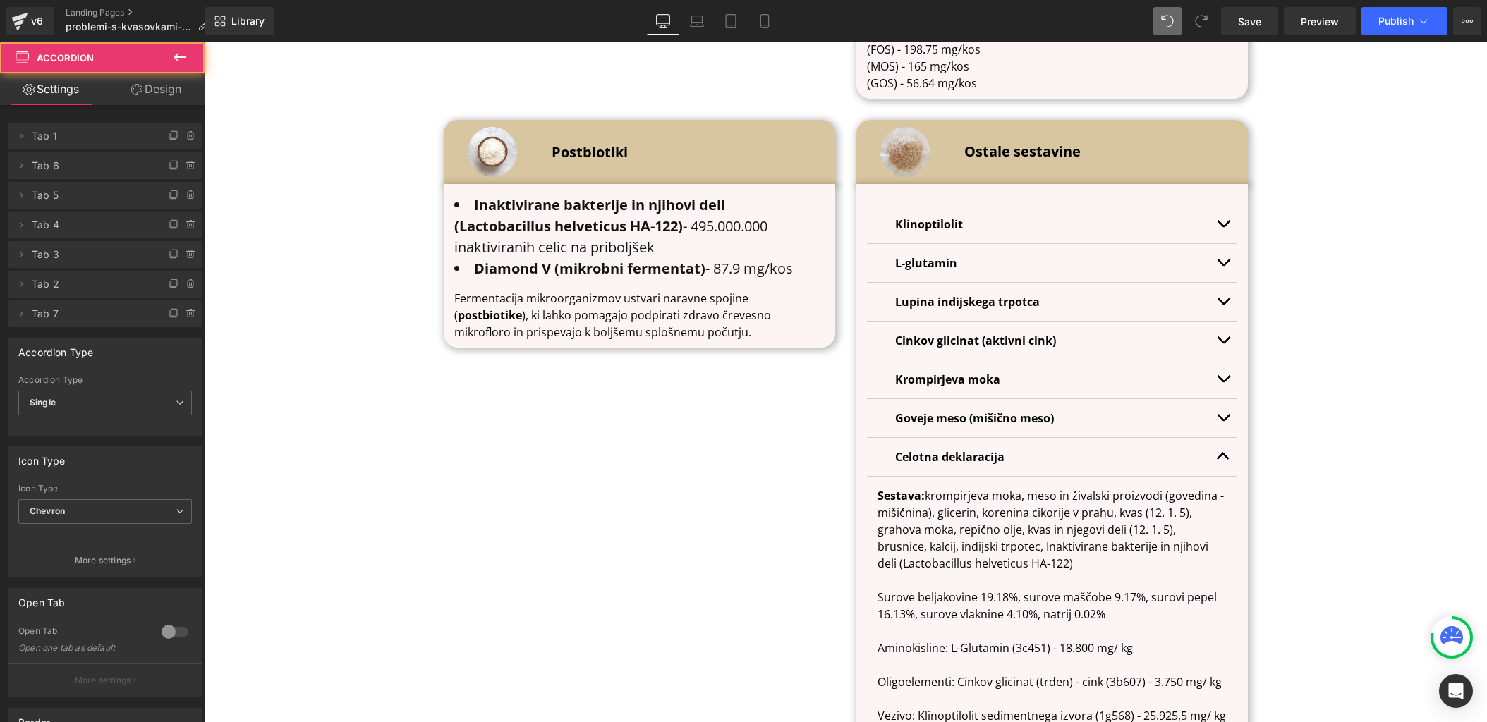
click at [1221, 205] on button "button" at bounding box center [1223, 224] width 28 height 38
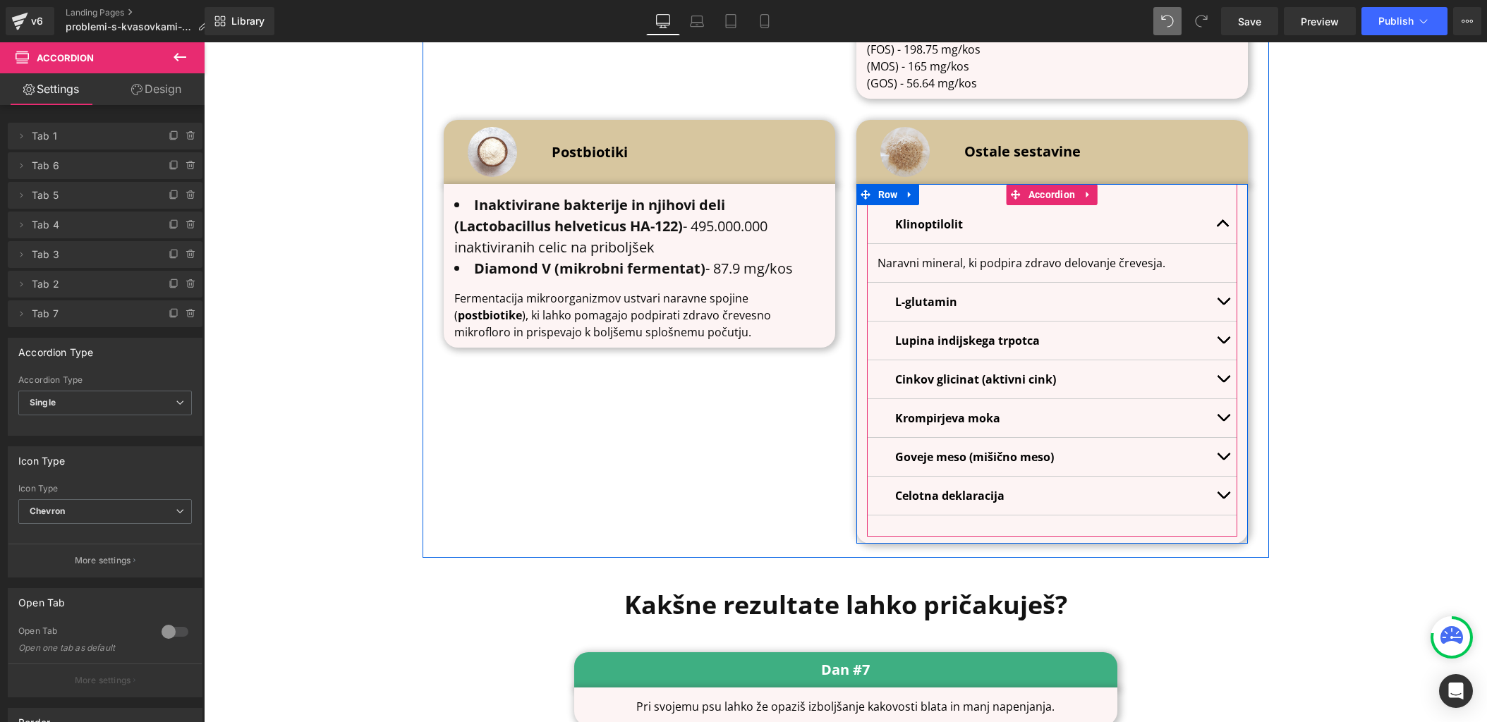
click at [1221, 205] on button "button" at bounding box center [1223, 224] width 28 height 38
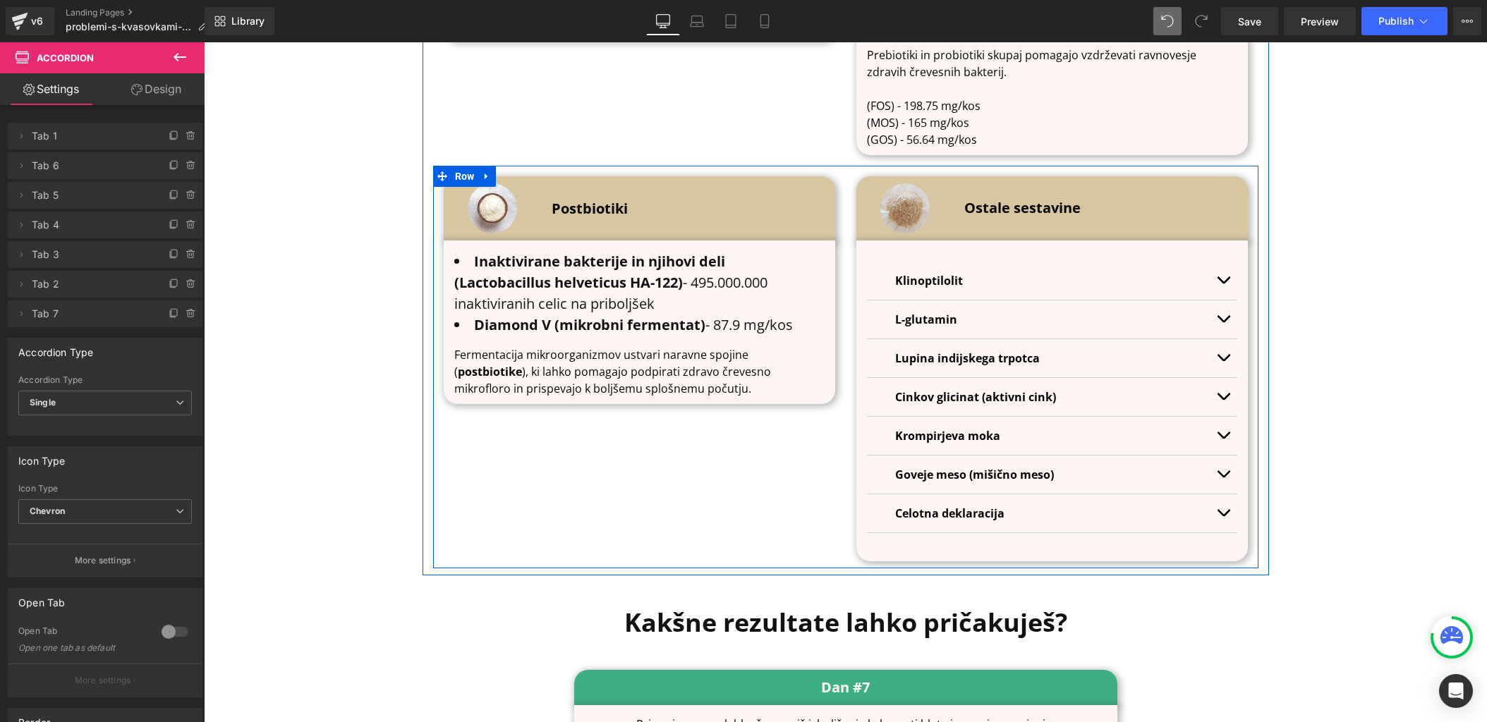
scroll to position [4766, 0]
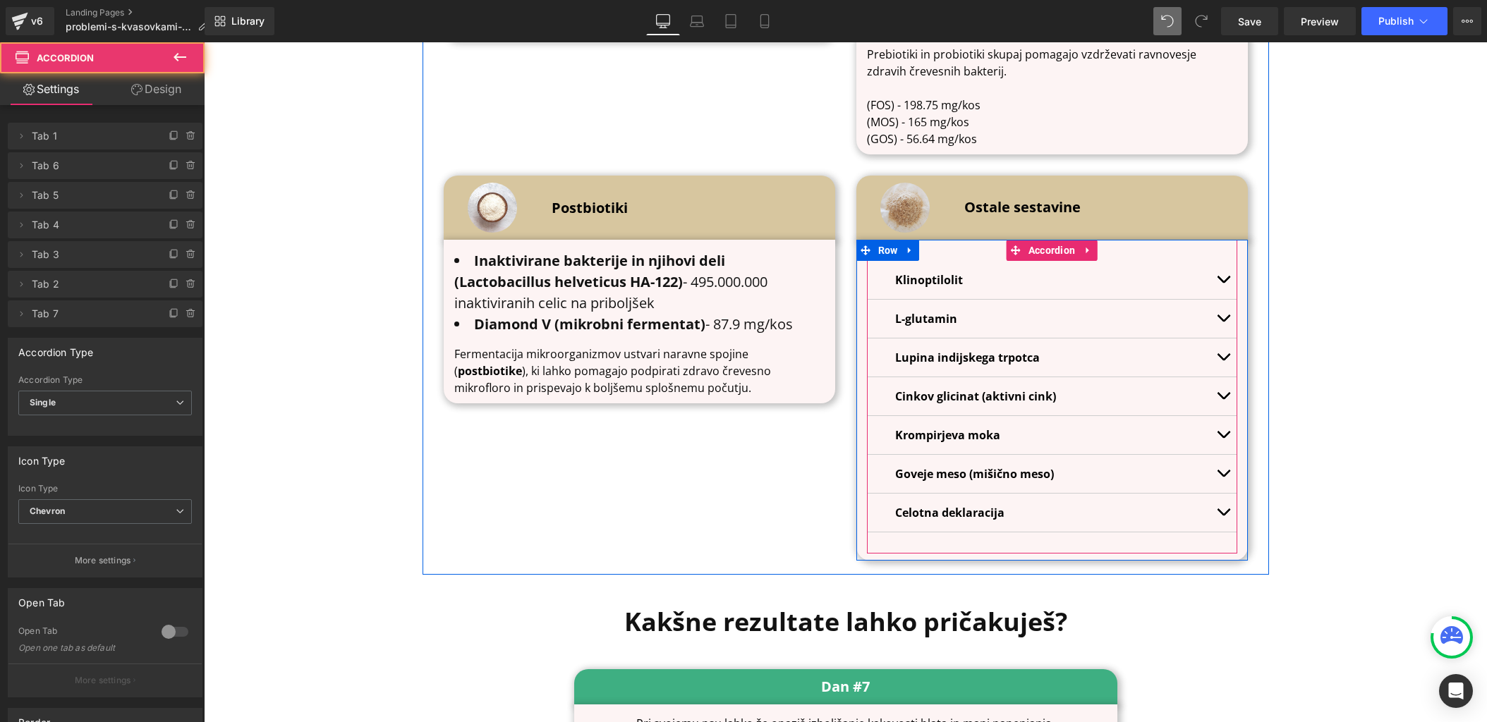
click at [1223, 283] on span "button" at bounding box center [1223, 283] width 0 height 0
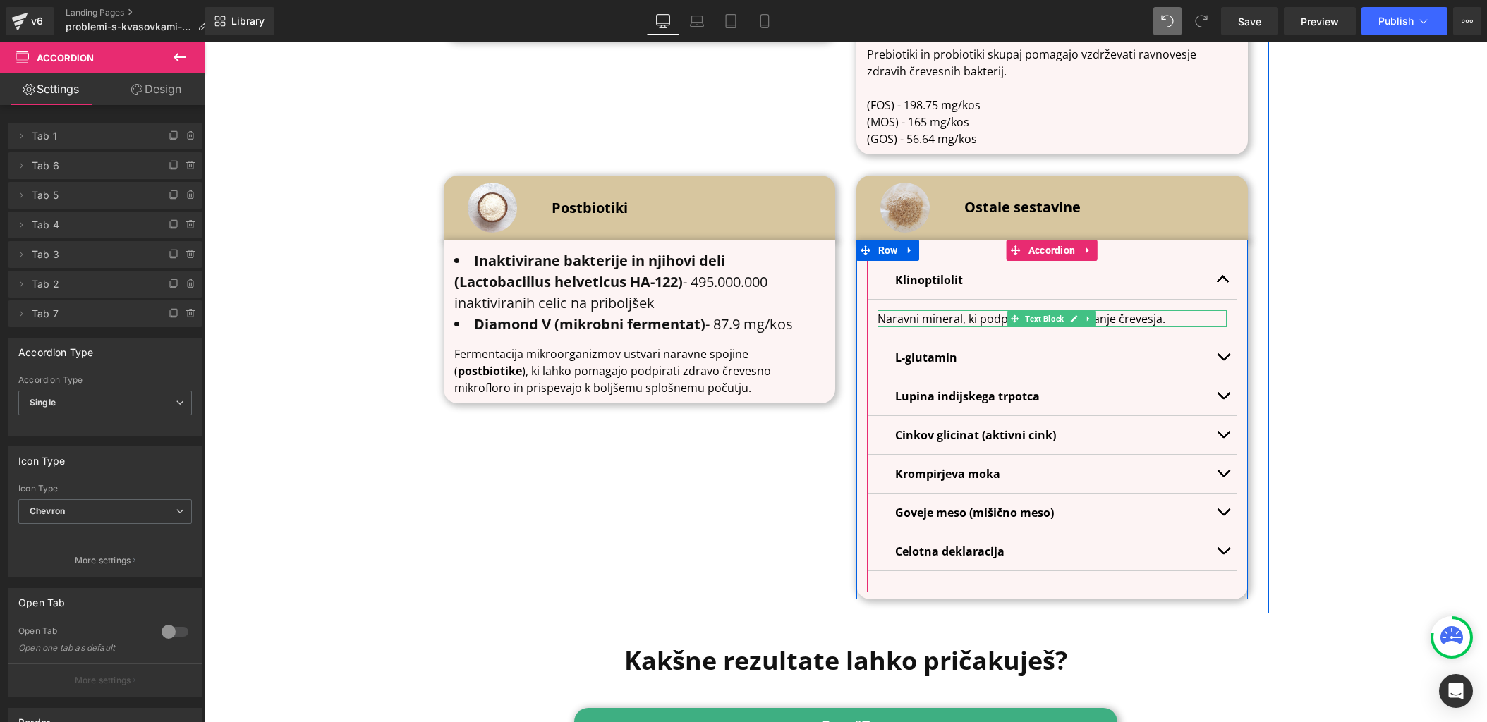
click at [968, 310] on p "Naravni mineral, ki podpira zdravo delovanje črevesja." at bounding box center [1052, 318] width 349 height 17
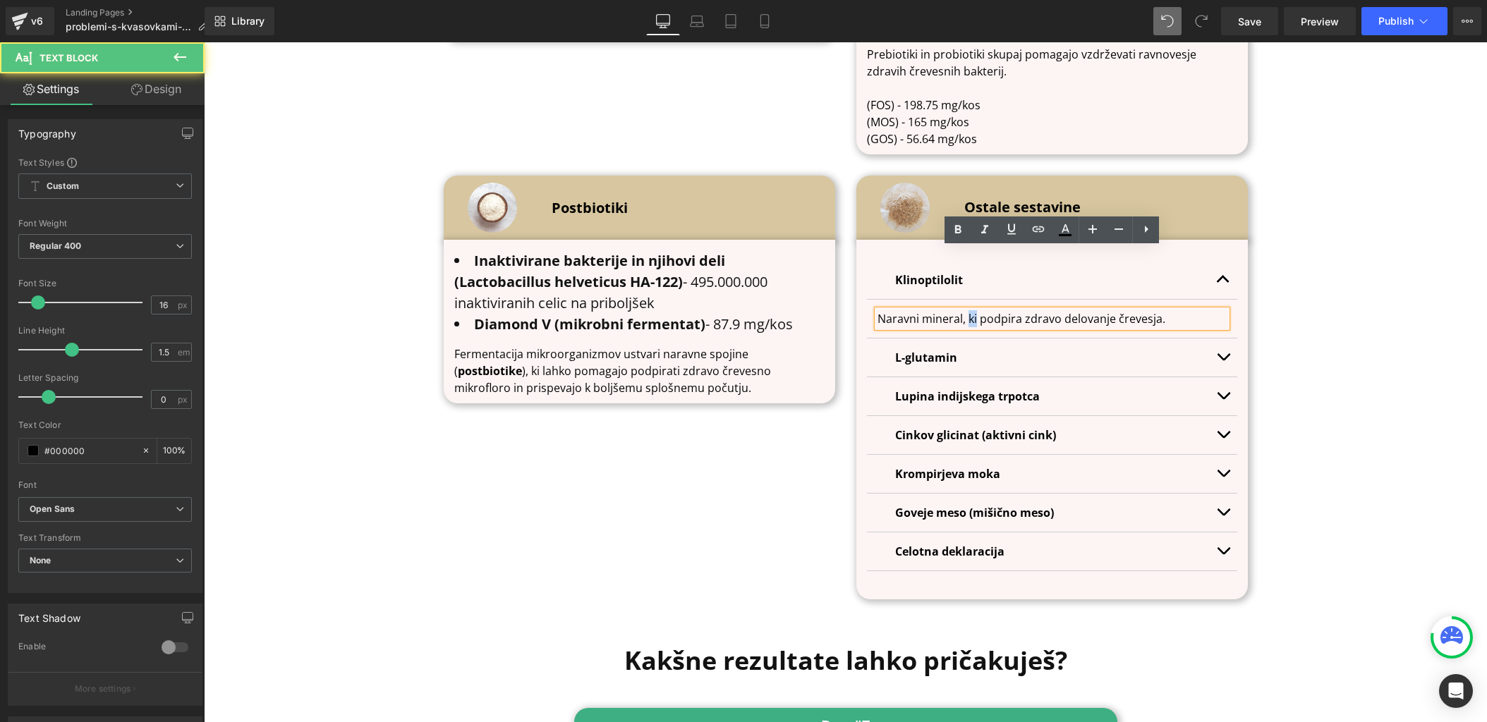
click at [968, 310] on p "Naravni mineral, ki podpira zdravo delovanje črevesja." at bounding box center [1052, 318] width 349 height 17
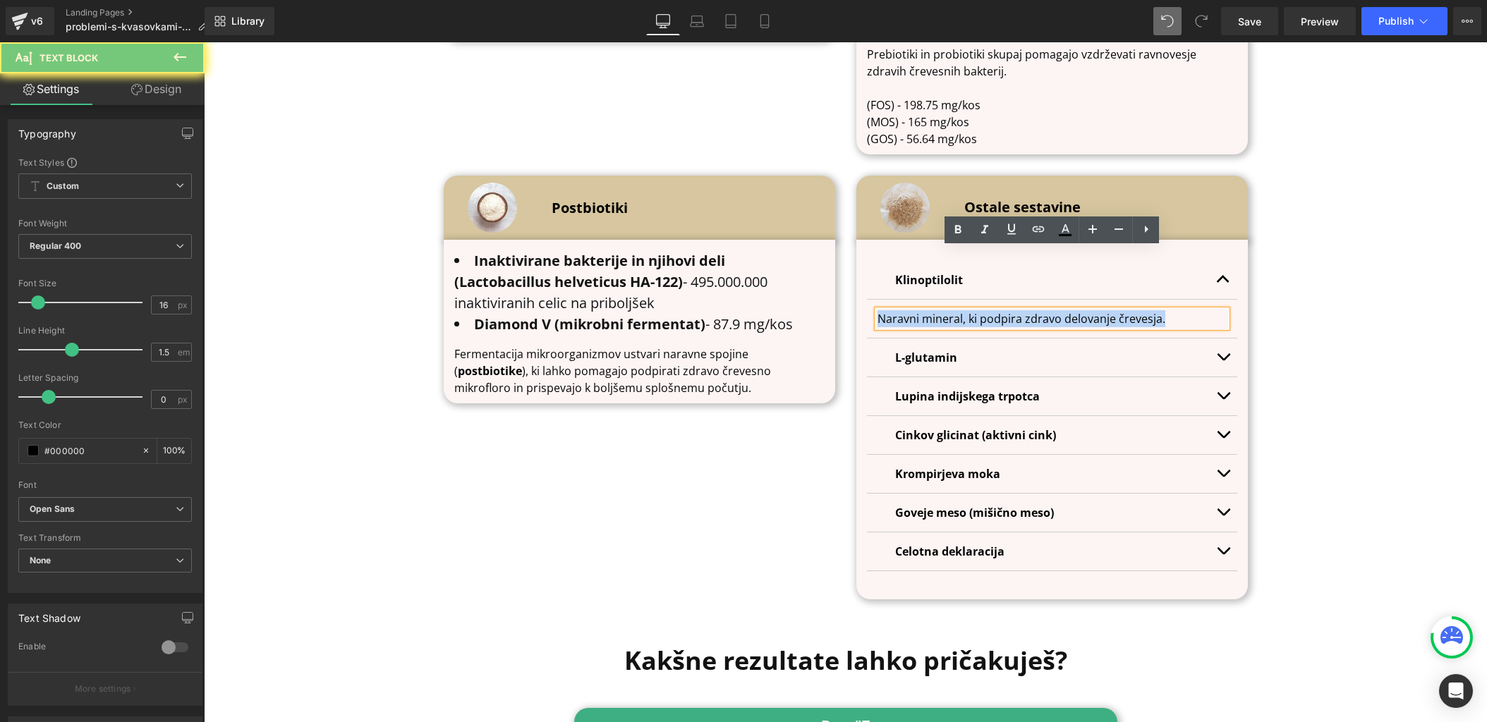
click at [968, 310] on p "Naravni mineral, ki podpira zdravo delovanje črevesja." at bounding box center [1052, 318] width 349 height 17
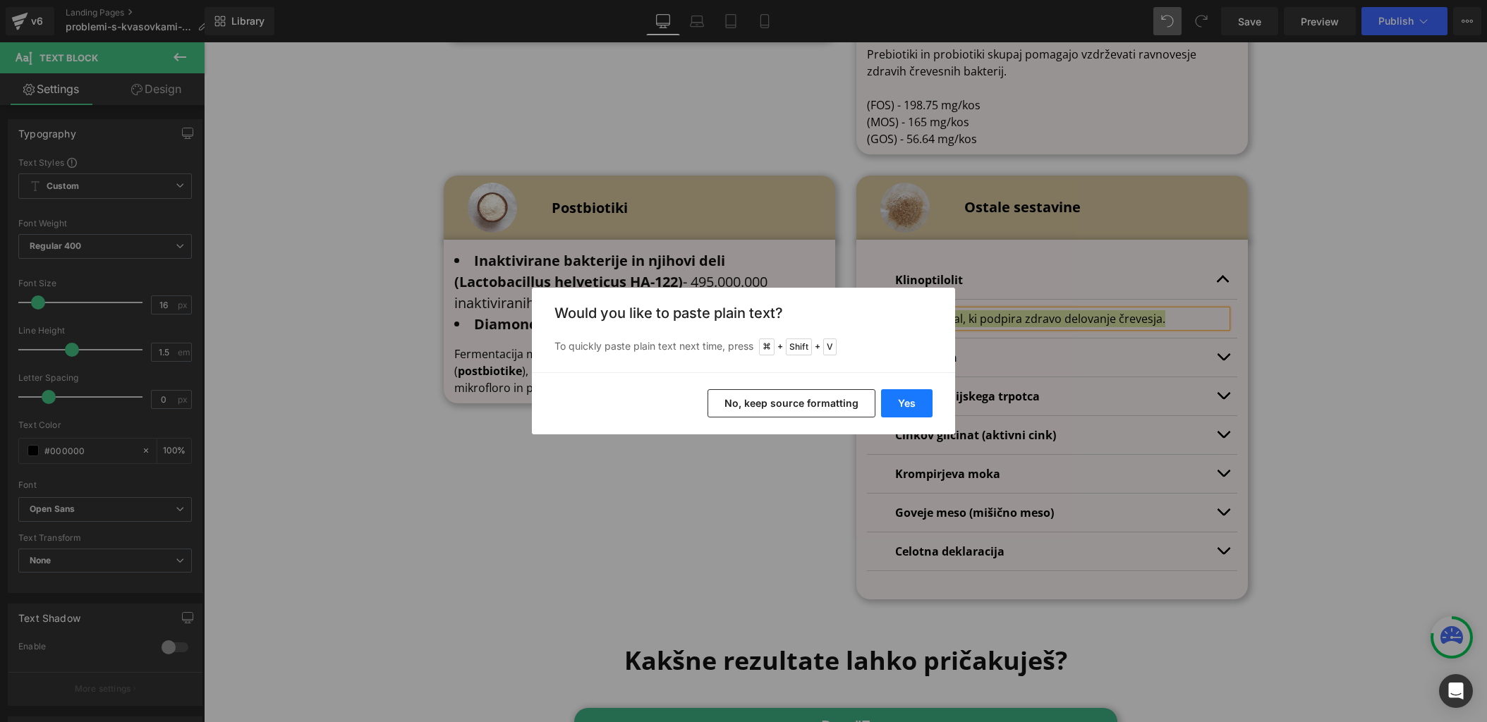
drag, startPoint x: 893, startPoint y: 401, endPoint x: 724, endPoint y: 332, distance: 182.2
click at [893, 401] on button "Yes" at bounding box center [906, 403] width 51 height 28
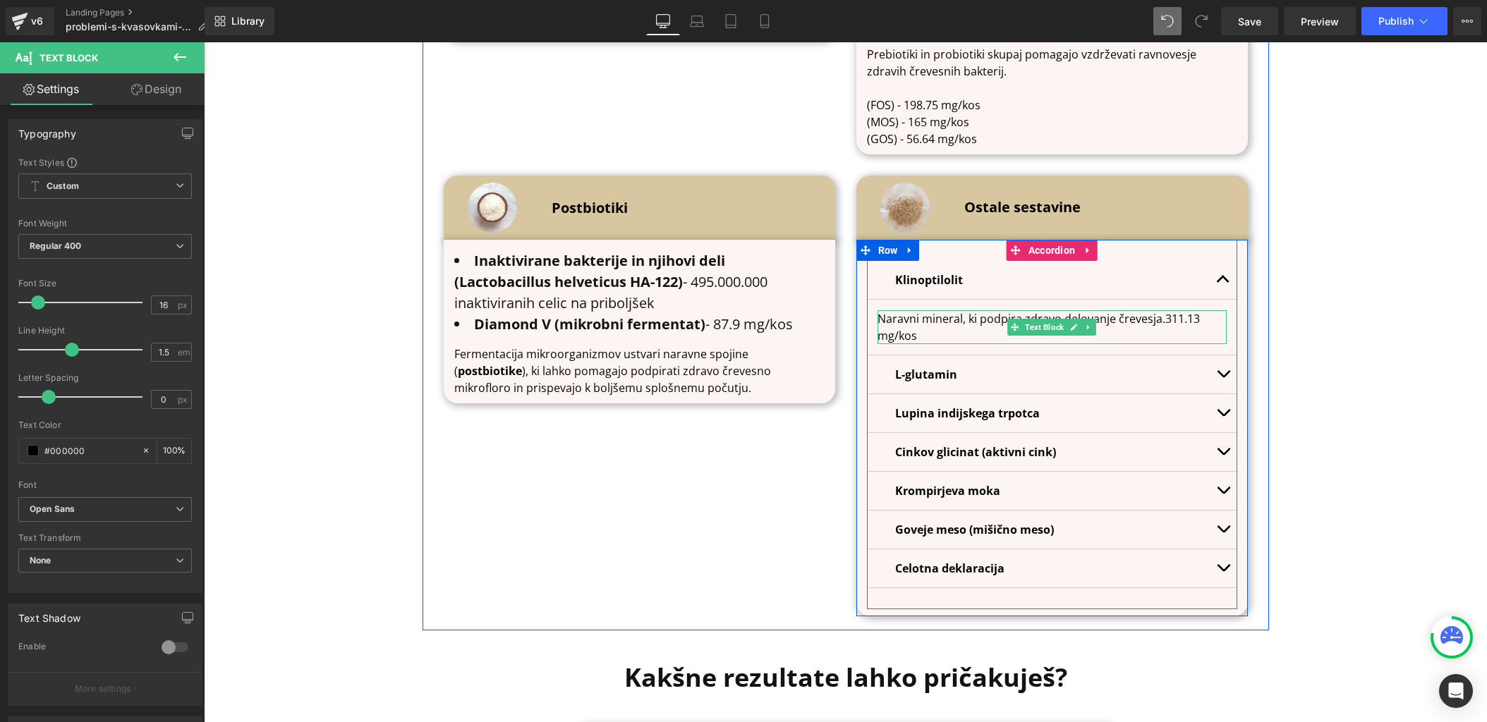
click at [1163, 310] on p "Naravni mineral, ki podpira zdravo delovanje črevesja.311.13 mg/kos" at bounding box center [1052, 327] width 349 height 34
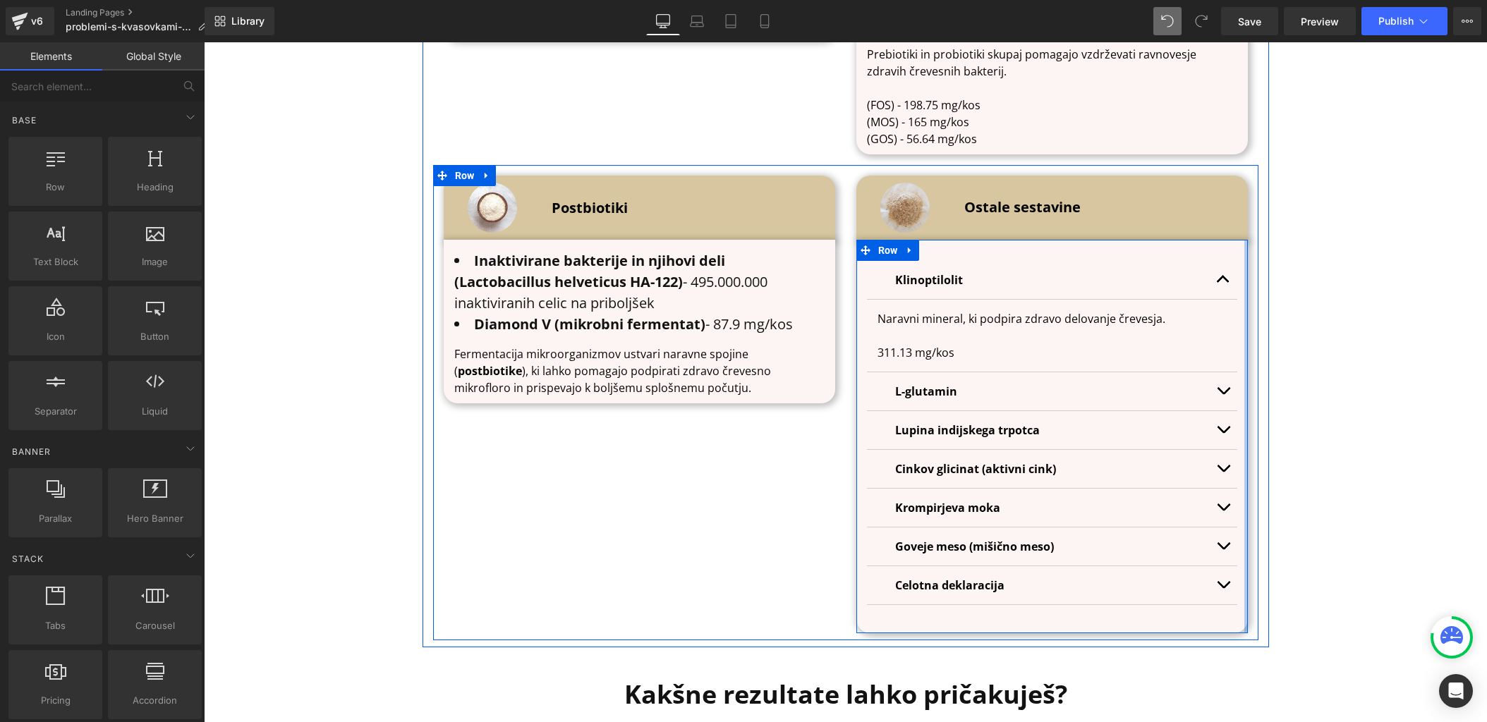
click at [1223, 394] on span "button" at bounding box center [1223, 394] width 0 height 0
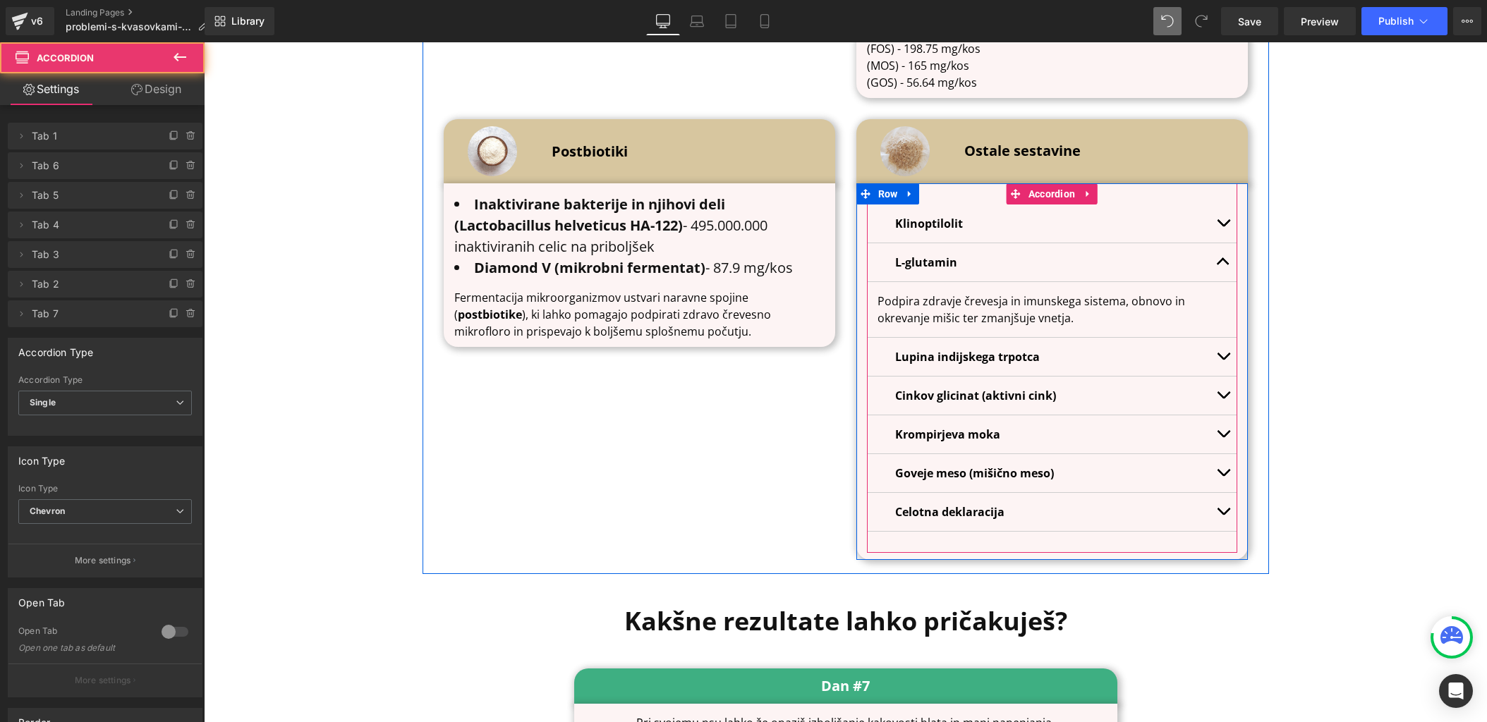
scroll to position [4853, 0]
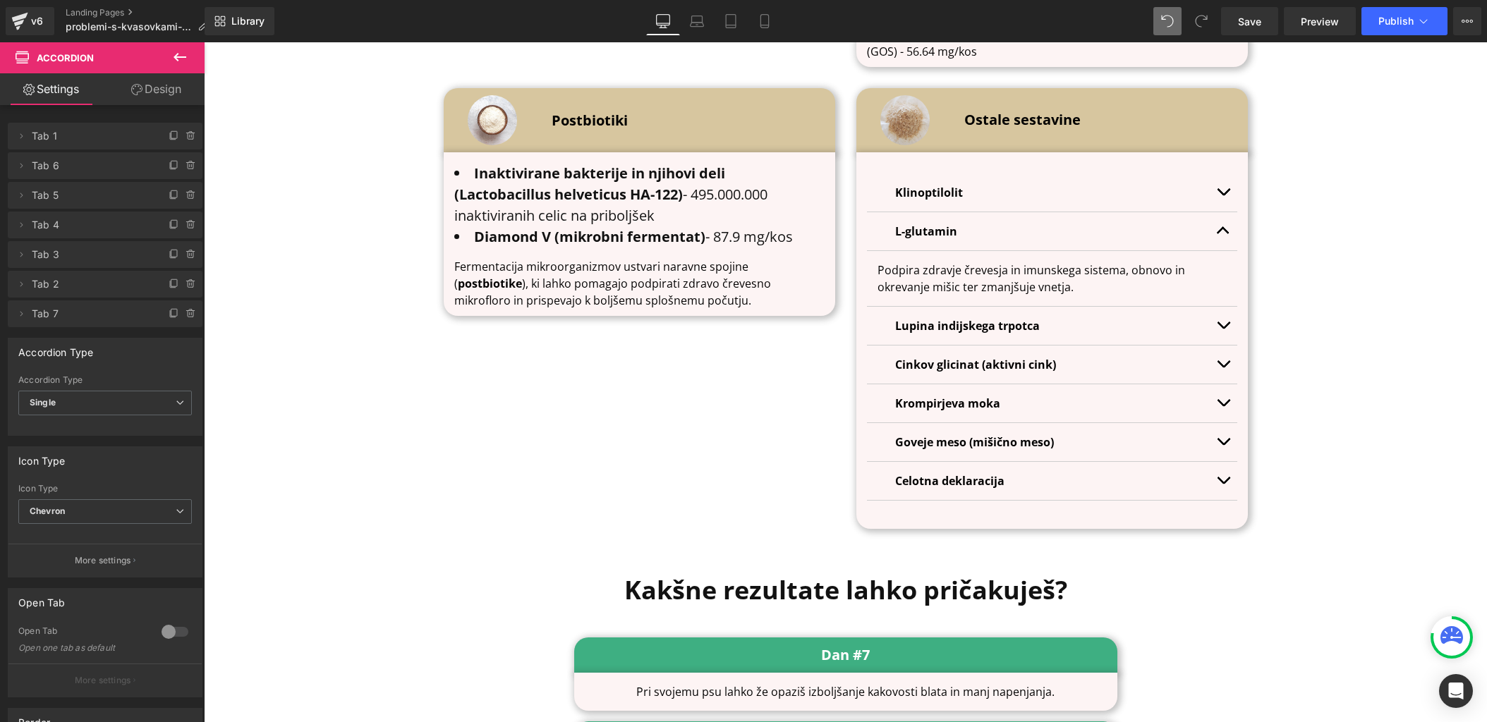
click at [1049, 270] on span "Text Block" at bounding box center [1044, 278] width 44 height 17
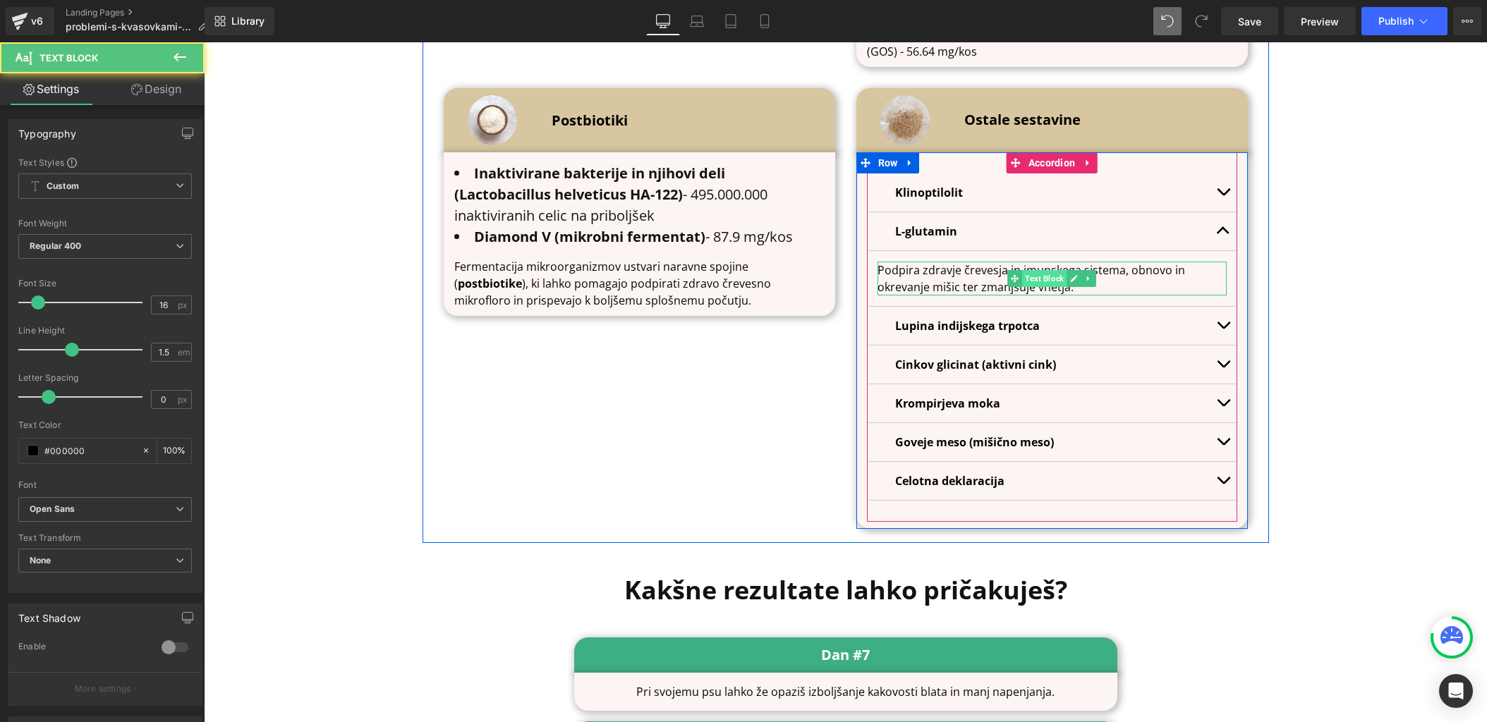
click at [1049, 270] on span "Text Block" at bounding box center [1044, 278] width 44 height 17
click at [955, 262] on p "Podpira zdravje črevesja in imunskega sistema, obnovo in okrevanje mišic ter zm…" at bounding box center [1052, 279] width 349 height 34
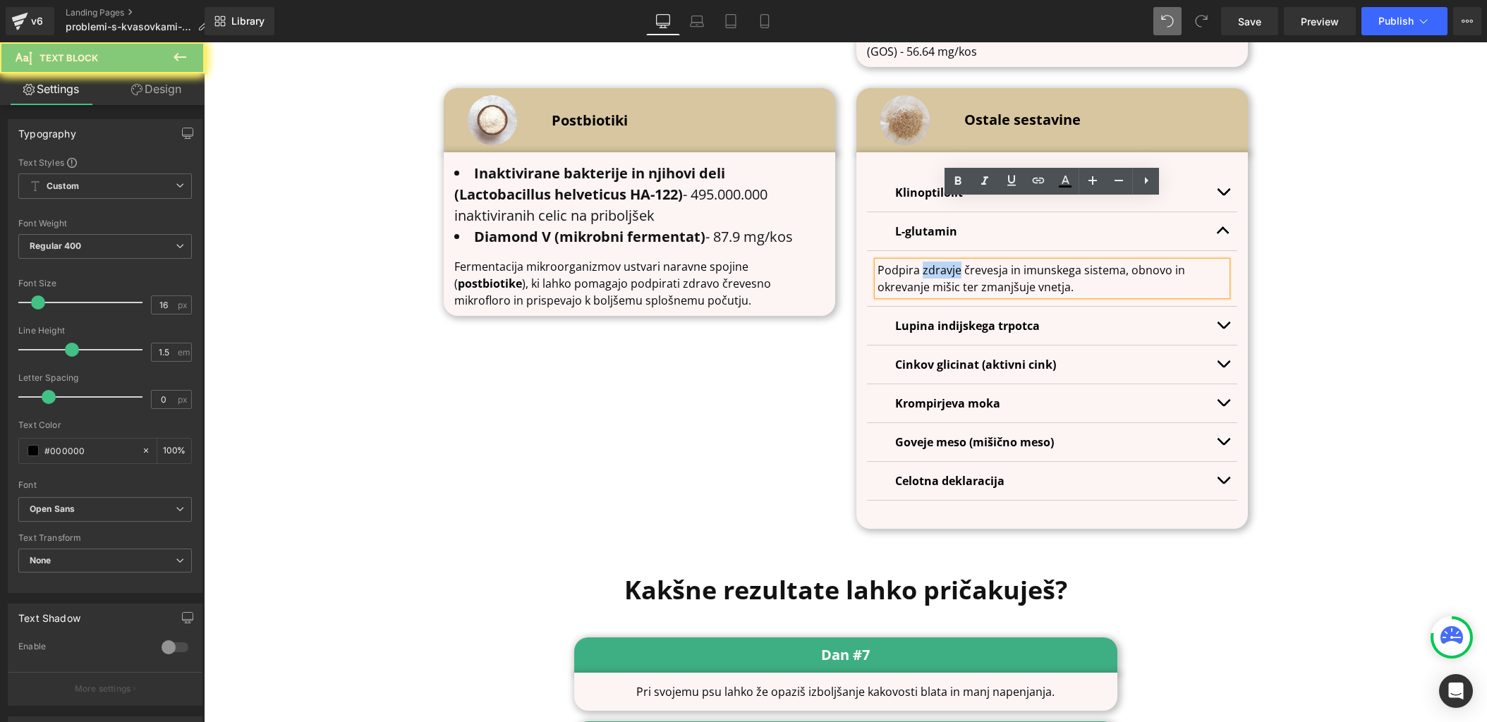
click at [955, 262] on p "Podpira zdravje črevesja in imunskega sistema, obnovo in okrevanje mišic ter zm…" at bounding box center [1052, 279] width 349 height 34
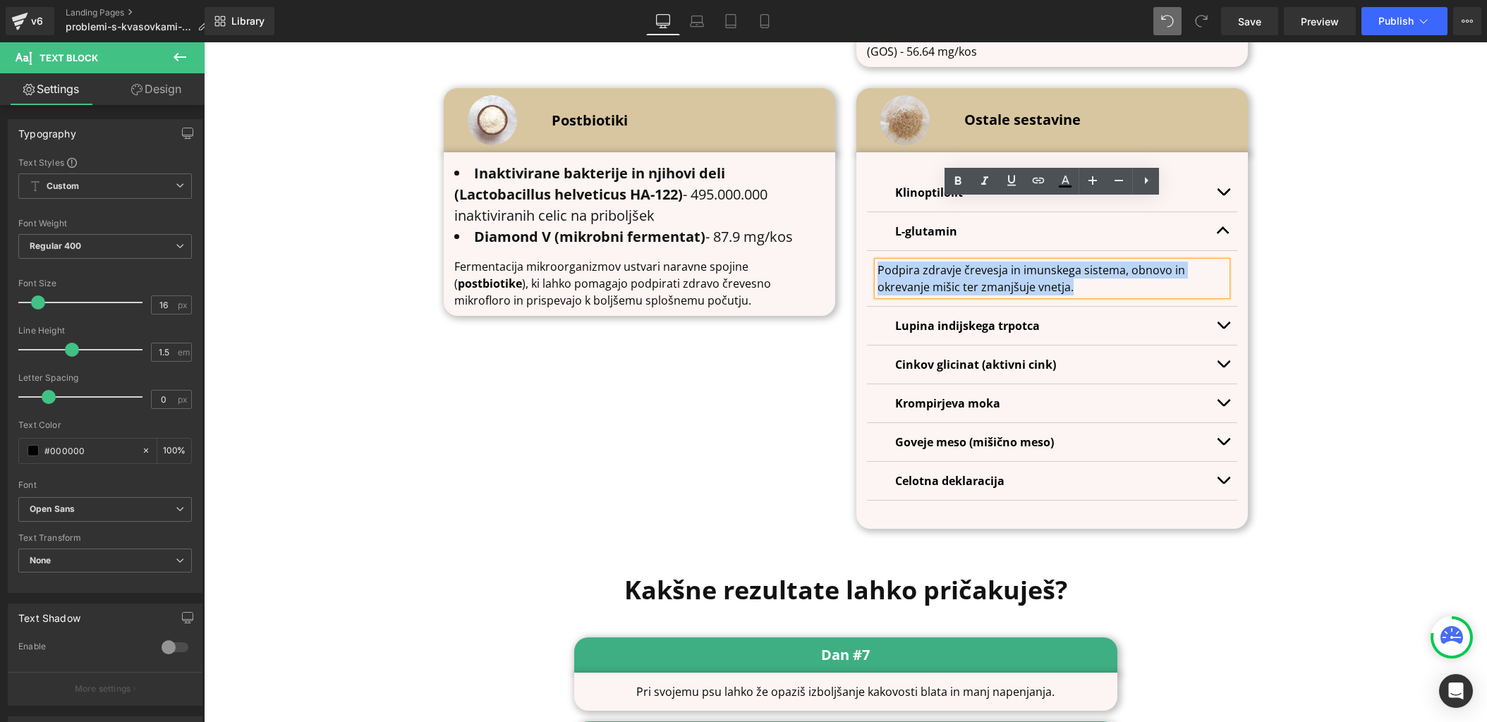
click at [955, 262] on p "Podpira zdravje črevesja in imunskega sistema, obnovo in okrevanje mišic ter zm…" at bounding box center [1052, 279] width 349 height 34
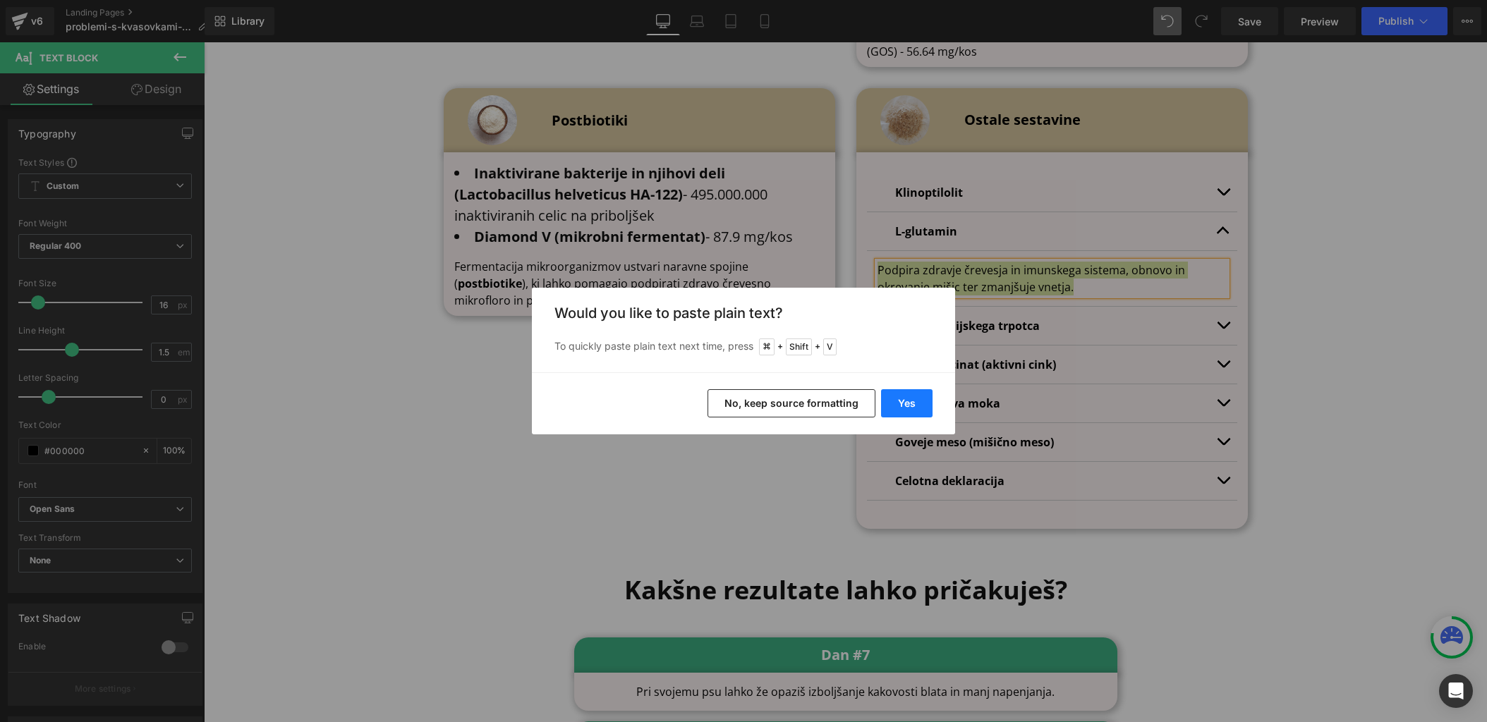
click at [923, 402] on button "Yes" at bounding box center [906, 403] width 51 height 28
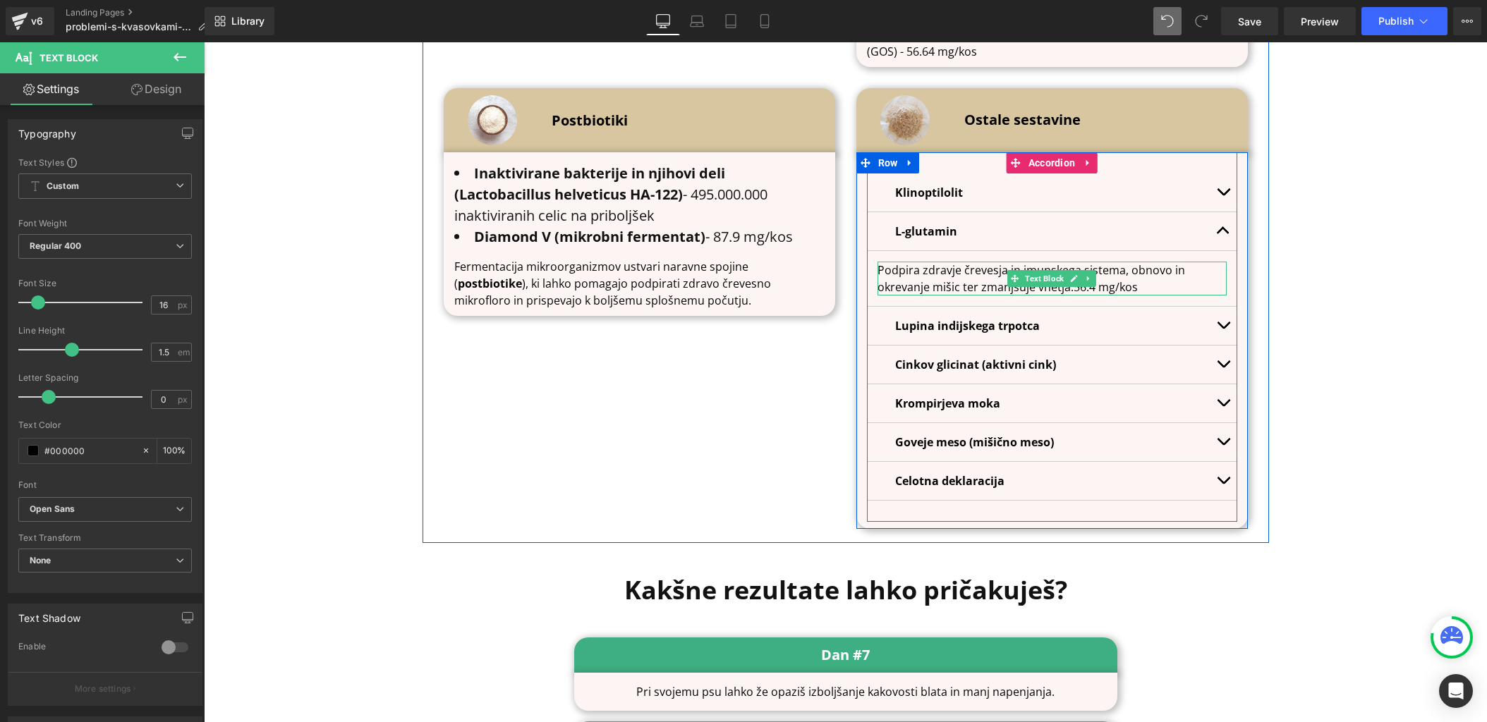
click at [1075, 262] on p "Podpira zdravje črevesja in imunskega sistema, obnovo in okrevanje mišic ter zm…" at bounding box center [1052, 279] width 349 height 34
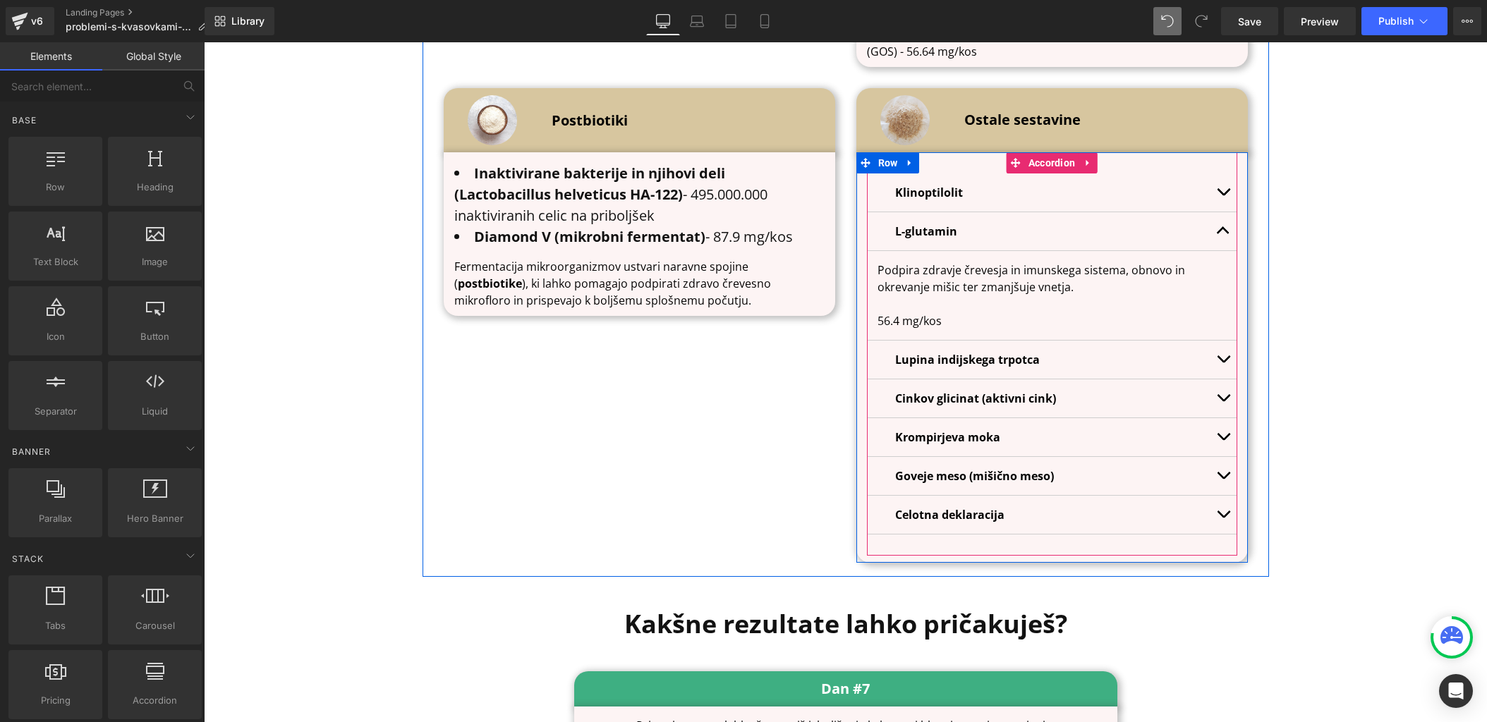
click at [1218, 212] on button "button" at bounding box center [1223, 231] width 28 height 38
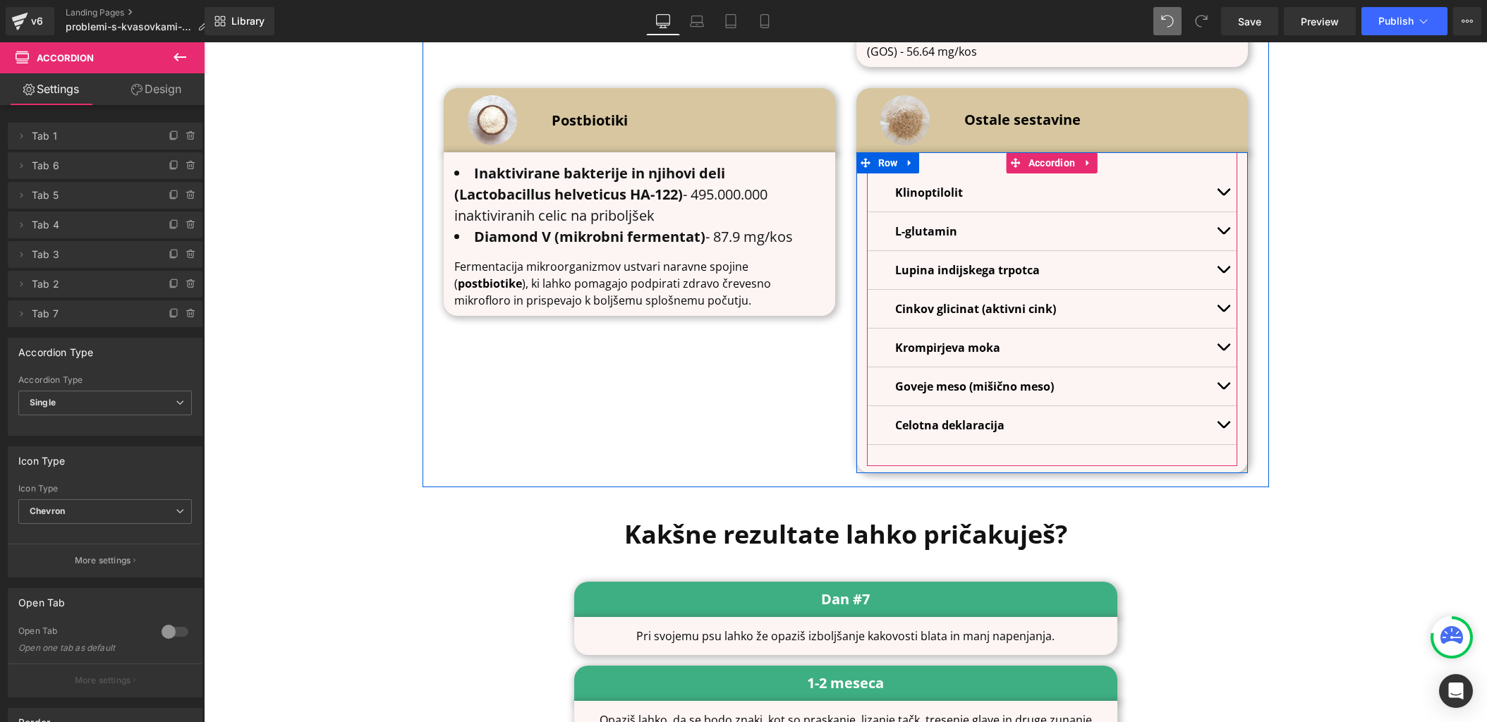
click at [1218, 251] on button "button" at bounding box center [1223, 270] width 28 height 38
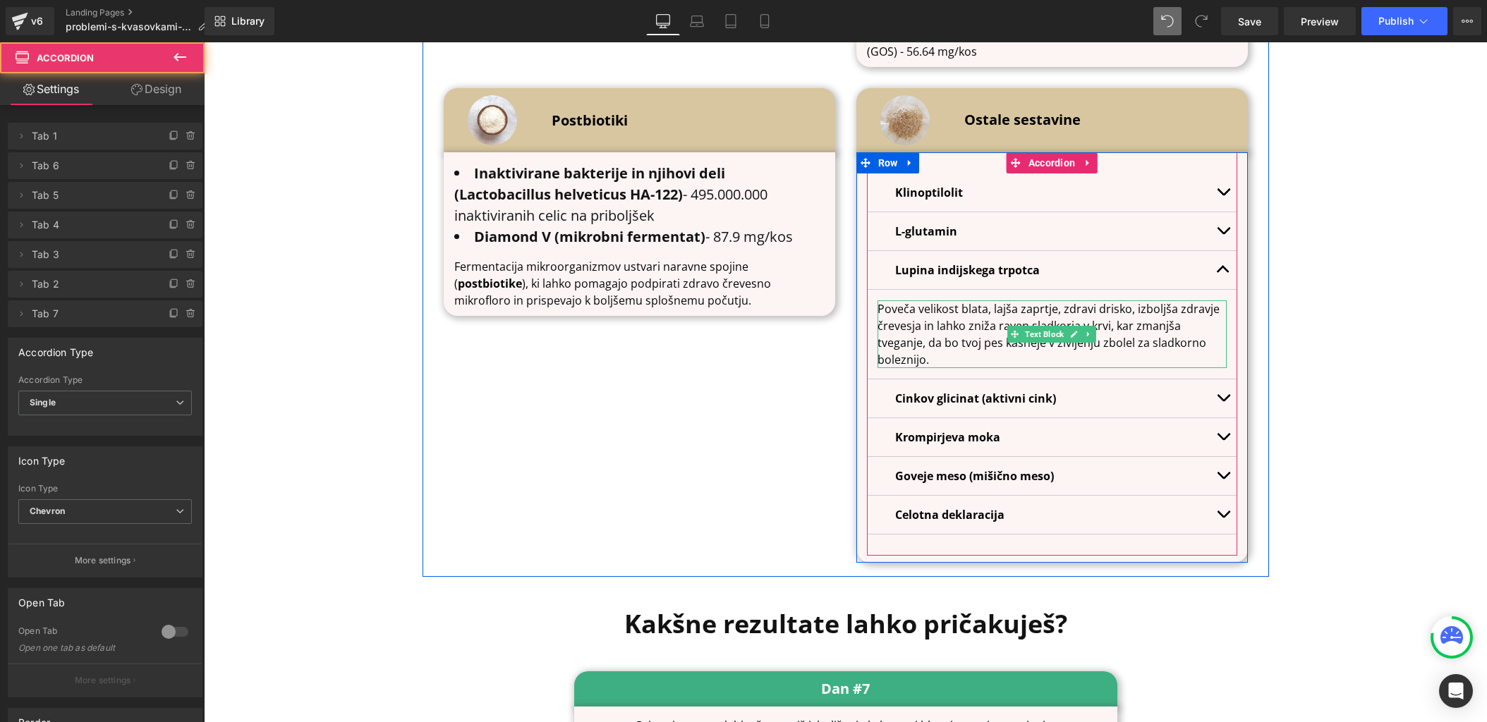
click at [993, 301] on p "Poveča velikost blata, lajša zaprtje, zdravi drisko, izboljša zdravje črevesja …" at bounding box center [1052, 335] width 349 height 68
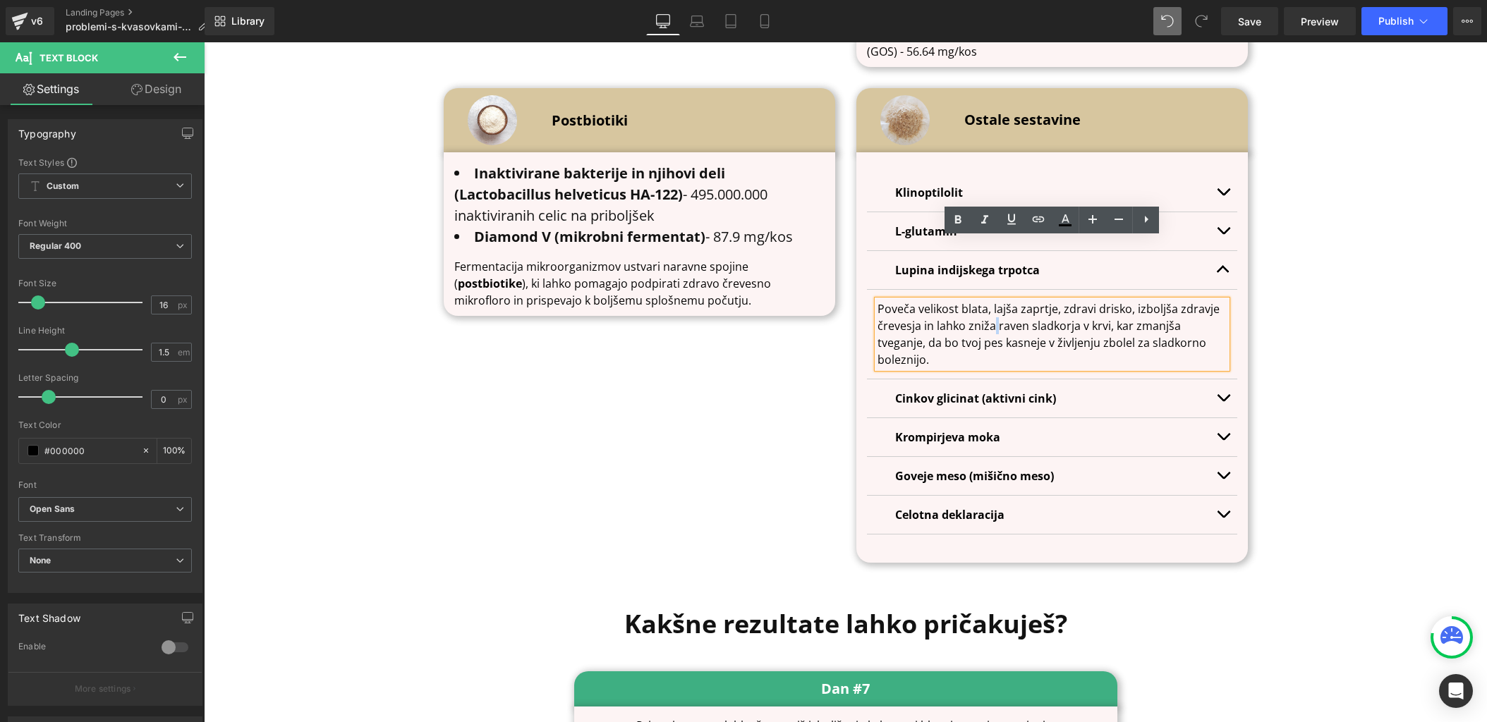
click at [993, 301] on p "Poveča velikost blata, lajša zaprtje, zdravi drisko, izboljša zdravje črevesja …" at bounding box center [1052, 335] width 349 height 68
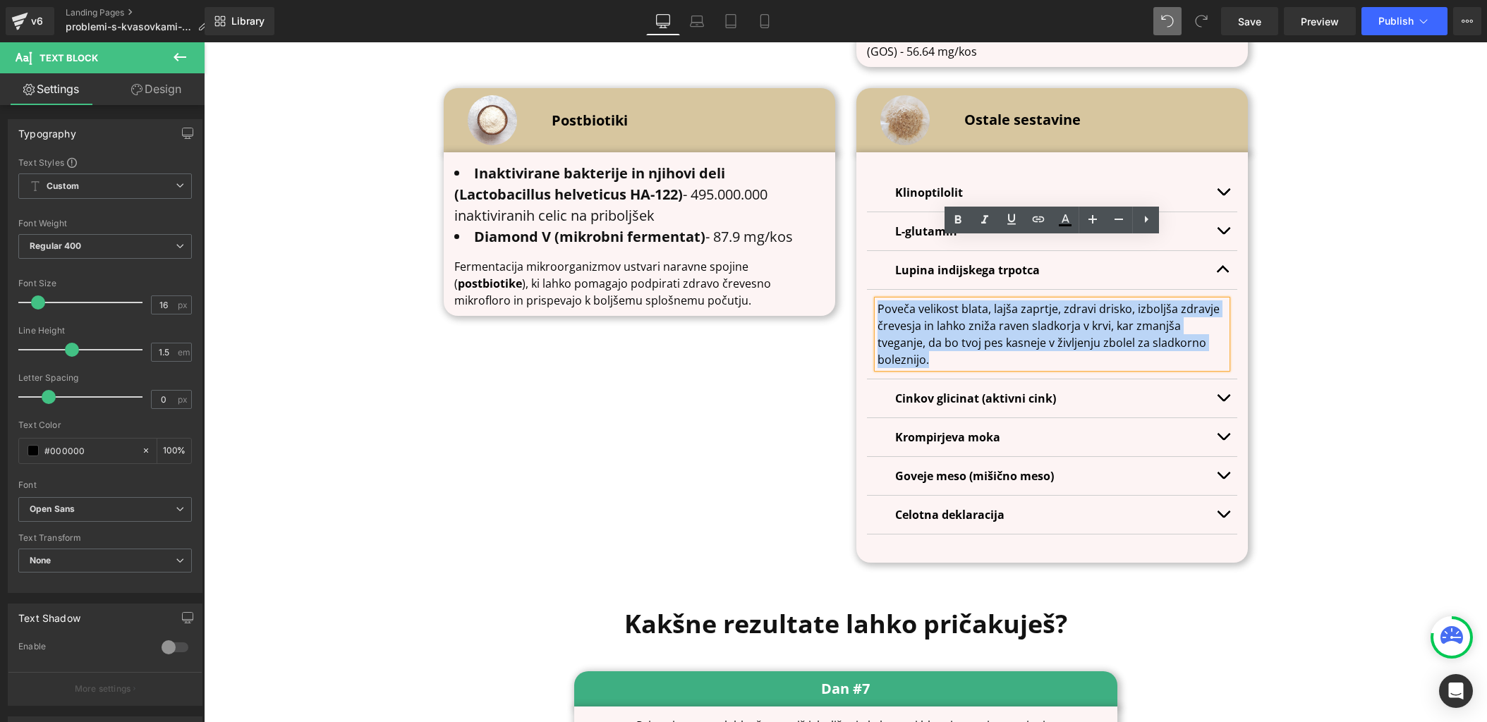
click at [993, 301] on p "Poveča velikost blata, lajša zaprtje, zdravi drisko, izboljša zdravje črevesja …" at bounding box center [1052, 335] width 349 height 68
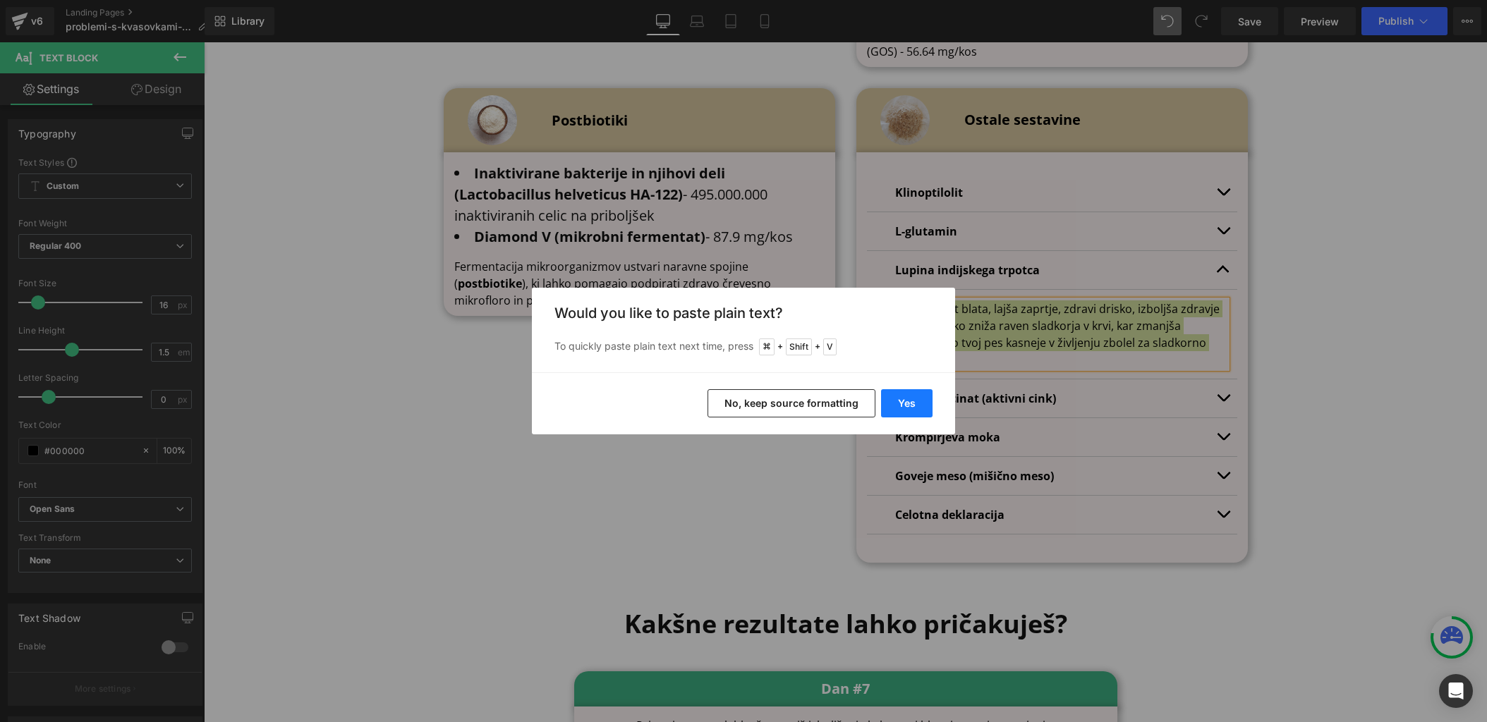
click at [929, 406] on button "Yes" at bounding box center [906, 403] width 51 height 28
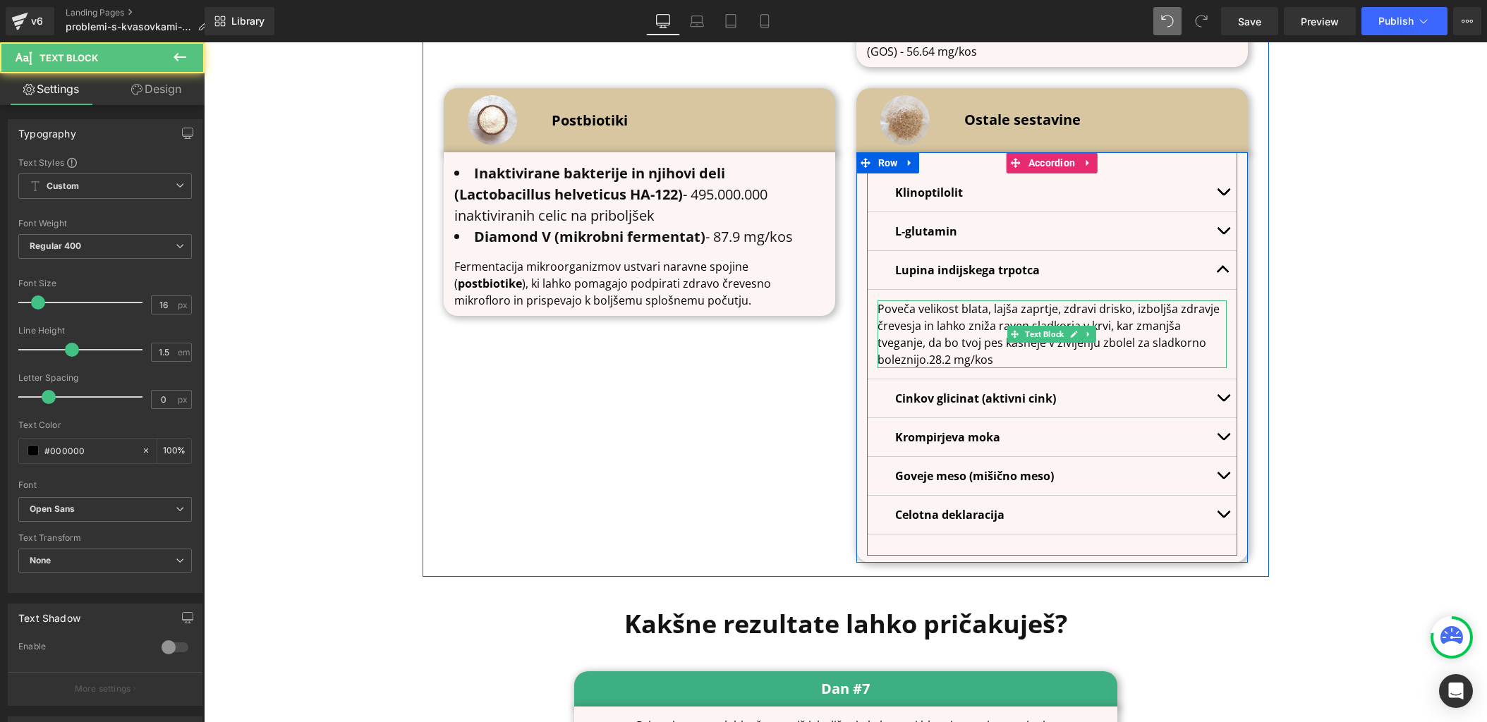
click at [930, 301] on p "Poveča velikost blata, lajša zaprtje, zdravi drisko, izboljša zdravje črevesja …" at bounding box center [1052, 335] width 349 height 68
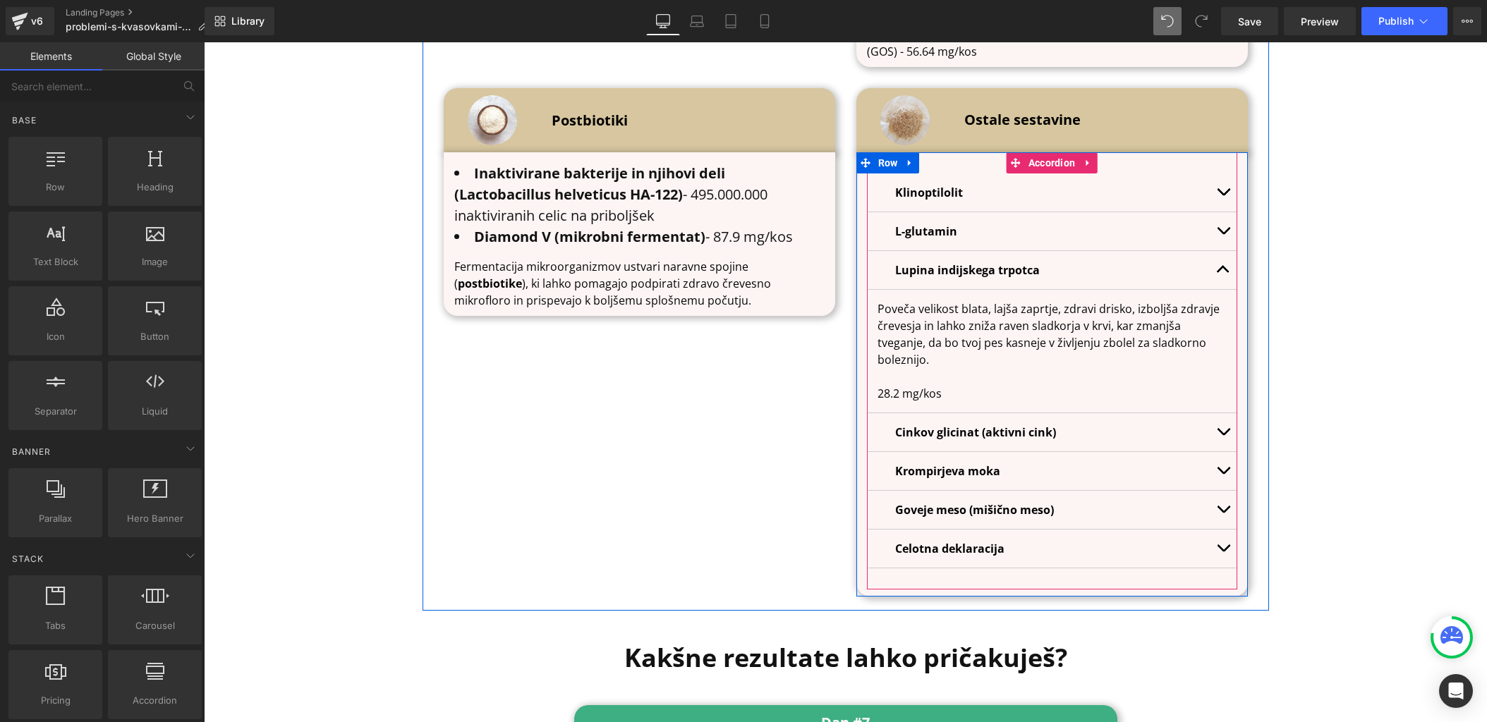
click at [1222, 251] on button "button" at bounding box center [1223, 270] width 28 height 38
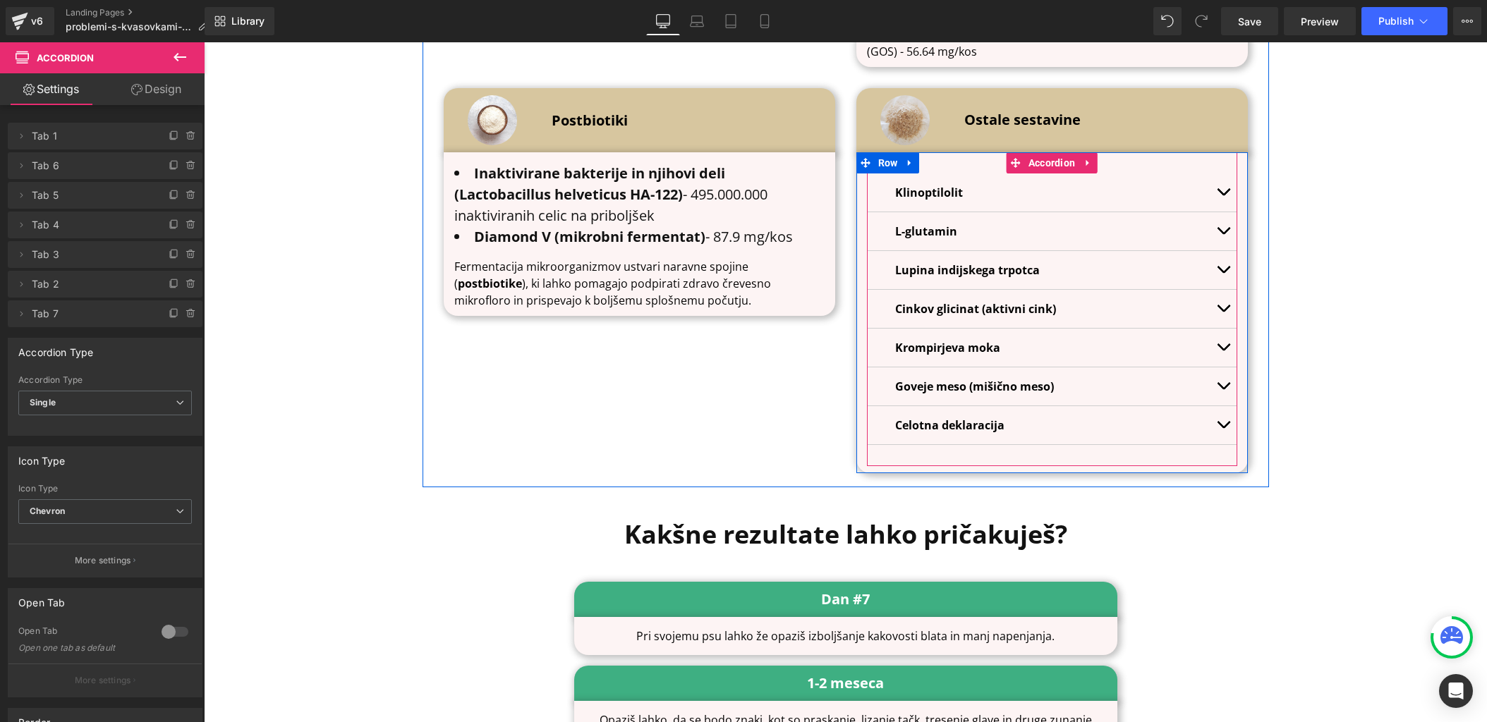
click at [1218, 290] on button "button" at bounding box center [1223, 309] width 28 height 38
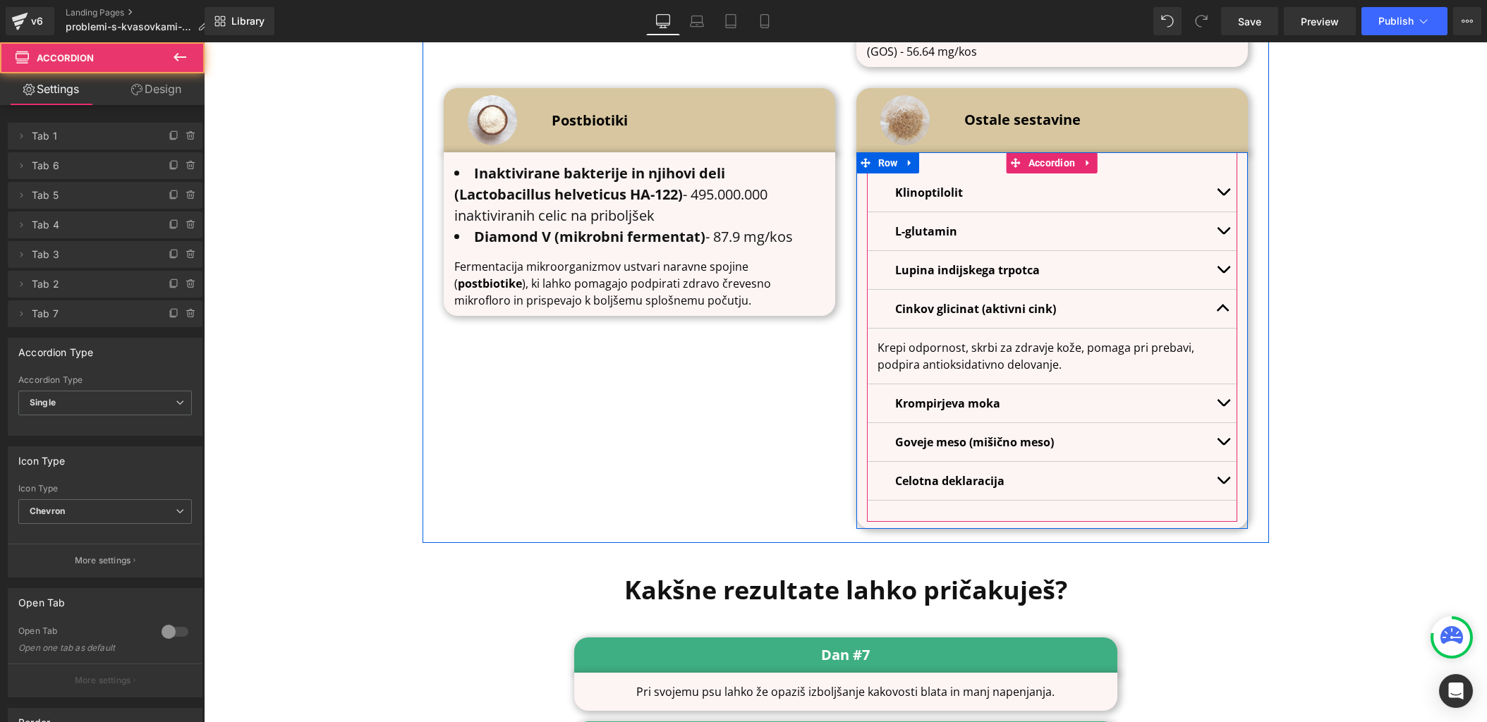
click at [977, 339] on p "Krepi odpornost, skrbi za zdravje kože, pomaga pri prebavi, podpira antioksidat…" at bounding box center [1052, 356] width 349 height 34
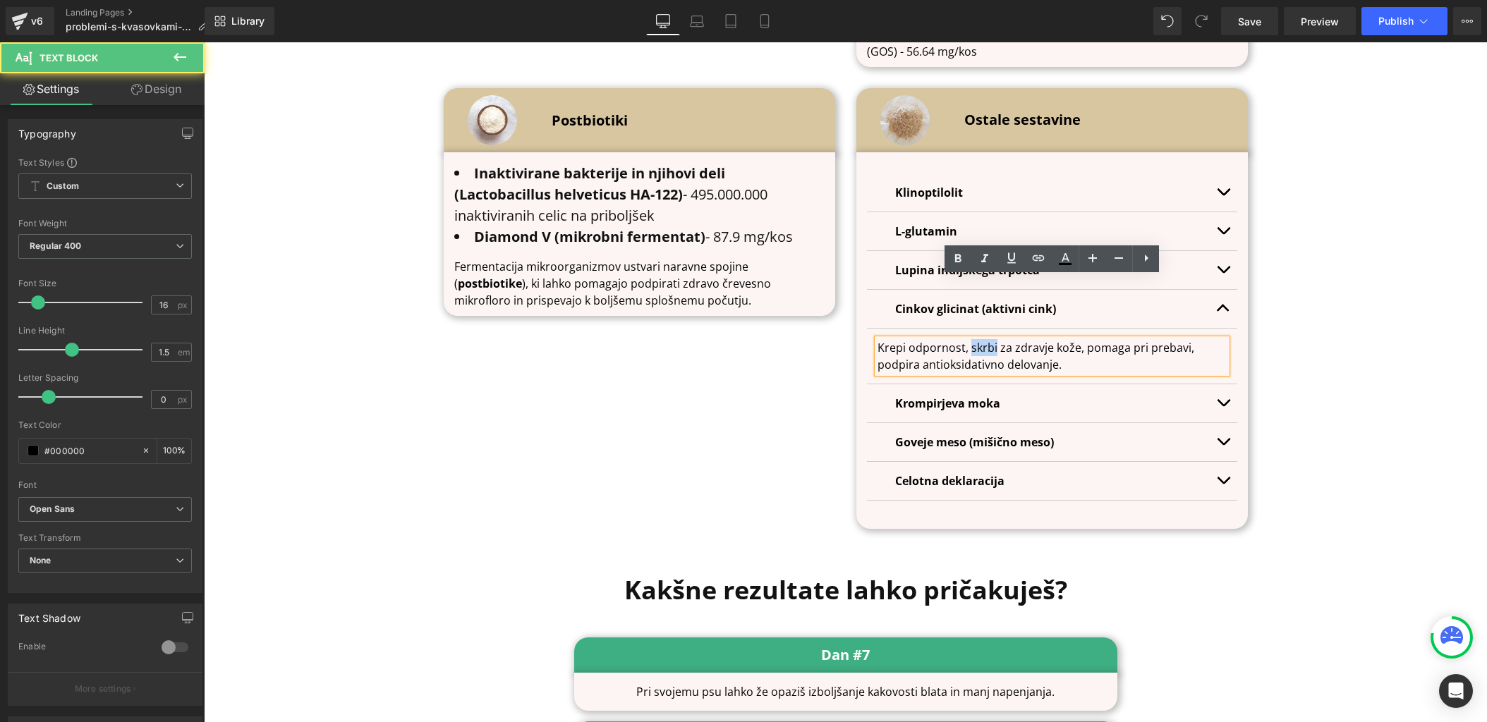
click at [977, 339] on p "Krepi odpornost, skrbi za zdravje kože, pomaga pri prebavi, podpira antioksidat…" at bounding box center [1052, 356] width 349 height 34
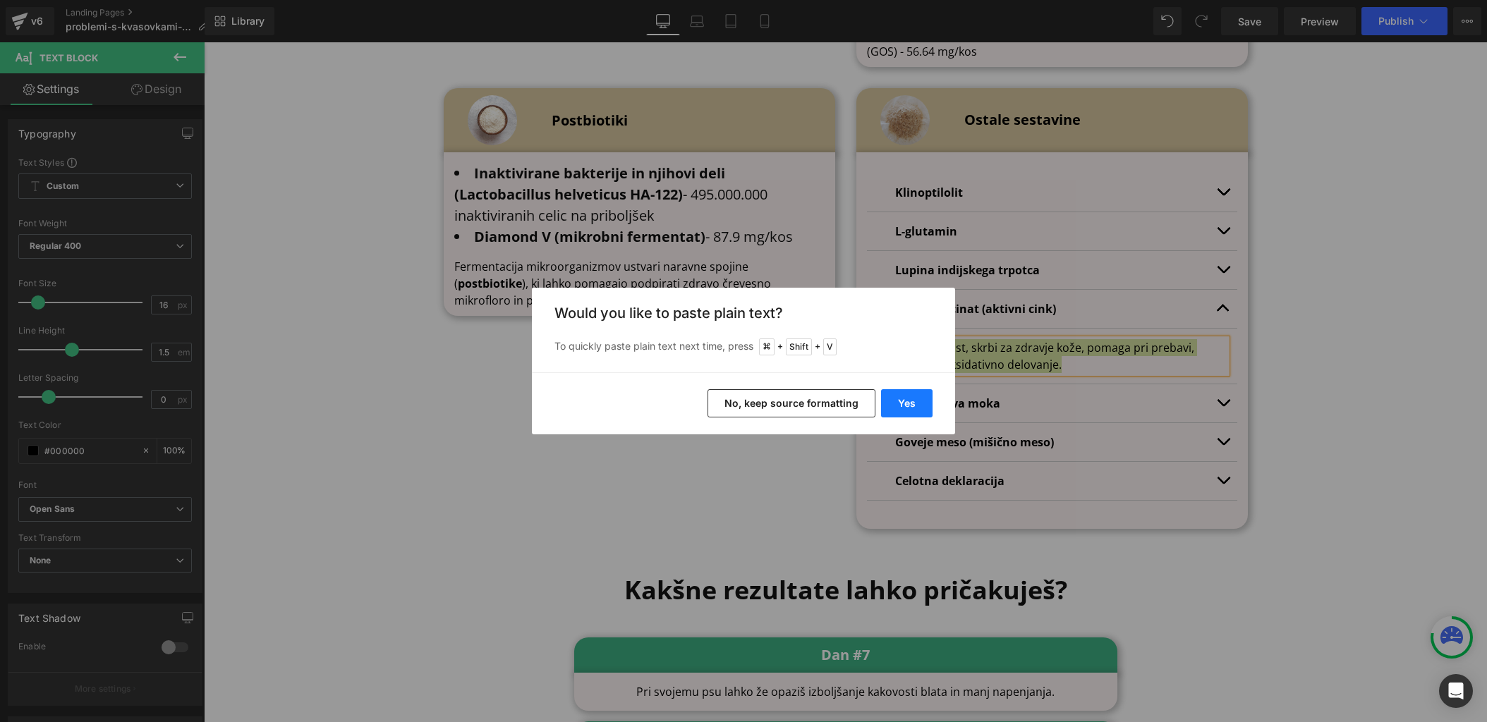
click at [924, 399] on button "Yes" at bounding box center [906, 403] width 51 height 28
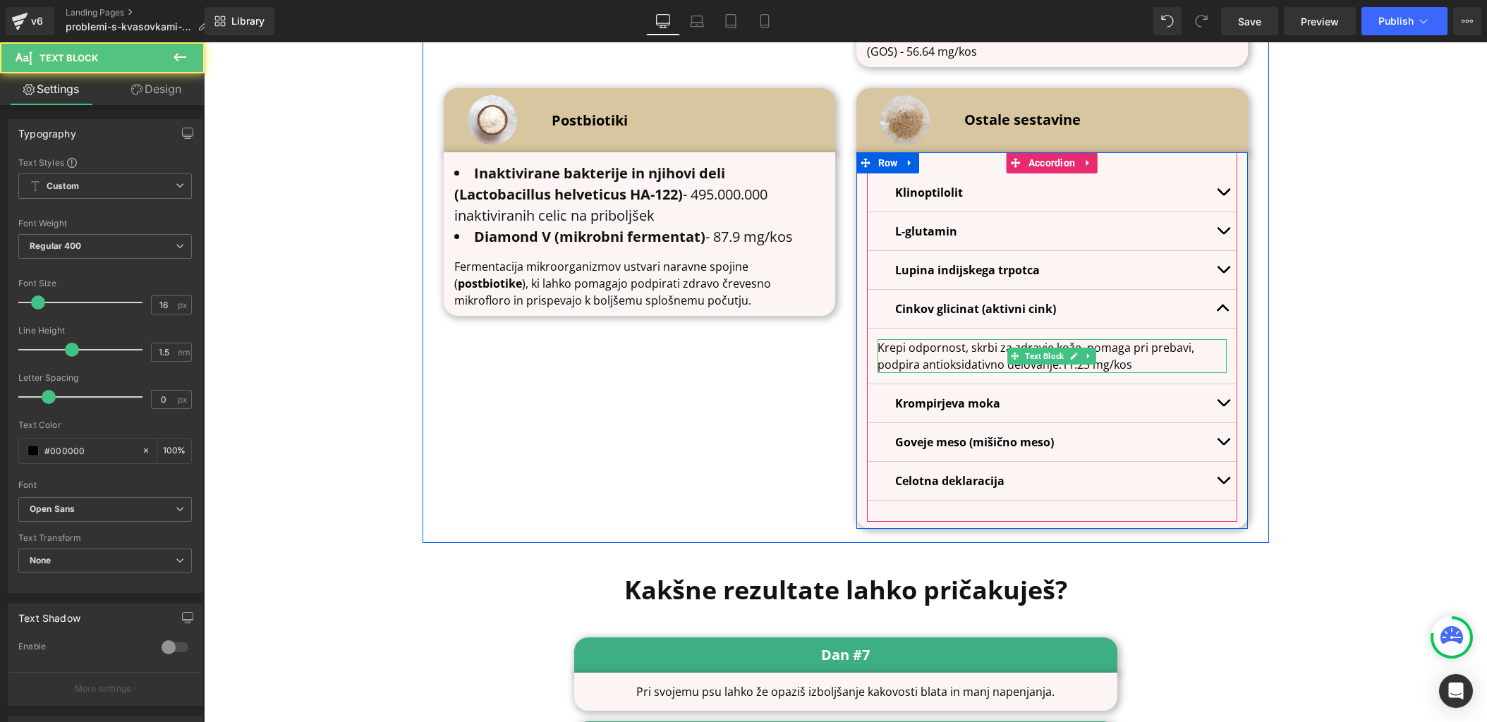
click at [1059, 339] on p "Krepi odpornost, skrbi za zdravje kože, pomaga pri prebavi, podpira antioksidat…" at bounding box center [1052, 356] width 349 height 34
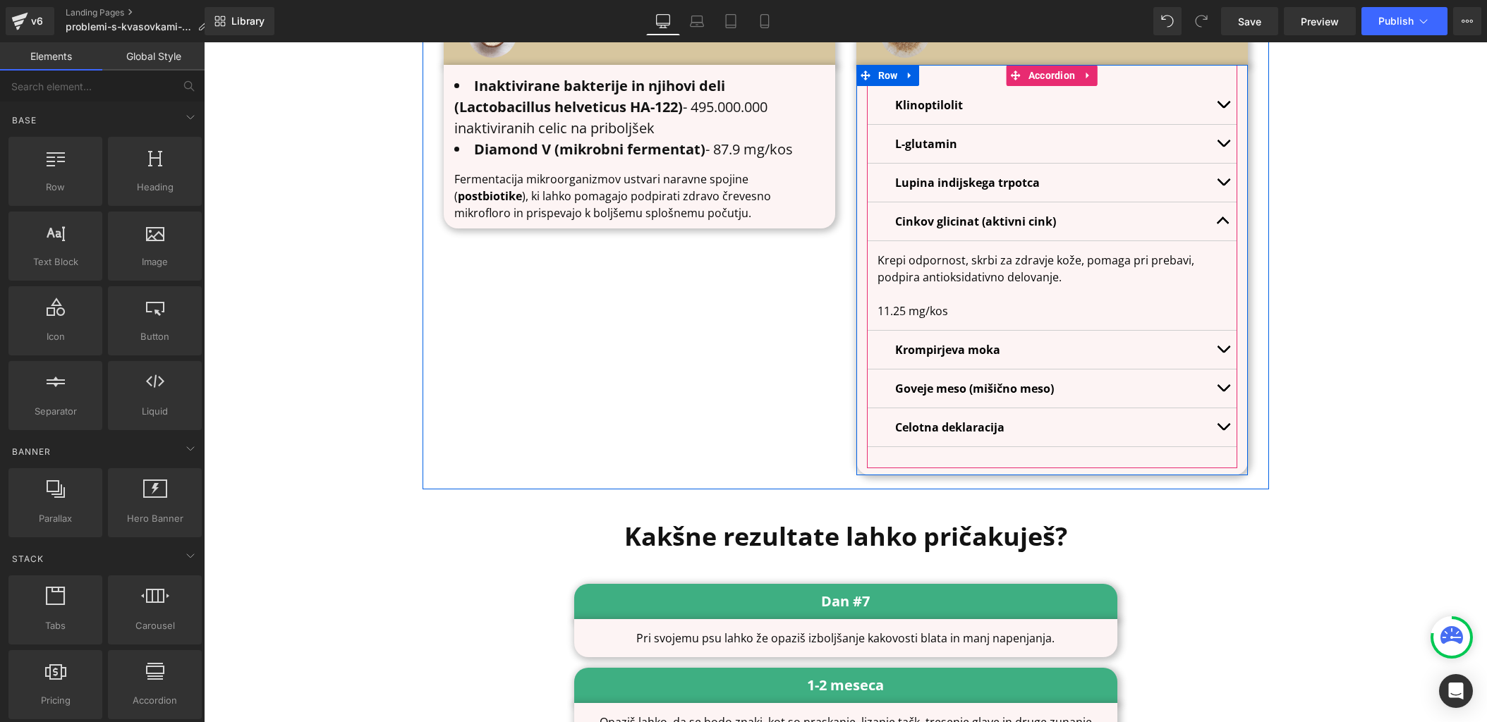
scroll to position [4942, 0]
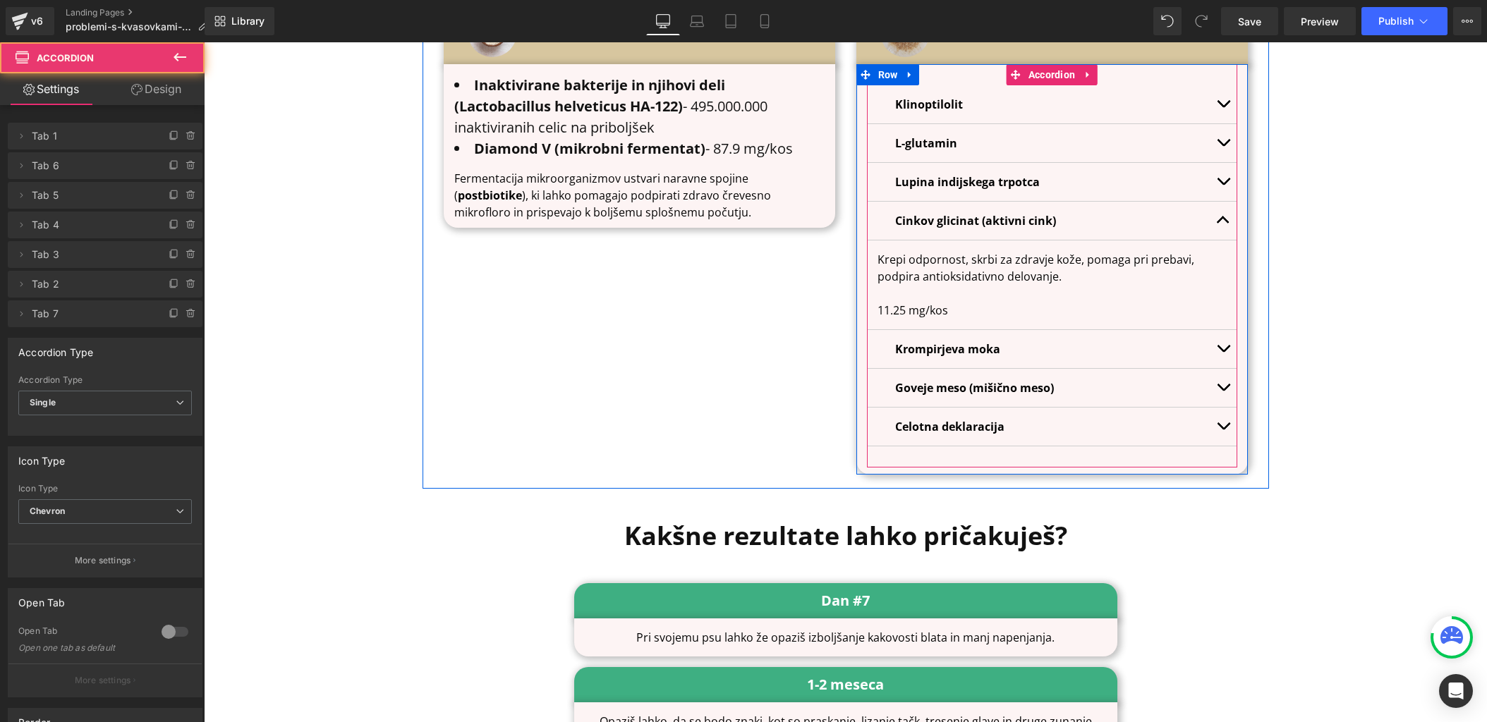
click at [1226, 330] on button "button" at bounding box center [1223, 349] width 28 height 38
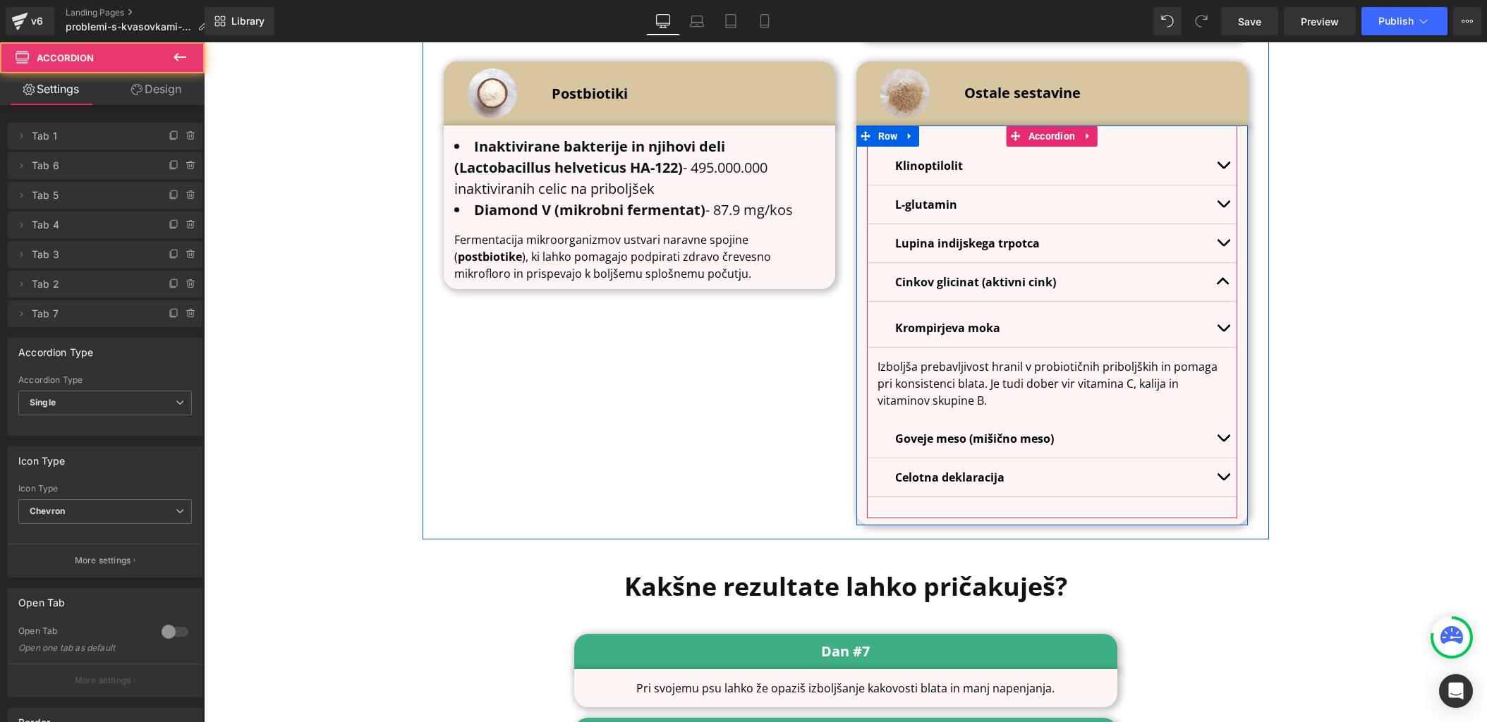
scroll to position [4852, 0]
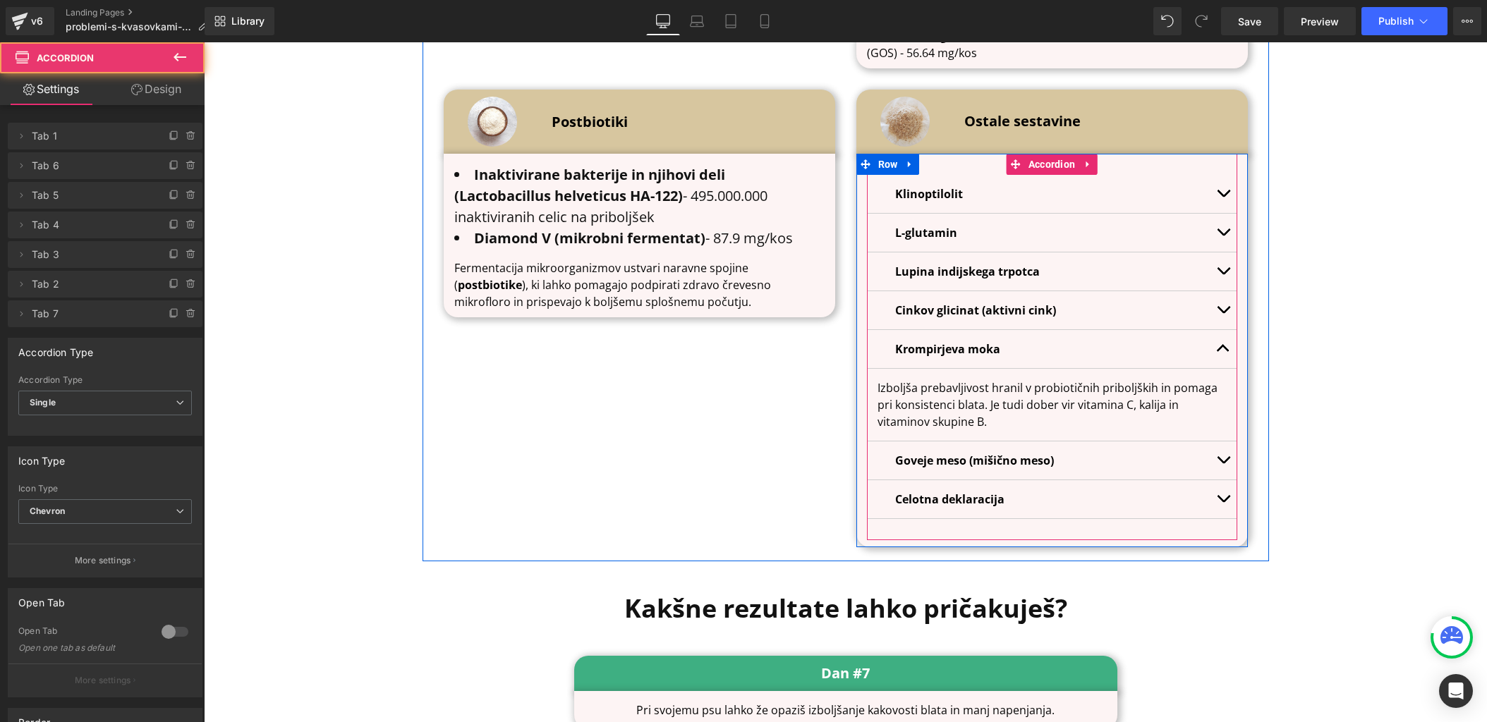
click at [1226, 330] on button "button" at bounding box center [1223, 349] width 28 height 38
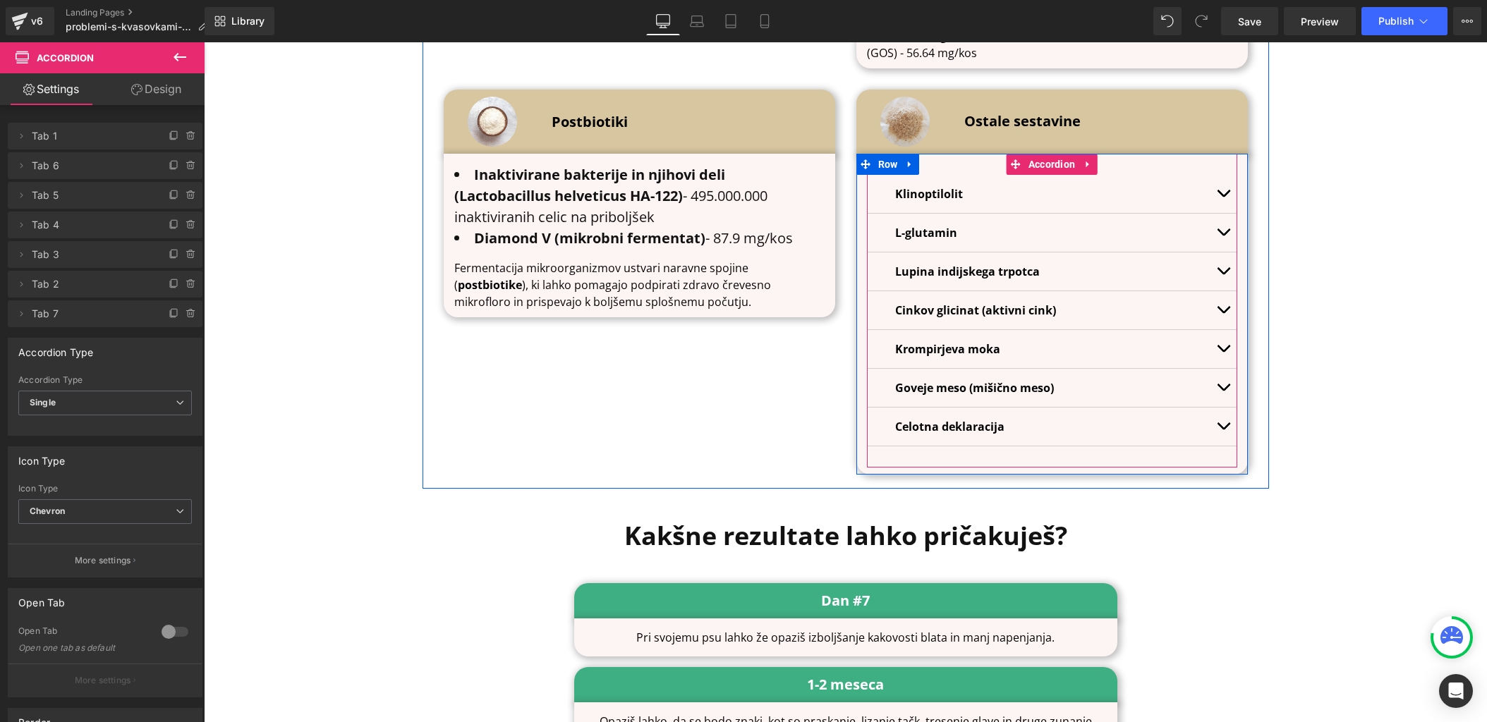
click at [1093, 380] on link at bounding box center [1088, 388] width 15 height 17
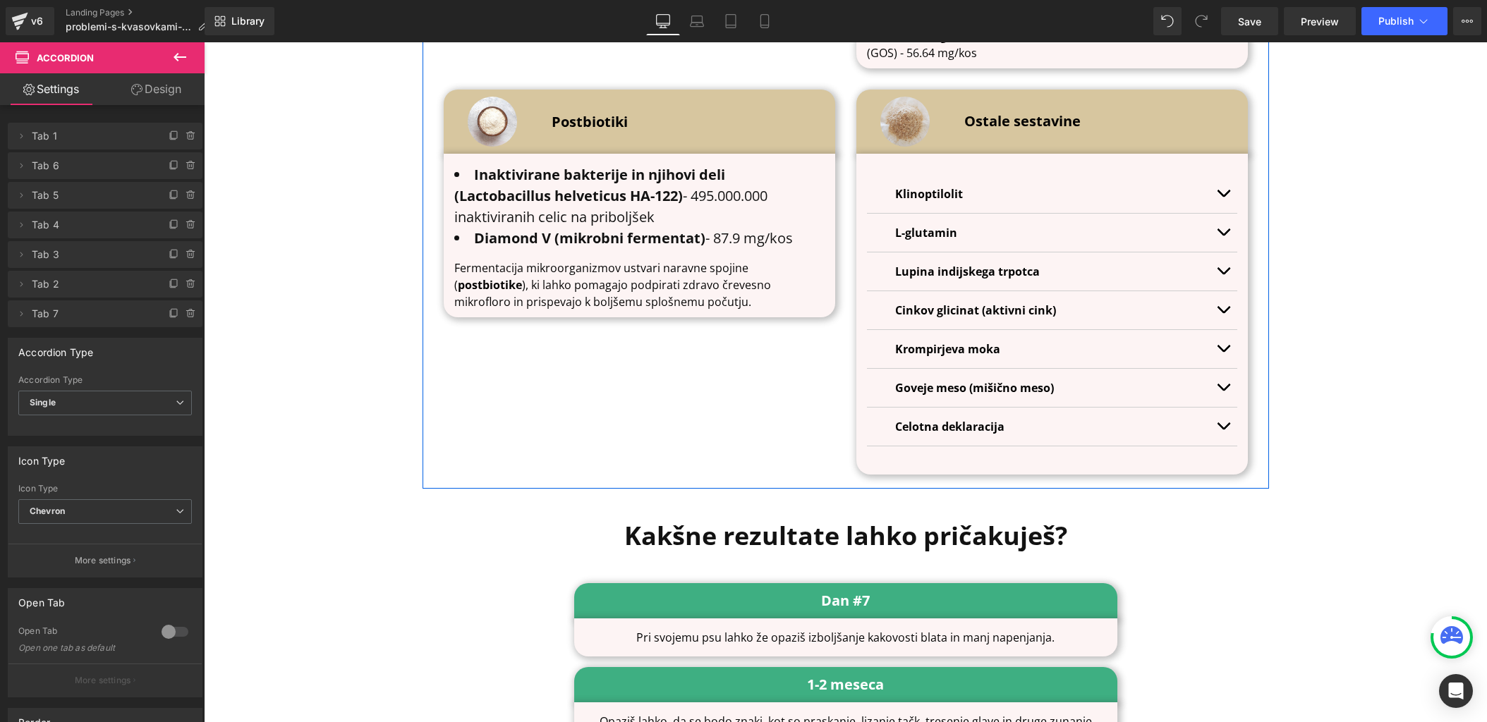
click at [1266, 312] on div "Sestavine - Biome Forte Probiotiki Heading Row Image Probiotiki Heading Row Bac…" at bounding box center [846, 58] width 847 height 861
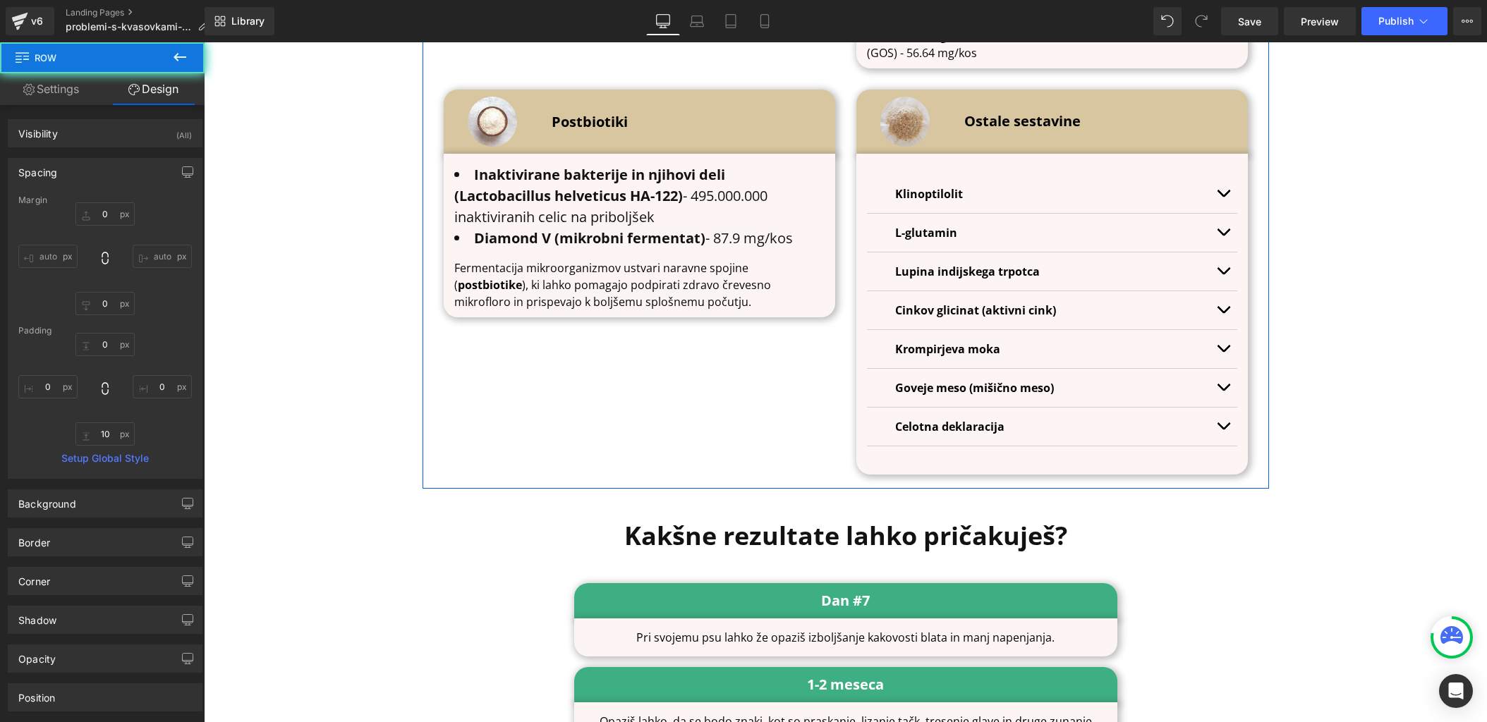
click at [1223, 391] on span "button" at bounding box center [1223, 391] width 0 height 0
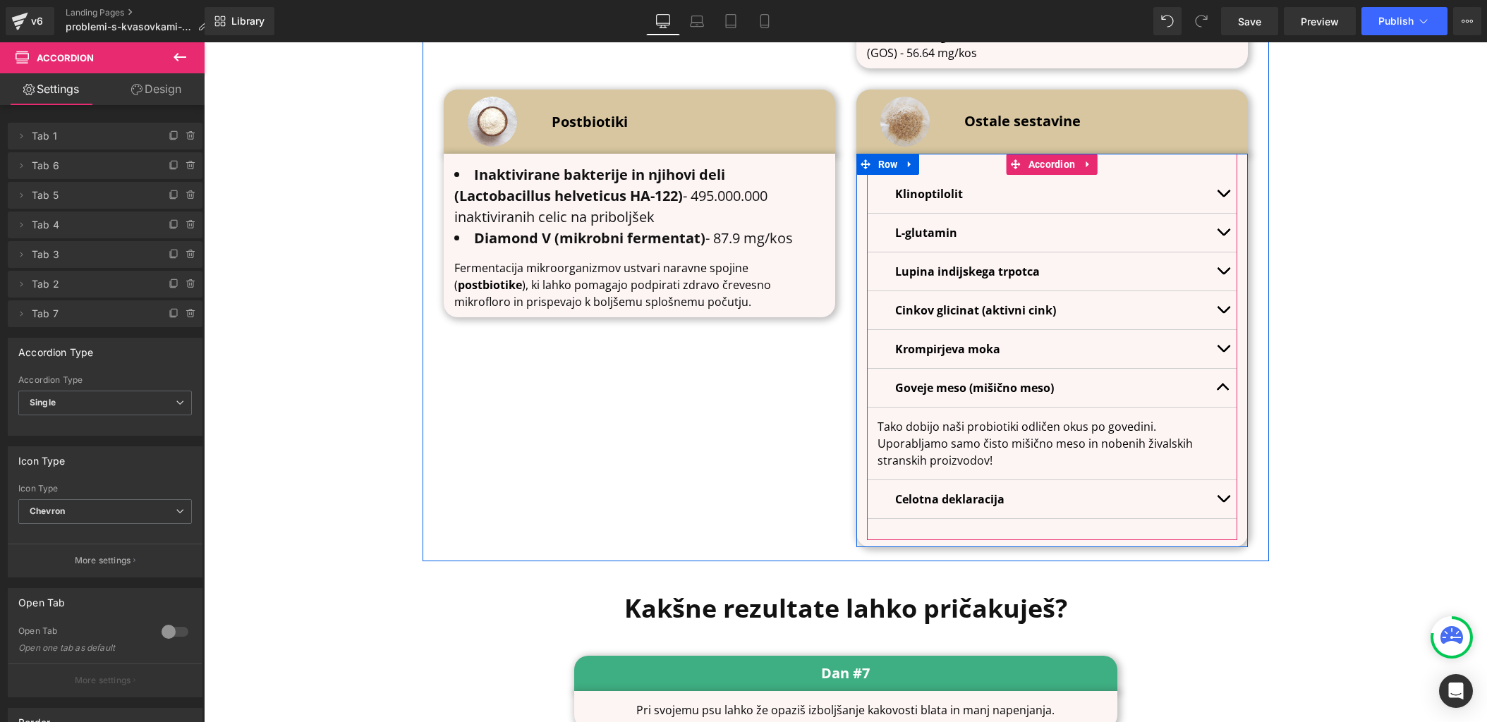
click at [1220, 369] on button "button" at bounding box center [1223, 388] width 28 height 38
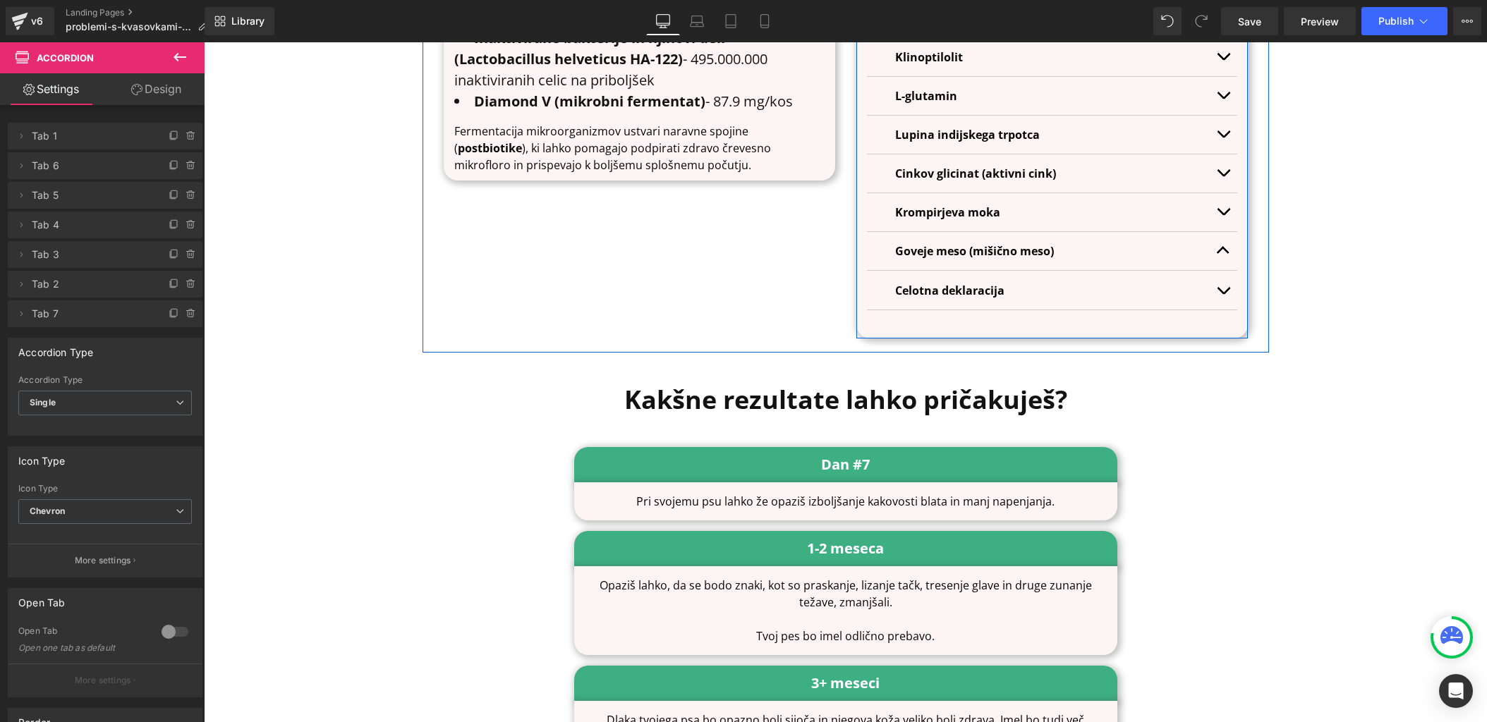
scroll to position [5001, 0]
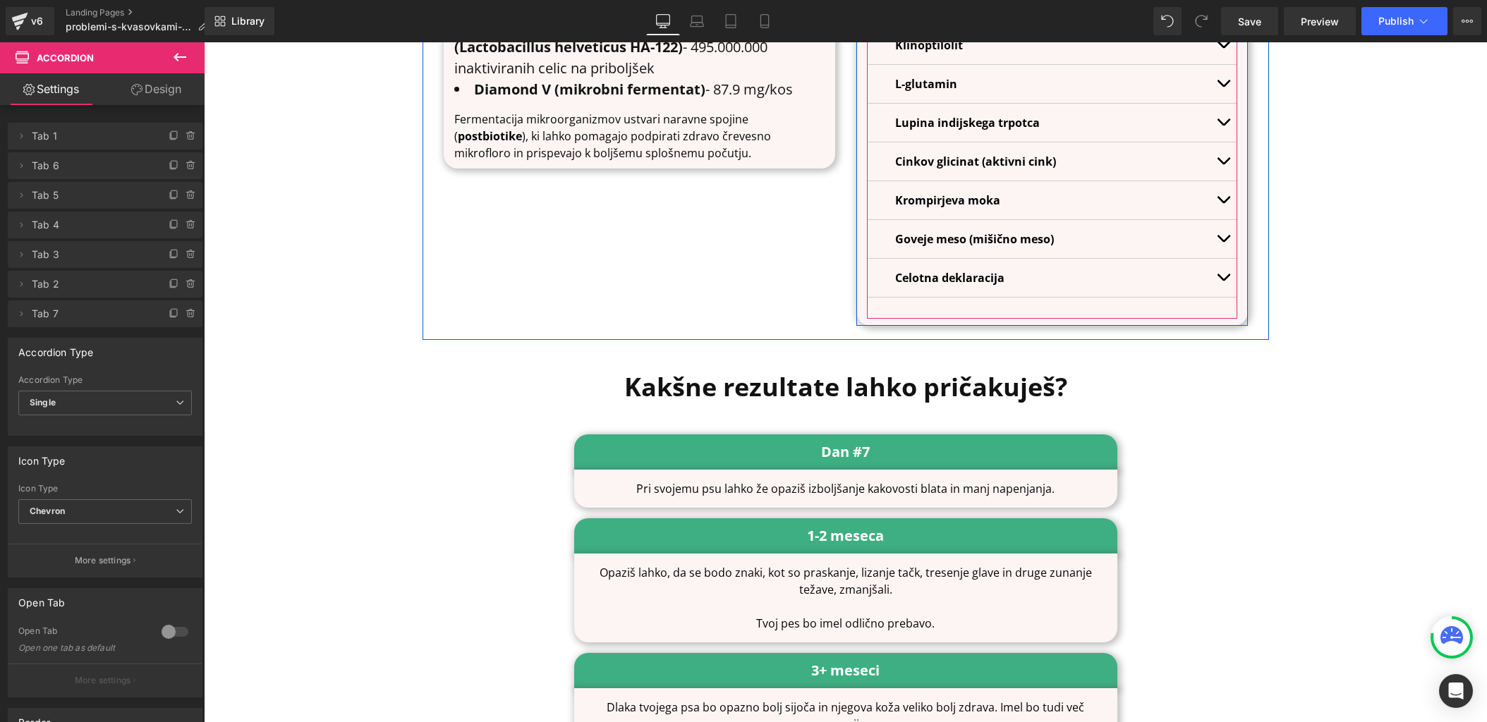
click at [1230, 259] on button "button" at bounding box center [1223, 278] width 28 height 38
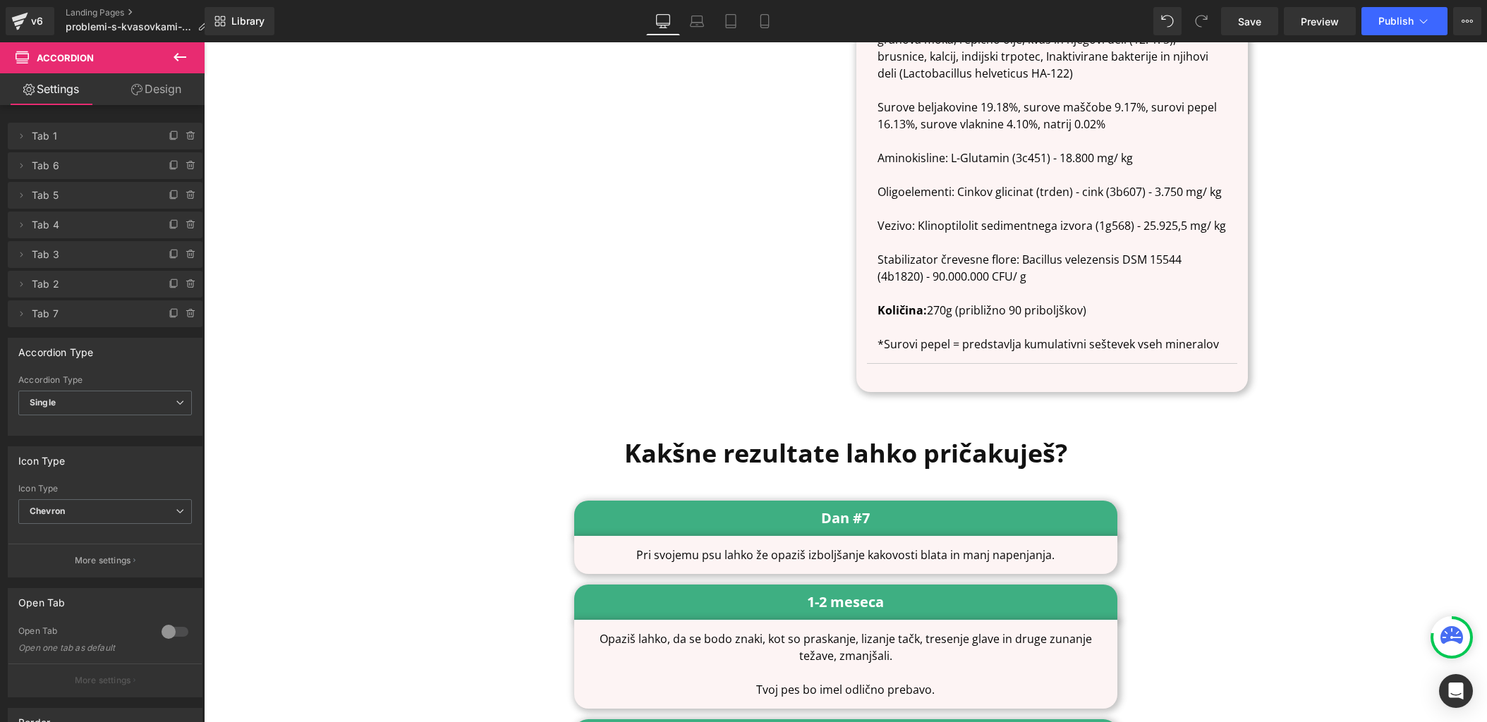
scroll to position [5327, 0]
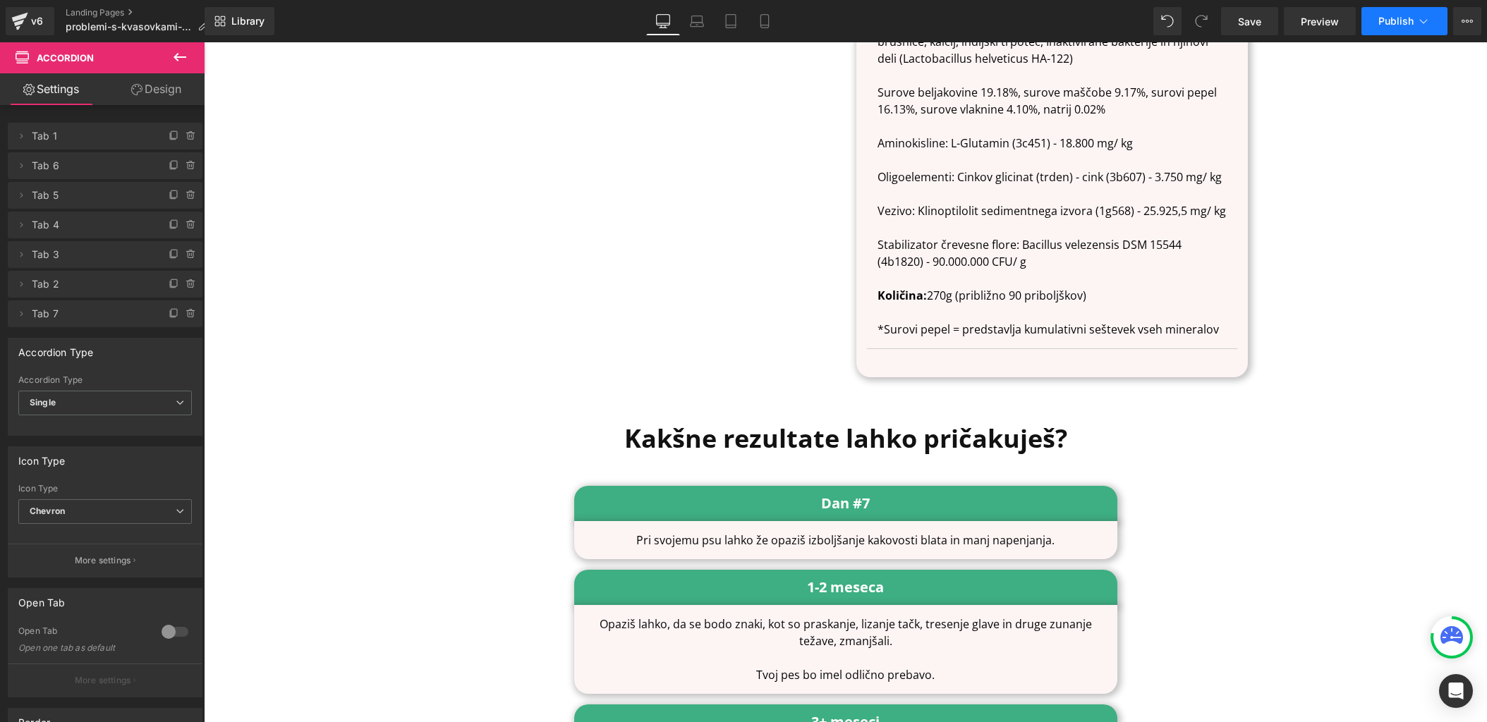
click at [1401, 28] on button "Publish" at bounding box center [1405, 21] width 86 height 28
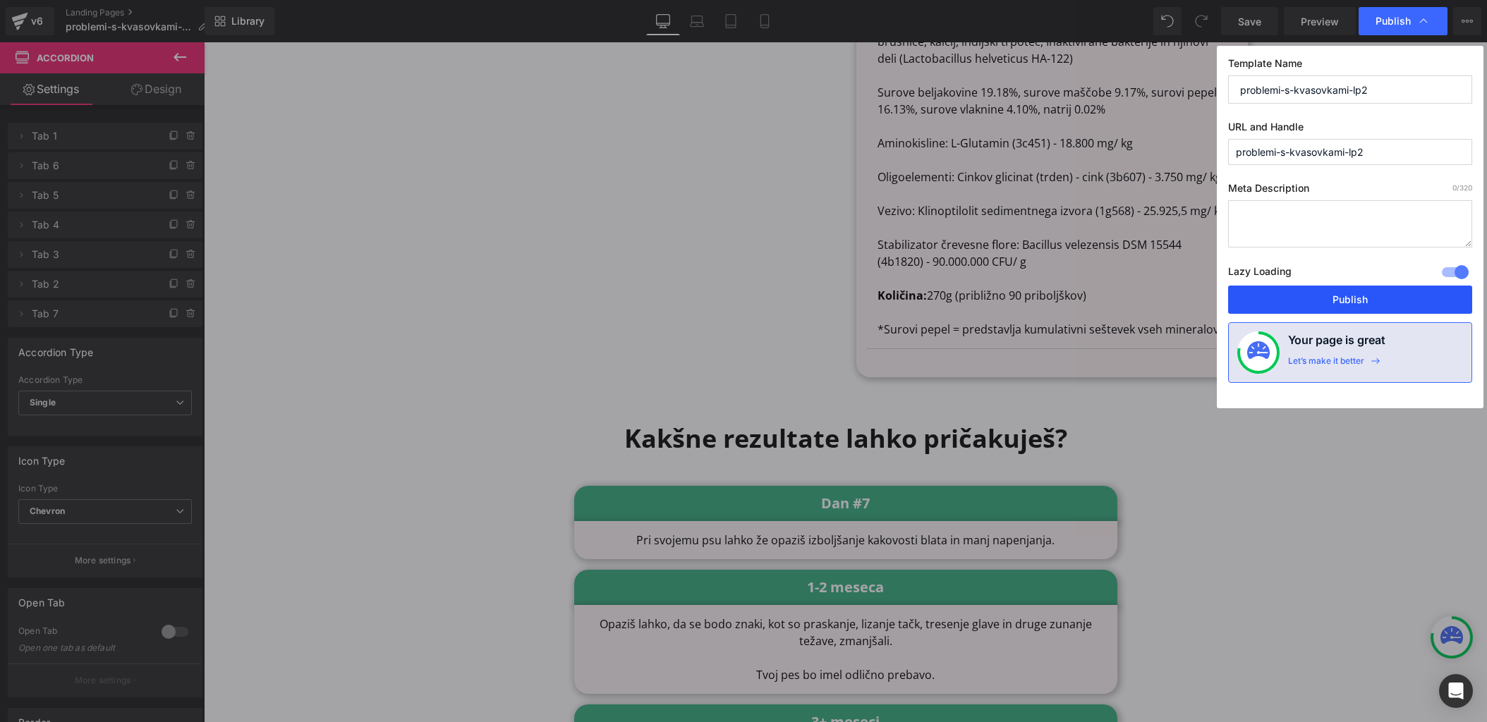
drag, startPoint x: 1351, startPoint y: 308, endPoint x: 1092, endPoint y: 226, distance: 271.3
click at [1351, 308] on button "Publish" at bounding box center [1350, 300] width 244 height 28
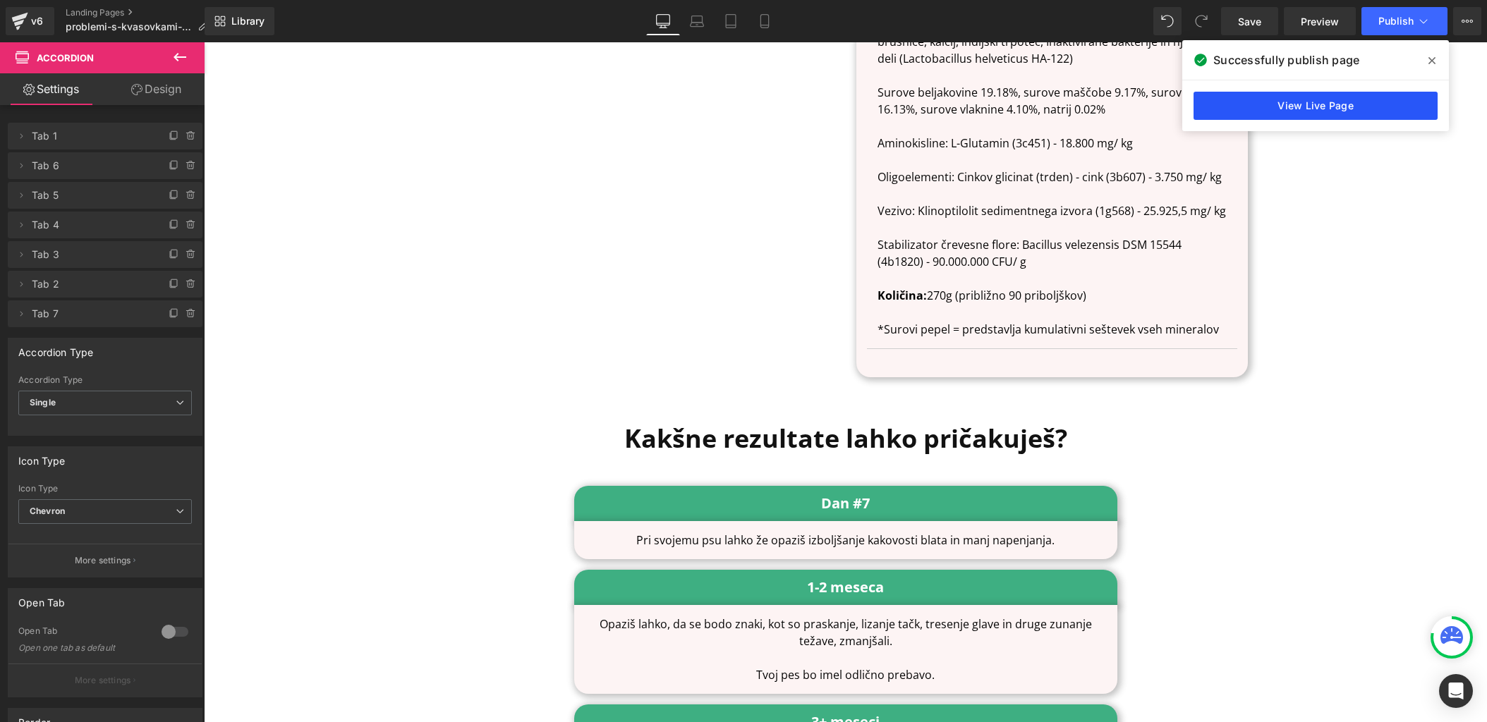
click at [1400, 103] on link "View Live Page" at bounding box center [1316, 106] width 244 height 28
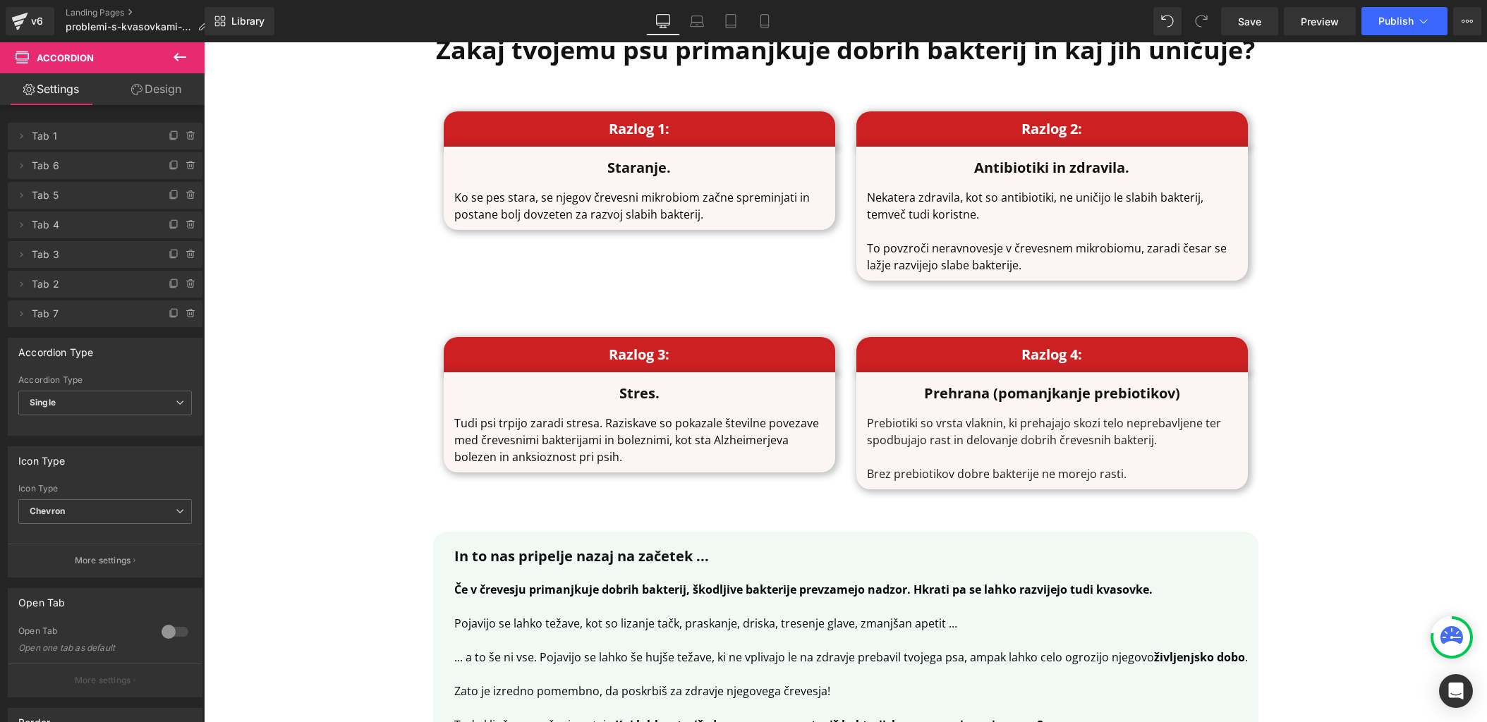
scroll to position [2382, 0]
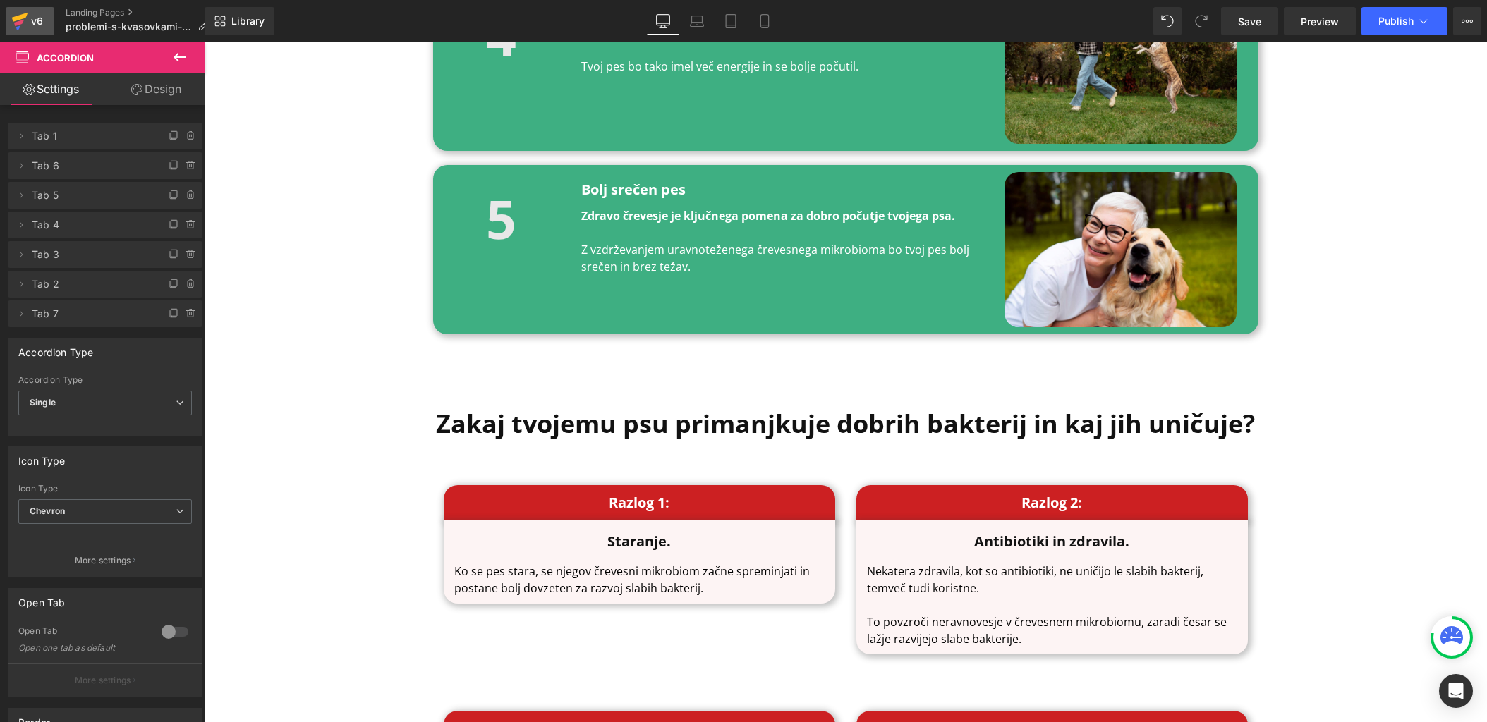
click at [37, 20] on div "v6" at bounding box center [37, 21] width 18 height 18
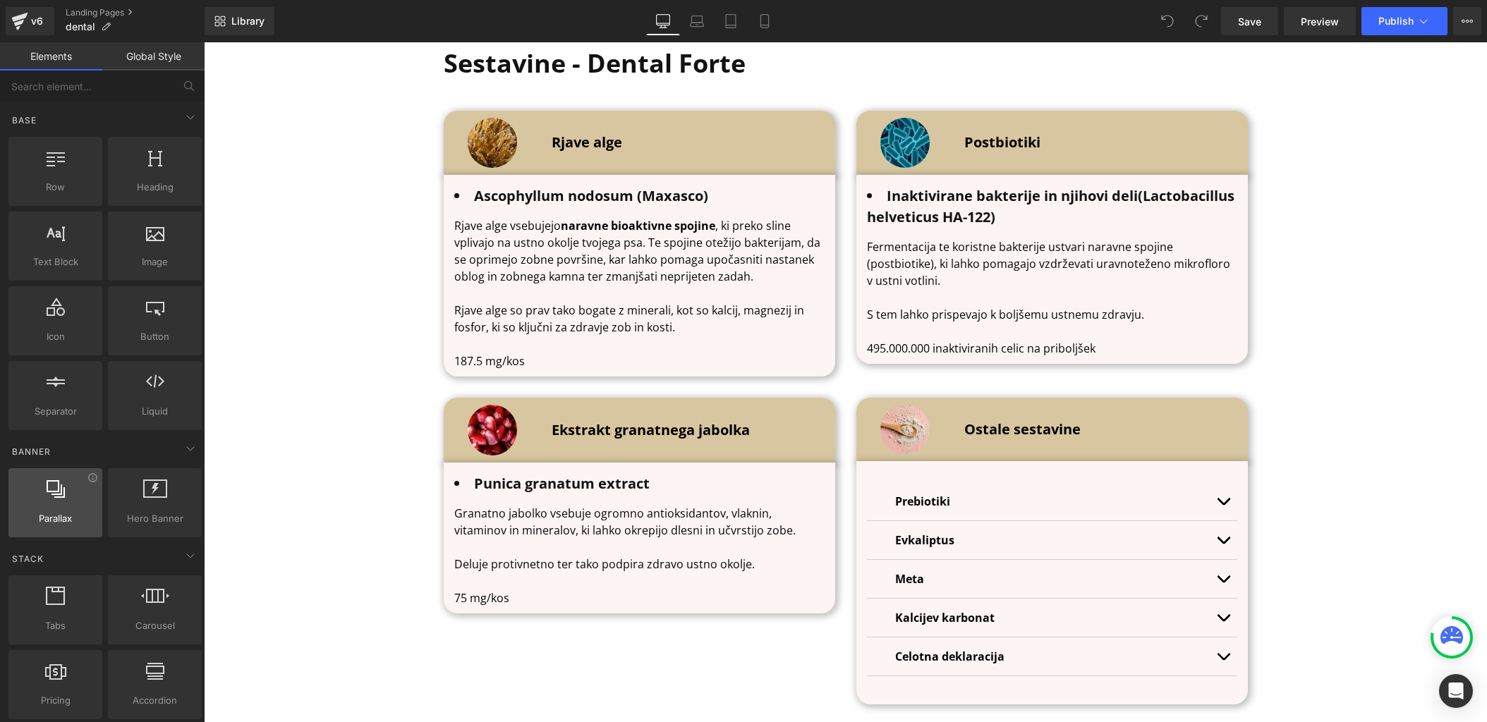
scroll to position [4676, 0]
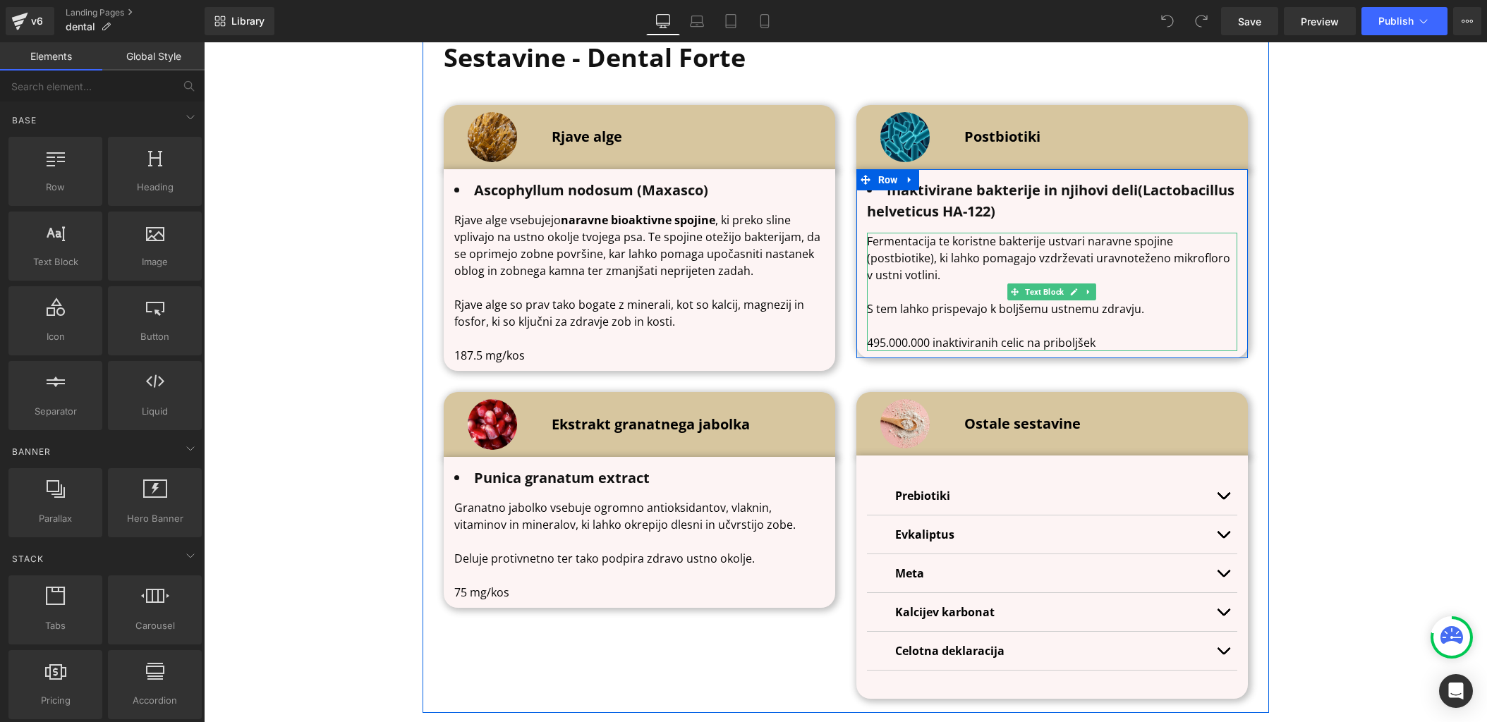
click at [926, 338] on p "495.000.000 inaktiviranih celic na priboljšek" at bounding box center [1052, 342] width 370 height 17
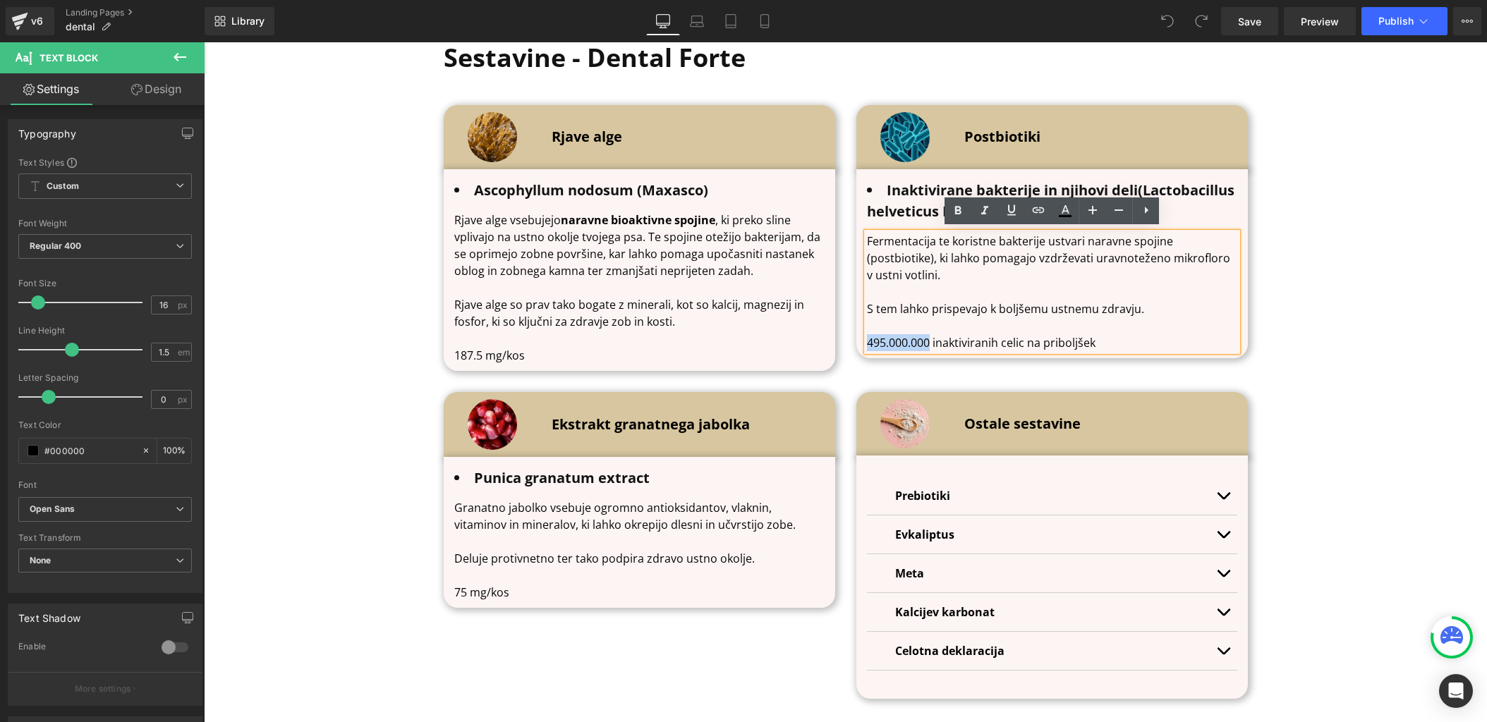
drag, startPoint x: 930, startPoint y: 337, endPoint x: 868, endPoint y: 337, distance: 62.1
click at [868, 337] on p "495.000.000 inaktiviranih celic na priboljšek" at bounding box center [1052, 342] width 370 height 17
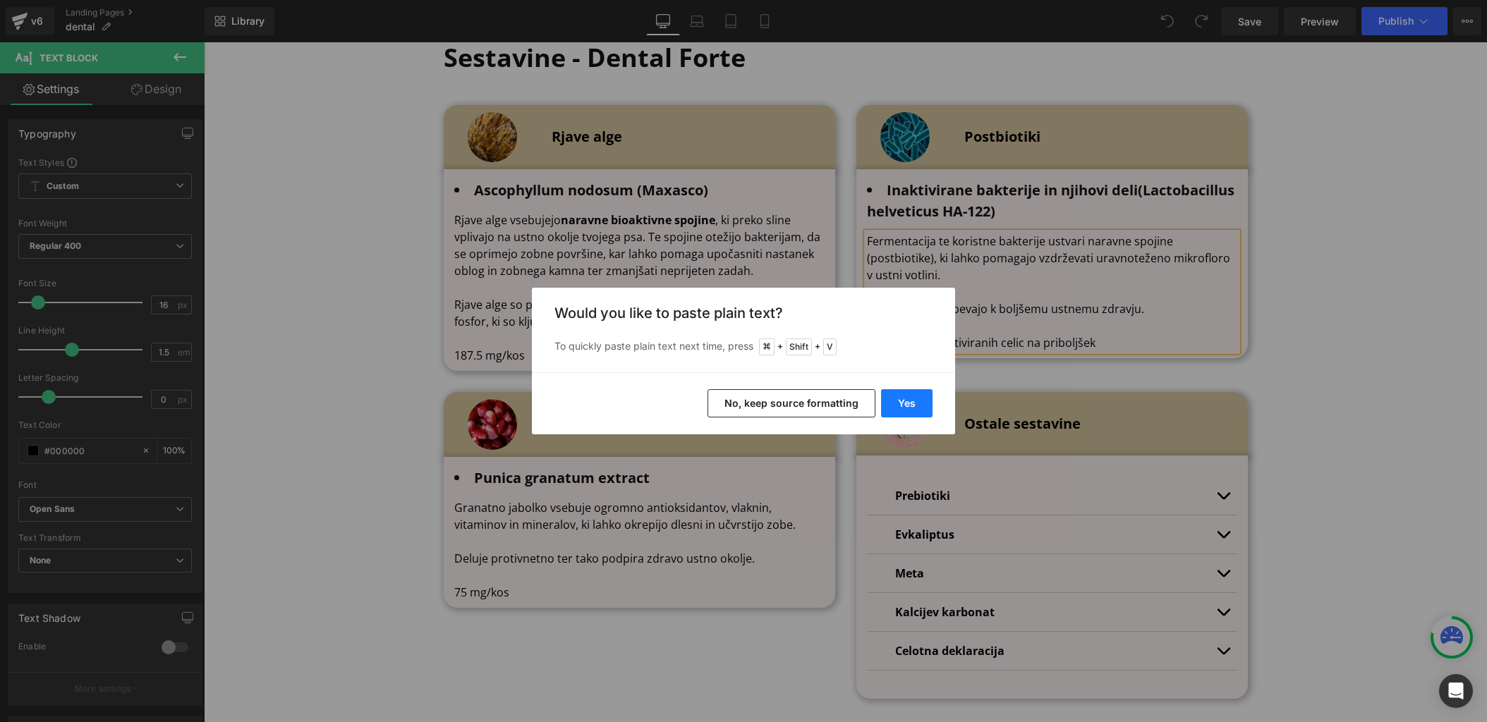
click at [900, 393] on button "Yes" at bounding box center [906, 403] width 51 height 28
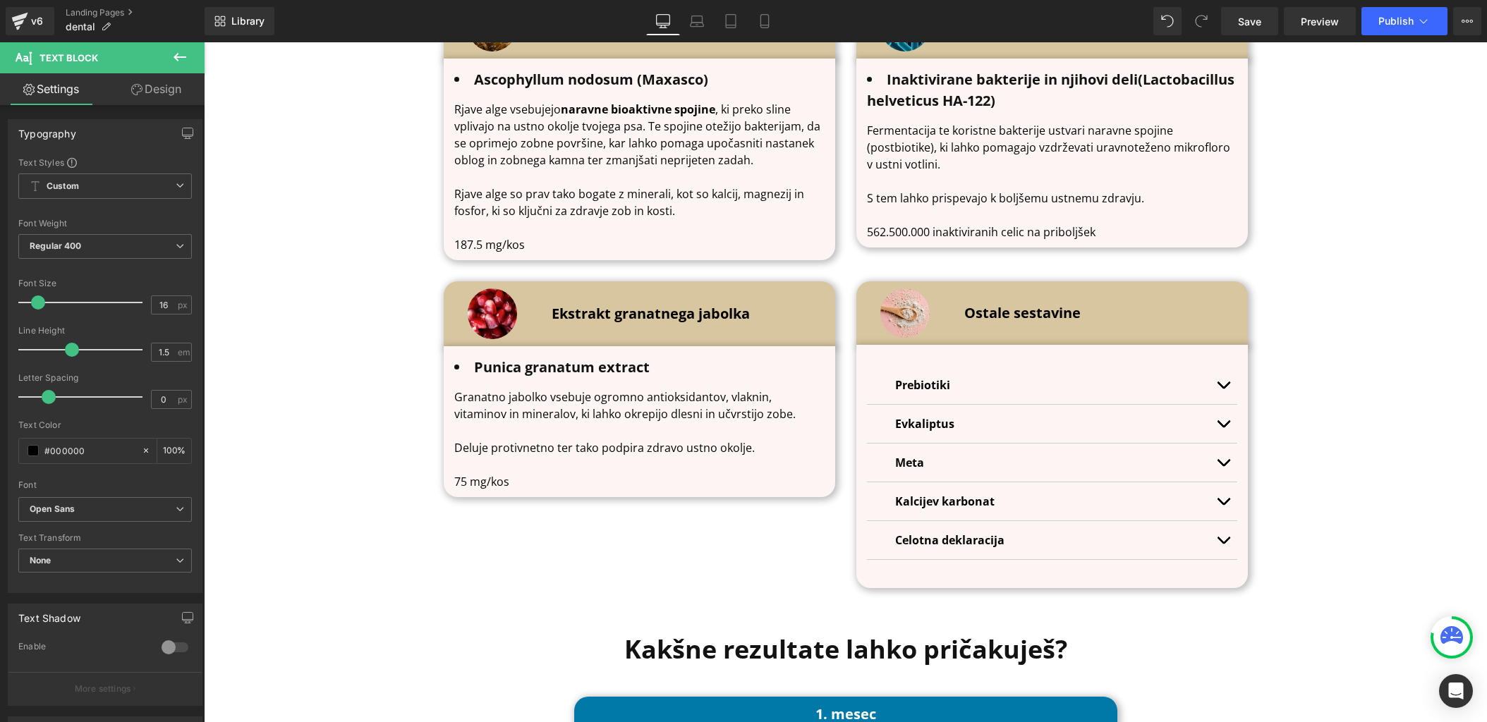
scroll to position [4788, 0]
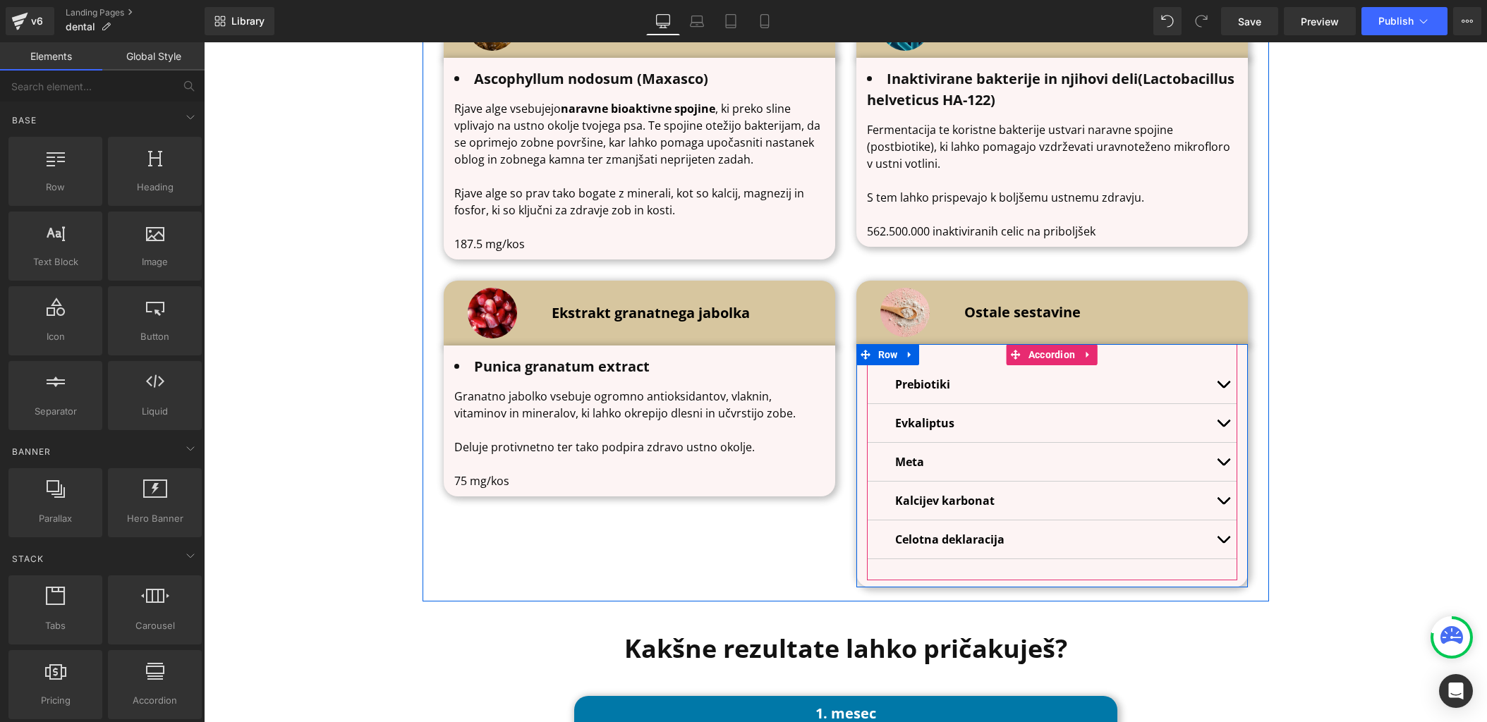
click at [1008, 542] on div "Celotna deklaracija Text Block" at bounding box center [1052, 539] width 314 height 17
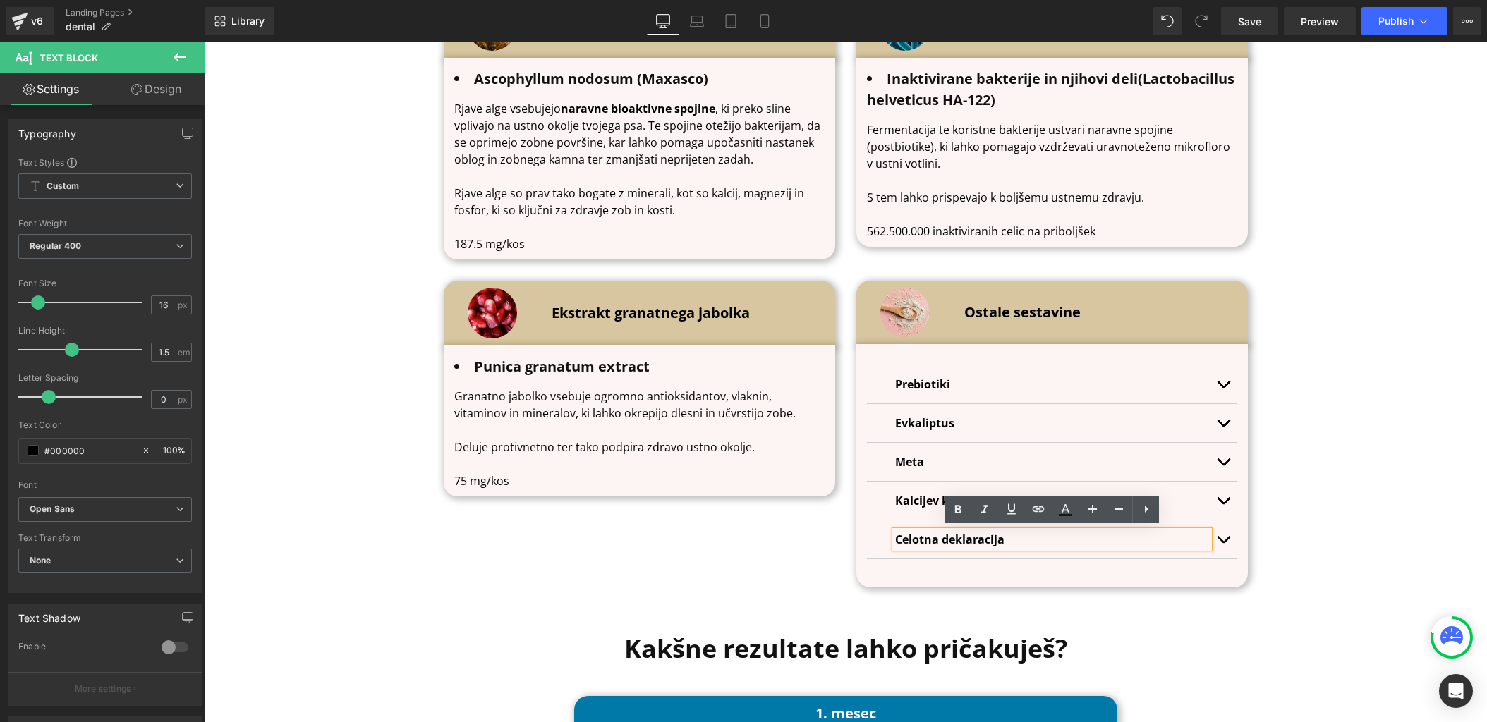
click at [1230, 538] on button "button" at bounding box center [1223, 540] width 28 height 38
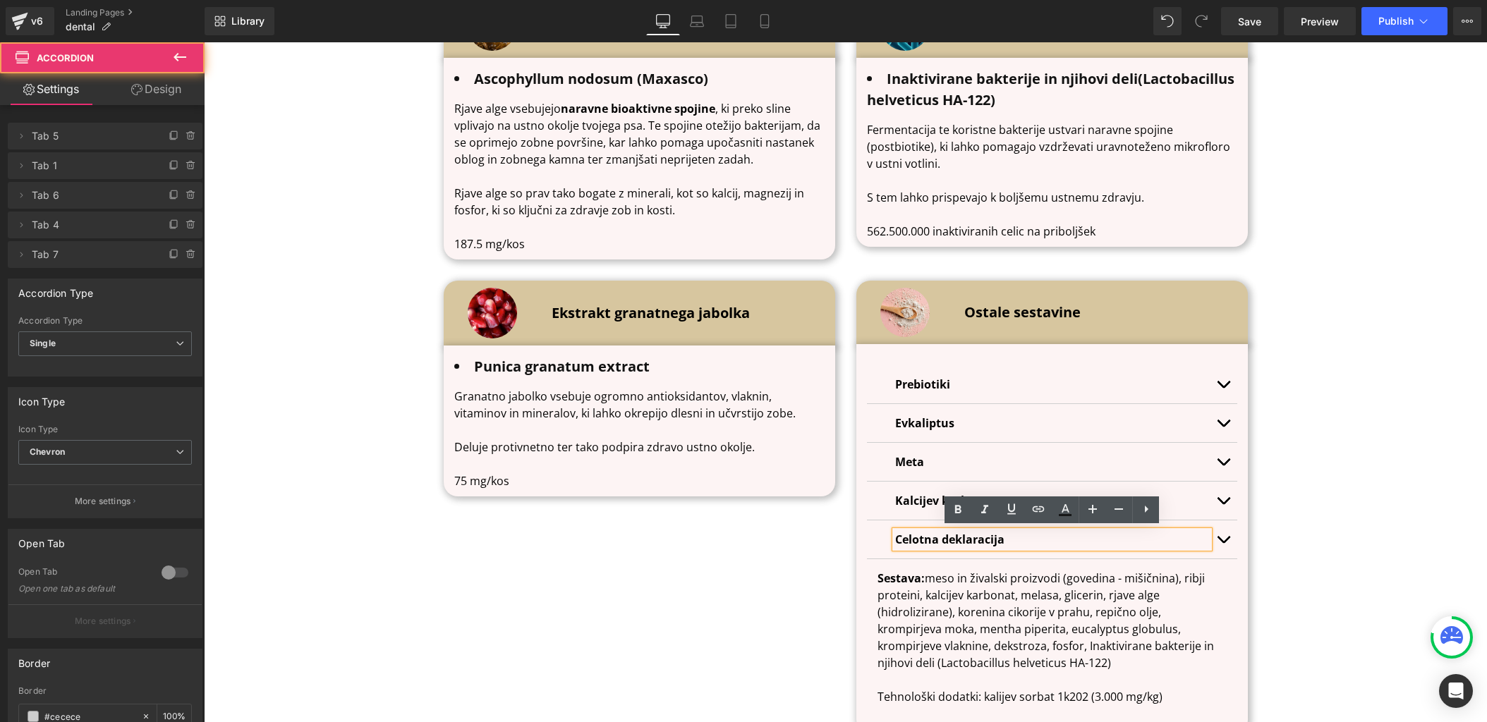
click at [1220, 538] on button "button" at bounding box center [1223, 540] width 28 height 38
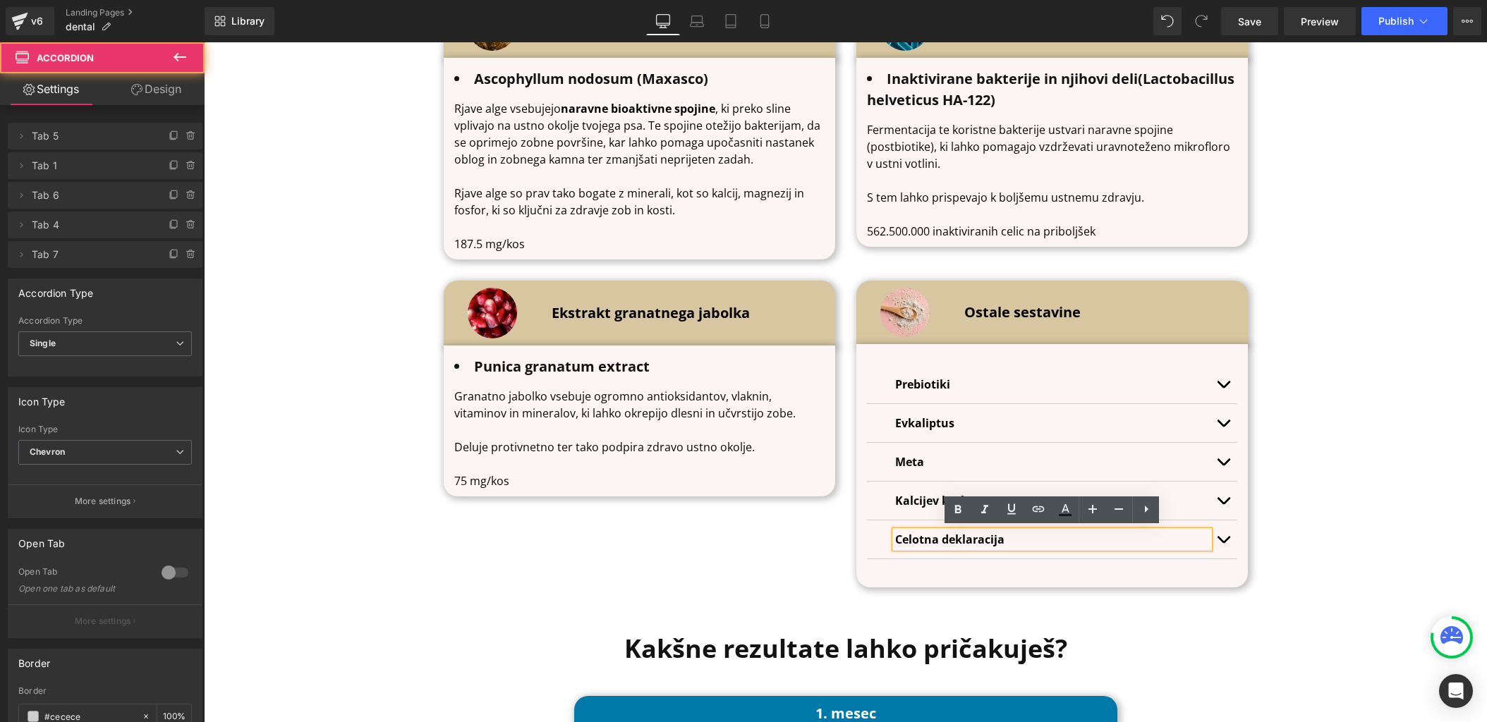
click at [1220, 538] on button "button" at bounding box center [1223, 540] width 28 height 38
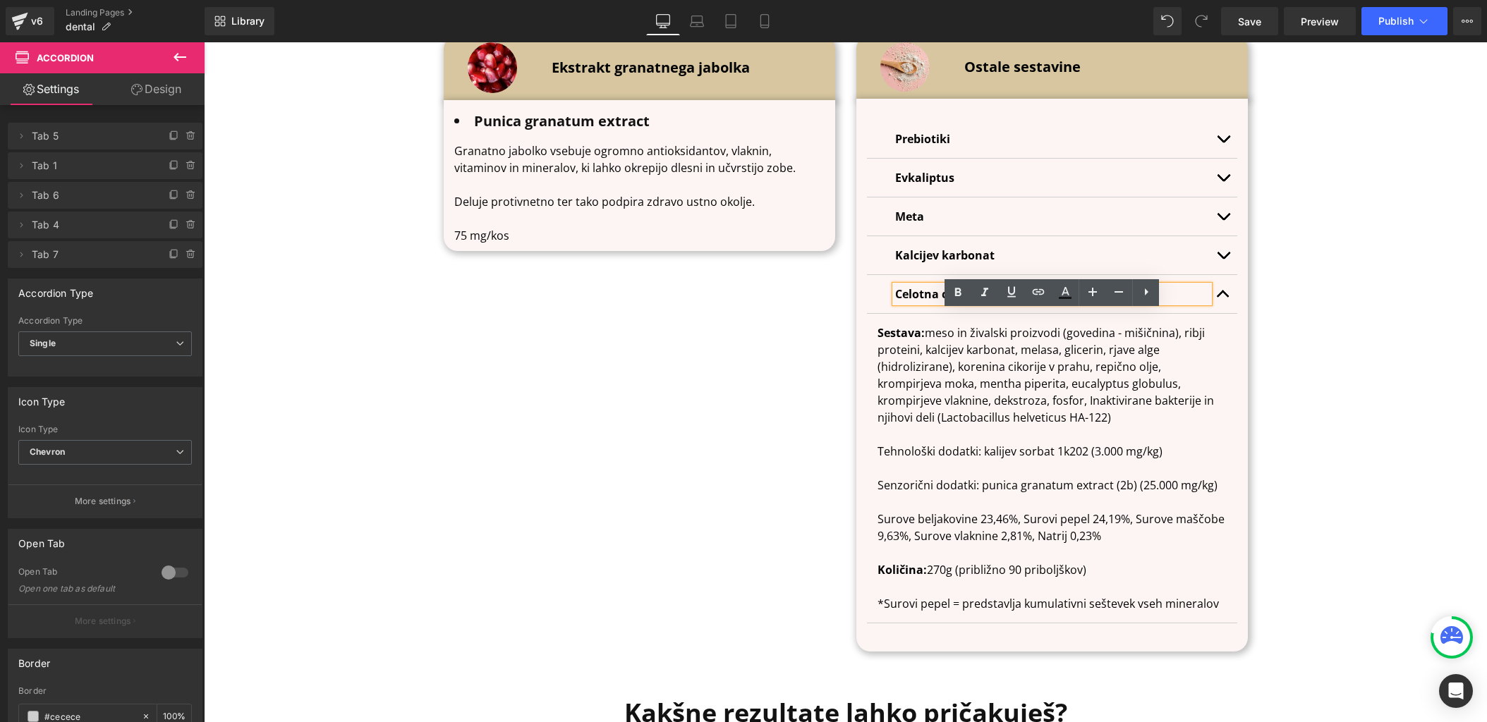
scroll to position [5041, 0]
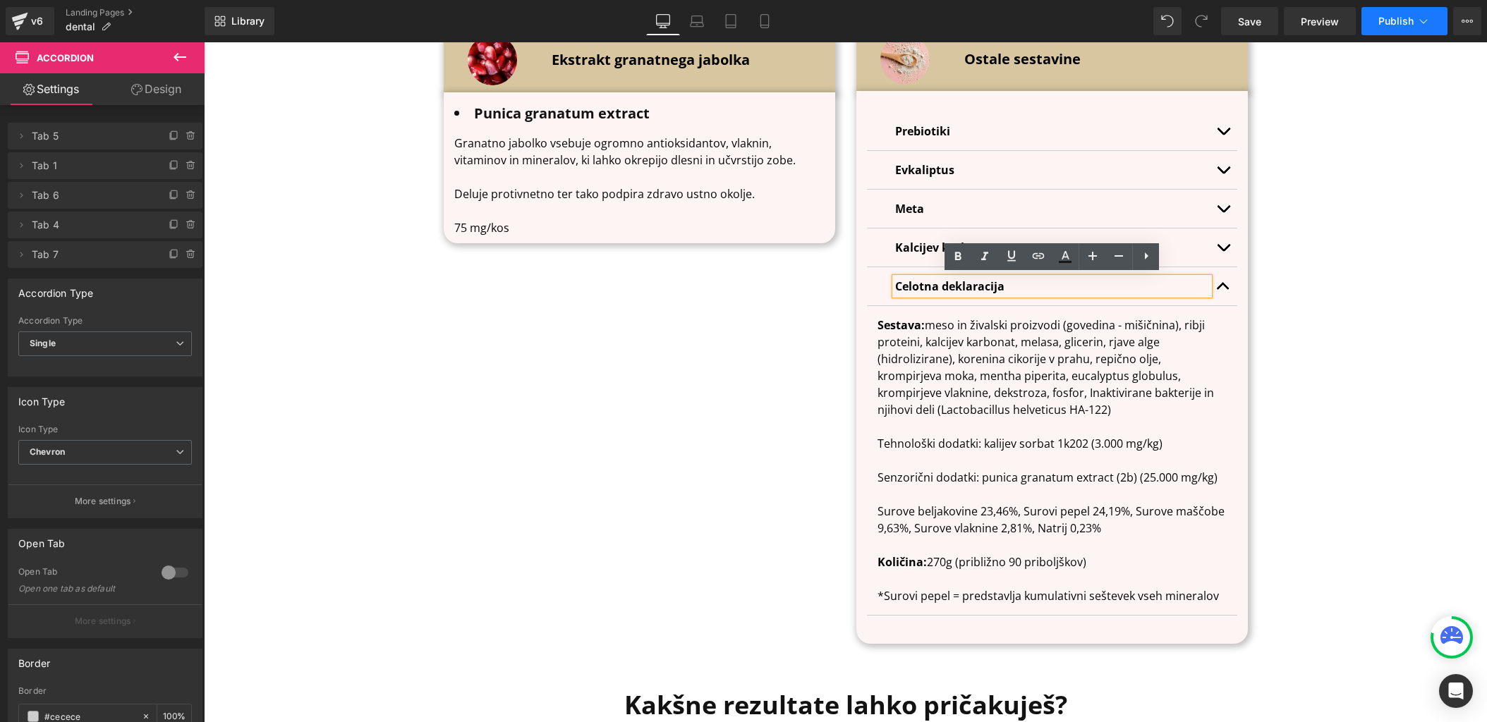
click at [1412, 23] on span "Publish" at bounding box center [1395, 21] width 35 height 11
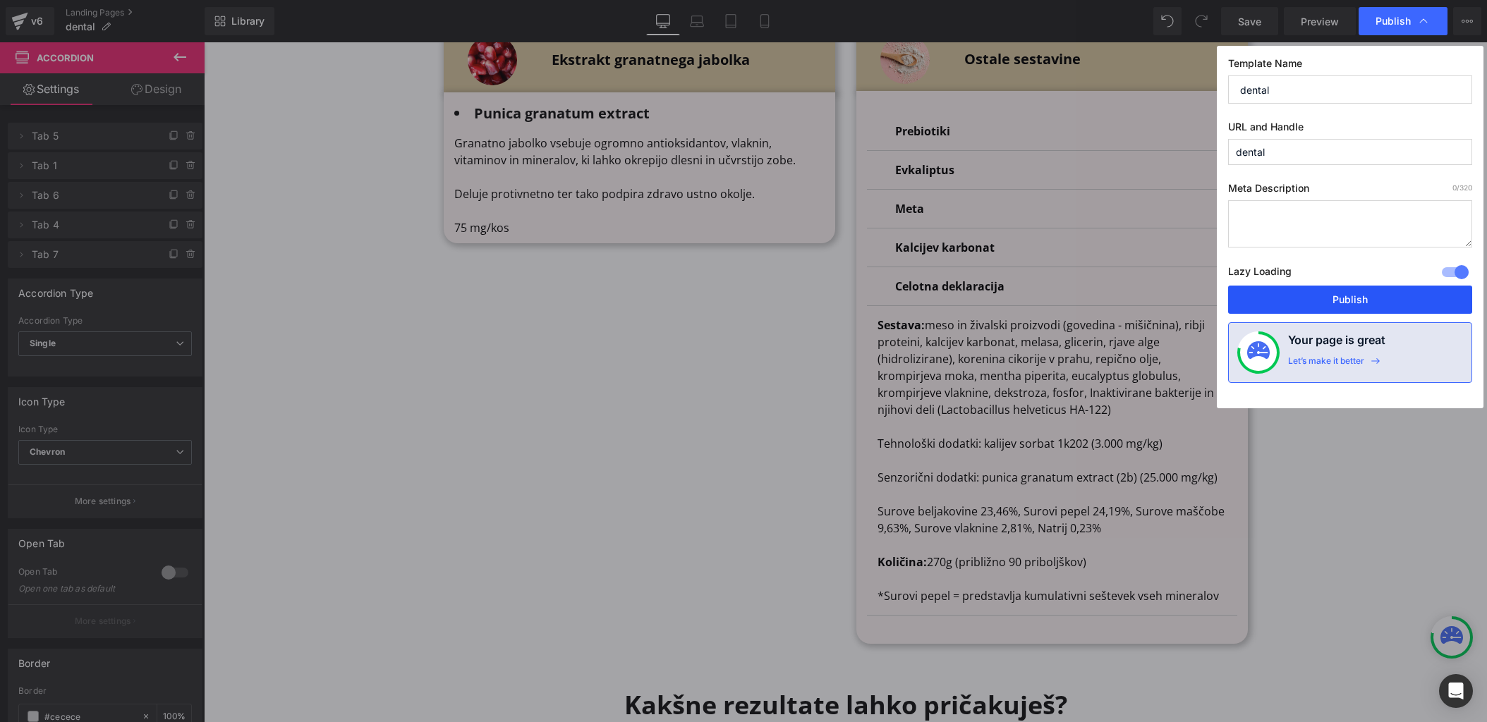
click at [1348, 297] on button "Publish" at bounding box center [1350, 300] width 244 height 28
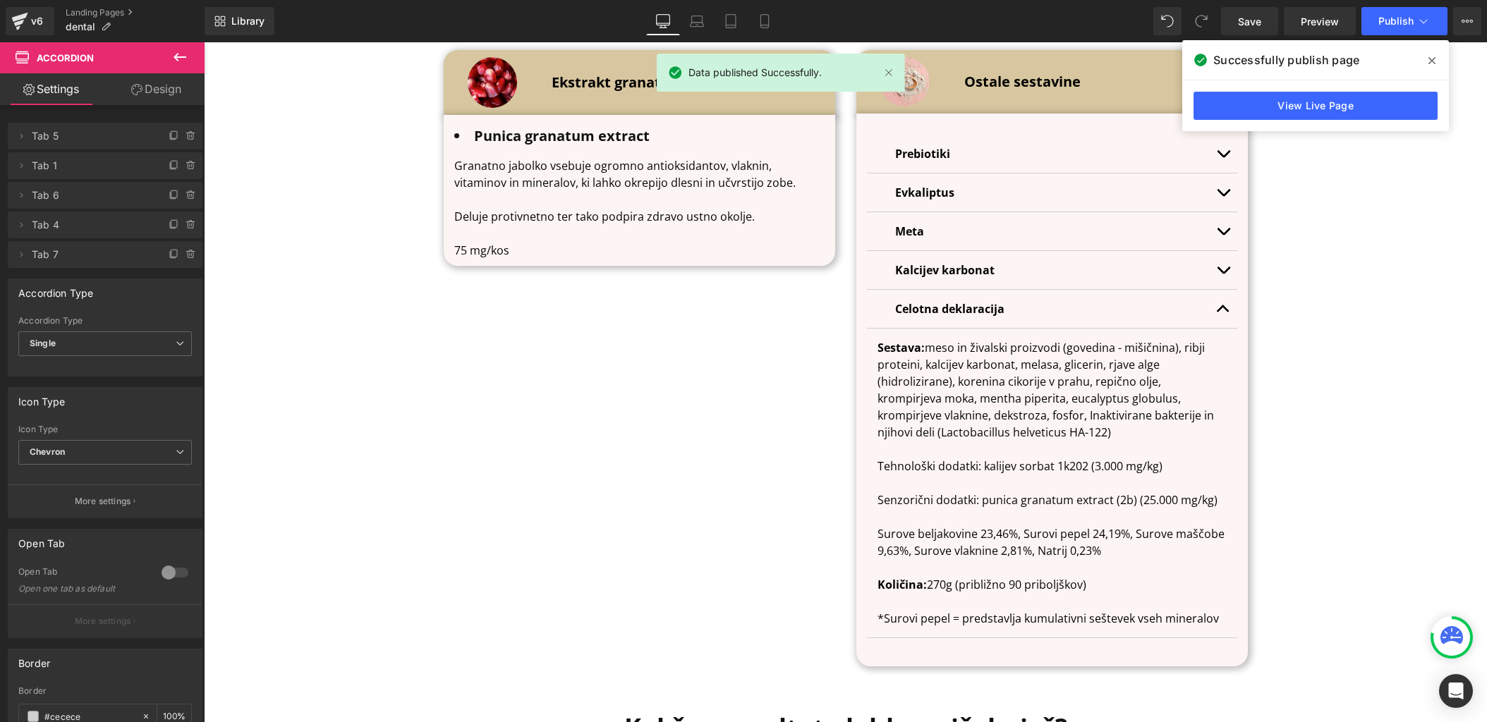
scroll to position [4588, 0]
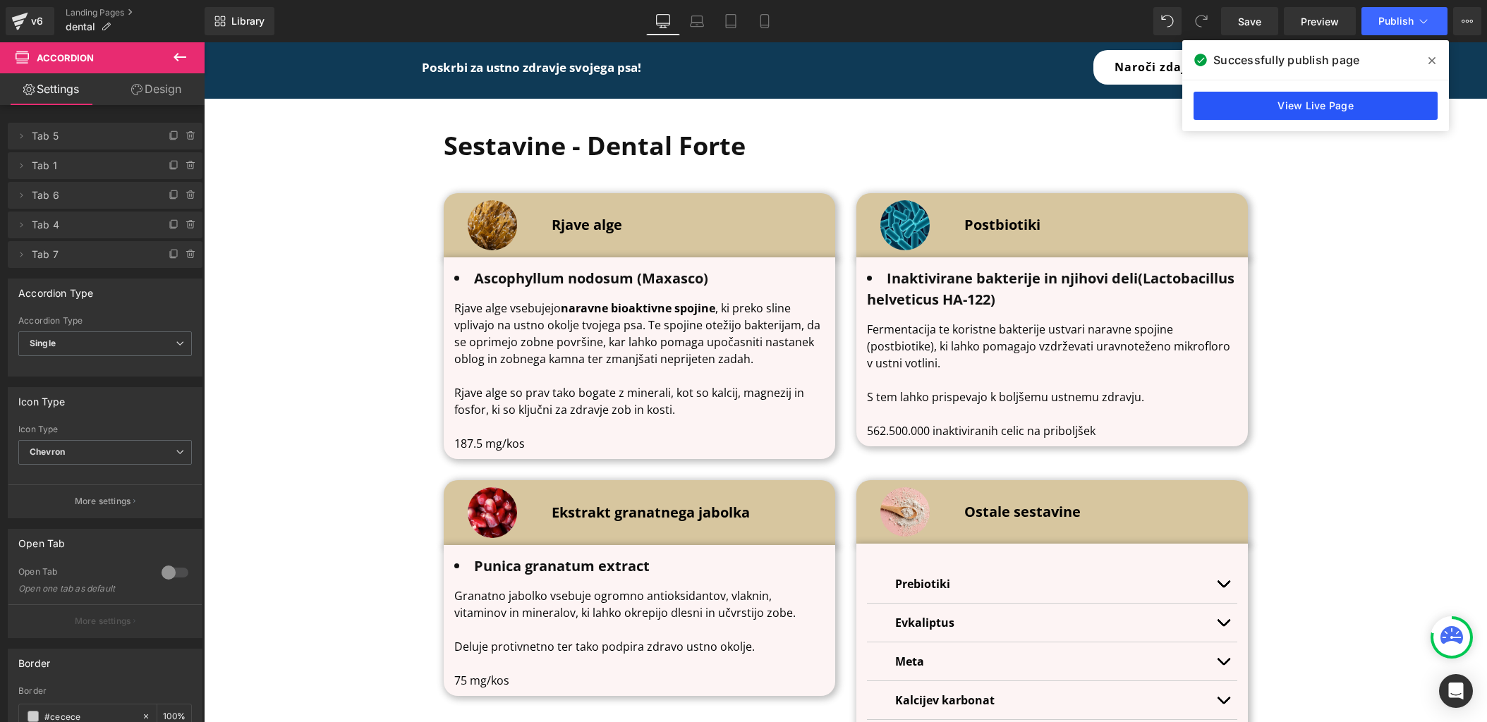
click at [1354, 115] on link "View Live Page" at bounding box center [1316, 106] width 244 height 28
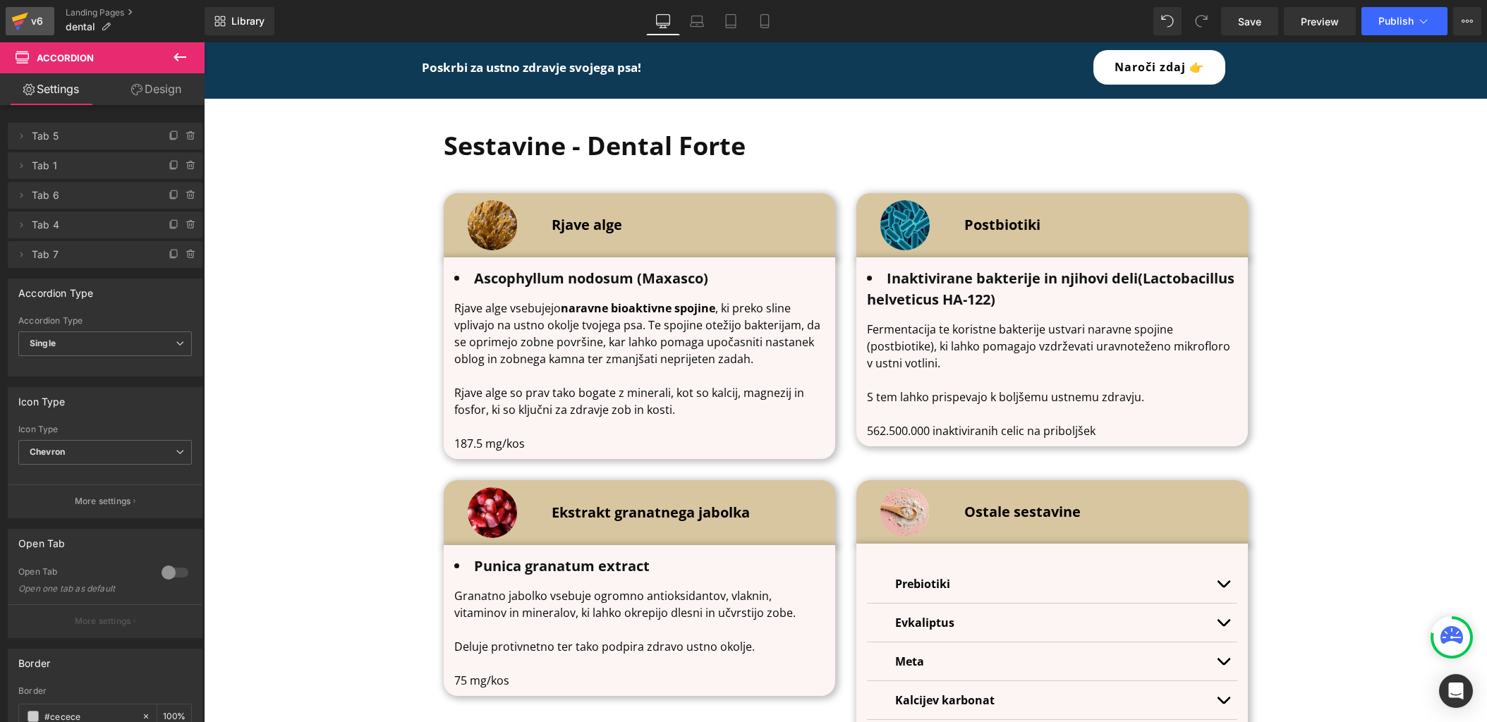
click at [8, 23] on link "v6" at bounding box center [30, 21] width 49 height 28
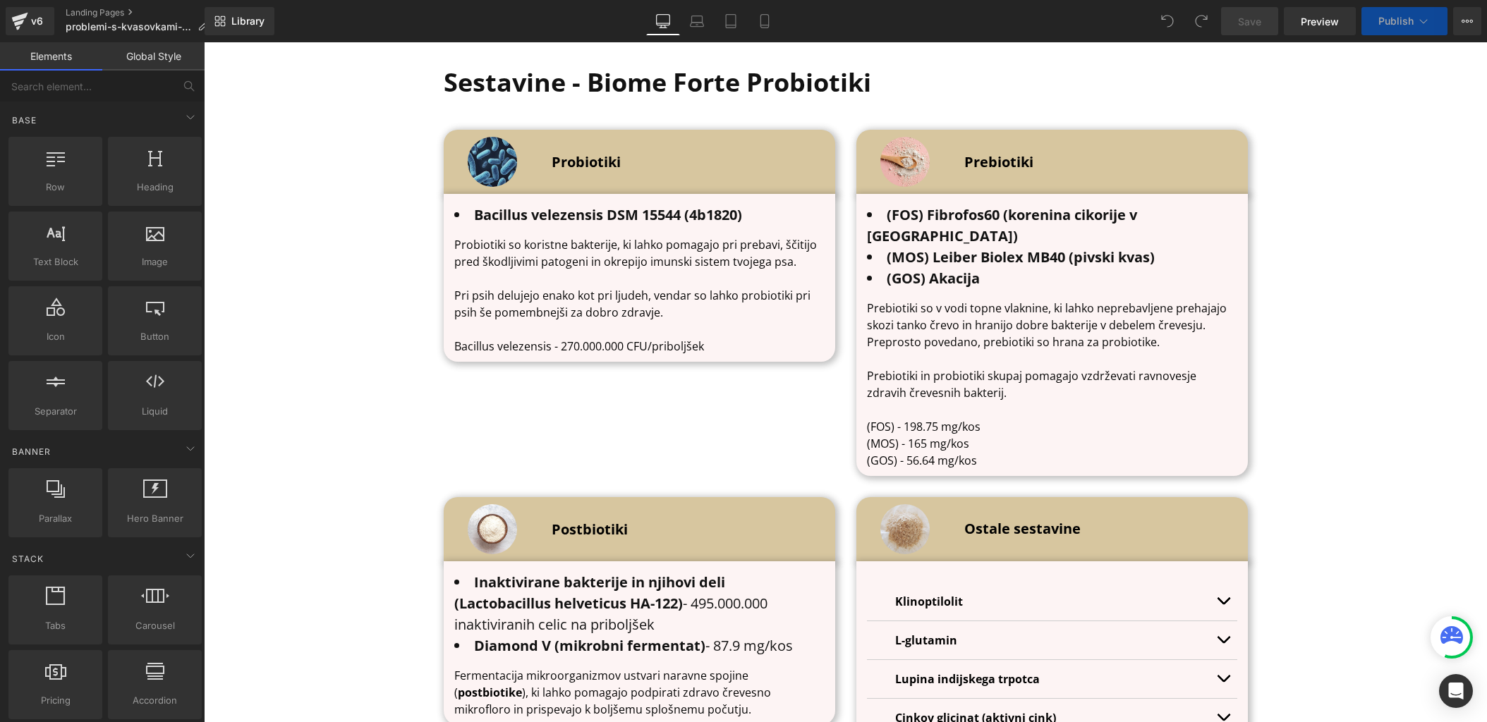
scroll to position [4441, 0]
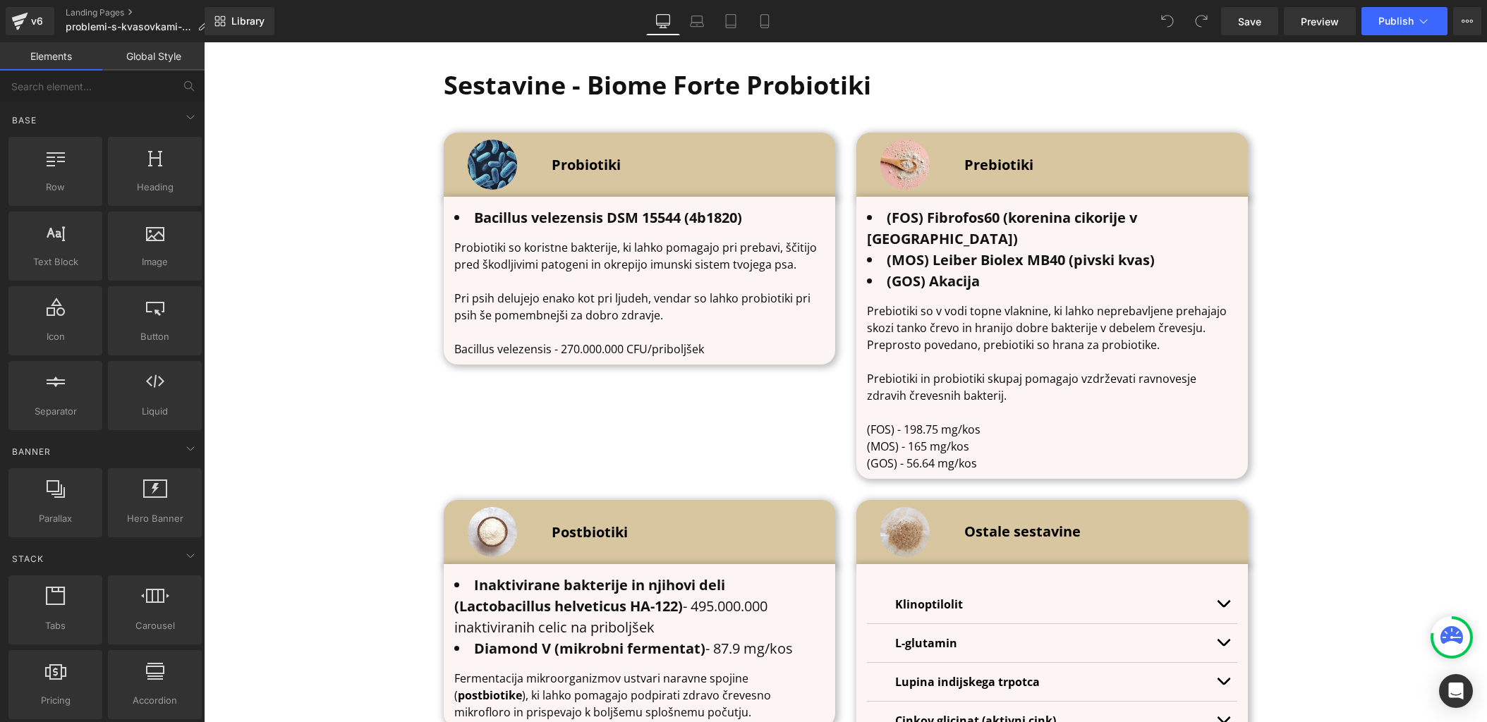
click at [655, 341] on p "Bacillus velezensis - 270.000.000 CFU/priboljšek" at bounding box center [639, 349] width 370 height 17
